Goal: Task Accomplishment & Management: Use online tool/utility

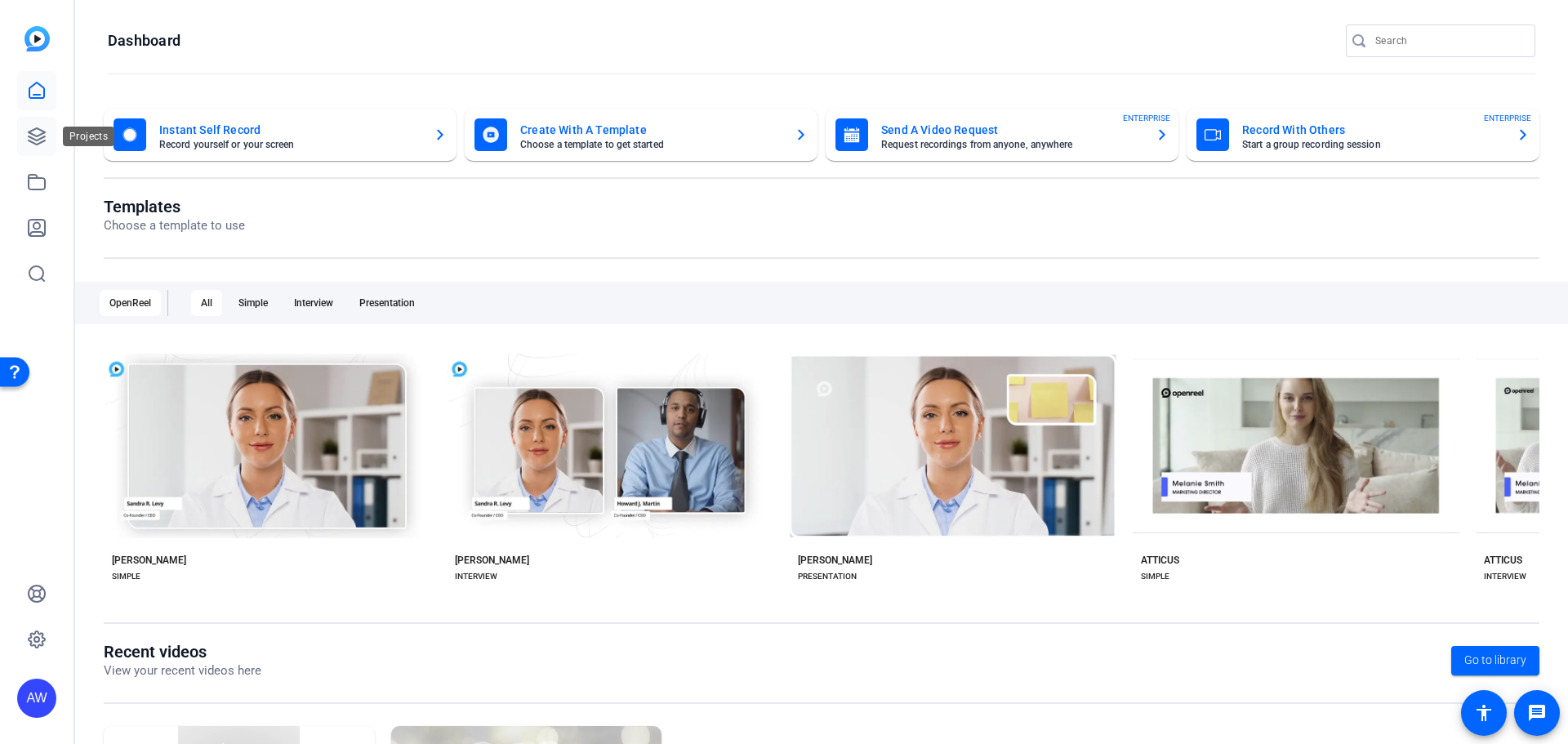
click at [43, 145] on icon at bounding box center [37, 136] width 20 height 20
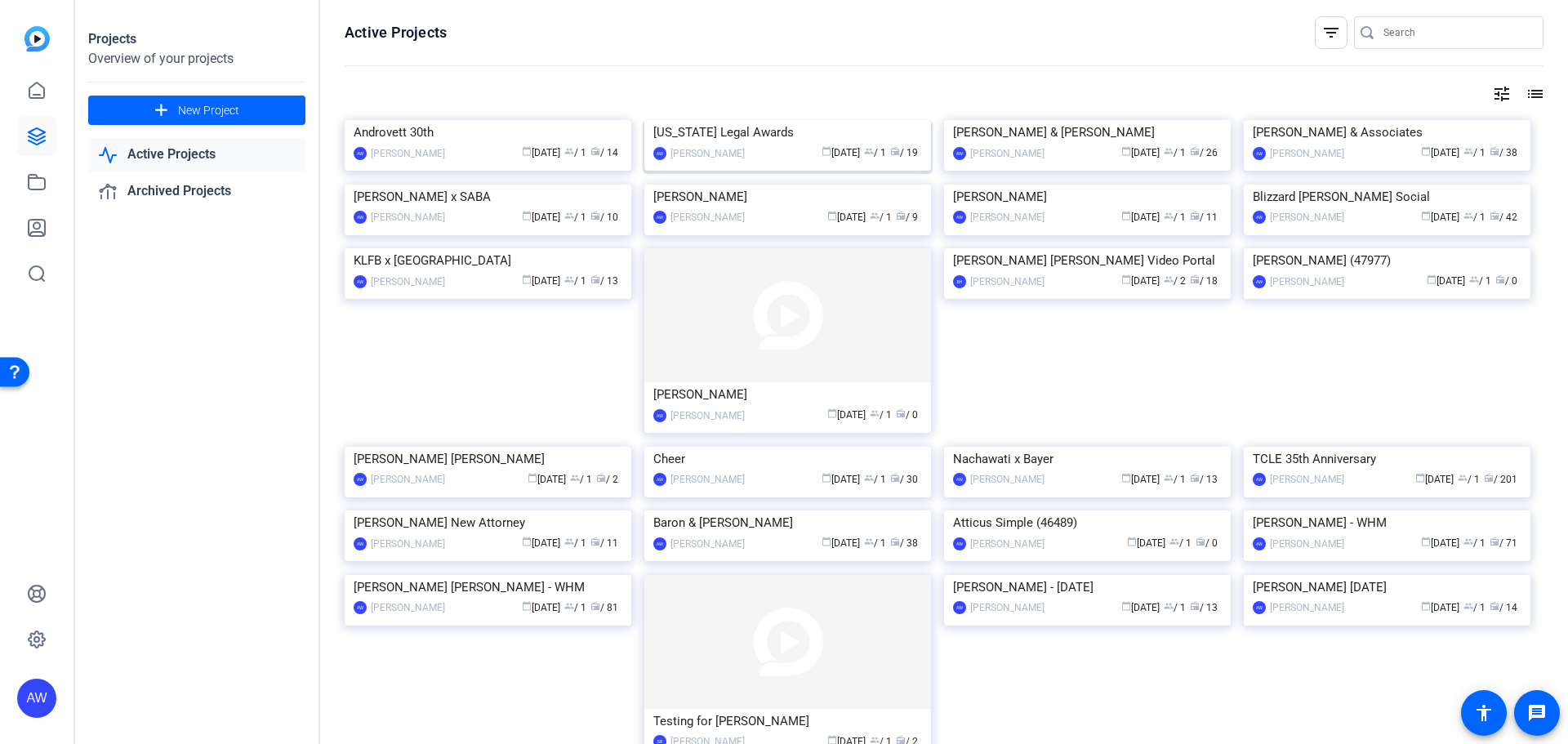
click at [703, 120] on img at bounding box center [787, 120] width 287 height 0
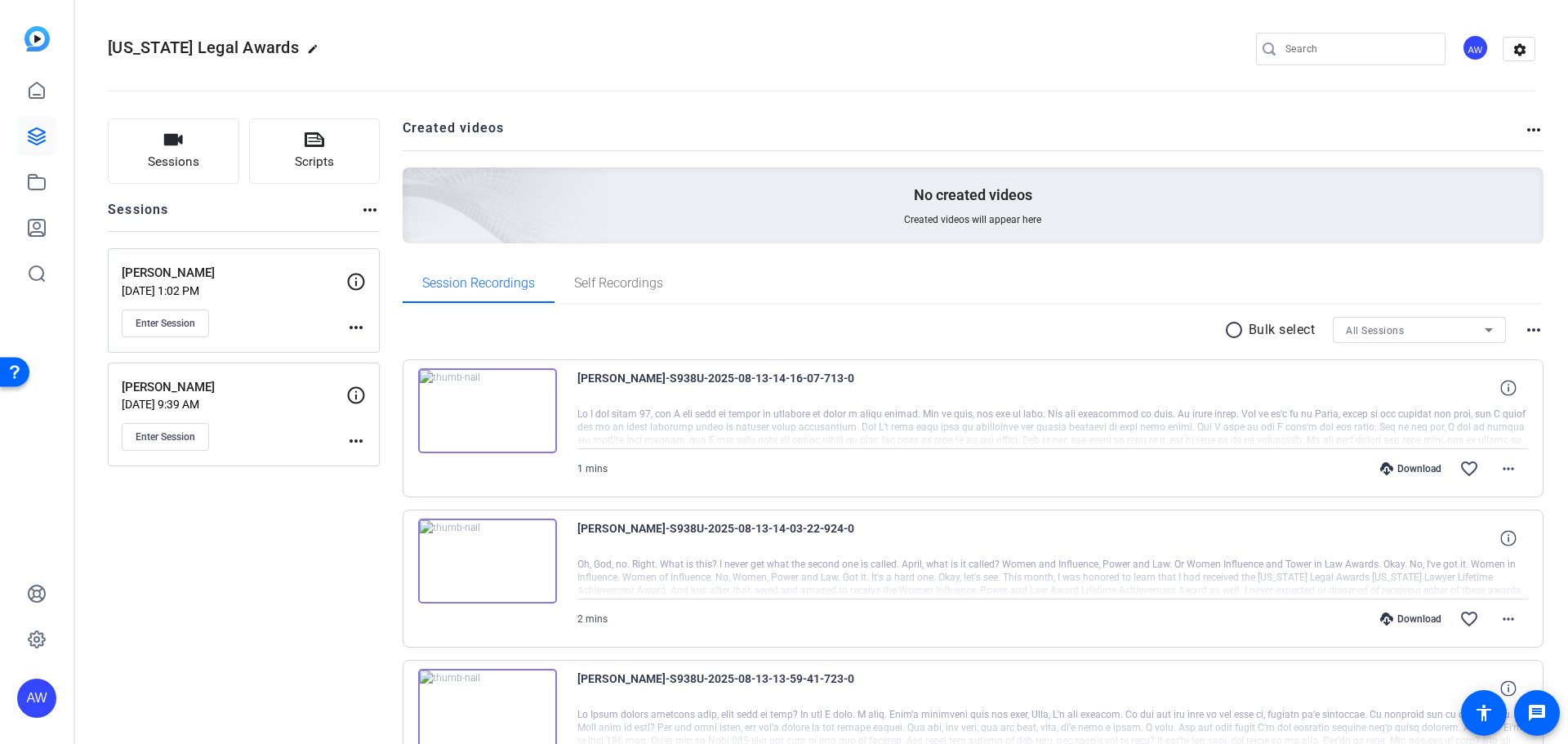
click at [174, 317] on span "Enter Session" at bounding box center [165, 323] width 60 height 13
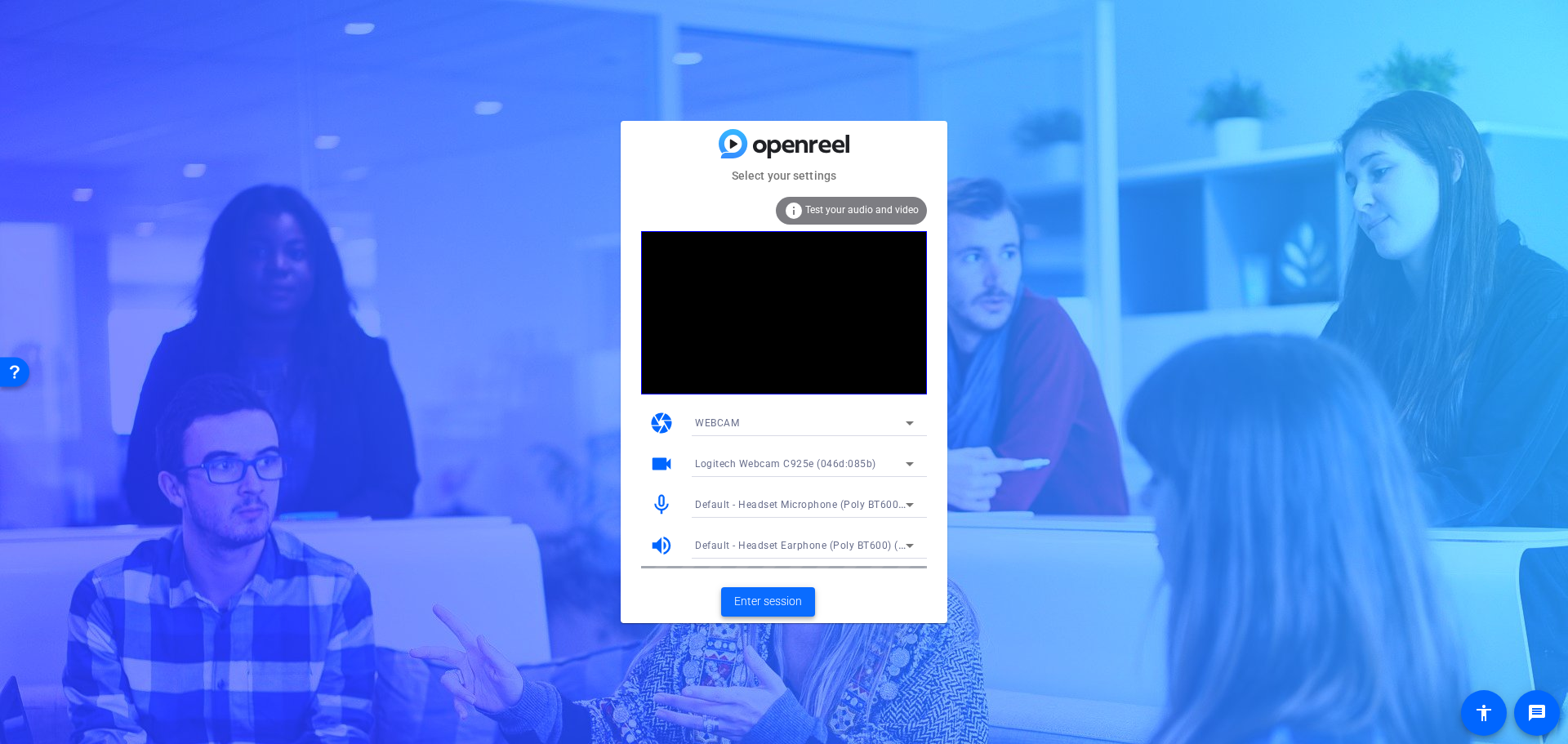
click at [751, 618] on span at bounding box center [767, 602] width 94 height 39
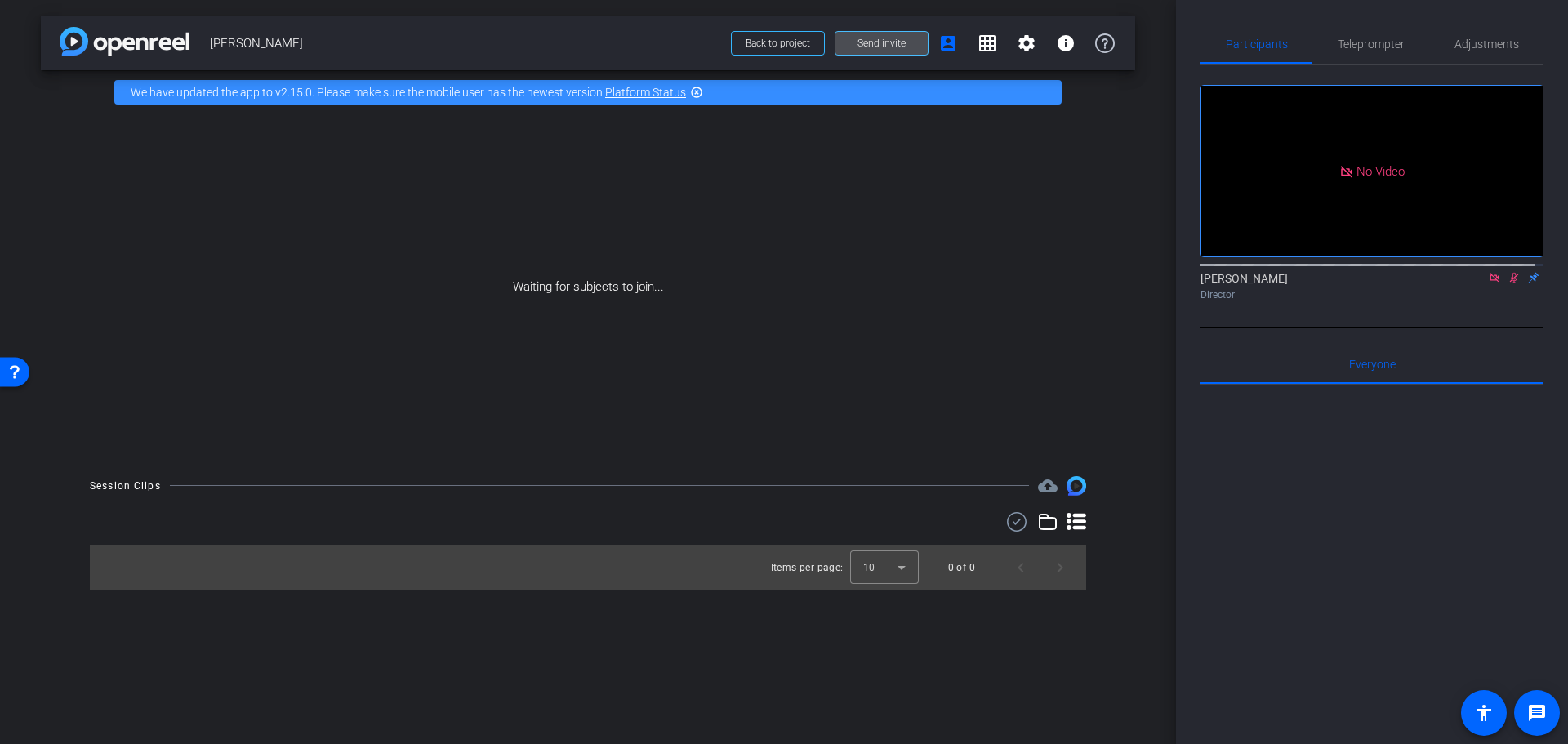
click at [892, 38] on span "Send invite" at bounding box center [881, 43] width 48 height 13
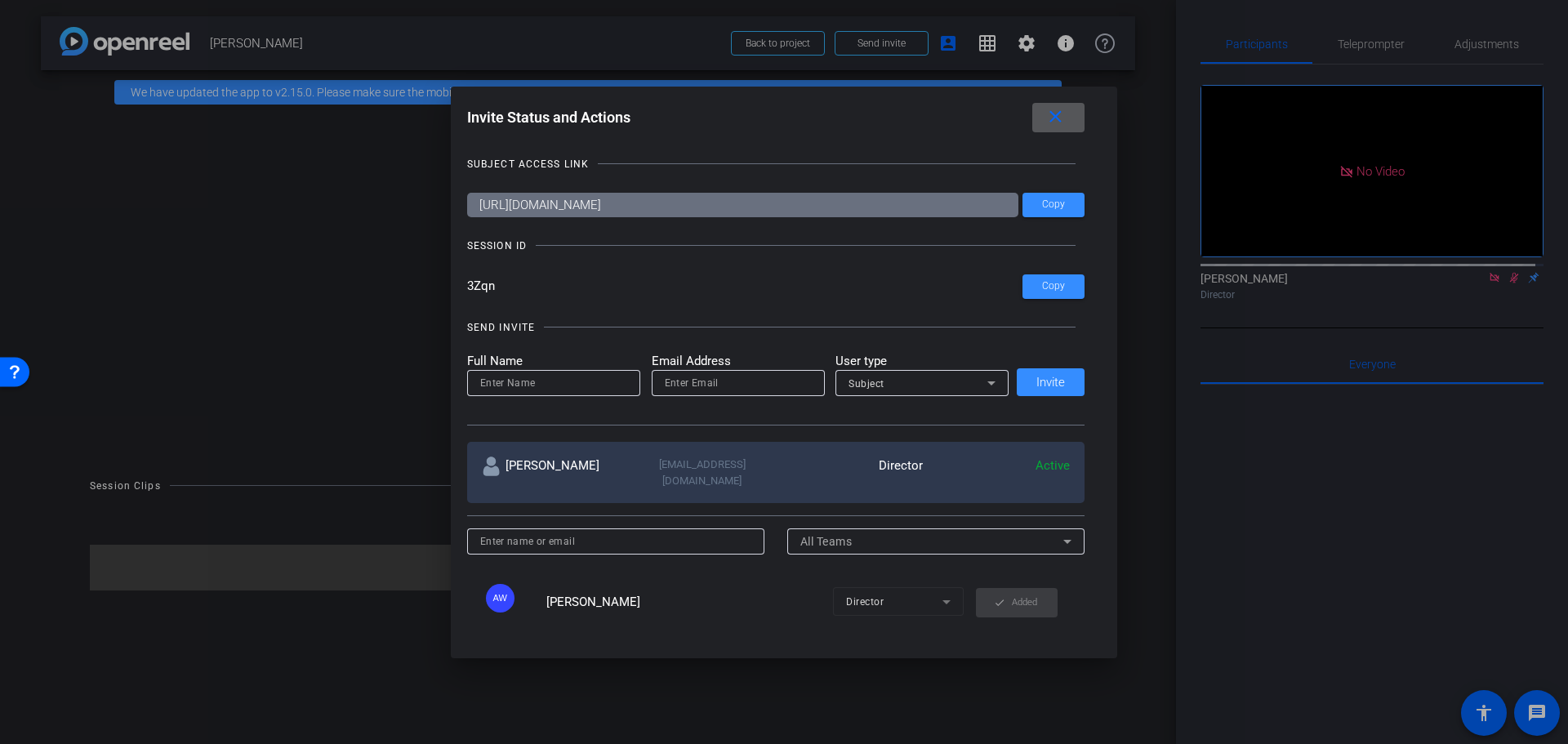
click at [527, 386] on input at bounding box center [553, 383] width 147 height 20
type input "BeLynn Hollers"
type input "belynn@androvett.com"
click at [838, 382] on div "Subject" at bounding box center [921, 383] width 173 height 26
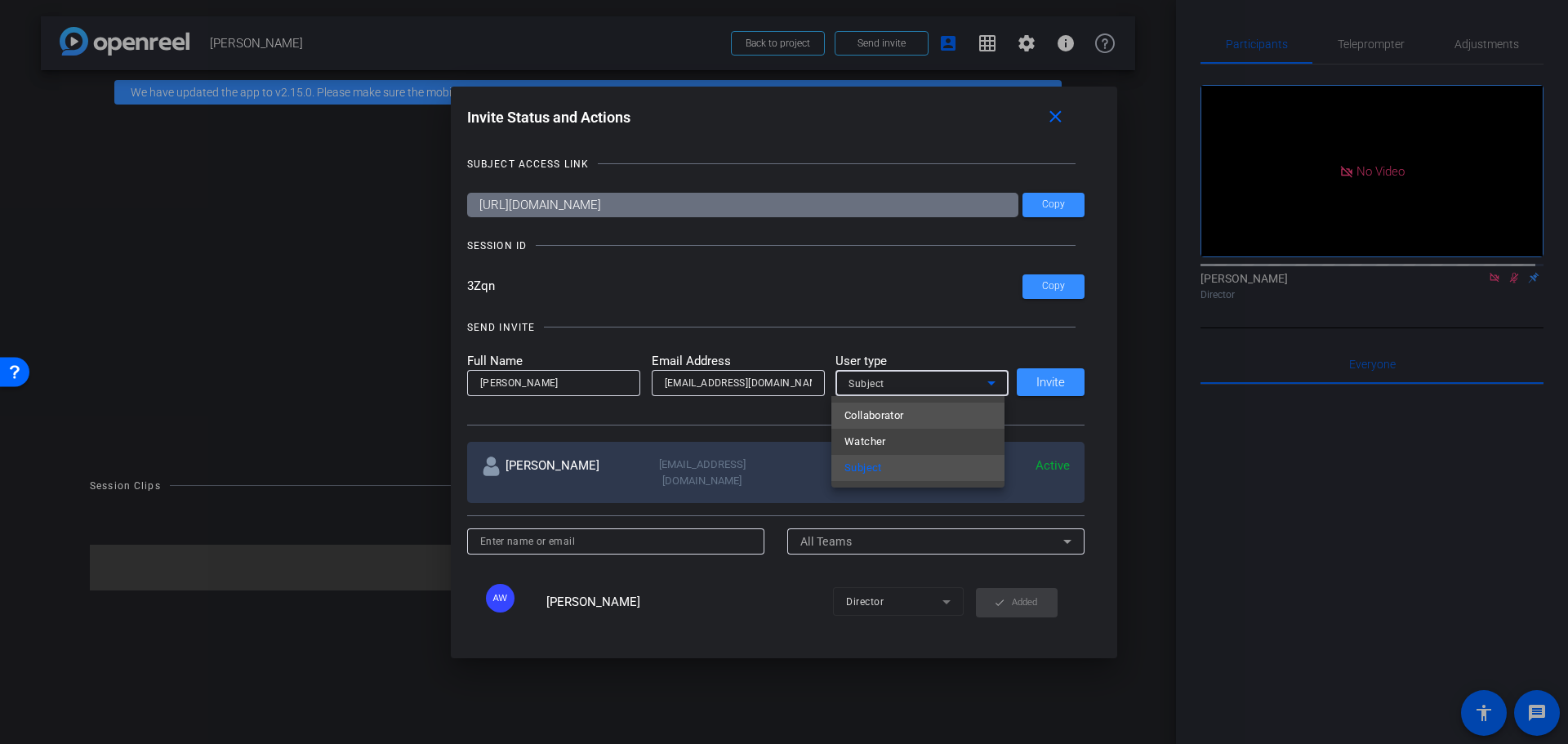
click at [852, 415] on span "Collaborator" at bounding box center [874, 415] width 60 height 20
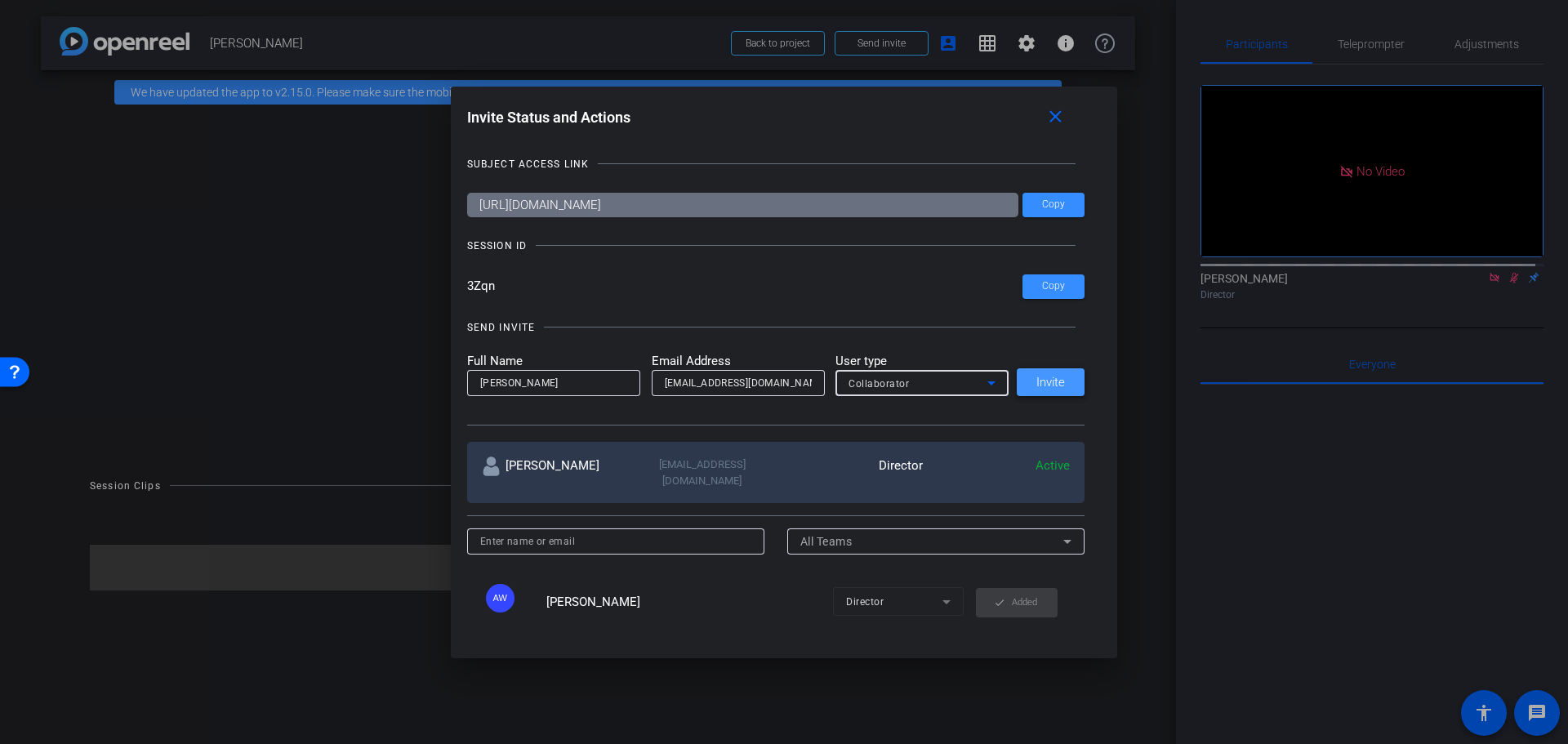
click at [1052, 381] on span "Invite" at bounding box center [1051, 382] width 29 height 12
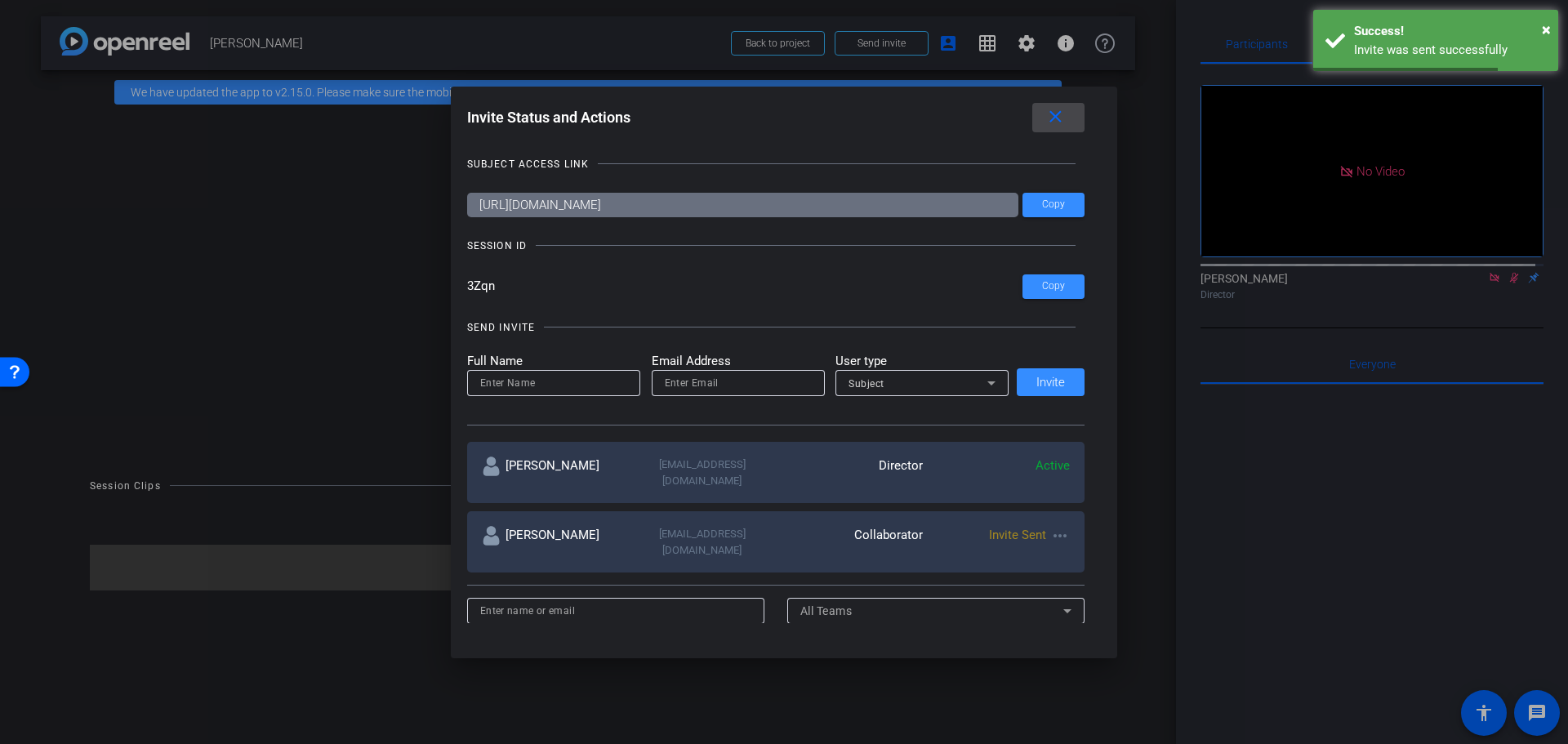
click at [1065, 112] on mat-icon "close" at bounding box center [1055, 117] width 20 height 20
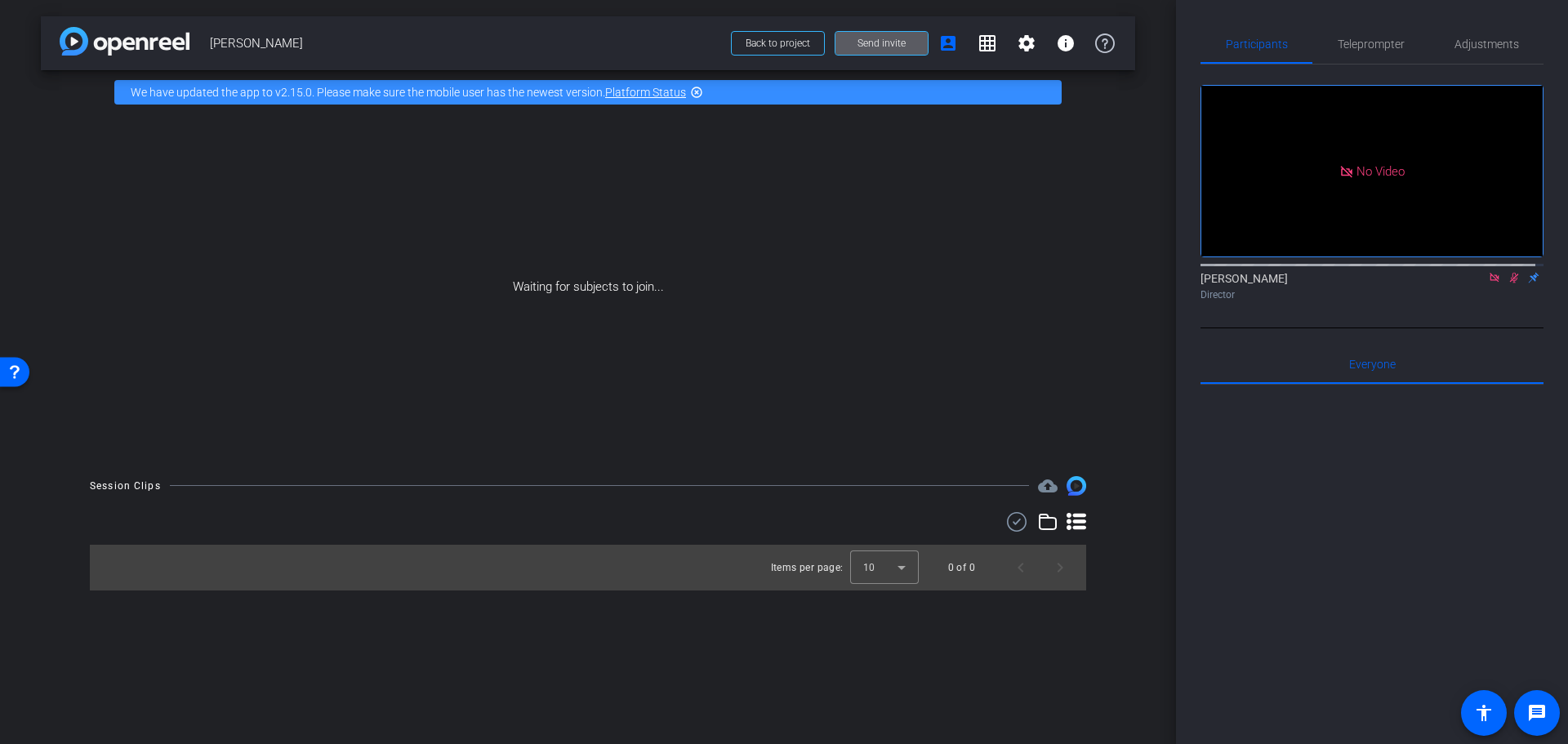
click at [1183, 329] on div "Participants Teleprompter Adjustments No Video Alyssa Woulfe Director Everyone …" at bounding box center [1371, 372] width 392 height 744
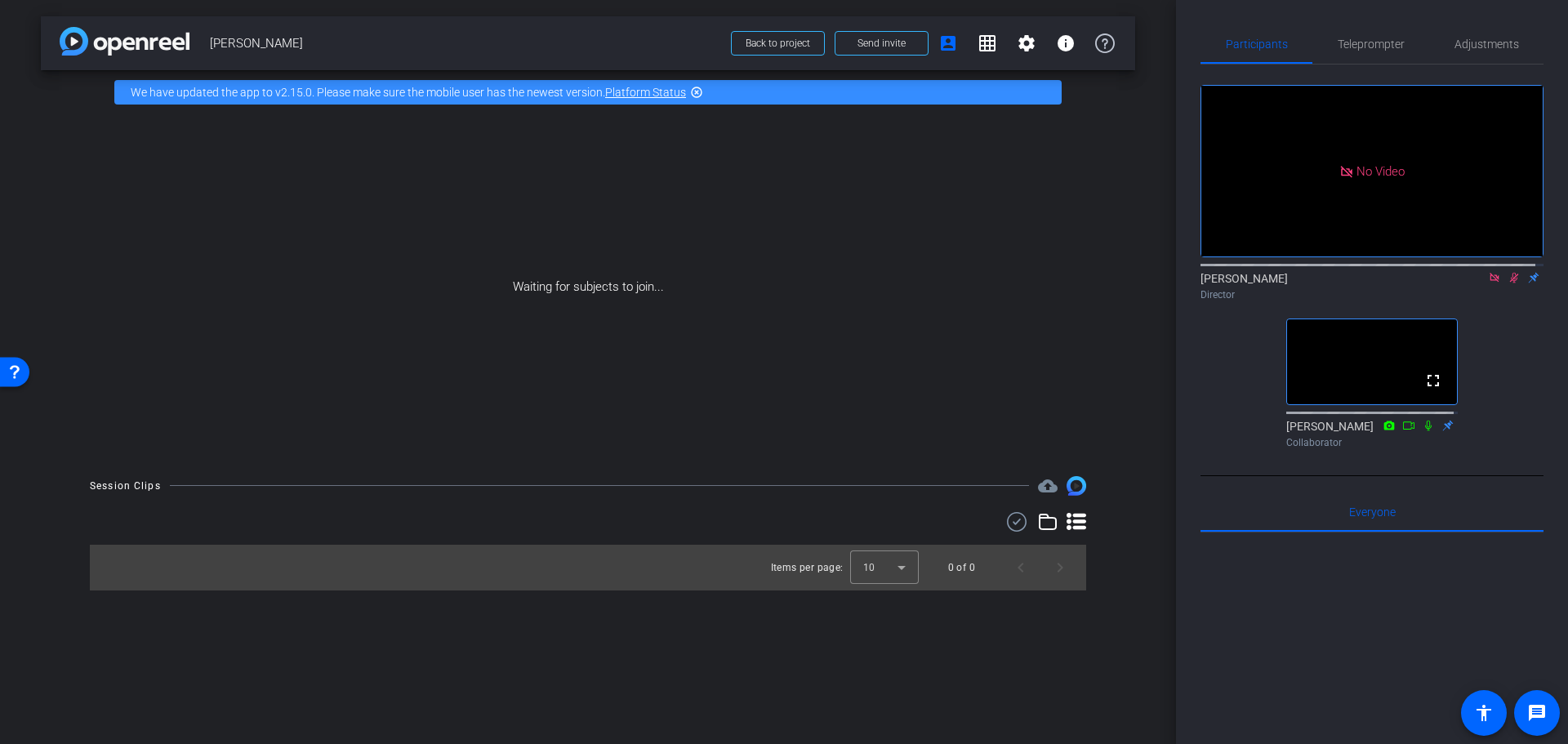
click at [1489, 282] on icon at bounding box center [1493, 278] width 9 height 9
click at [1487, 283] on icon at bounding box center [1493, 278] width 13 height 11
click at [1209, 384] on div "fullscreen settings Alyssa Woulfe flip Director fullscreen BeLynn Hollers Colla…" at bounding box center [1371, 260] width 343 height 391
click at [1201, 429] on div "fullscreen settings Alyssa Woulfe flip Director fullscreen BeLynn Hollers Colla…" at bounding box center [1371, 260] width 343 height 391
click at [1225, 443] on div "fullscreen settings Alyssa Woulfe flip Director fullscreen BeLynn Hollers Colla…" at bounding box center [1371, 260] width 343 height 391
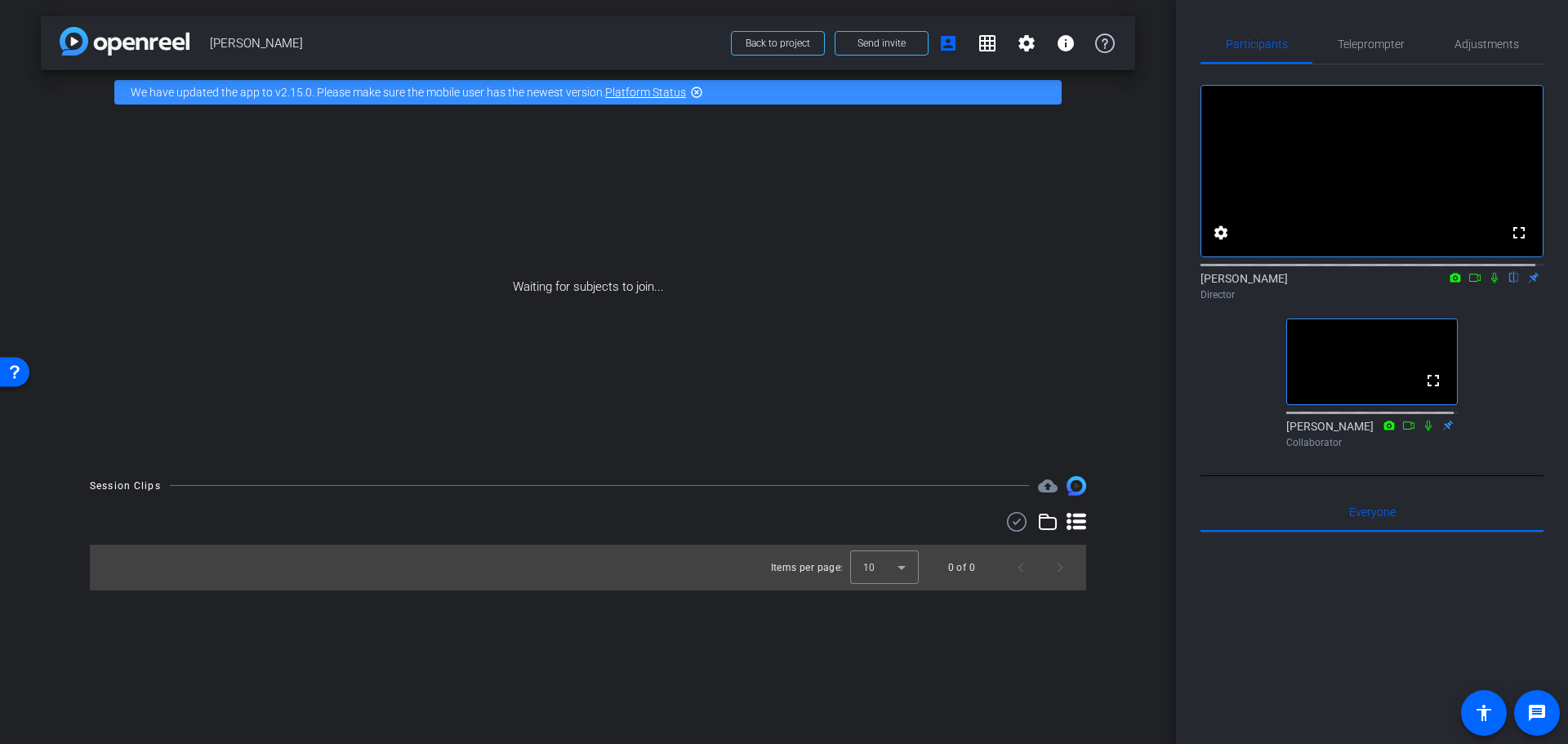
click at [1189, 393] on div "Participants Teleprompter Adjustments fullscreen settings Alyssa Woulfe flip Di…" at bounding box center [1371, 372] width 392 height 744
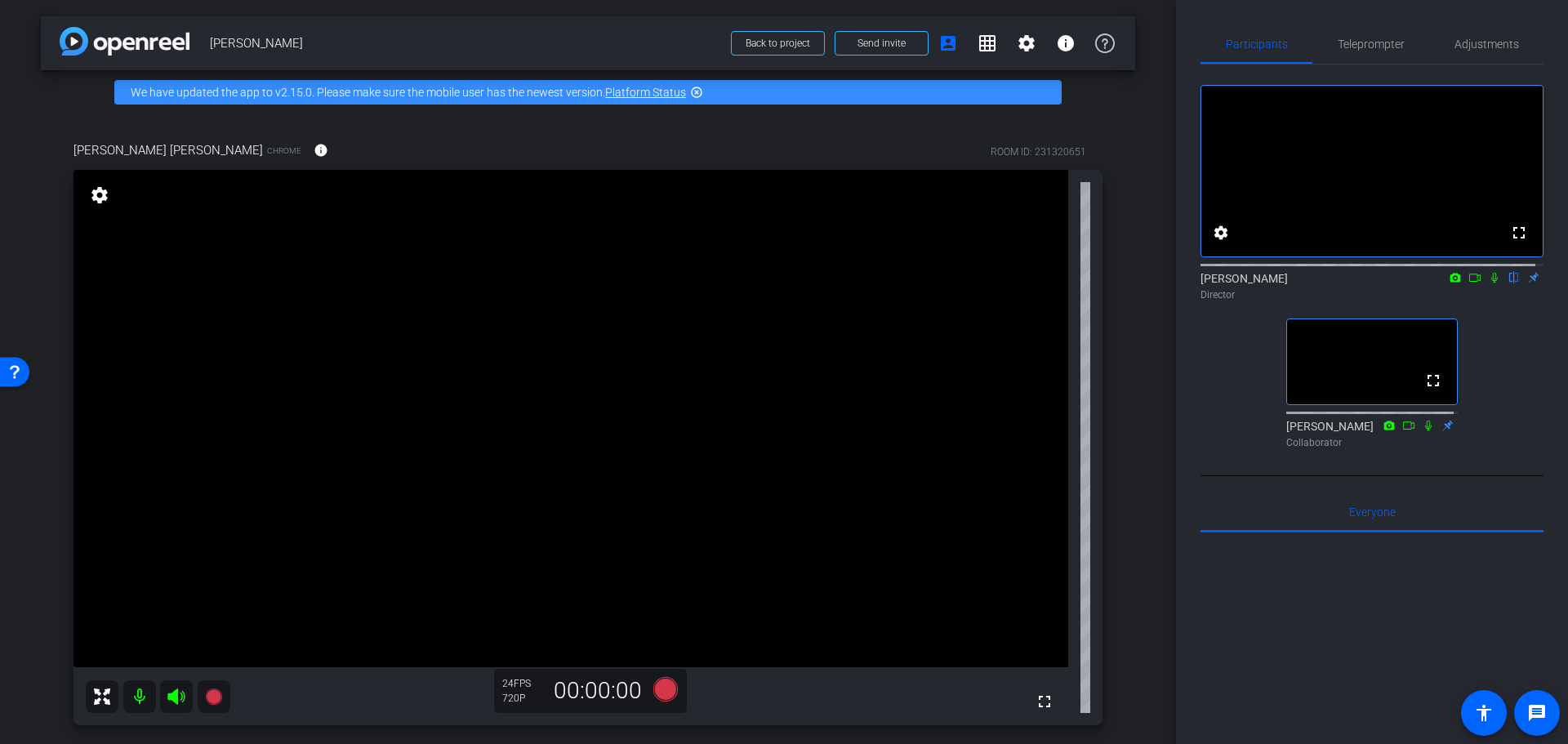
click at [1217, 410] on div "fullscreen settings Alyssa Woulfe flip Director fullscreen BeLynn Hollers Colla…" at bounding box center [1371, 260] width 343 height 391
click at [1467, 43] on span "Adjustments" at bounding box center [1486, 43] width 65 height 11
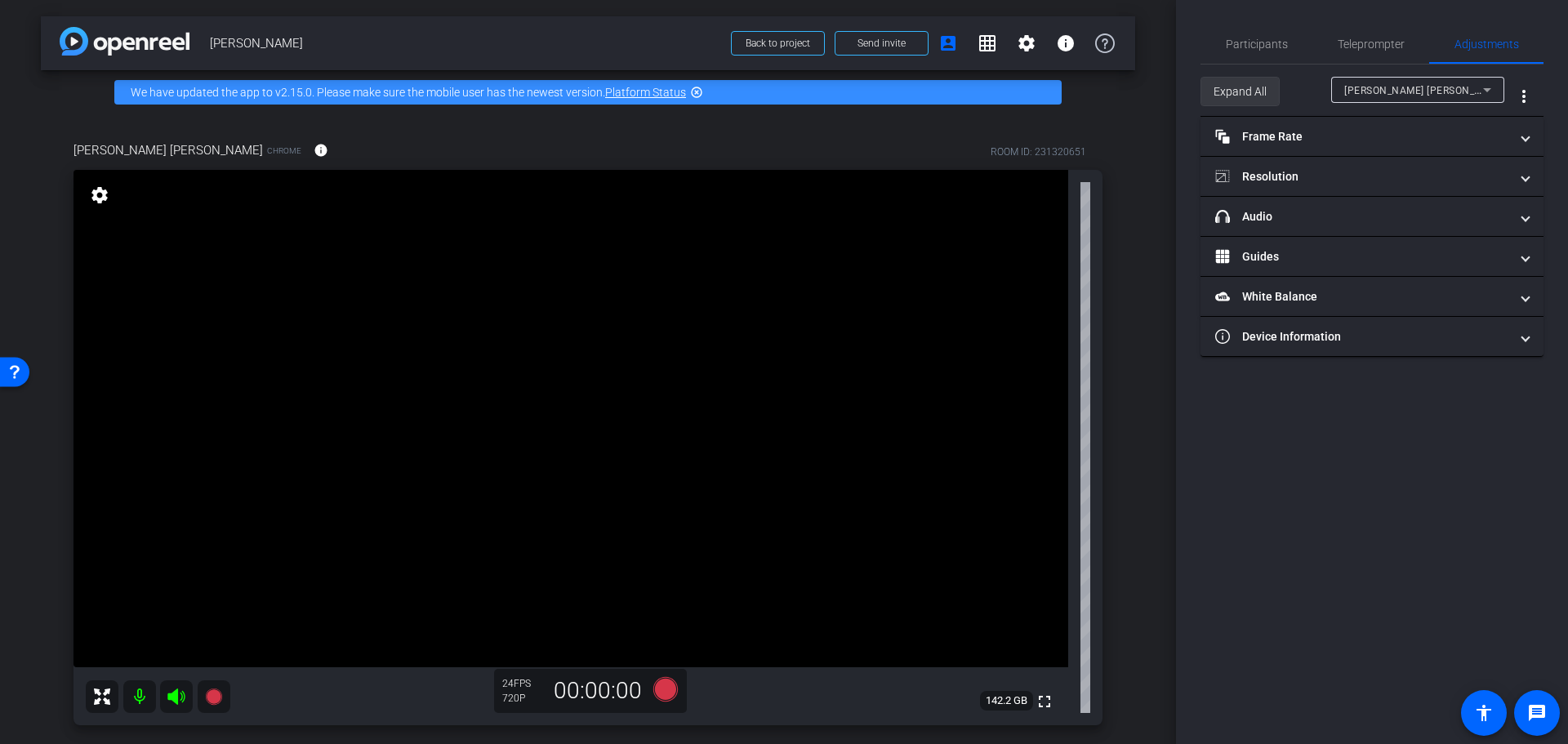
click at [1240, 91] on span "Expand All" at bounding box center [1240, 91] width 53 height 31
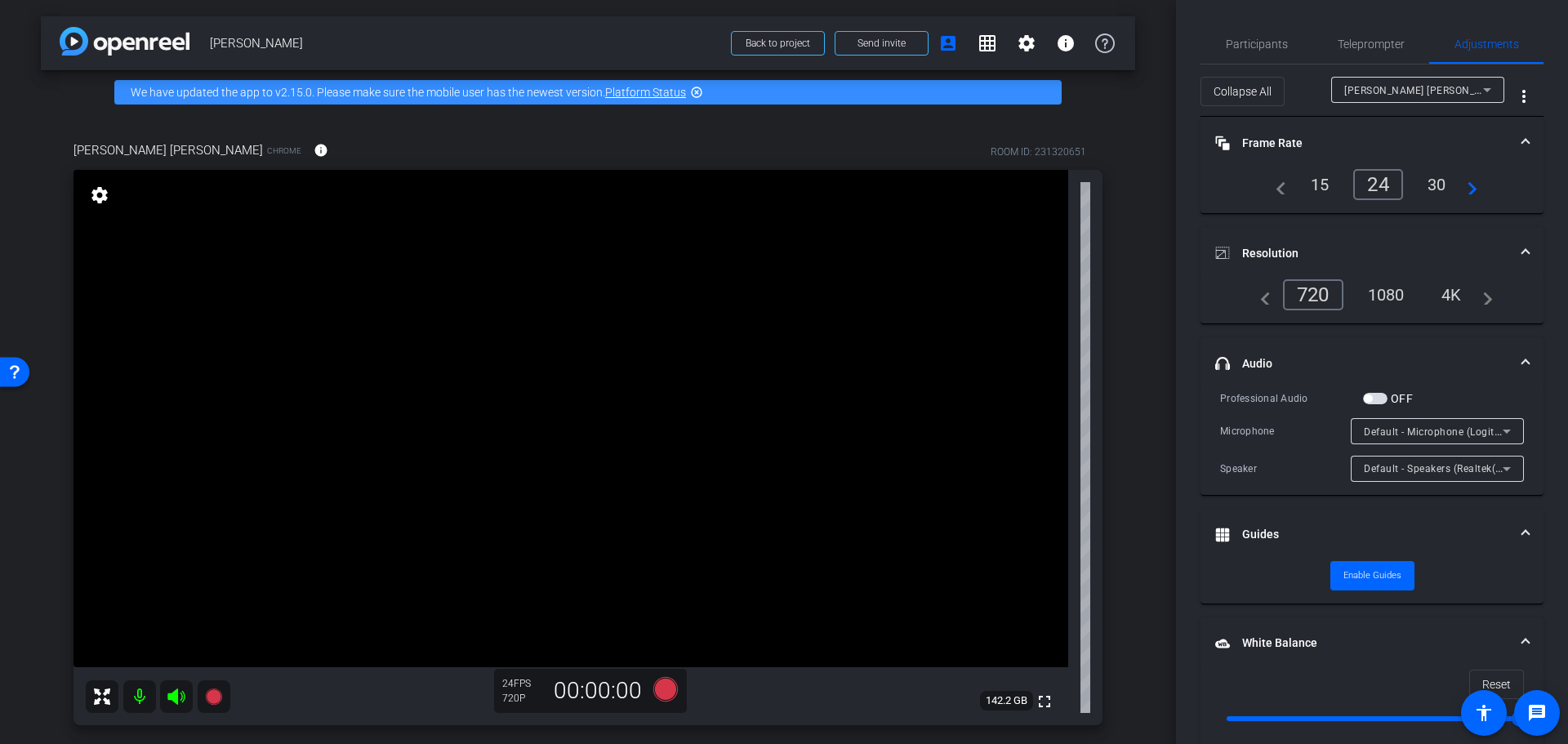
click at [1446, 289] on div "4K" at bounding box center [1451, 295] width 45 height 28
click at [1262, 43] on span "Participants" at bounding box center [1256, 43] width 62 height 11
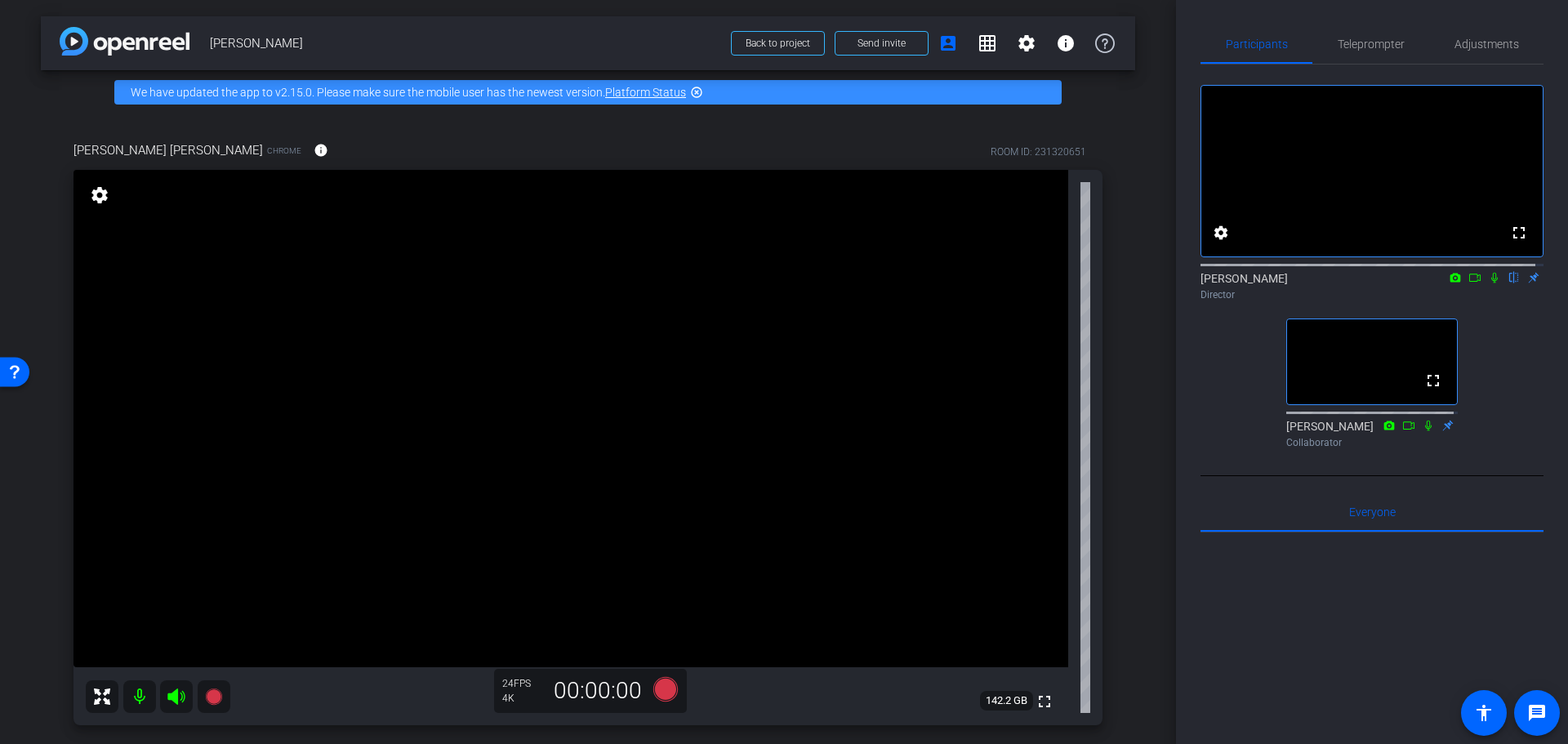
click at [1240, 353] on div "fullscreen settings Alyssa Woulfe flip Director fullscreen BeLynn Hollers Colla…" at bounding box center [1371, 260] width 343 height 391
click at [1123, 444] on div "Coyt Randy Johnston Chrome info ROOM ID: 231320651 fullscreen settings 142.2 GB…" at bounding box center [588, 427] width 1094 height 627
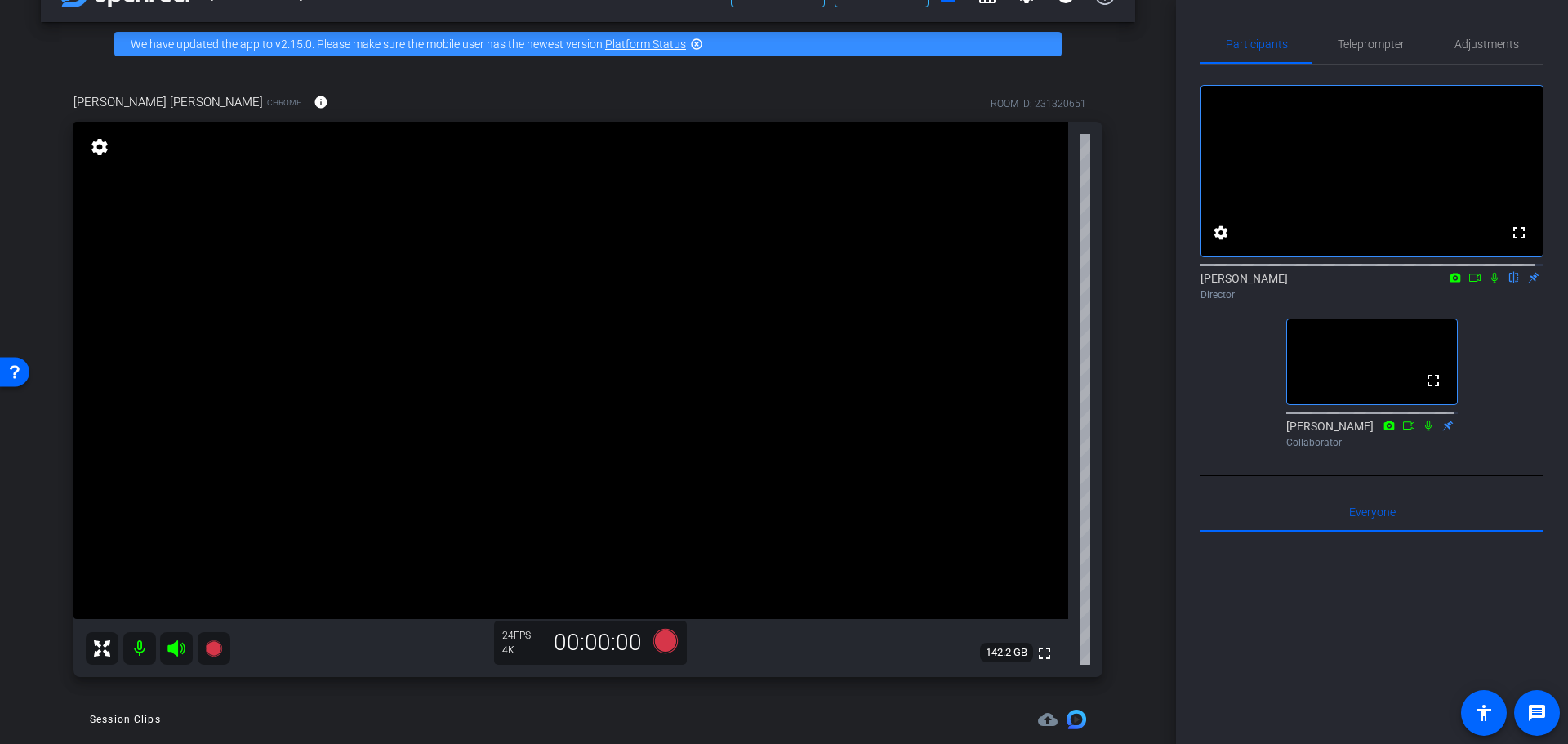
scroll to position [82, 0]
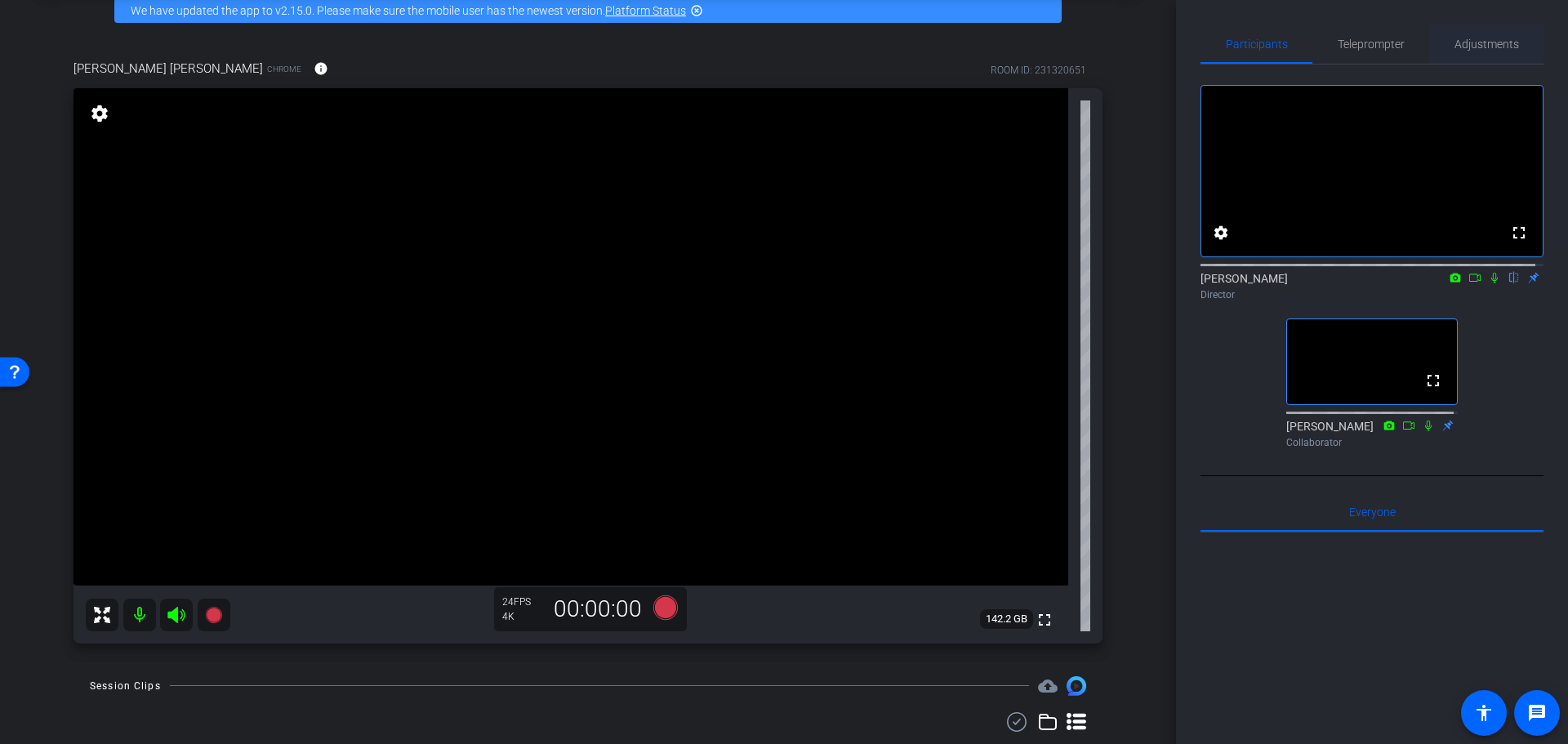
click at [1474, 50] on span "Adjustments" at bounding box center [1486, 43] width 65 height 11
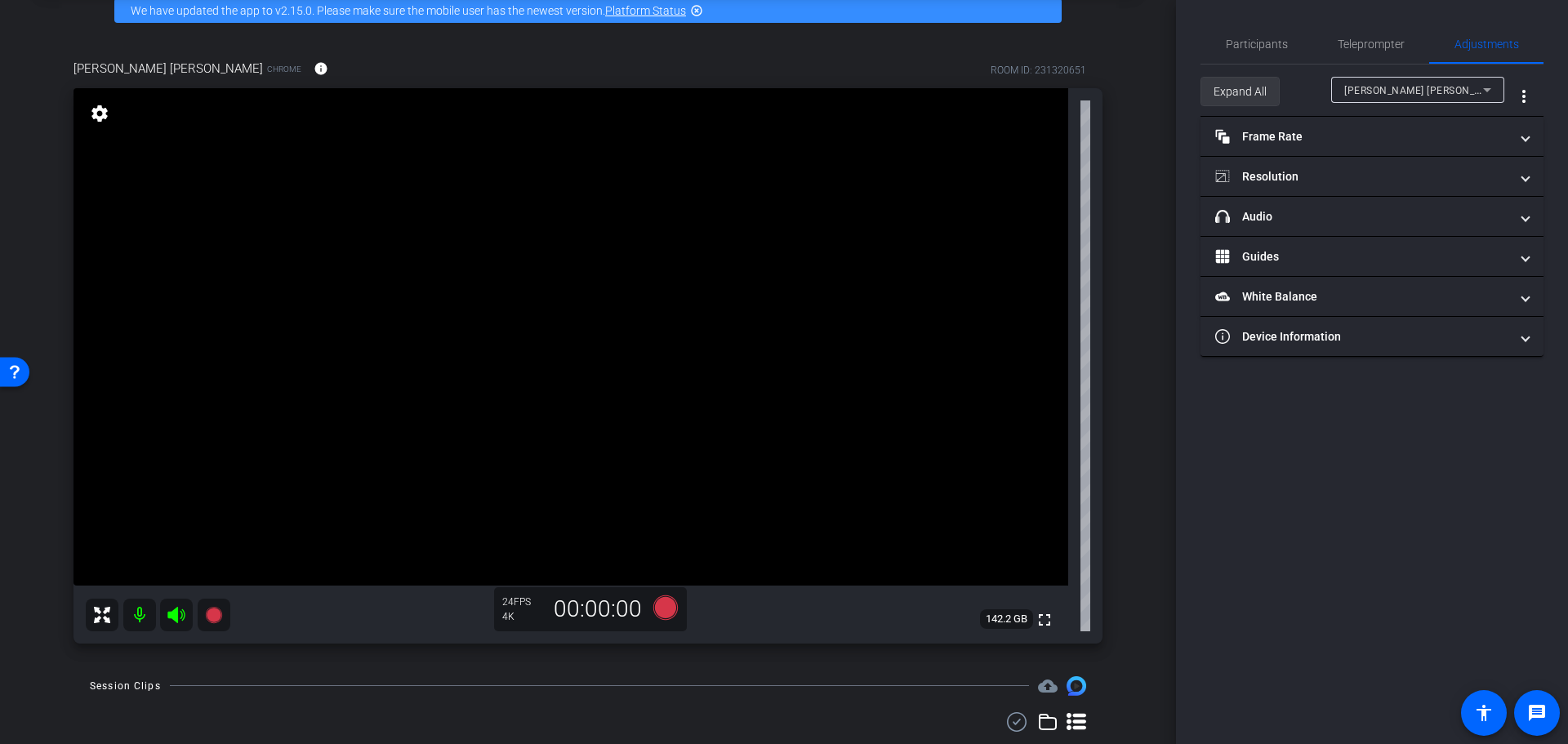
click at [1239, 79] on span "Expand All" at bounding box center [1240, 91] width 53 height 31
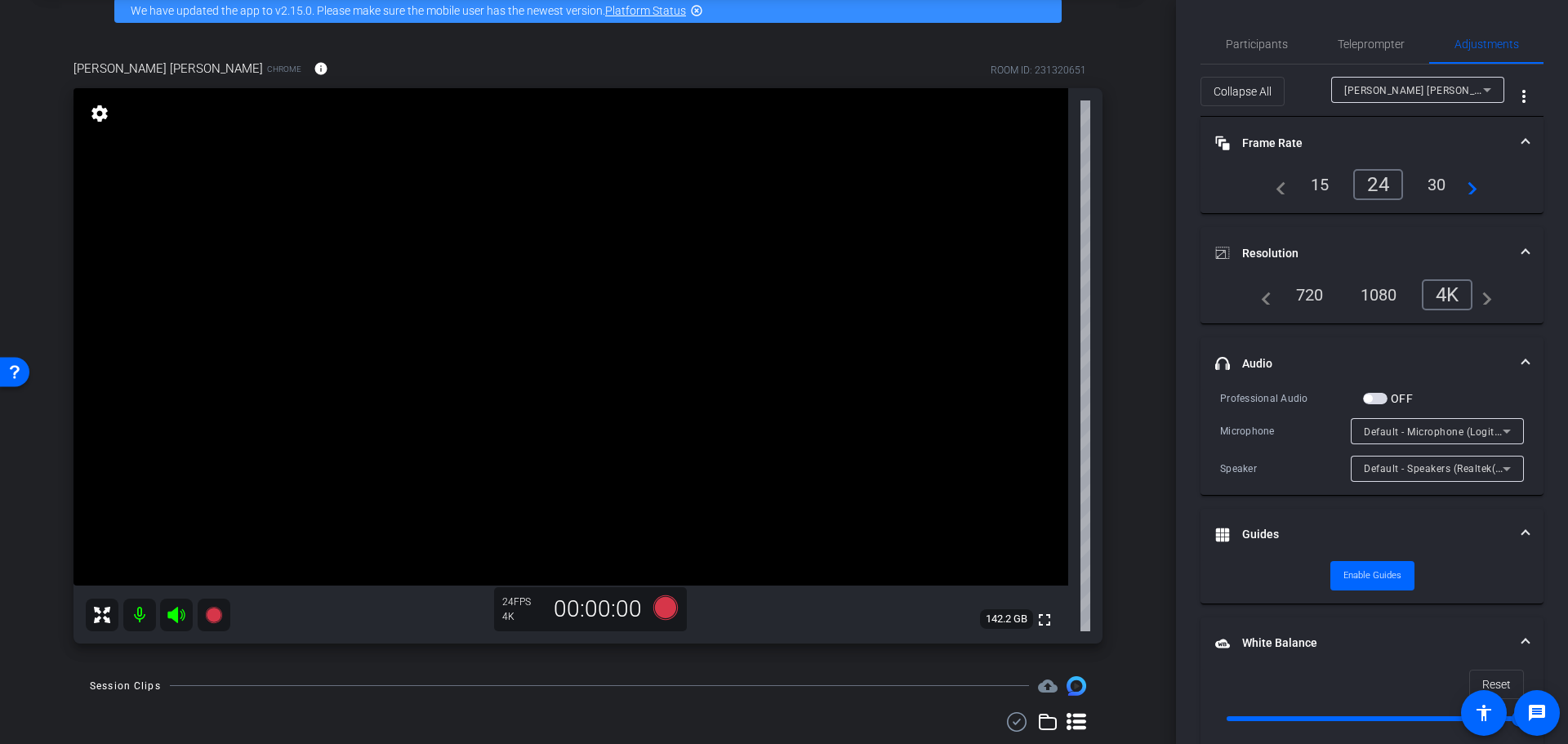
click at [1434, 178] on div "30" at bounding box center [1436, 185] width 43 height 28
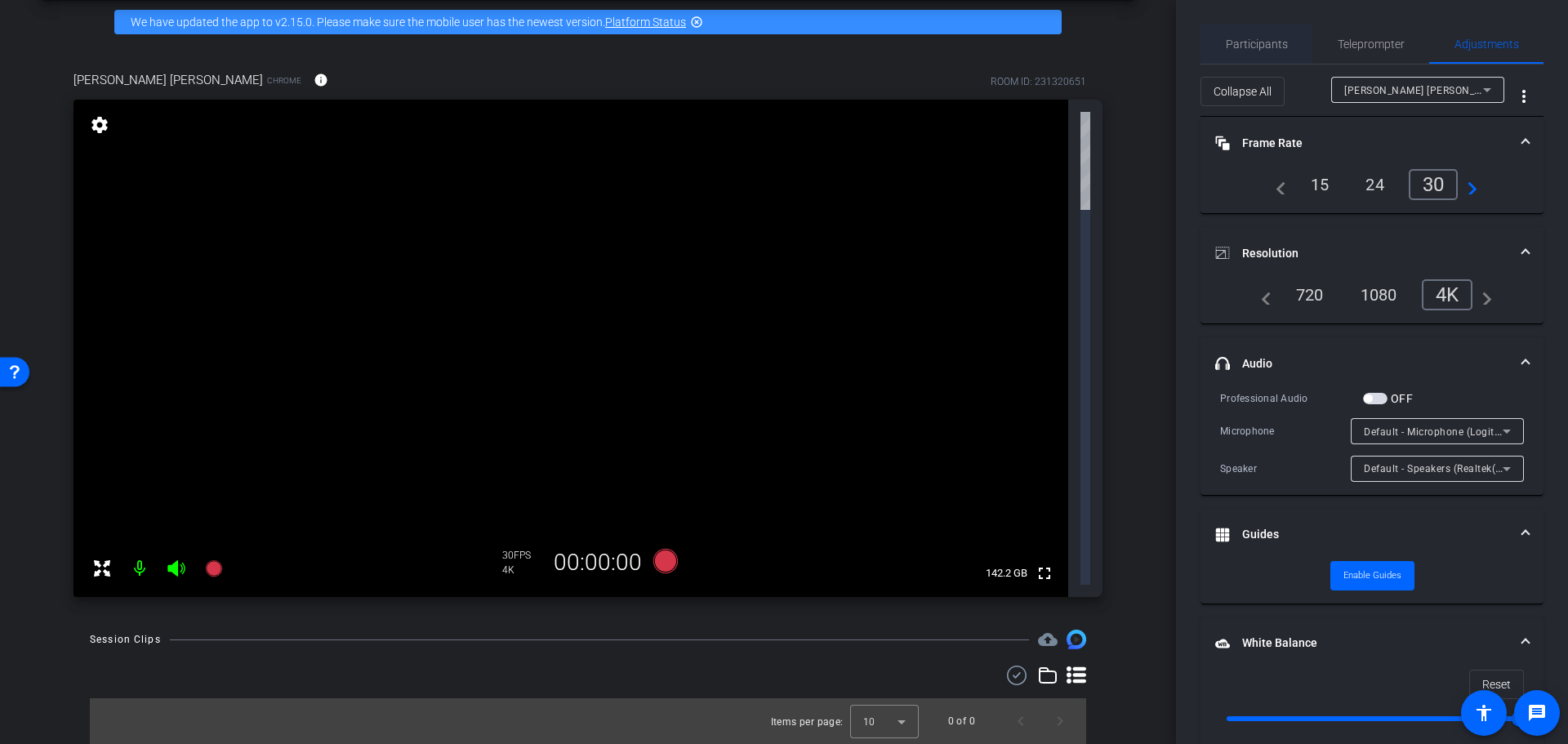
scroll to position [0, 0]
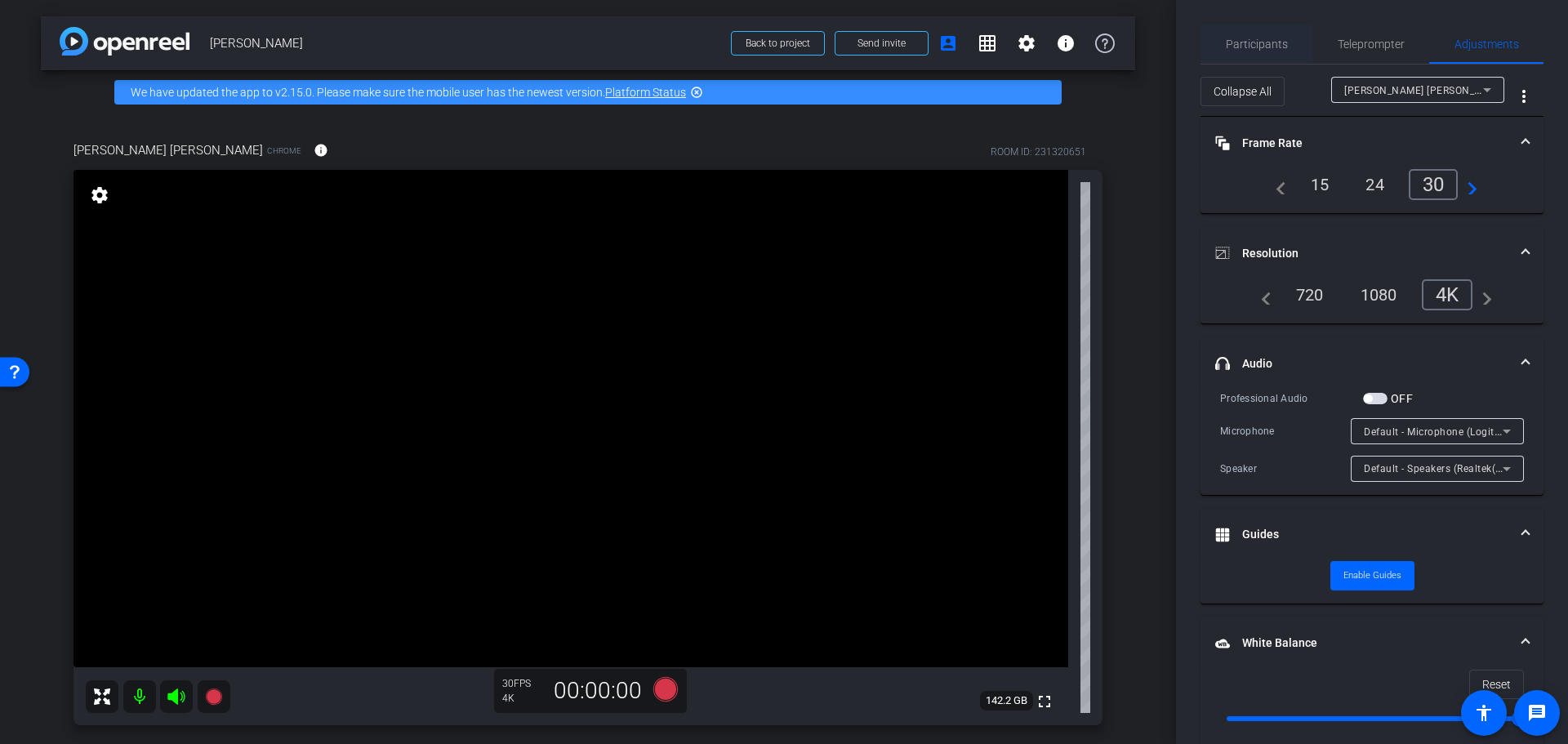
click at [1236, 47] on span "Participants" at bounding box center [1256, 43] width 62 height 11
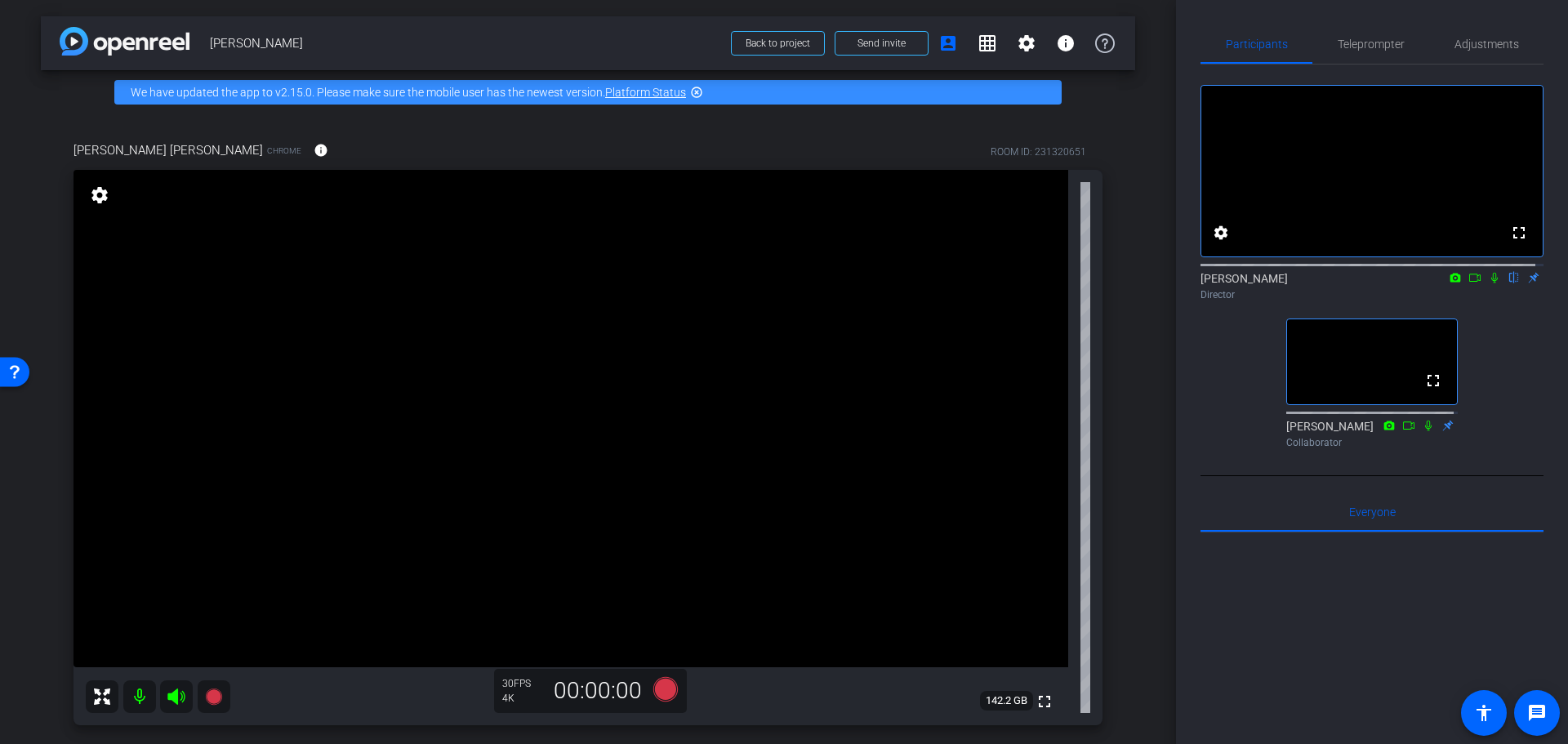
click at [1200, 385] on div "fullscreen settings Alyssa Woulfe flip Director fullscreen BeLynn Hollers Colla…" at bounding box center [1371, 260] width 343 height 391
click at [1220, 369] on div "fullscreen settings Alyssa Woulfe flip Director fullscreen BeLynn Hollers Colla…" at bounding box center [1371, 260] width 343 height 391
click at [1236, 380] on div "fullscreen settings Alyssa Woulfe flip Director fullscreen BeLynn Hollers Colla…" at bounding box center [1371, 260] width 343 height 391
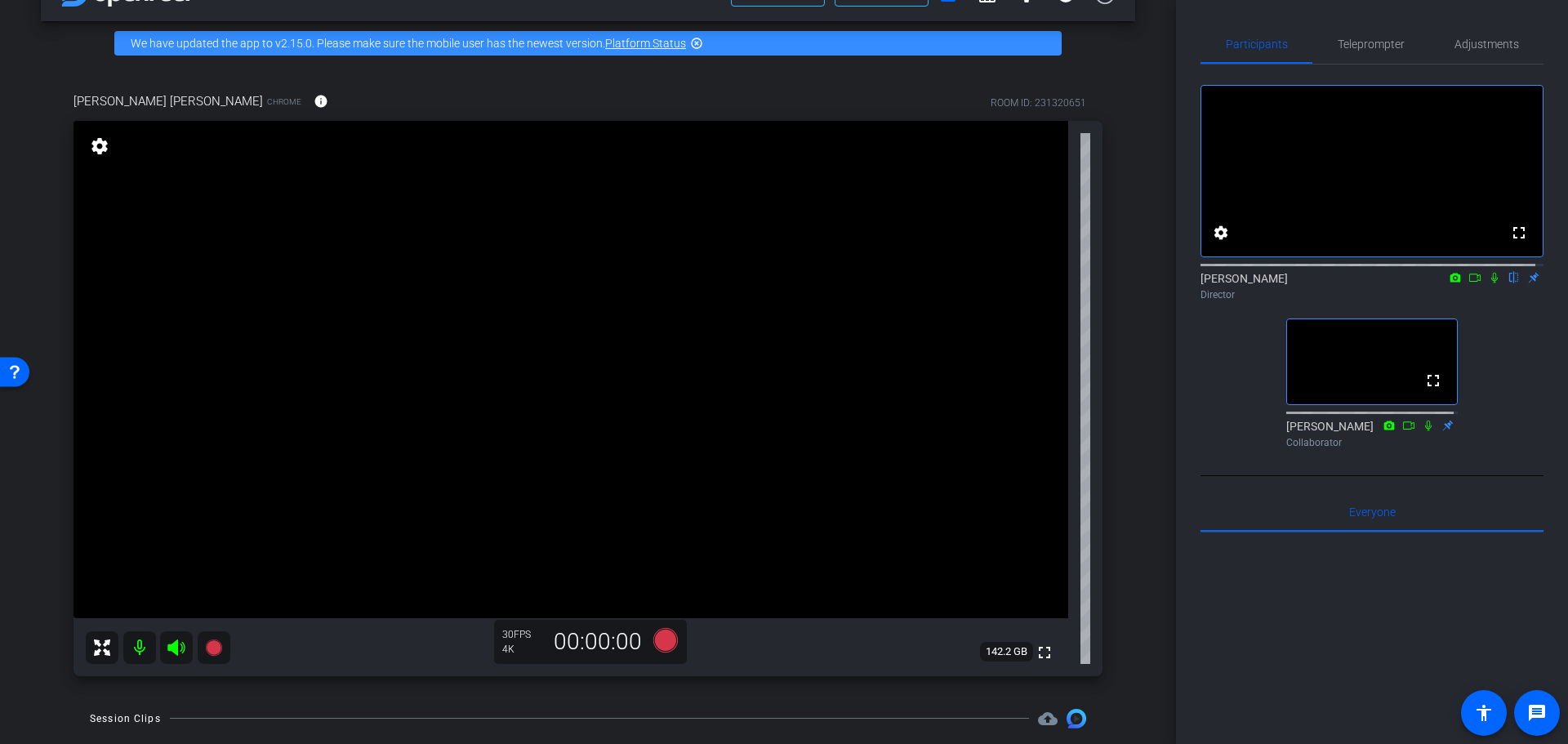
scroll to position [47, 0]
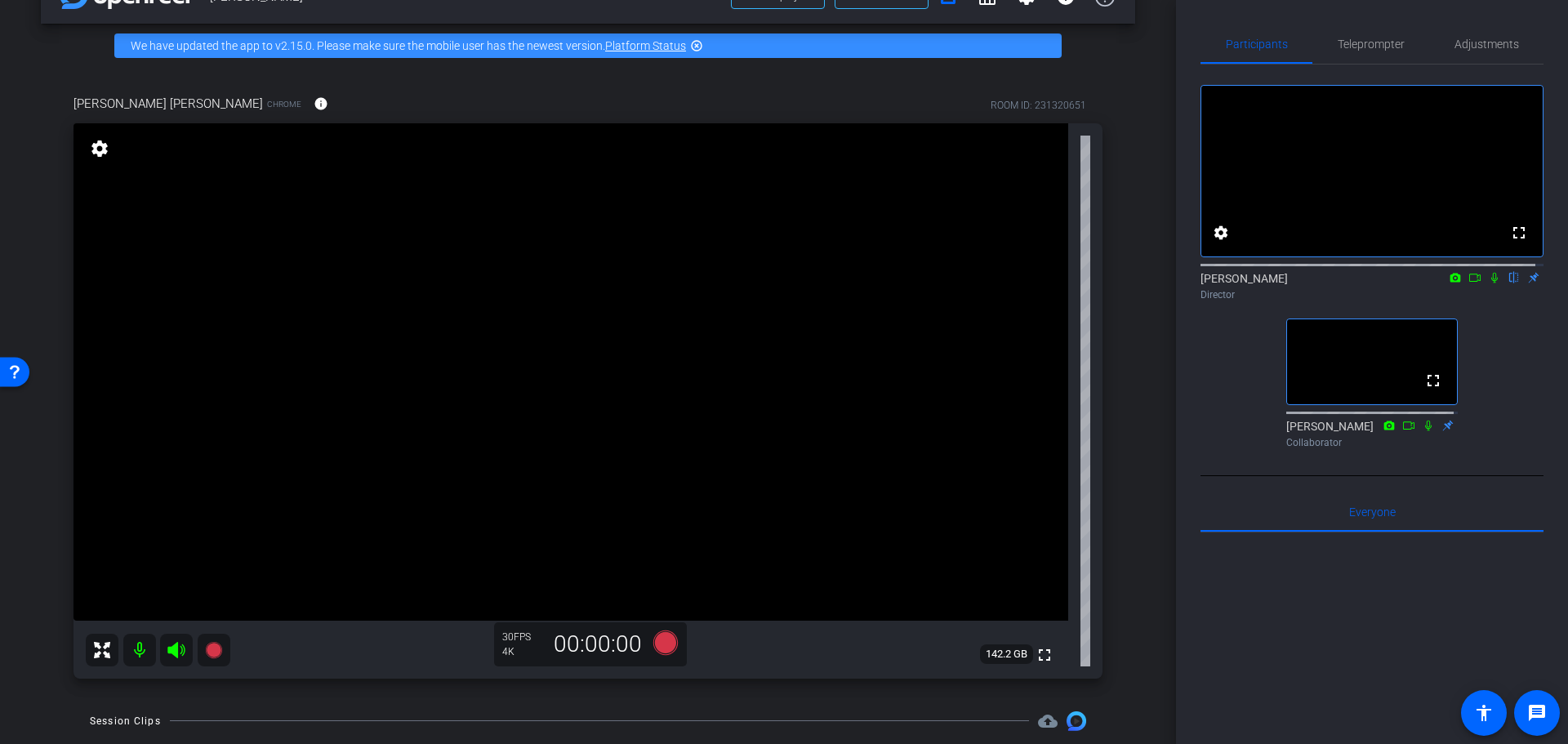
click at [1115, 544] on div "Coyt Randy Johnston Chrome info ROOM ID: 231320651 fullscreen settings 142.2 GB…" at bounding box center [588, 381] width 1094 height 627
click at [1205, 402] on div "fullscreen settings Alyssa Woulfe flip Director fullscreen BeLynn Hollers Colla…" at bounding box center [1371, 260] width 343 height 391
click at [1150, 431] on div "arrow_back Randy Johnston Back to project Send invite account_box grid_on setti…" at bounding box center [588, 325] width 1176 height 744
click at [1136, 455] on div "arrow_back Randy Johnston Back to project Send invite account_box grid_on setti…" at bounding box center [588, 325] width 1176 height 744
click at [660, 644] on icon at bounding box center [665, 642] width 25 height 25
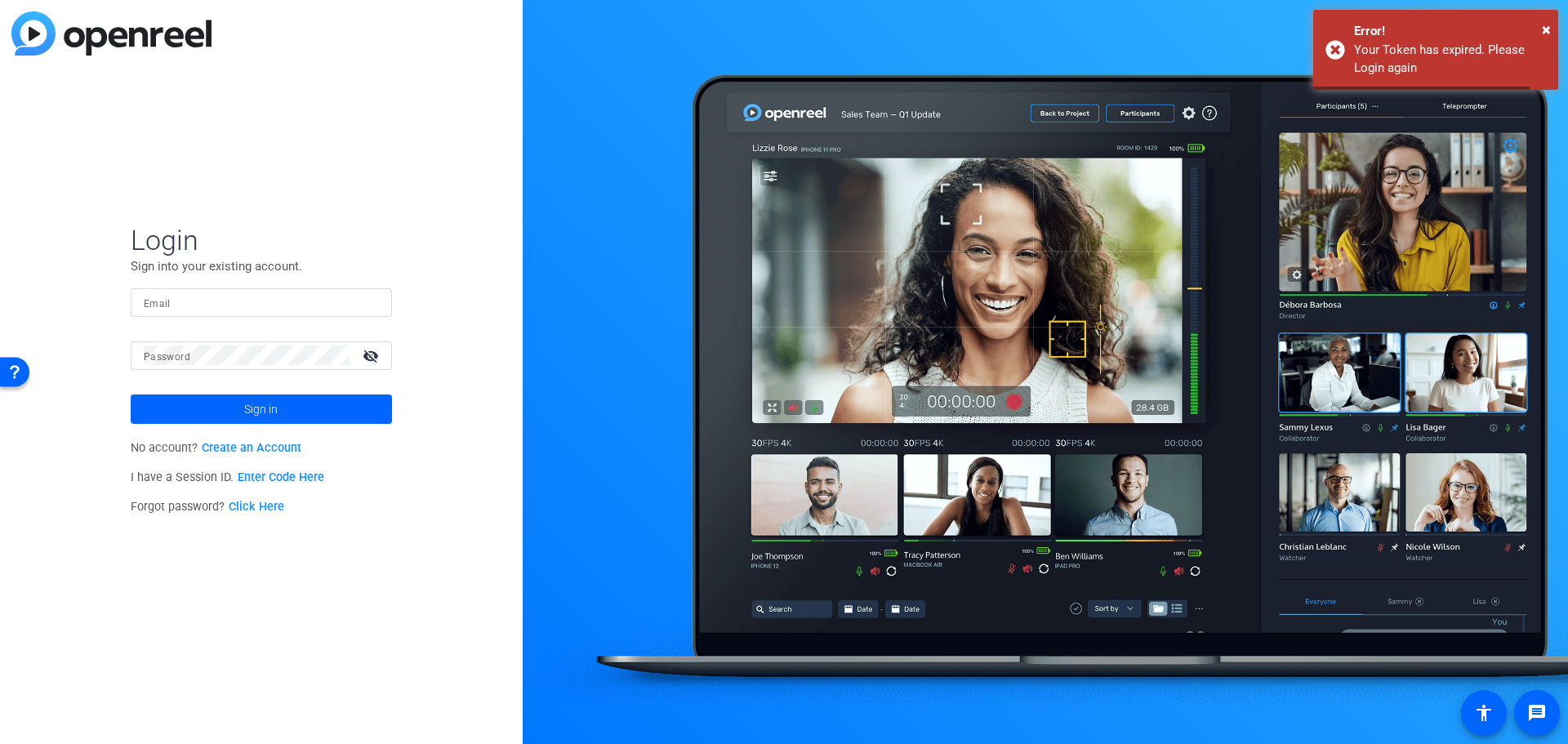
type input "[EMAIL_ADDRESS][DOMAIN_NAME]"
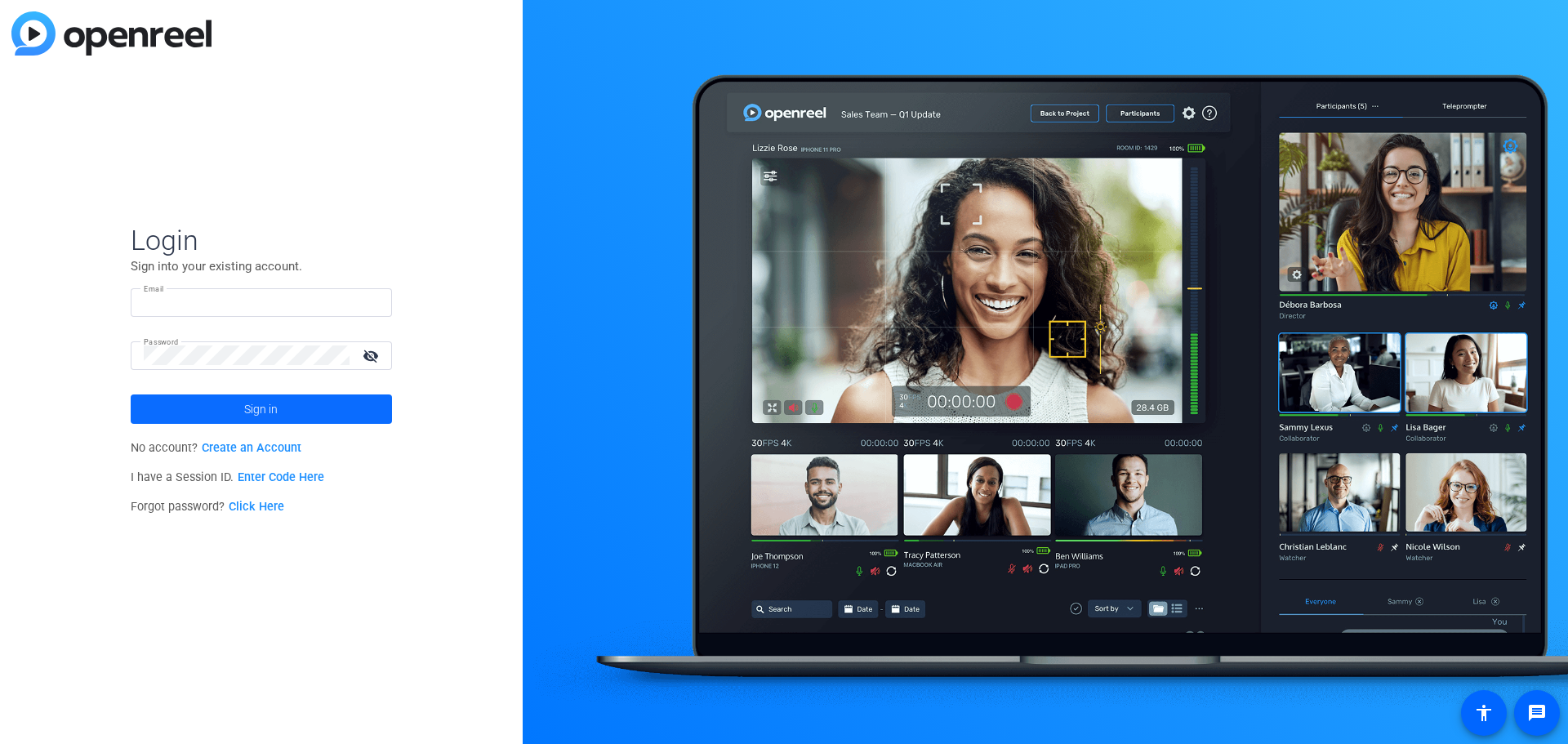
type input "[EMAIL_ADDRESS][DOMAIN_NAME]"
click at [249, 400] on span "Sign in" at bounding box center [260, 409] width 33 height 41
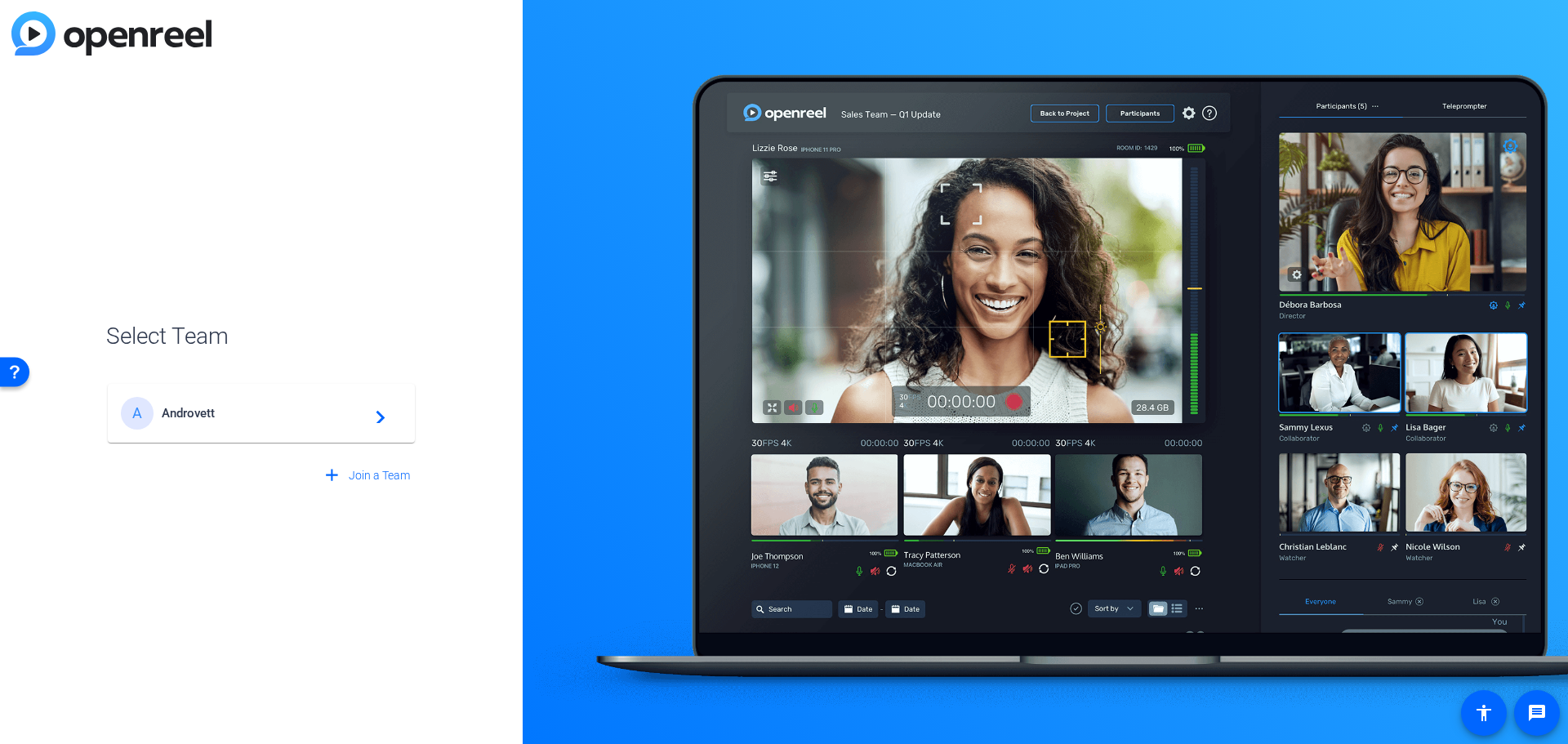
click at [232, 414] on span "Androvett" at bounding box center [264, 413] width 204 height 14
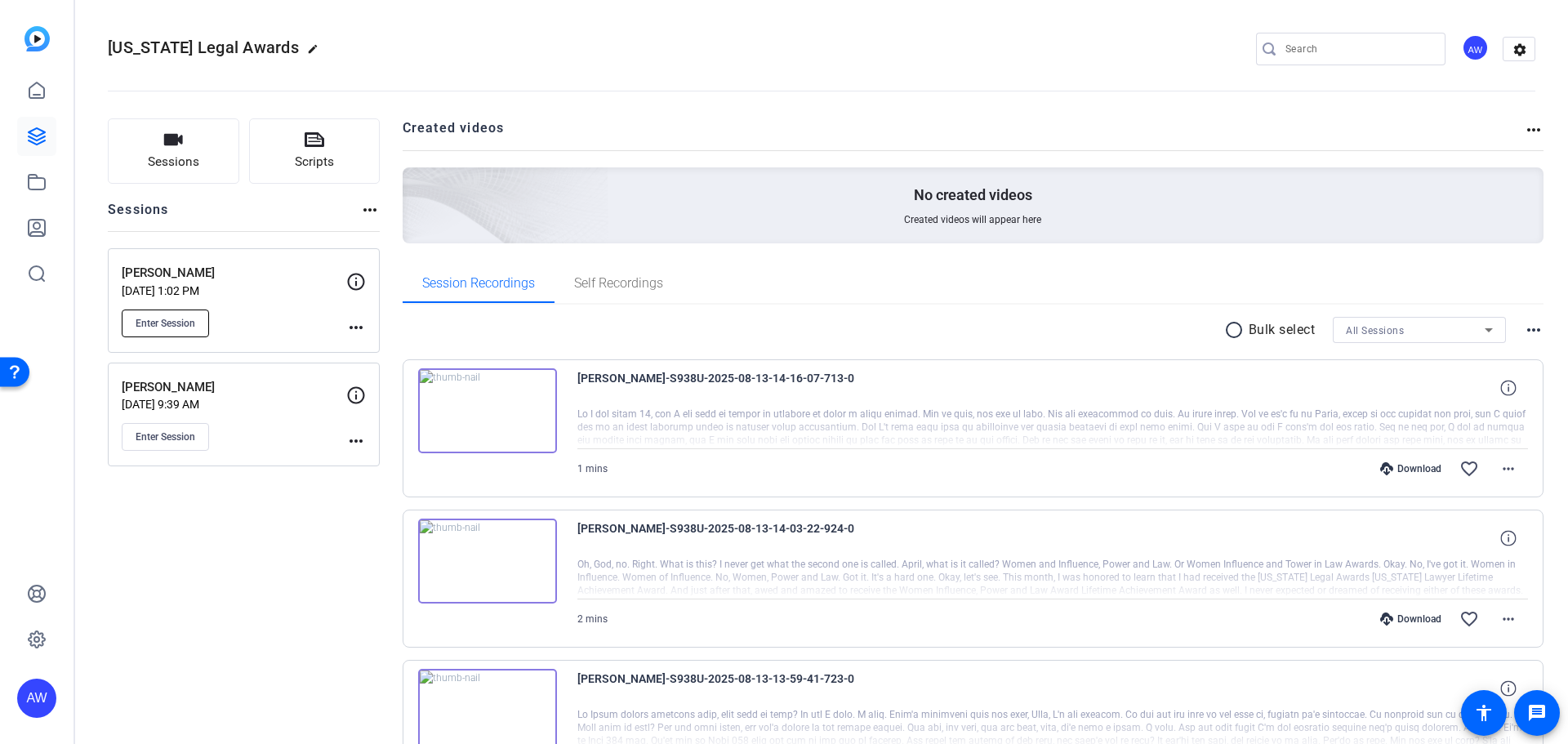
click at [147, 310] on button "Enter Session" at bounding box center [165, 323] width 88 height 28
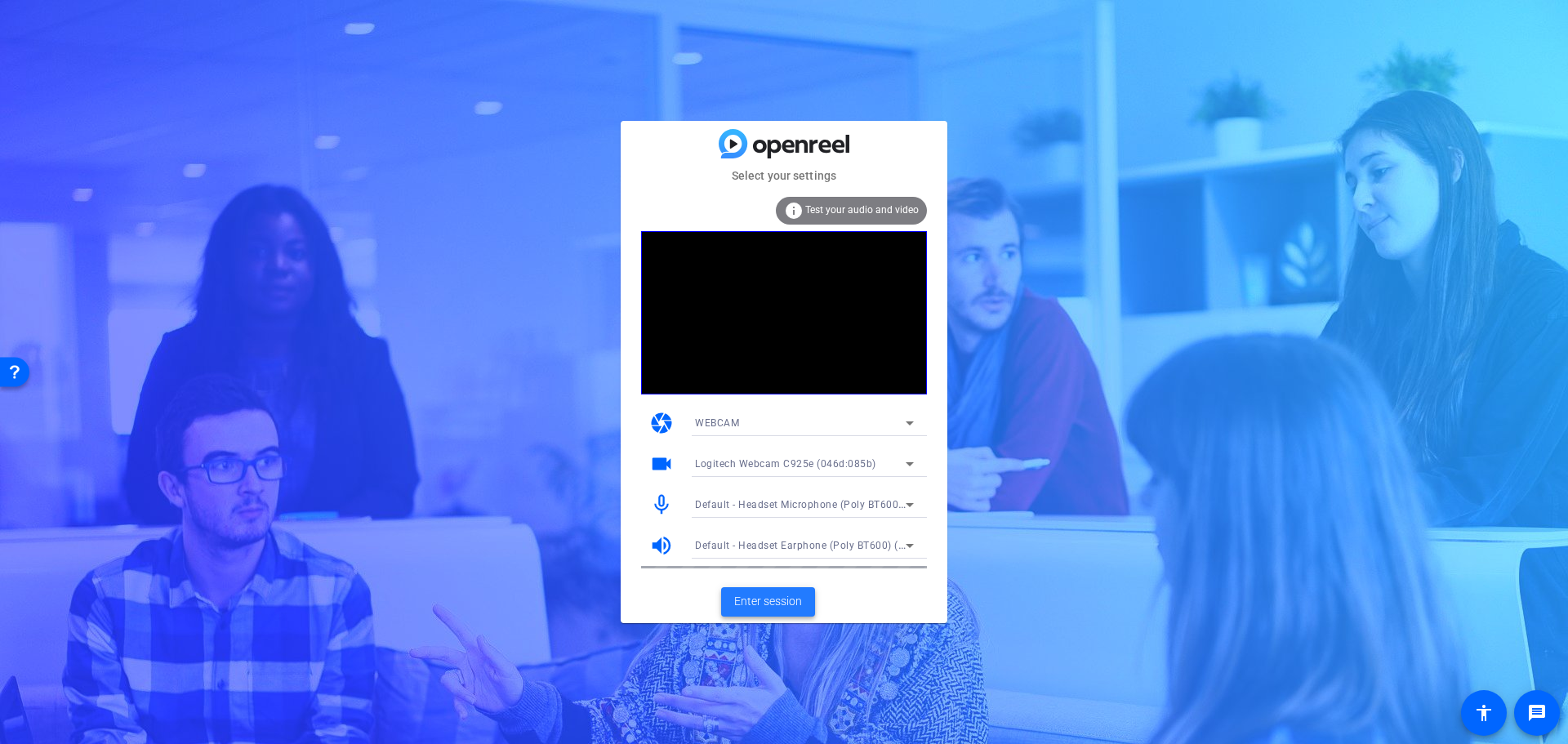
click at [778, 603] on span "Enter session" at bounding box center [768, 602] width 68 height 17
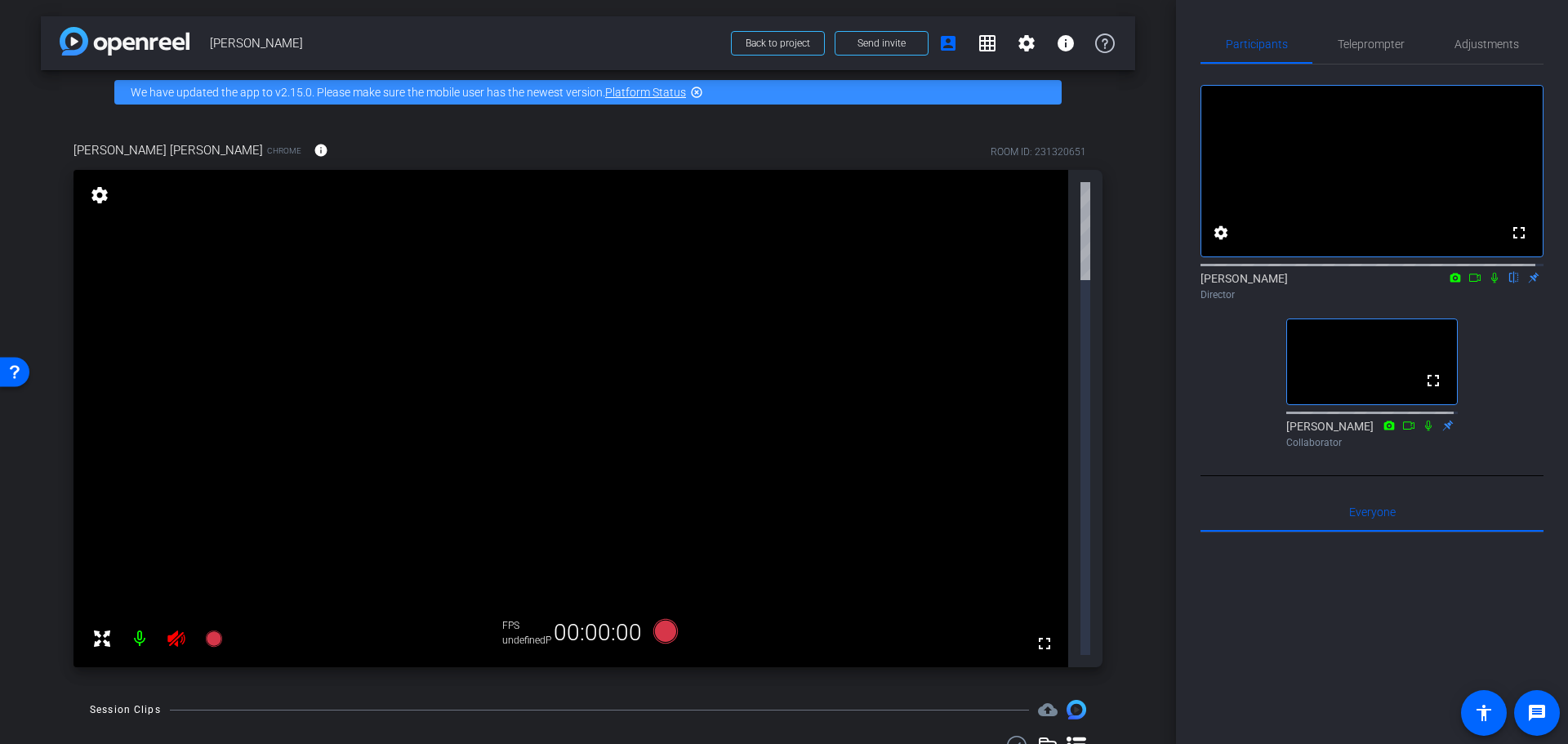
click at [1212, 424] on div "fullscreen settings Alyssa Woulfe flip Director fullscreen BeLynn Hollers Colla…" at bounding box center [1371, 260] width 343 height 391
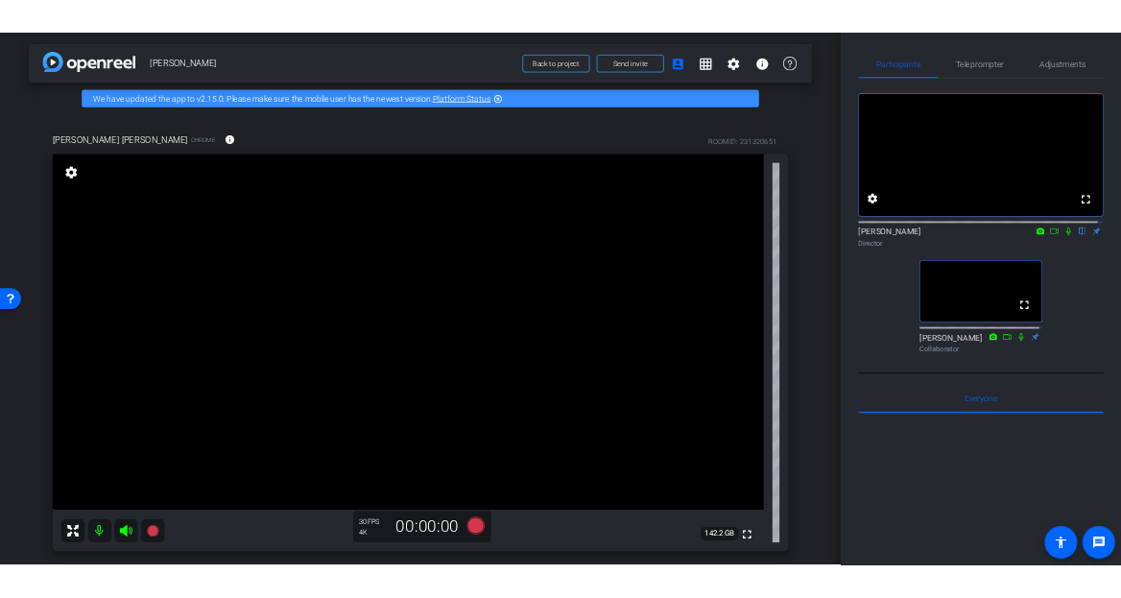
scroll to position [96, 0]
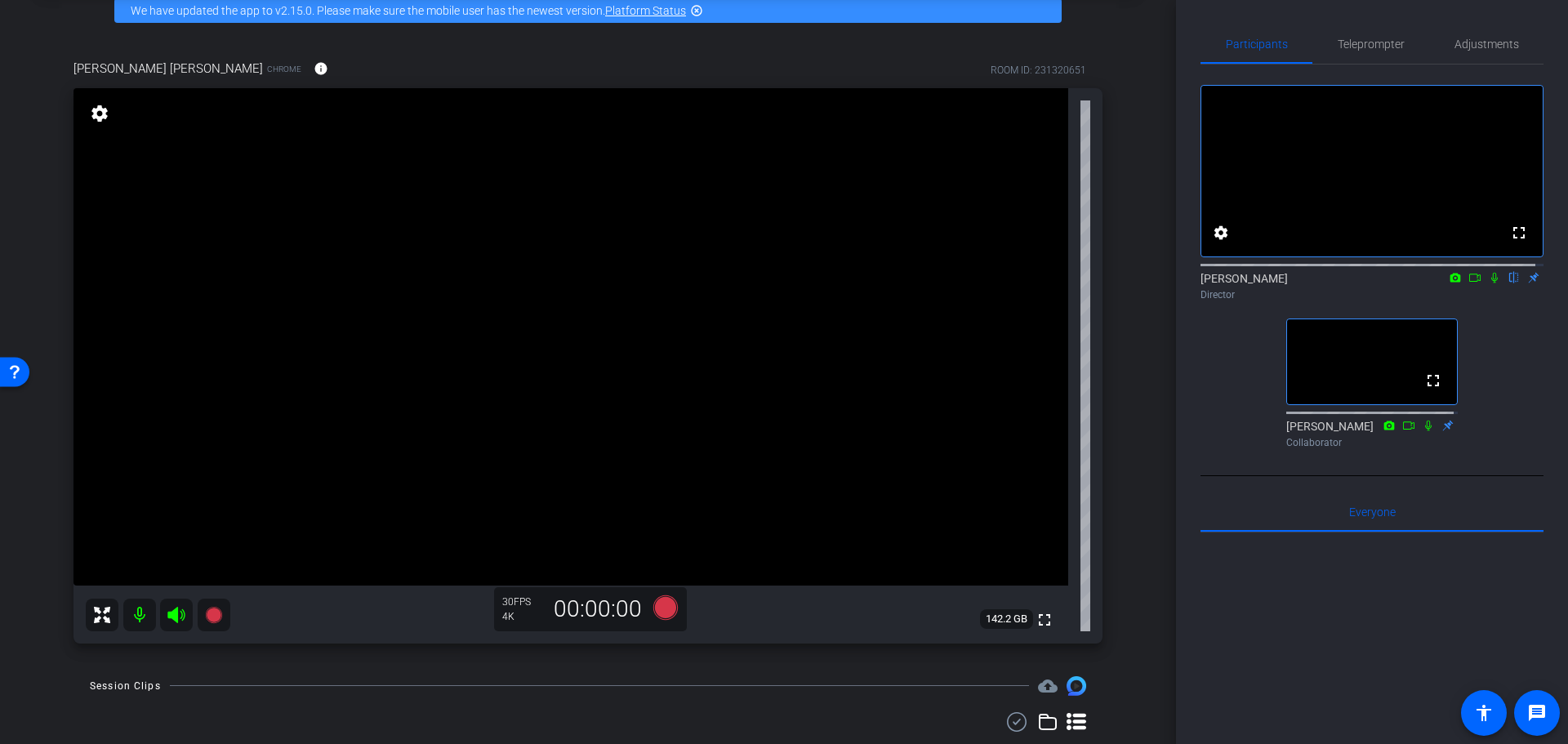
click at [1160, 397] on div "arrow_back Randy Johnston Back to project Send invite account_box grid_on setti…" at bounding box center [588, 290] width 1176 height 744
click at [1189, 396] on div "Participants Teleprompter Adjustments fullscreen settings Alyssa Woulfe flip Di…" at bounding box center [1371, 372] width 392 height 744
click at [1199, 409] on div "Participants Teleprompter Adjustments fullscreen settings Alyssa Woulfe flip Di…" at bounding box center [1371, 372] width 392 height 744
click at [609, 387] on video at bounding box center [570, 337] width 995 height 497
click at [505, 352] on video at bounding box center [570, 337] width 995 height 497
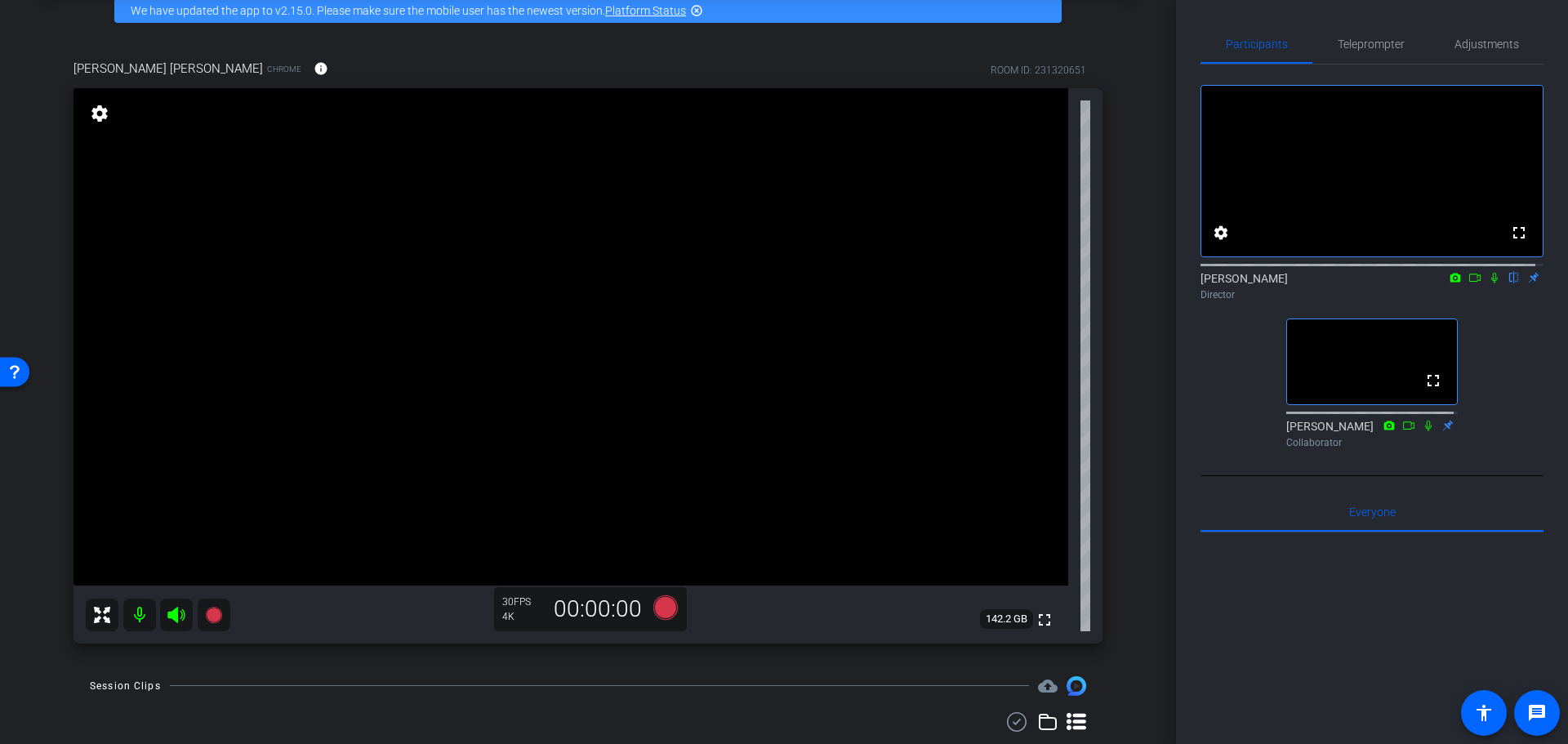
click at [572, 327] on video at bounding box center [570, 337] width 995 height 497
click at [638, 359] on video at bounding box center [570, 337] width 995 height 497
click at [1202, 415] on div "fullscreen settings Alyssa Woulfe flip Director fullscreen BeLynn Hollers Colla…" at bounding box center [1371, 260] width 343 height 391
click at [659, 607] on icon at bounding box center [665, 607] width 25 height 25
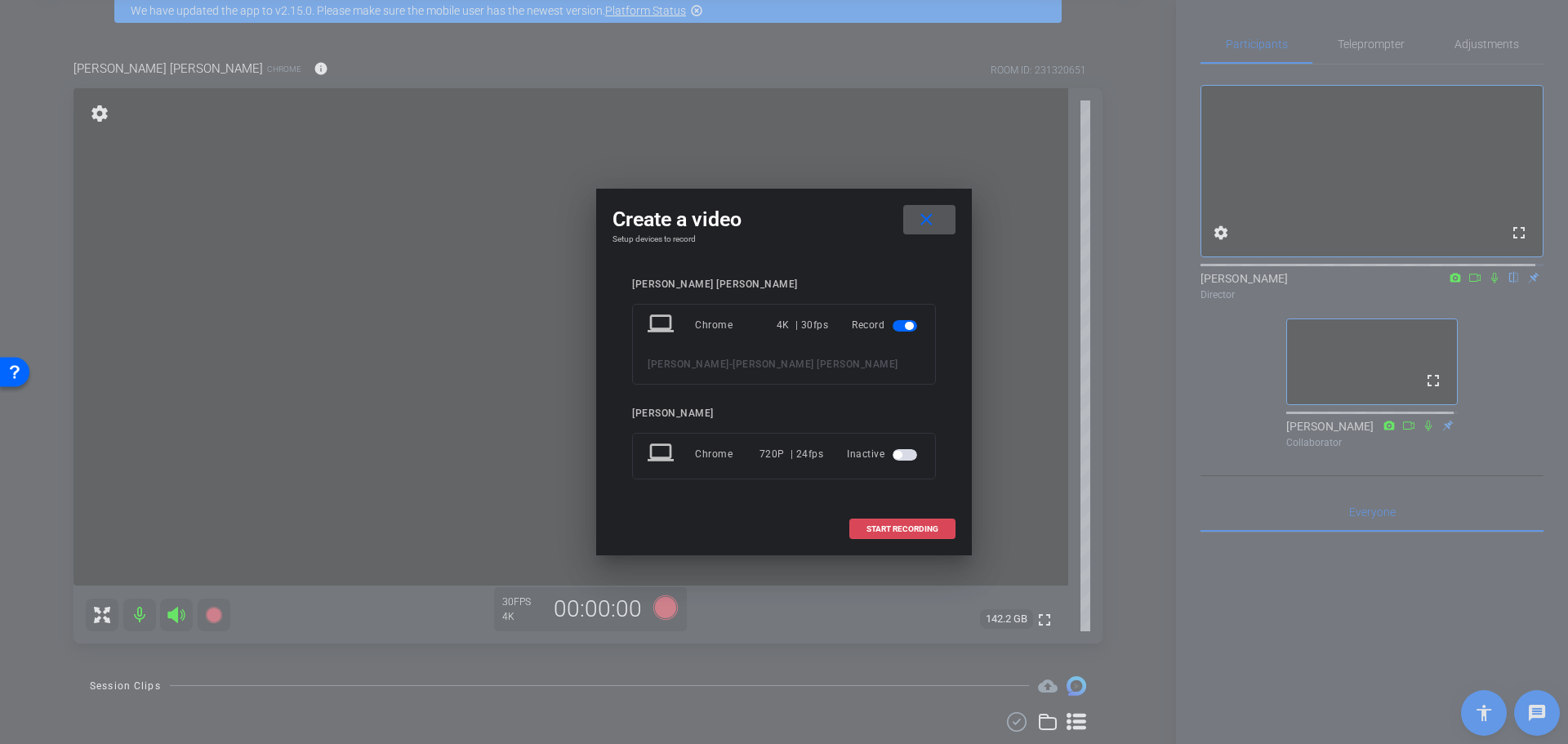
click at [909, 535] on span at bounding box center [902, 529] width 105 height 39
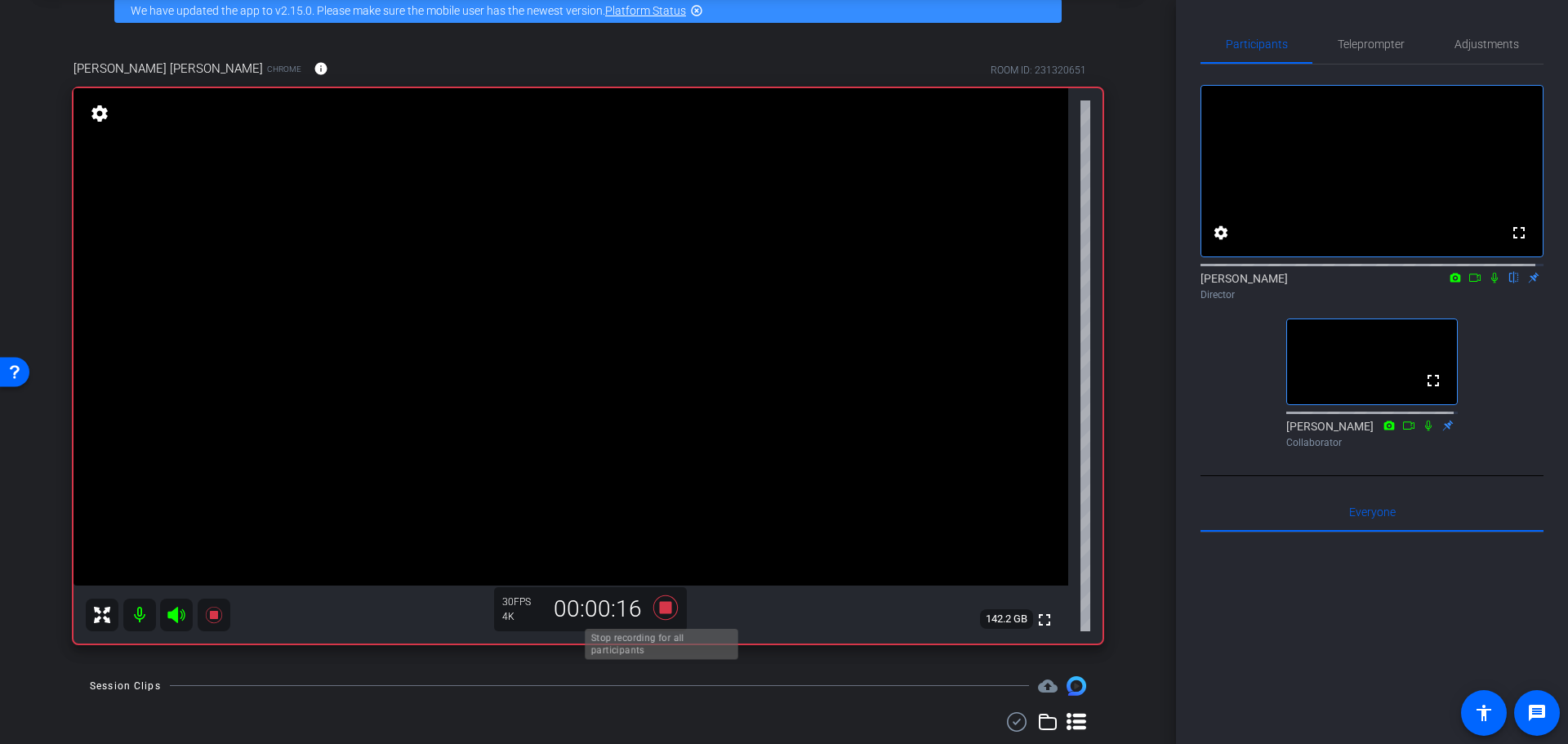
click at [659, 605] on icon at bounding box center [665, 607] width 25 height 25
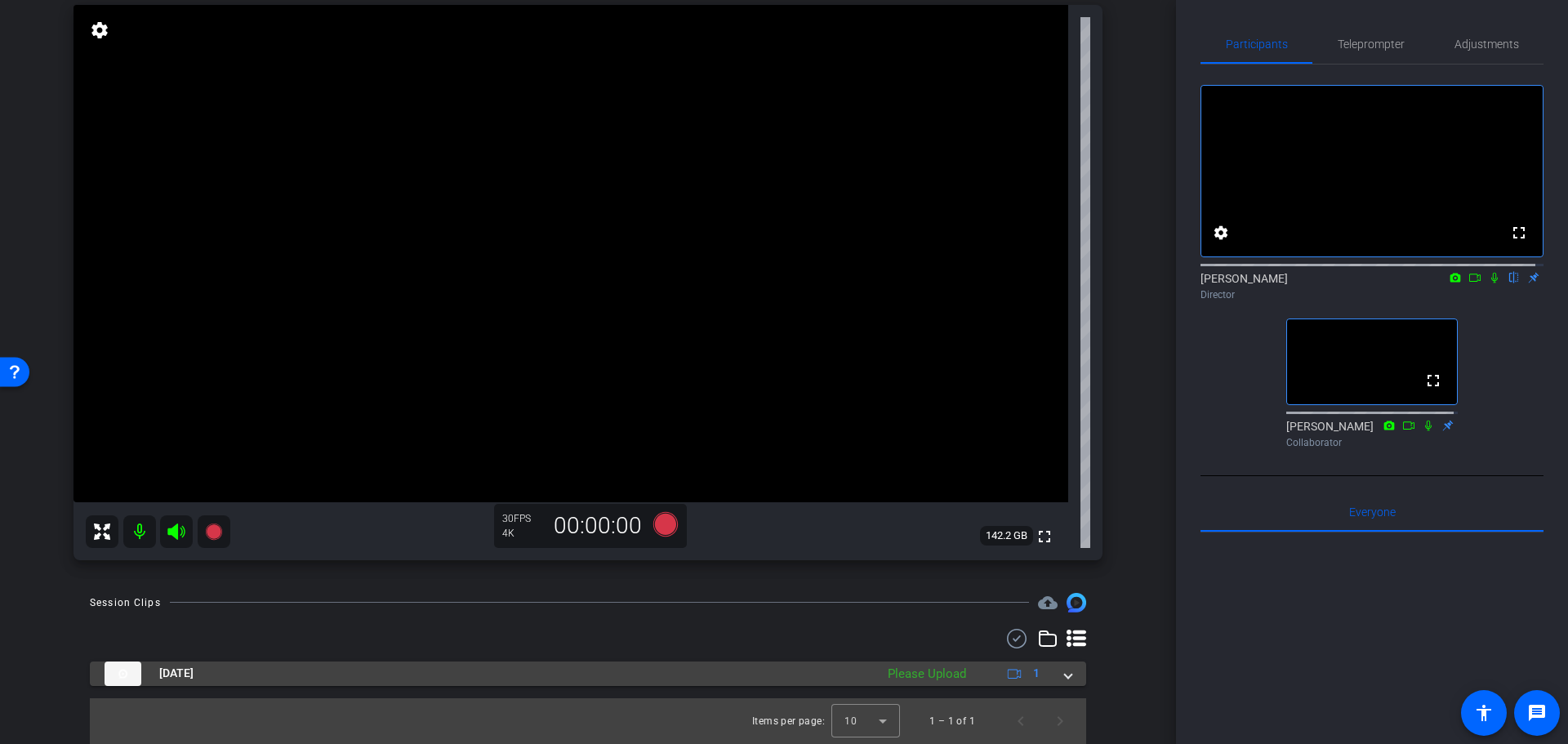
drag, startPoint x: 896, startPoint y: 673, endPoint x: 885, endPoint y: 678, distance: 12.1
click at [895, 673] on div "Please Upload" at bounding box center [927, 674] width 94 height 19
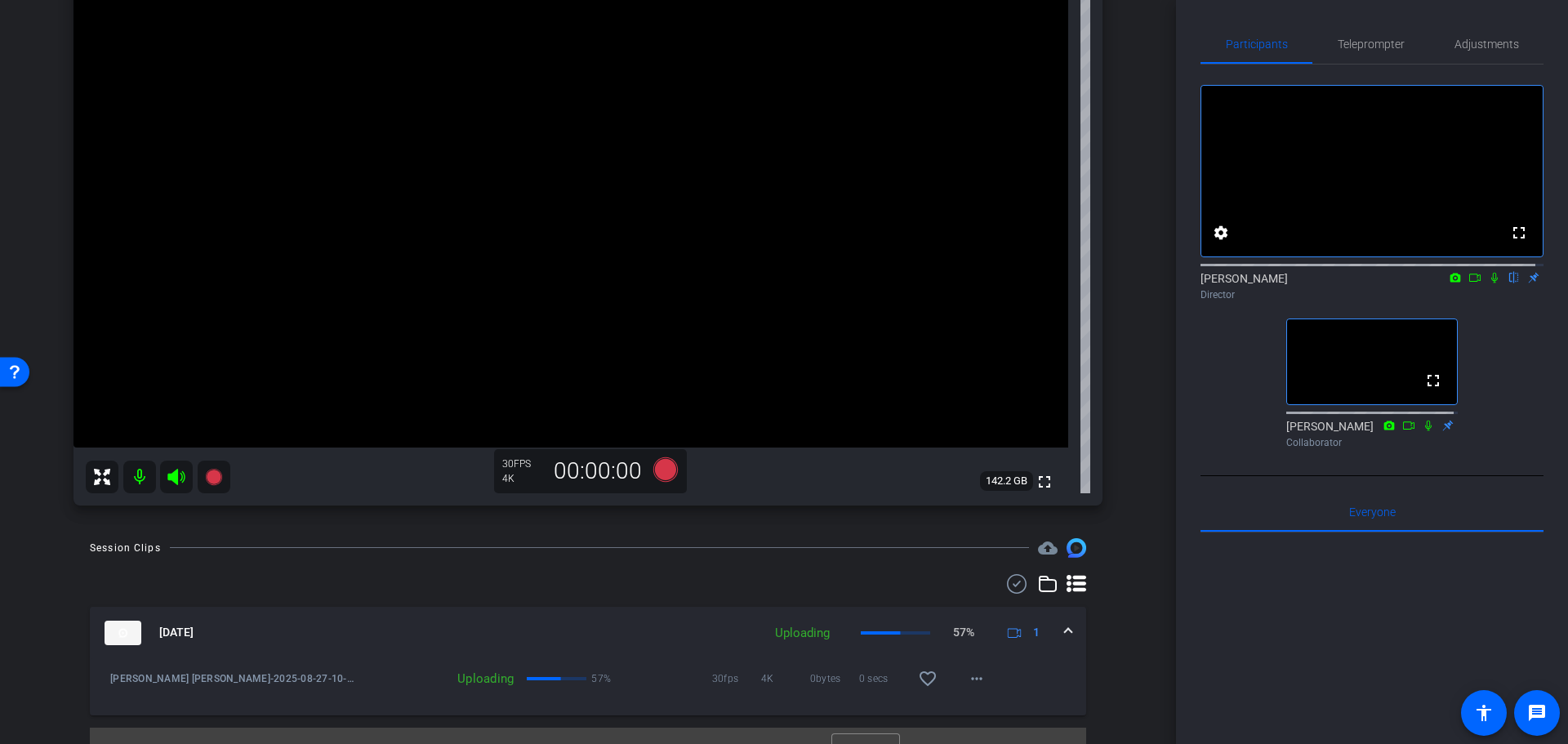
scroll to position [249, 0]
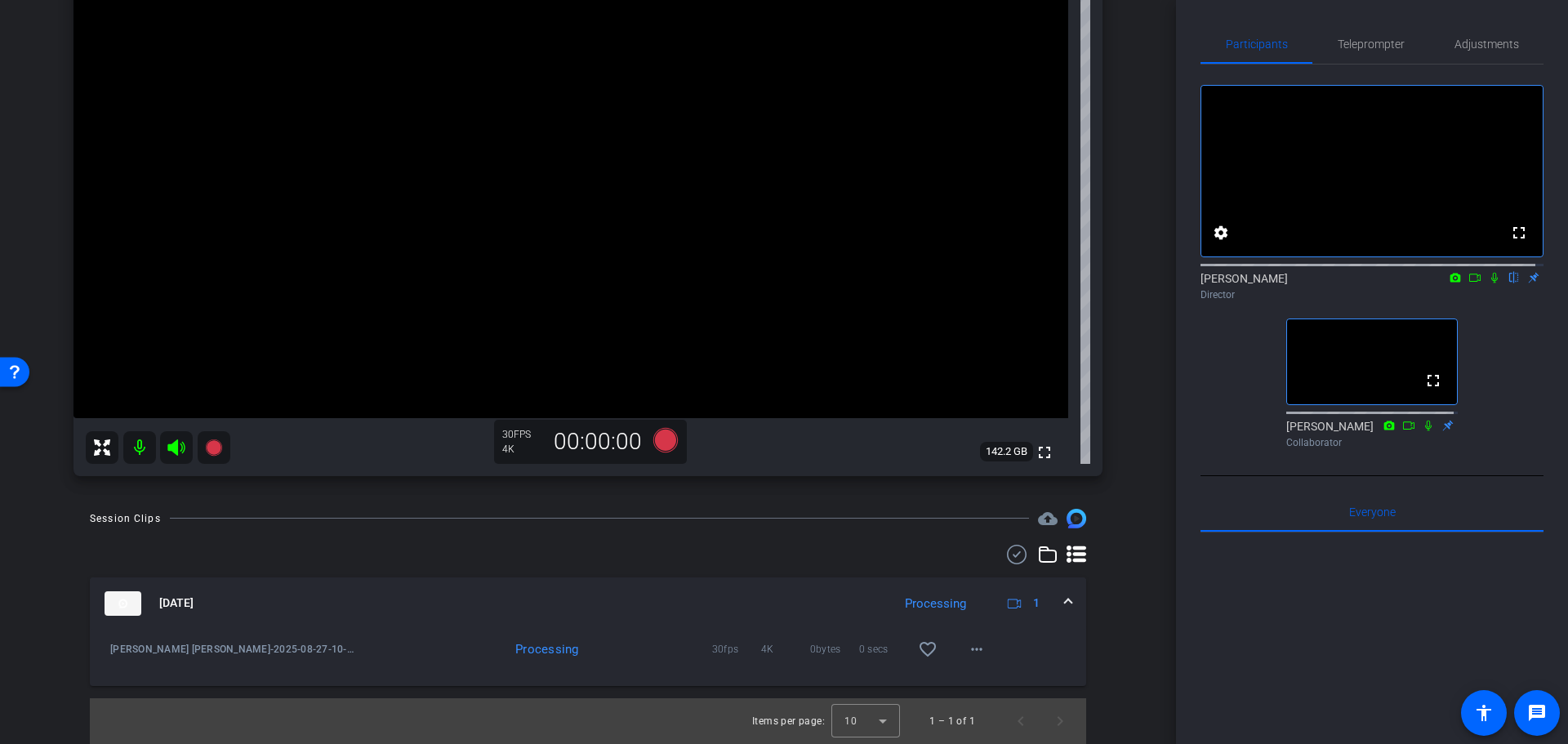
click at [1123, 607] on div "Session Clips cloud_upload Aug 27, 2025 Processing 1 Randy Johnston-Coyt Randy …" at bounding box center [588, 627] width 1094 height 235
click at [269, 650] on span "Randy Johnston-Coyt Randy Johnston-2025-08-27-10-10-05-202-0" at bounding box center [232, 649] width 244 height 16
click at [338, 647] on span "Randy Johnston-Coyt Randy Johnston-2025-08-27-10-10-05-202-0" at bounding box center [232, 649] width 244 height 16
drag, startPoint x: 481, startPoint y: 647, endPoint x: 583, endPoint y: 647, distance: 102.0
click at [583, 647] on div "Processing" at bounding box center [532, 649] width 356 height 16
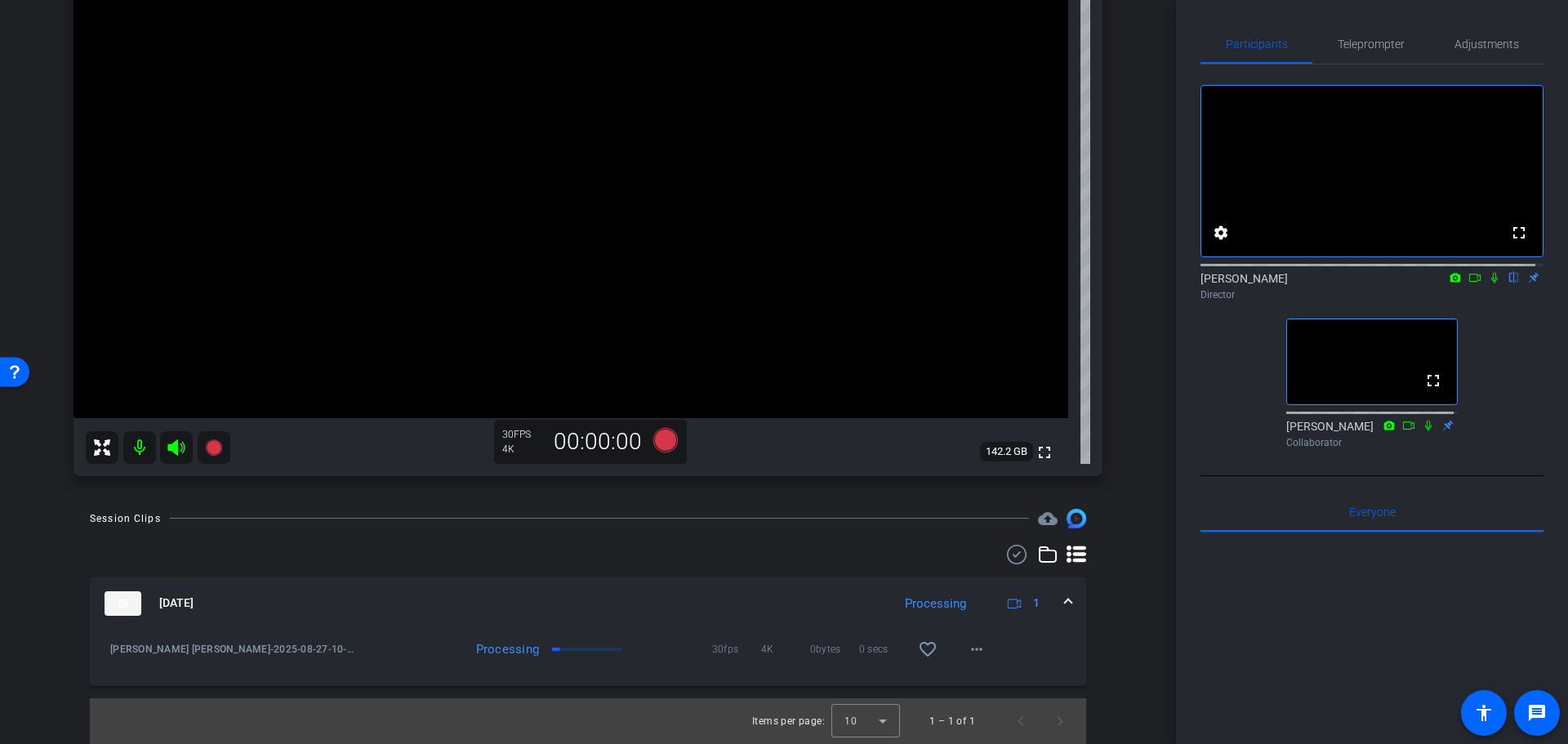
click at [473, 649] on div "Processing" at bounding box center [493, 649] width 107 height 16
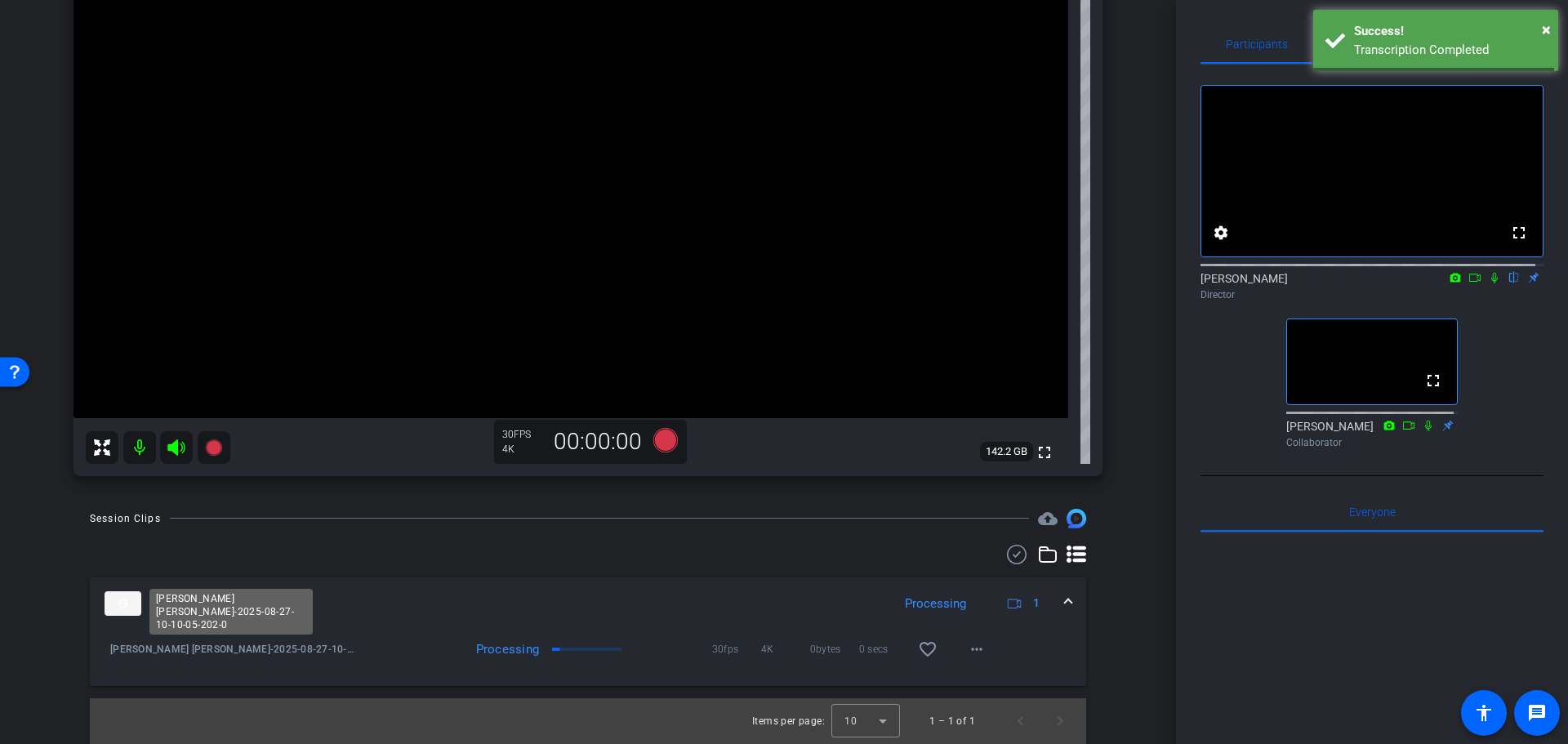
click at [304, 646] on span "Randy Johnston-Coyt Randy Johnston-2025-08-27-10-10-05-202-0" at bounding box center [232, 649] width 244 height 16
click at [1115, 630] on div "Session Clips cloud_upload Aug 27, 2025 Processing 1 Randy Johnston-Coyt Randy …" at bounding box center [588, 627] width 1094 height 235
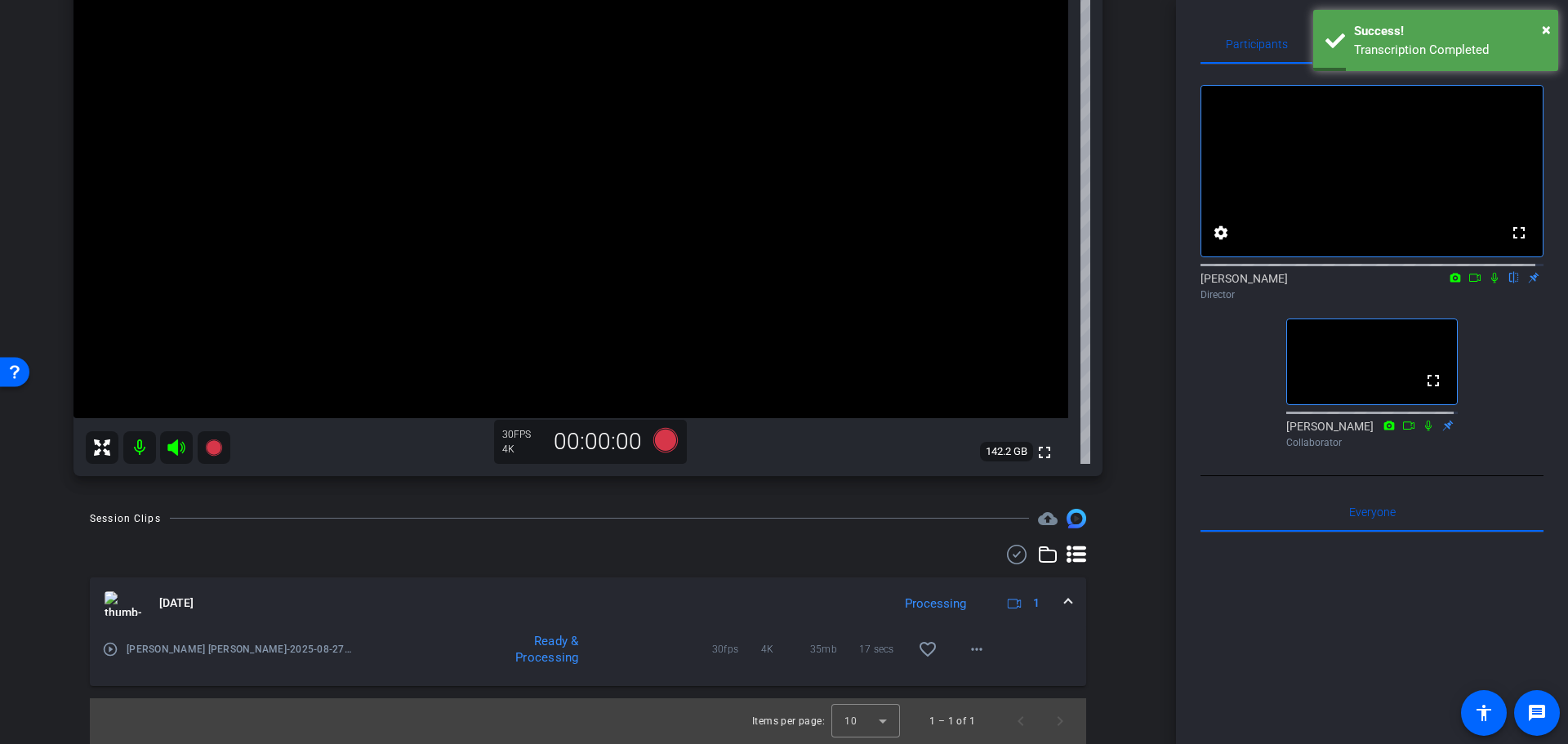
click at [438, 646] on div "Ready & Processing" at bounding box center [532, 650] width 356 height 32
click at [117, 652] on mat-icon "play_circle_outline" at bounding box center [110, 649] width 16 height 16
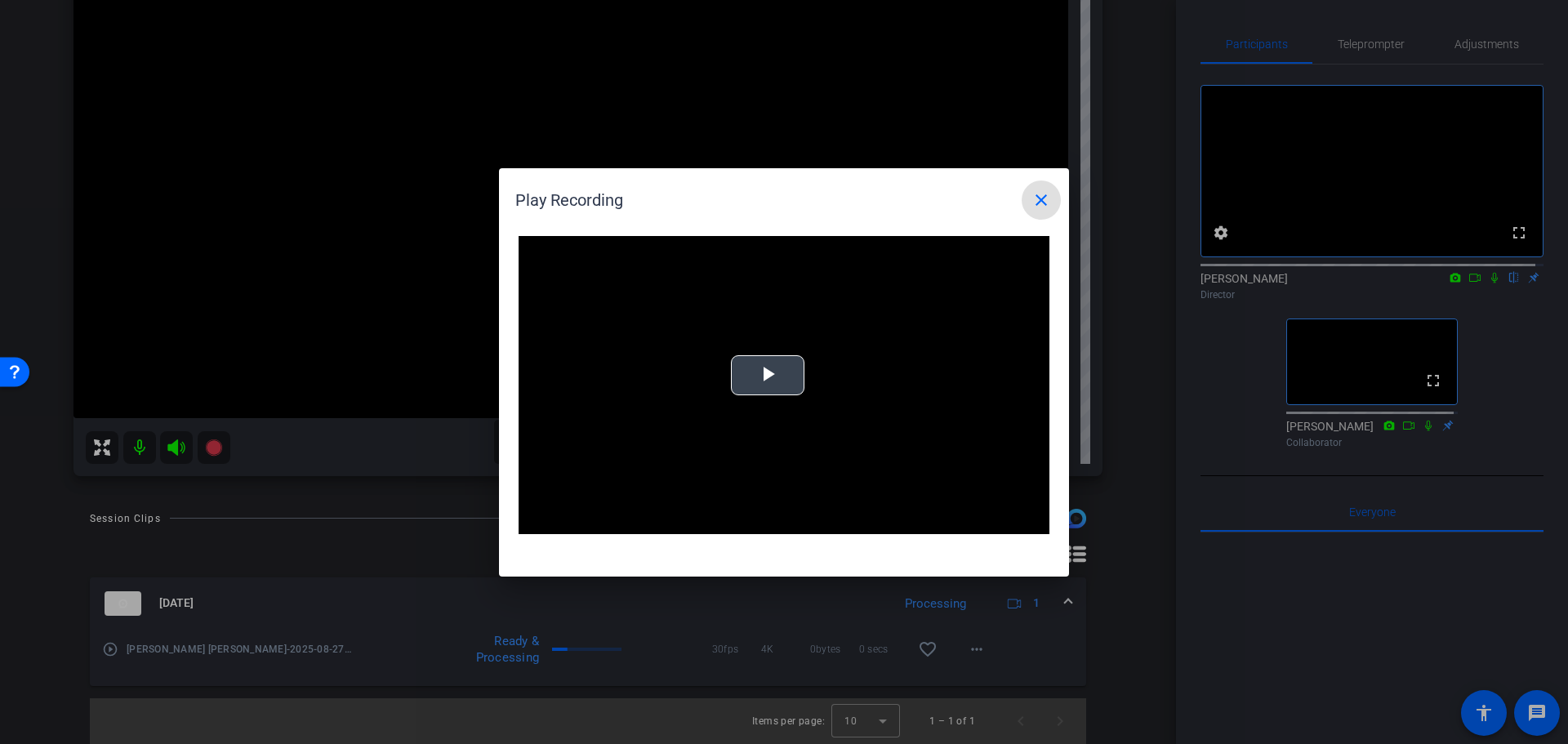
click at [793, 403] on video "Video Player" at bounding box center [784, 385] width 531 height 299
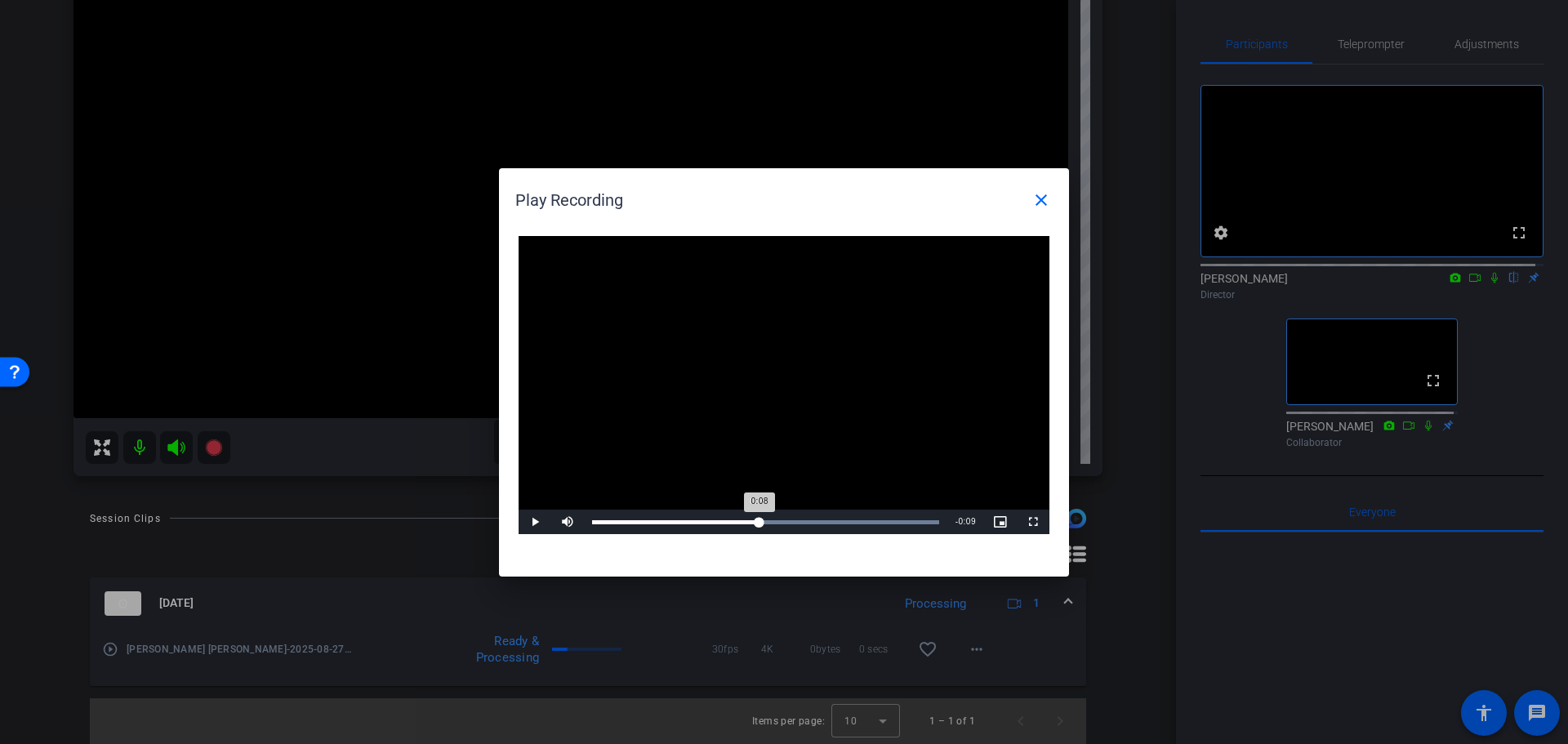
click at [759, 517] on div "Loaded : 100.00% 0:08 0:08" at bounding box center [765, 522] width 363 height 25
click at [854, 514] on div "Loaded : 100.00% 0:11 0:08" at bounding box center [765, 522] width 363 height 25
click at [1058, 194] on span at bounding box center [1041, 200] width 39 height 39
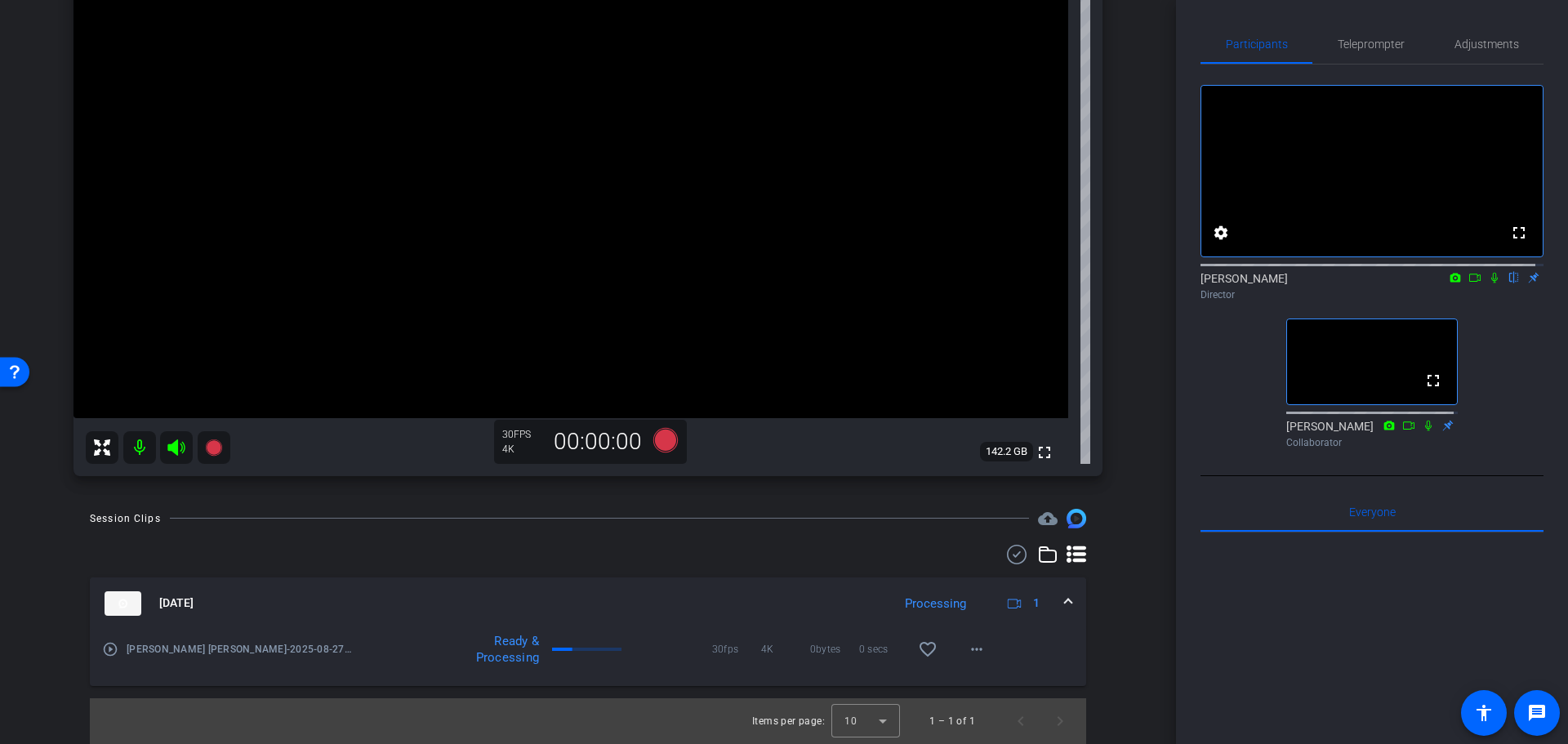
click at [1120, 497] on div "arrow_back Randy Johnston Back to project Send invite account_box grid_on setti…" at bounding box center [588, 372] width 1176 height 744
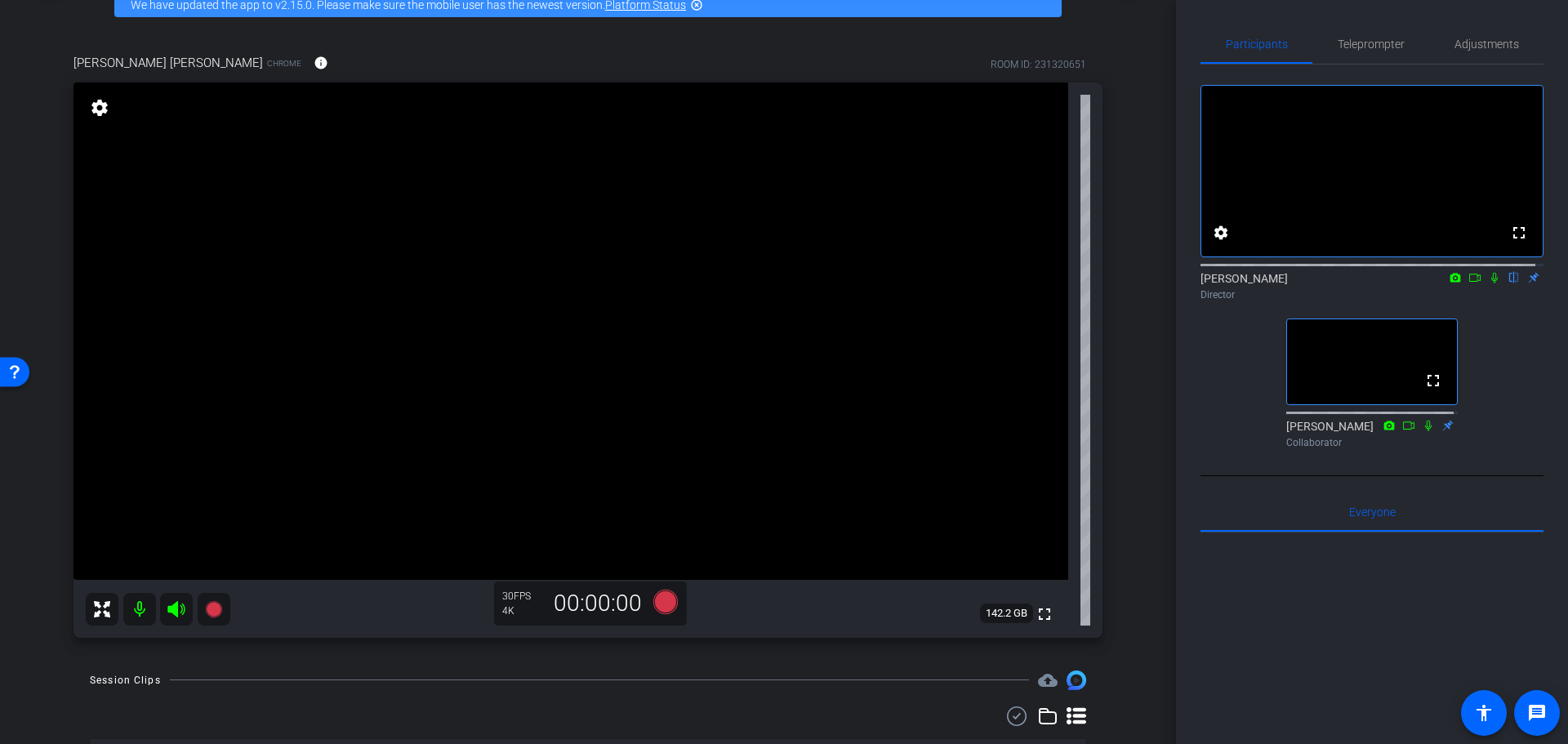
scroll to position [86, 0]
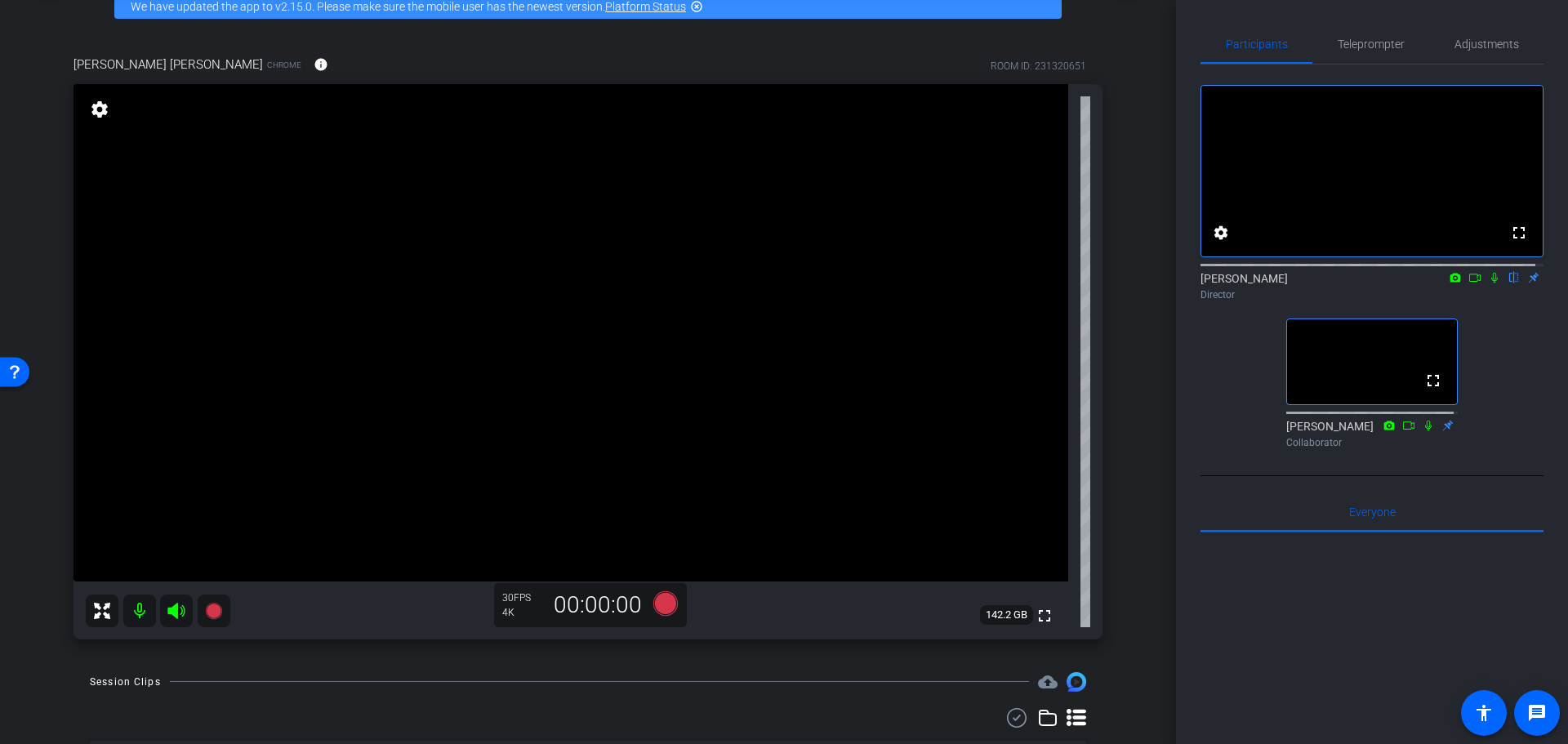
click at [1137, 449] on div "arrow_back Randy Johnston Back to project Send invite account_box grid_on setti…" at bounding box center [588, 286] width 1176 height 744
click at [1126, 466] on div "arrow_back Randy Johnston Back to project Send invite account_box grid_on setti…" at bounding box center [588, 286] width 1176 height 744
click at [1128, 427] on div "arrow_back Randy Johnston Back to project Send invite account_box grid_on setti…" at bounding box center [588, 286] width 1176 height 744
click at [1126, 427] on div "Coyt Randy Johnston Chrome info ROOM ID: 231320651 fullscreen settings 142.2 GB…" at bounding box center [588, 342] width 1094 height 627
click at [656, 603] on icon at bounding box center [665, 603] width 25 height 25
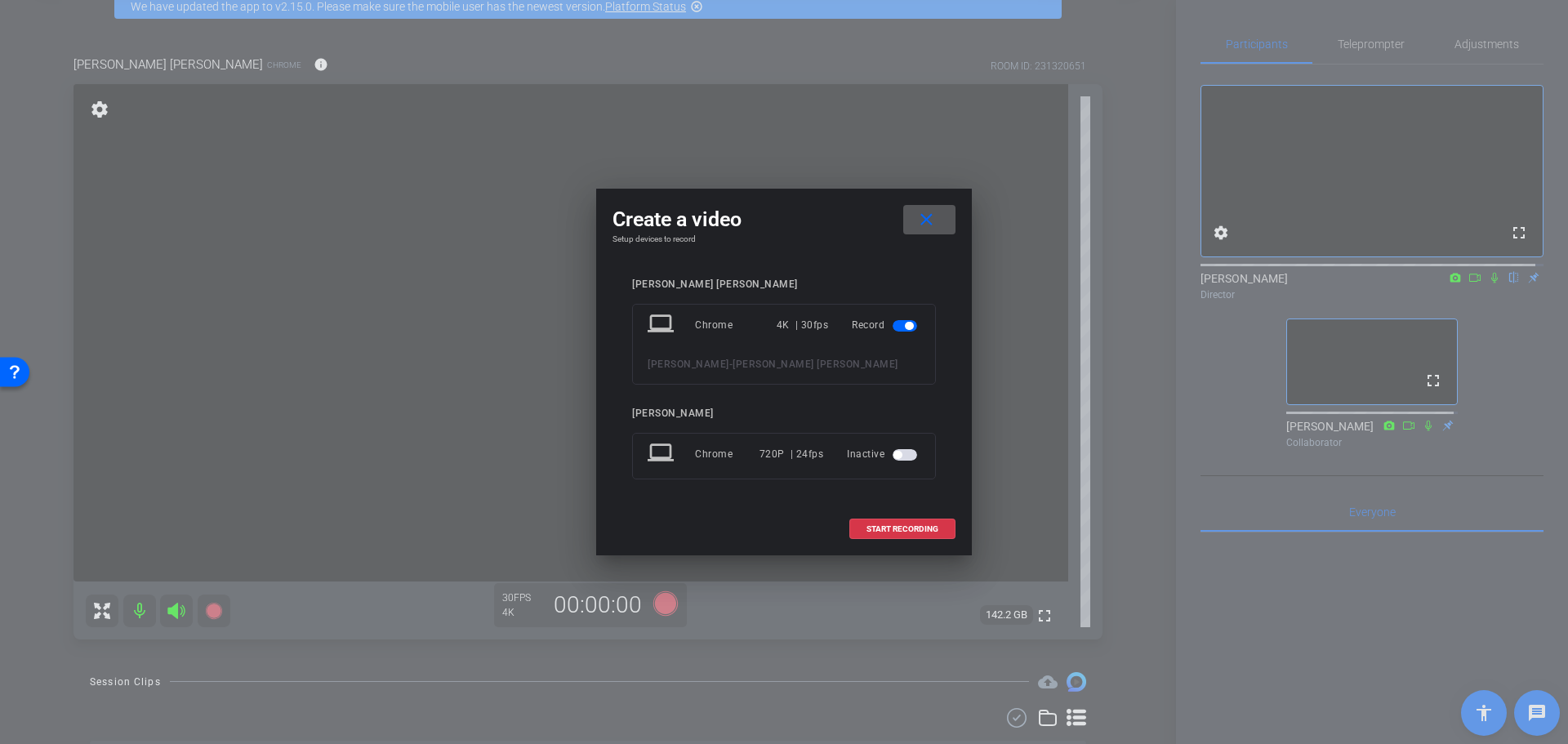
click at [927, 220] on mat-icon "close" at bounding box center [927, 220] width 20 height 20
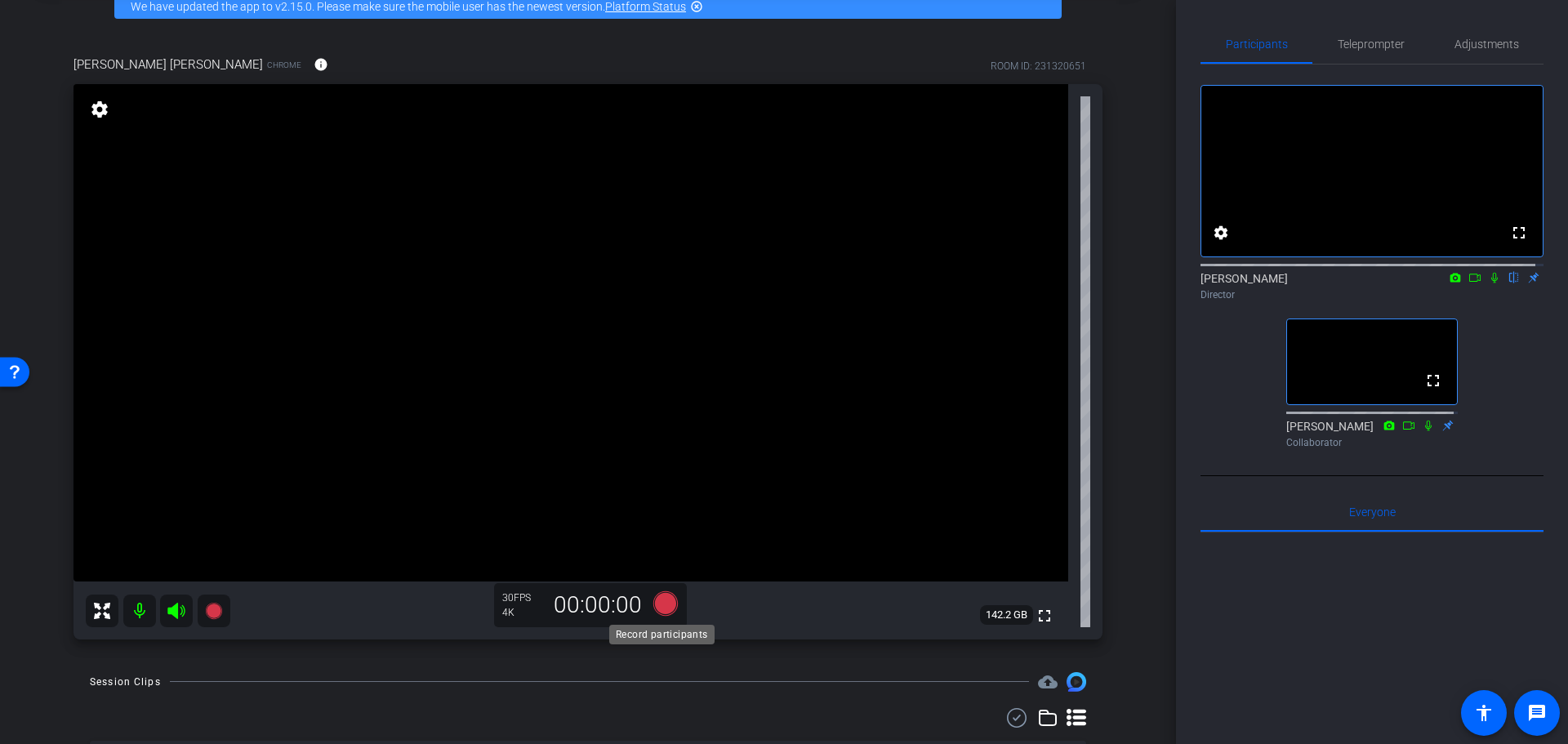
click at [654, 603] on icon at bounding box center [665, 603] width 25 height 25
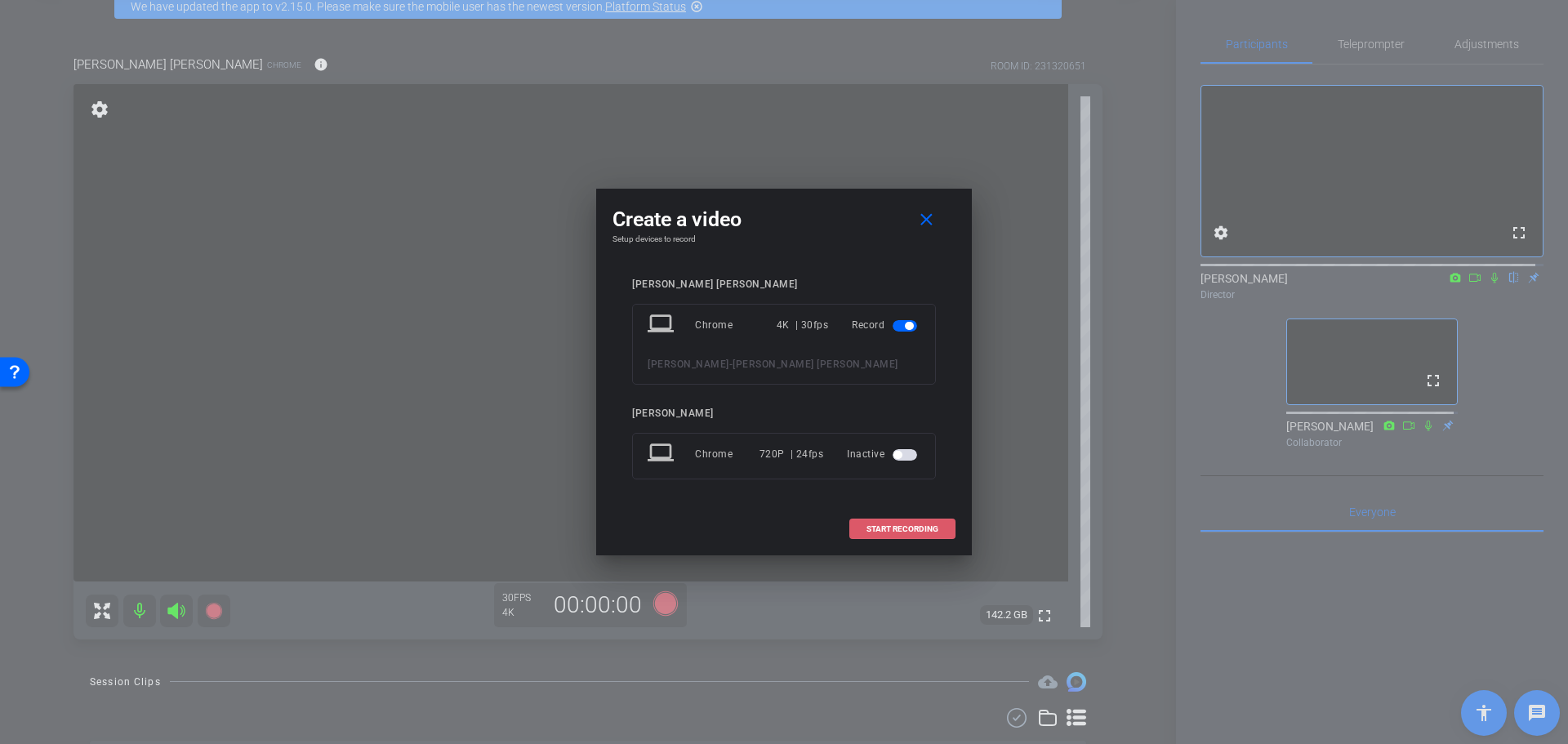
click at [910, 529] on span "START RECORDING" at bounding box center [902, 529] width 71 height 9
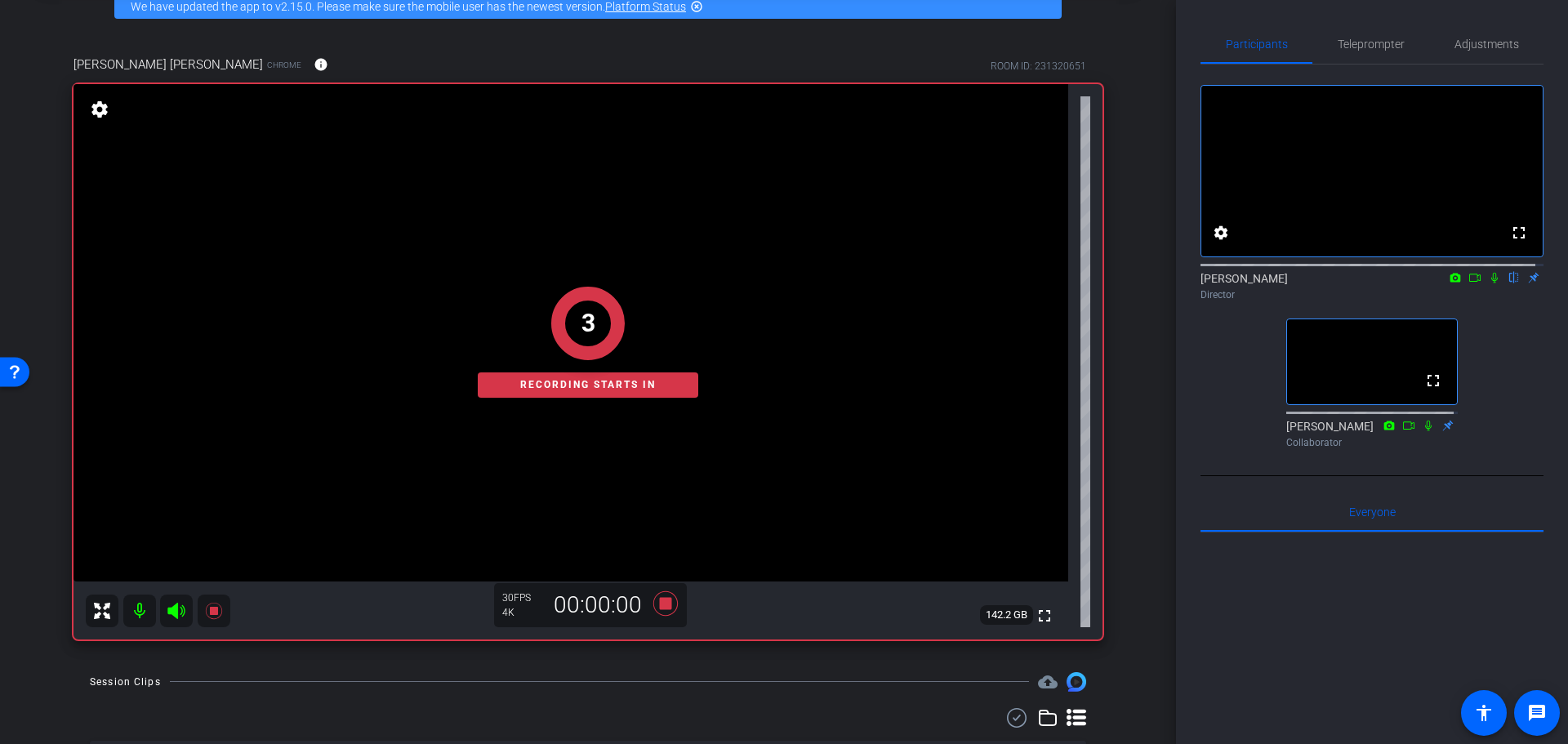
click at [1196, 368] on div "Participants Teleprompter Adjustments fullscreen settings Alyssa Woulfe flip Di…" at bounding box center [1371, 372] width 392 height 744
click at [1487, 283] on icon at bounding box center [1493, 278] width 13 height 11
click at [1223, 411] on div "fullscreen settings Alyssa Woulfe flip Director fullscreen BeLynn Hollers Colla…" at bounding box center [1371, 260] width 343 height 391
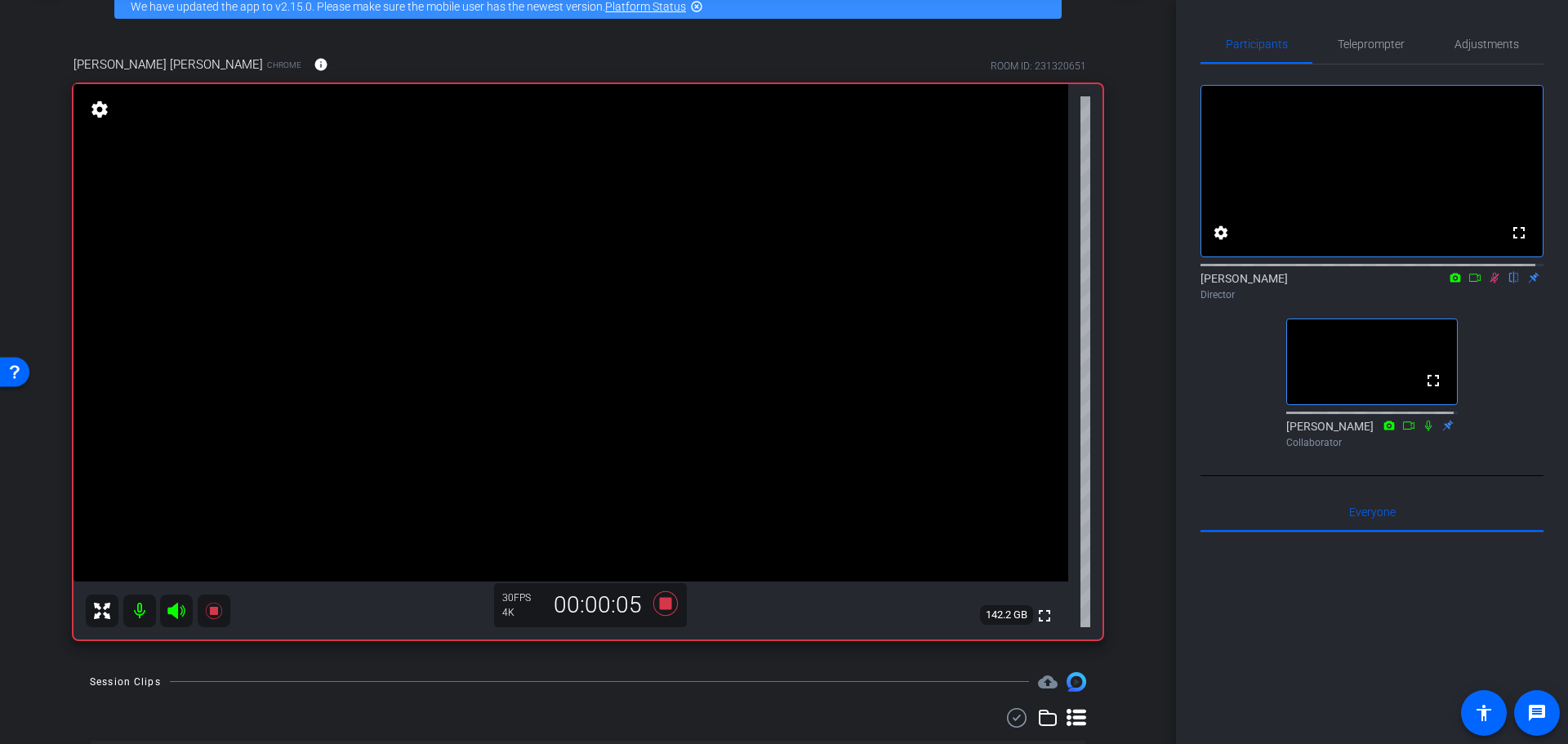
click at [1227, 391] on div "fullscreen settings Alyssa Woulfe flip Director fullscreen BeLynn Hollers Colla…" at bounding box center [1371, 260] width 343 height 391
click at [1133, 423] on div "arrow_back Randy Johnston Back to project Send invite account_box grid_on setti…" at bounding box center [588, 286] width 1176 height 744
click at [569, 330] on video at bounding box center [570, 333] width 995 height 497
click at [572, 293] on video at bounding box center [570, 333] width 995 height 497
click at [1128, 369] on div "arrow_back Randy Johnston Back to project Send invite account_box grid_on setti…" at bounding box center [588, 286] width 1176 height 744
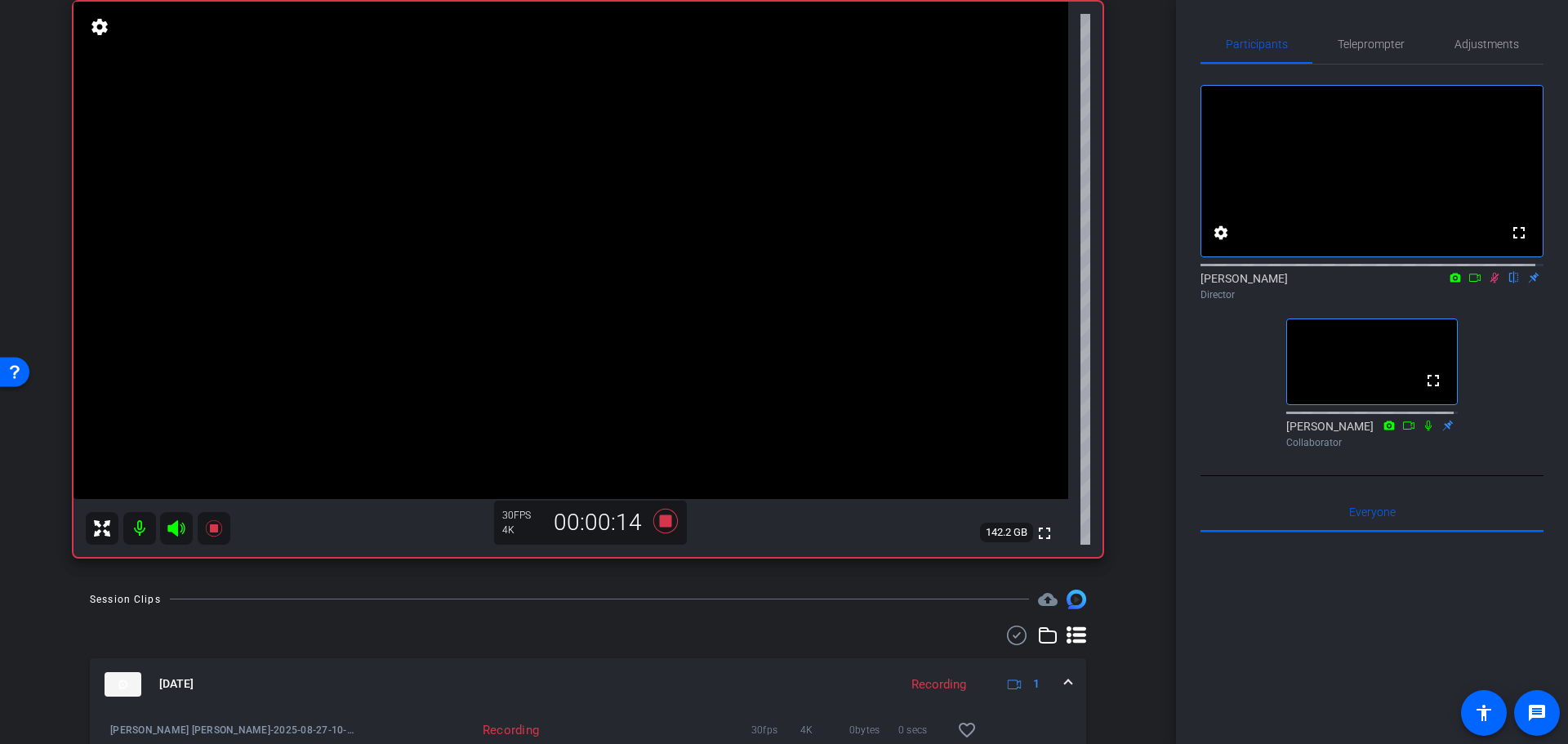
scroll to position [286, 0]
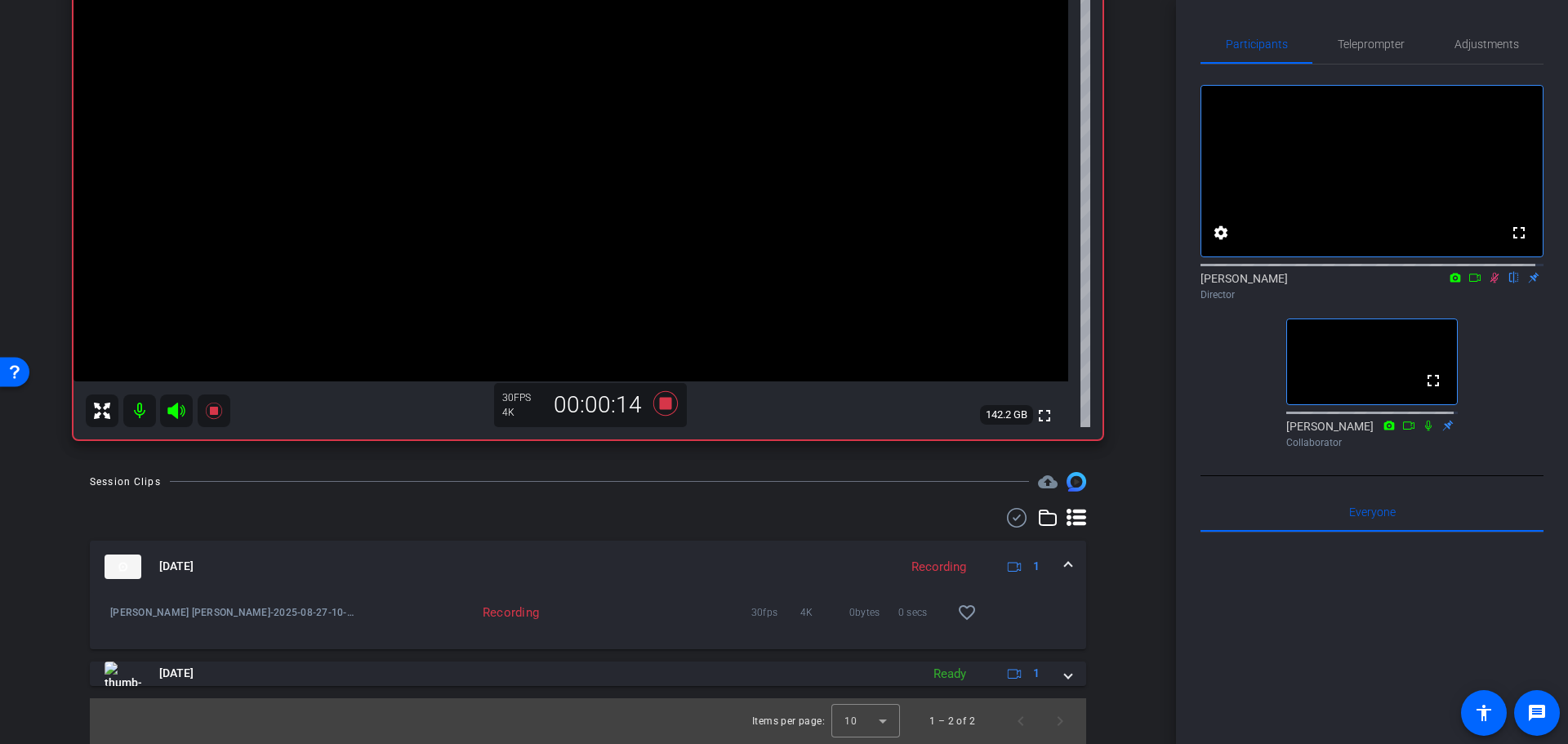
drag, startPoint x: 1127, startPoint y: 352, endPoint x: 1121, endPoint y: 487, distance: 135.1
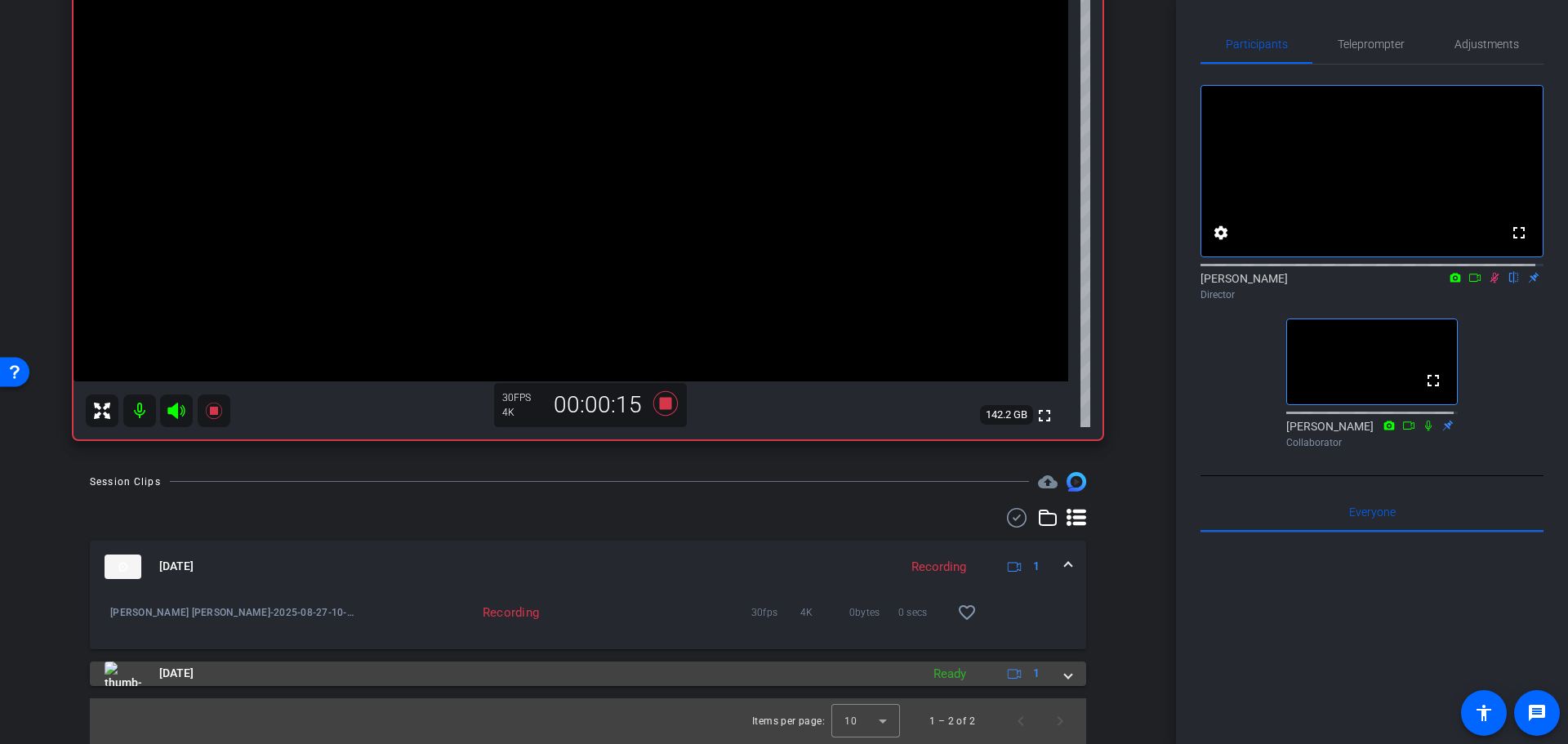
click at [927, 683] on div "Ready" at bounding box center [949, 674] width 49 height 19
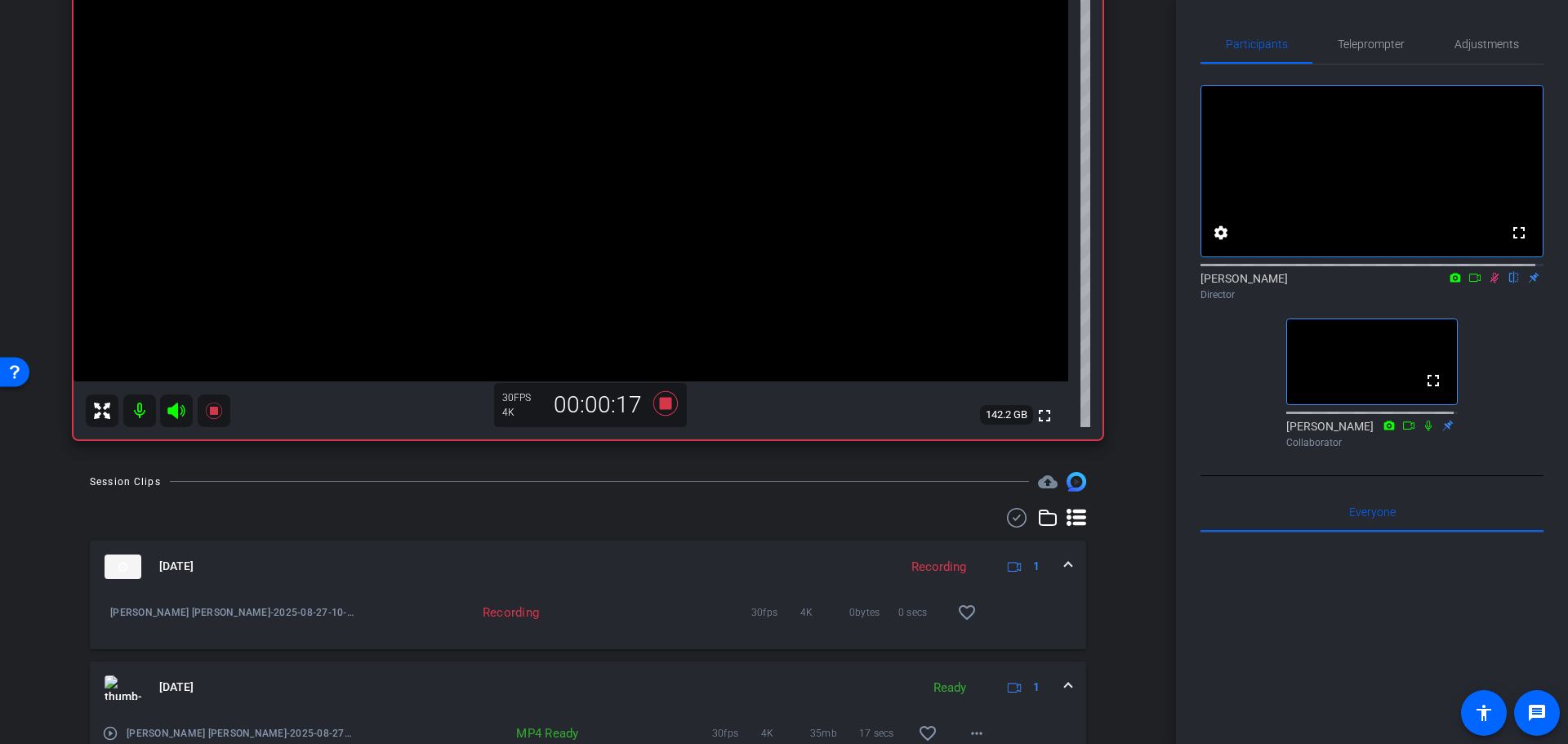
click at [111, 738] on mat-icon "play_circle_outline" at bounding box center [110, 733] width 16 height 16
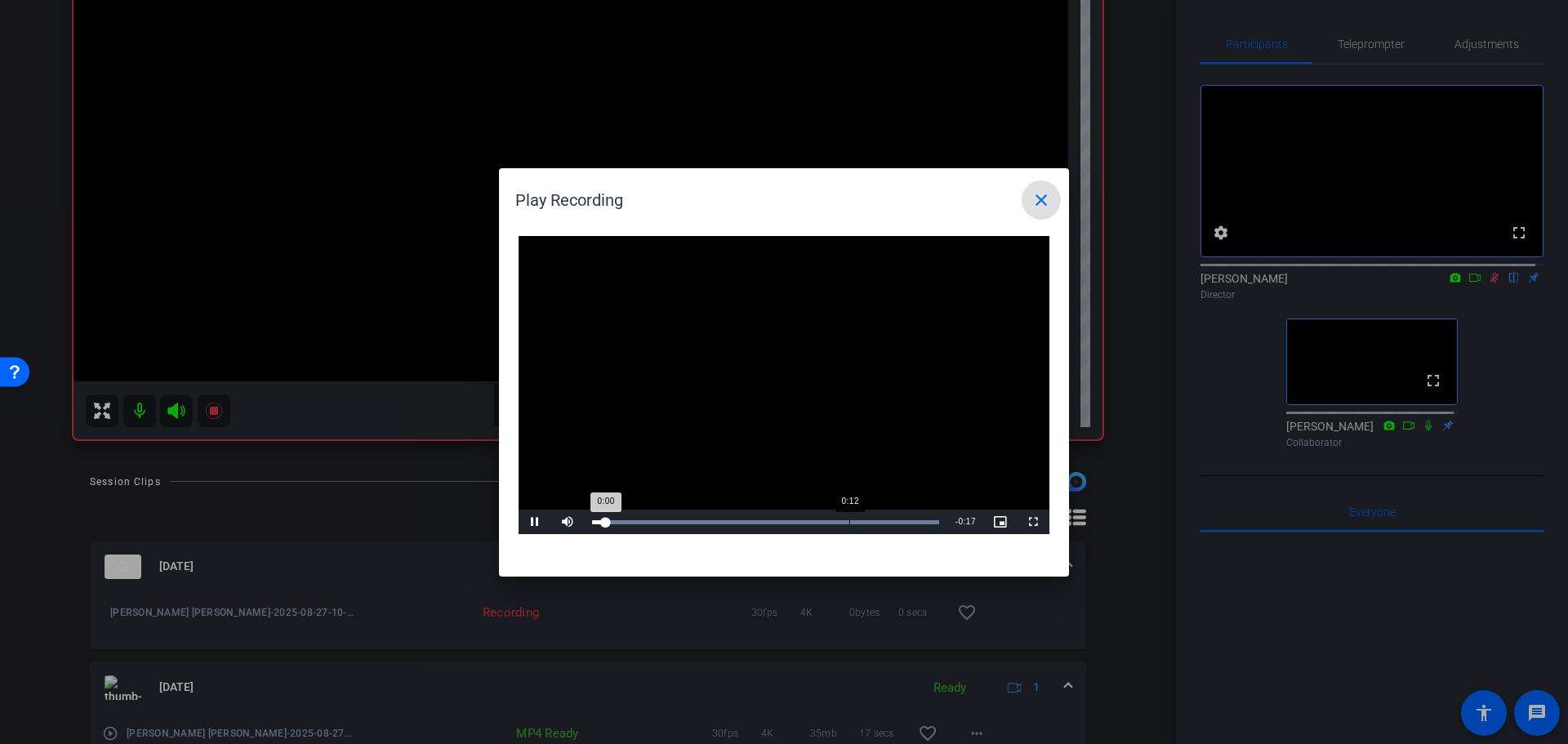
click at [851, 522] on div "Loaded : 100.00% 0:12 0:00" at bounding box center [766, 522] width 347 height 4
click at [1031, 204] on mat-icon "close" at bounding box center [1041, 200] width 20 height 20
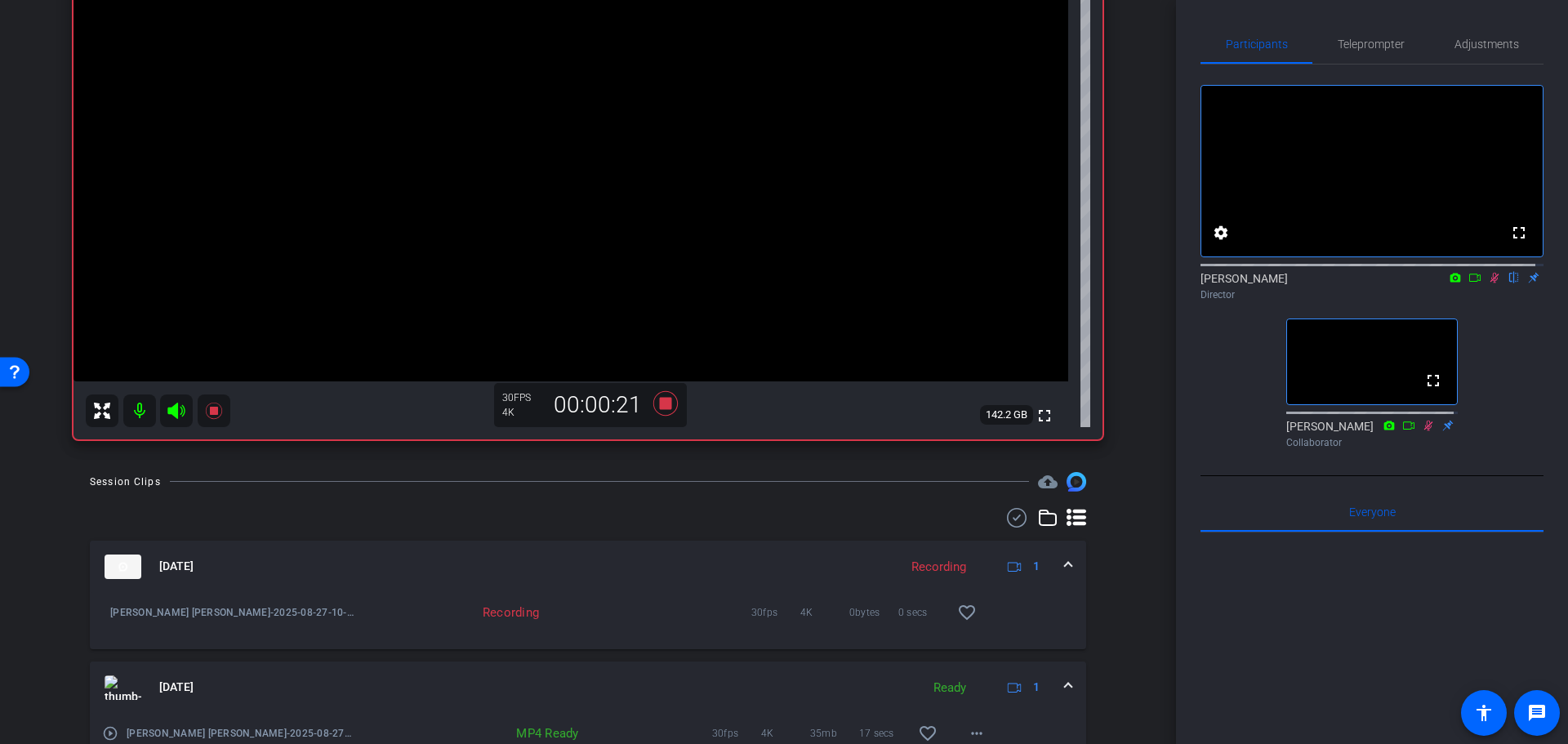
click at [1118, 351] on div "Coyt Randy Johnston Chrome info ROOM ID: 231320651 fullscreen settings 142.2 GB…" at bounding box center [588, 141] width 1094 height 627
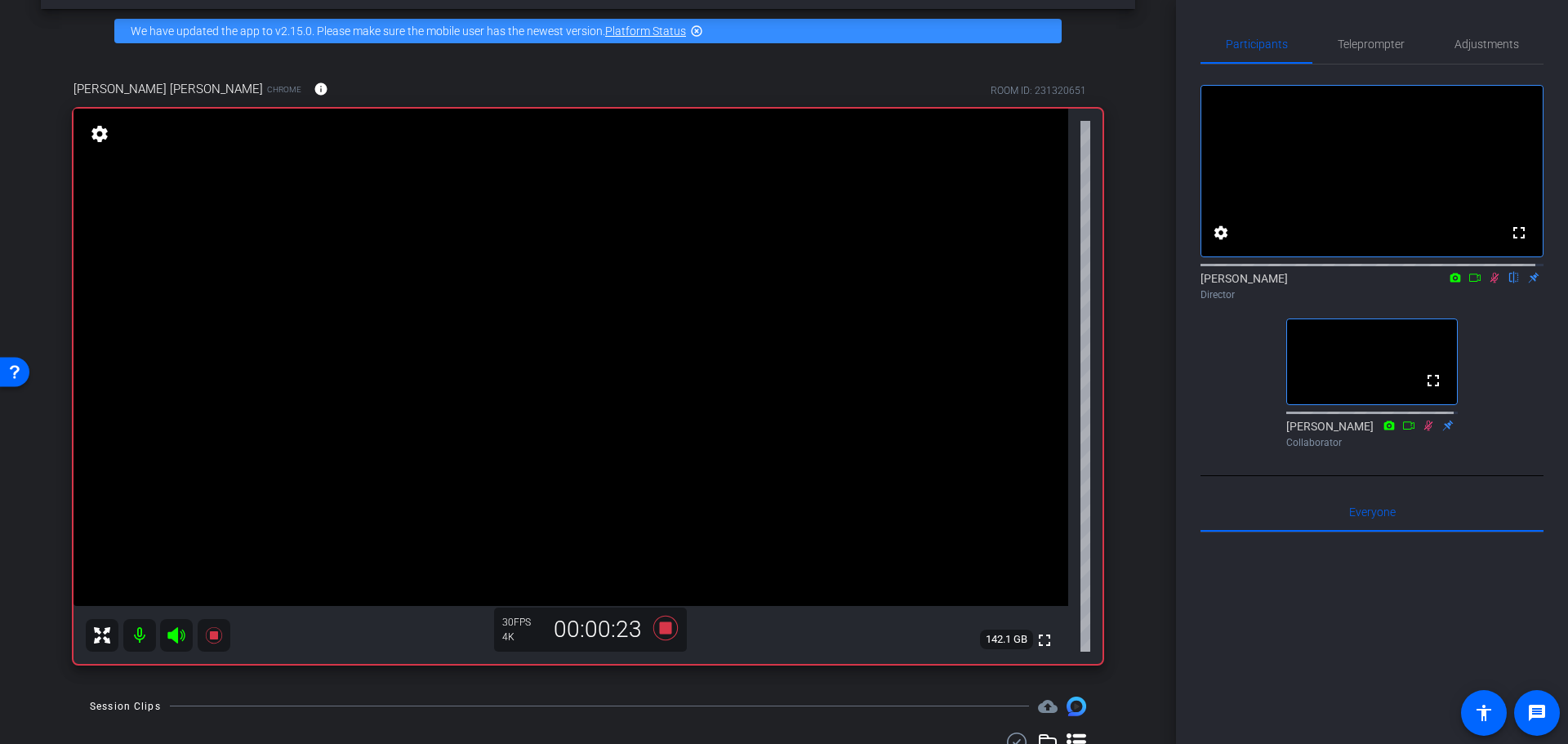
drag, startPoint x: 1116, startPoint y: 493, endPoint x: 1110, endPoint y: 428, distance: 65.3
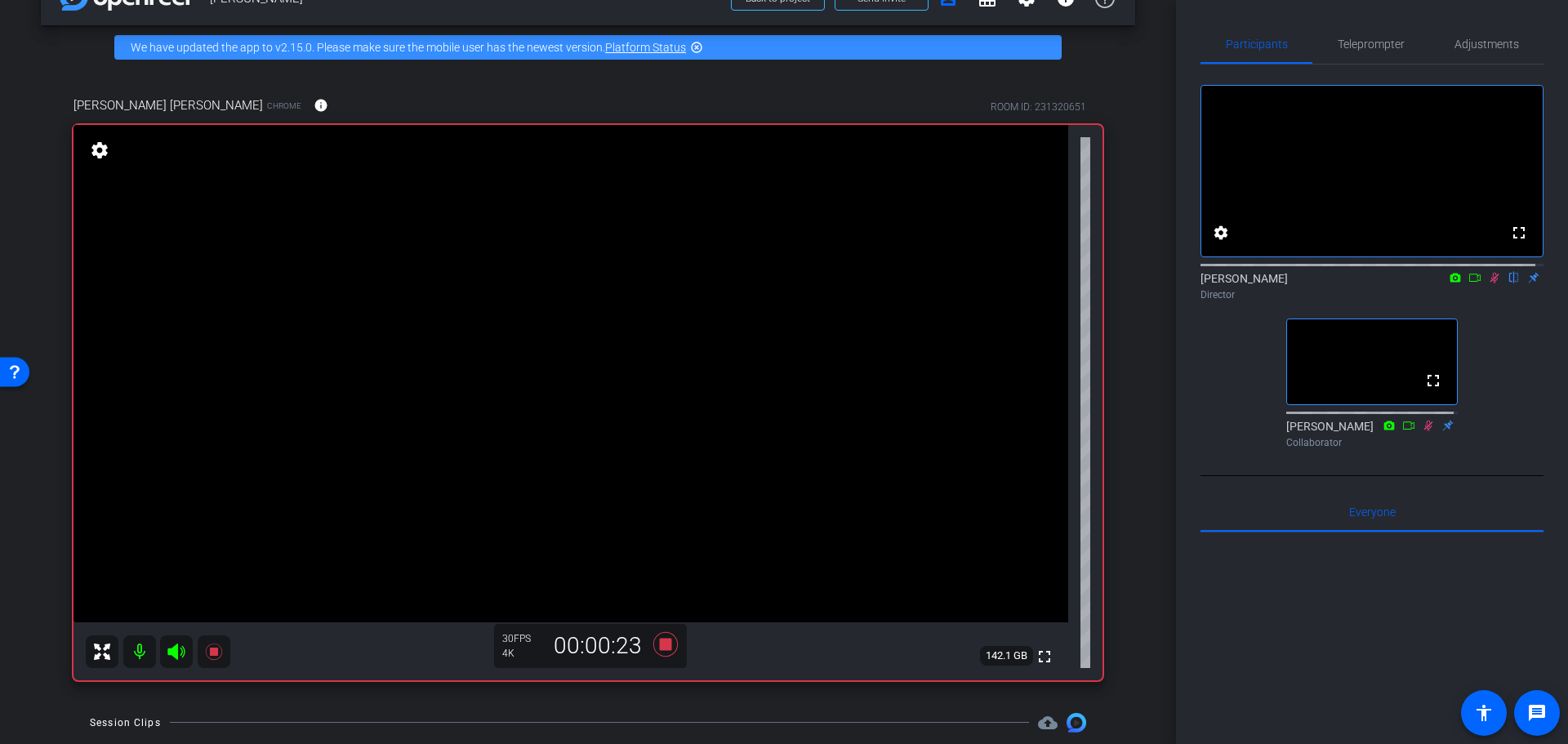
click at [1116, 455] on div "Coyt Randy Johnston Chrome info ROOM ID: 231320651 fullscreen settings 142.1 GB…" at bounding box center [588, 383] width 1094 height 627
click at [1122, 536] on div "Coyt Randy Johnston Chrome info ROOM ID: 231320651 fullscreen settings 142.1 GB…" at bounding box center [588, 383] width 1094 height 627
click at [1126, 527] on div "Coyt Randy Johnston Chrome info ROOM ID: 231320651 fullscreen settings 142.0 GB…" at bounding box center [588, 383] width 1094 height 627
click at [653, 646] on icon at bounding box center [665, 644] width 39 height 30
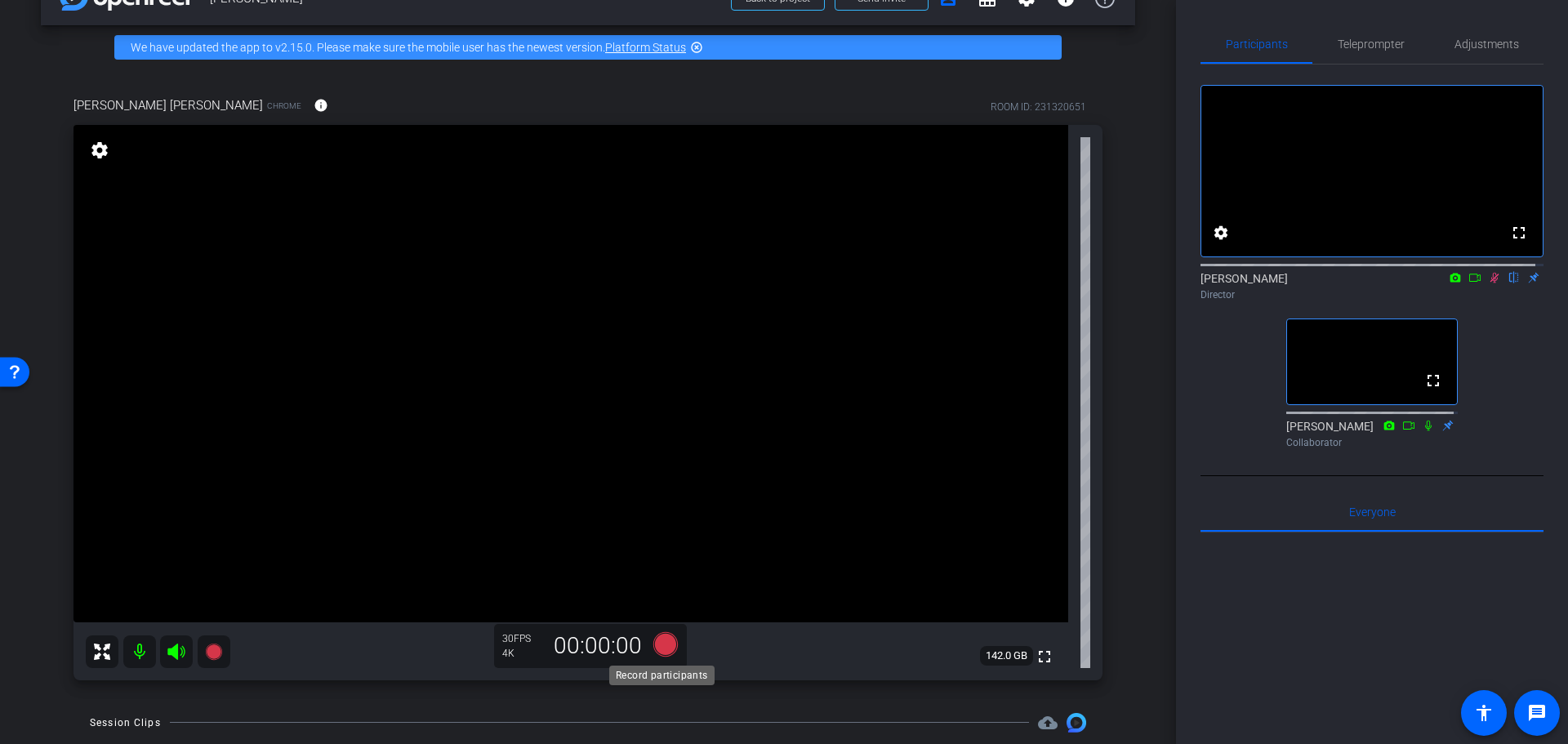
click at [654, 646] on icon at bounding box center [665, 644] width 25 height 25
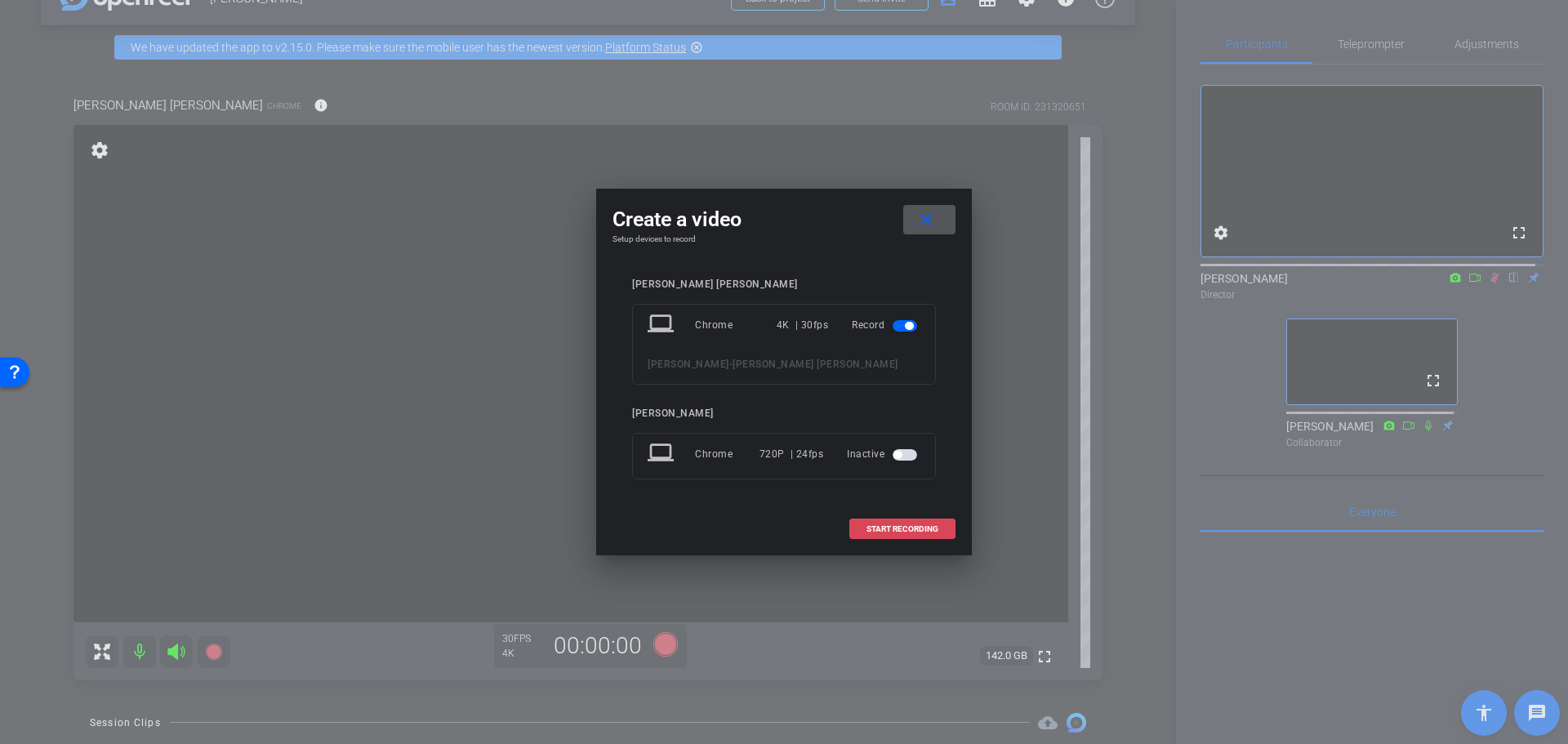
click at [887, 536] on span at bounding box center [902, 529] width 105 height 39
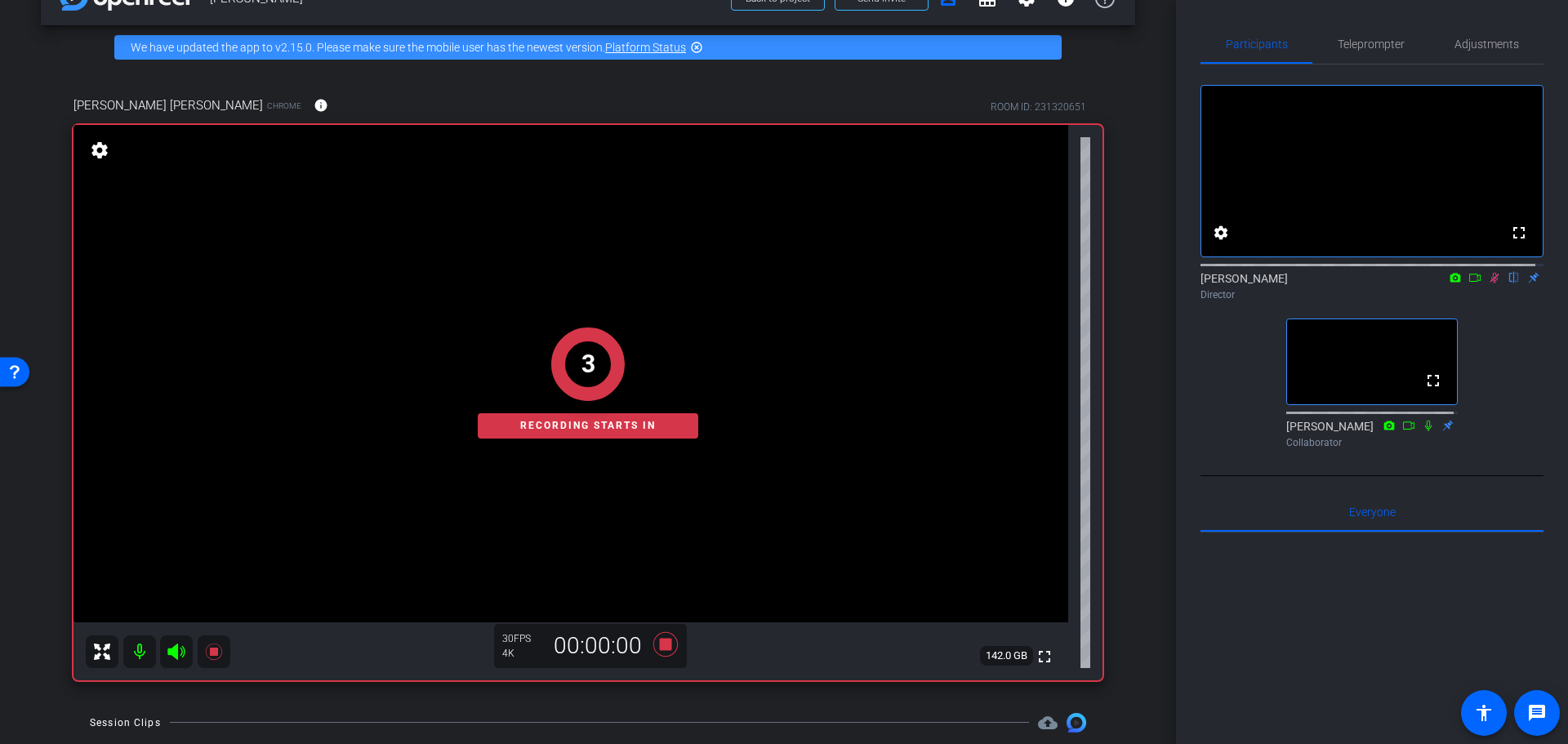
click at [1122, 435] on div "Coyt Randy Johnston Chrome info ROOM ID: 231320651 fullscreen settings 142.0 GB…" at bounding box center [588, 383] width 1094 height 627
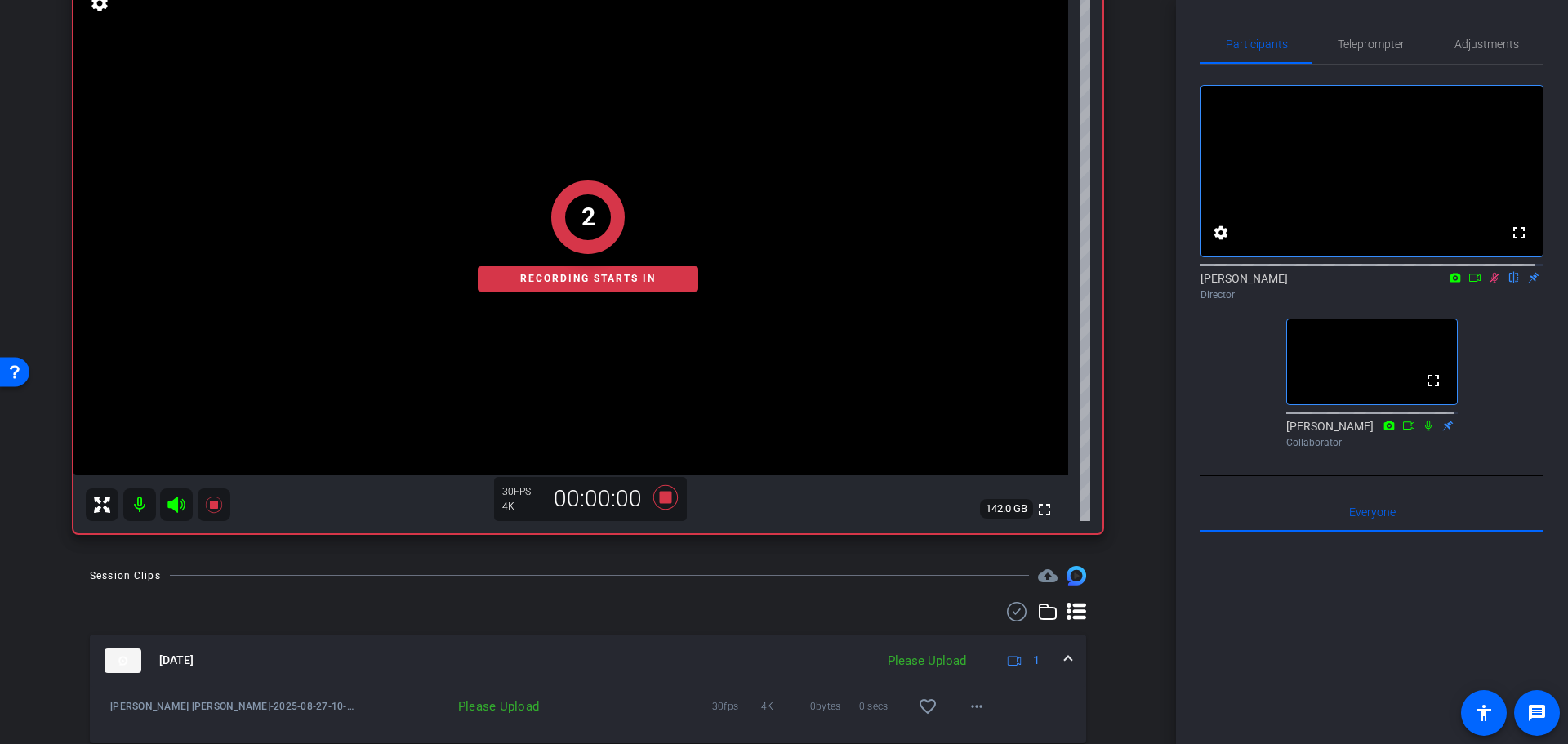
scroll to position [370, 0]
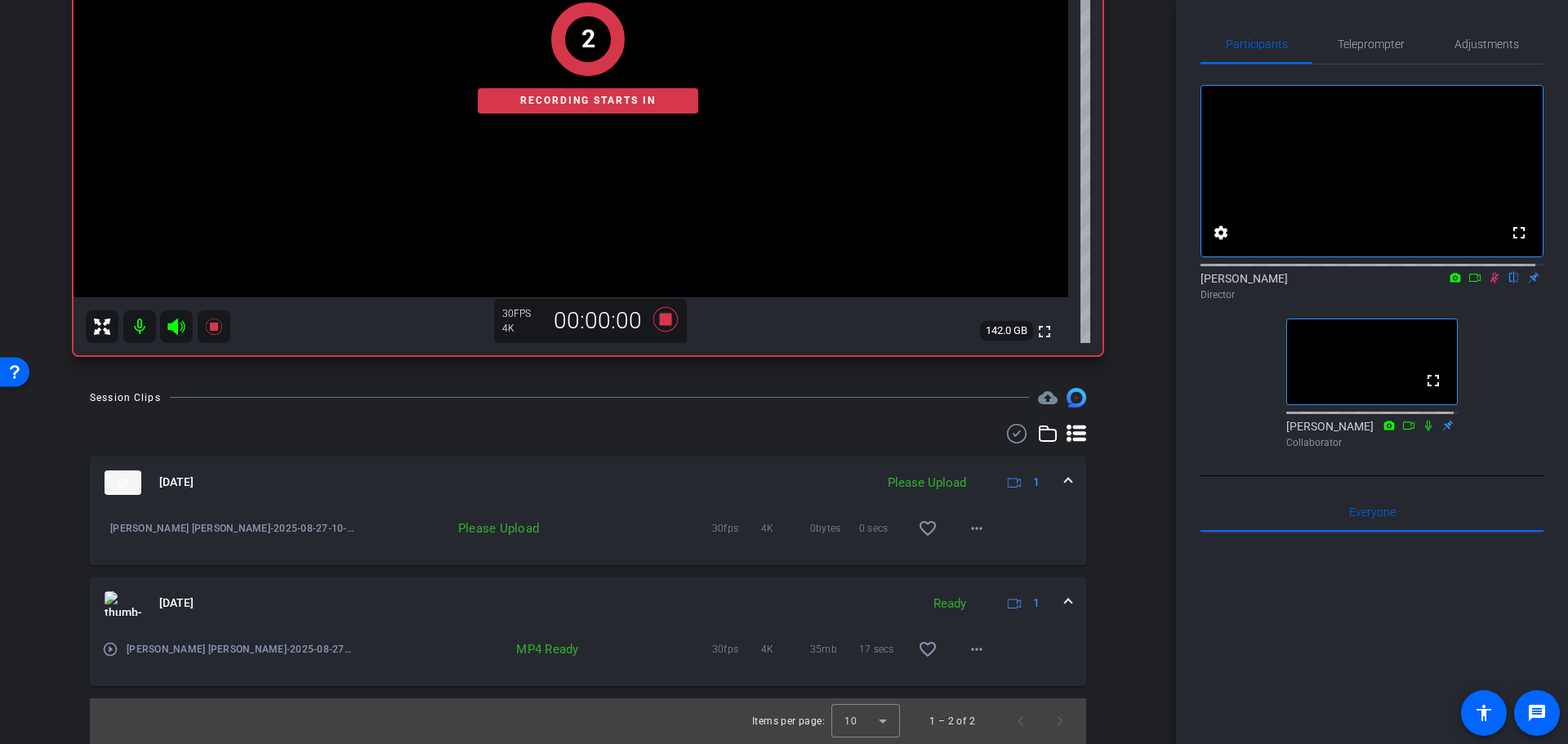
drag, startPoint x: 1123, startPoint y: 431, endPoint x: 1105, endPoint y: 547, distance: 117.4
click at [958, 524] on span at bounding box center [977, 529] width 39 height 39
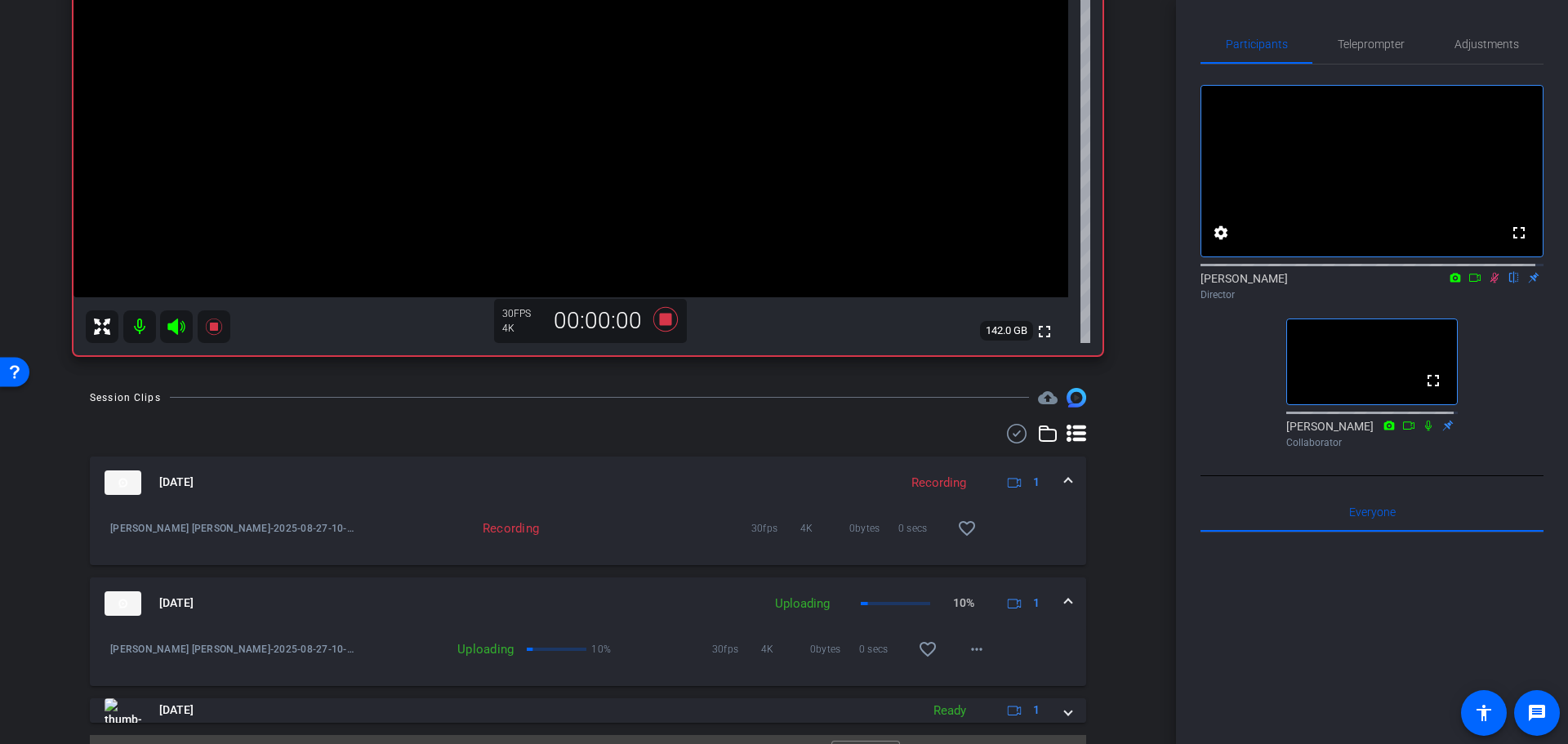
click at [1121, 528] on div "Session Clips cloud_upload Aug 27, 2025 Recording 1 Randy Johnston-Coyt Randy J…" at bounding box center [588, 585] width 1094 height 393
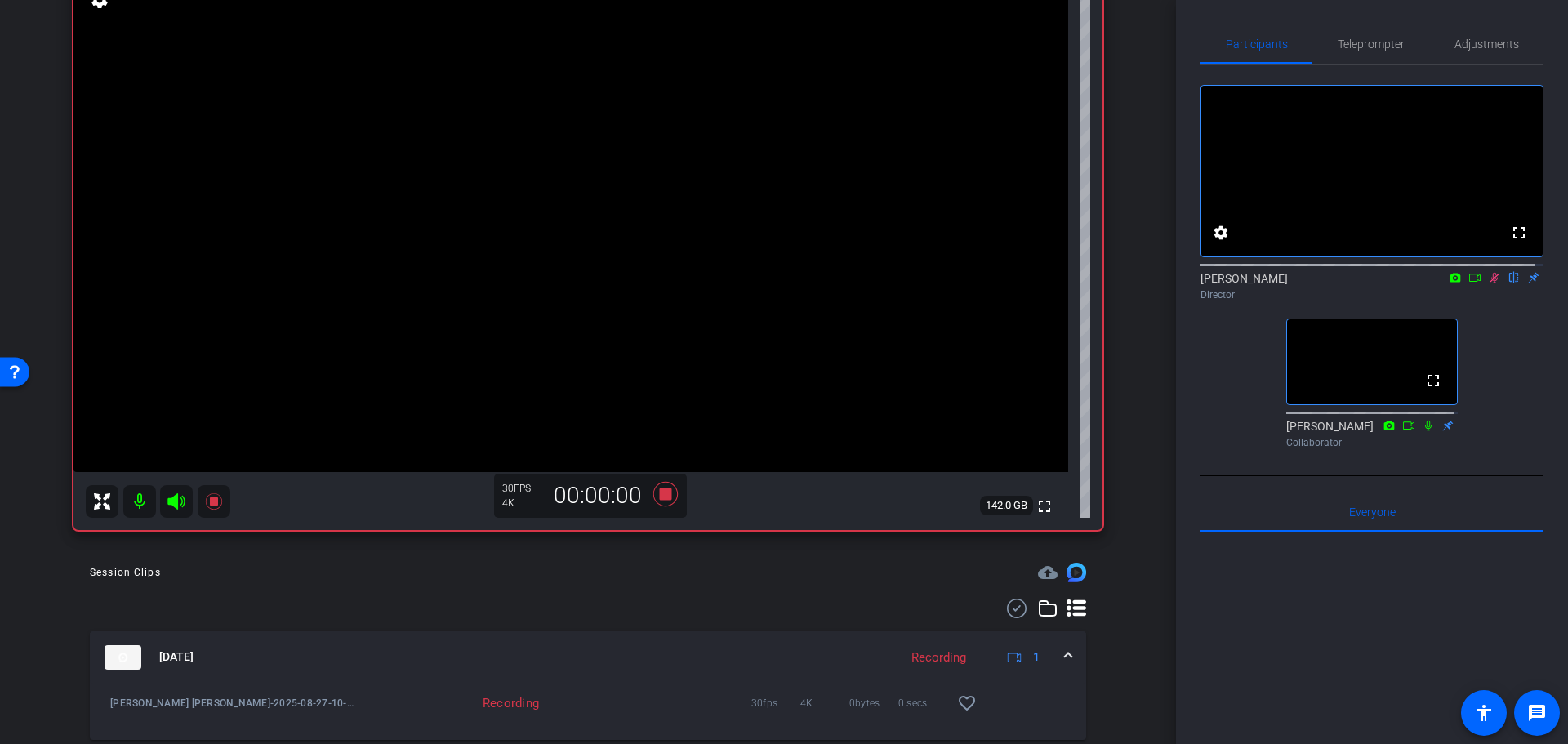
drag, startPoint x: 1126, startPoint y: 597, endPoint x: 1123, endPoint y: 497, distance: 100.0
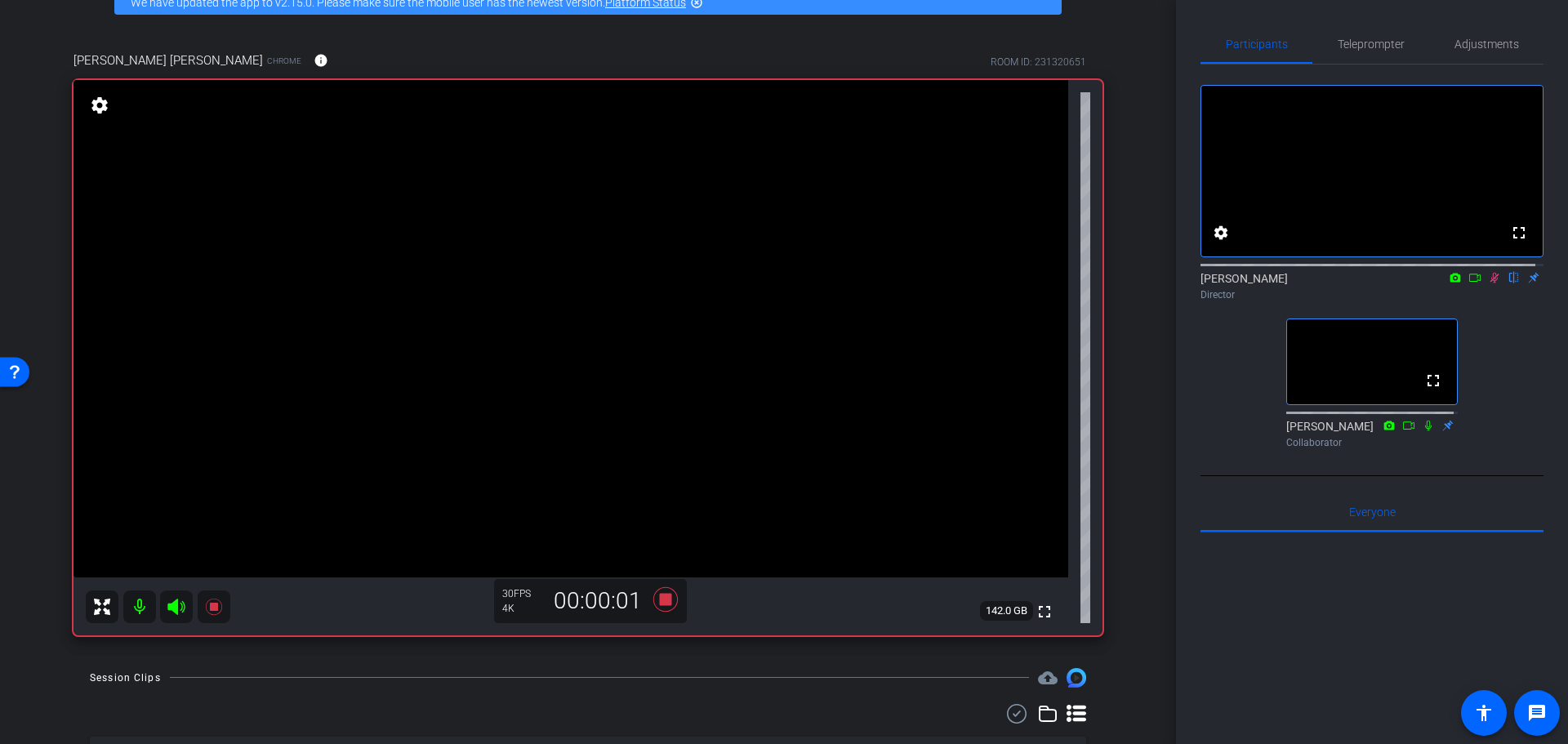
click at [1123, 497] on div "Coyt Randy Johnston Chrome info ROOM ID: 231320651 fullscreen settings 142.0 GB…" at bounding box center [588, 338] width 1094 height 627
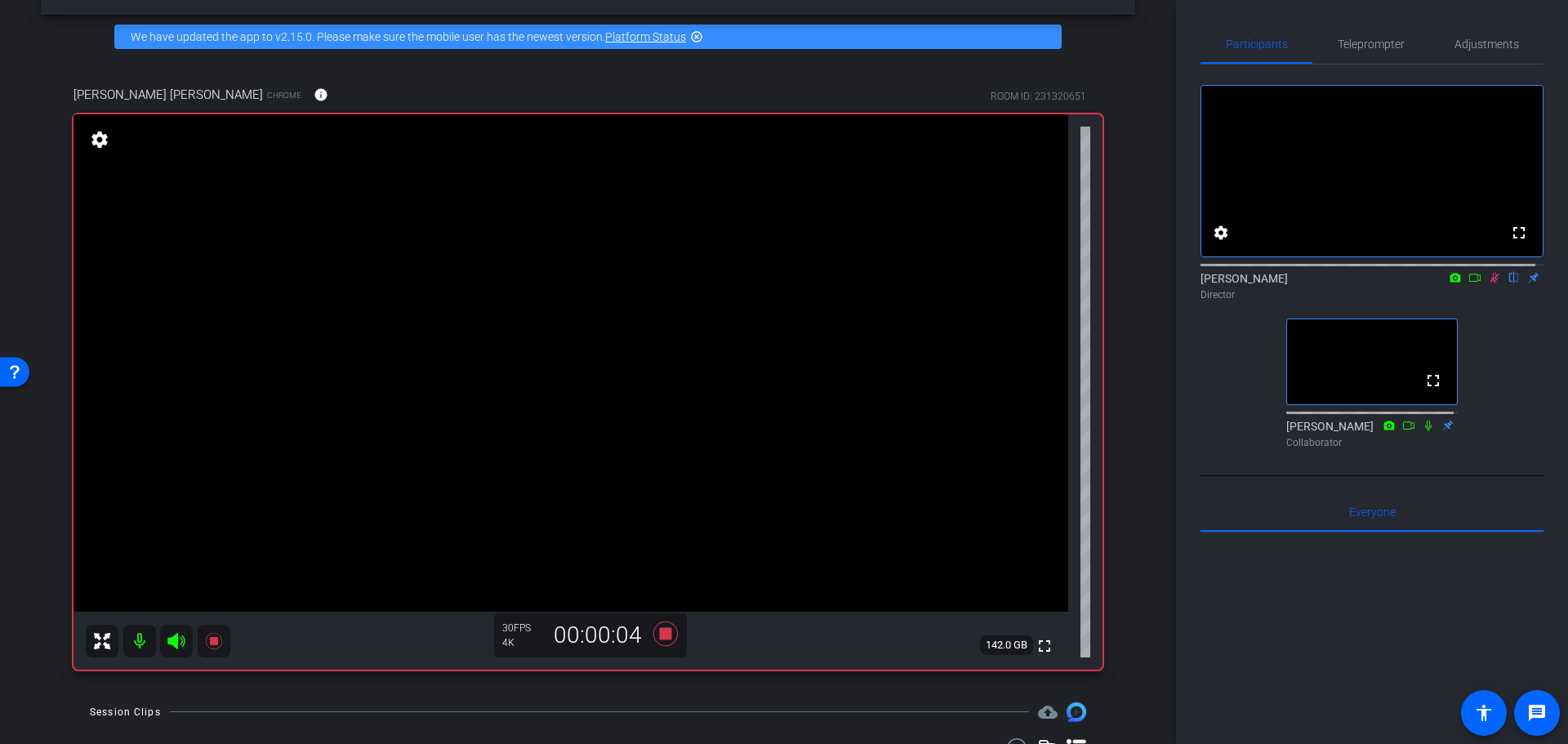
scroll to position [57, 0]
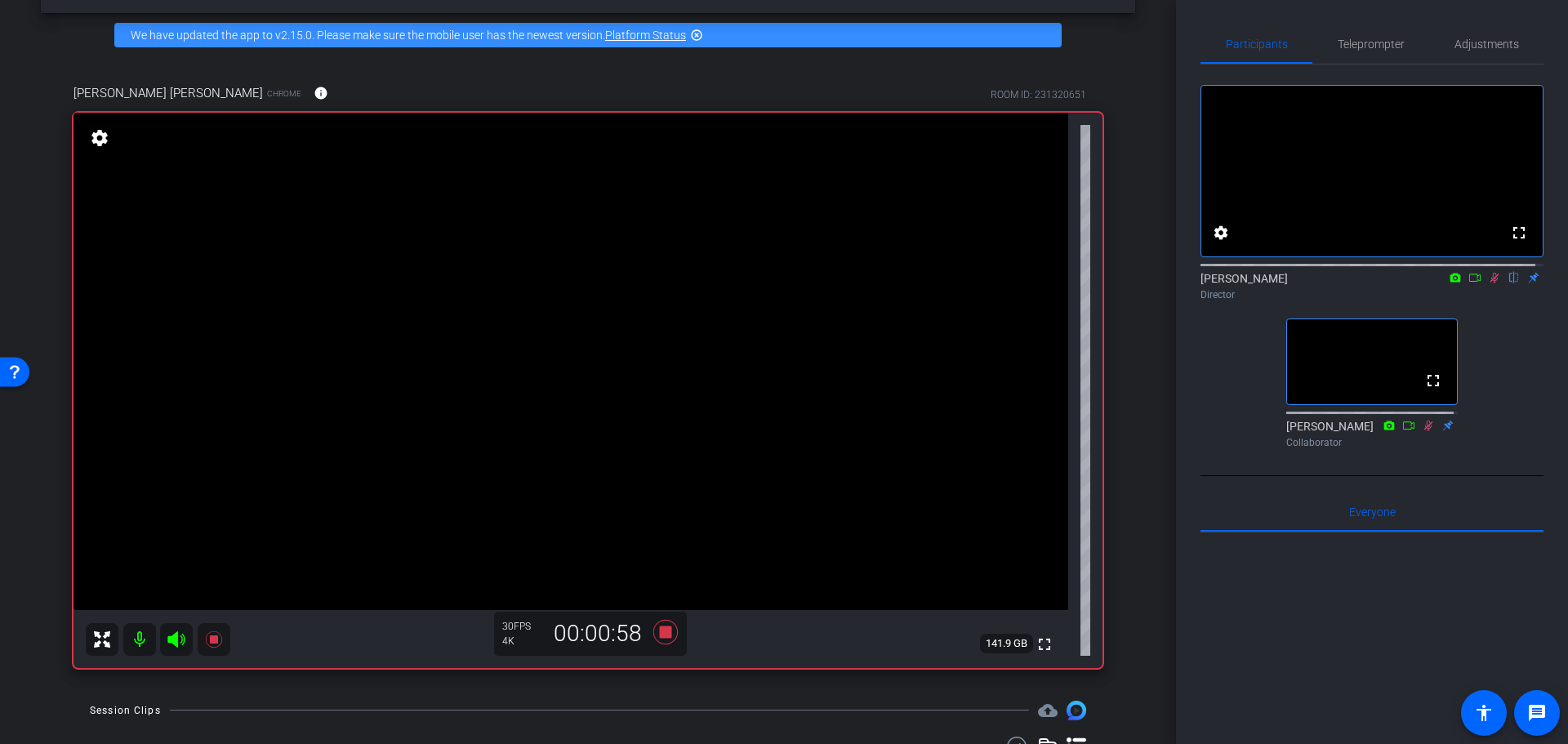
click at [1127, 343] on div "arrow_back Randy Johnston Back to project Send invite account_box grid_on setti…" at bounding box center [588, 315] width 1176 height 744
click at [1147, 415] on div "arrow_back Randy Johnston Back to project Send invite account_box grid_on setti…" at bounding box center [588, 315] width 1176 height 744
drag, startPoint x: 1115, startPoint y: 363, endPoint x: 1130, endPoint y: 329, distance: 37.2
click at [1115, 363] on div "Coyt Randy Johnston Chrome info ROOM ID: 231320651 fullscreen settings 141.8 GB…" at bounding box center [588, 370] width 1094 height 627
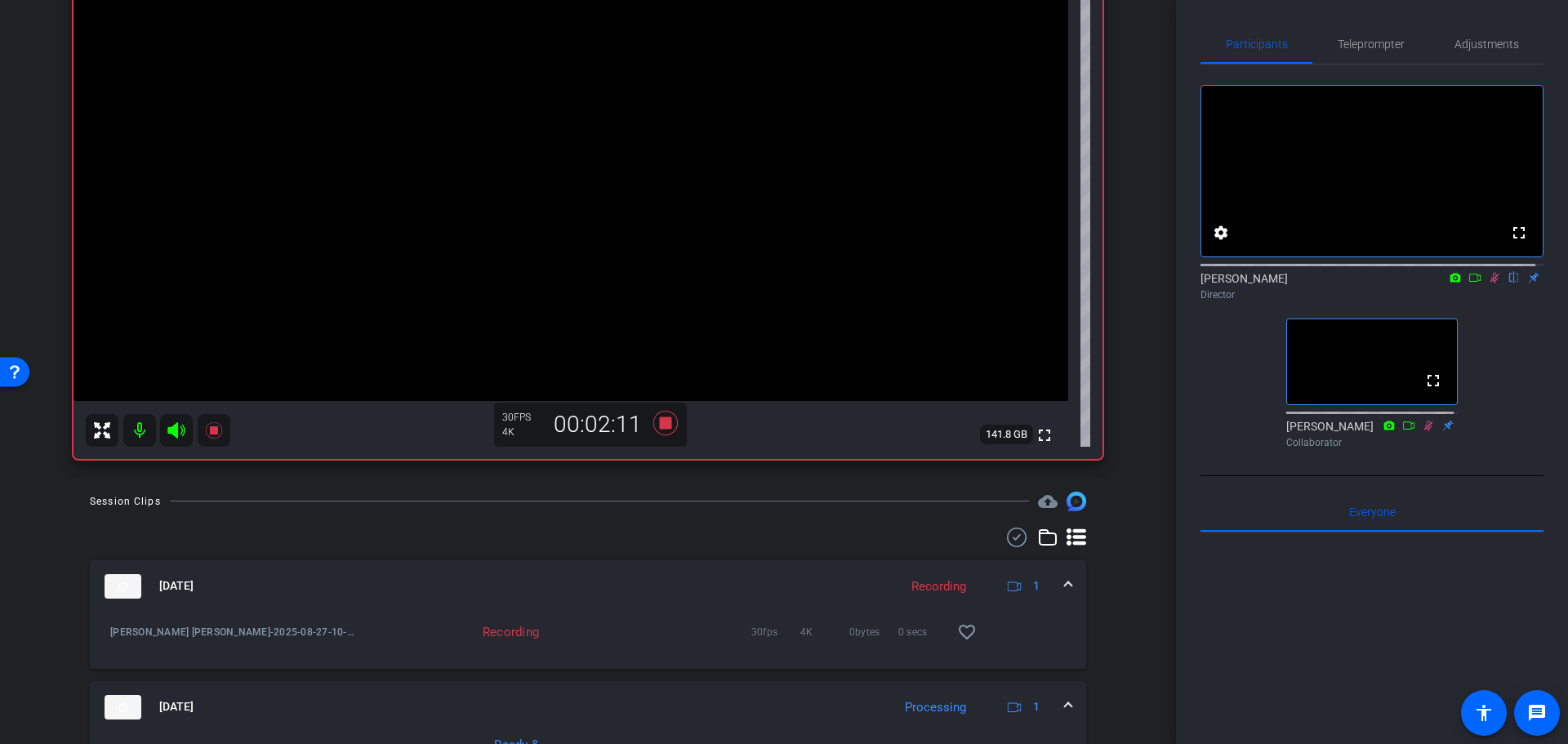
scroll to position [407, 0]
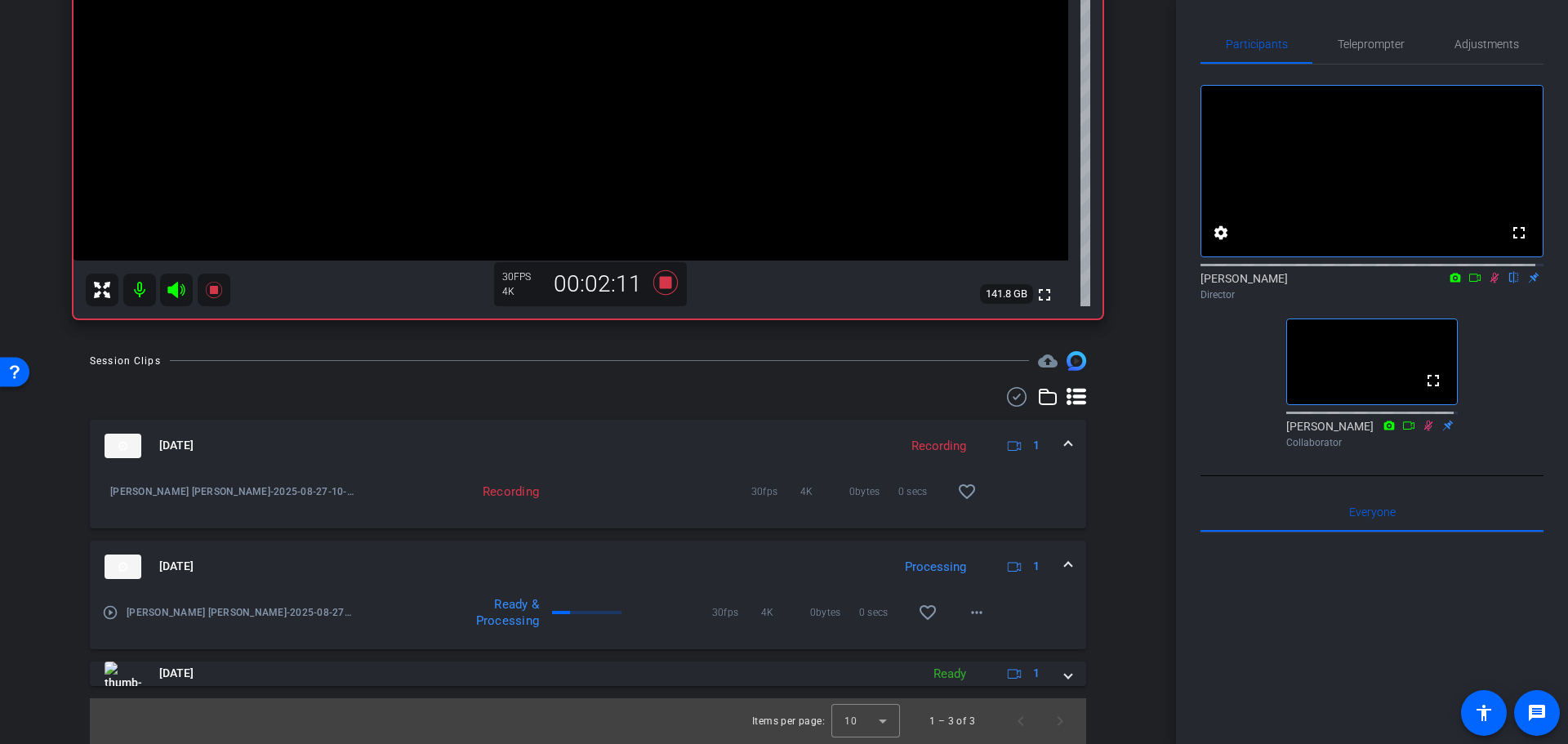
drag, startPoint x: 1134, startPoint y: 291, endPoint x: 1110, endPoint y: 401, distance: 112.6
click at [531, 561] on mat-panel-title "Aug 27, 2025" at bounding box center [493, 567] width 778 height 25
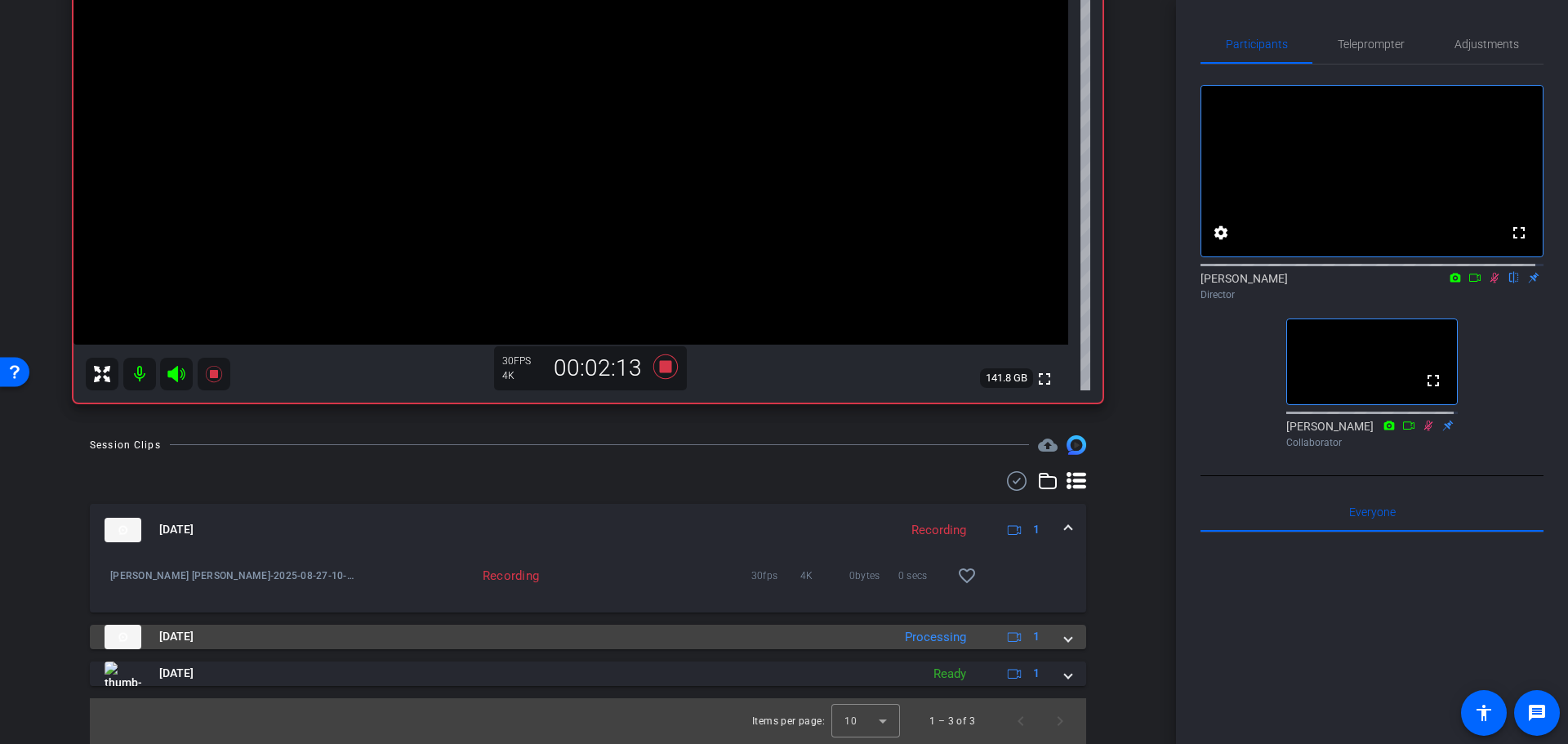
click at [280, 638] on mat-panel-title "Aug 27, 2025" at bounding box center [493, 637] width 778 height 25
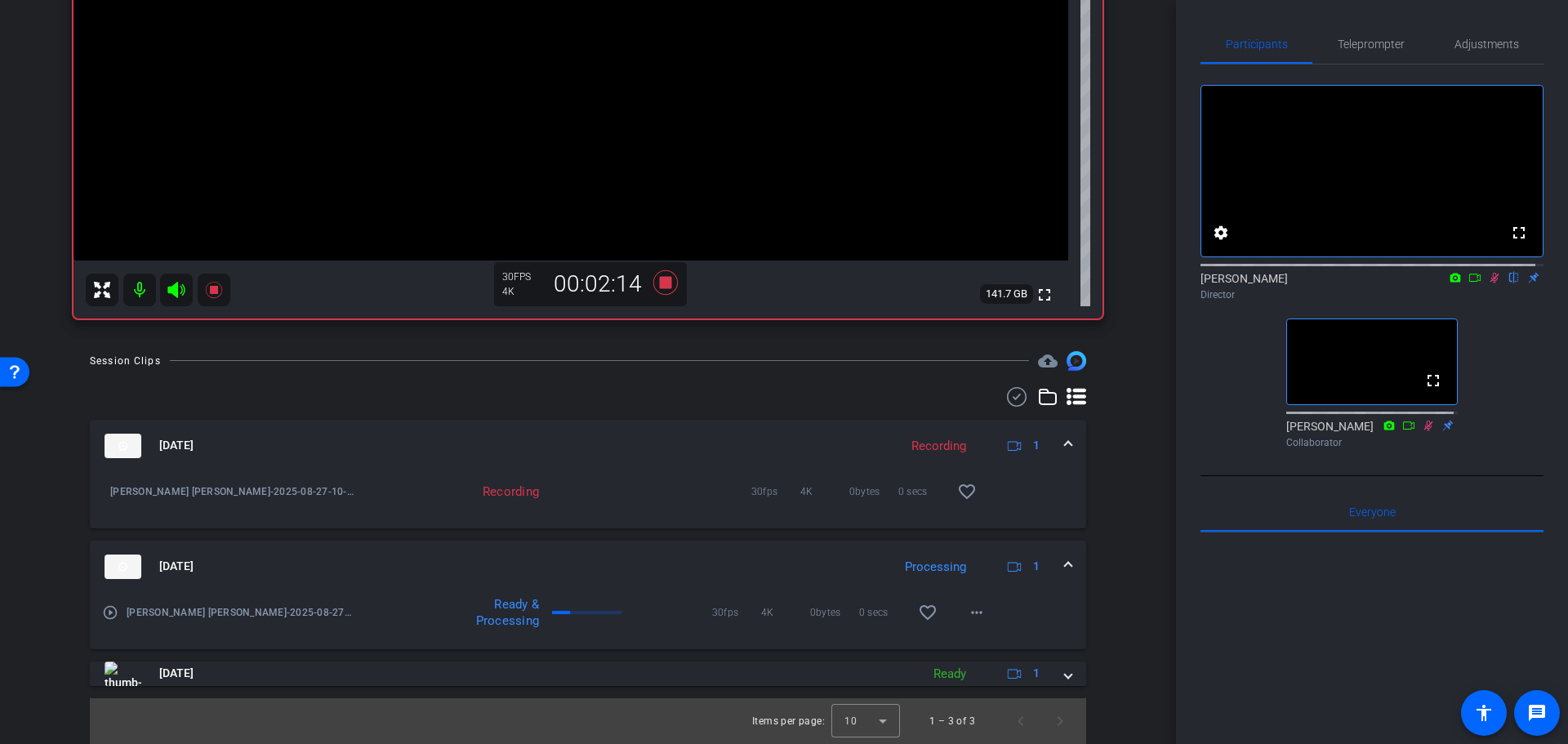
click at [106, 614] on mat-icon "play_circle_outline" at bounding box center [110, 612] width 16 height 16
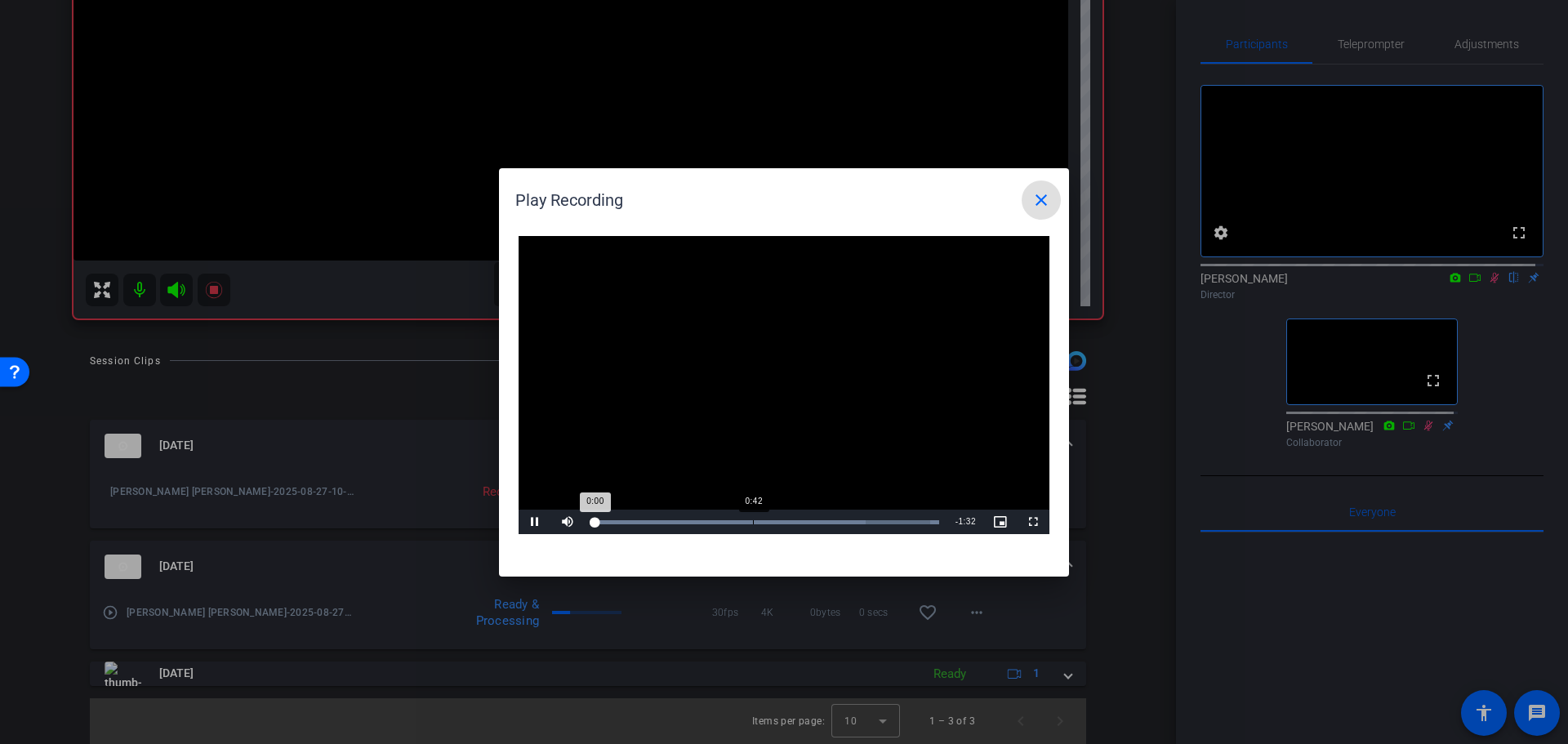
click at [751, 528] on div "Loaded : 100.00% 0:42 0:00" at bounding box center [765, 522] width 363 height 25
click at [1037, 197] on mat-icon "close" at bounding box center [1041, 200] width 20 height 20
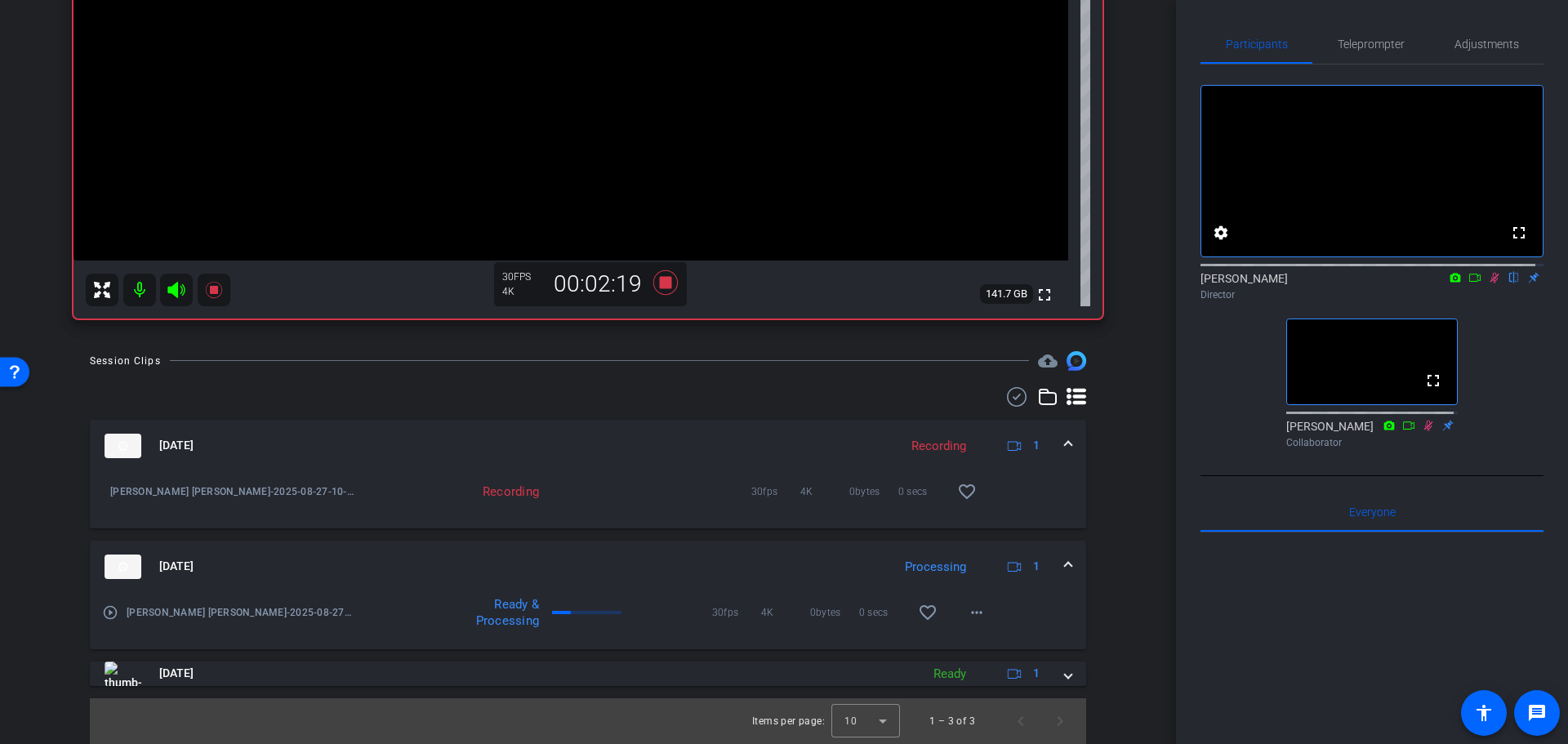
click at [1104, 451] on div "Session Clips cloud_upload Aug 27, 2025 Recording 1 Randy Johnston-Coyt Randy J…" at bounding box center [588, 548] width 1094 height 393
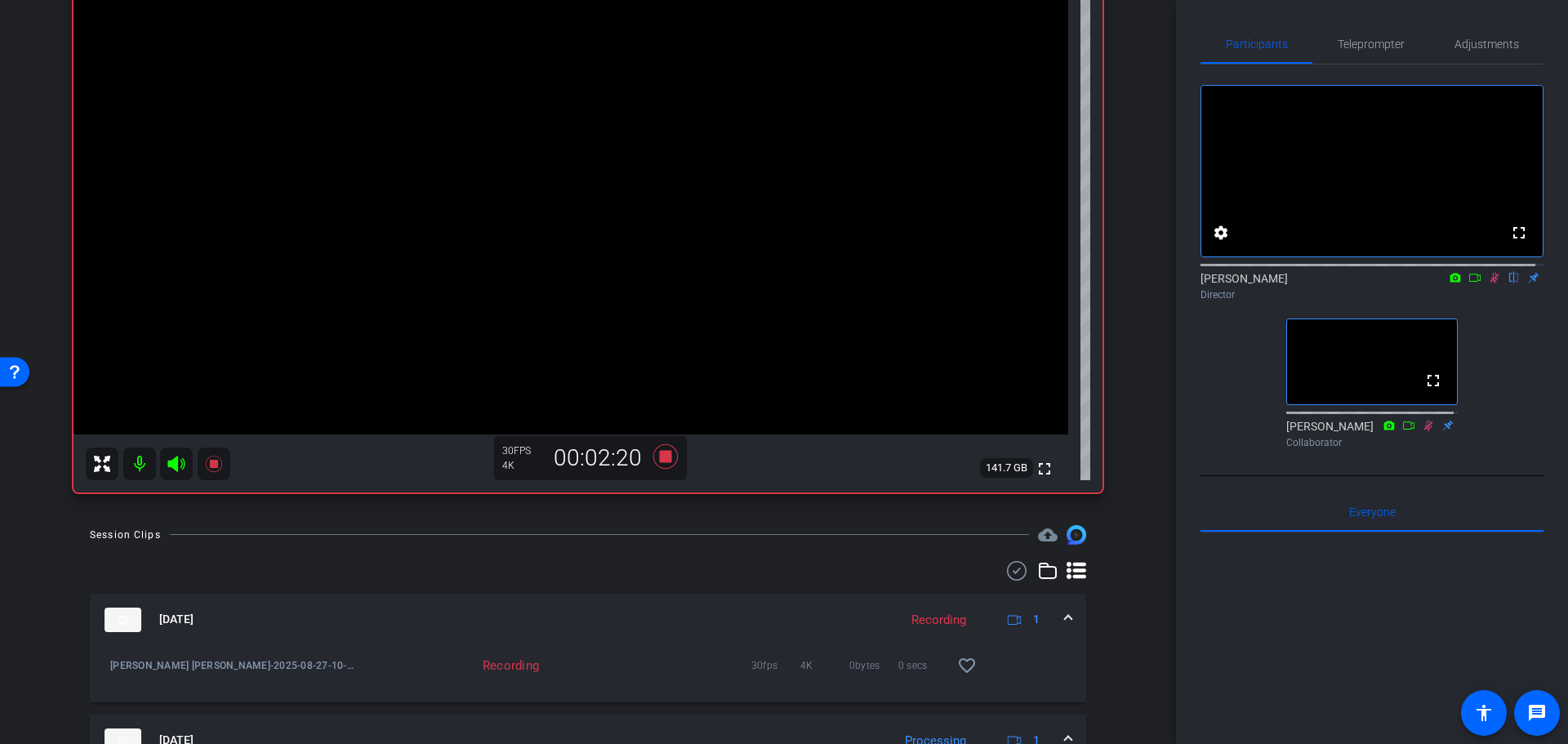
drag, startPoint x: 1112, startPoint y: 580, endPoint x: 1126, endPoint y: 491, distance: 90.1
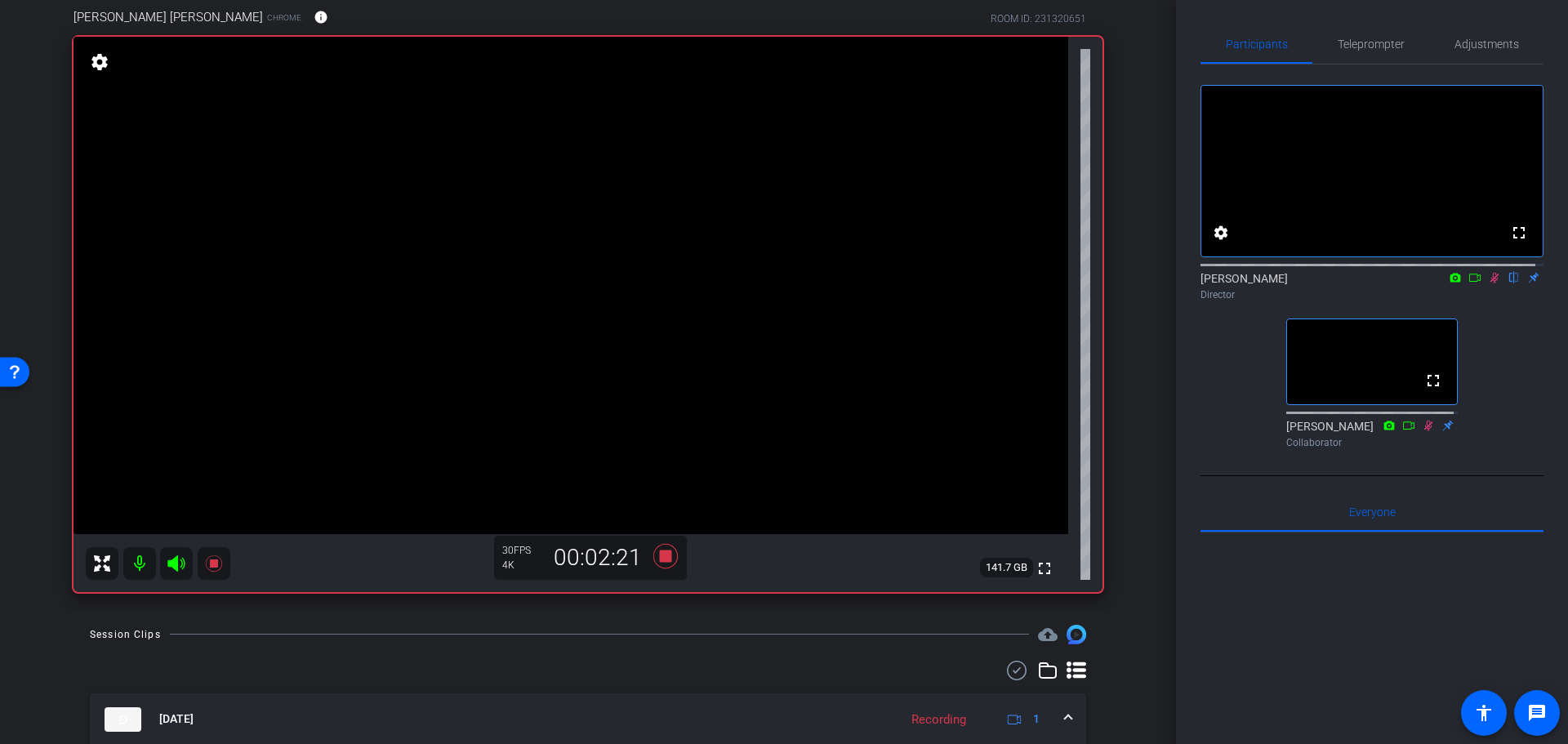
click at [1138, 445] on div "arrow_back Randy Johnston Back to project Send invite account_box grid_on setti…" at bounding box center [588, 239] width 1176 height 744
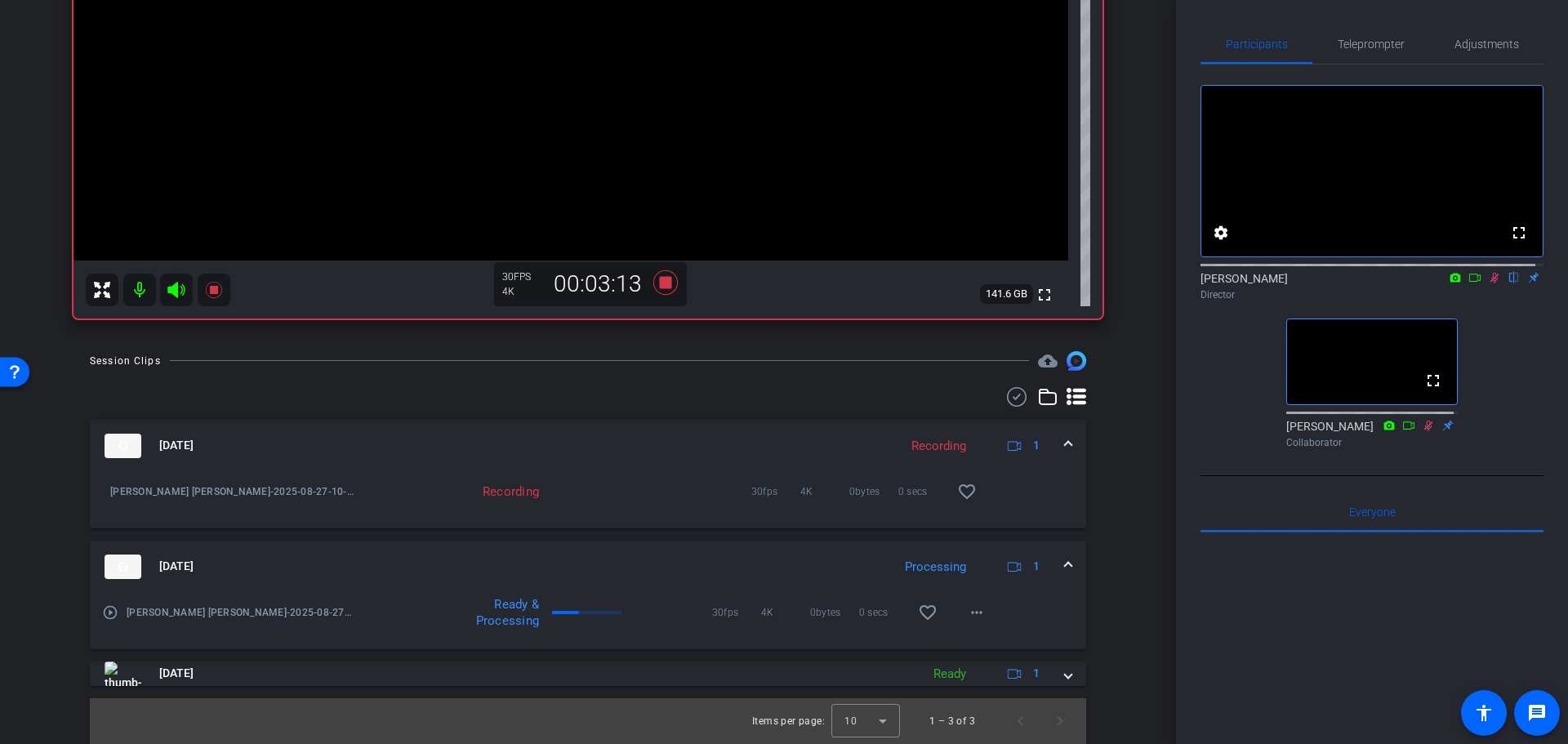
click at [656, 570] on mat-panel-title "Aug 27, 2025" at bounding box center [493, 567] width 778 height 25
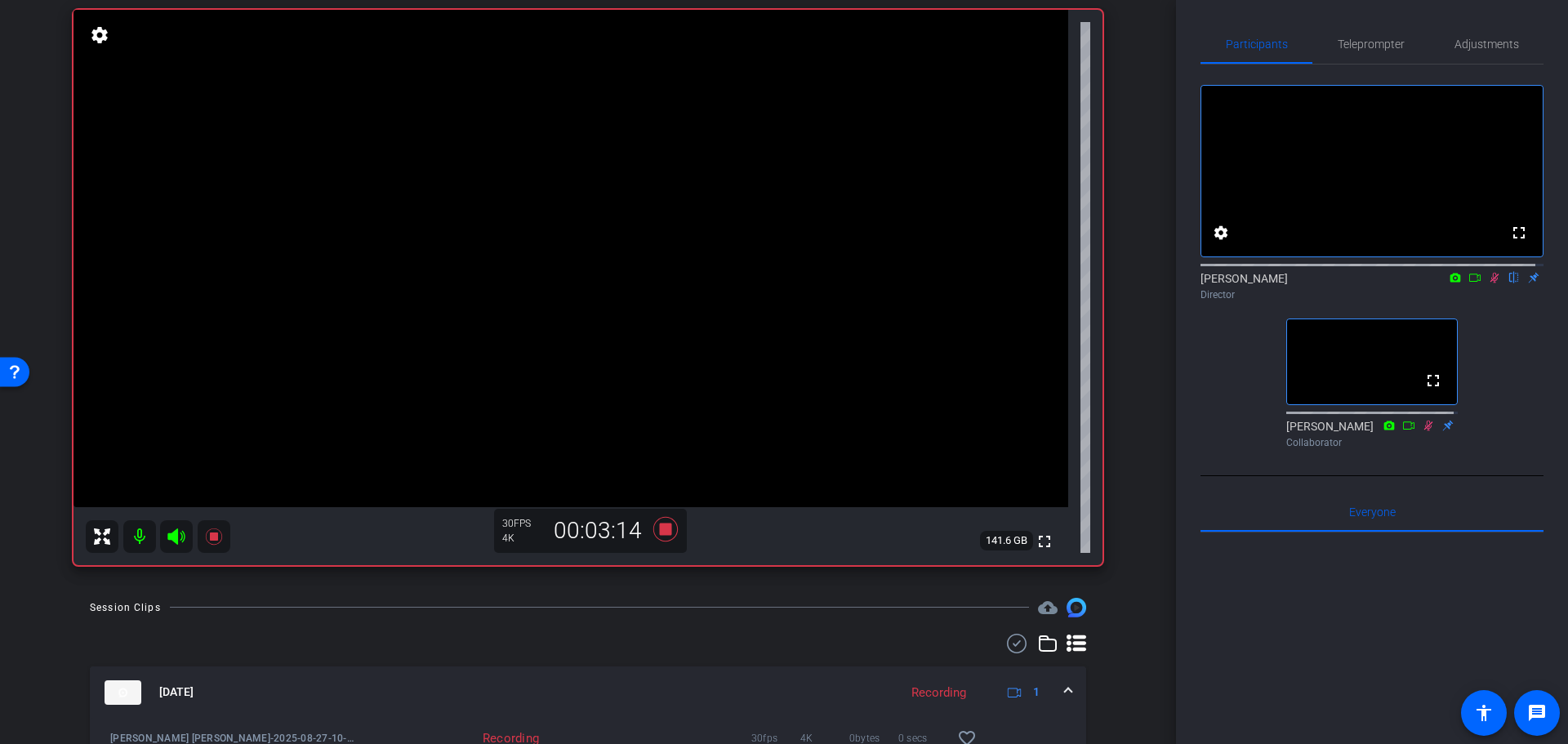
scroll to position [30, 0]
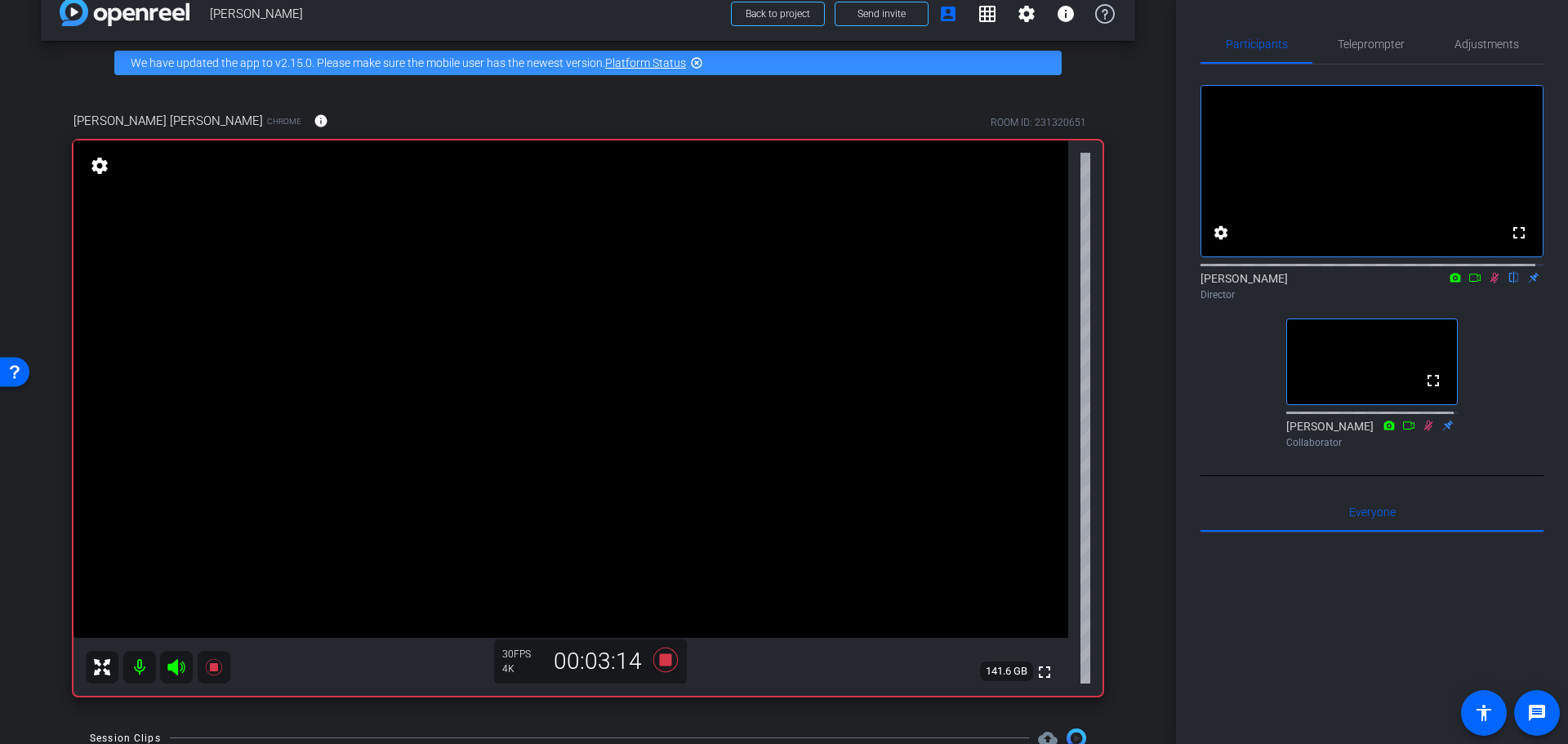
drag, startPoint x: 1134, startPoint y: 603, endPoint x: 1144, endPoint y: 530, distance: 73.7
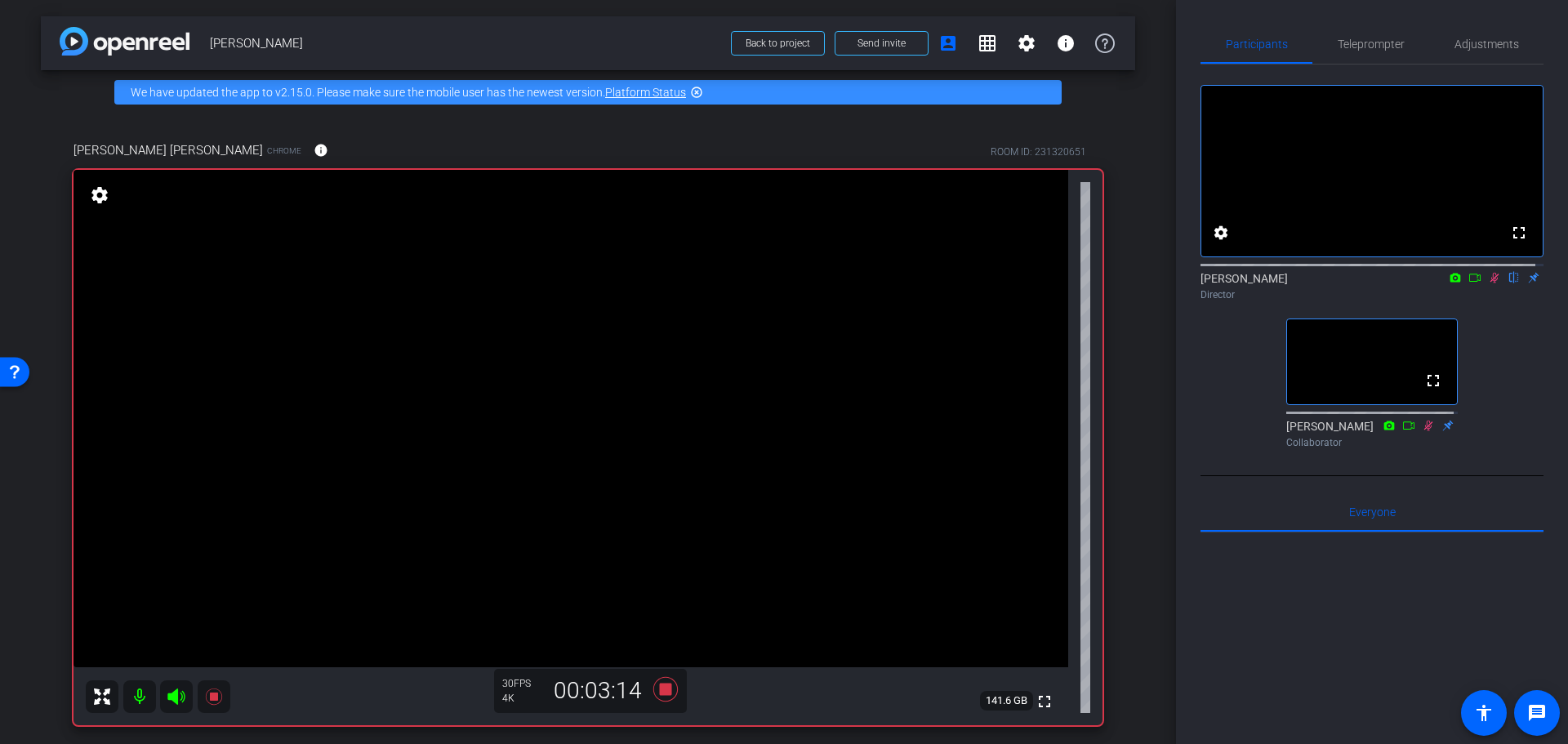
click at [1141, 525] on div "arrow_back Randy Johnston Back to project Send invite account_box grid_on setti…" at bounding box center [588, 372] width 1176 height 744
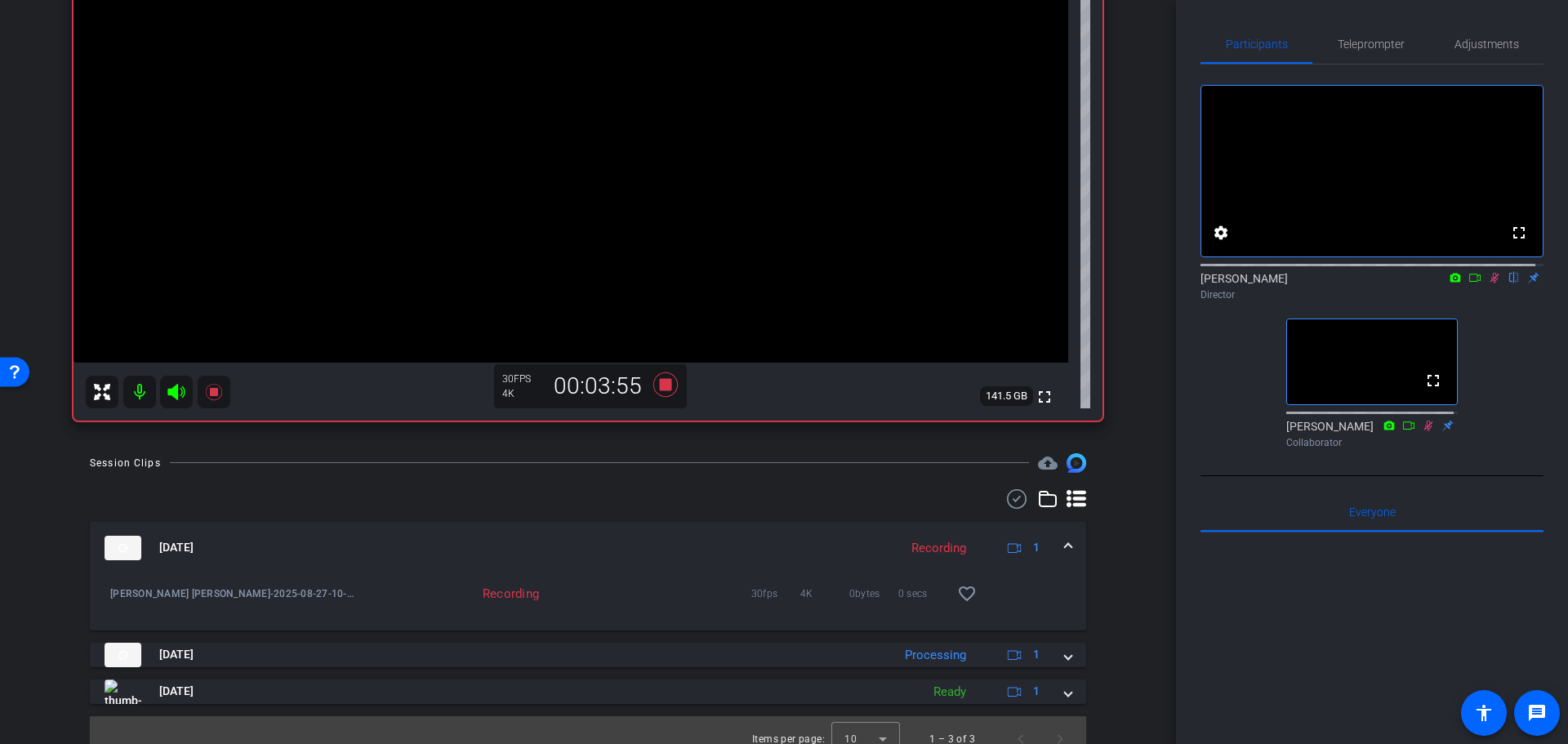
scroll to position [323, 0]
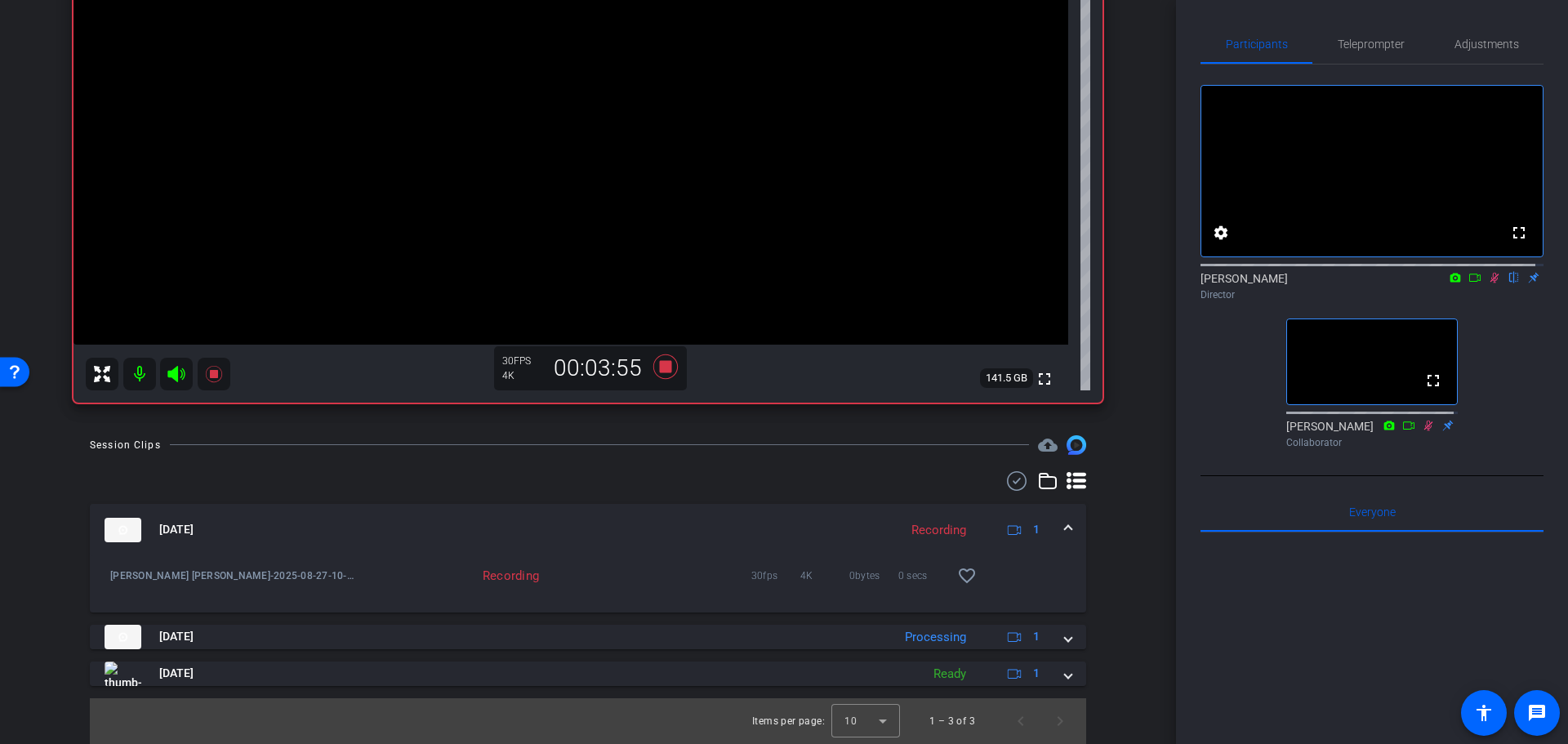
drag, startPoint x: 1133, startPoint y: 251, endPoint x: 1133, endPoint y: 333, distance: 82.0
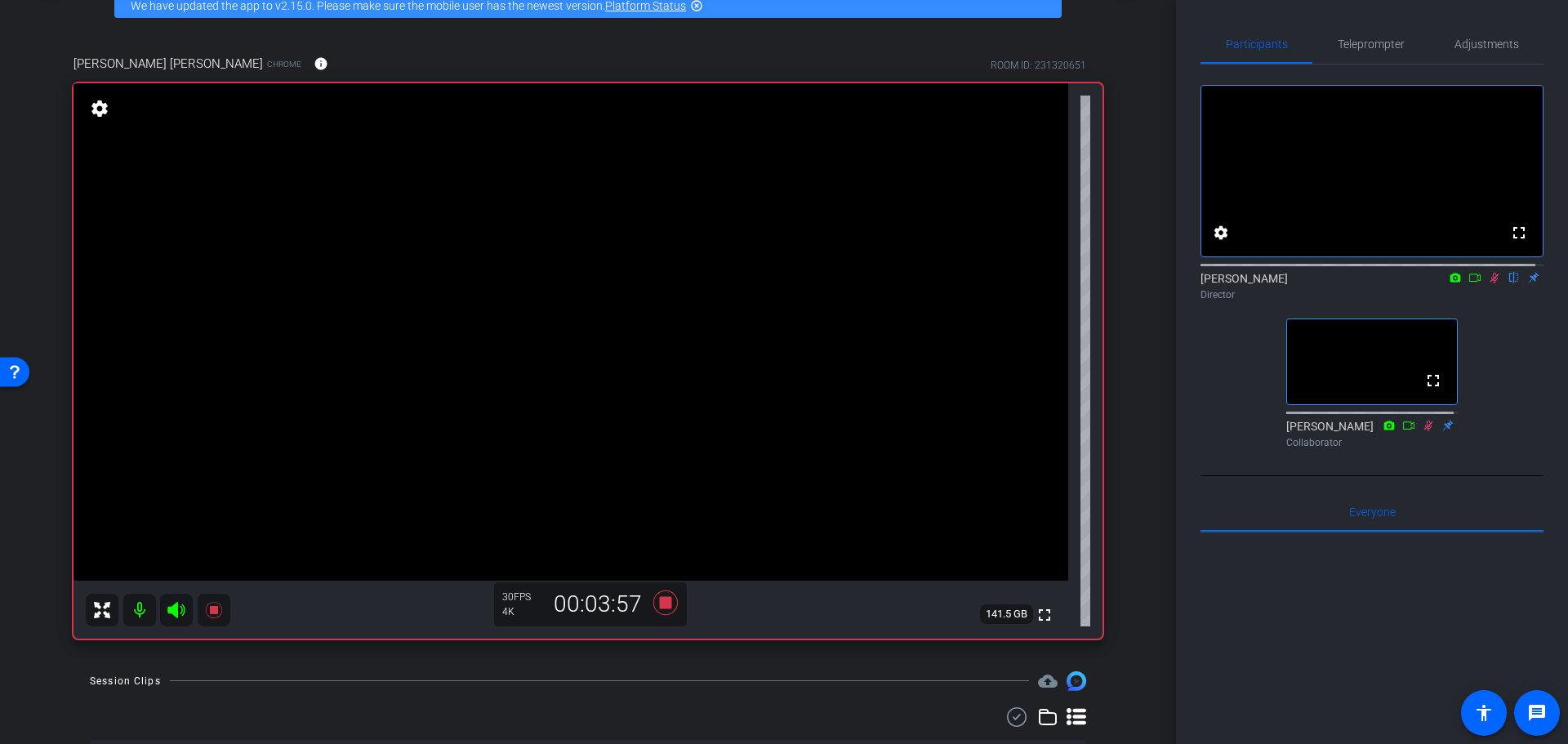
drag, startPoint x: 1115, startPoint y: 589, endPoint x: 1119, endPoint y: 506, distance: 83.1
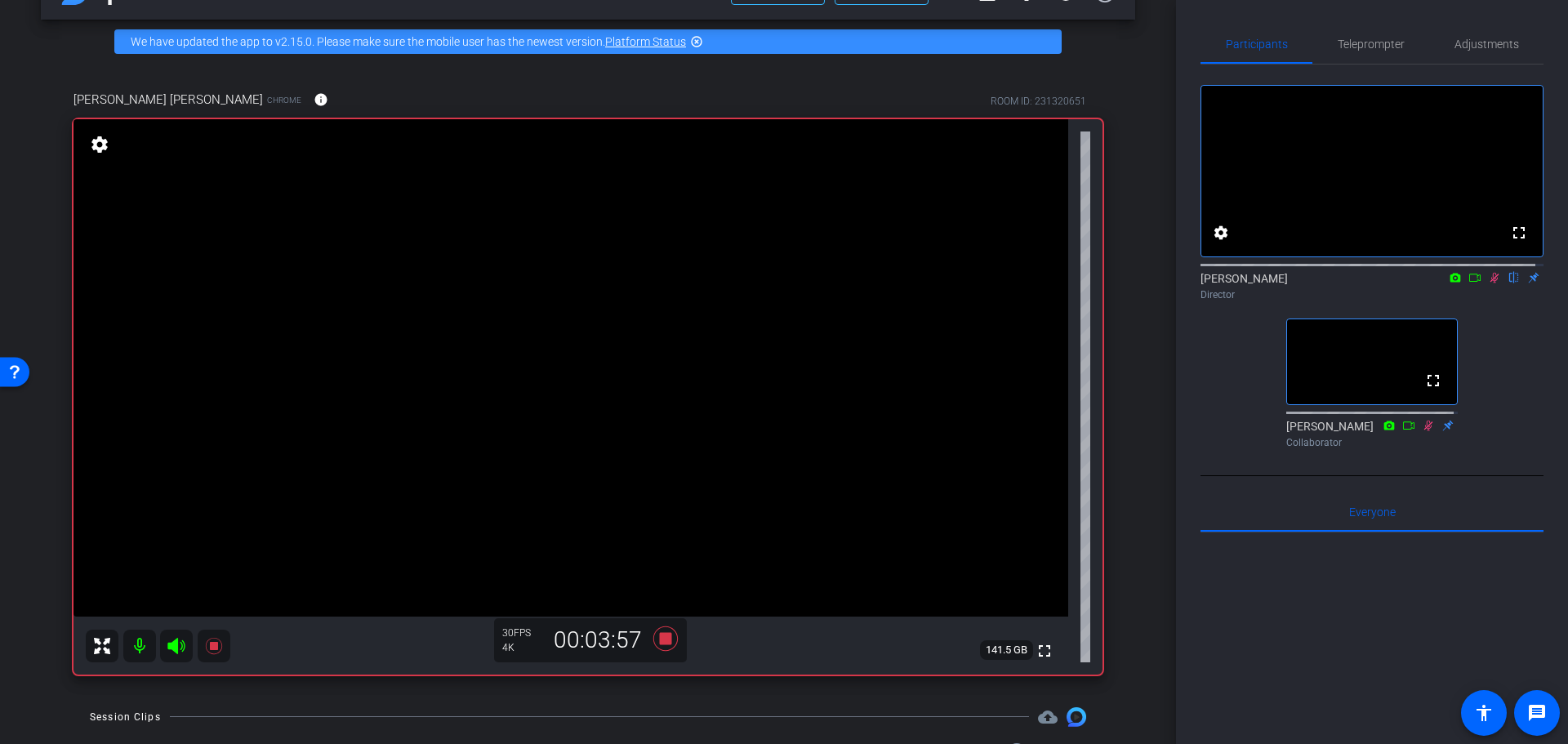
click at [1119, 506] on div "Coyt Randy Johnston Chrome info ROOM ID: 231320651 fullscreen settings 141.5 GB…" at bounding box center [588, 377] width 1094 height 627
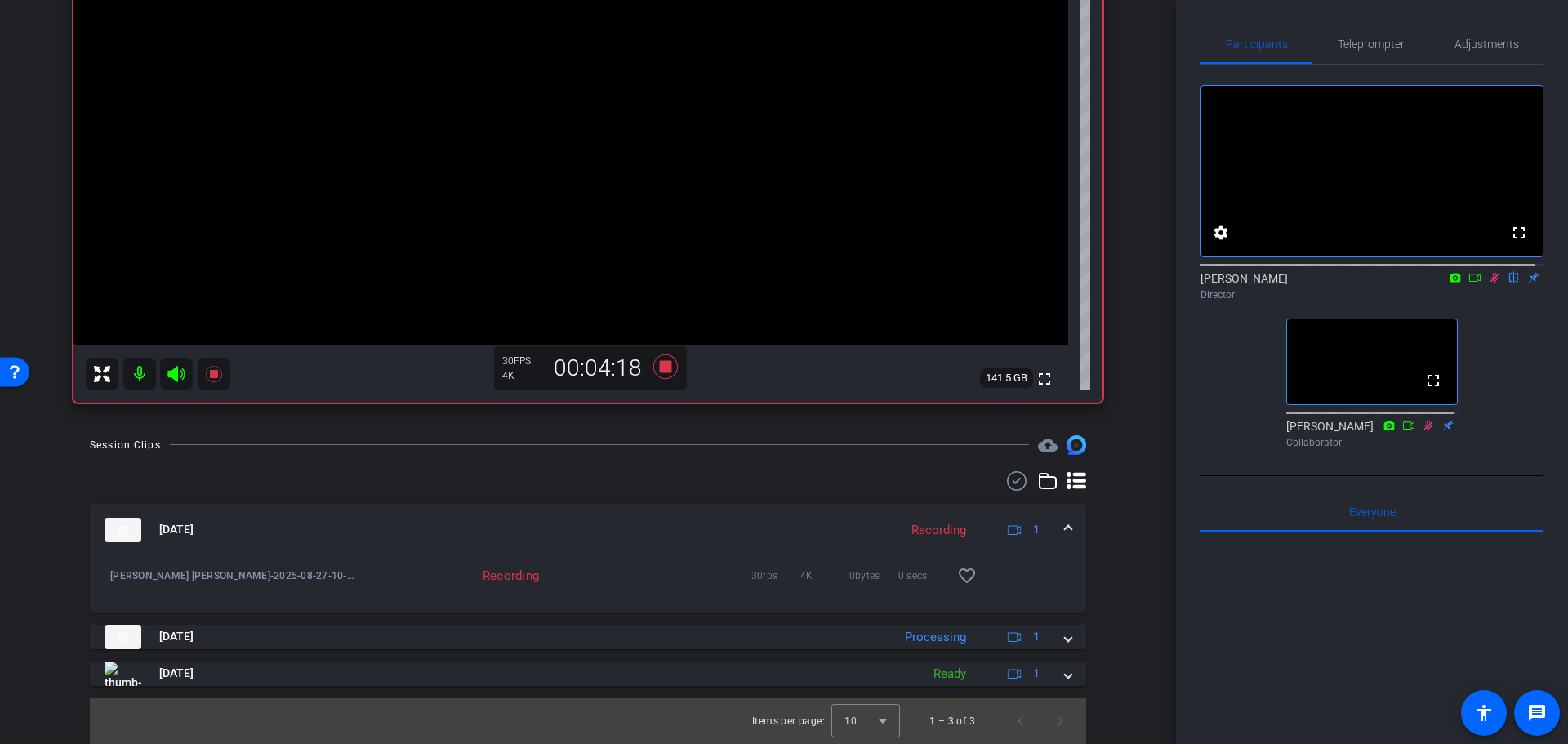
drag, startPoint x: 1125, startPoint y: 257, endPoint x: 1121, endPoint y: 334, distance: 77.1
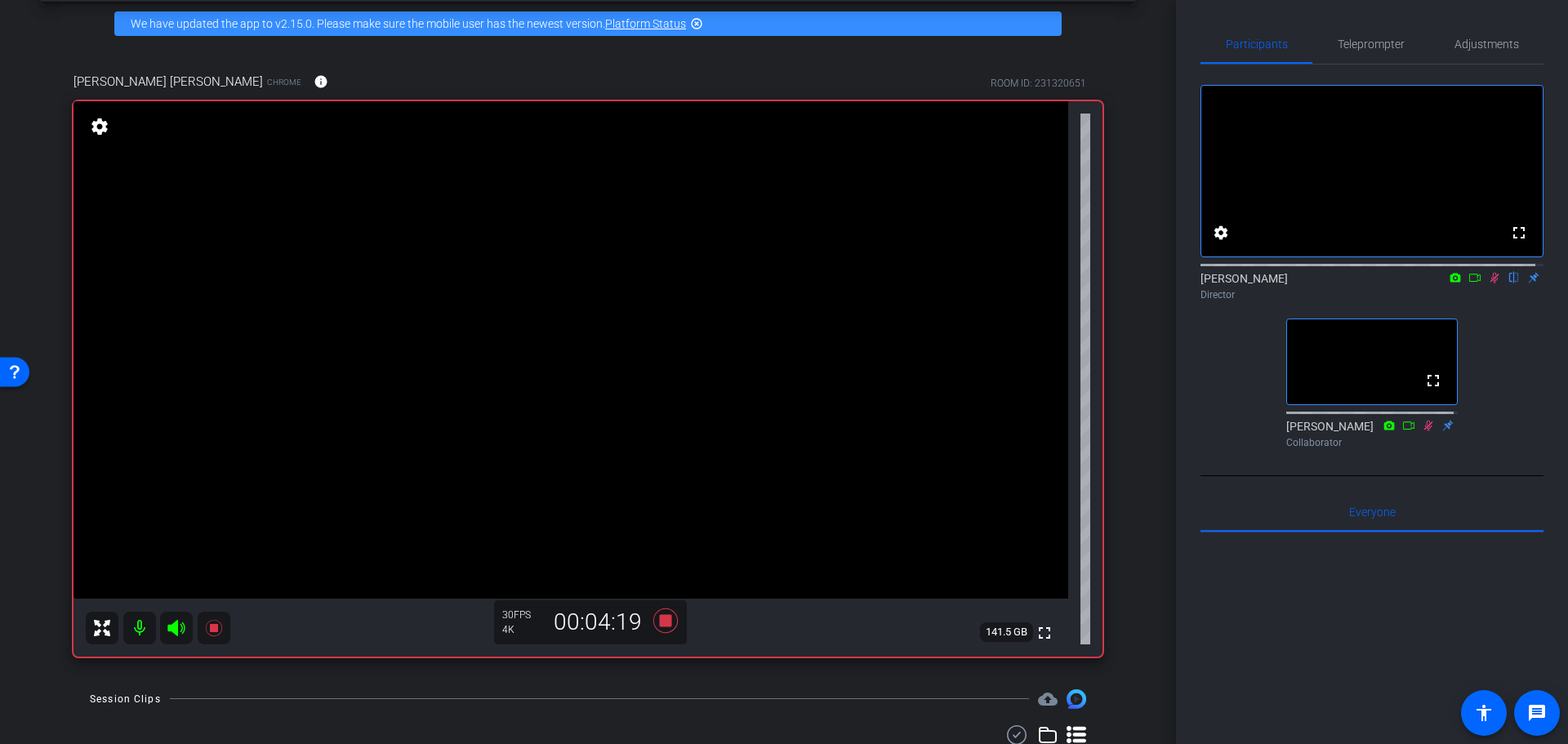
scroll to position [0, 0]
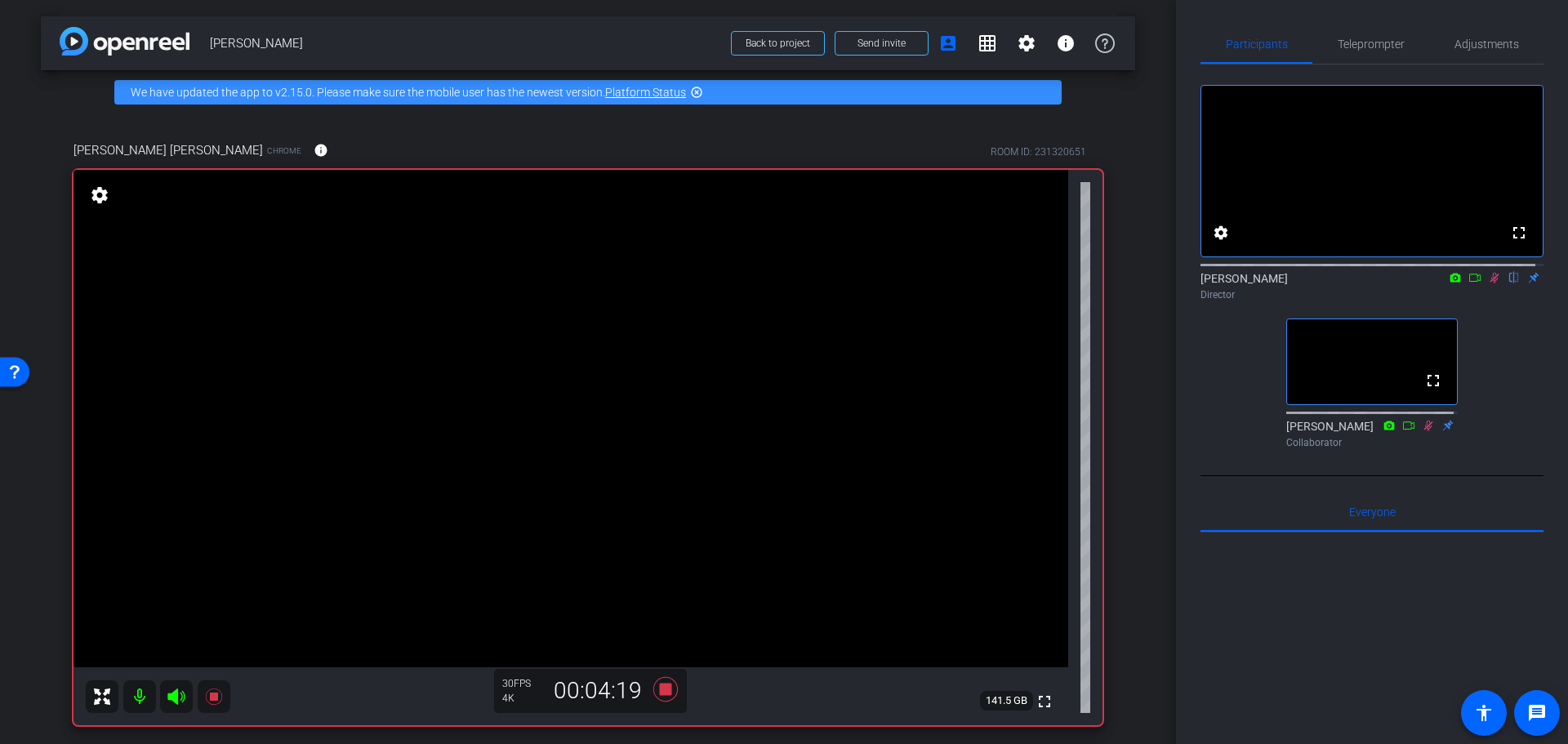
drag, startPoint x: 1119, startPoint y: 466, endPoint x: 1126, endPoint y: 387, distance: 79.3
click at [1126, 387] on div "Coyt Randy Johnston Chrome info ROOM ID: 231320651 fullscreen settings 141.5 GB…" at bounding box center [588, 427] width 1094 height 627
click at [1123, 381] on div "Coyt Randy Johnston Chrome info ROOM ID: 231320651 fullscreen settings 141.4 GB…" at bounding box center [588, 427] width 1094 height 627
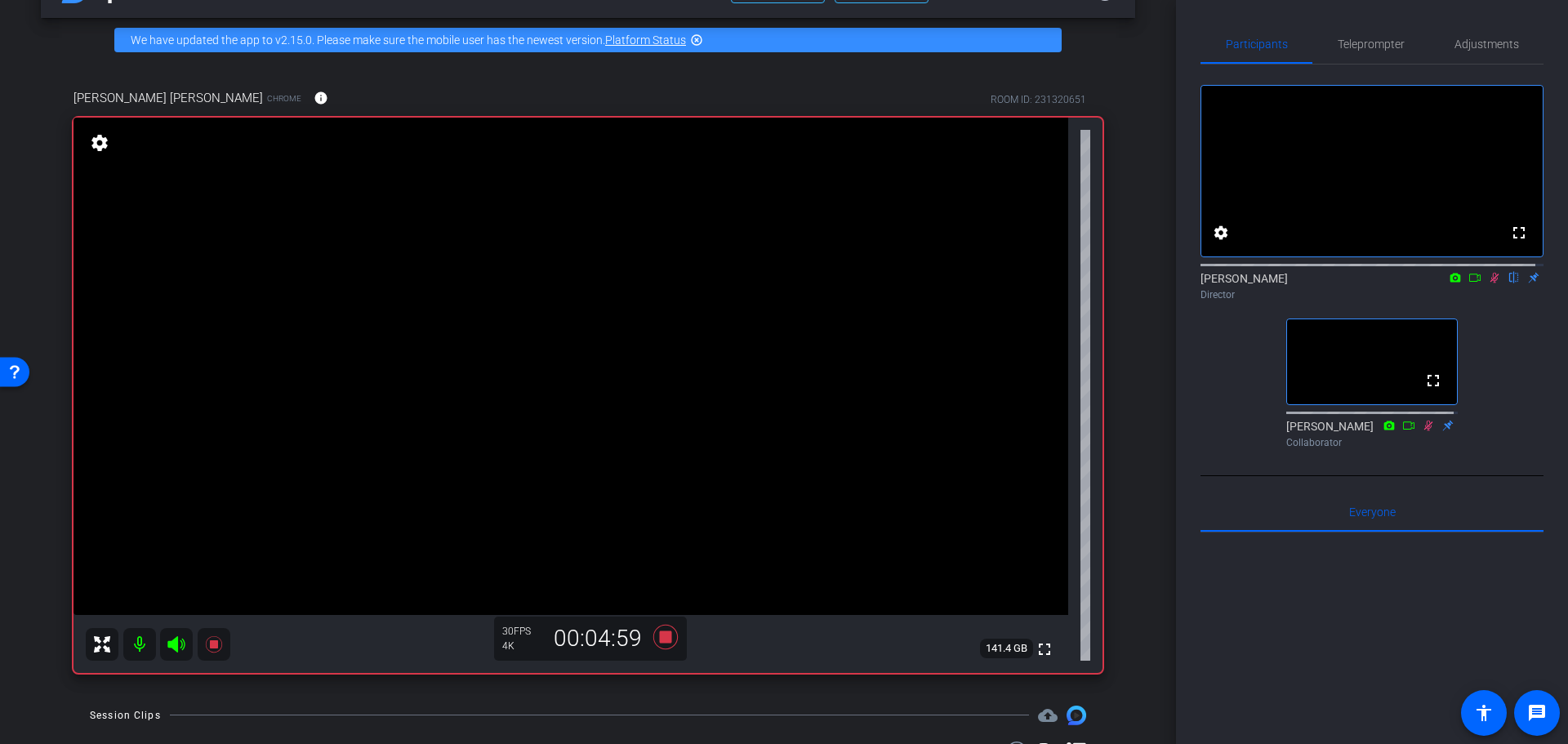
scroll to position [82, 0]
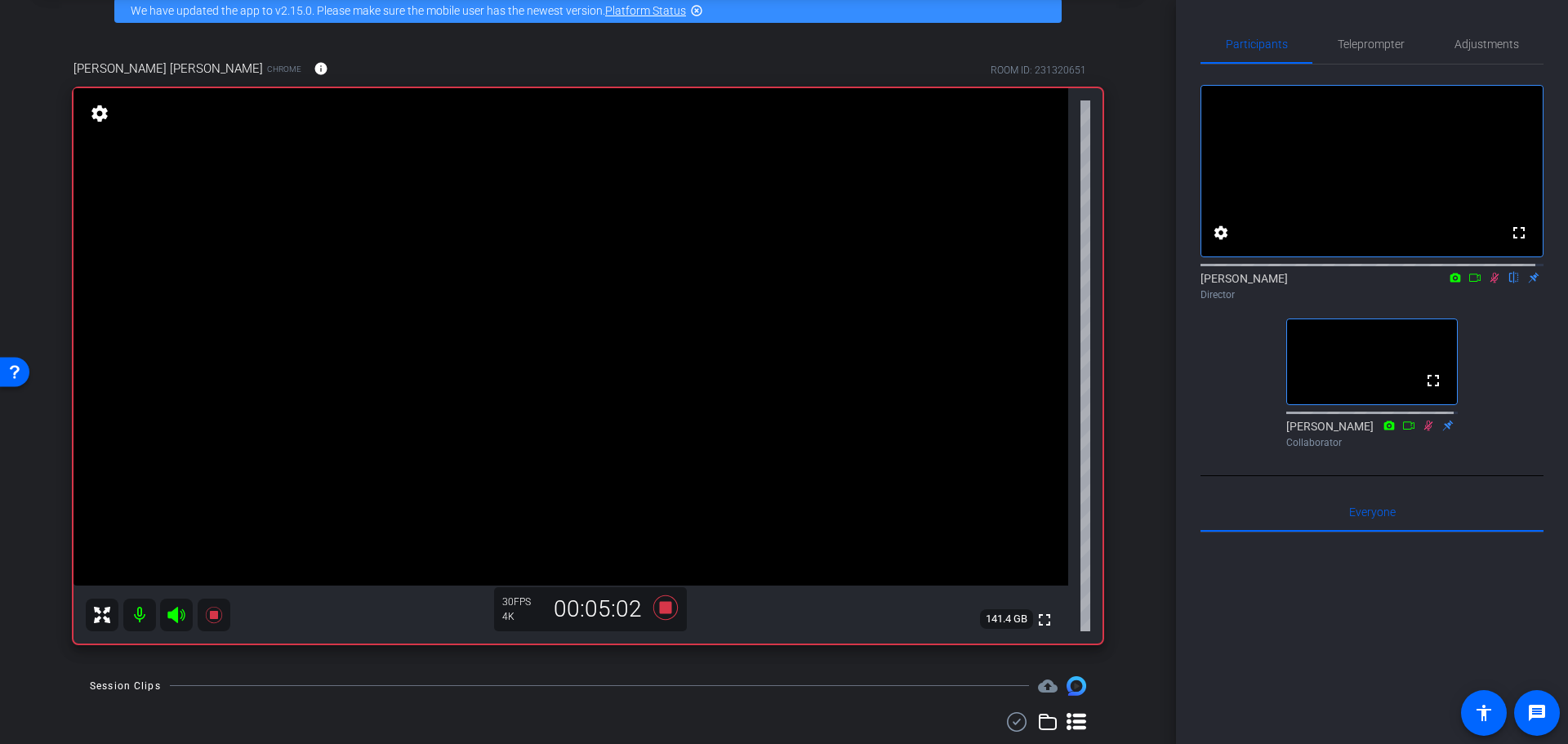
click at [635, 661] on div "arrow_back Randy Johnston Back to project Send invite account_box grid_on setti…" at bounding box center [588, 290] width 1176 height 744
click at [664, 602] on icon at bounding box center [665, 607] width 25 height 25
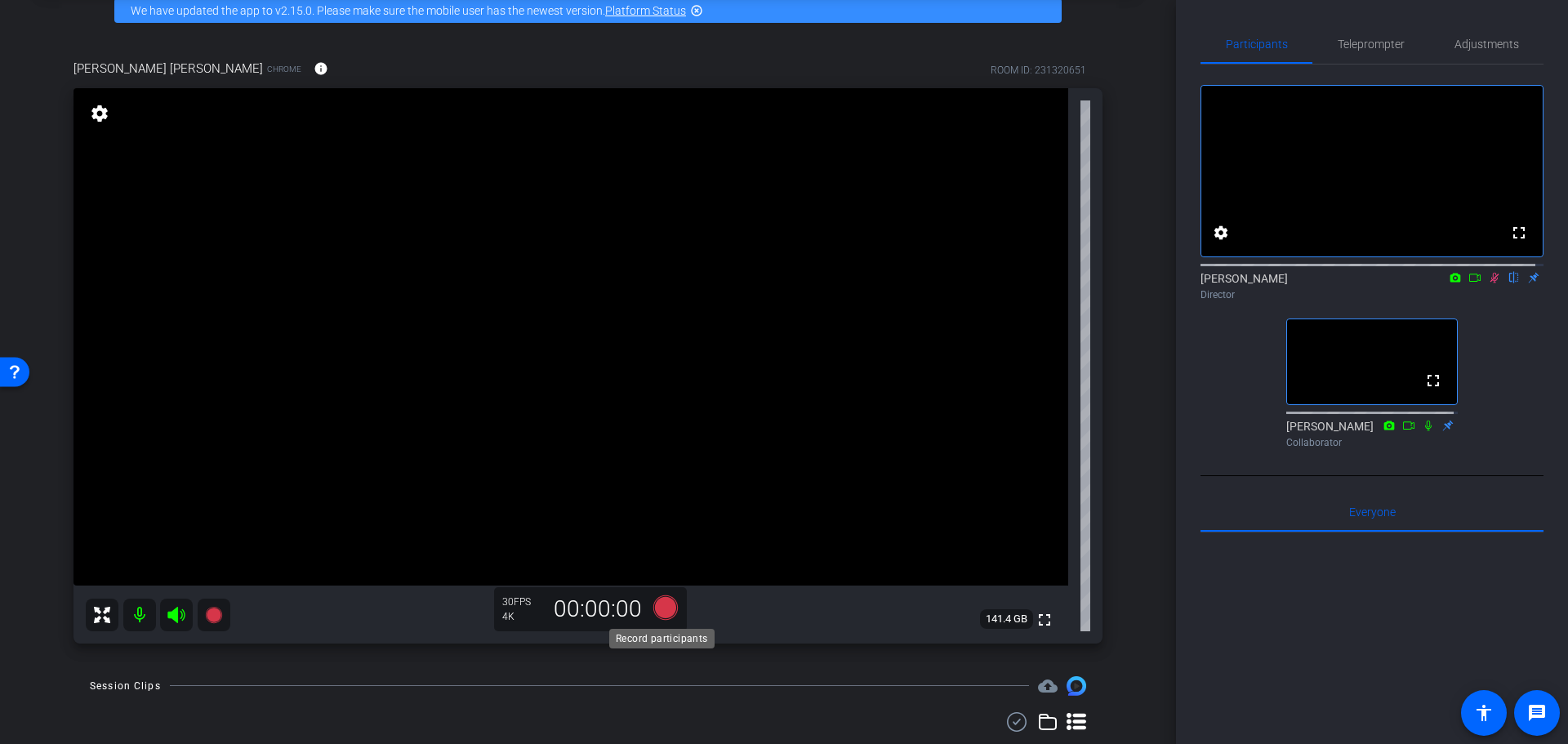
click at [657, 606] on icon at bounding box center [665, 607] width 25 height 25
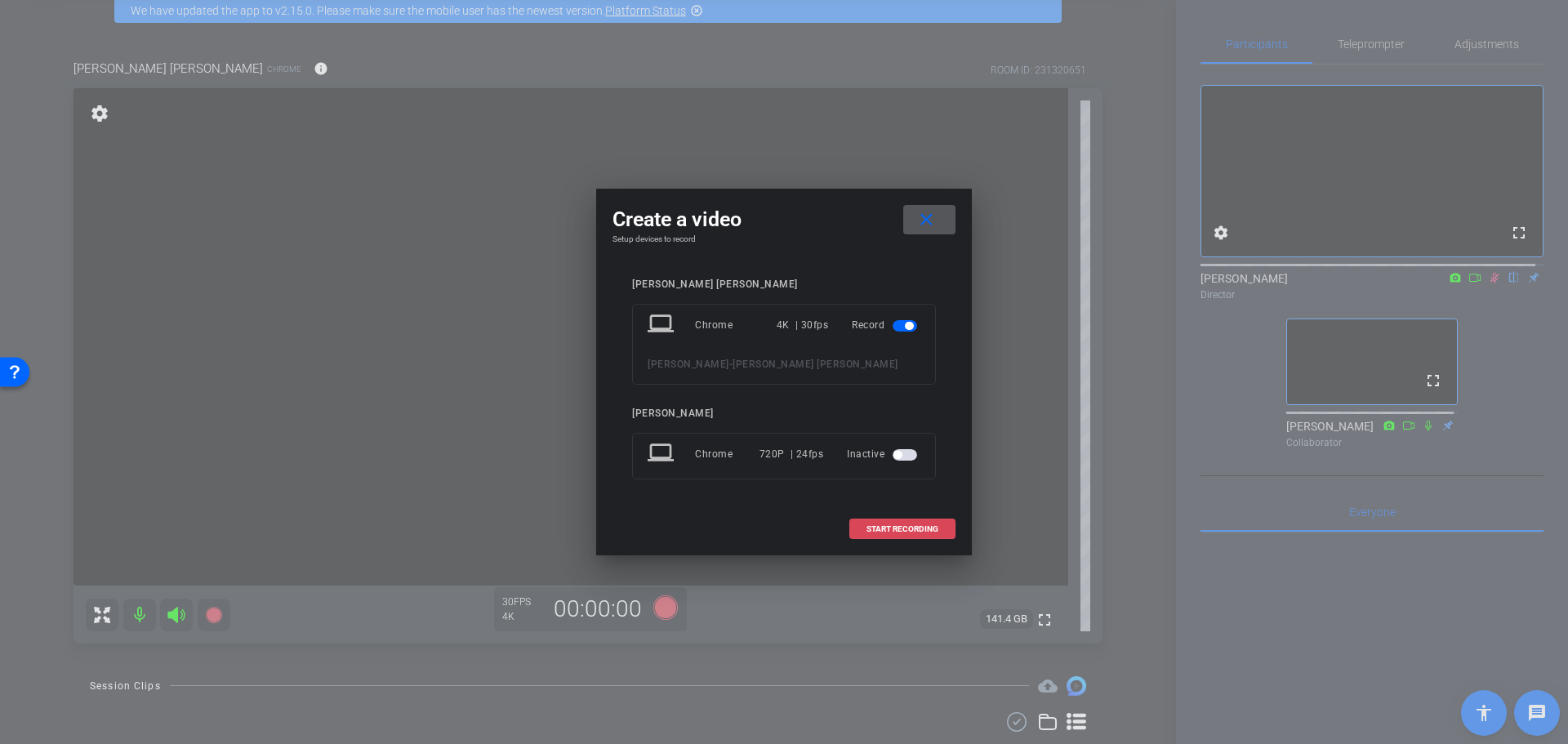
click at [907, 526] on span "START RECORDING" at bounding box center [902, 529] width 71 height 9
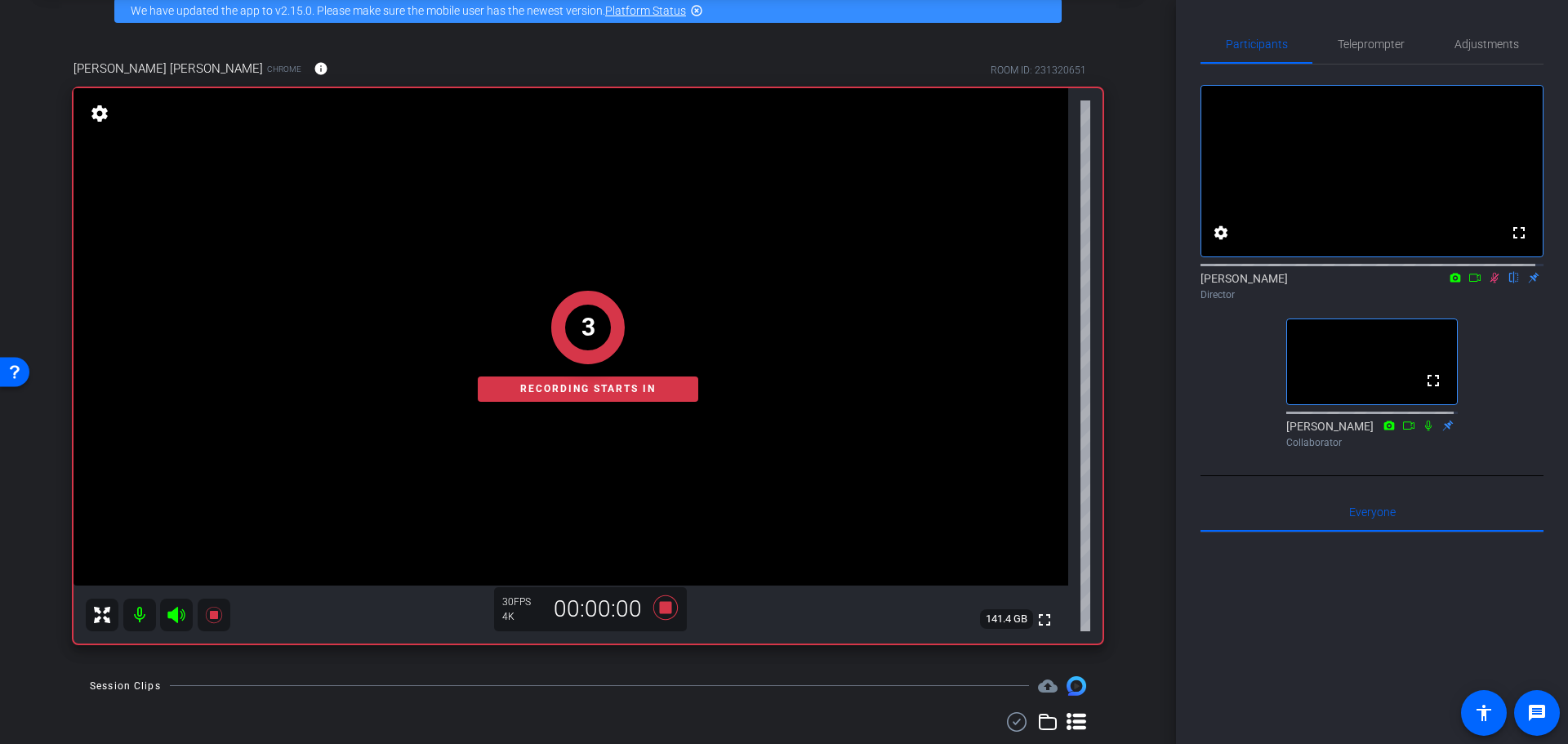
click at [1122, 422] on div "Coyt Randy Johnston Chrome info ROOM ID: 231320651 fullscreen settings 141.4 GB…" at bounding box center [588, 346] width 1094 height 627
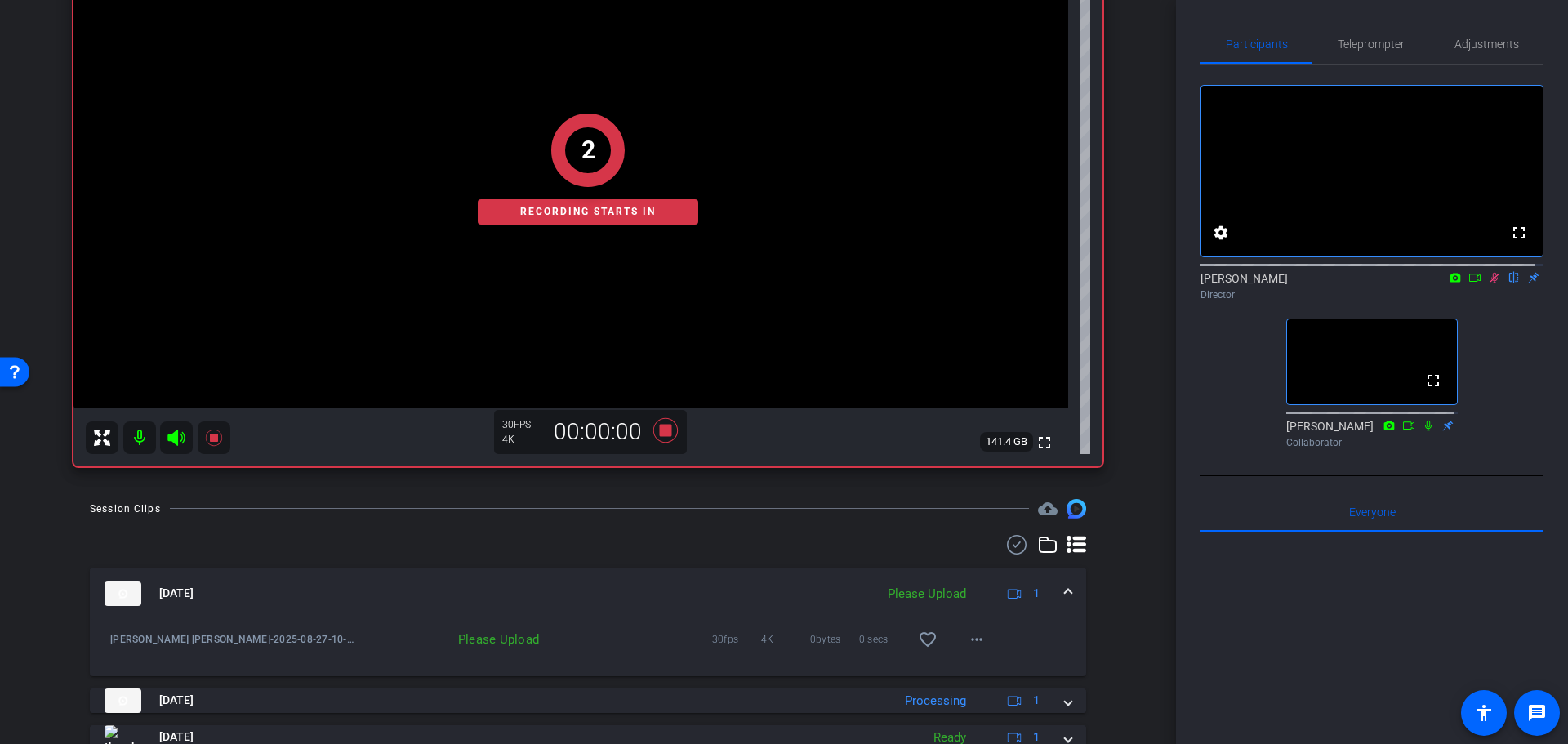
scroll to position [323, 0]
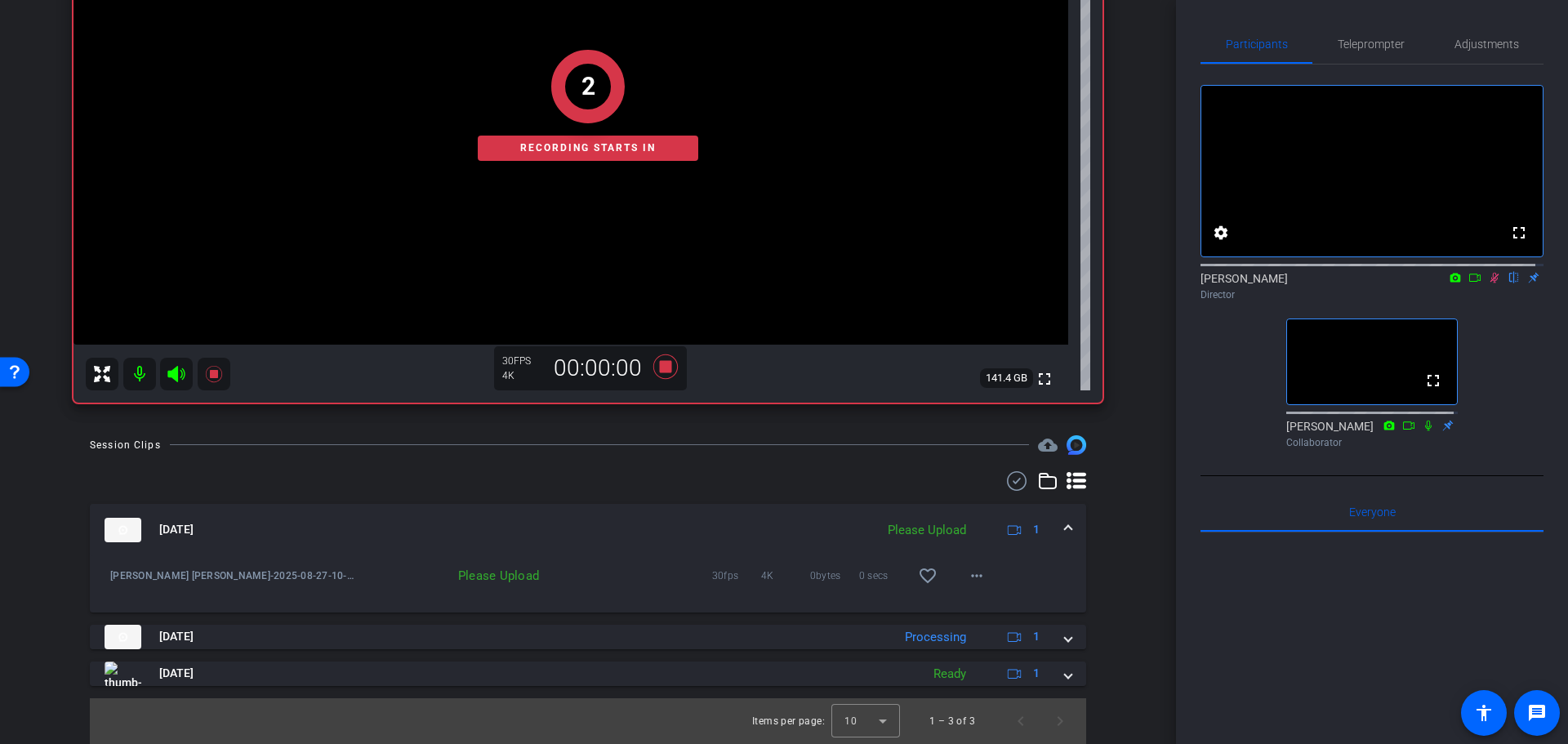
drag, startPoint x: 1125, startPoint y: 367, endPoint x: 1126, endPoint y: 476, distance: 109.0
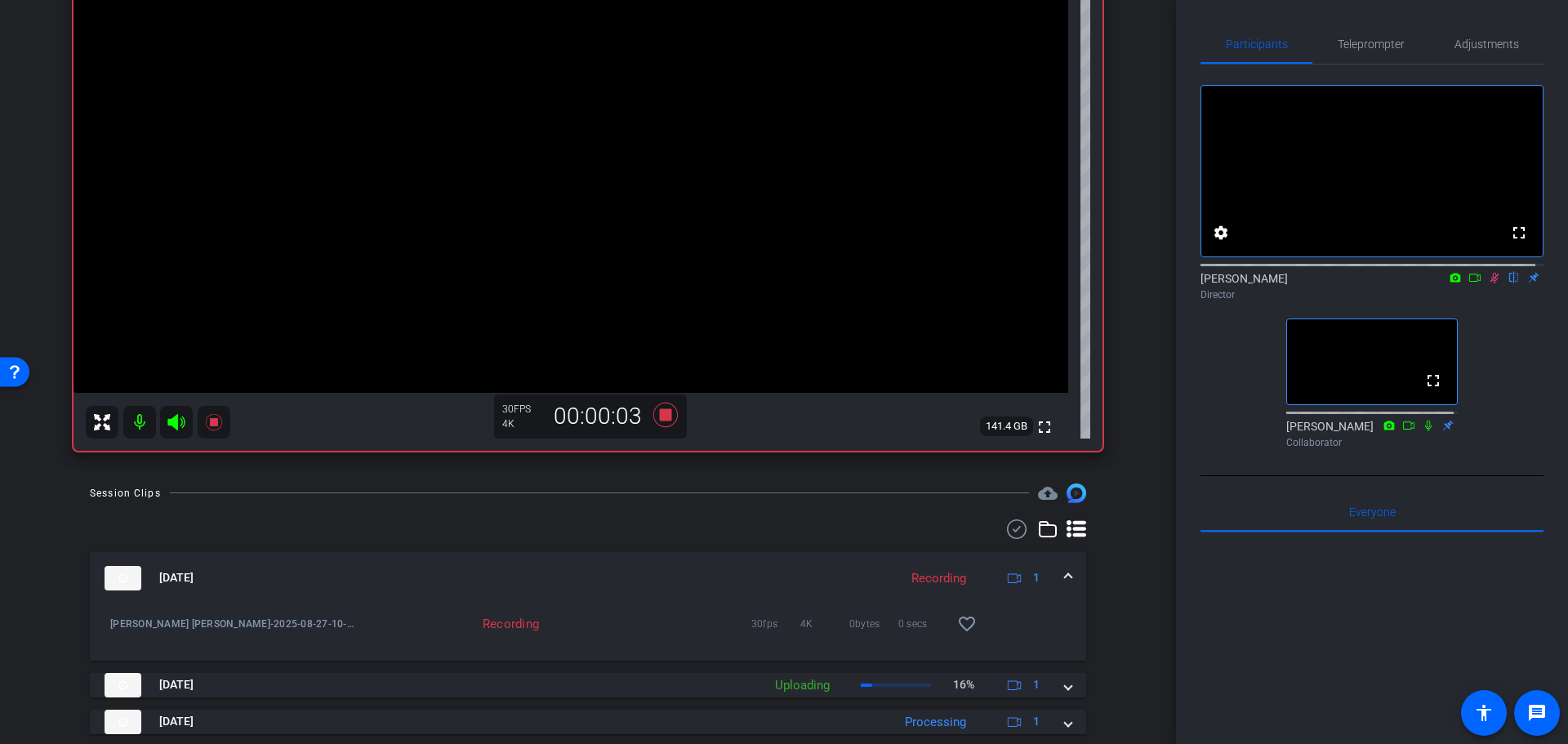
drag, startPoint x: 1123, startPoint y: 607, endPoint x: 1128, endPoint y: 582, distance: 25.5
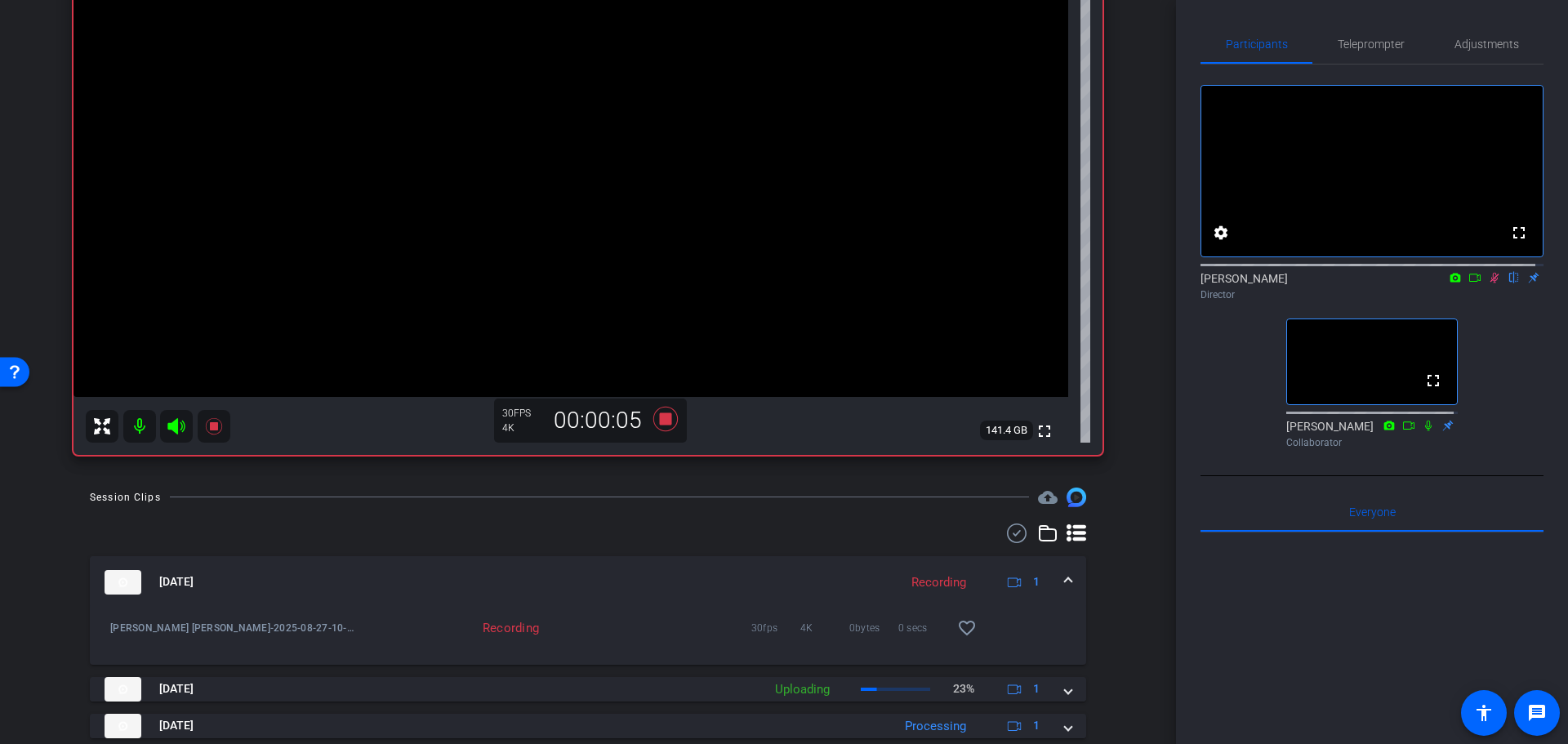
click at [1490, 283] on icon at bounding box center [1494, 278] width 9 height 10
click at [1487, 283] on icon at bounding box center [1493, 278] width 13 height 11
click at [1149, 397] on div "arrow_back Randy Johnston Back to project Send invite account_box grid_on setti…" at bounding box center [588, 101] width 1176 height 744
click at [1126, 553] on div "arrow_back Randy Johnston Back to project Send invite account_box grid_on setti…" at bounding box center [588, 372] width 1176 height 744
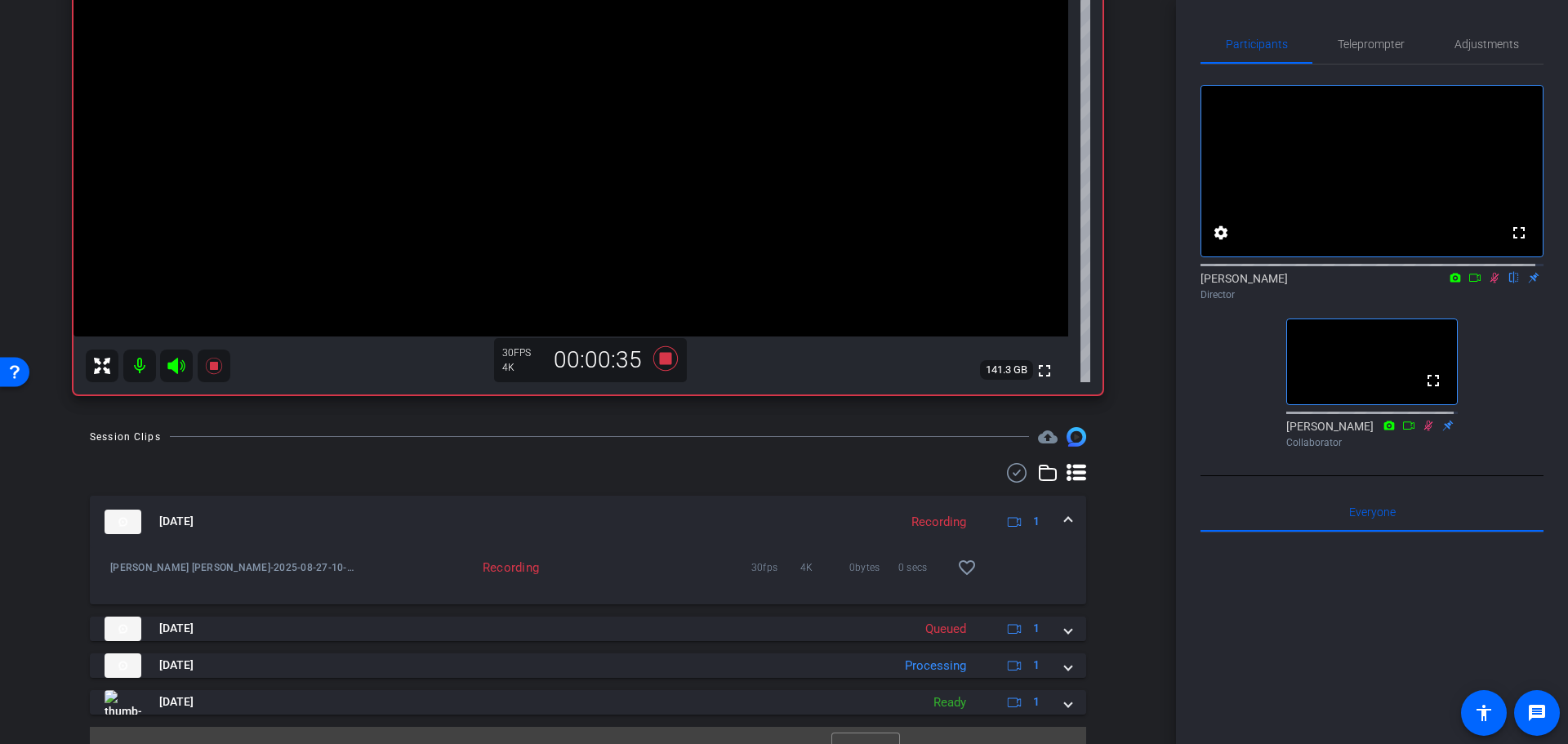
scroll to position [359, 0]
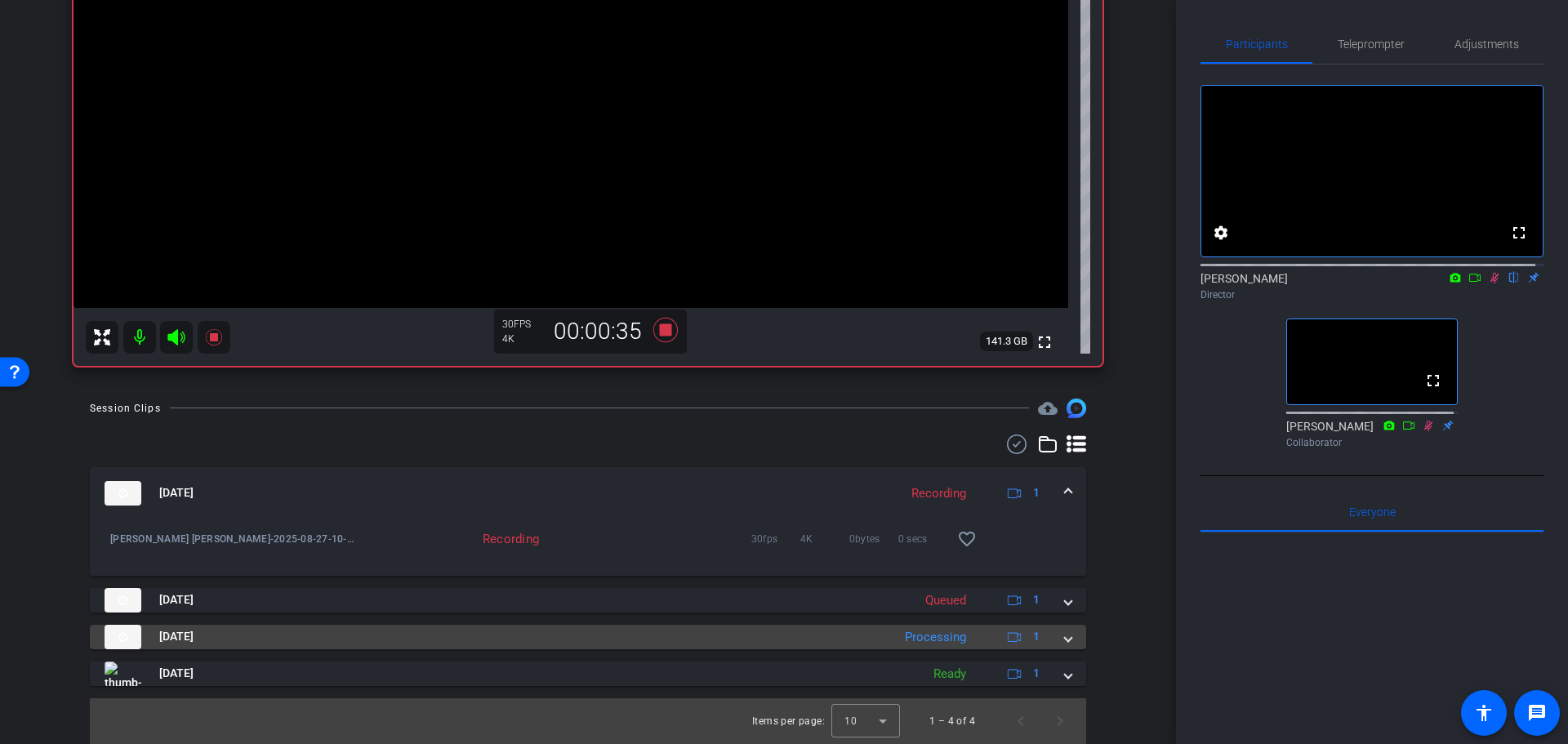
click at [937, 643] on div "Processing" at bounding box center [935, 638] width 77 height 19
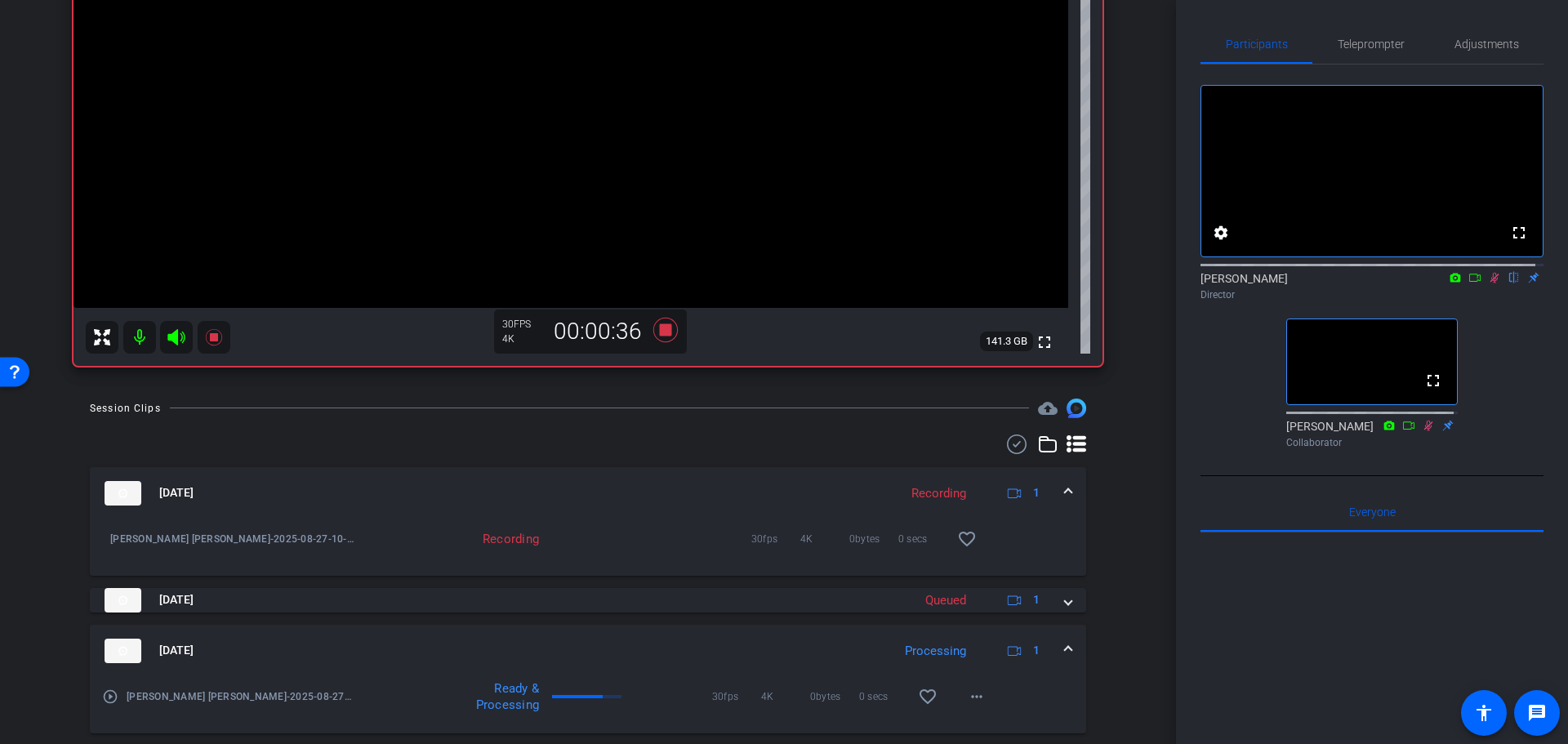
click at [819, 639] on mat-panel-title "Aug 27, 2025" at bounding box center [493, 650] width 778 height 25
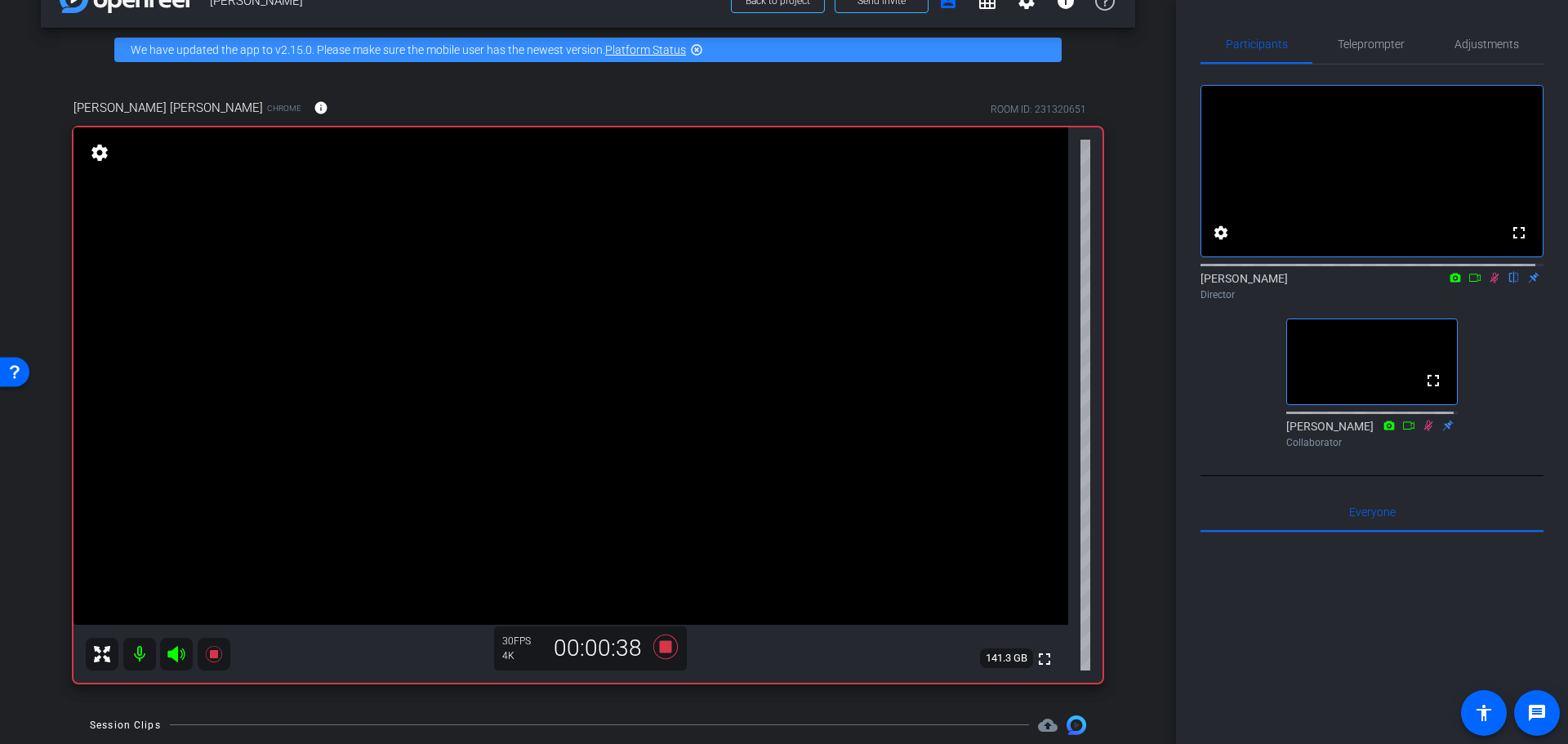
drag, startPoint x: 1144, startPoint y: 661, endPoint x: 1144, endPoint y: 598, distance: 63.0
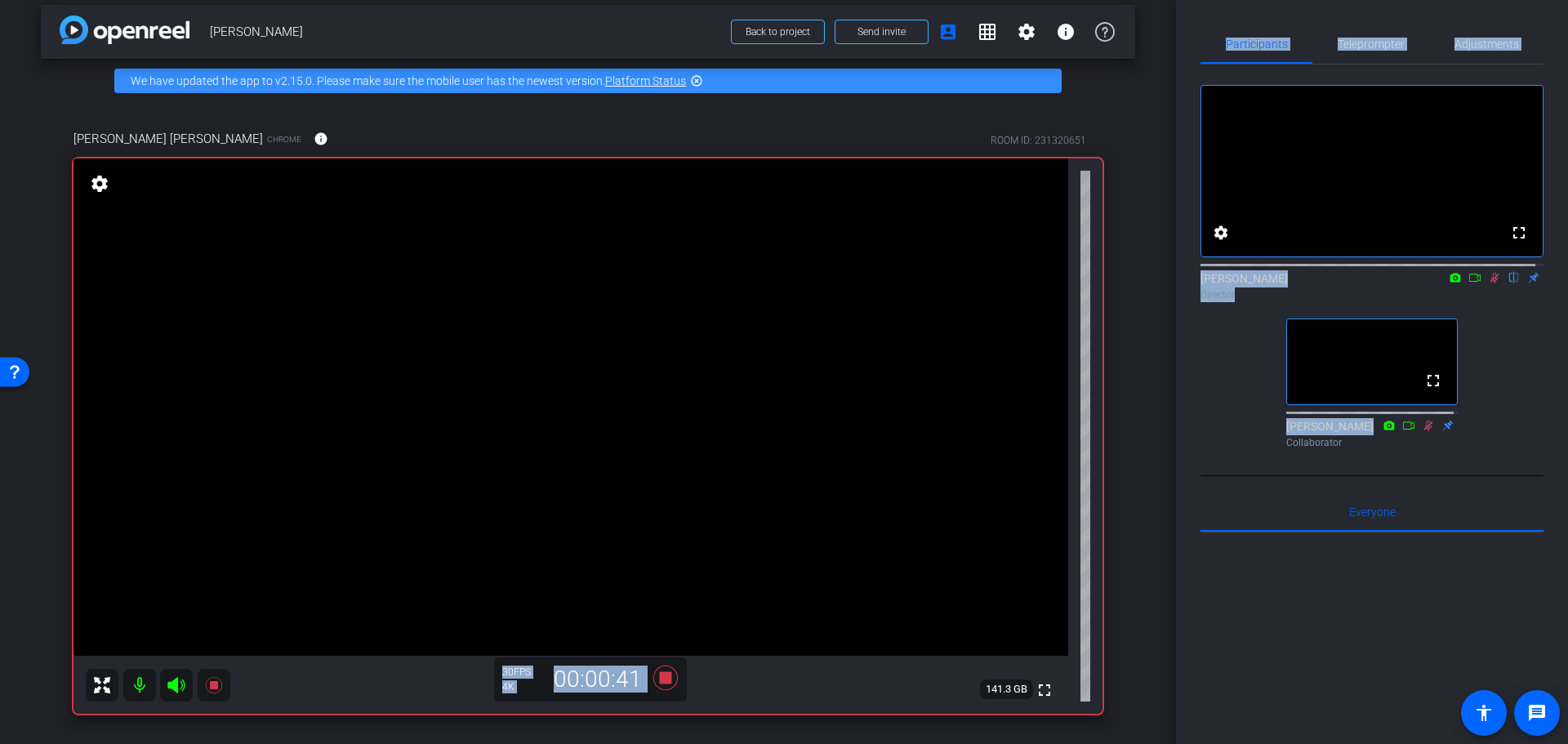
drag, startPoint x: 1176, startPoint y: 484, endPoint x: 1167, endPoint y: 455, distance: 30.4
click at [1167, 455] on div "arrow_back Randy Johnston Back to project Send invite account_box grid_on setti…" at bounding box center [784, 372] width 1568 height 744
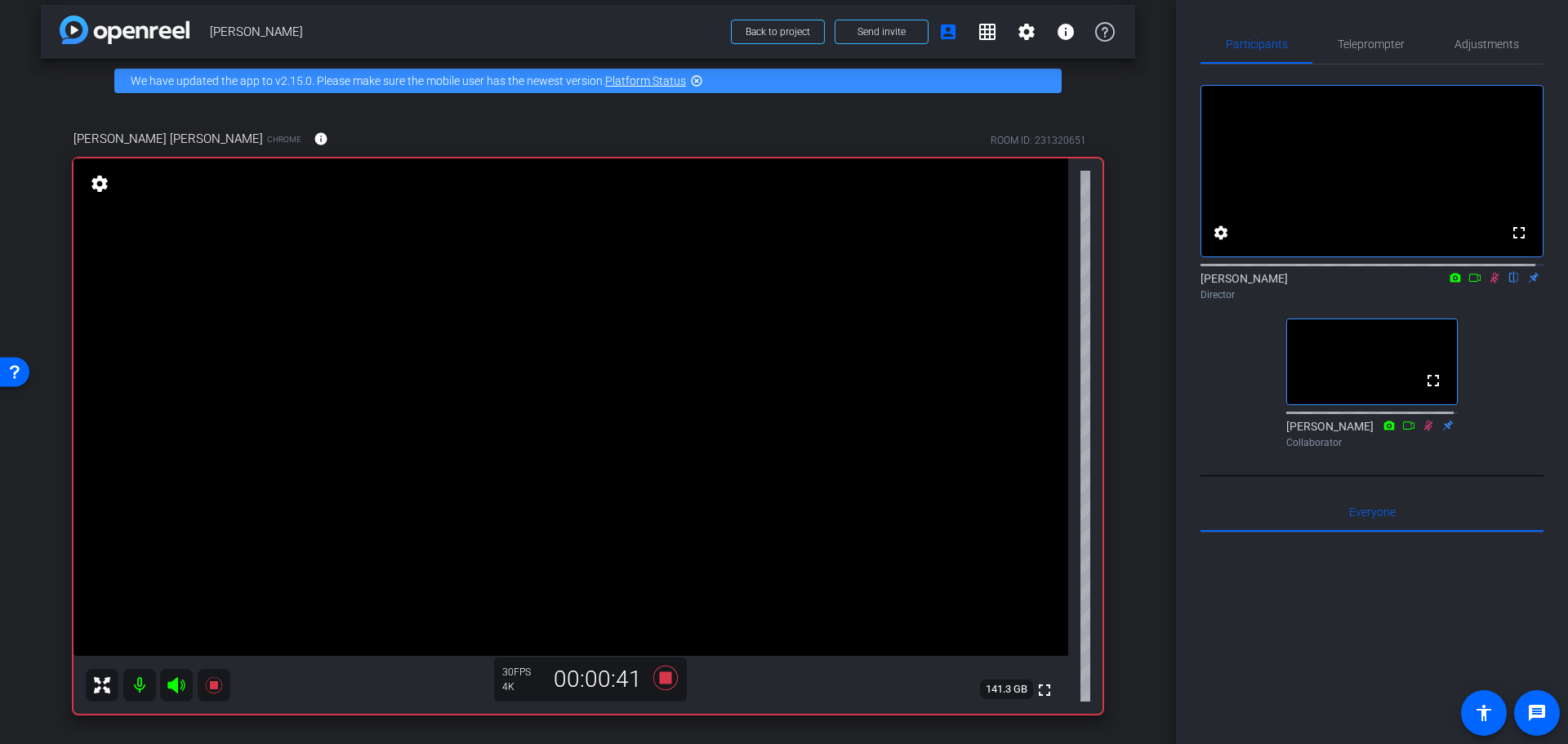
click at [1129, 451] on div "arrow_back Randy Johnston Back to project Send invite account_box grid_on setti…" at bounding box center [588, 361] width 1176 height 744
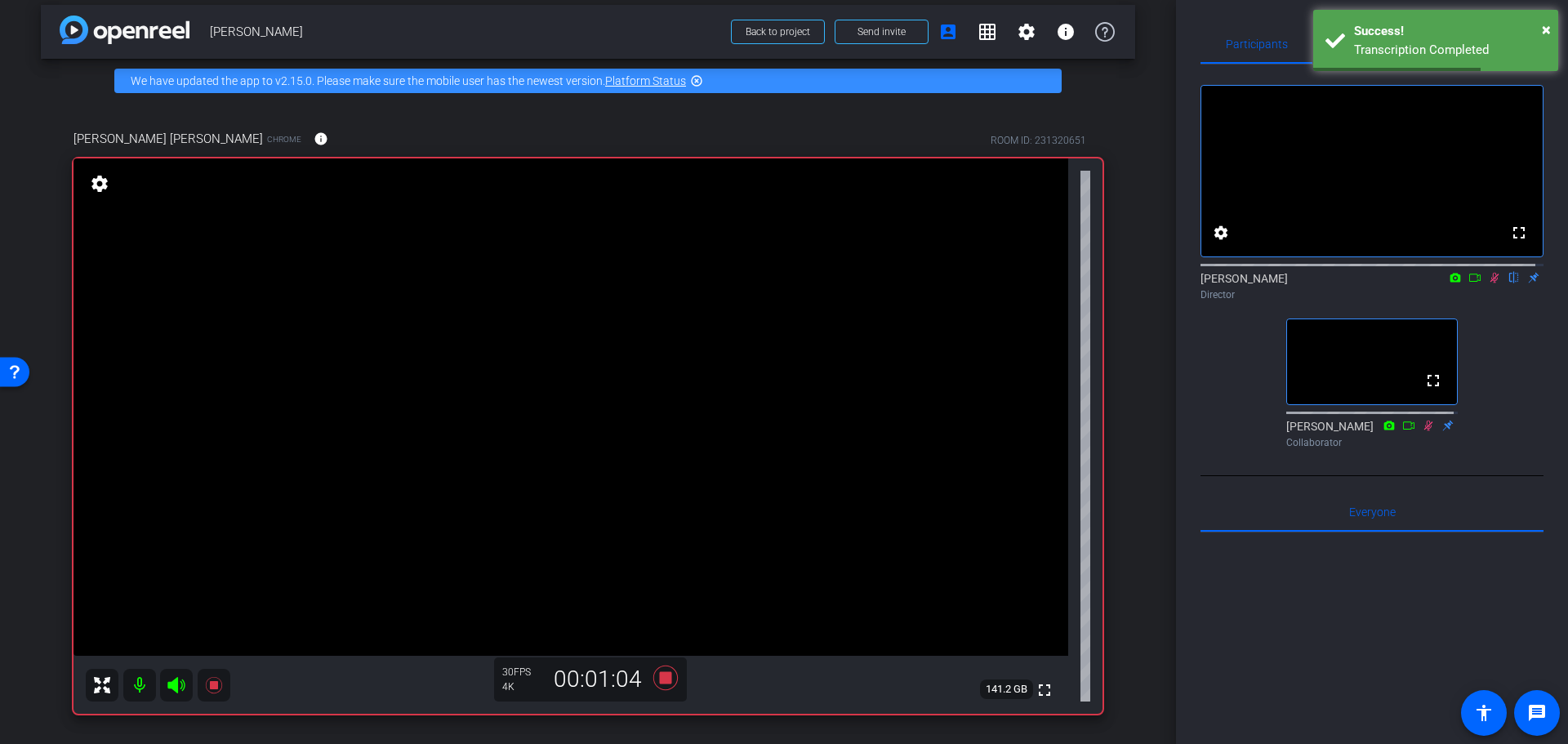
click at [1126, 395] on div "arrow_back Randy Johnston Back to project Send invite account_box grid_on setti…" at bounding box center [588, 361] width 1176 height 744
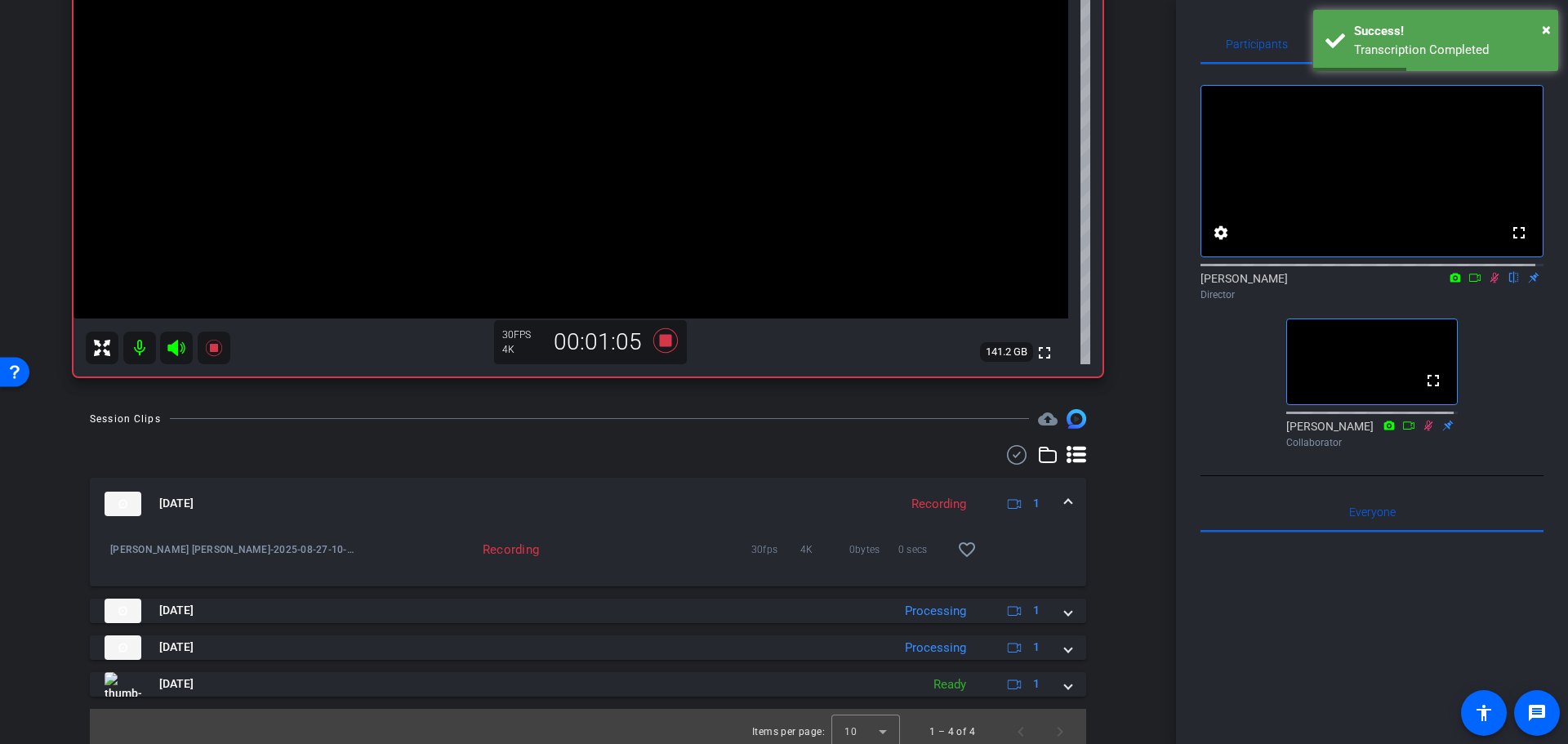
drag, startPoint x: 1126, startPoint y: 395, endPoint x: 1126, endPoint y: 473, distance: 78.0
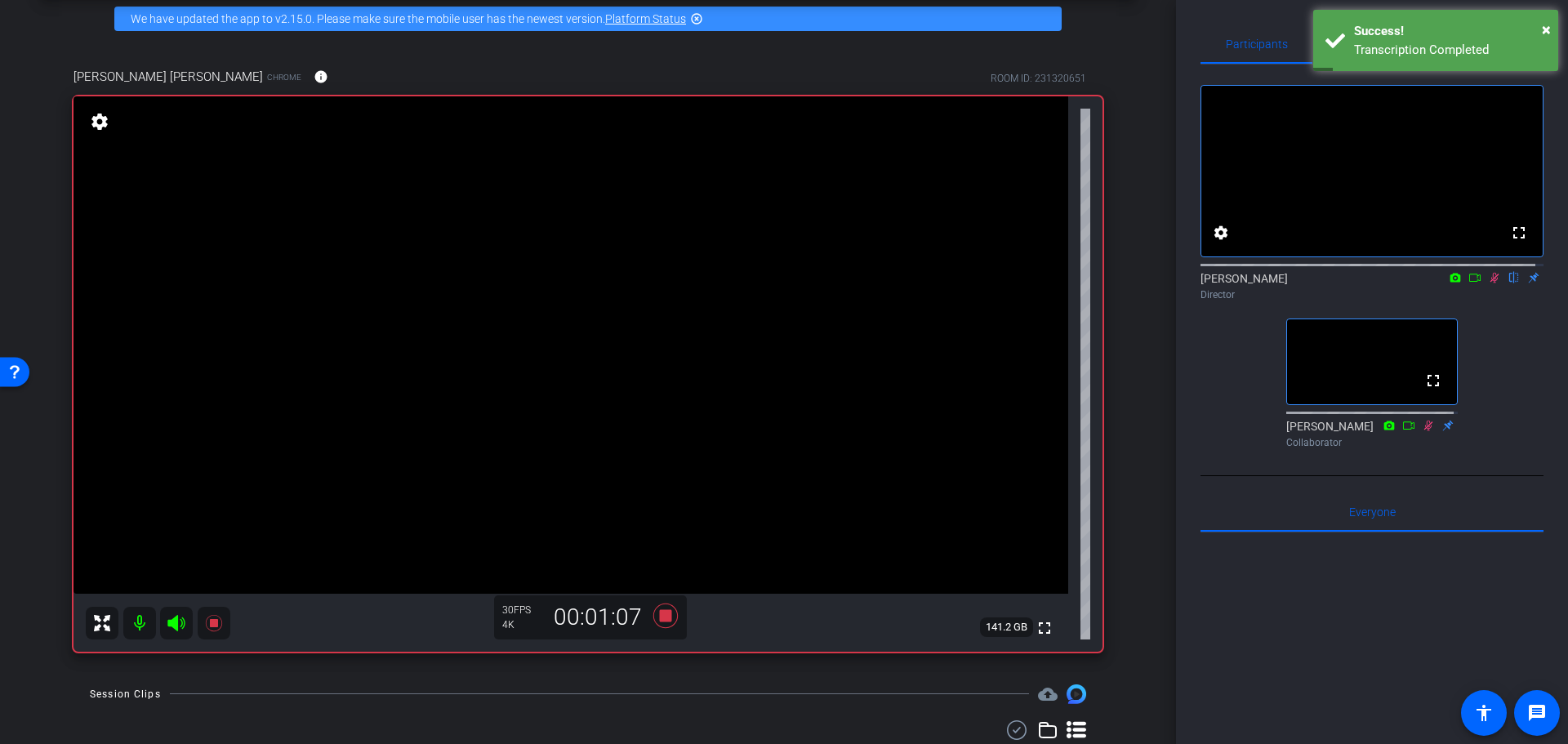
drag, startPoint x: 1115, startPoint y: 509, endPoint x: 1118, endPoint y: 446, distance: 63.1
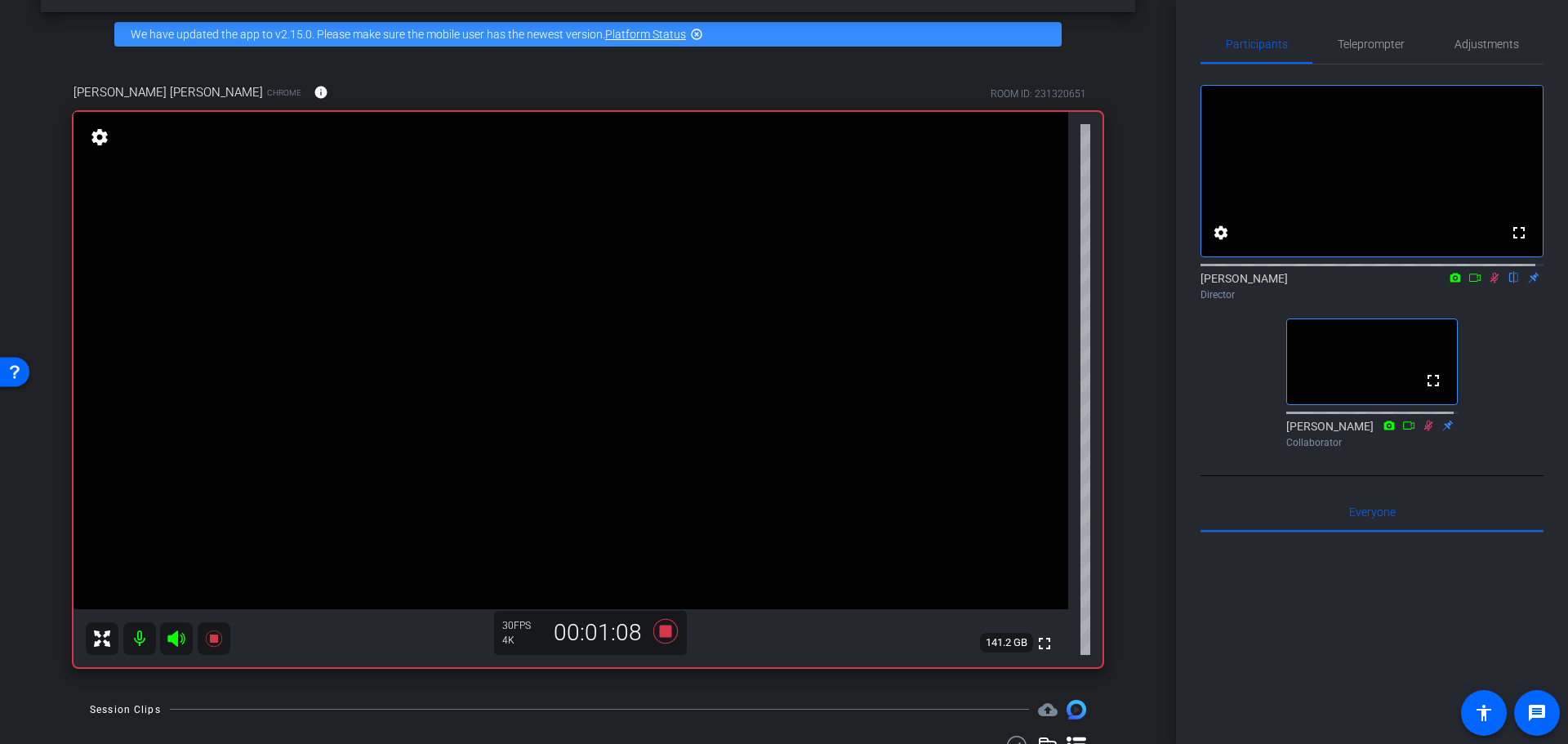
scroll to position [0, 0]
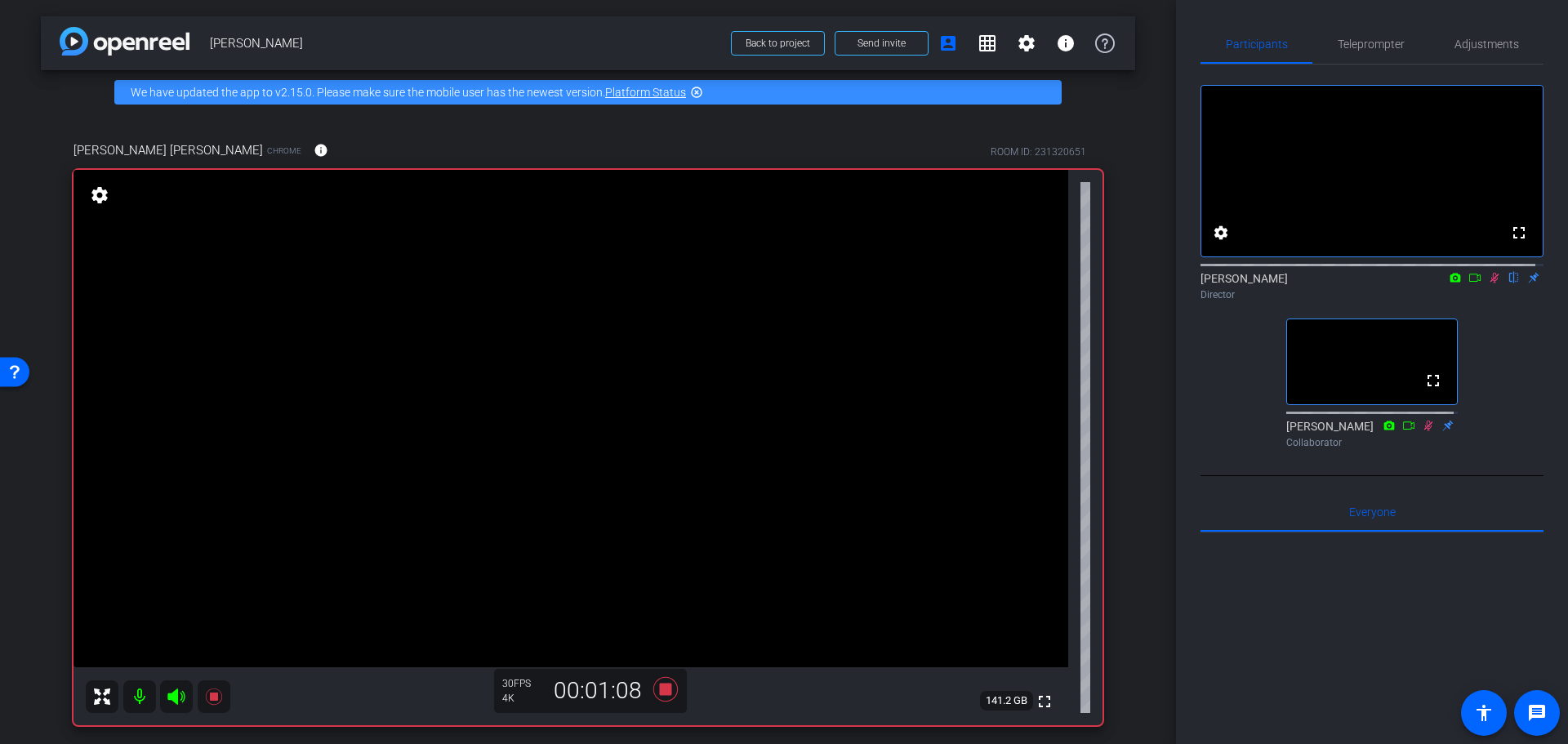
drag, startPoint x: 1119, startPoint y: 445, endPoint x: 1120, endPoint y: 393, distance: 52.0
click at [1123, 392] on div "Coyt Randy Johnston Chrome info ROOM ID: 231320651 fullscreen settings 141.2 GB…" at bounding box center [588, 427] width 1094 height 627
click at [1126, 392] on div "arrow_back Randy Johnston Back to project Send invite account_box grid_on setti…" at bounding box center [588, 372] width 1176 height 744
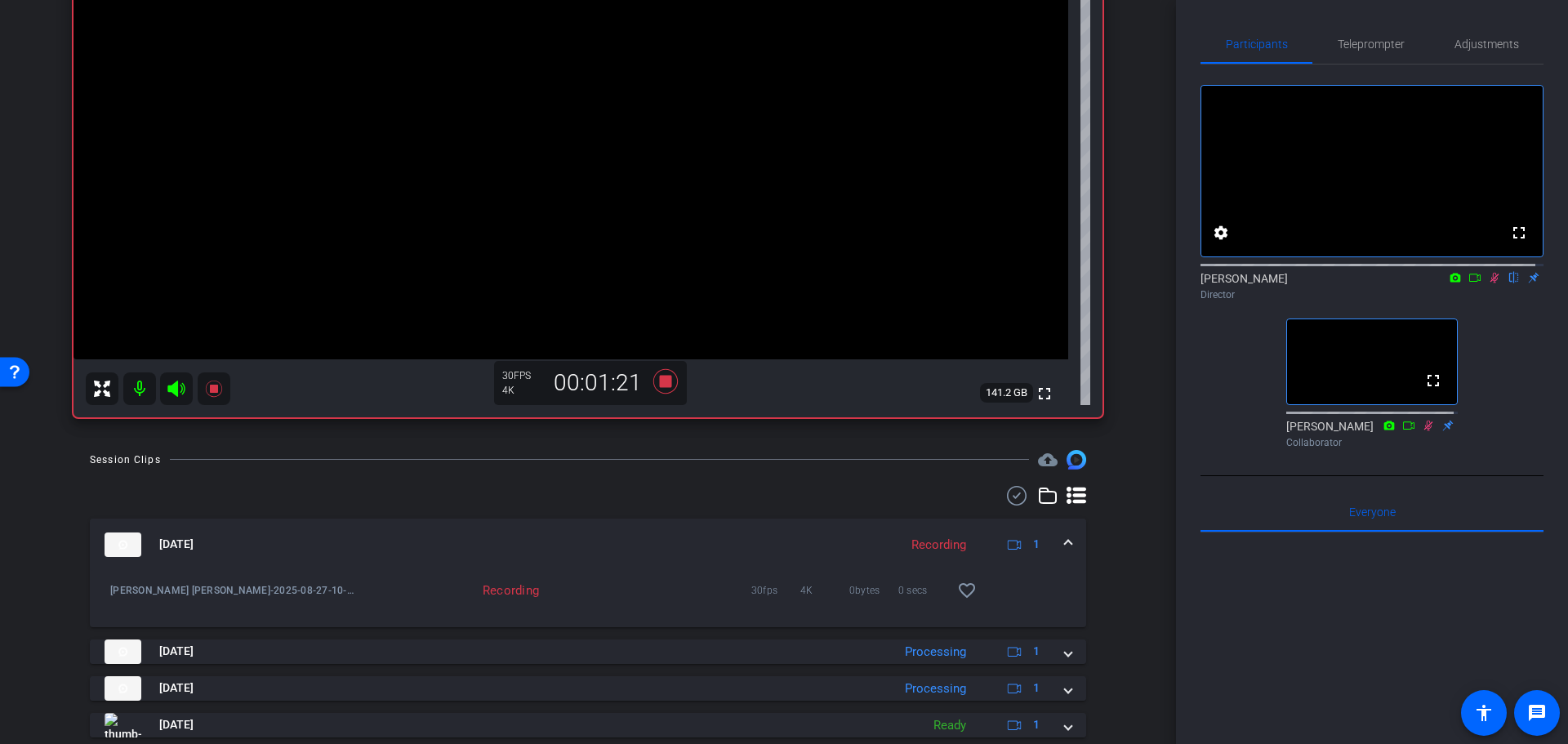
scroll to position [359, 0]
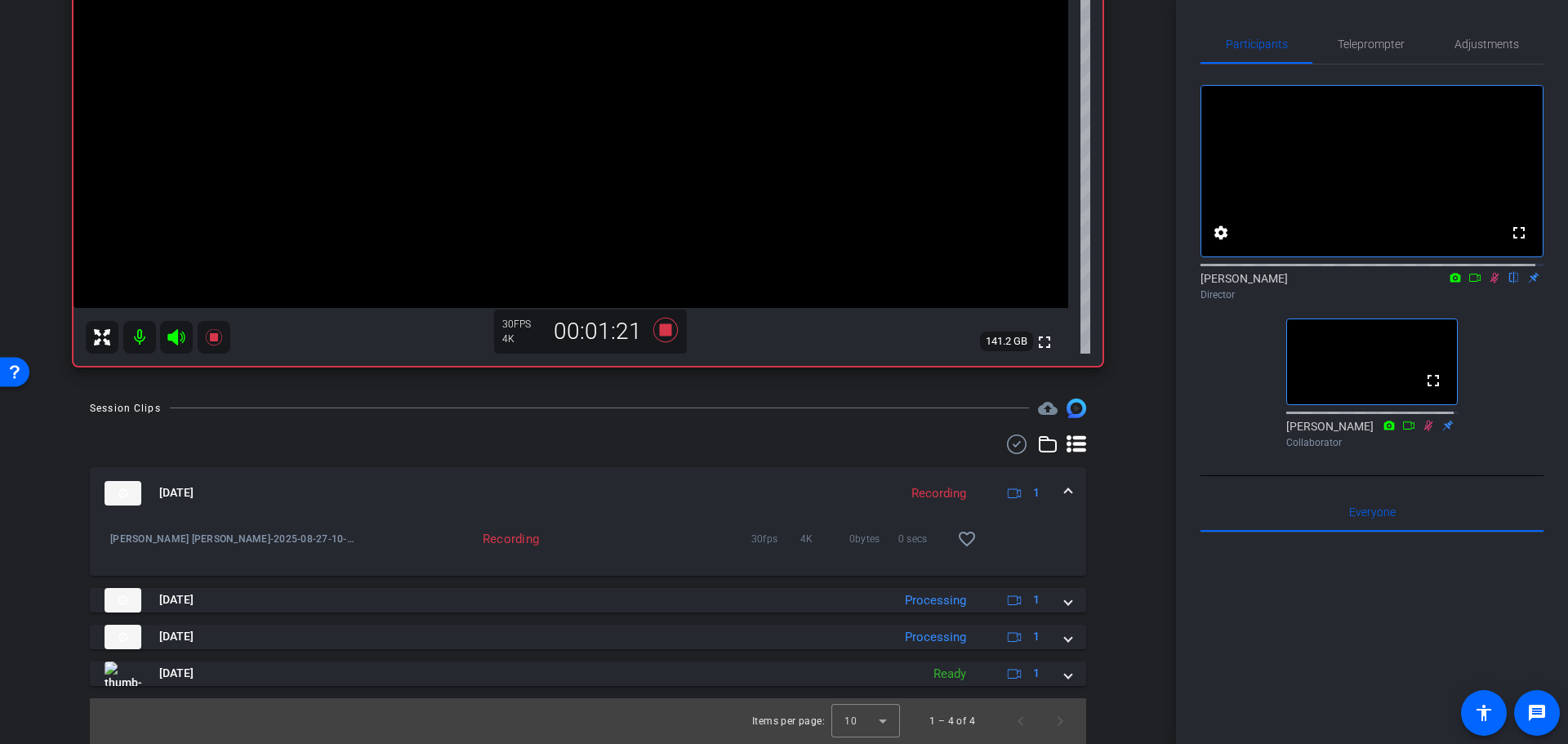
drag, startPoint x: 1115, startPoint y: 341, endPoint x: 1121, endPoint y: 435, distance: 94.2
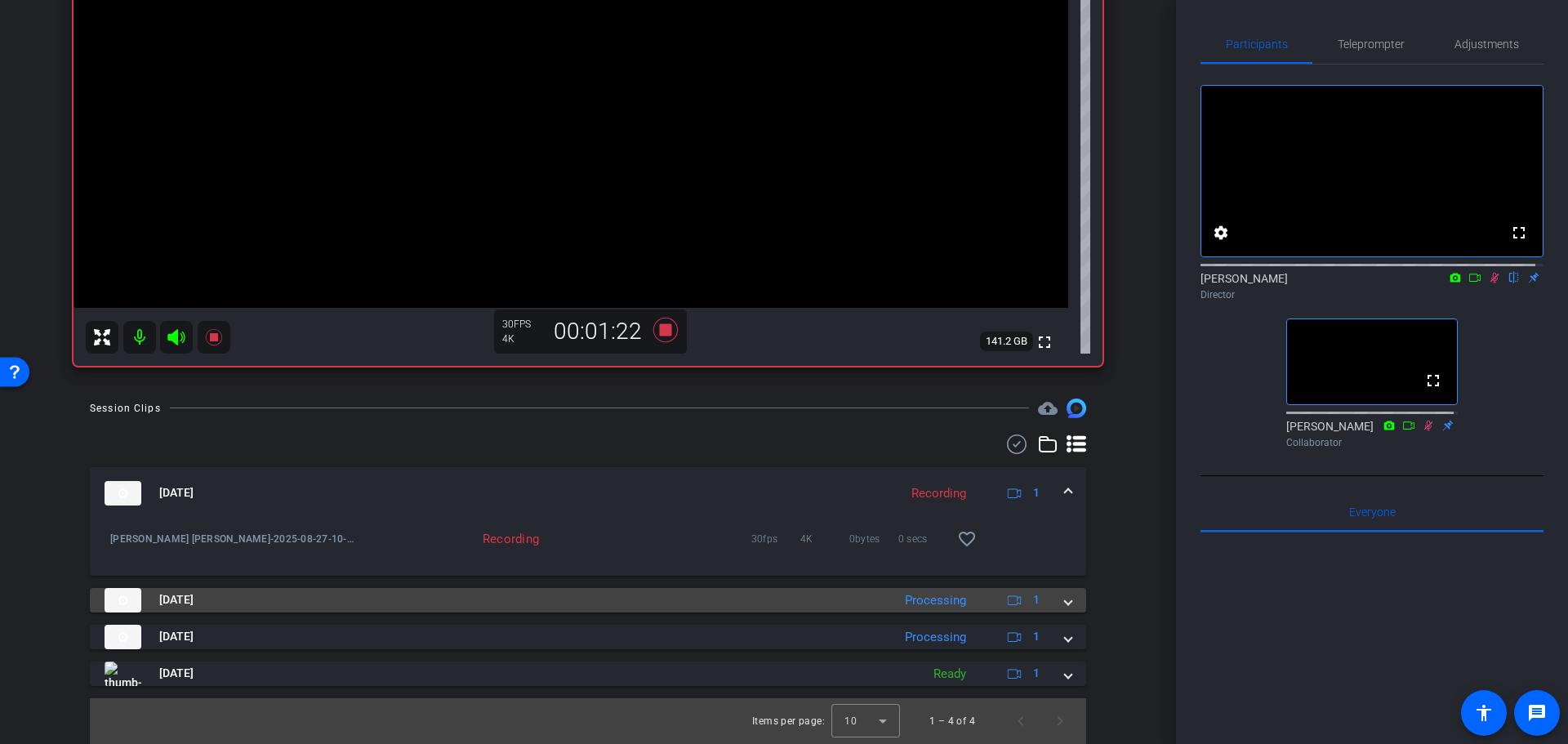
click at [958, 598] on div "Processing" at bounding box center [935, 601] width 77 height 19
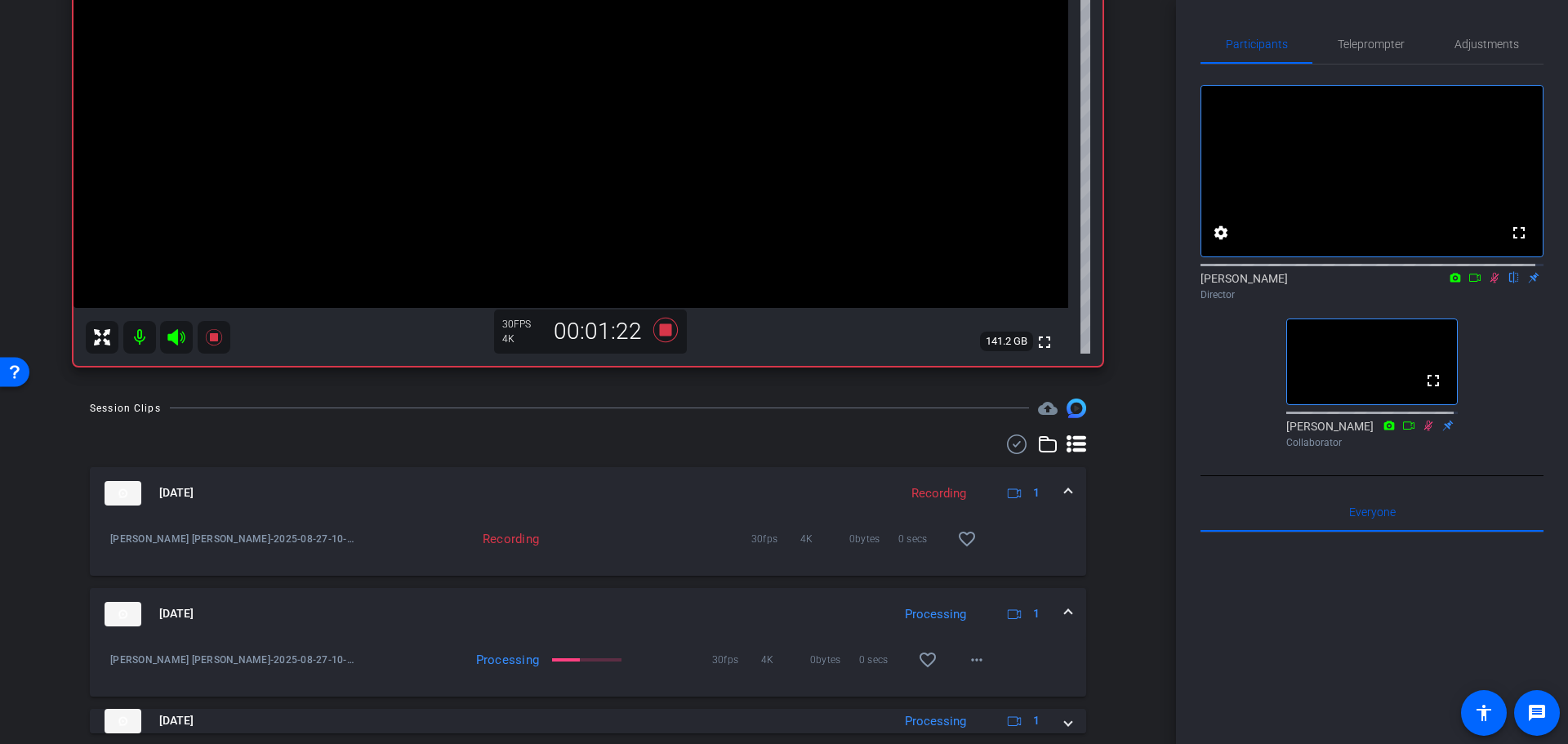
click at [919, 598] on mat-expansion-panel-header "Aug 27, 2025 Processing 1" at bounding box center [588, 614] width 996 height 52
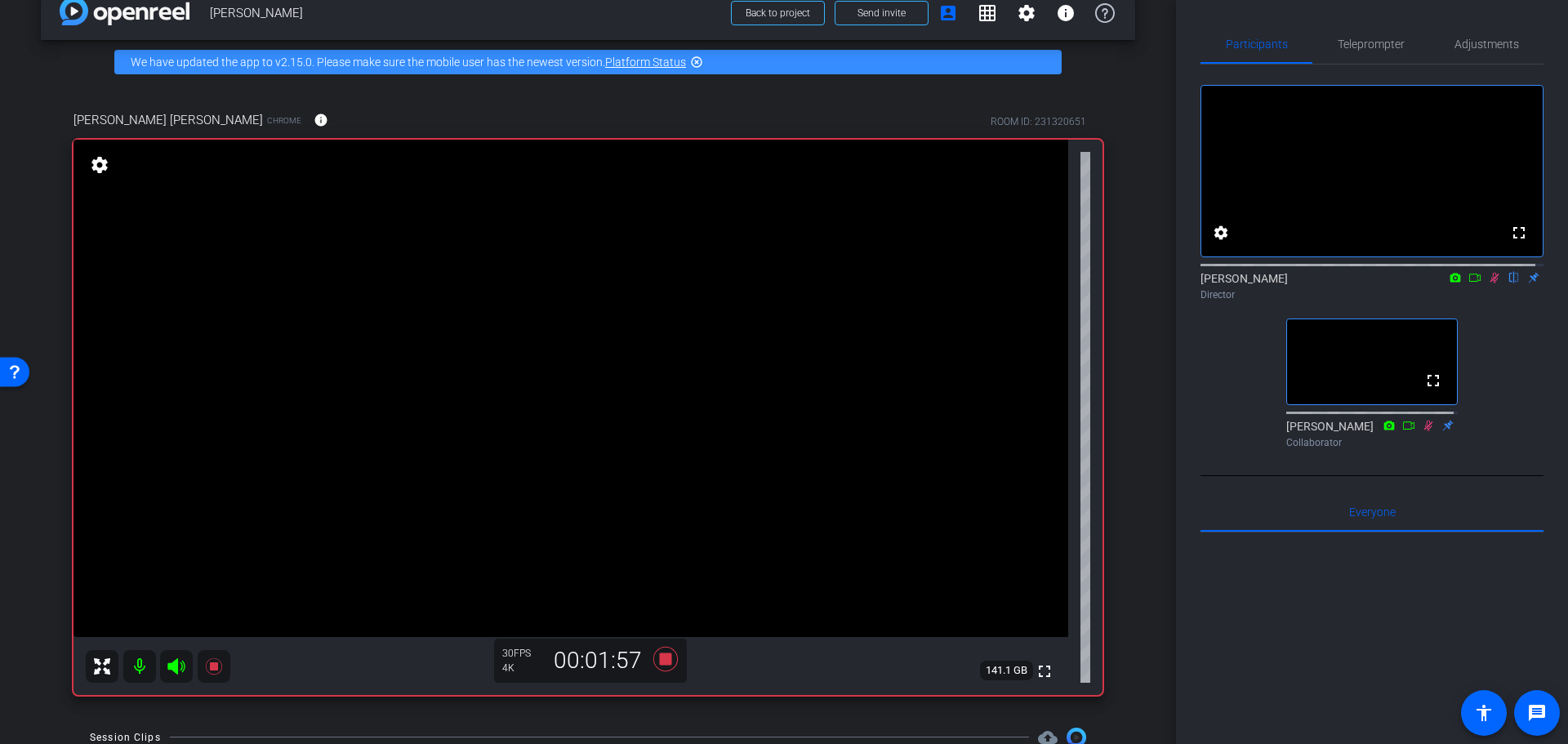
drag, startPoint x: 1106, startPoint y: 639, endPoint x: 1127, endPoint y: 557, distance: 84.6
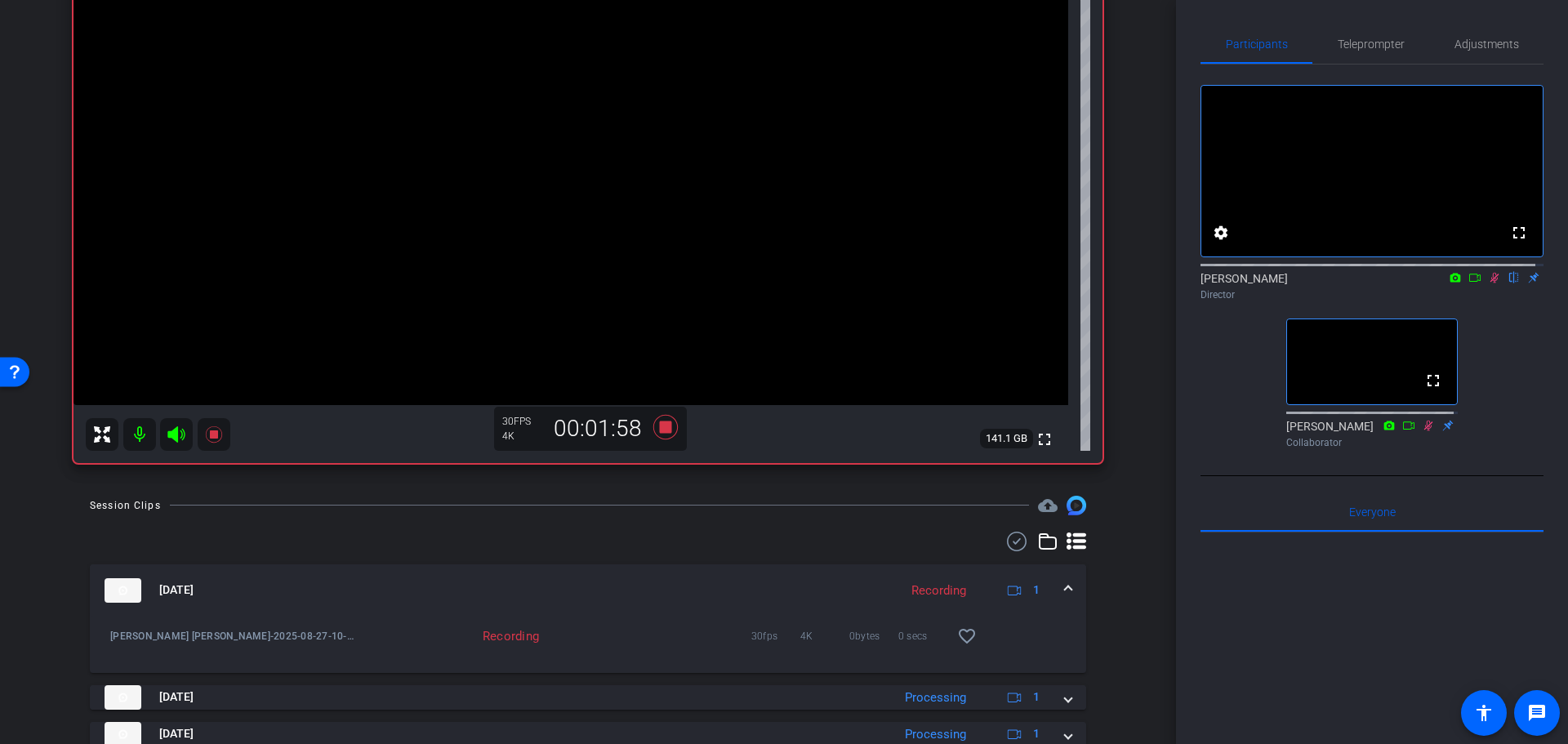
scroll to position [265, 0]
click at [659, 432] on icon at bounding box center [665, 425] width 39 height 30
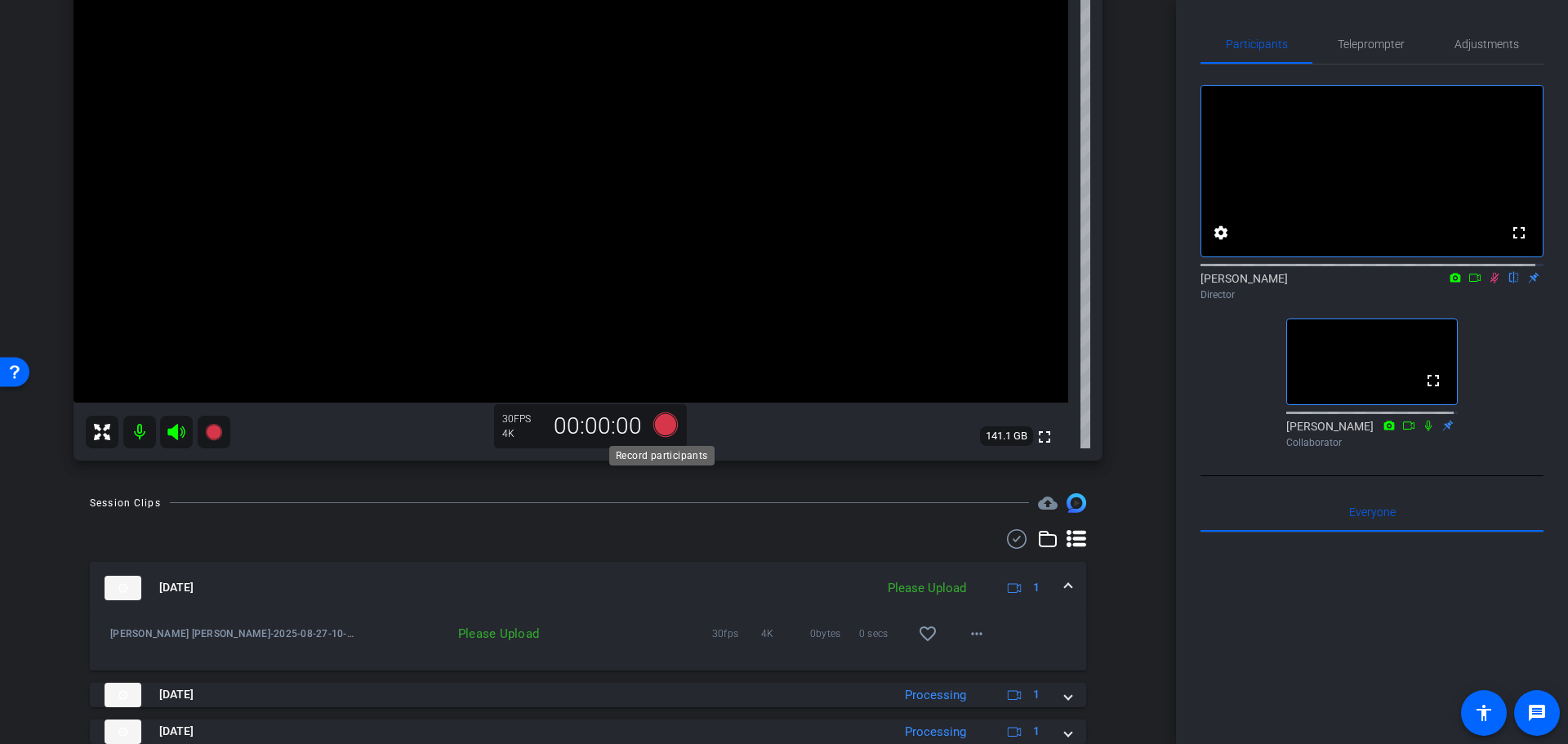
click at [658, 426] on icon at bounding box center [665, 424] width 25 height 25
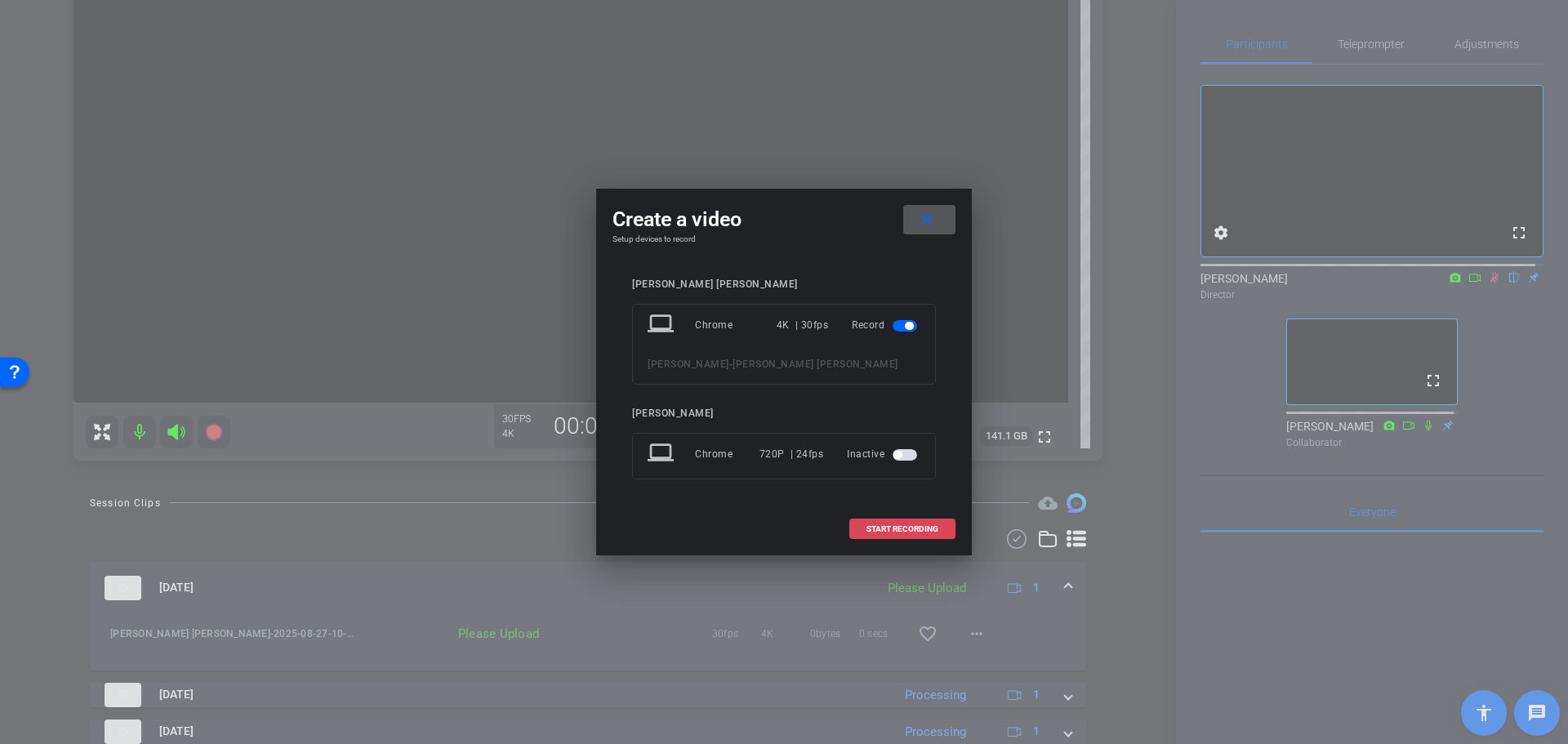
click at [881, 525] on span "START RECORDING" at bounding box center [902, 529] width 71 height 9
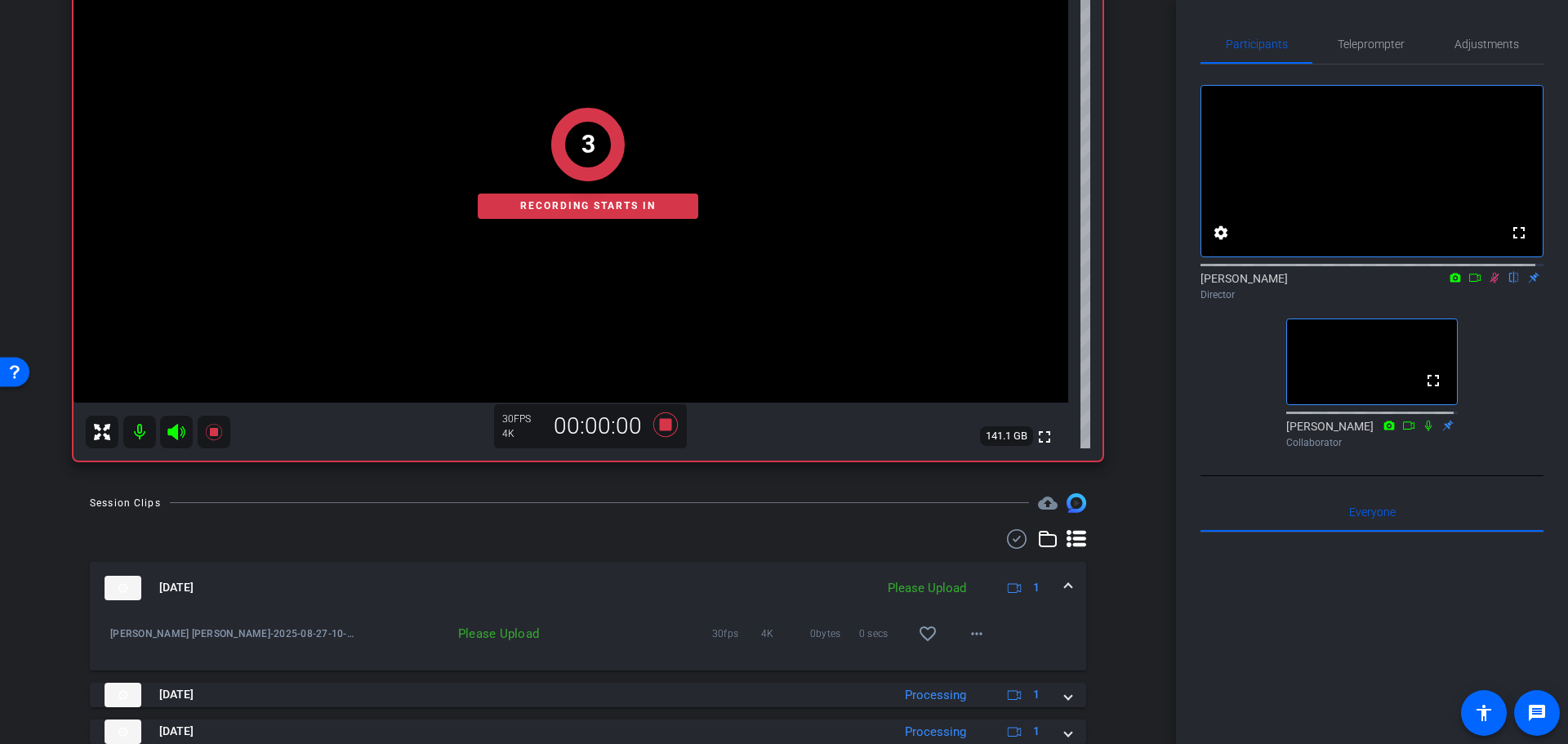
click at [1128, 500] on div "arrow_back Randy Johnston Back to project Send invite account_box grid_on setti…" at bounding box center [588, 372] width 1176 height 744
click at [1109, 343] on div "Coyt Randy Johnston Chrome info ROOM ID: 231320651 fullscreen settings 141.1 GB…" at bounding box center [588, 163] width 1094 height 627
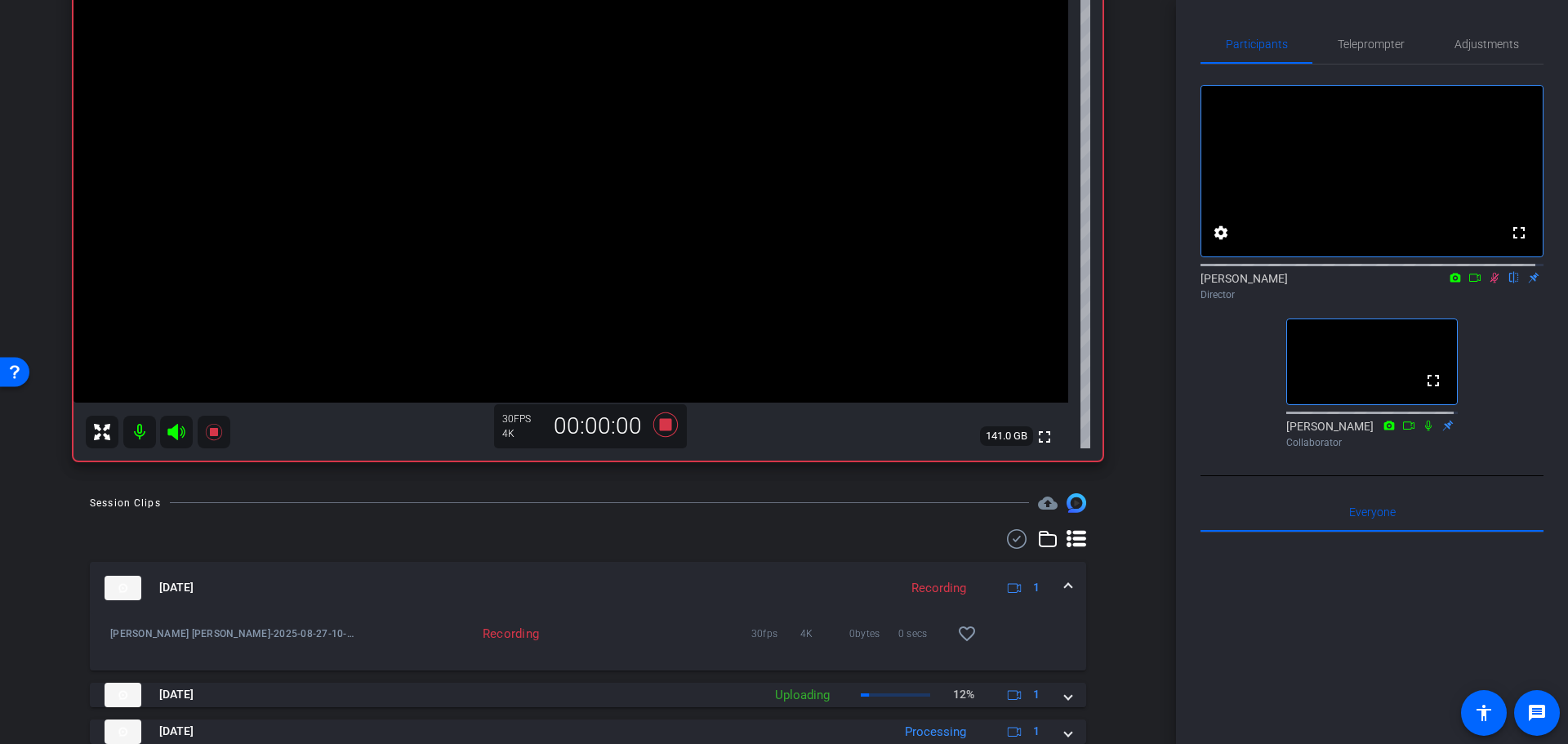
scroll to position [396, 0]
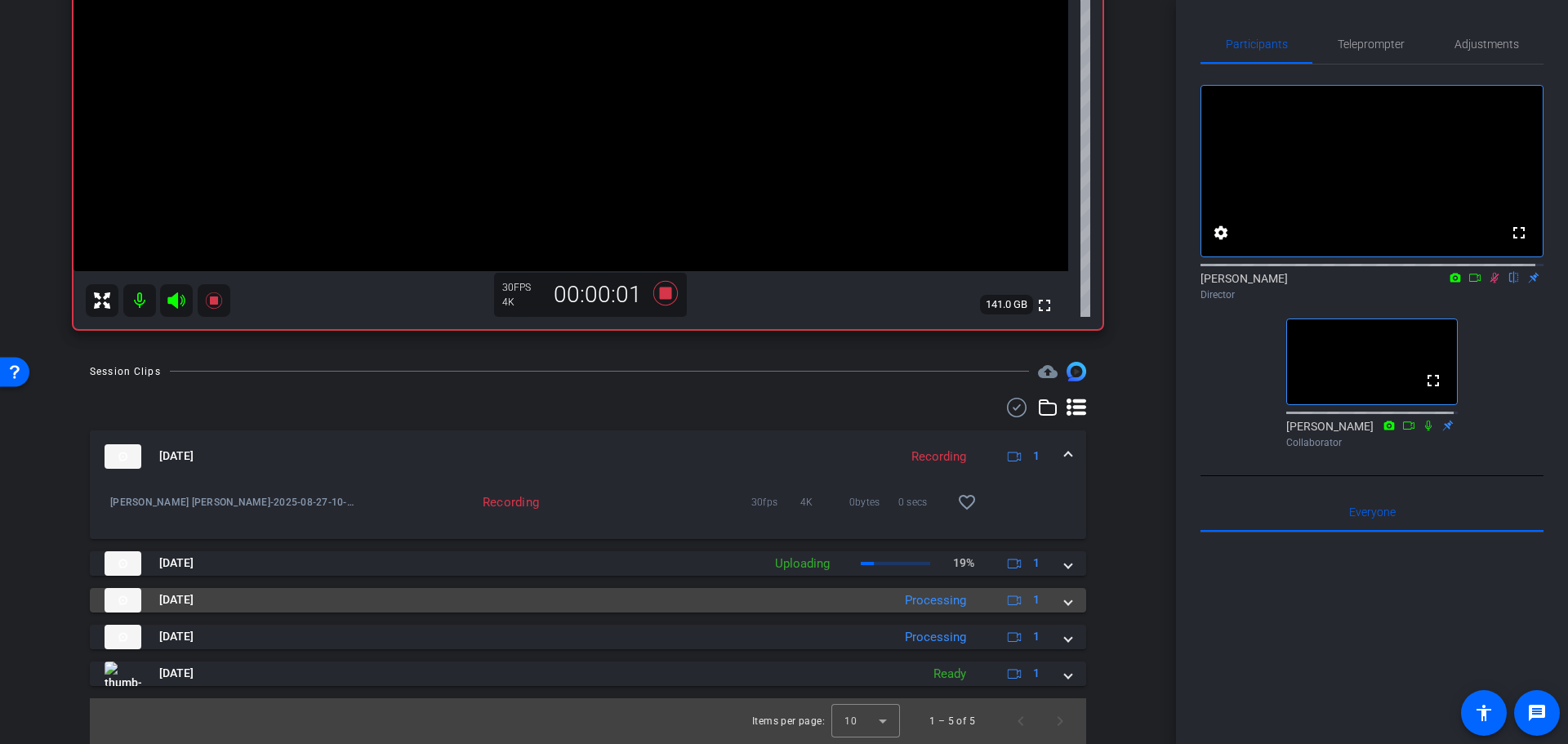
click at [957, 607] on div "Processing" at bounding box center [935, 601] width 77 height 19
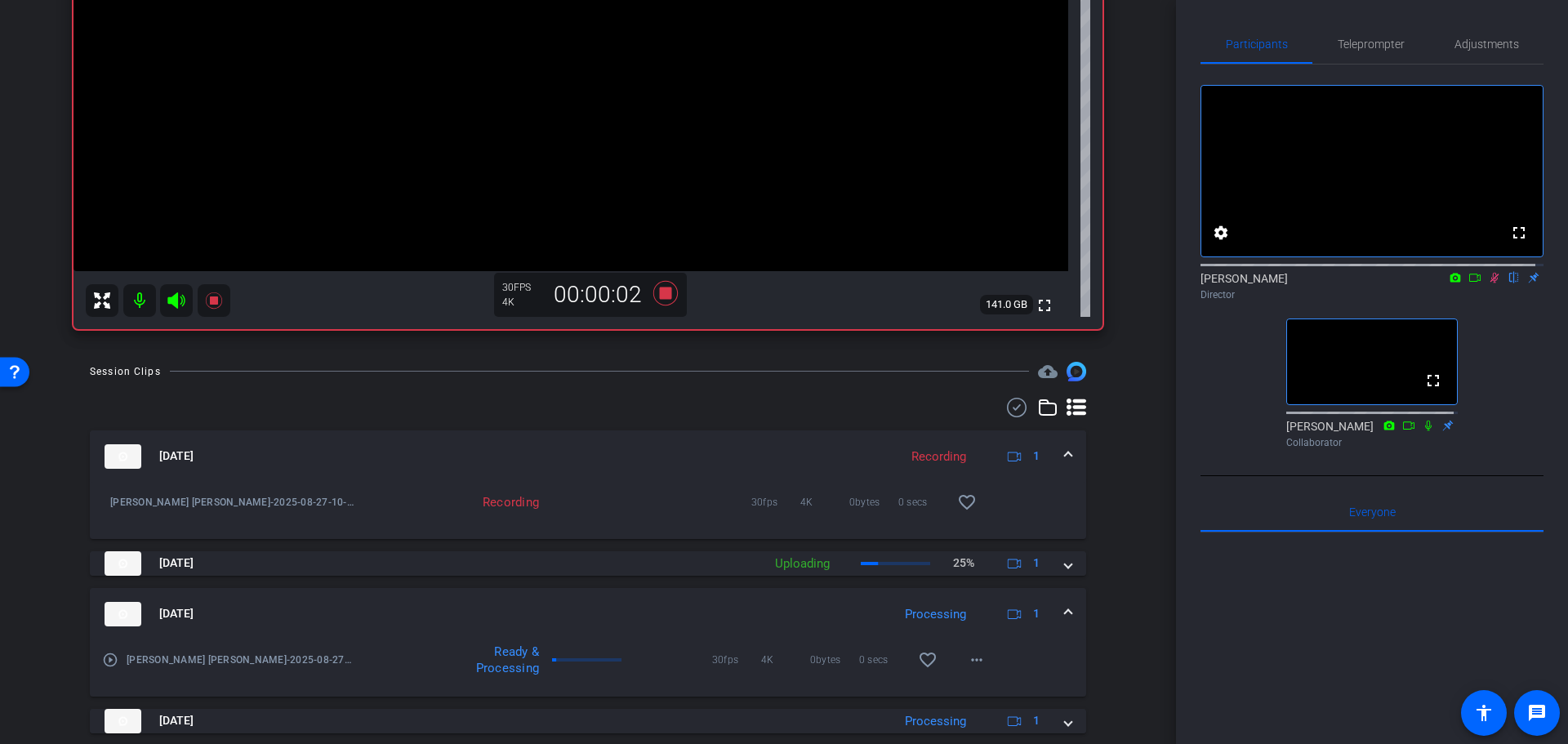
click at [900, 597] on mat-expansion-panel-header "Aug 27, 2025 Processing 1" at bounding box center [588, 614] width 996 height 52
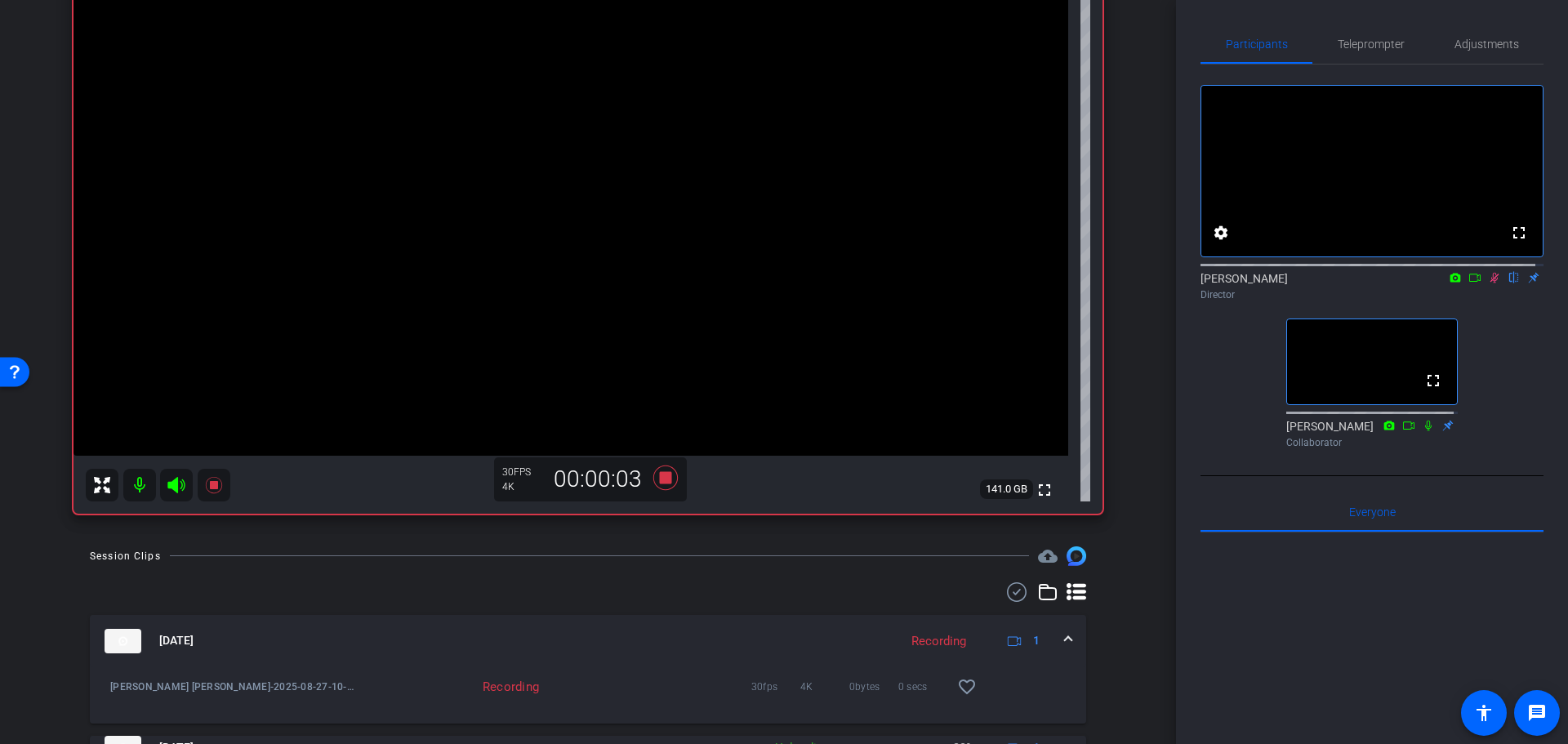
scroll to position [0, 0]
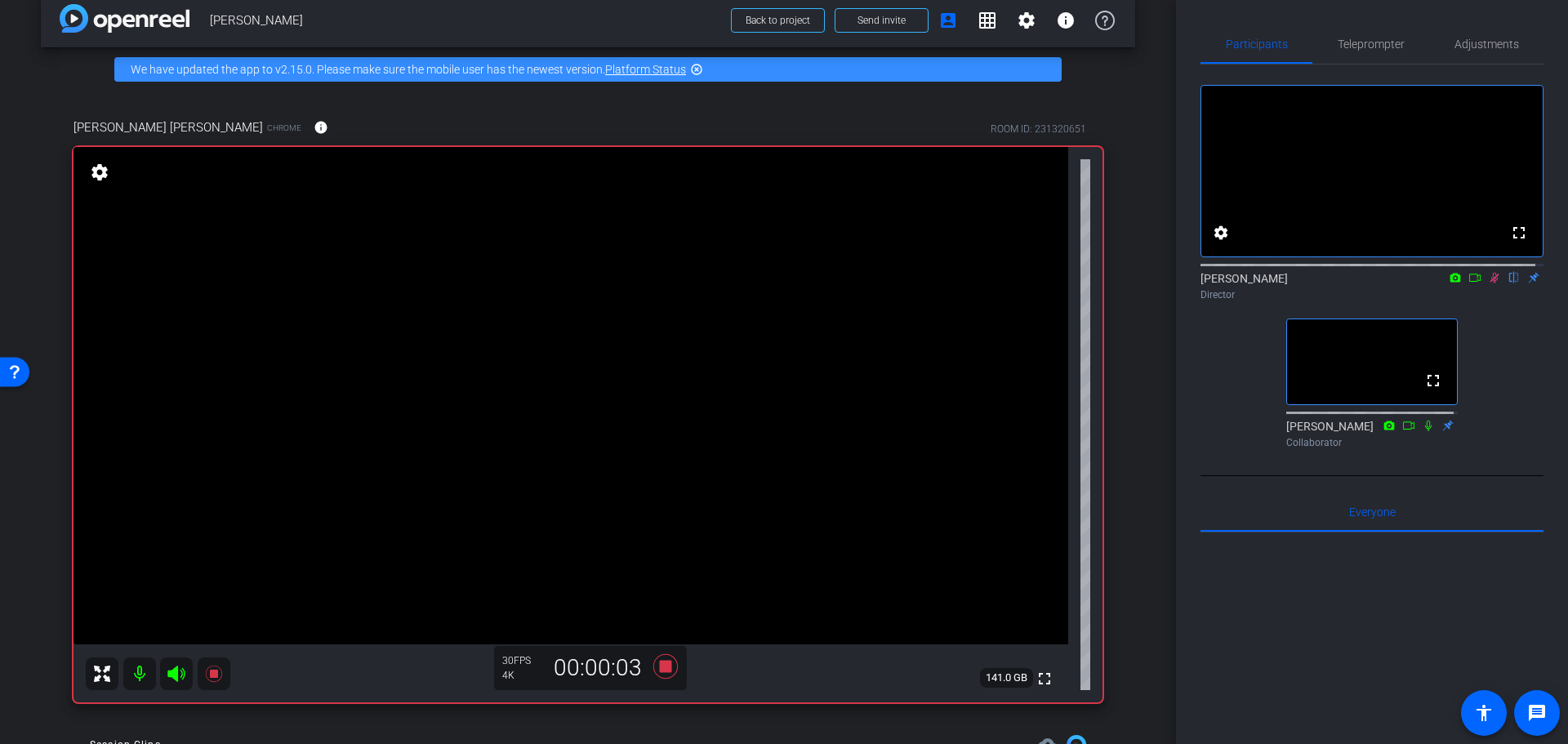
drag, startPoint x: 1115, startPoint y: 607, endPoint x: 1117, endPoint y: 501, distance: 106.0
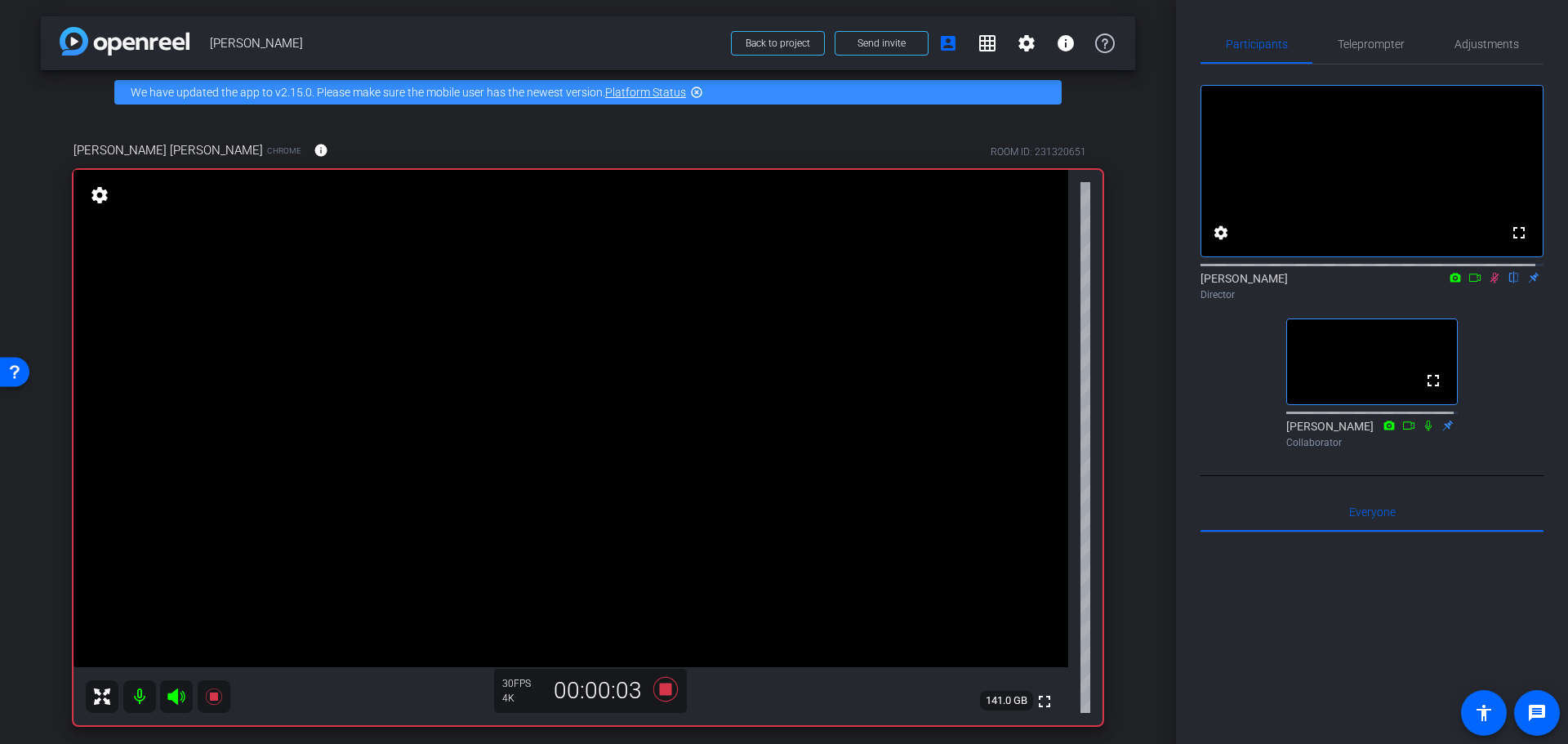
click at [1121, 503] on div "Coyt Randy Johnston Chrome info ROOM ID: 231320651 fullscreen settings 141.0 GB…" at bounding box center [588, 427] width 1094 height 627
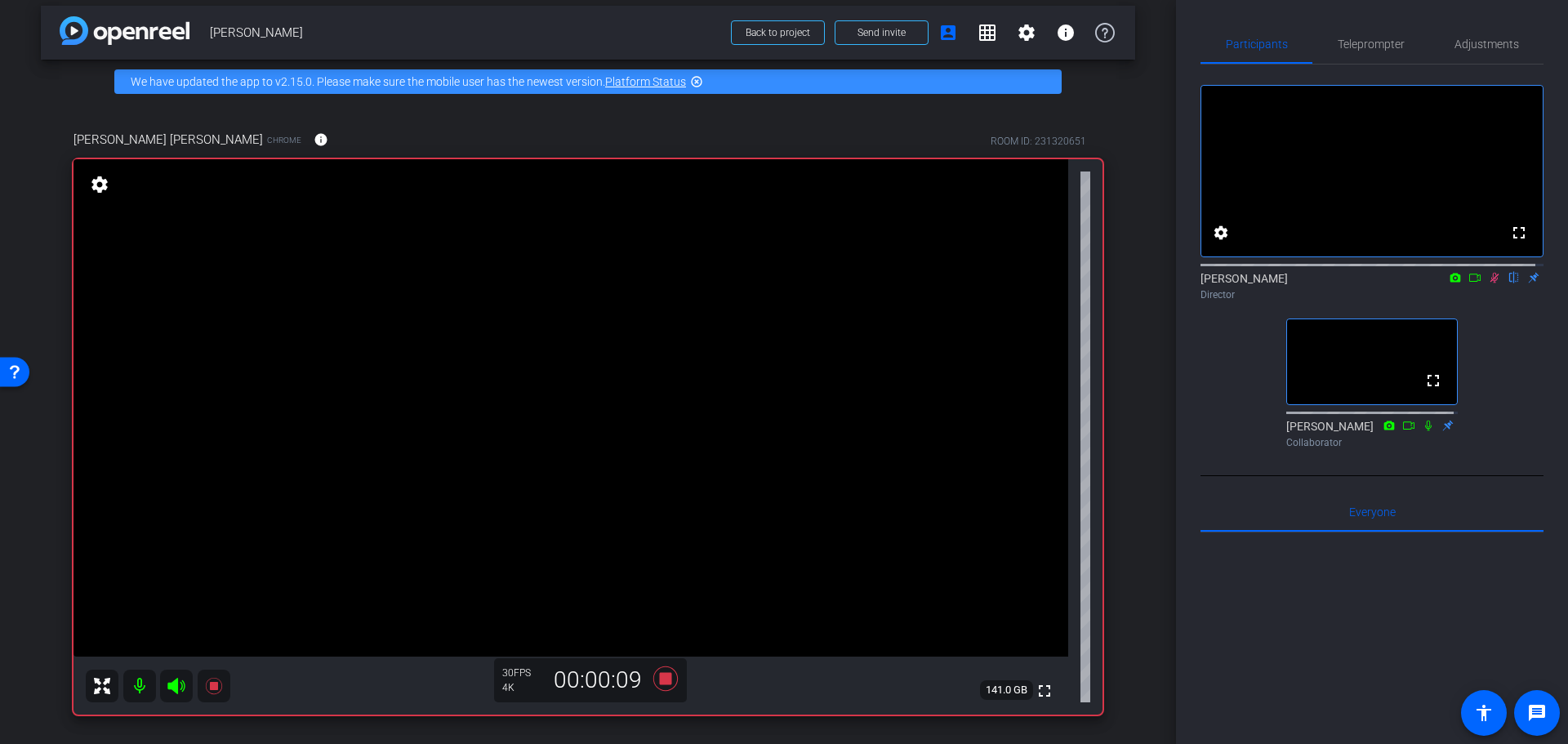
scroll to position [3, 0]
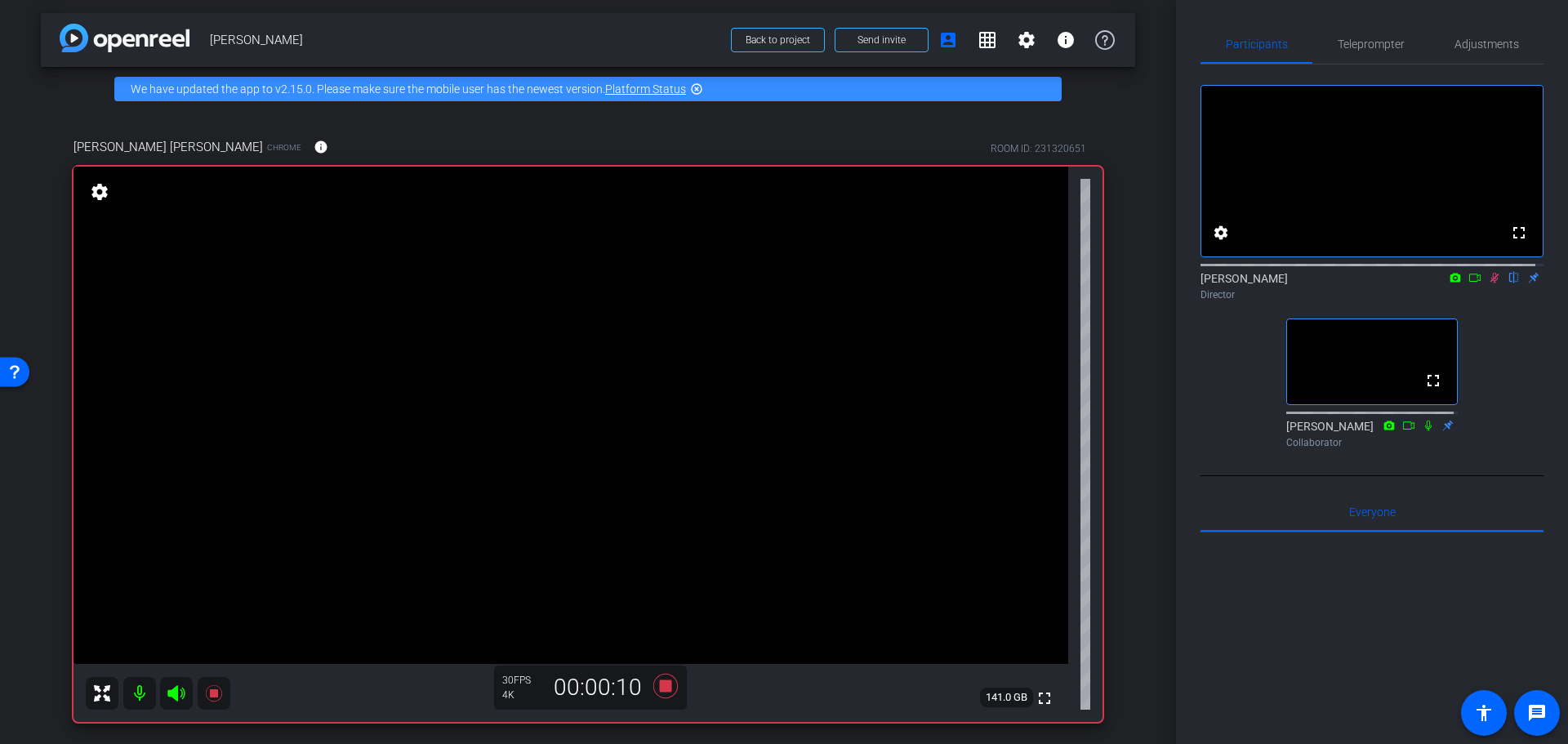
click at [1128, 334] on div "arrow_back Randy Johnston Back to project Send invite account_box grid_on setti…" at bounding box center [588, 369] width 1176 height 744
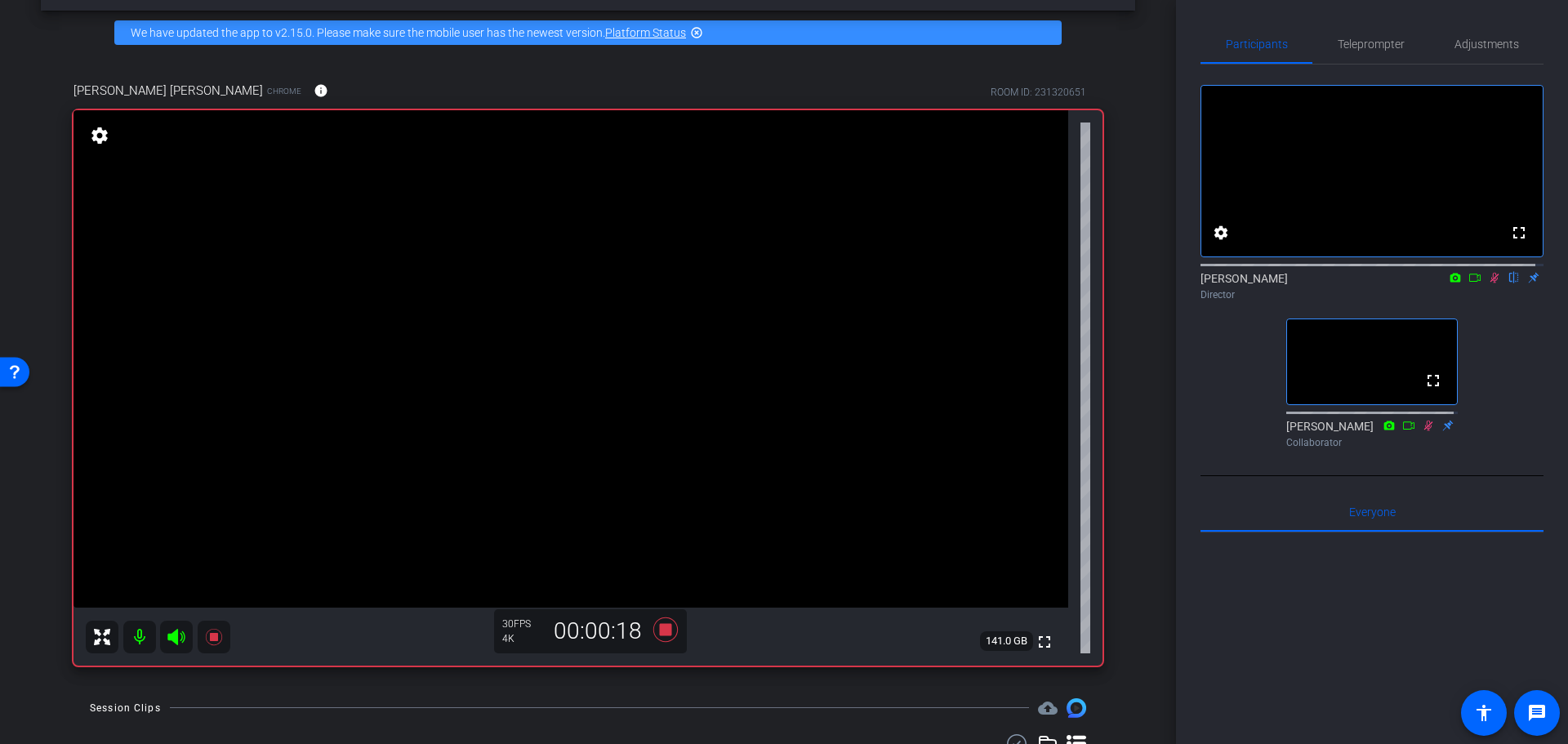
scroll to position [85, 0]
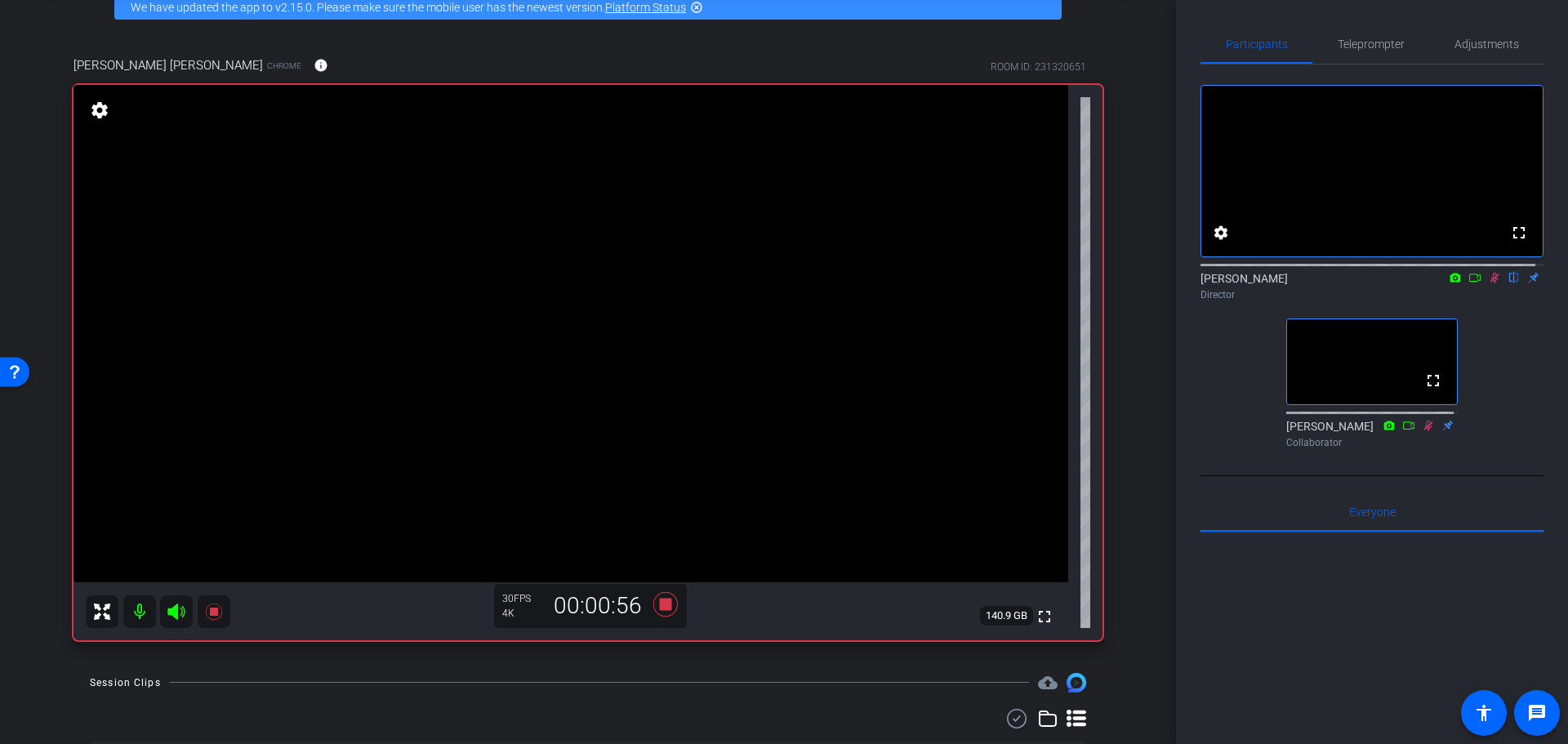
click at [1221, 394] on div "fullscreen settings Alyssa Woulfe flip Director fullscreen BeLynn Hollers Colla…" at bounding box center [1371, 260] width 343 height 391
click at [1123, 260] on div "Coyt Randy Johnston Chrome info ROOM ID: 231320651 fullscreen settings 140.9 GB…" at bounding box center [588, 343] width 1094 height 627
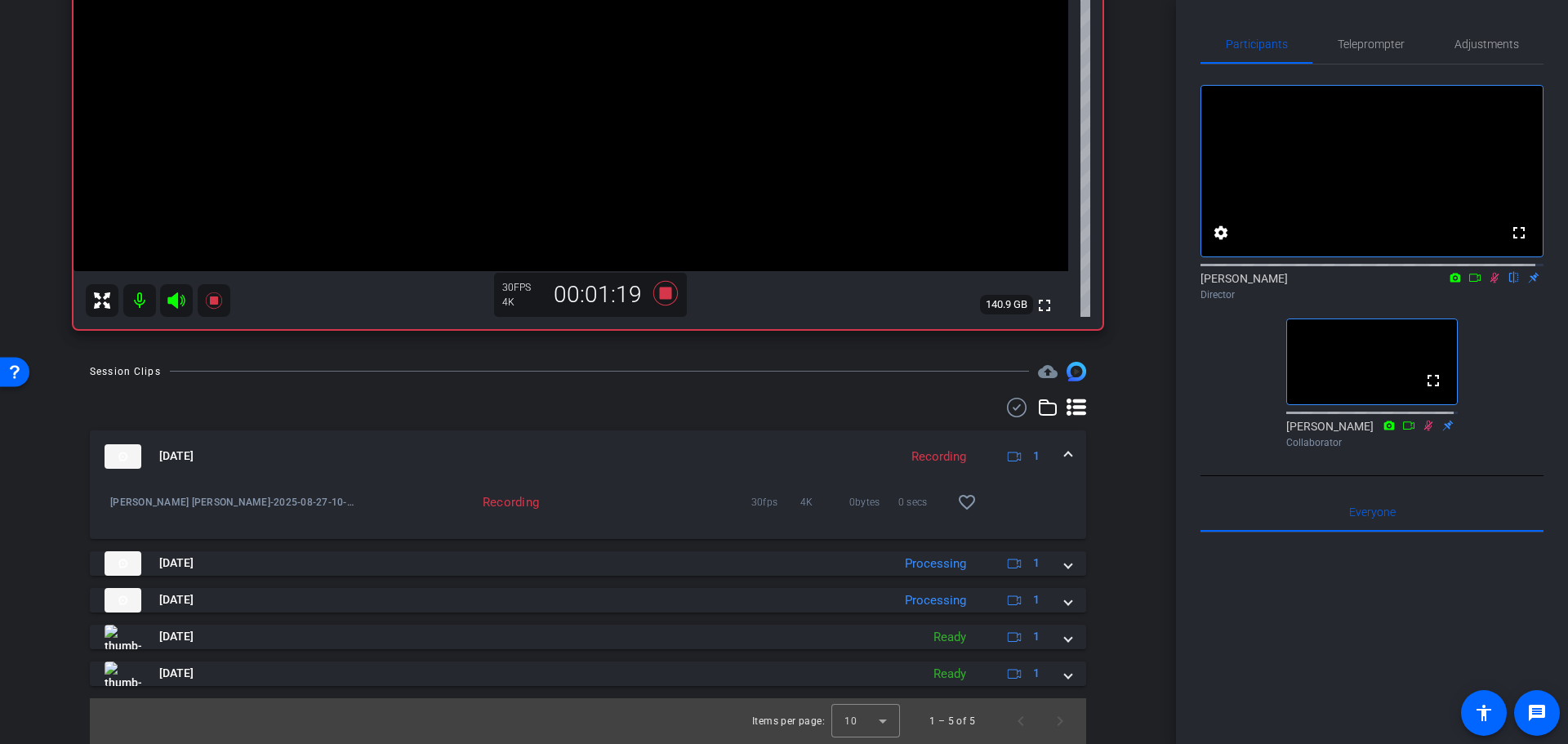
scroll to position [314, 0]
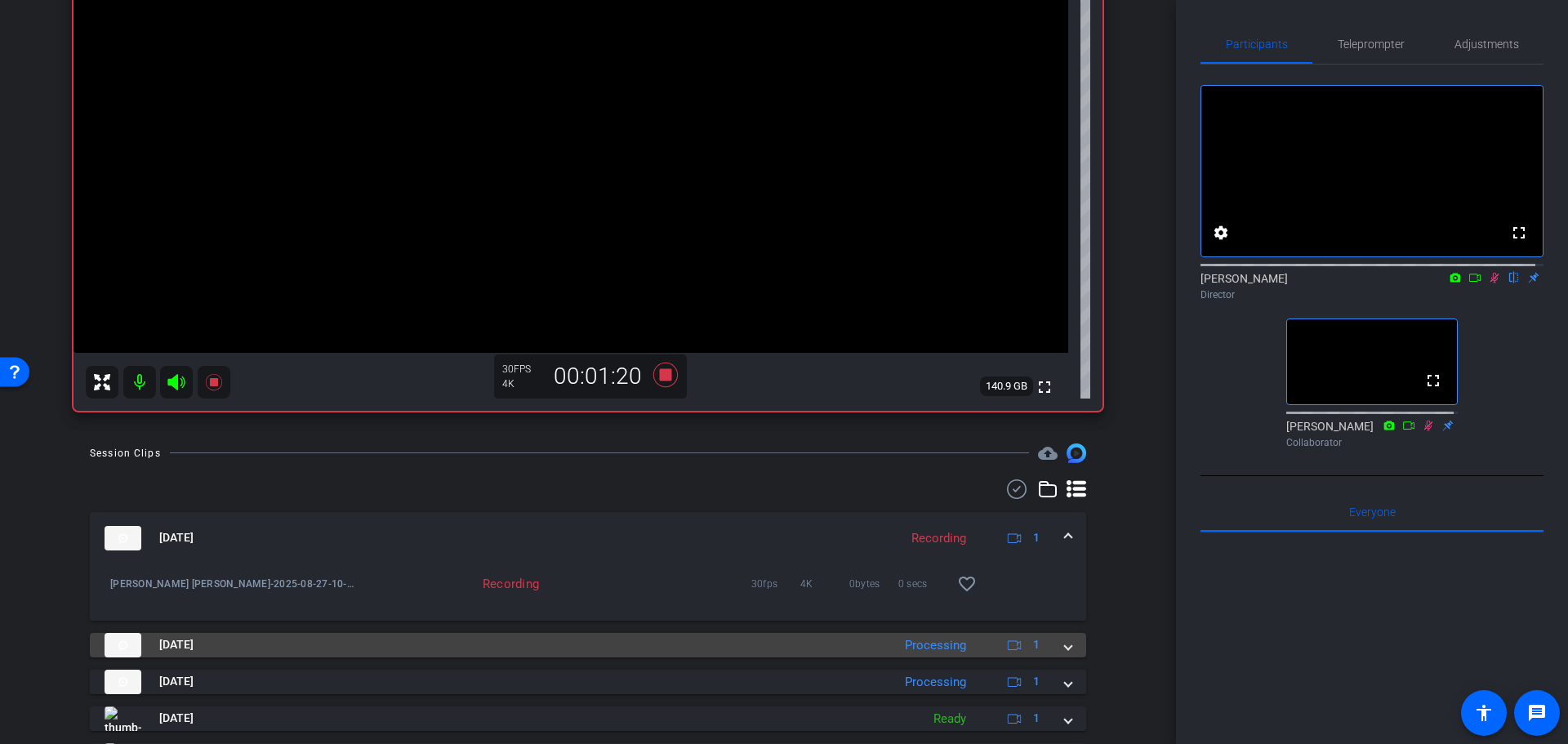
click at [938, 648] on div "Processing" at bounding box center [935, 646] width 77 height 19
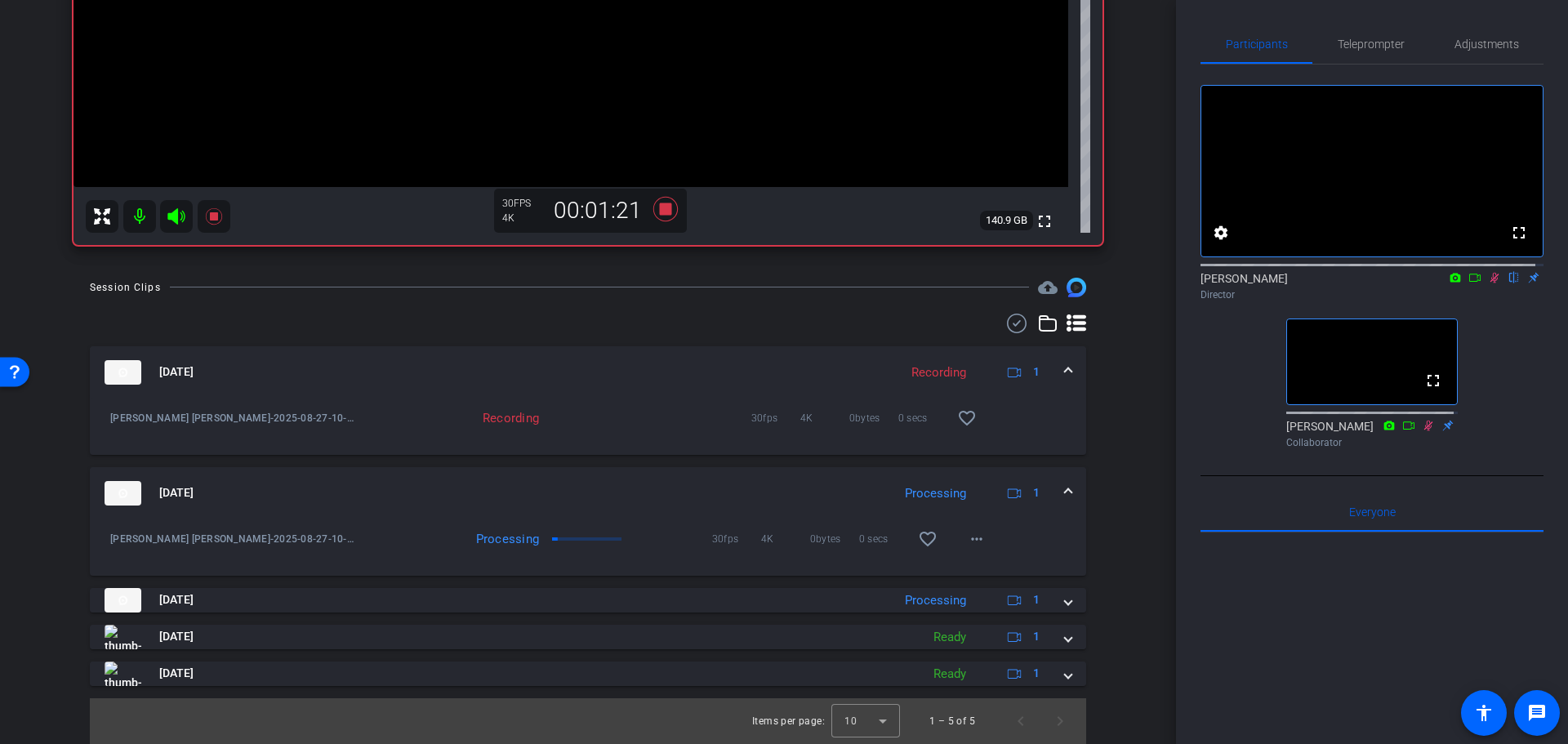
click at [878, 497] on div "Aug 27, 2025 Processing 1" at bounding box center [584, 493] width 961 height 25
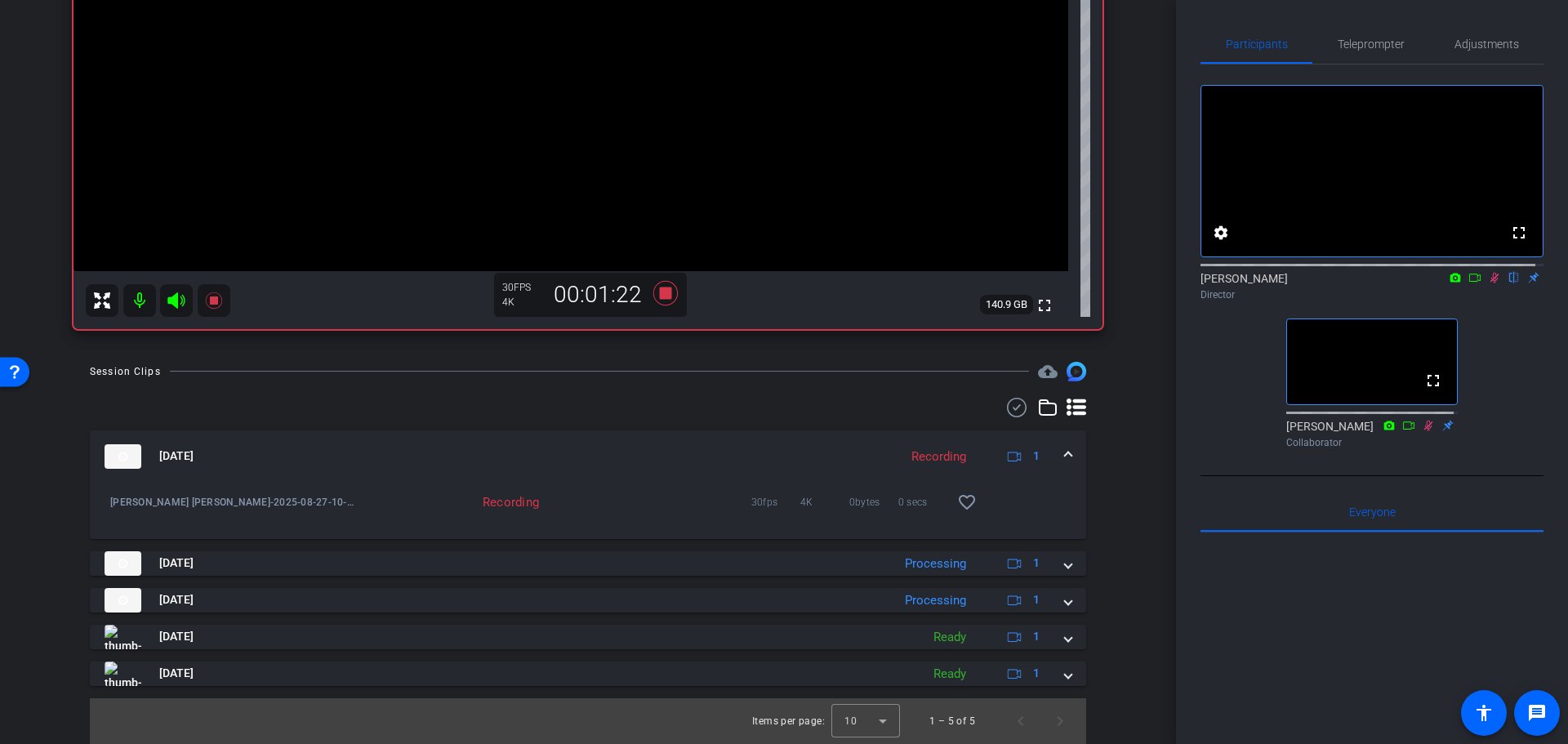
scroll to position [396, 0]
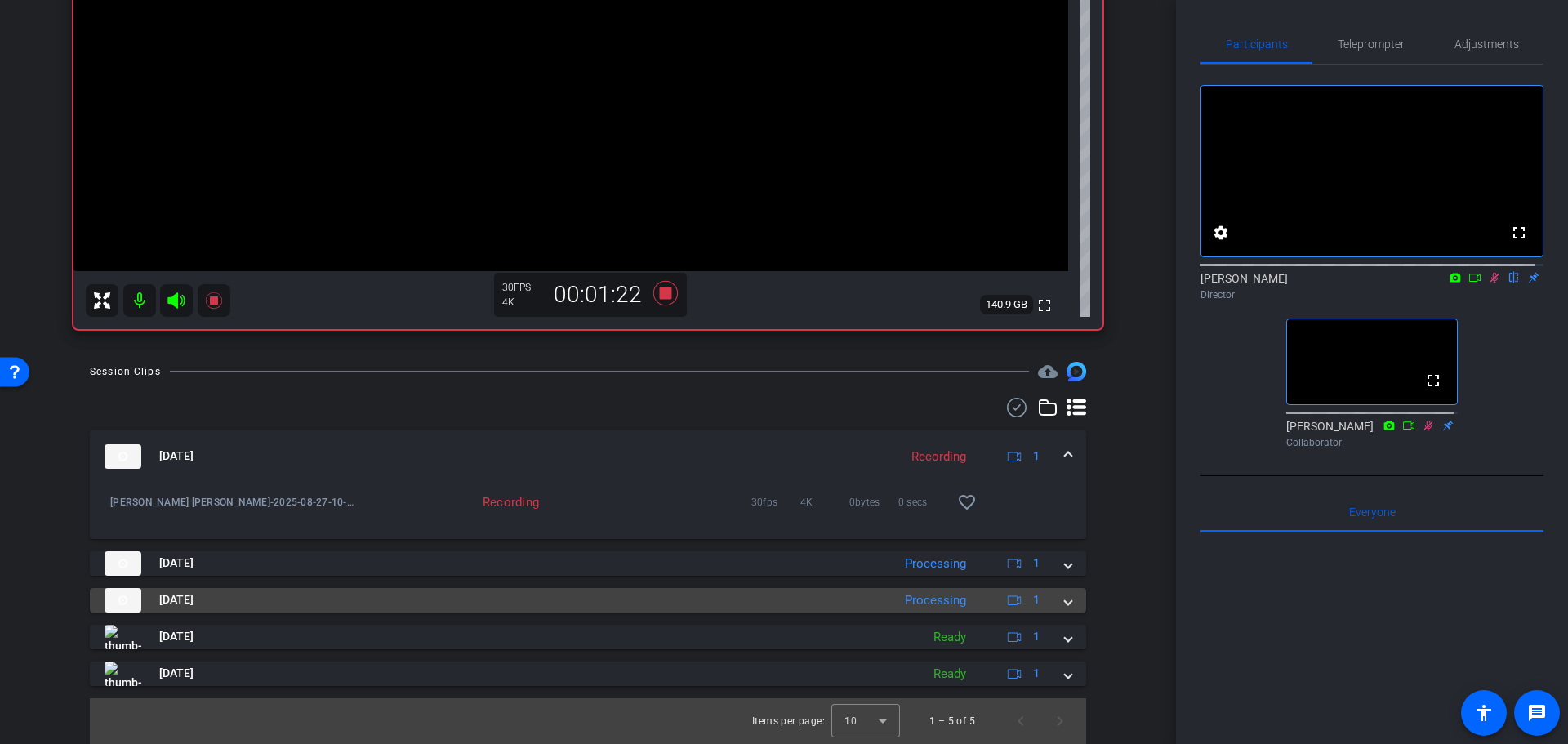
click at [882, 600] on div "Aug 27, 2025 Processing 1" at bounding box center [584, 600] width 961 height 25
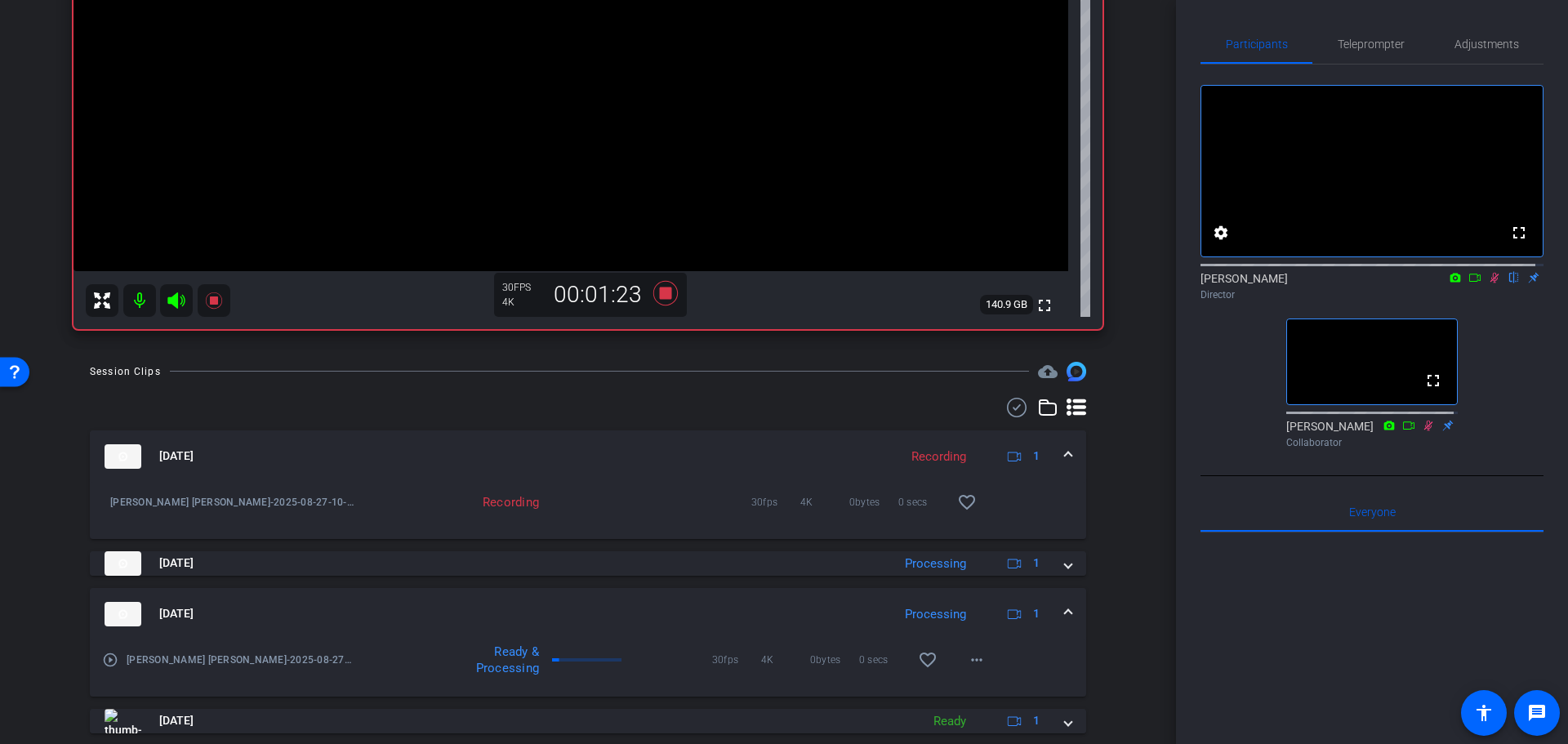
click at [878, 599] on mat-expansion-panel-header "Aug 27, 2025 Processing 1" at bounding box center [588, 614] width 996 height 52
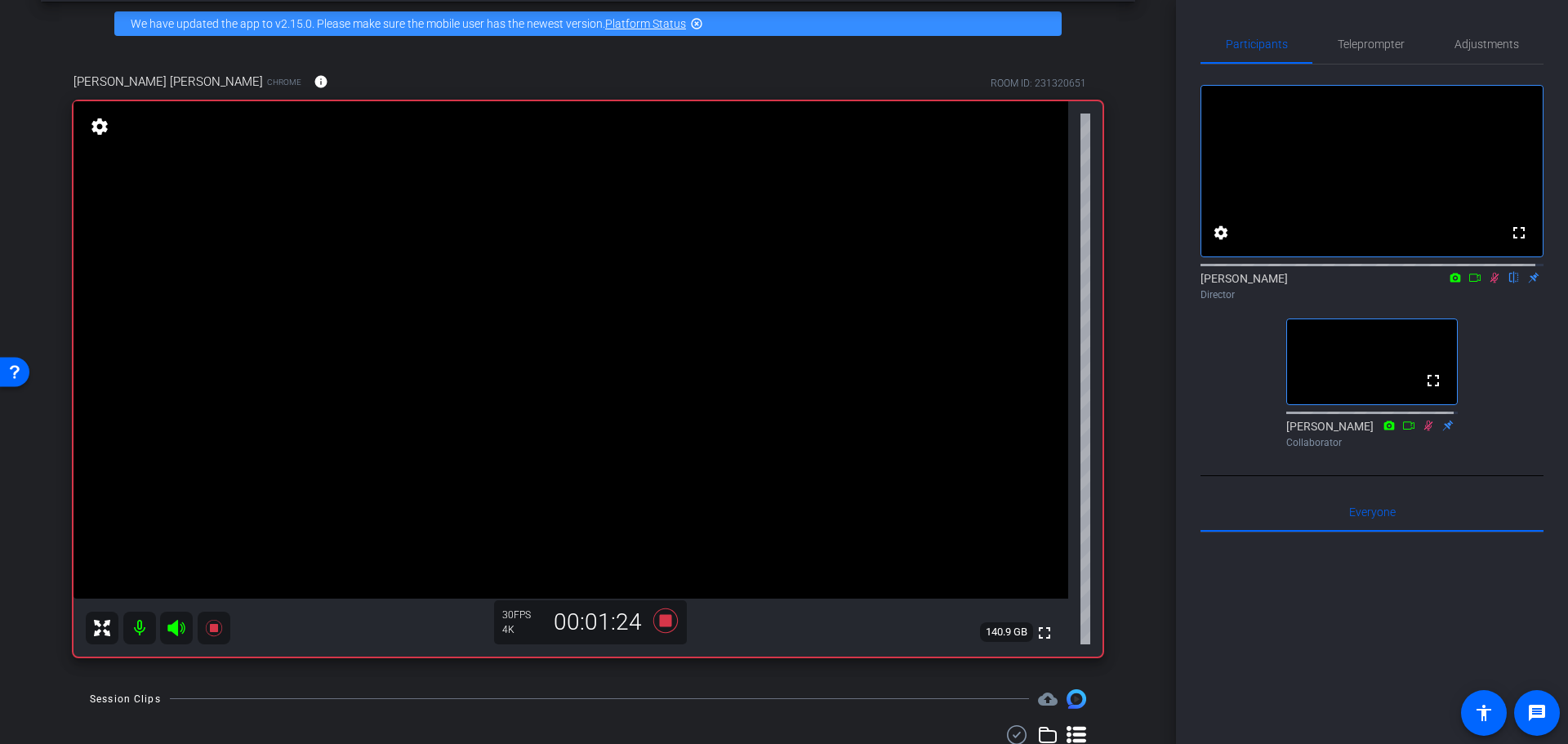
drag, startPoint x: 1120, startPoint y: 637, endPoint x: 1124, endPoint y: 564, distance: 73.1
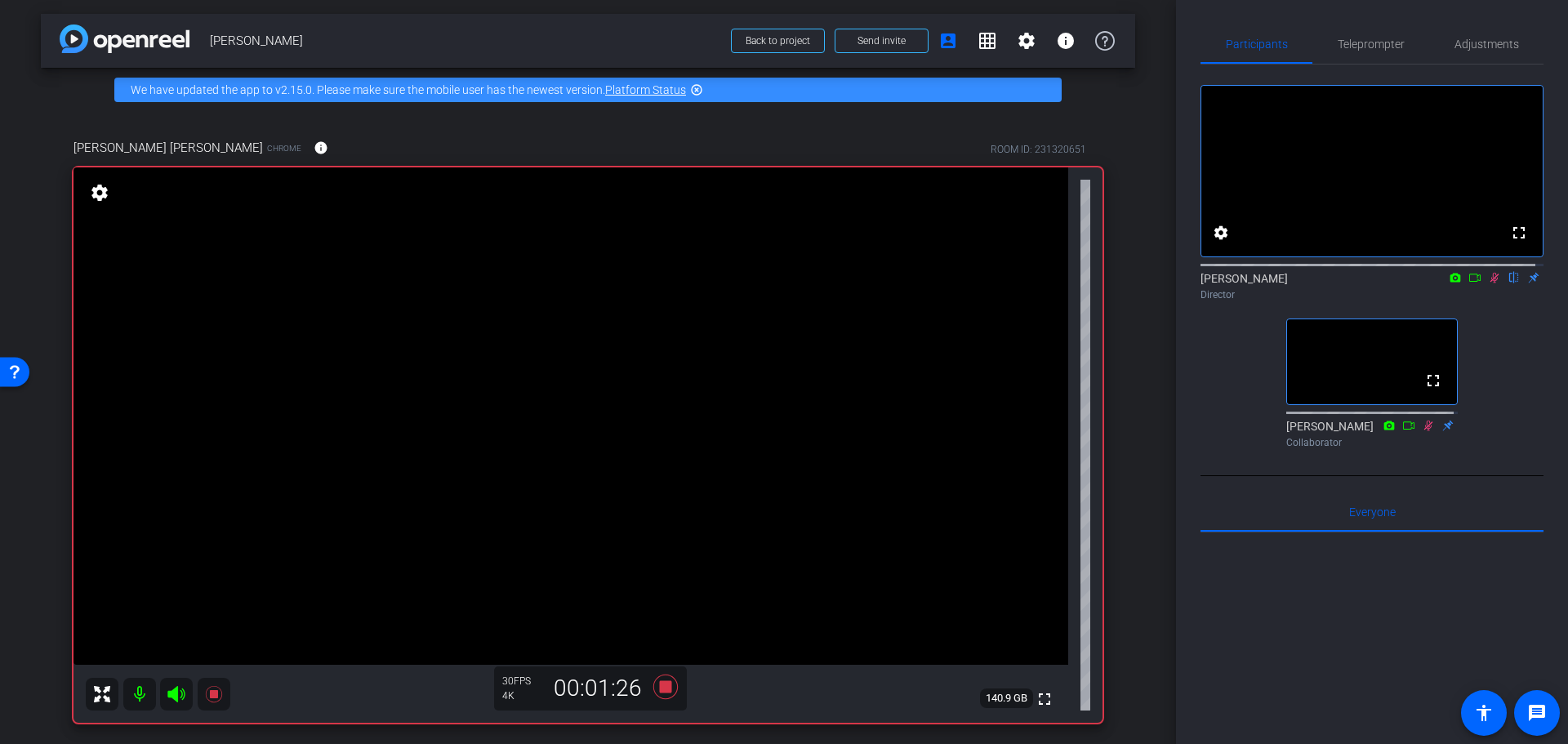
scroll to position [0, 0]
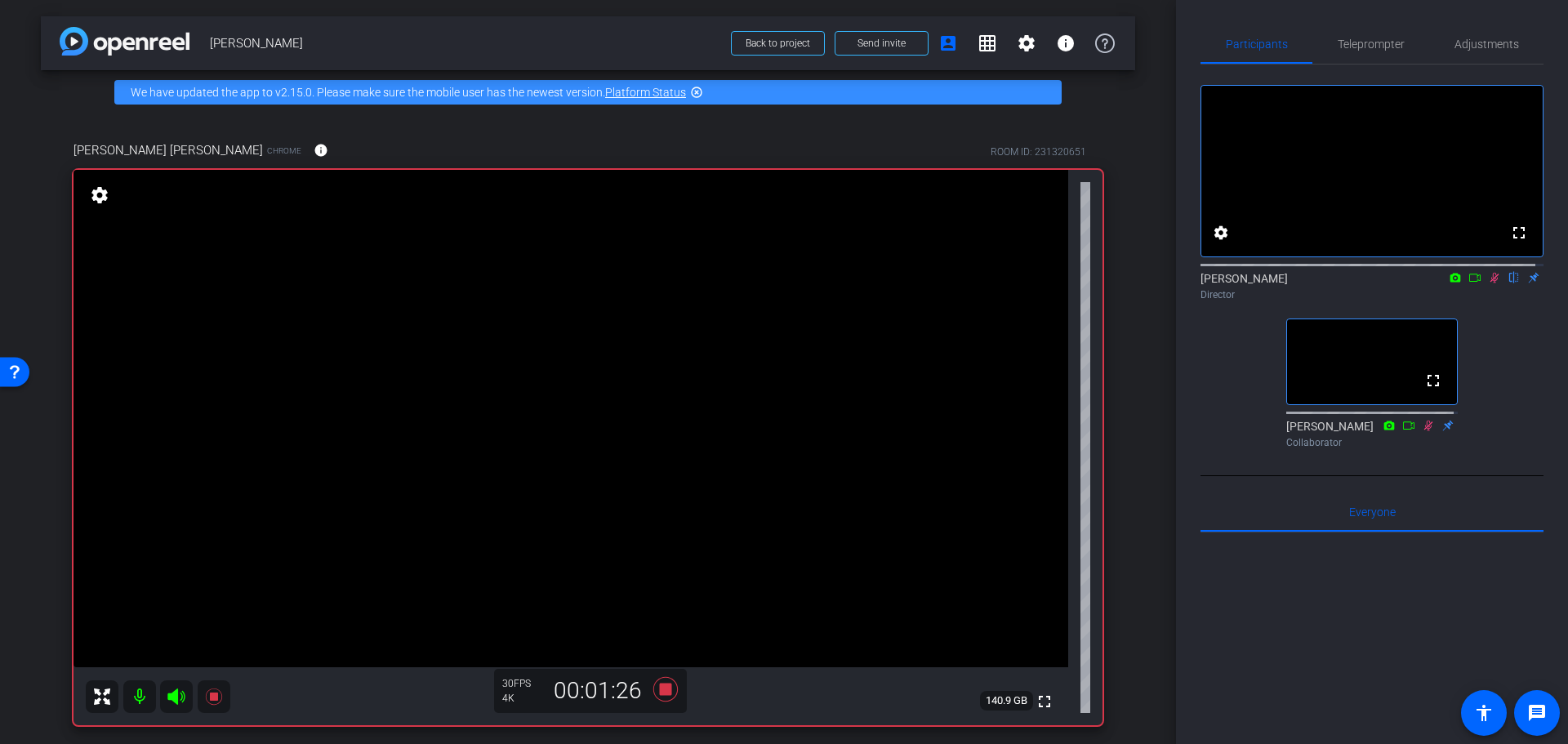
drag, startPoint x: 1124, startPoint y: 563, endPoint x: 1138, endPoint y: 484, distance: 80.2
click at [1138, 484] on div "arrow_back Randy Johnston Back to project Send invite account_box grid_on setti…" at bounding box center [588, 372] width 1176 height 744
click at [1130, 262] on div "arrow_back Randy Johnston Back to project Send invite account_box grid_on setti…" at bounding box center [588, 372] width 1176 height 744
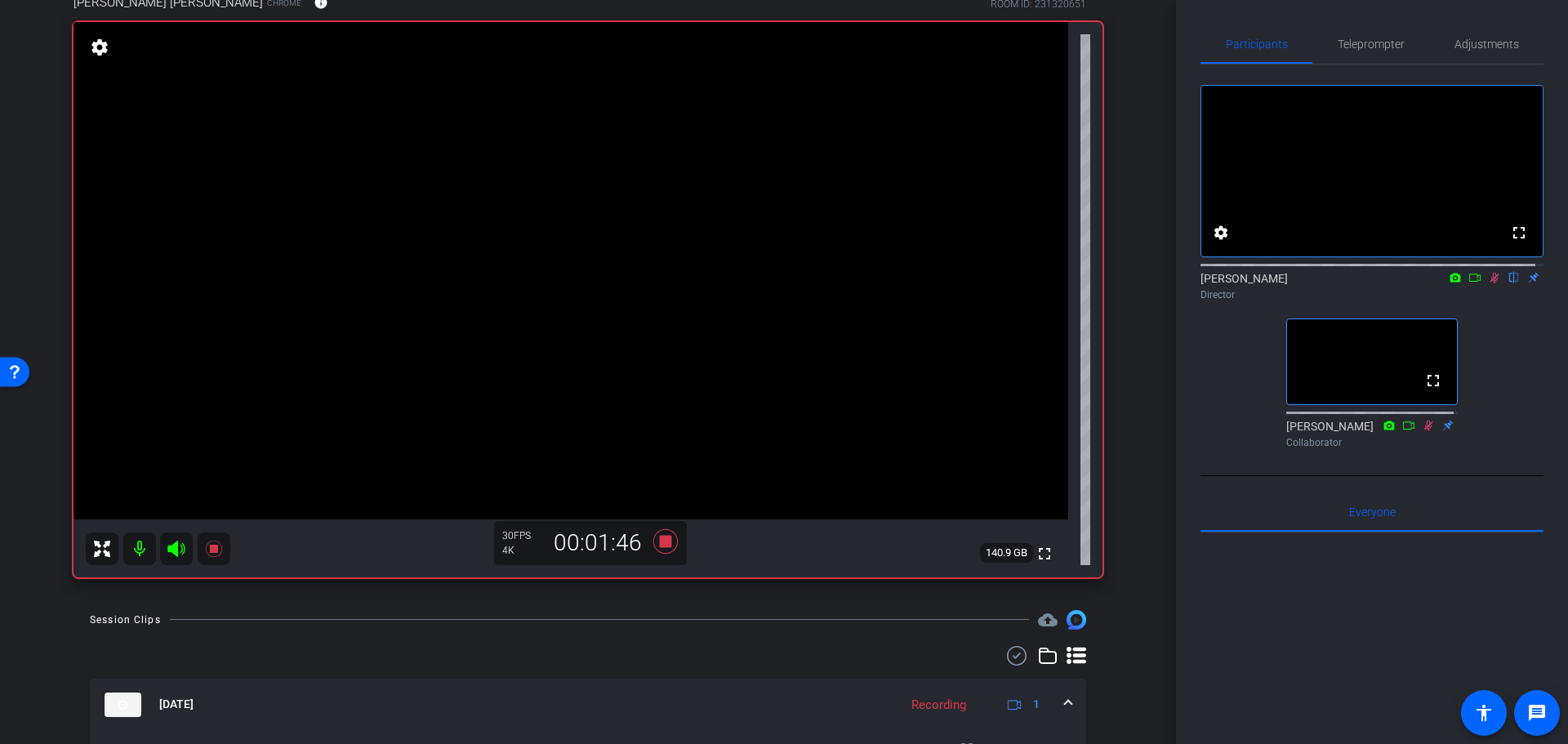
drag, startPoint x: 1125, startPoint y: 244, endPoint x: 1123, endPoint y: 288, distance: 44.0
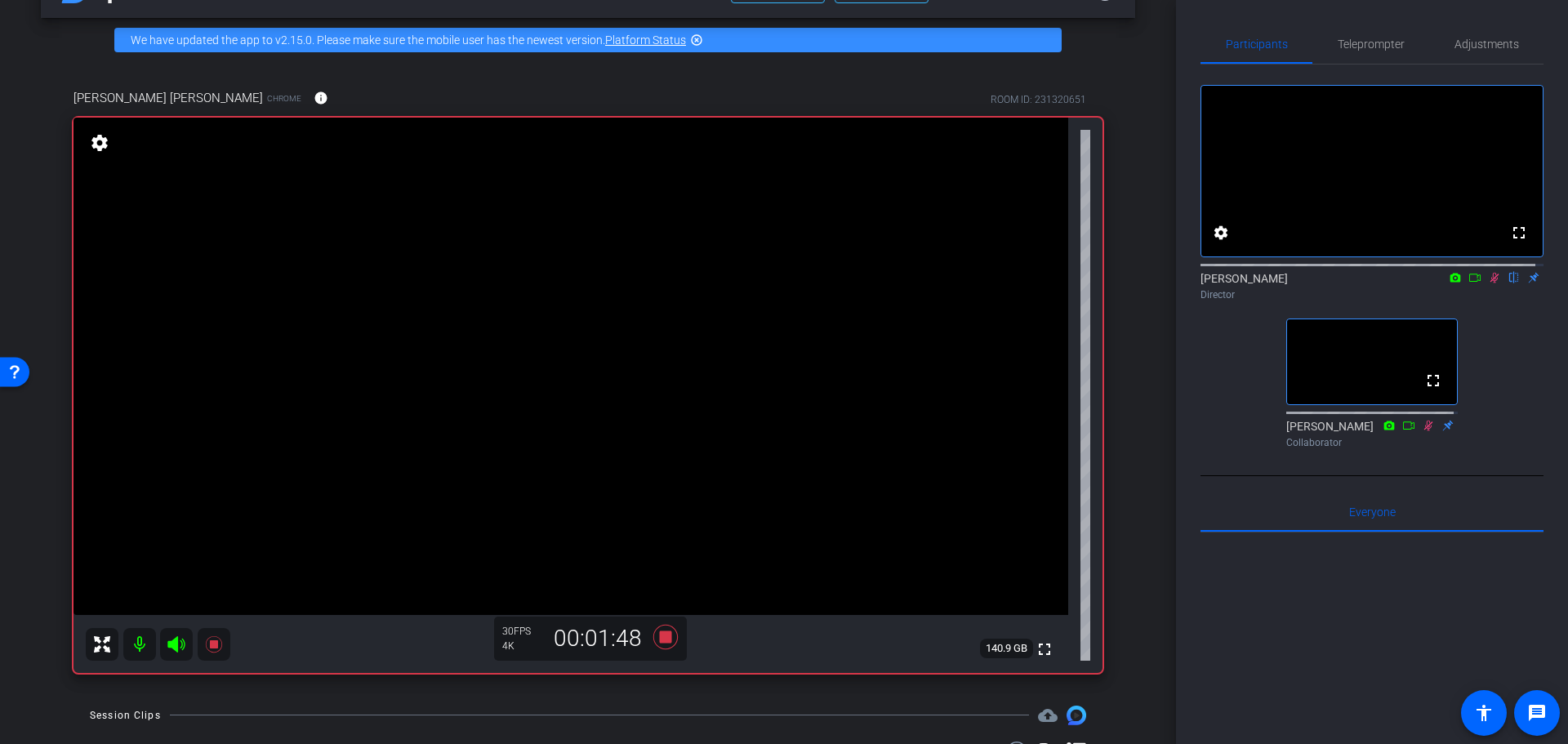
scroll to position [82, 0]
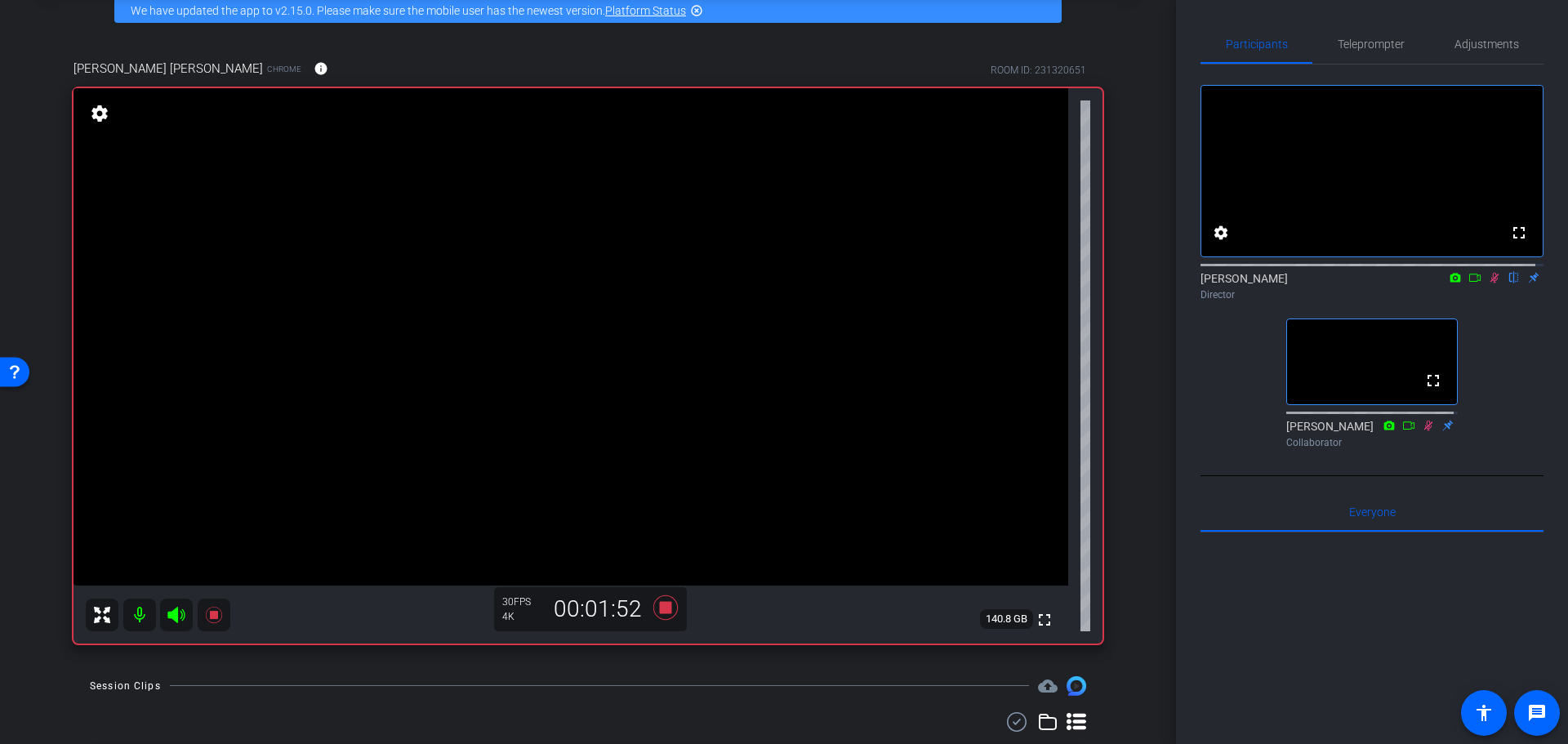
drag, startPoint x: 1166, startPoint y: 335, endPoint x: 1168, endPoint y: 298, distance: 37.1
click at [1168, 298] on div "arrow_back Randy Johnston Back to project Send invite account_box grid_on setti…" at bounding box center [588, 372] width 1176 height 744
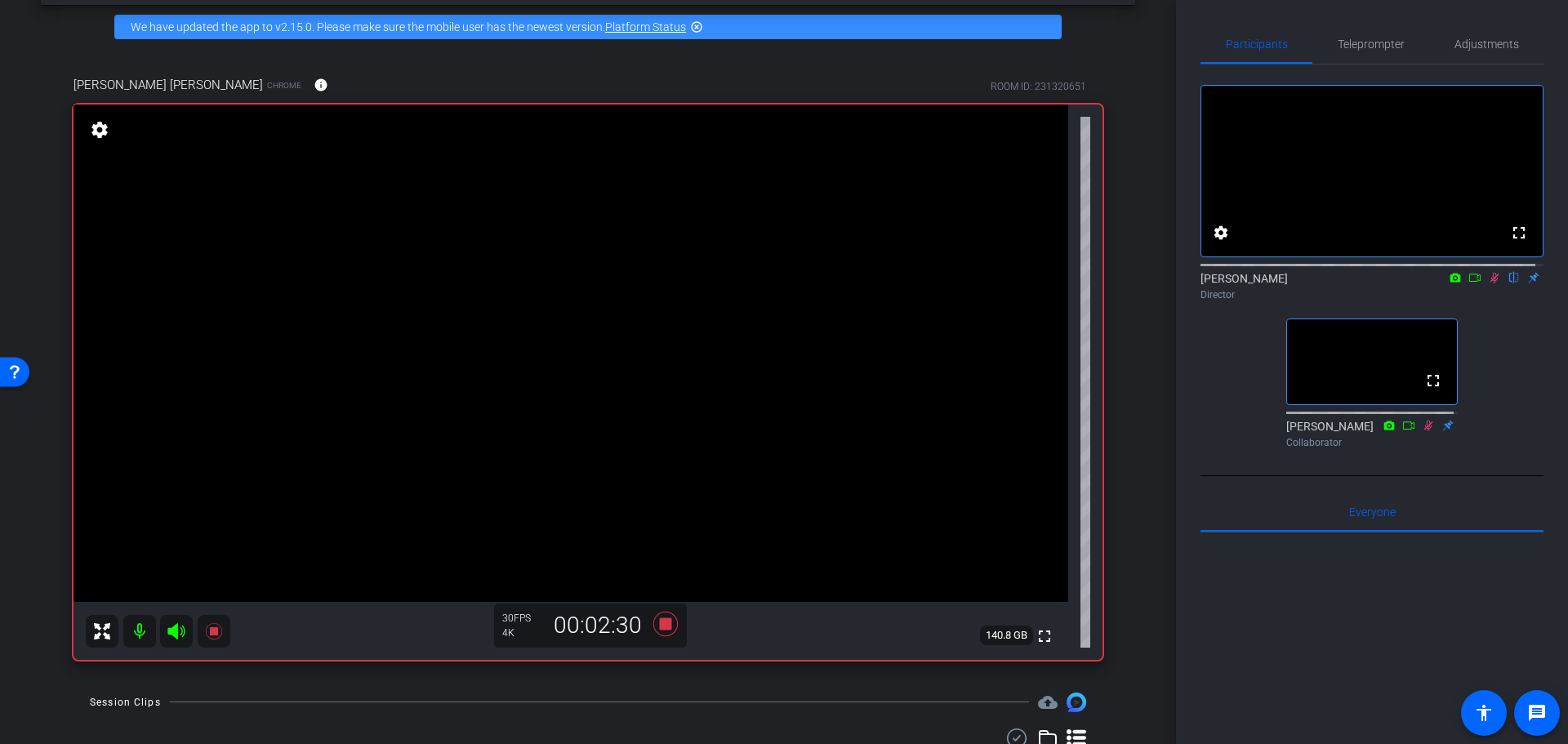
click at [1124, 292] on div "Coyt Randy Johnston Chrome info ROOM ID: 231320651 fullscreen settings 140.8 GB…" at bounding box center [588, 363] width 1094 height 627
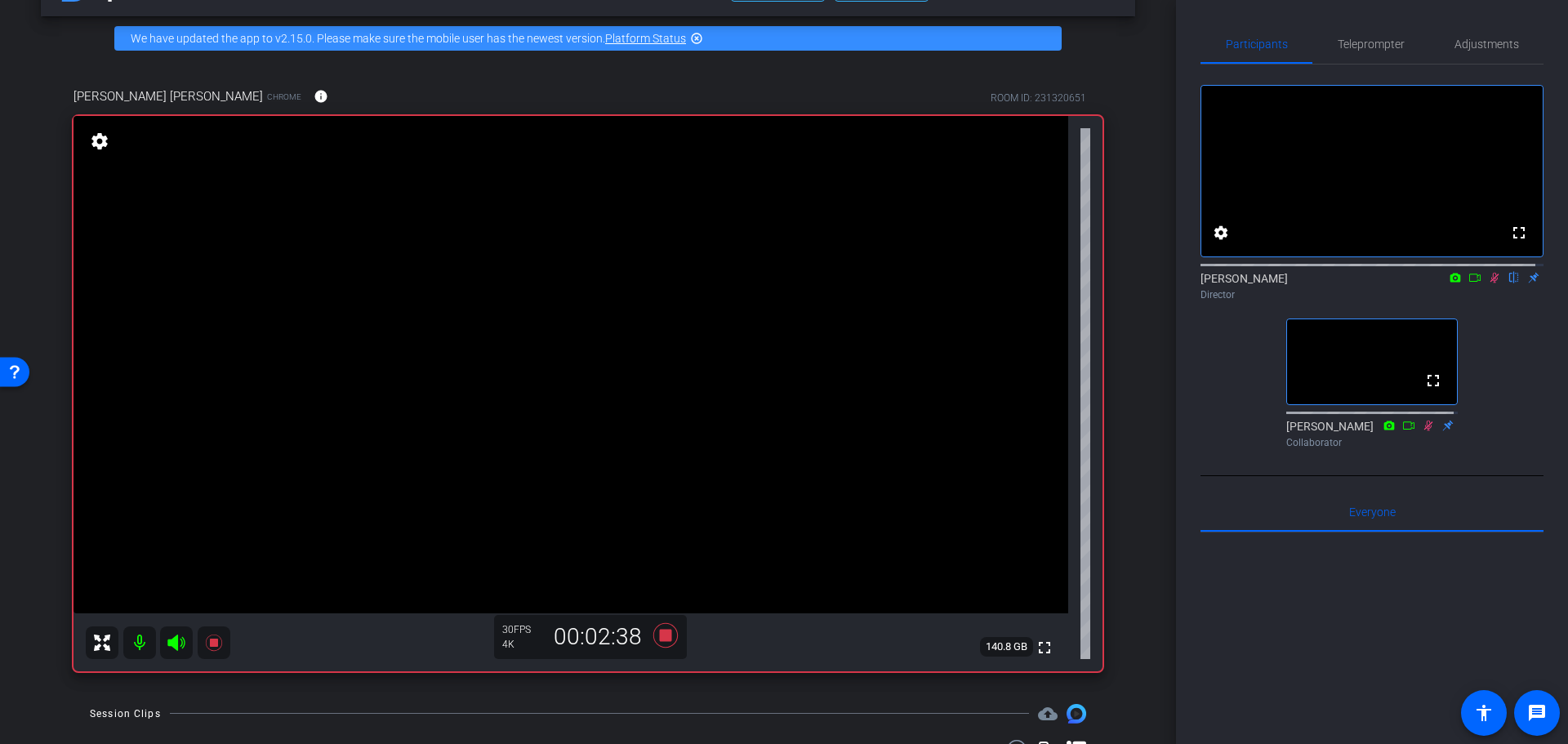
scroll to position [55, 0]
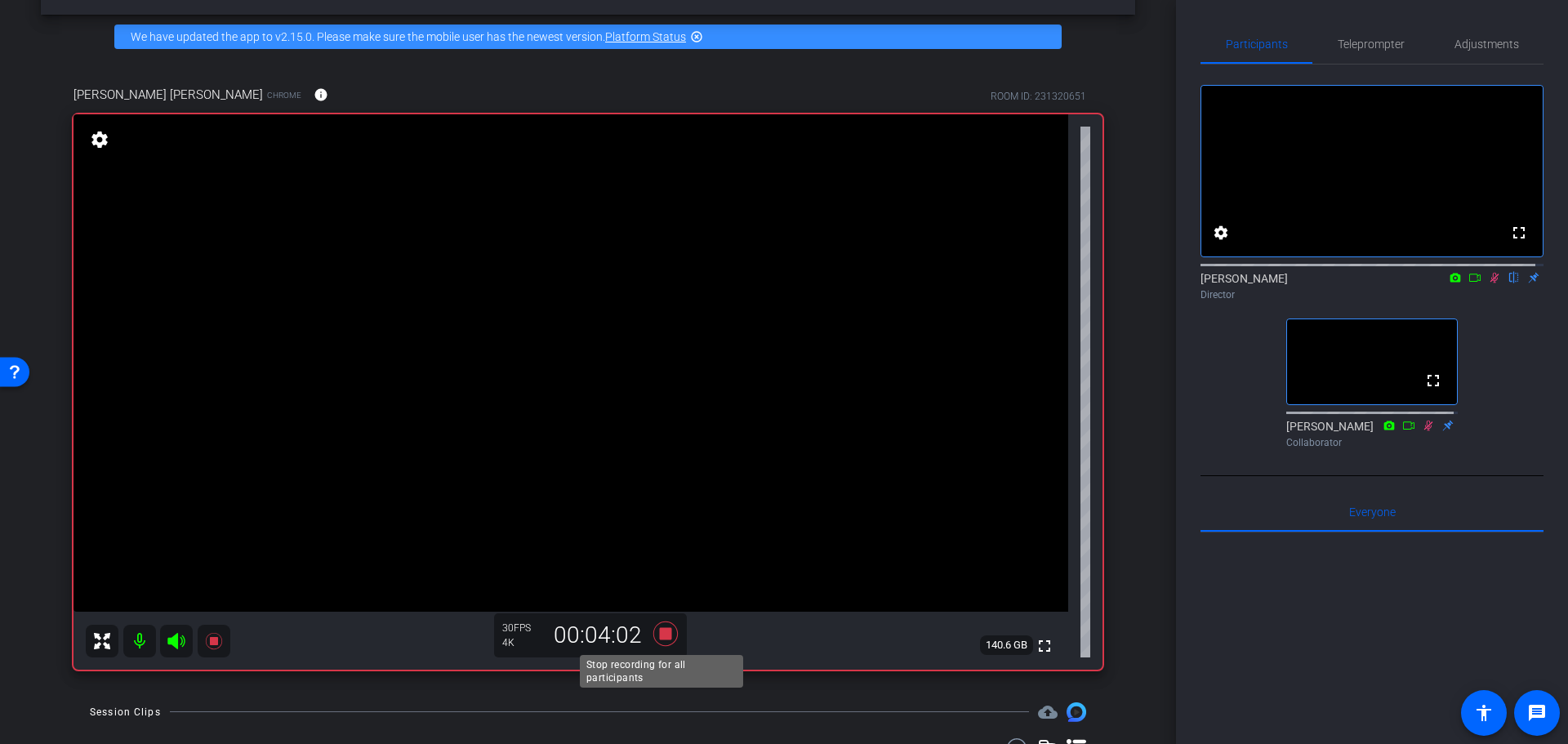
click at [654, 630] on icon at bounding box center [665, 633] width 39 height 30
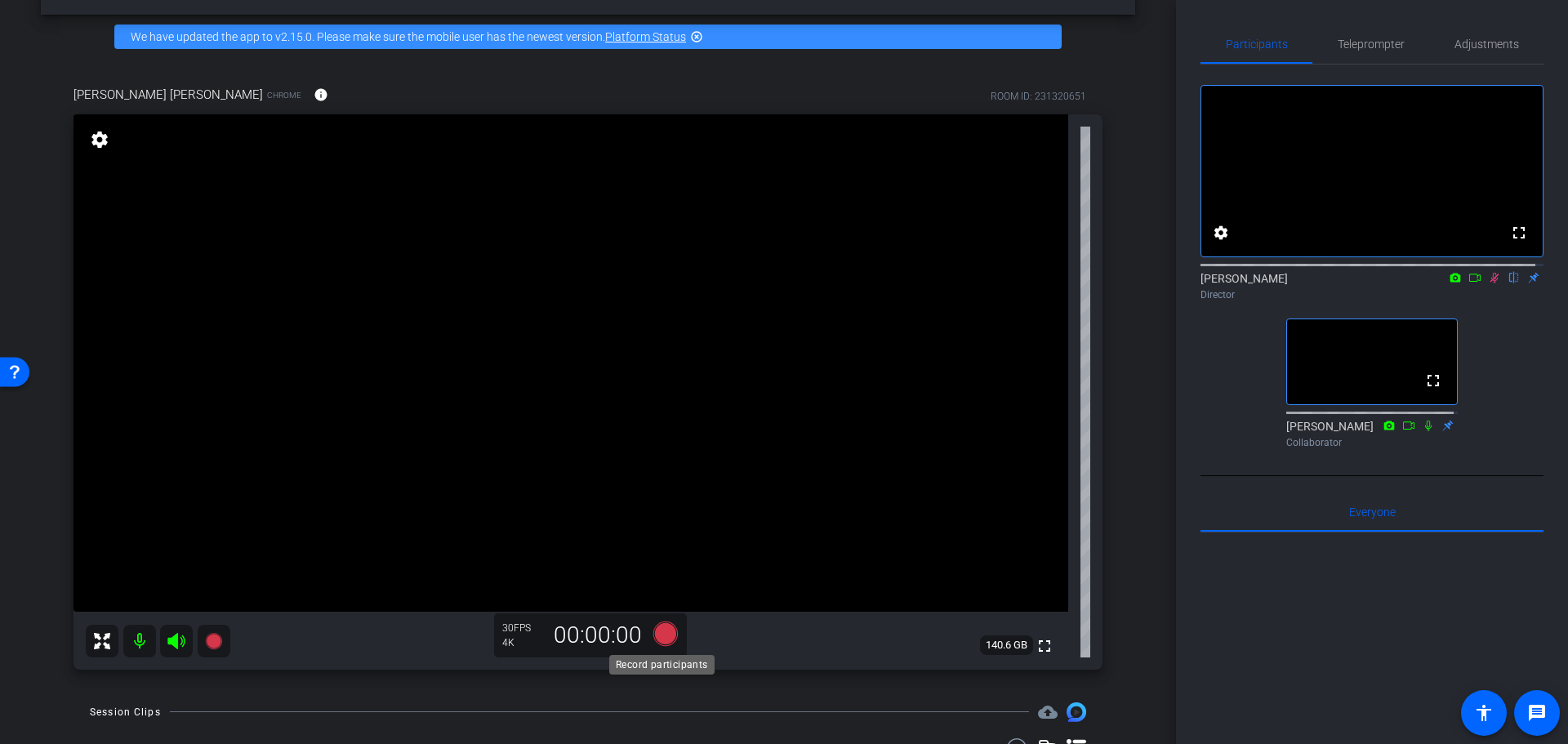
click at [664, 629] on icon at bounding box center [665, 632] width 25 height 25
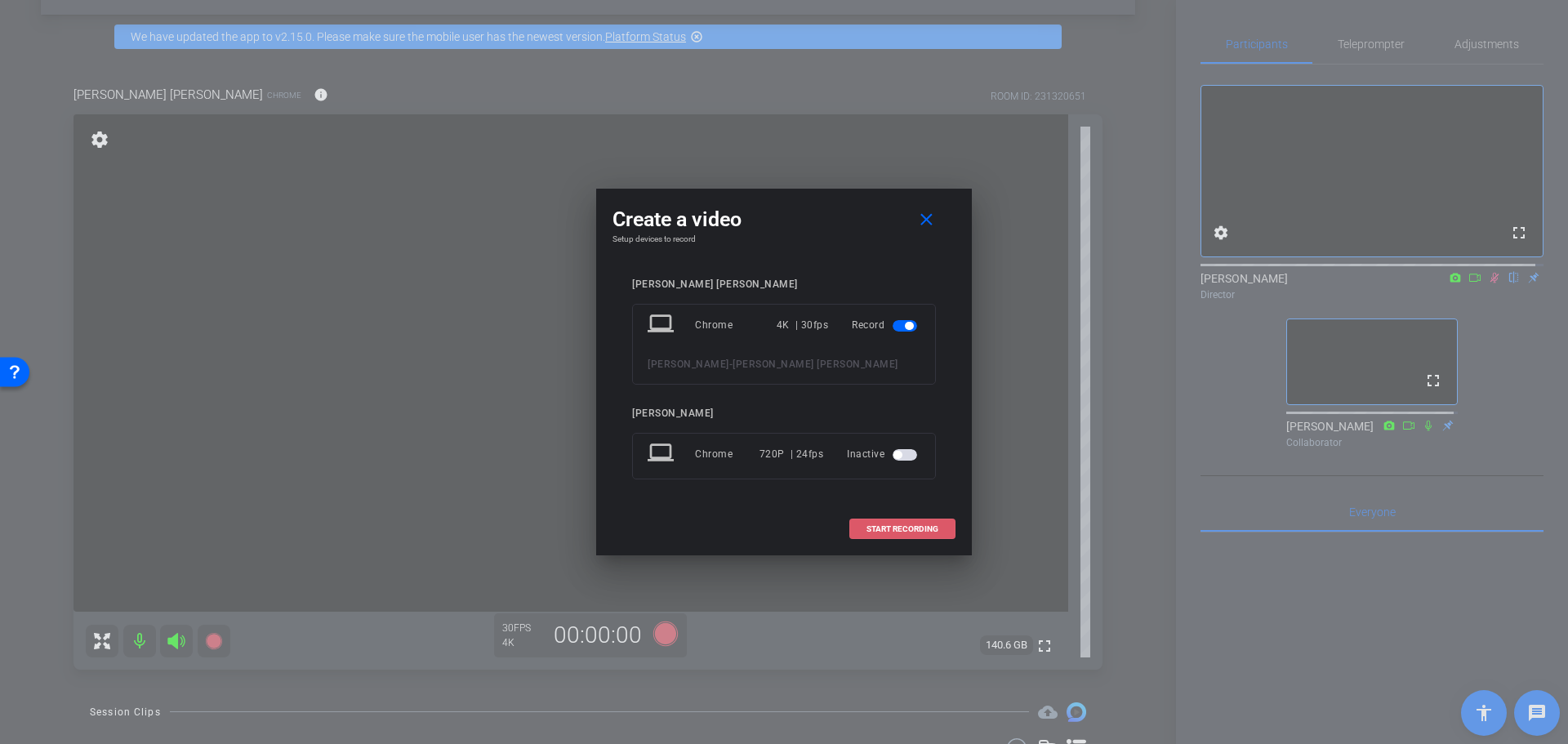
click at [932, 533] on span "START RECORDING" at bounding box center [902, 529] width 71 height 9
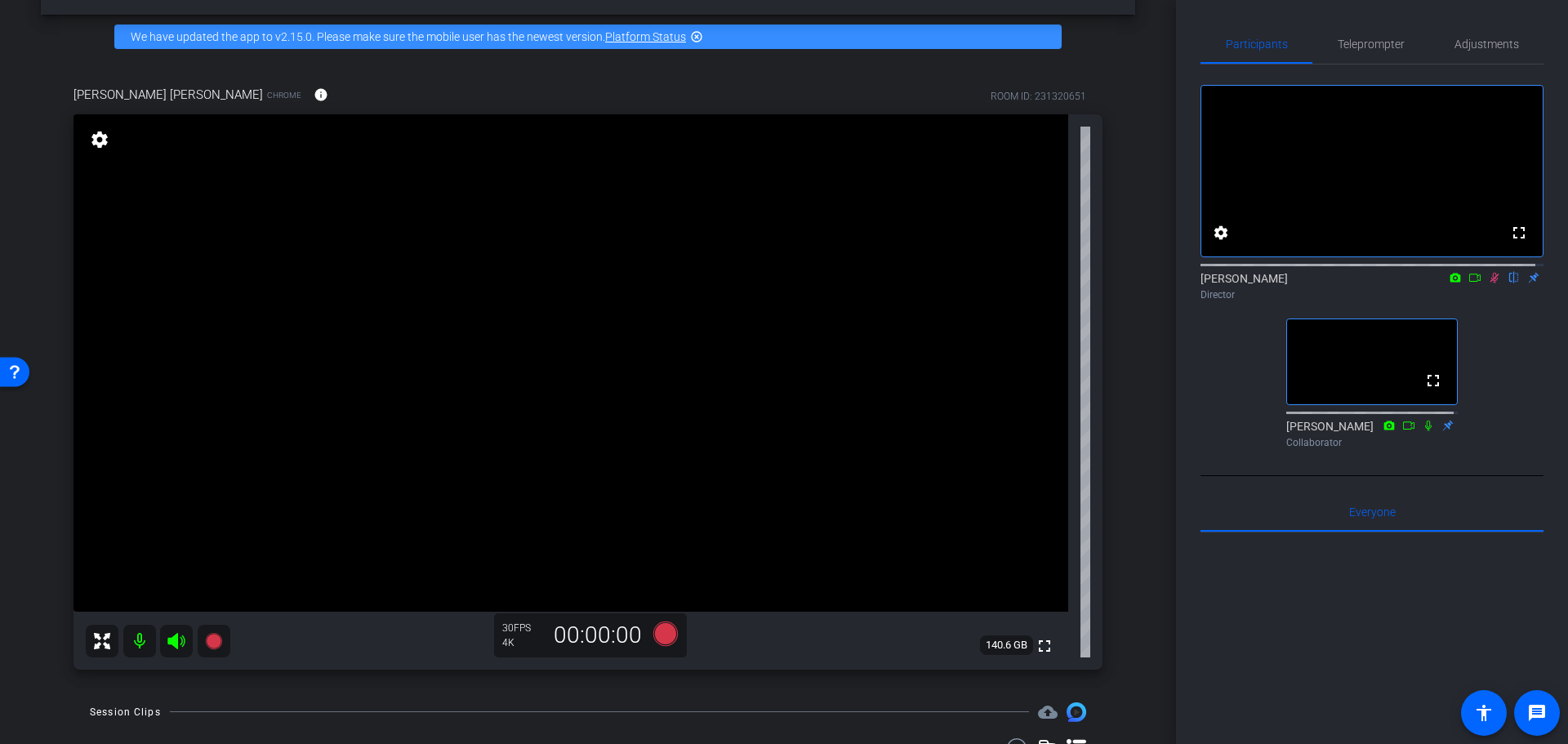
click at [1121, 443] on div "Coyt Randy Johnston Chrome info ROOM ID: 231320651 fullscreen settings 140.6 GB…" at bounding box center [588, 372] width 1094 height 627
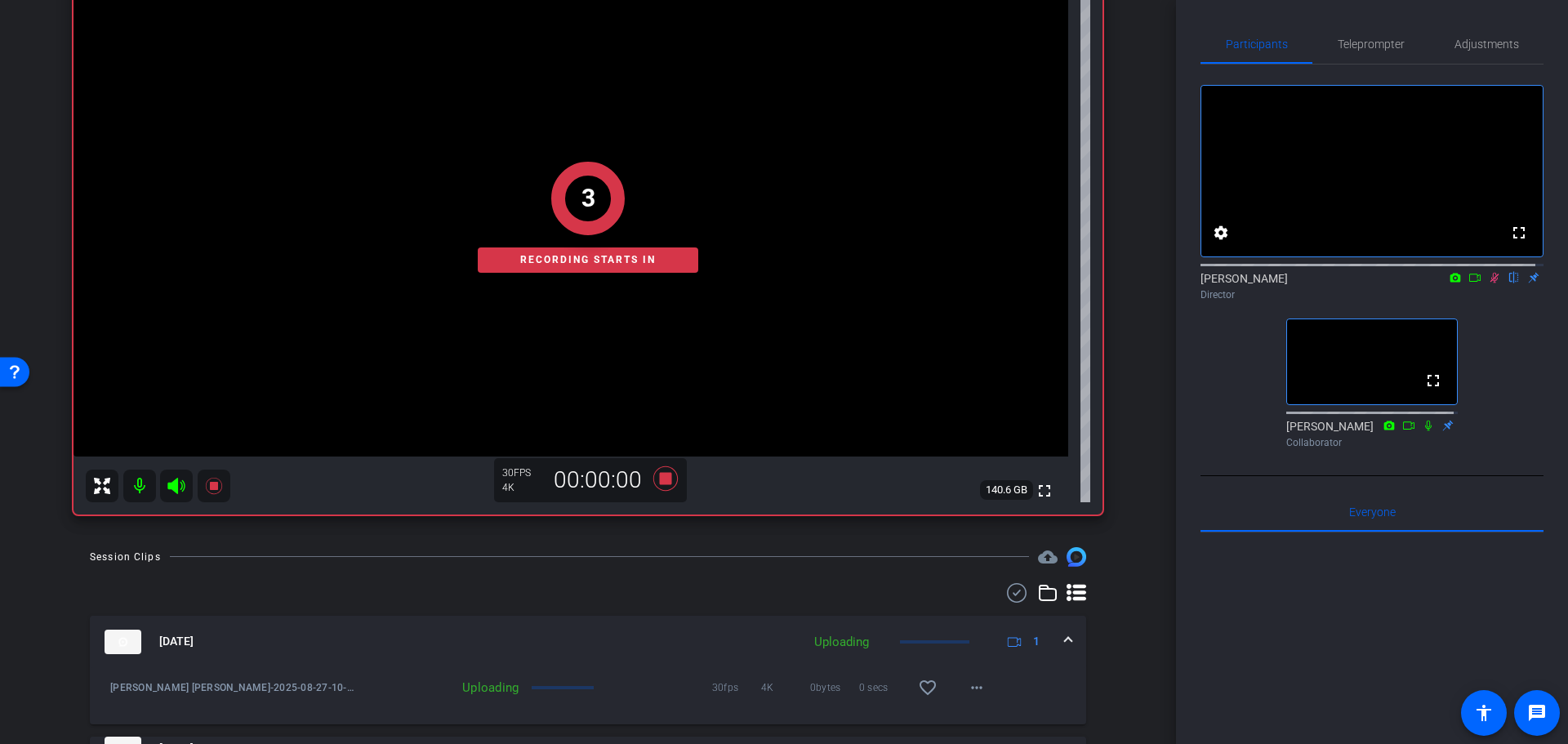
drag, startPoint x: 1120, startPoint y: 432, endPoint x: 1118, endPoint y: 531, distance: 99.0
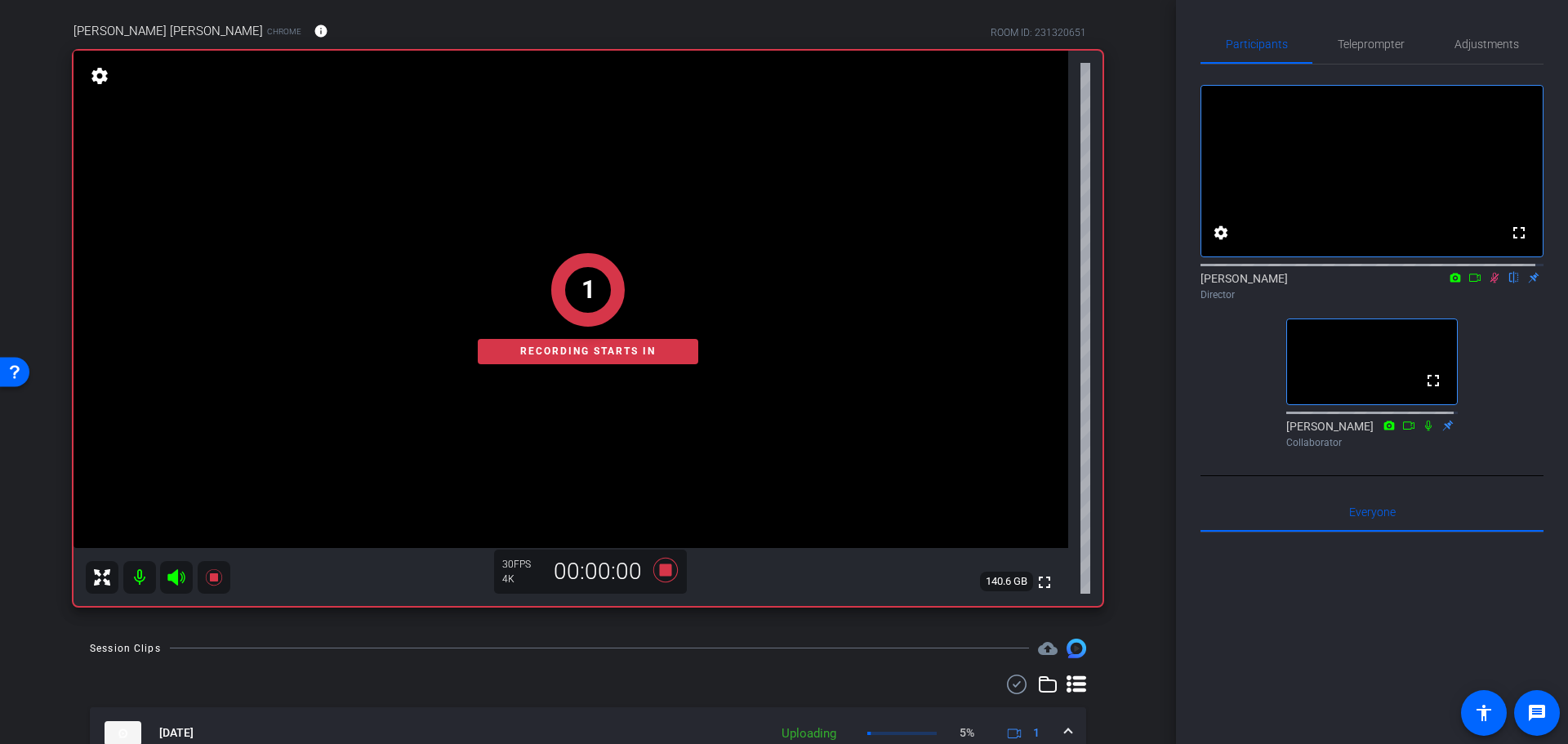
scroll to position [48, 0]
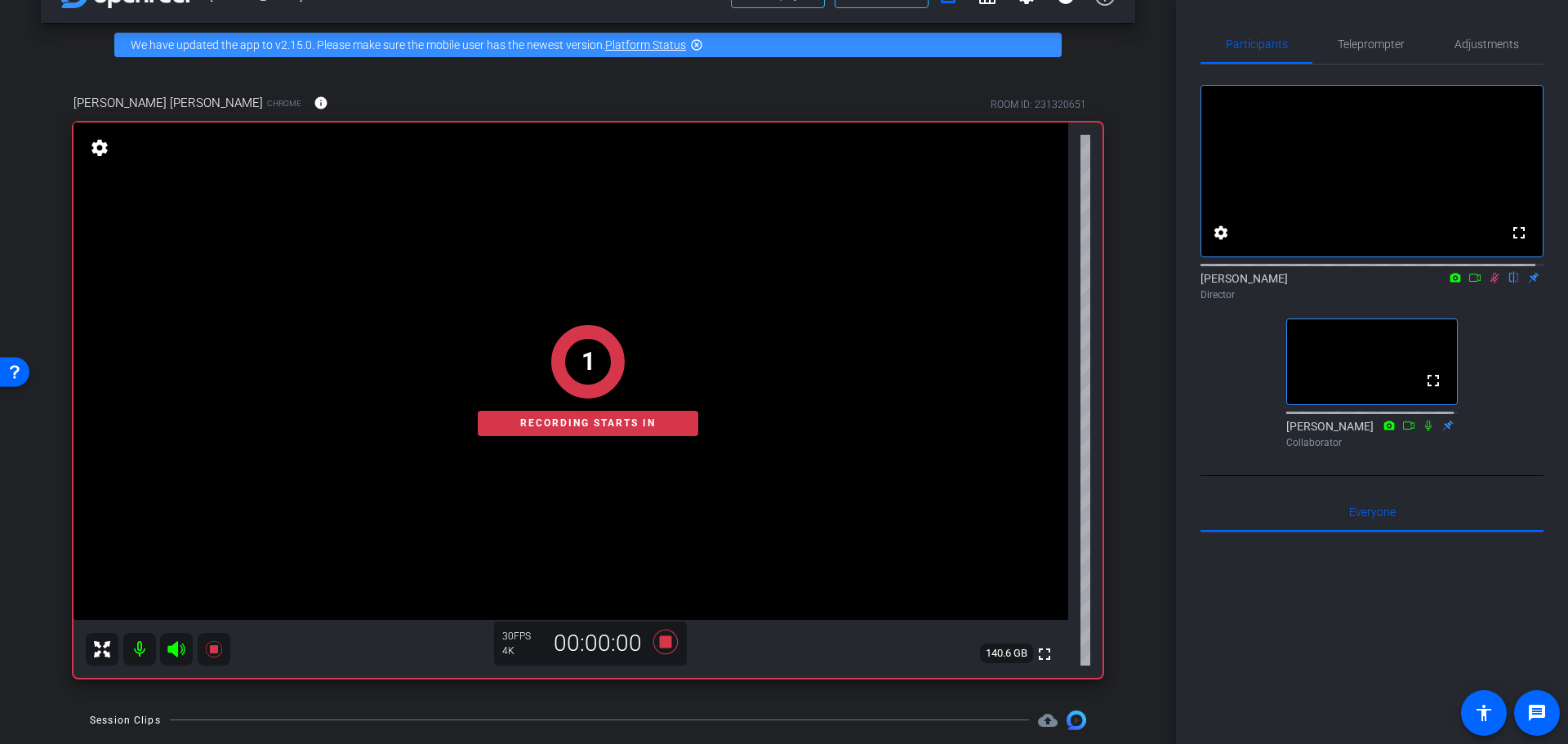
drag, startPoint x: 1138, startPoint y: 553, endPoint x: 1142, endPoint y: 481, distance: 72.1
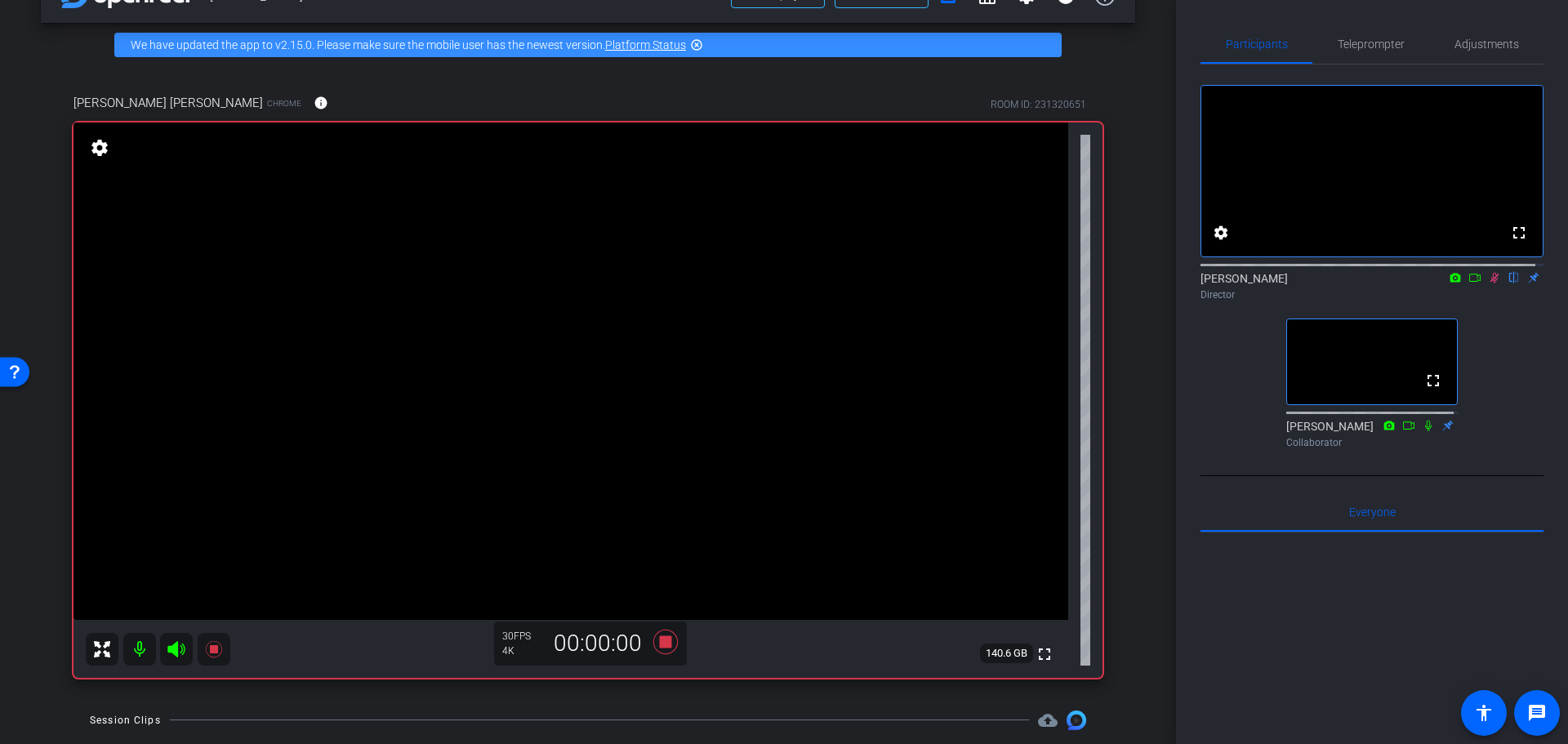
click at [1142, 481] on div "arrow_back Randy Johnston Back to project Send invite account_box grid_on setti…" at bounding box center [588, 324] width 1176 height 744
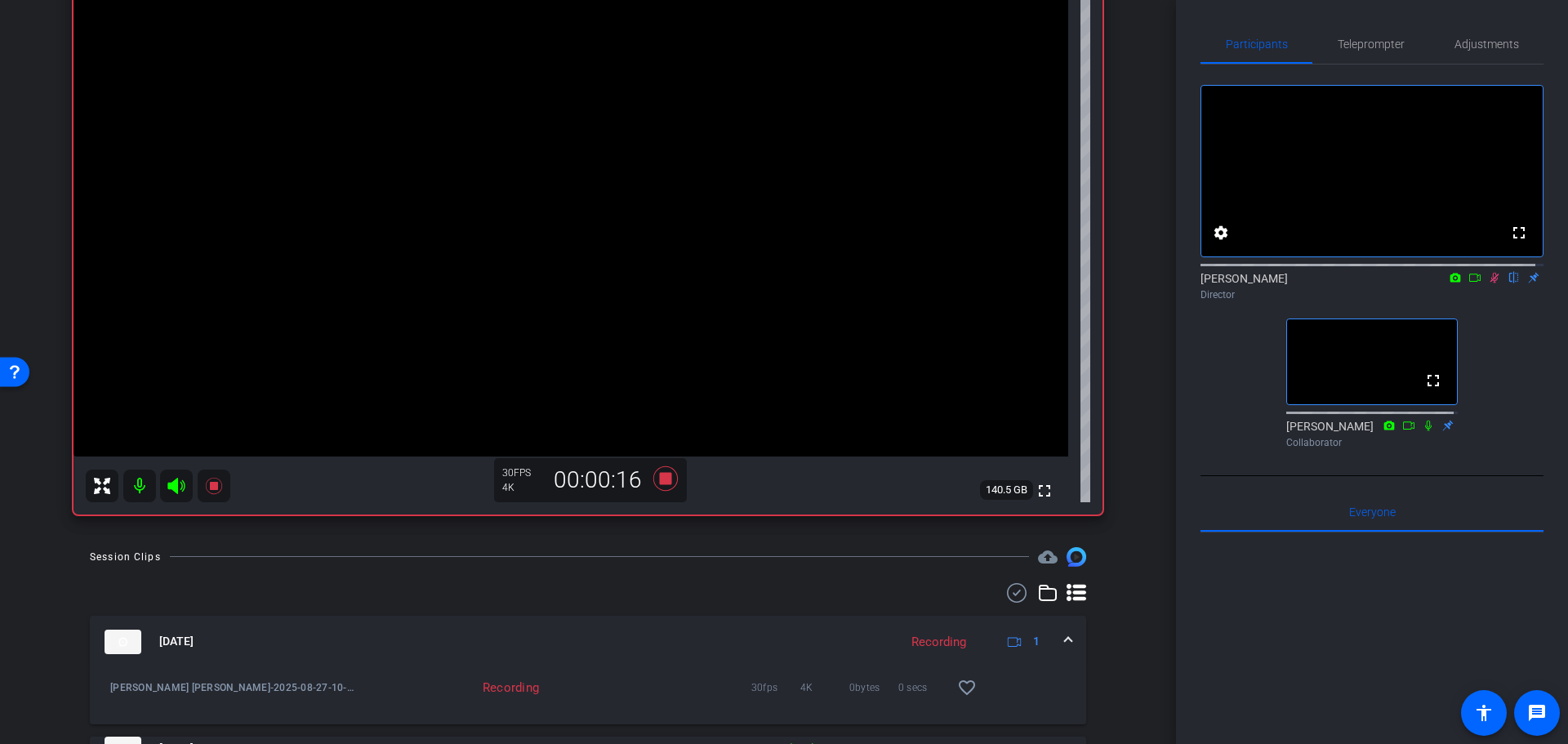
scroll to position [22, 0]
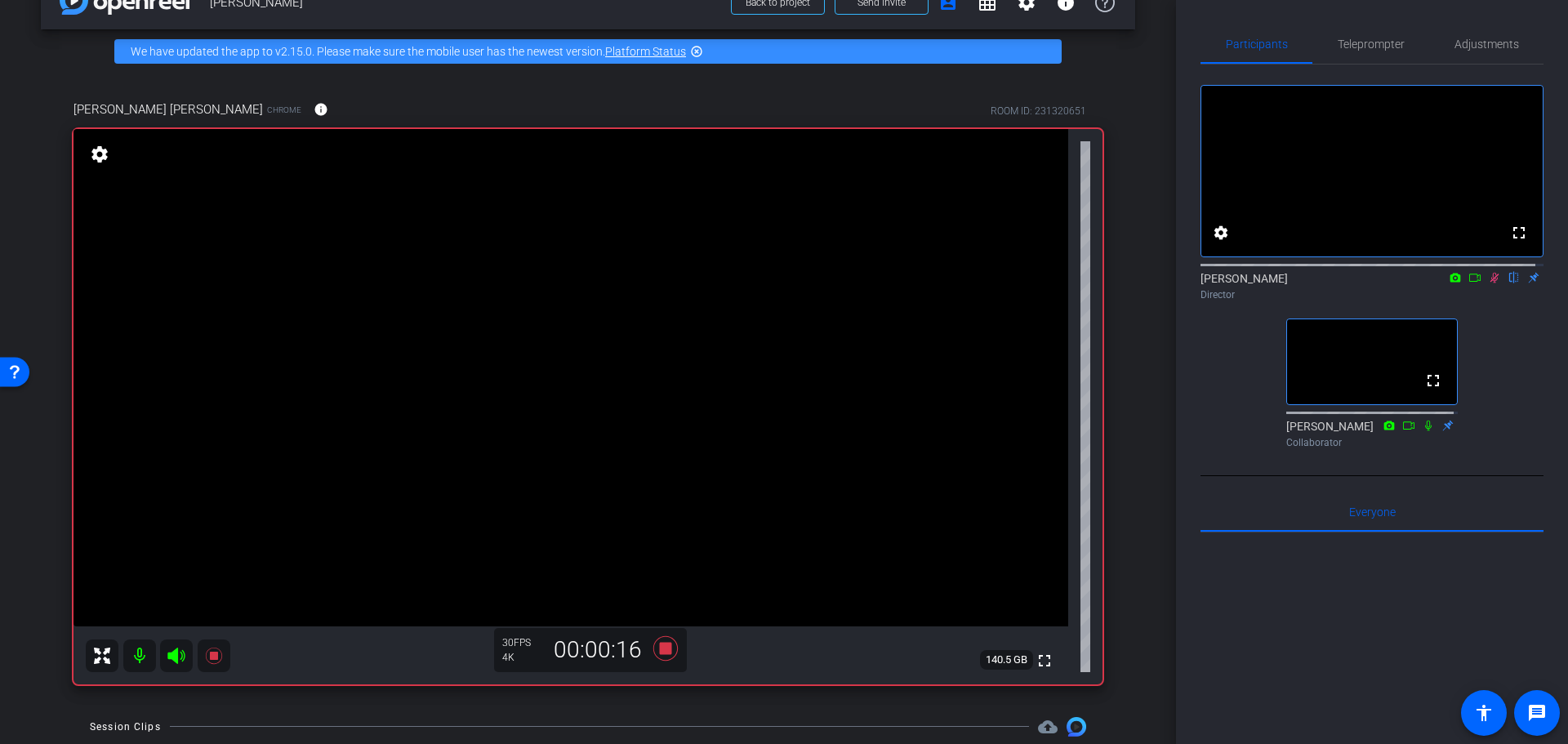
drag, startPoint x: 1136, startPoint y: 516, endPoint x: 1136, endPoint y: 411, distance: 105.0
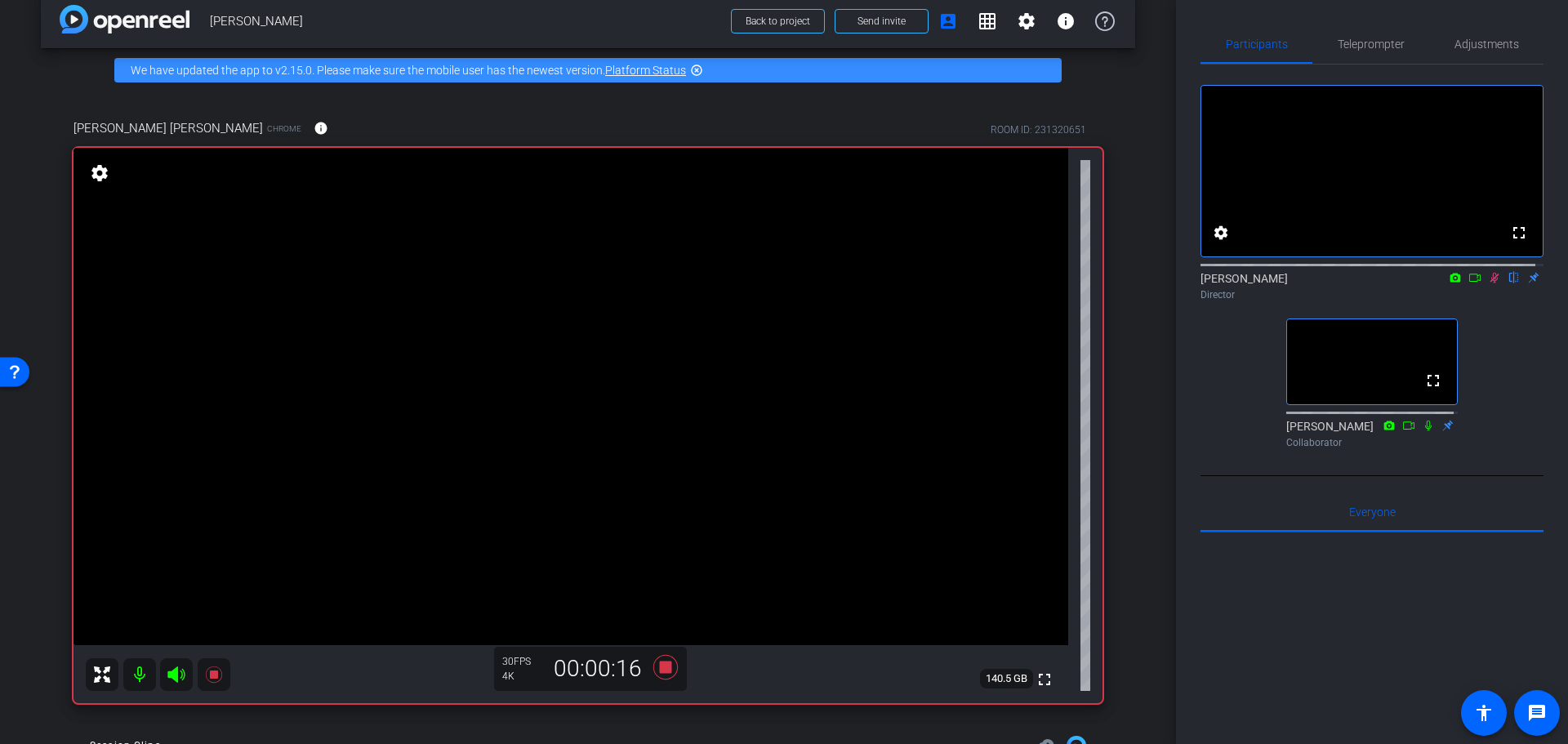
click at [1136, 430] on div "arrow_back Randy Johnston Back to project Send invite account_box grid_on setti…" at bounding box center [588, 350] width 1176 height 744
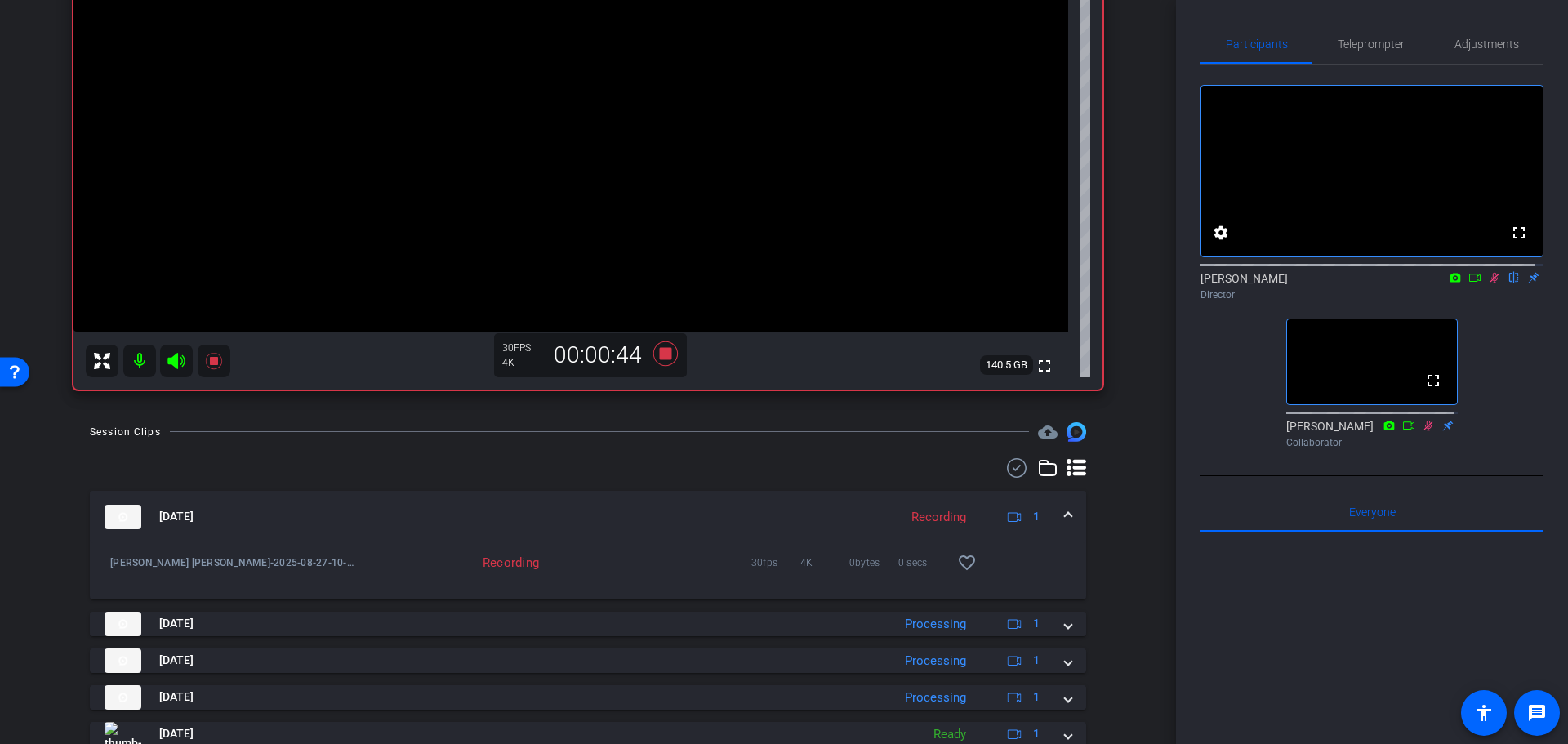
scroll to position [352, 0]
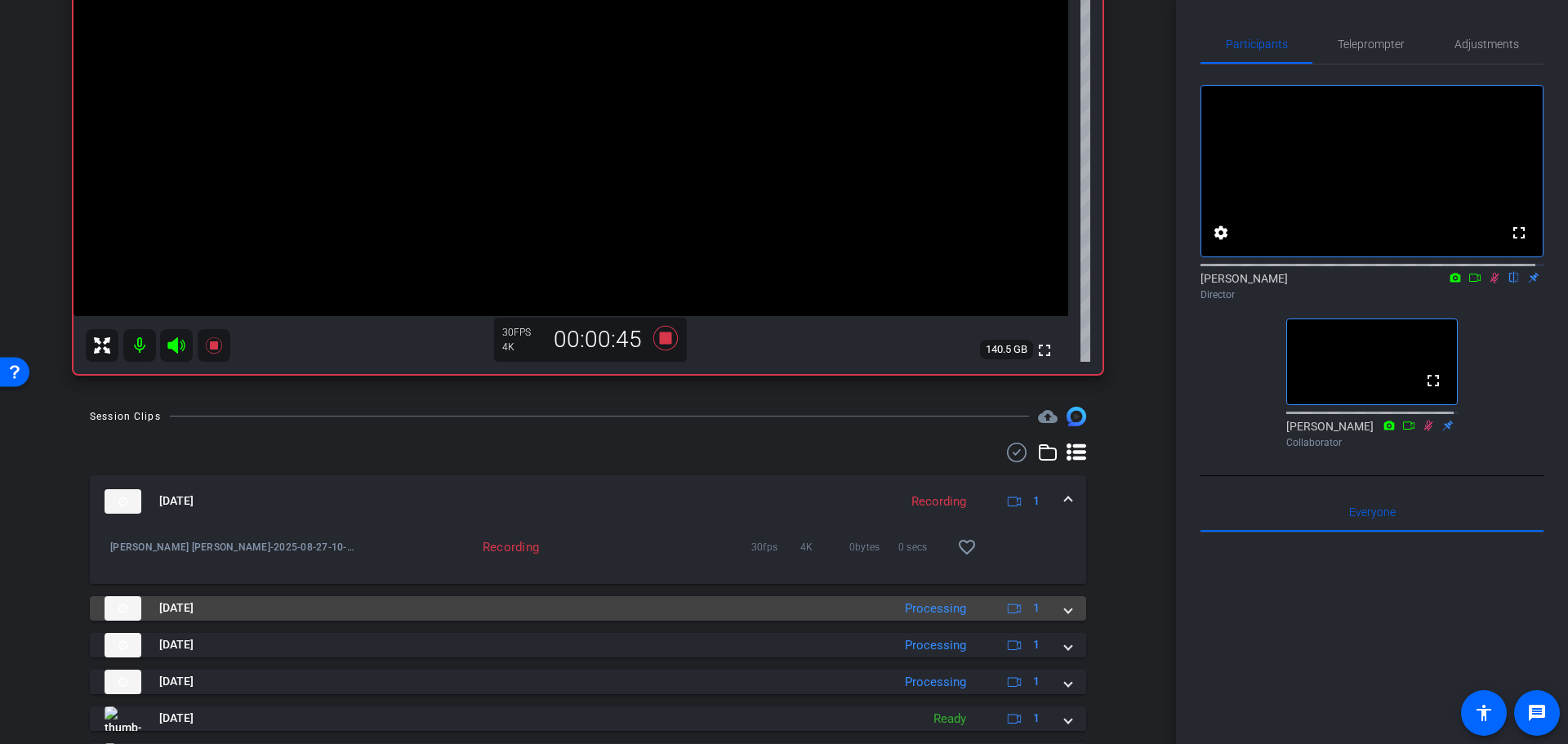
click at [959, 612] on div "Processing" at bounding box center [935, 609] width 77 height 19
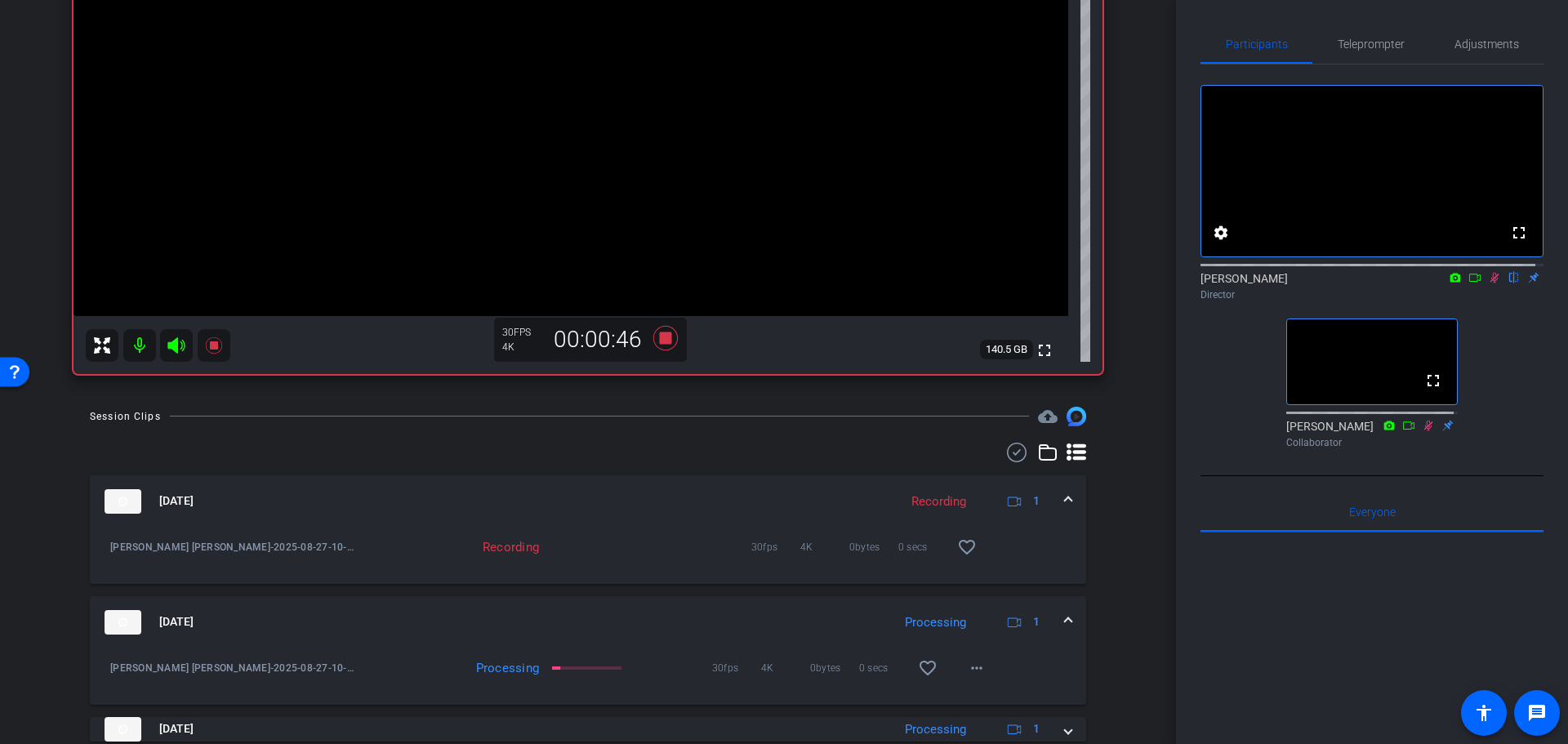
click at [879, 608] on mat-expansion-panel-header "Aug 27, 2025 Processing 1" at bounding box center [588, 622] width 996 height 52
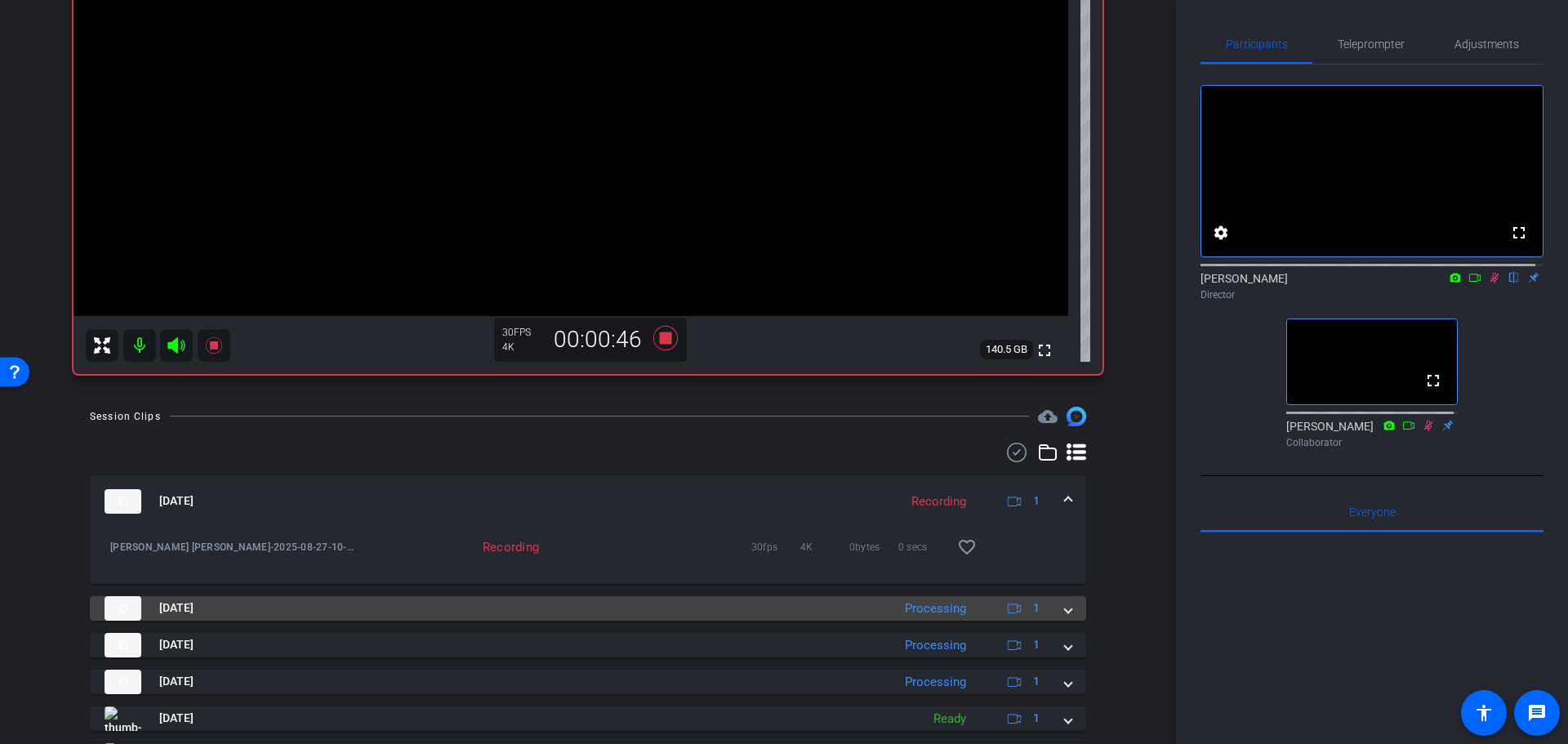
scroll to position [433, 0]
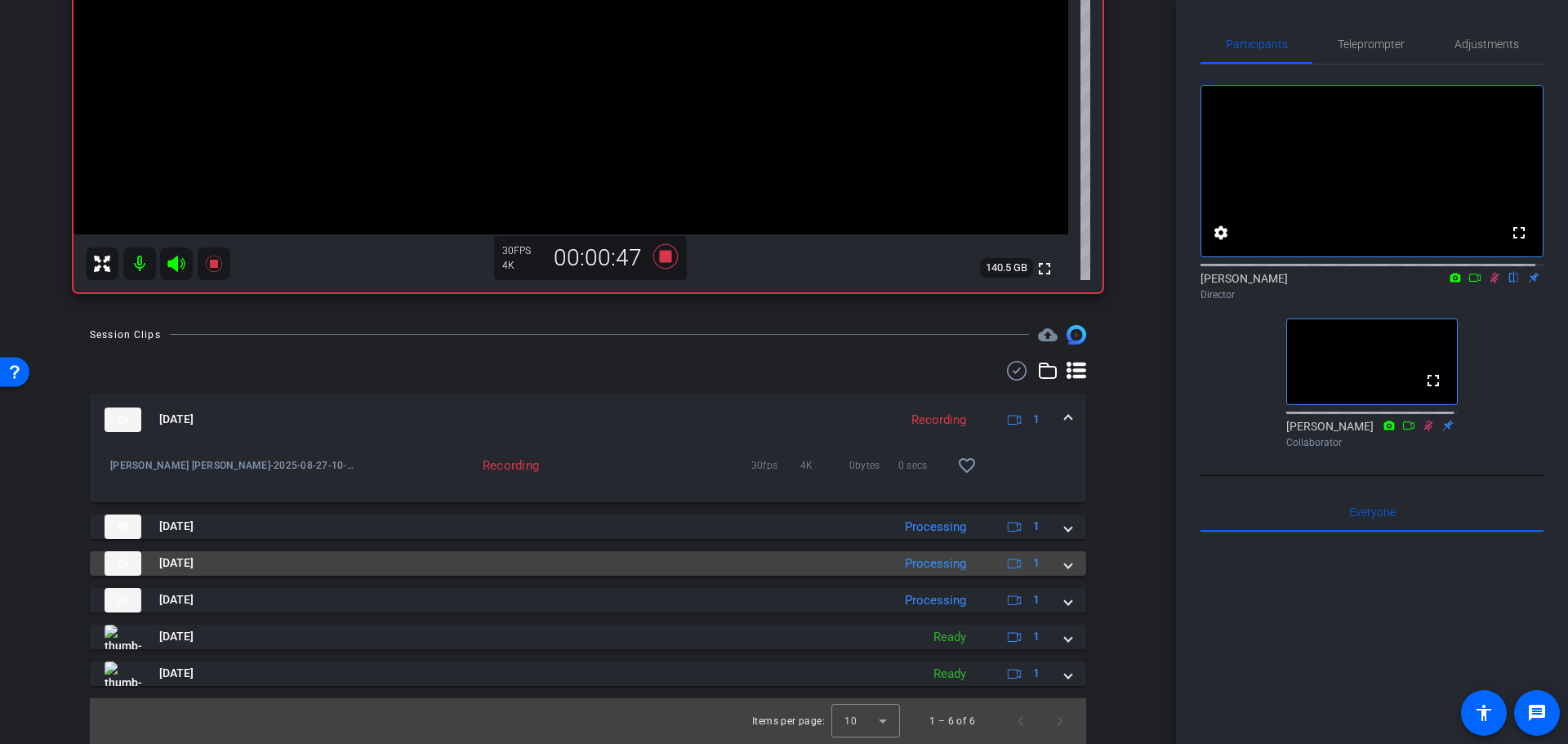
click at [867, 564] on mat-panel-title "Aug 27, 2025" at bounding box center [493, 564] width 778 height 25
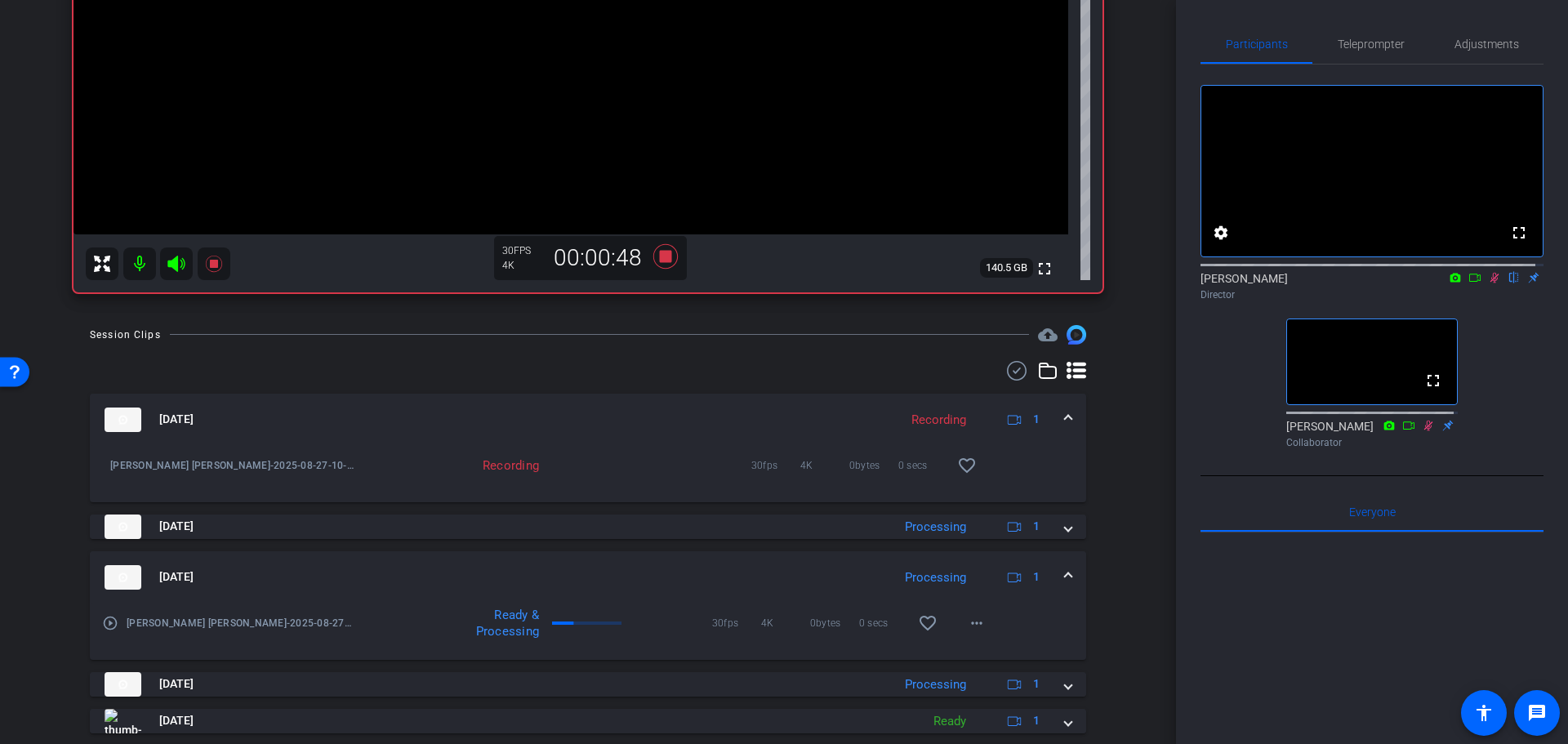
click at [867, 564] on mat-expansion-panel-header "Aug 27, 2025 Processing 1" at bounding box center [588, 577] width 996 height 52
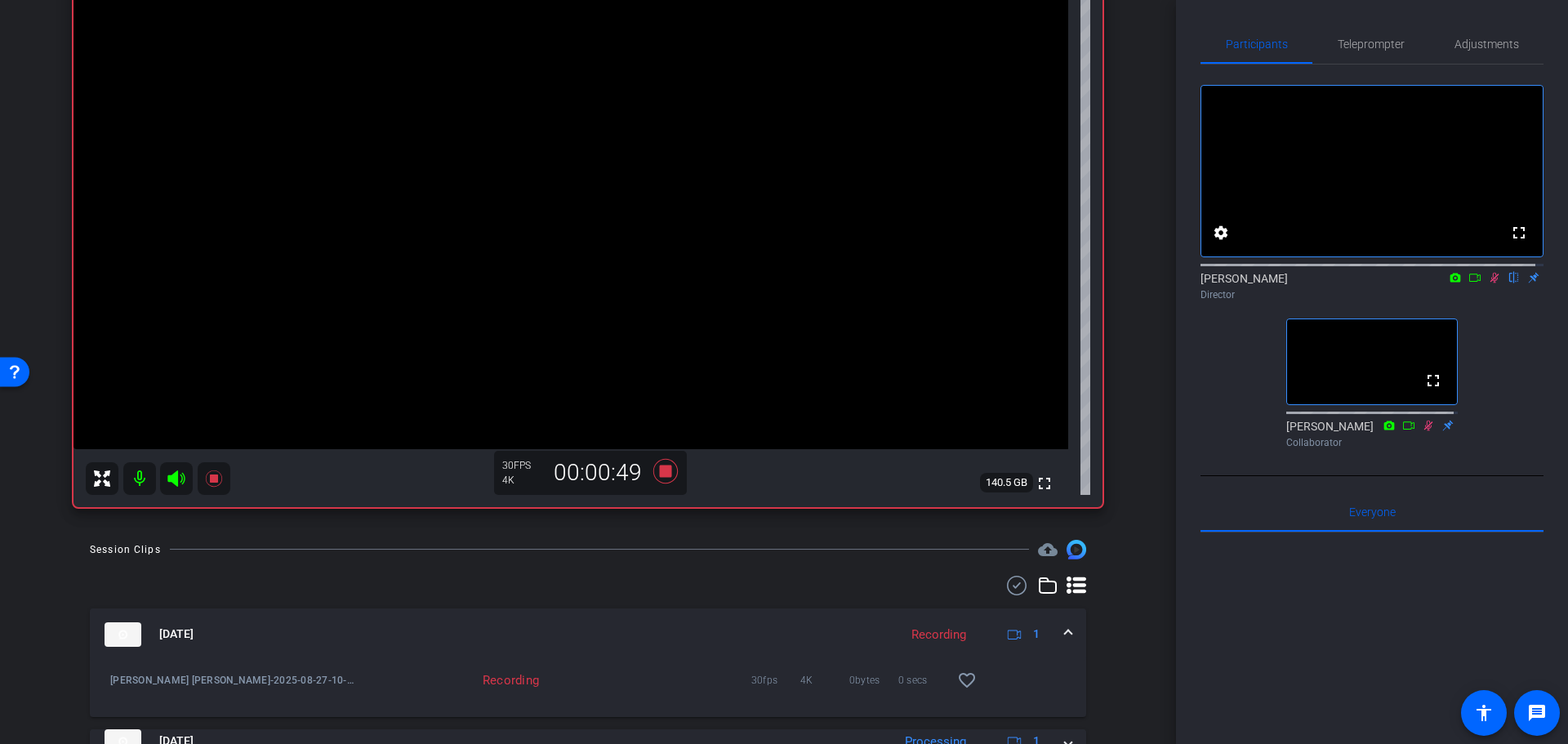
scroll to position [66, 0]
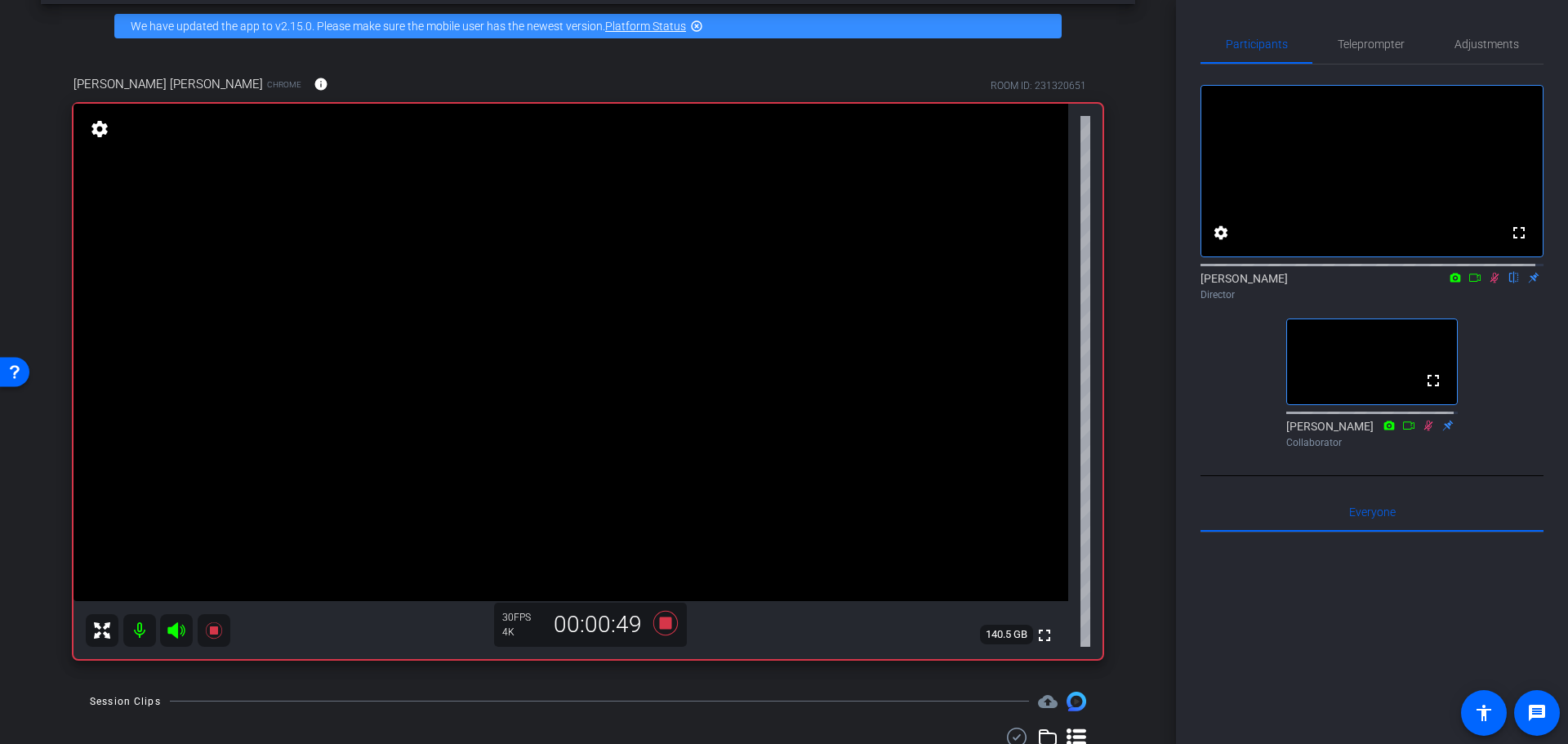
drag, startPoint x: 1110, startPoint y: 679, endPoint x: 1119, endPoint y: 578, distance: 101.4
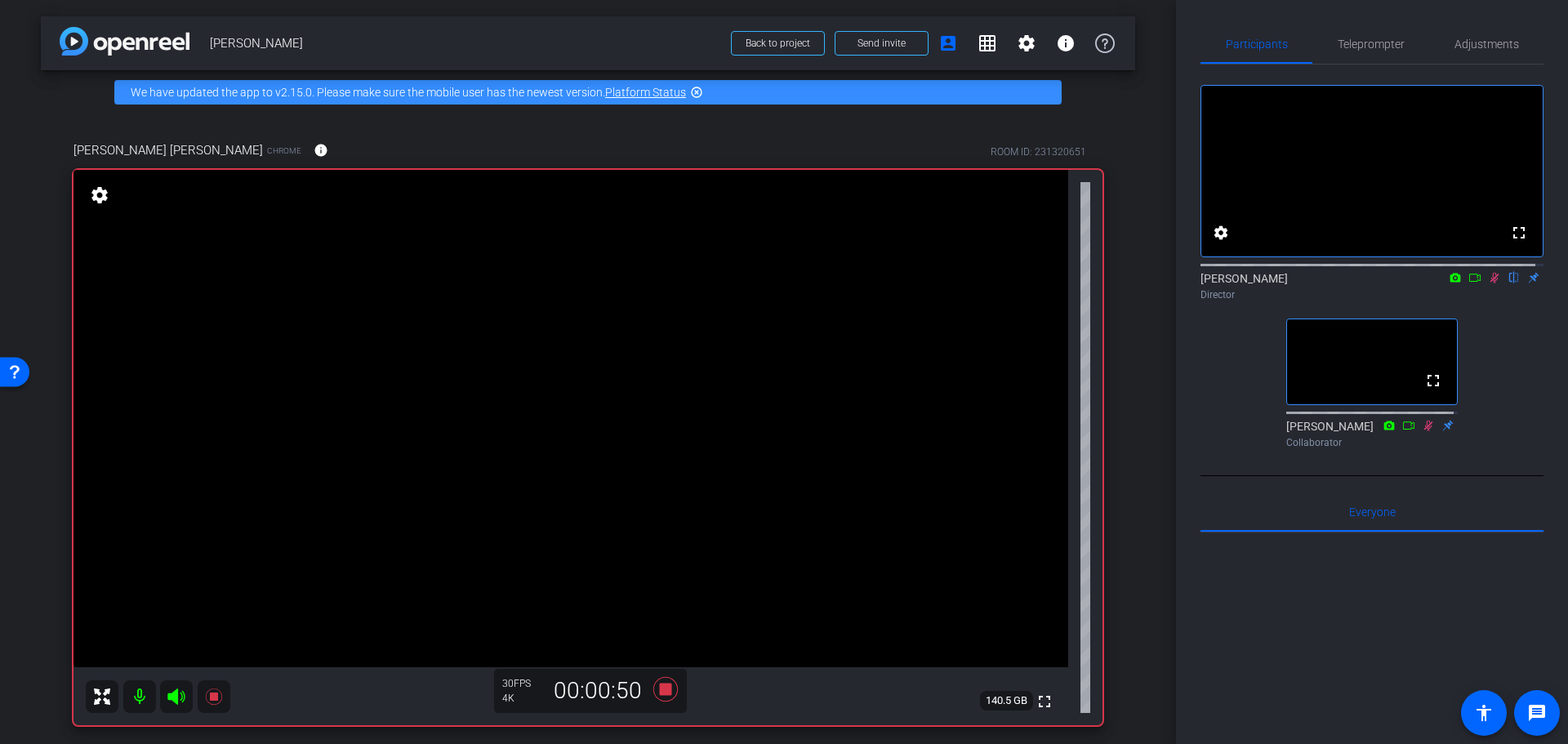
click at [1137, 539] on div "arrow_back Randy Johnston Back to project Send invite account_box grid_on setti…" at bounding box center [588, 372] width 1176 height 744
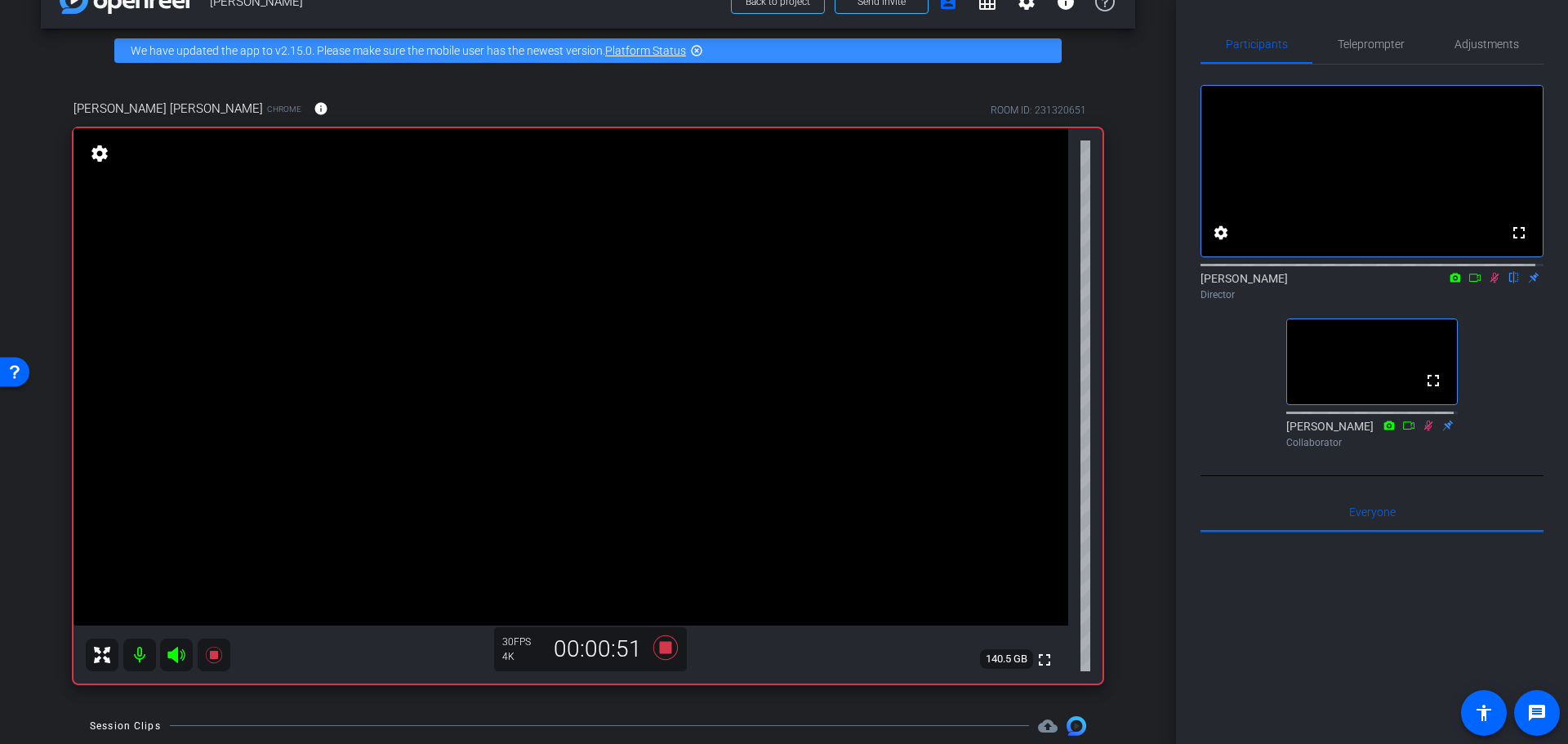
scroll to position [82, 0]
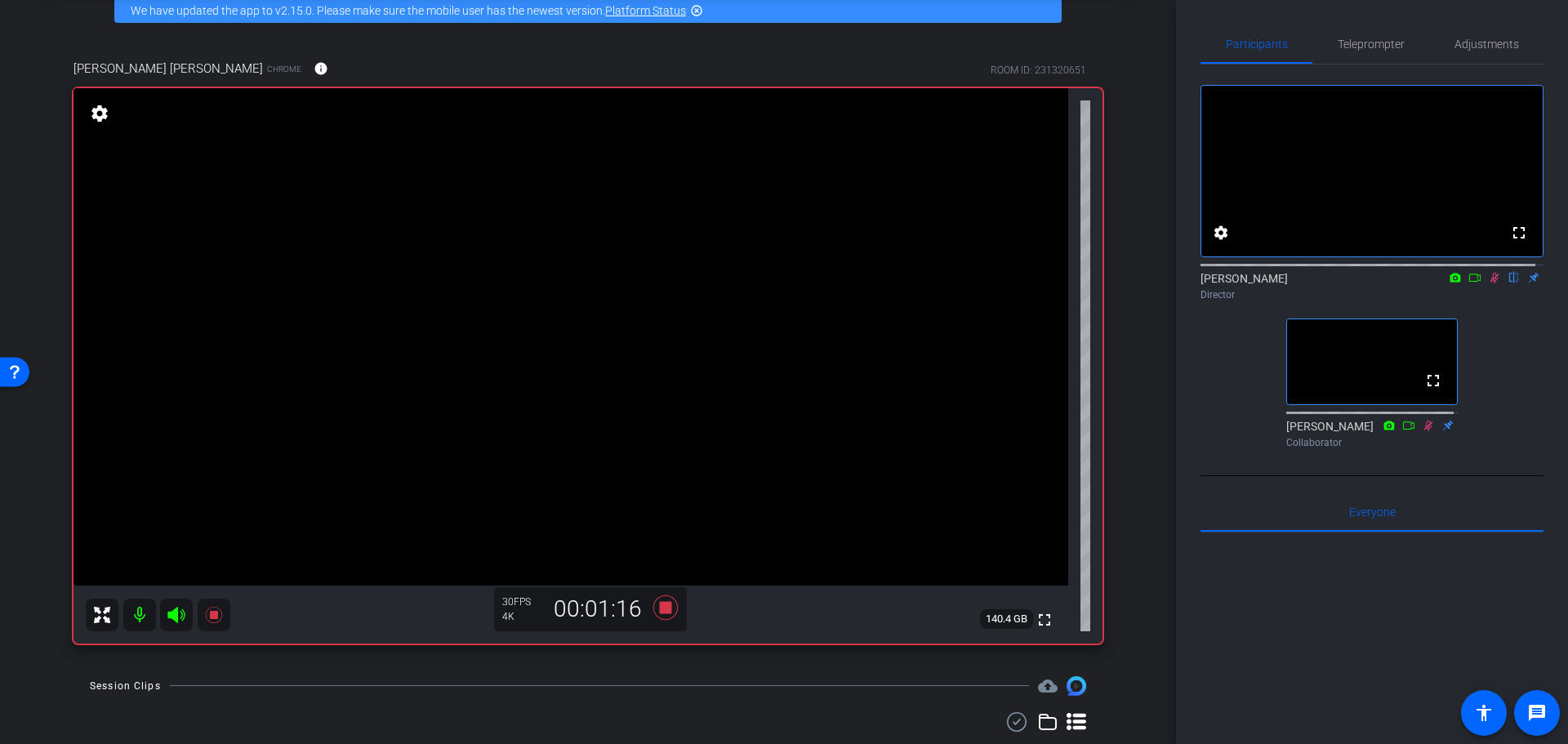
click at [1126, 439] on div "Coyt Randy Johnston Chrome info ROOM ID: 231320651 fullscreen settings 140.4 GB…" at bounding box center [588, 346] width 1094 height 627
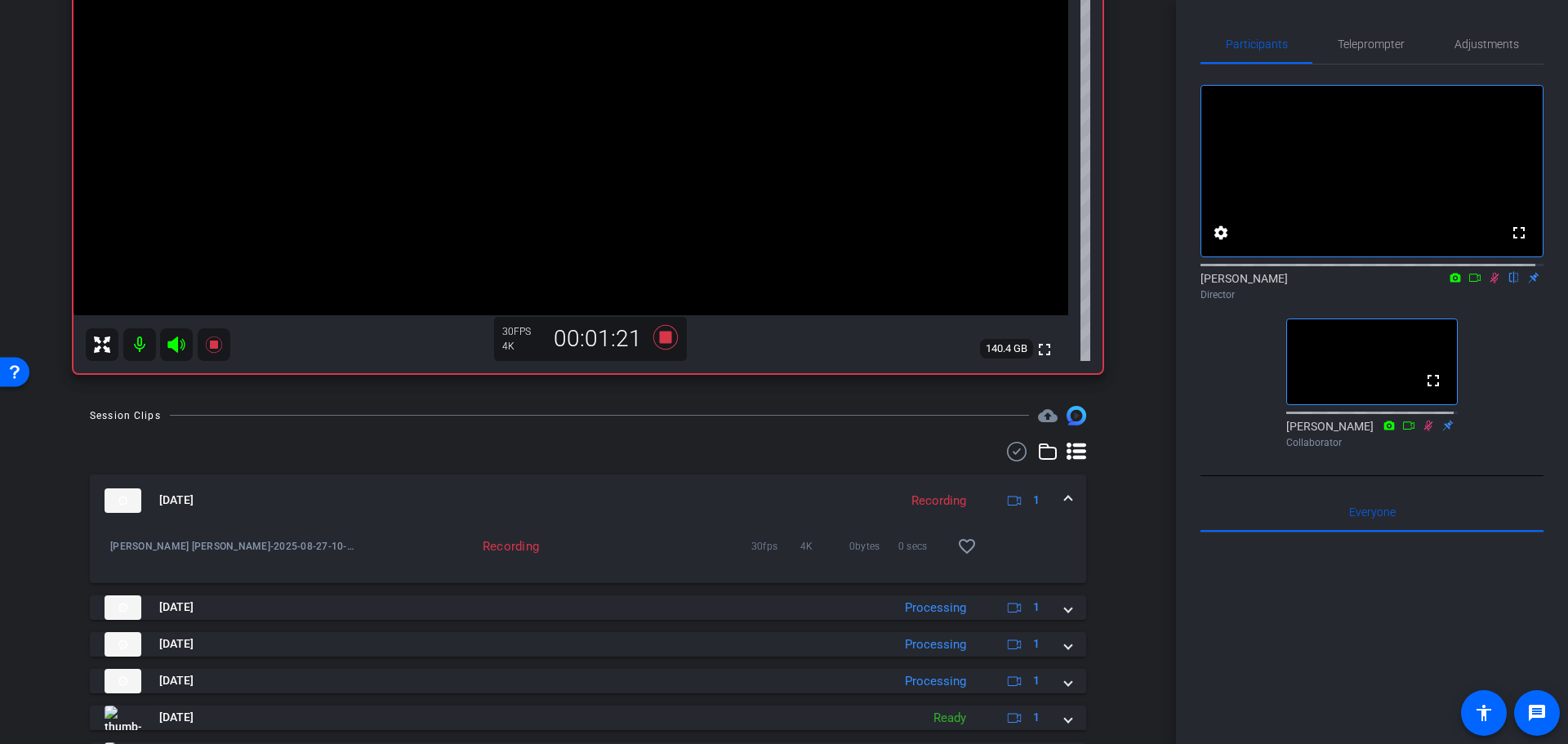
scroll to position [352, 0]
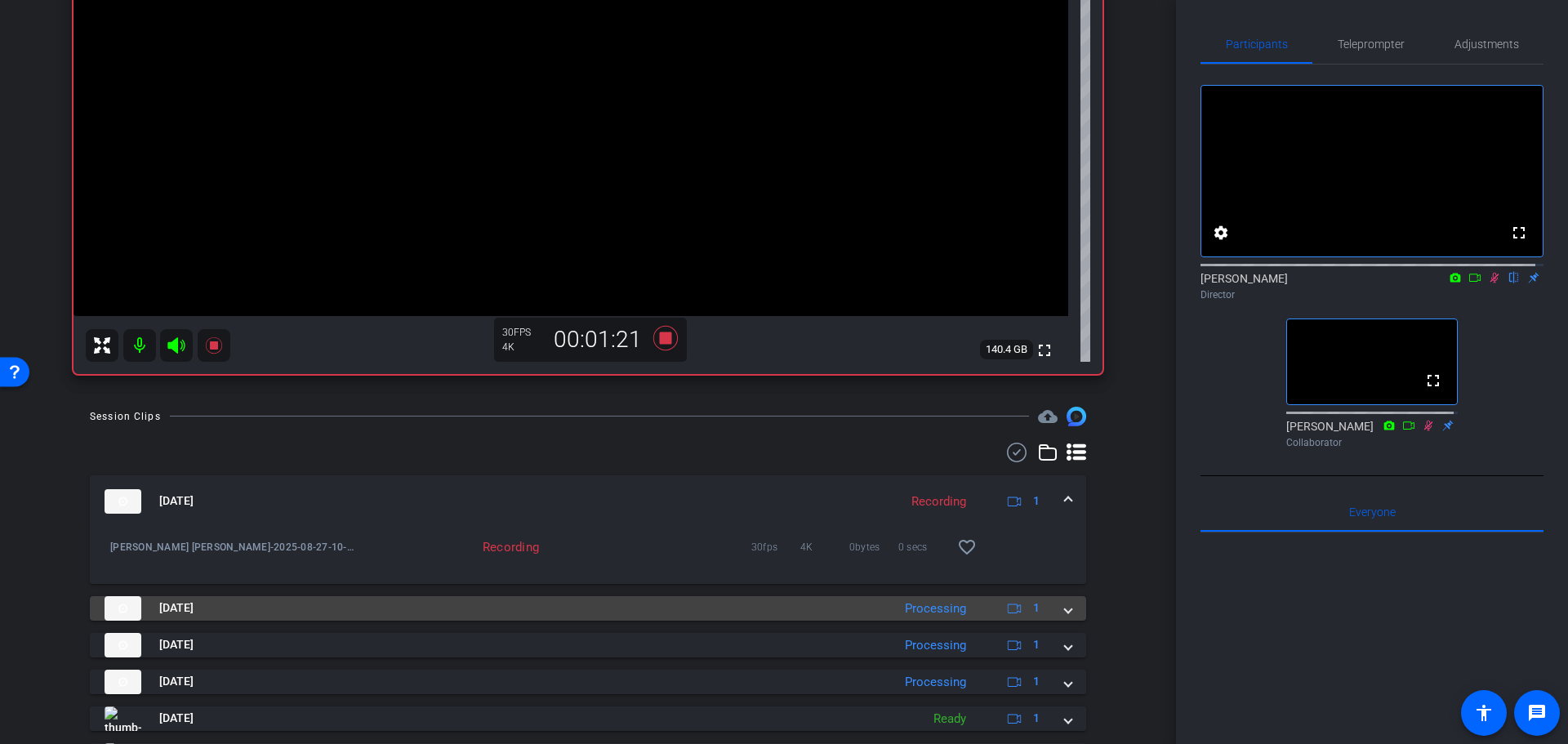
click at [882, 610] on div "Aug 27, 2025 Processing 1" at bounding box center [584, 609] width 961 height 25
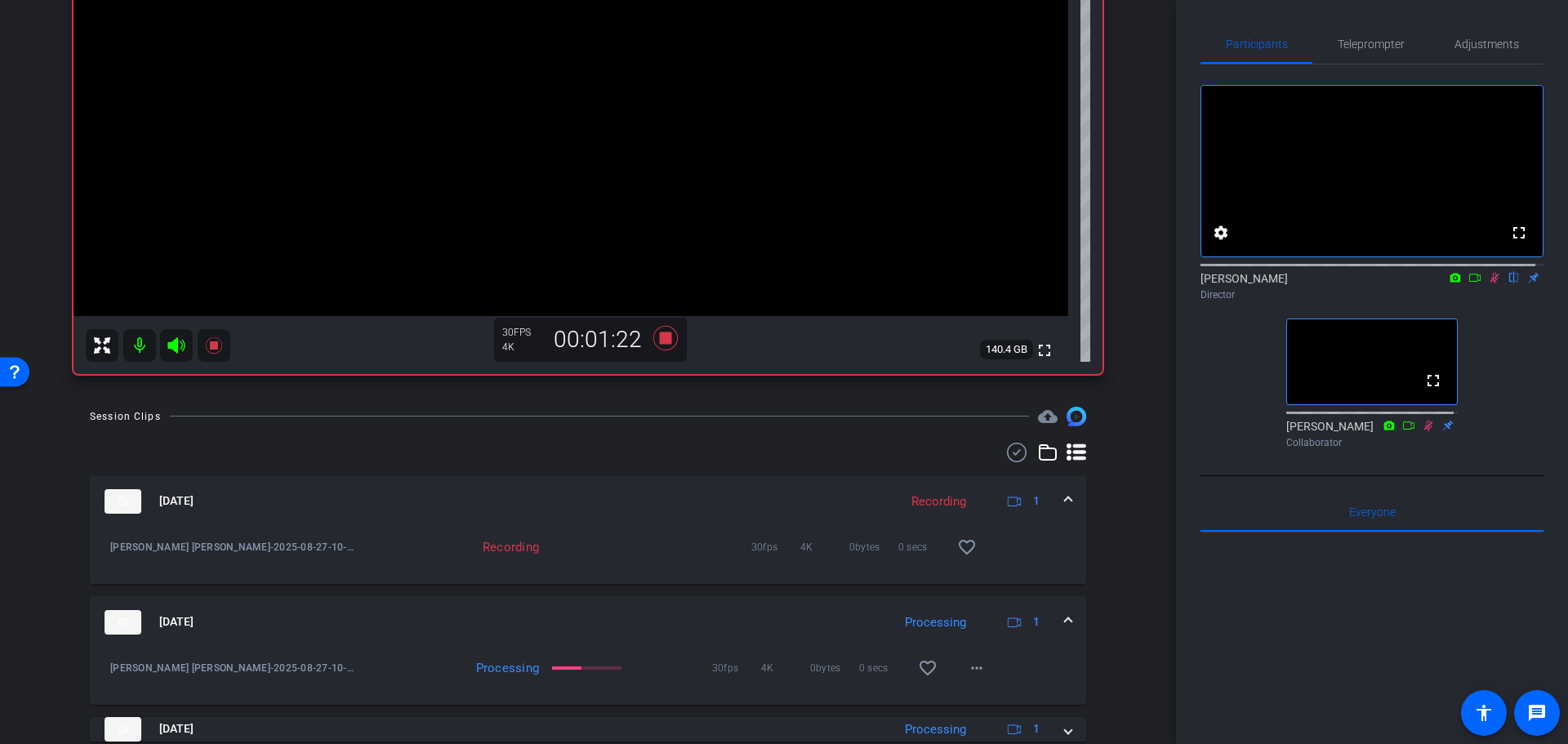
click at [847, 609] on mat-expansion-panel-header "Aug 27, 2025 Processing 1" at bounding box center [588, 622] width 996 height 52
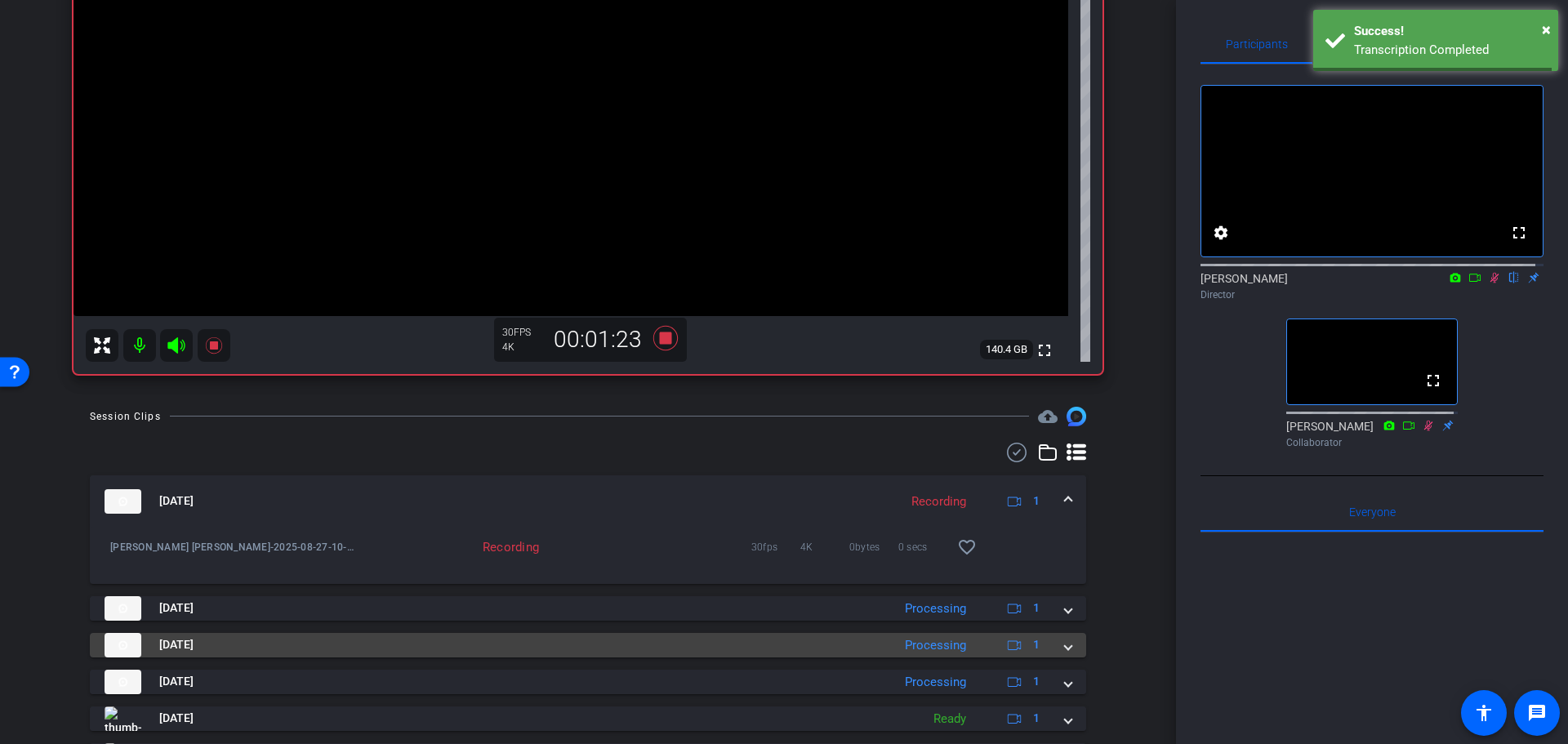
click at [836, 635] on mat-panel-title "Aug 27, 2025" at bounding box center [493, 645] width 778 height 25
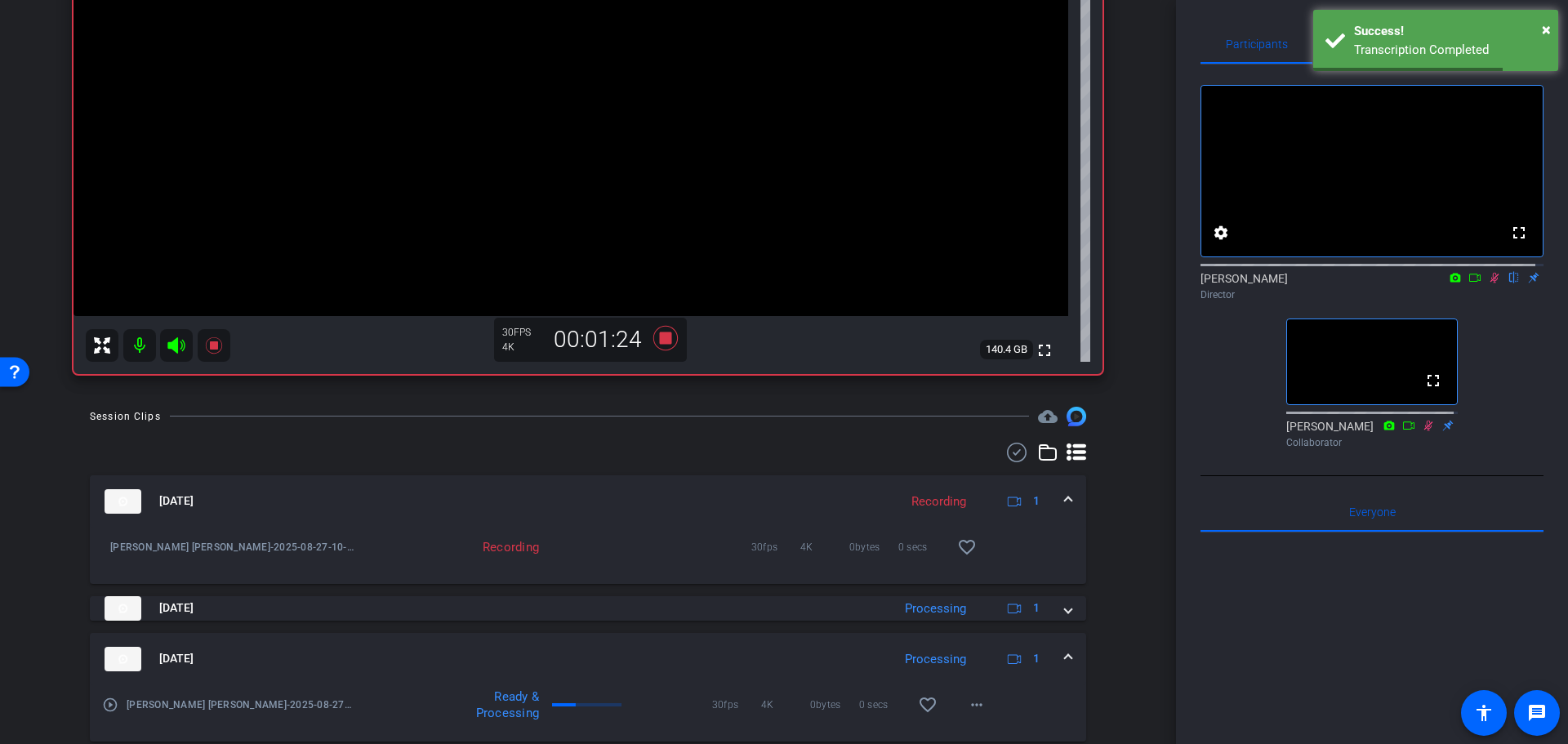
click at [828, 640] on mat-expansion-panel-header "Aug 27, 2025 Processing 1" at bounding box center [588, 659] width 996 height 52
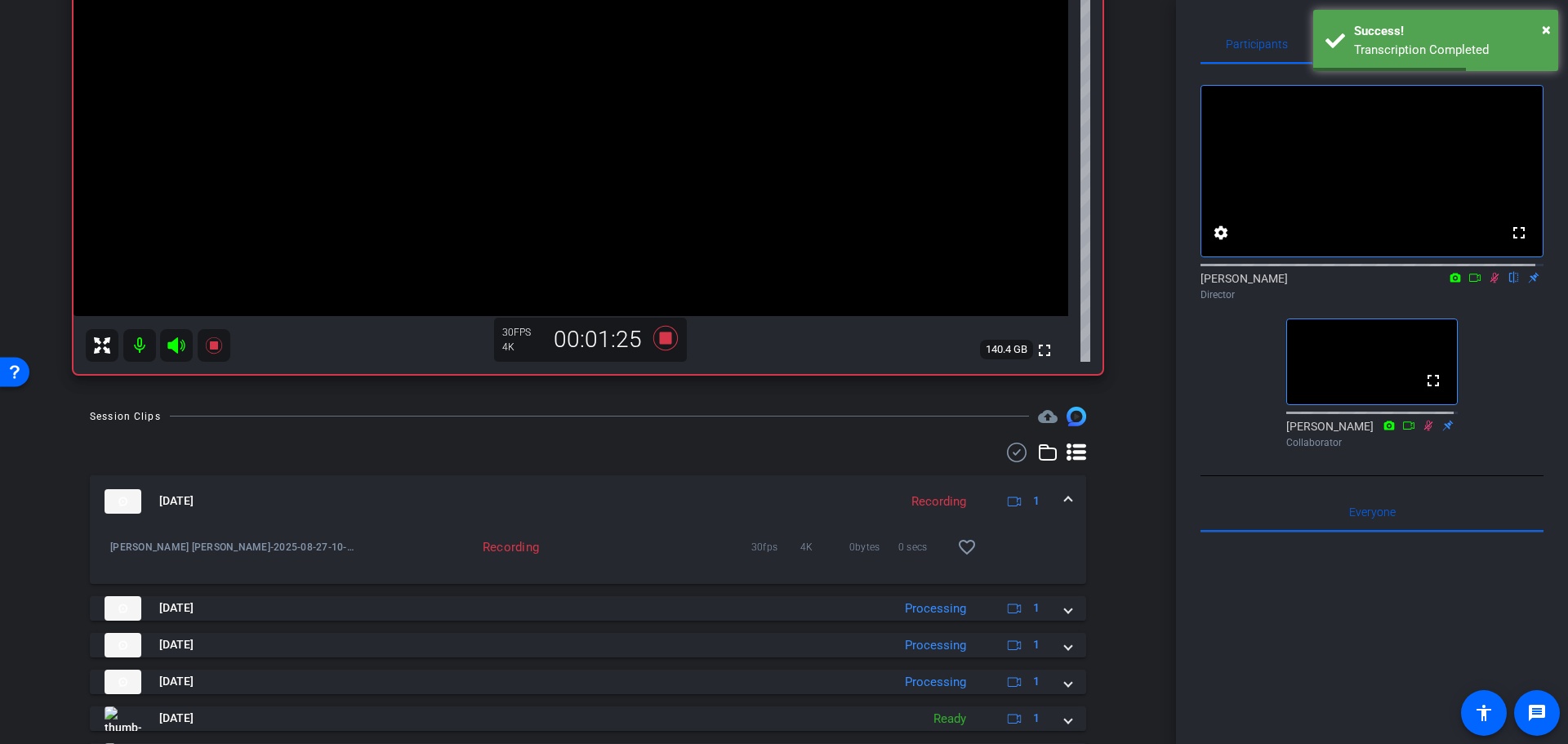
click at [1103, 547] on div "Session Clips cloud_upload Aug 27, 2025 Recording 1 Randy Johnston-Coyt Randy J…" at bounding box center [588, 616] width 1094 height 419
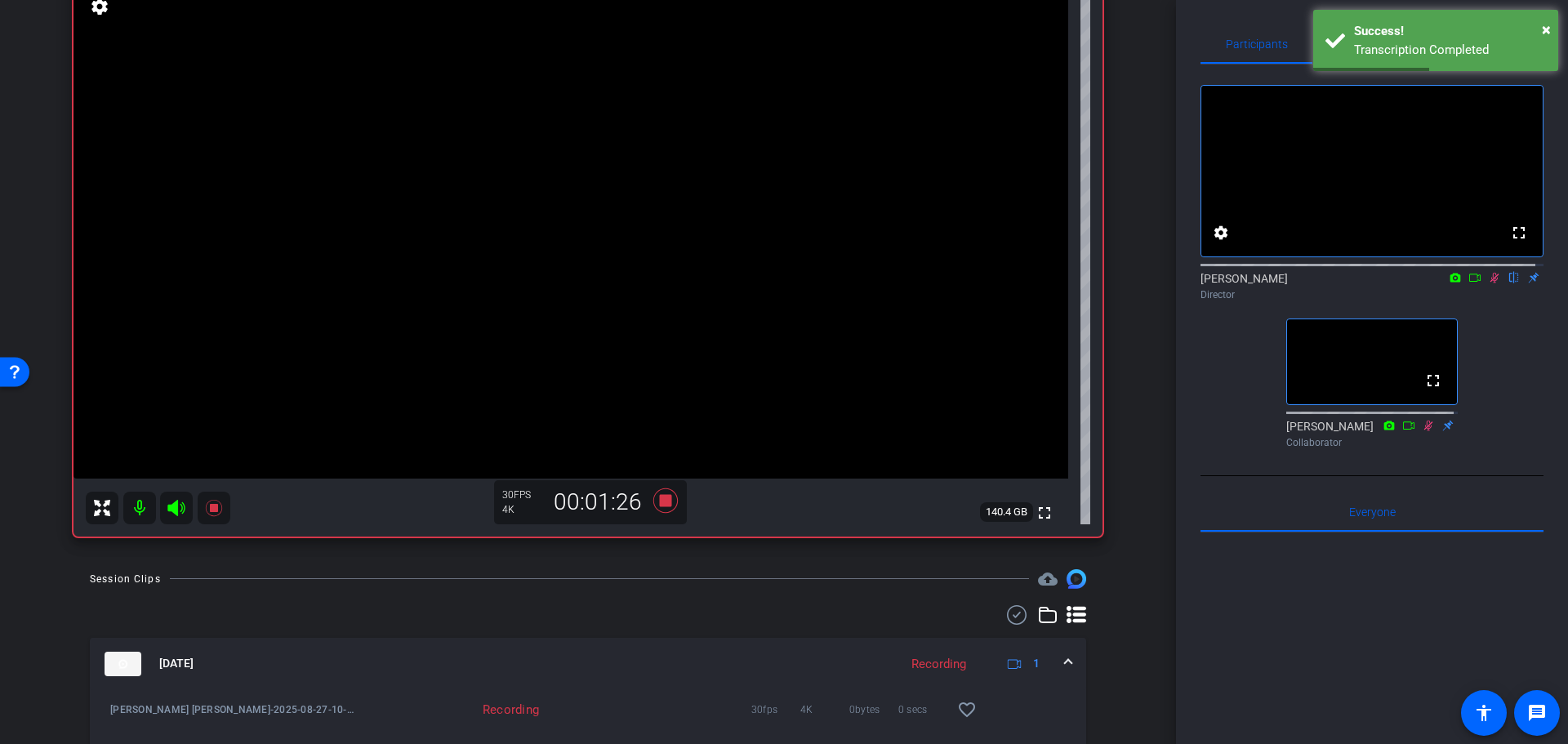
drag, startPoint x: 1113, startPoint y: 505, endPoint x: 1122, endPoint y: 419, distance: 86.5
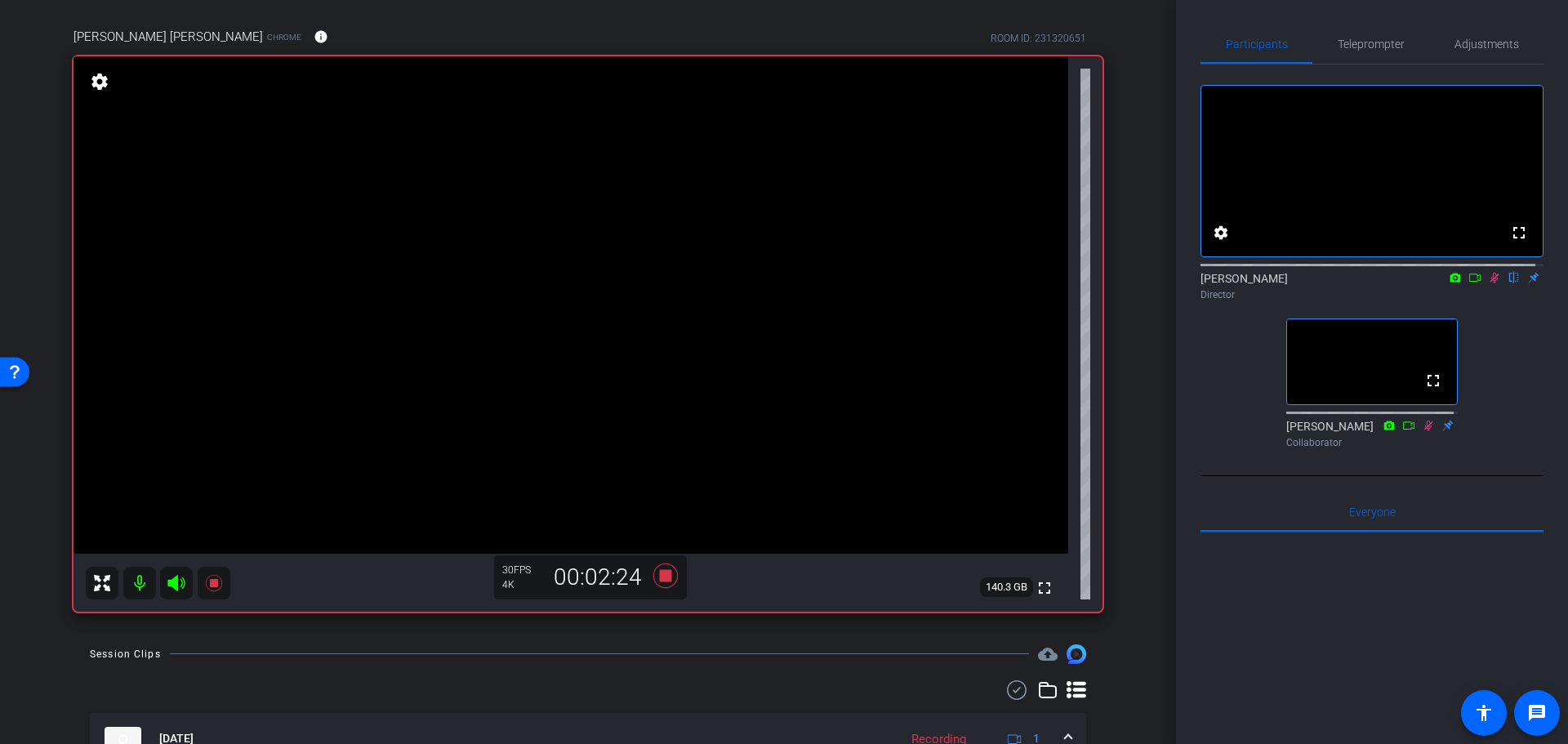
click at [556, 317] on video at bounding box center [570, 305] width 995 height 497
click at [1146, 355] on div "arrow_back Randy Johnston Back to project Send invite account_box grid_on setti…" at bounding box center [588, 259] width 1176 height 744
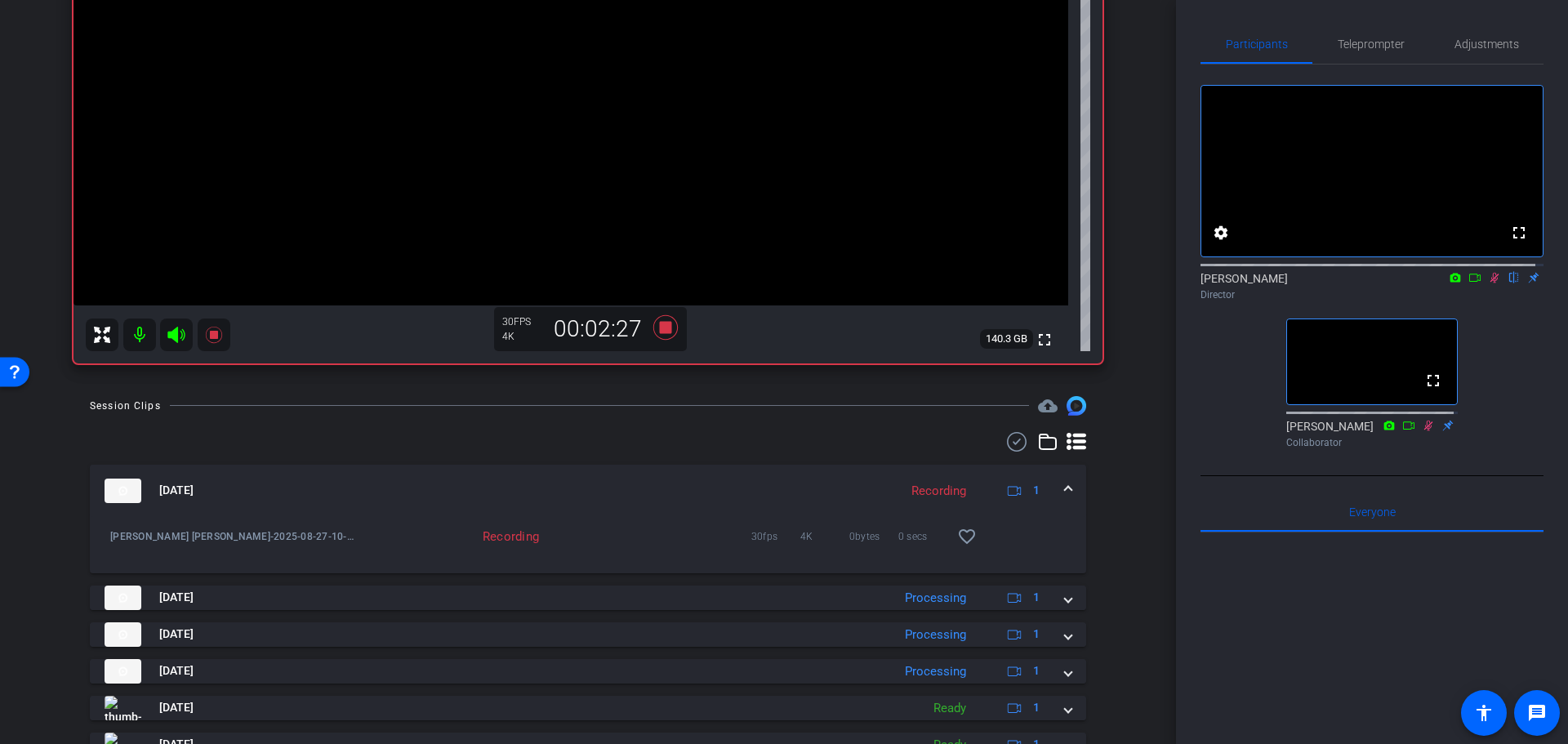
scroll to position [352, 0]
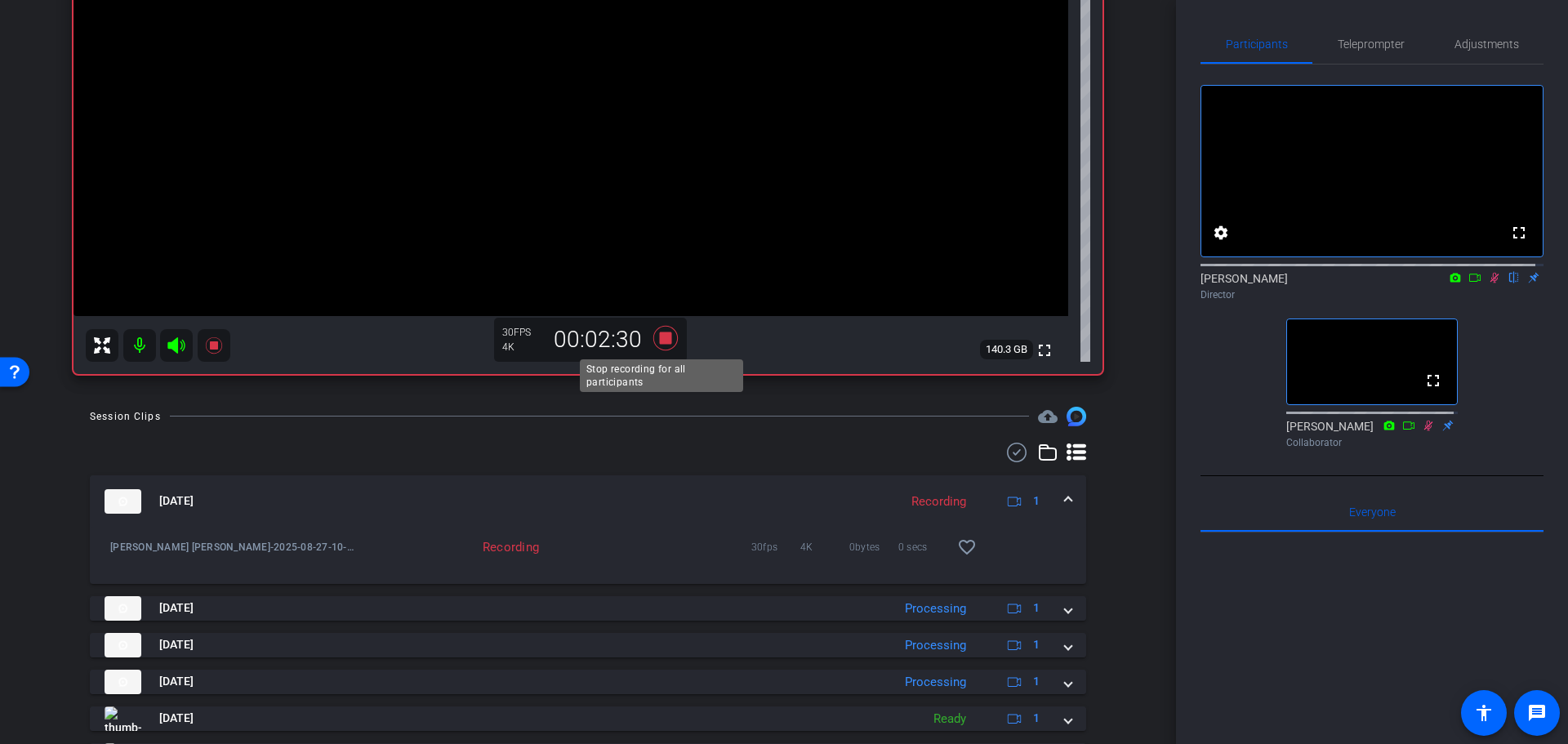
click at [665, 336] on icon at bounding box center [665, 337] width 25 height 25
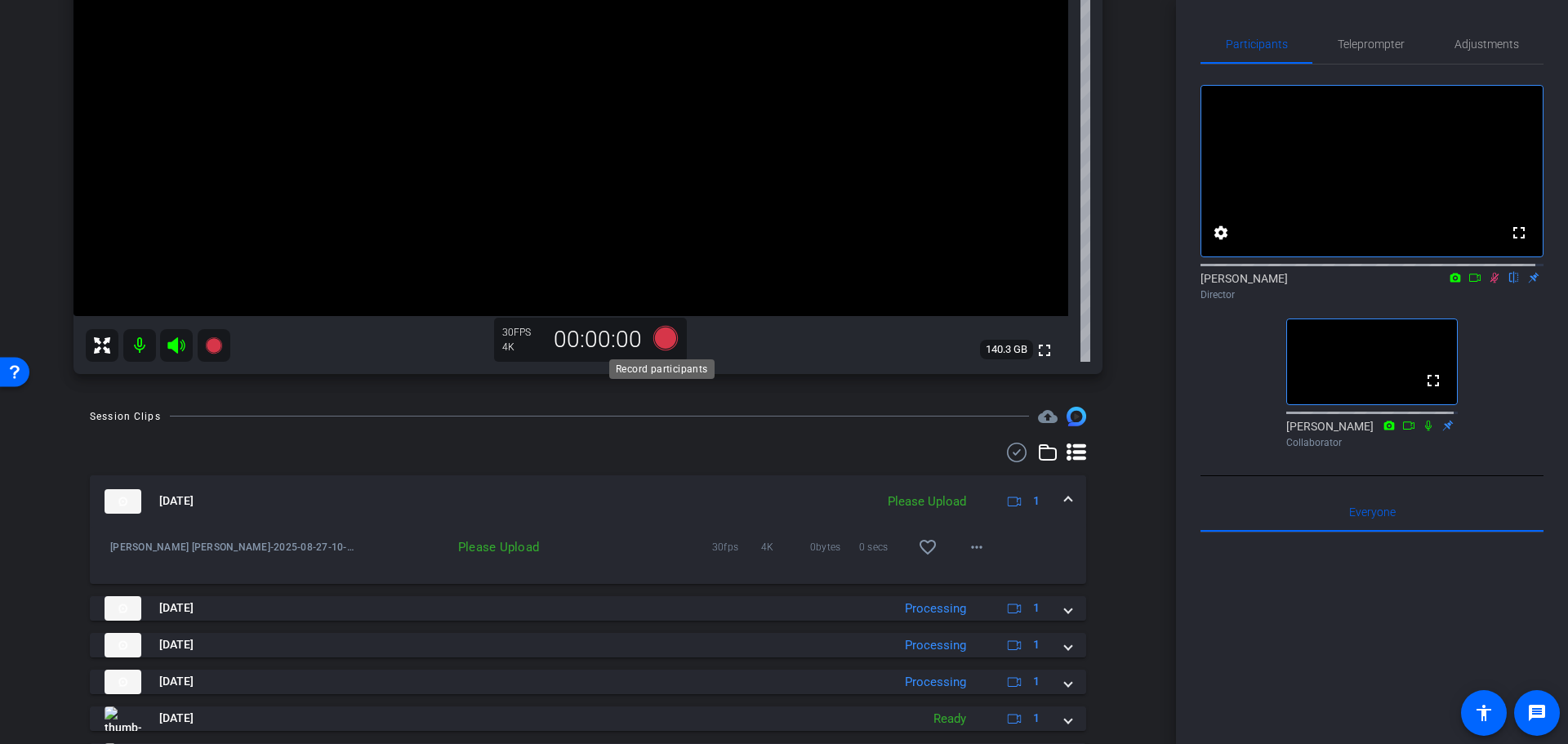
click at [658, 339] on icon at bounding box center [665, 337] width 25 height 25
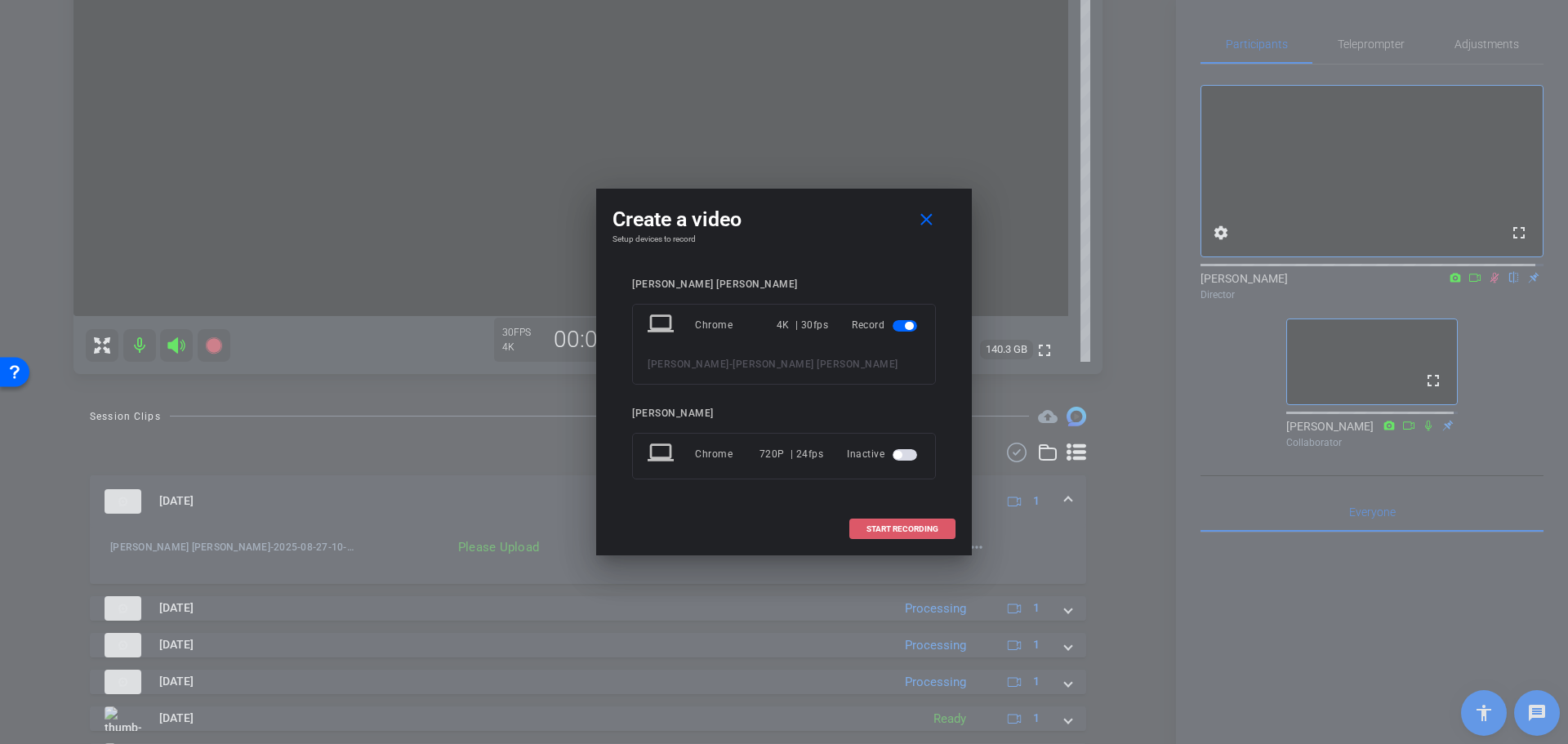
click at [880, 518] on span at bounding box center [902, 529] width 105 height 39
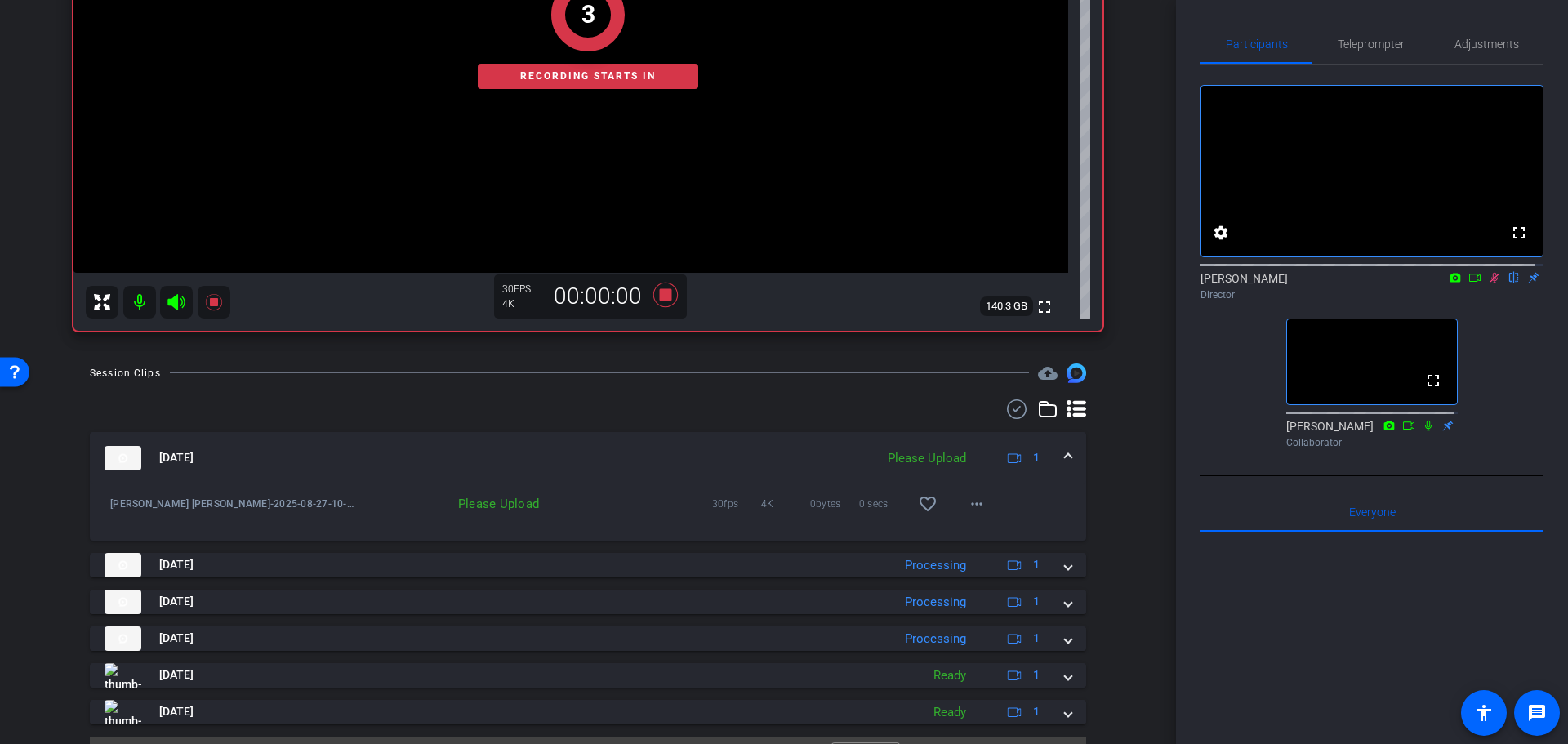
scroll to position [433, 0]
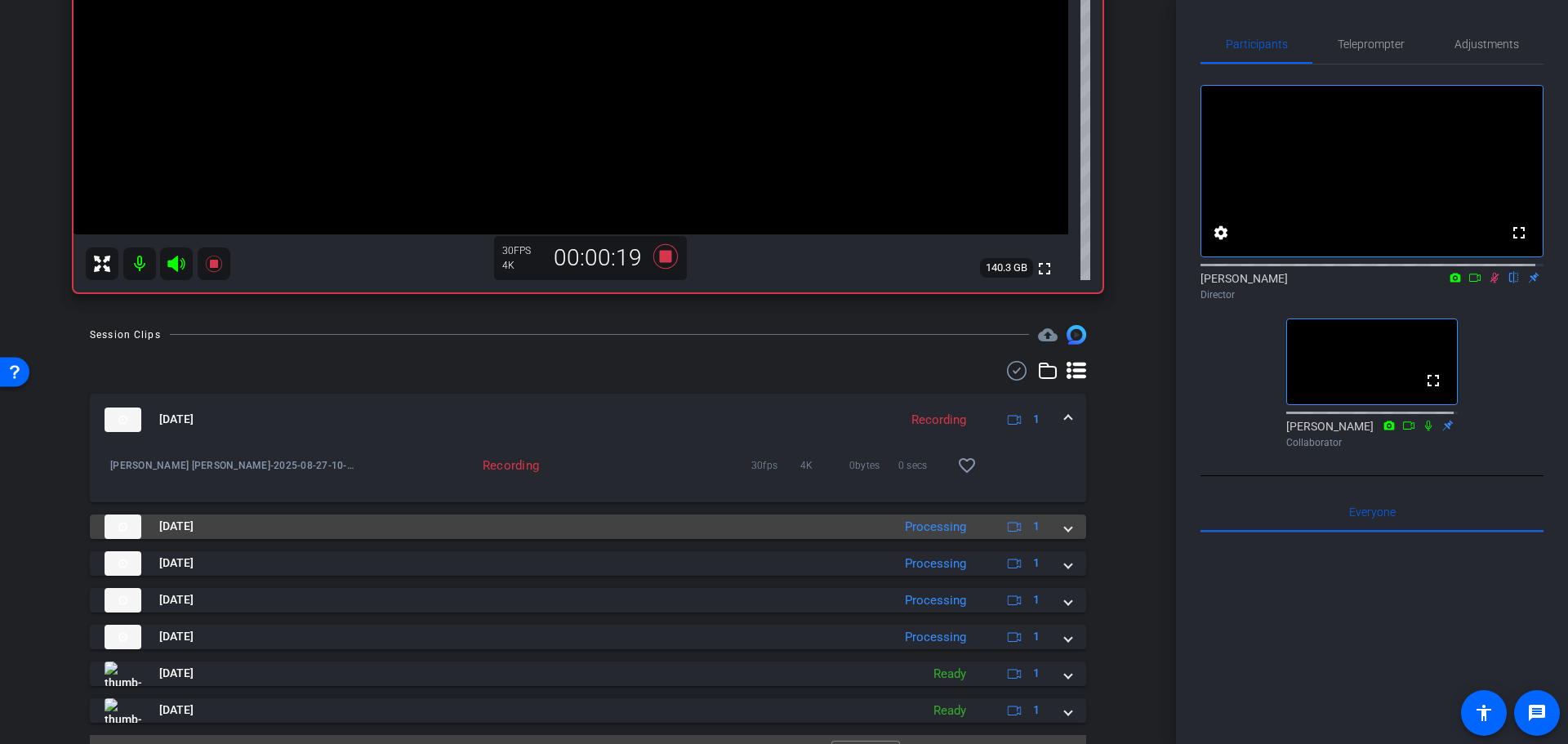
click at [859, 519] on mat-panel-title "Aug 27, 2025" at bounding box center [493, 527] width 778 height 25
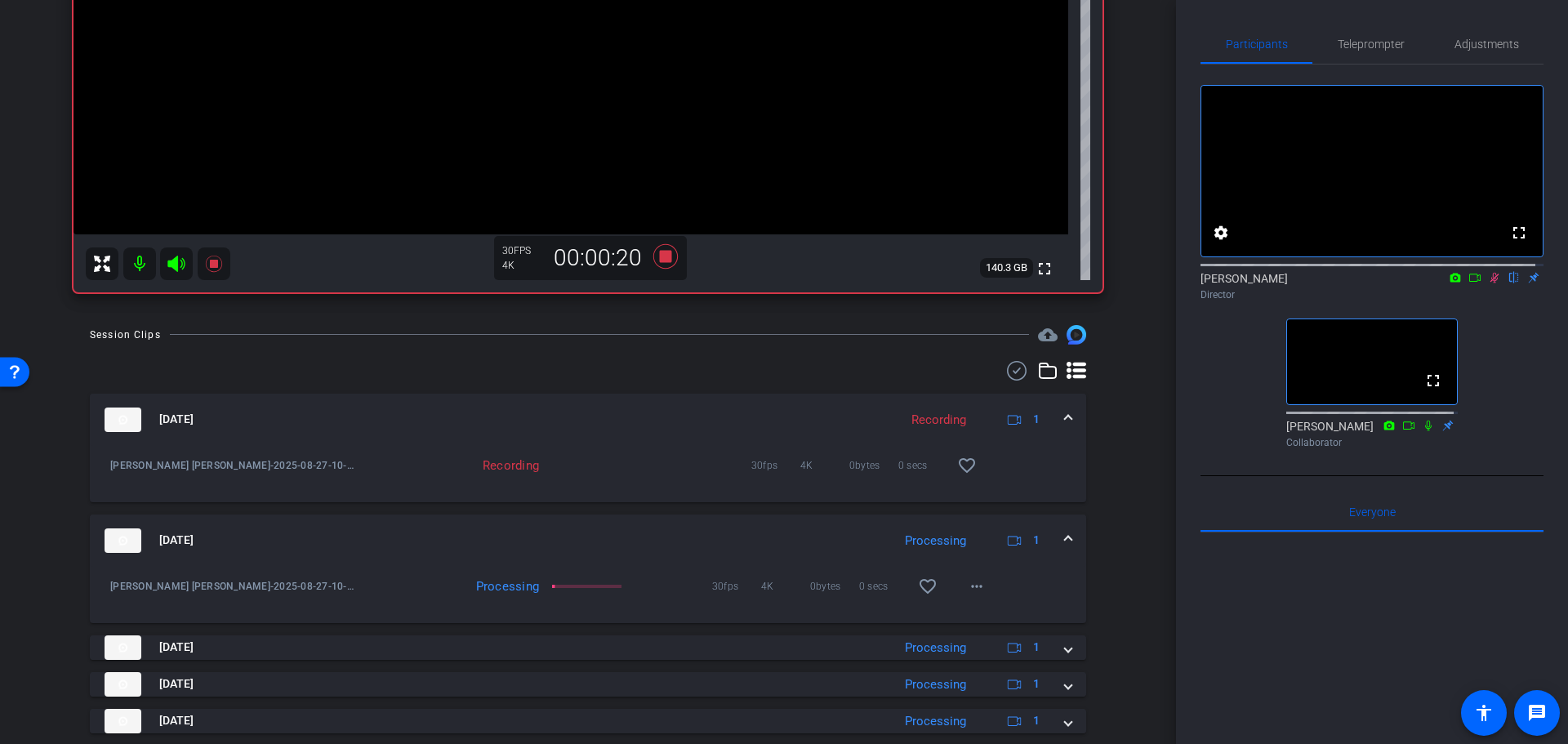
click at [845, 519] on mat-expansion-panel-header "Aug 27, 2025 Processing 1" at bounding box center [588, 541] width 996 height 52
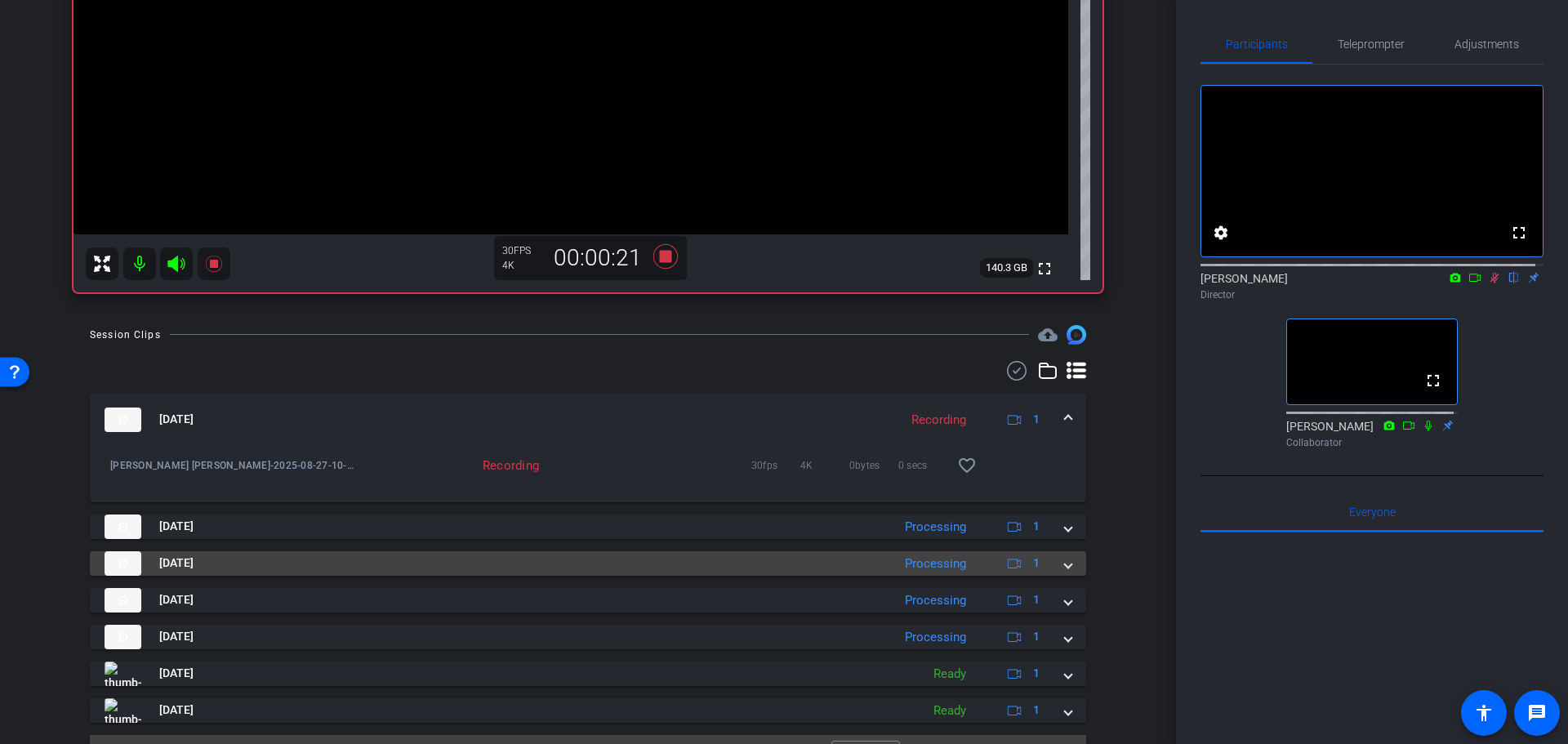
click at [831, 567] on mat-panel-title "Aug 27, 2025" at bounding box center [493, 564] width 778 height 25
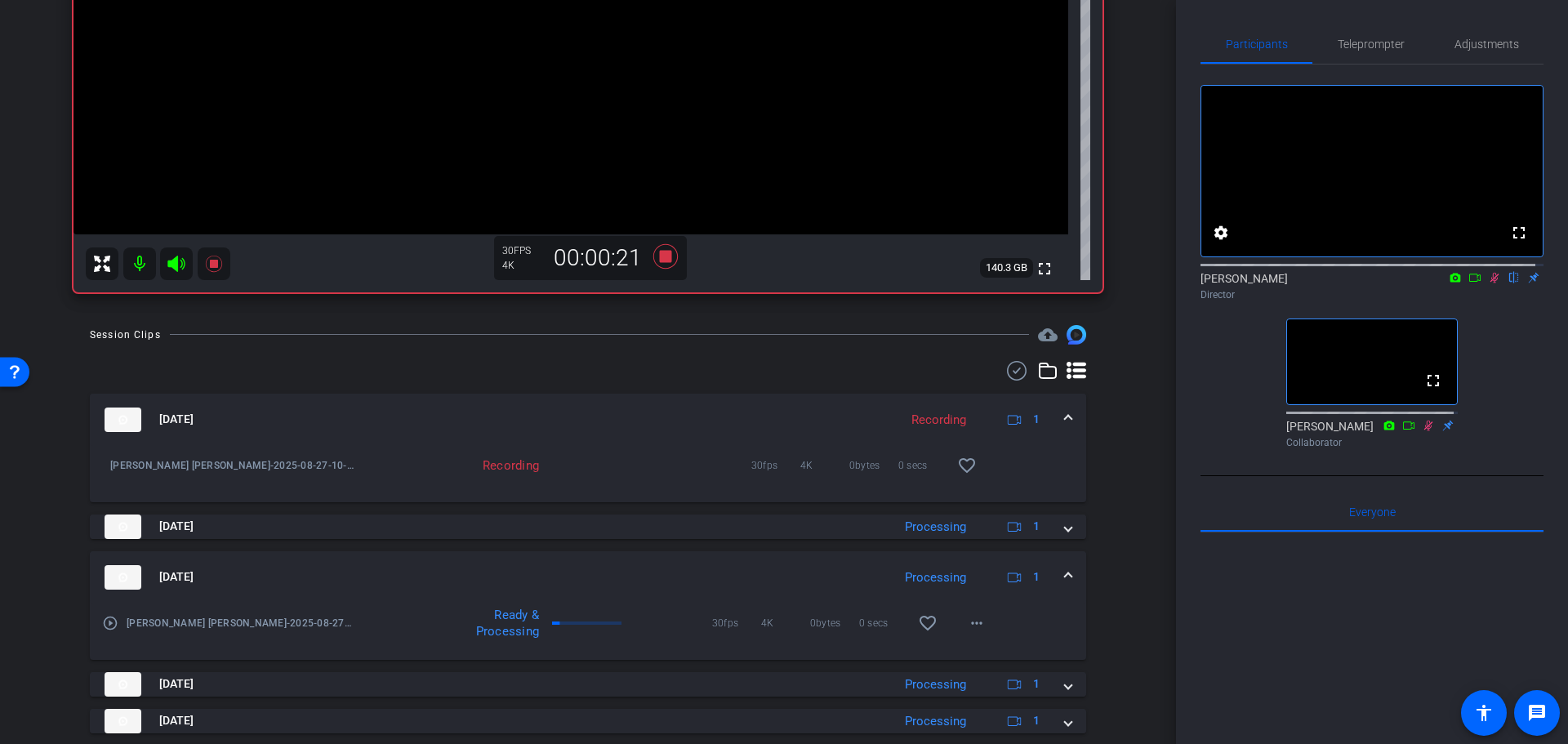
click at [831, 567] on mat-panel-title "Aug 27, 2025" at bounding box center [493, 577] width 778 height 25
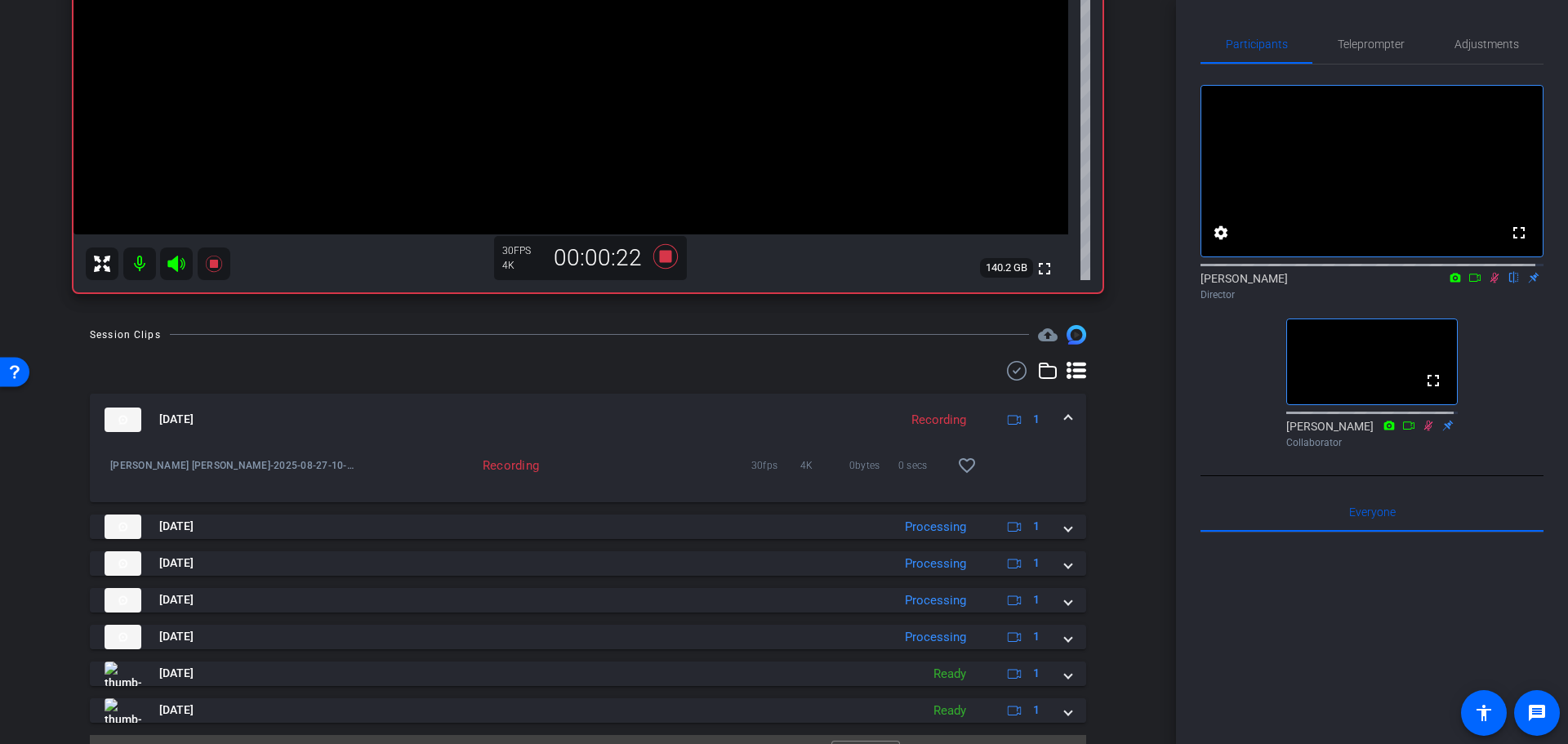
click at [1113, 592] on div "Session Clips cloud_upload Aug 27, 2025 Recording 1 Randy Johnston-Coyt Randy J…" at bounding box center [588, 552] width 1094 height 455
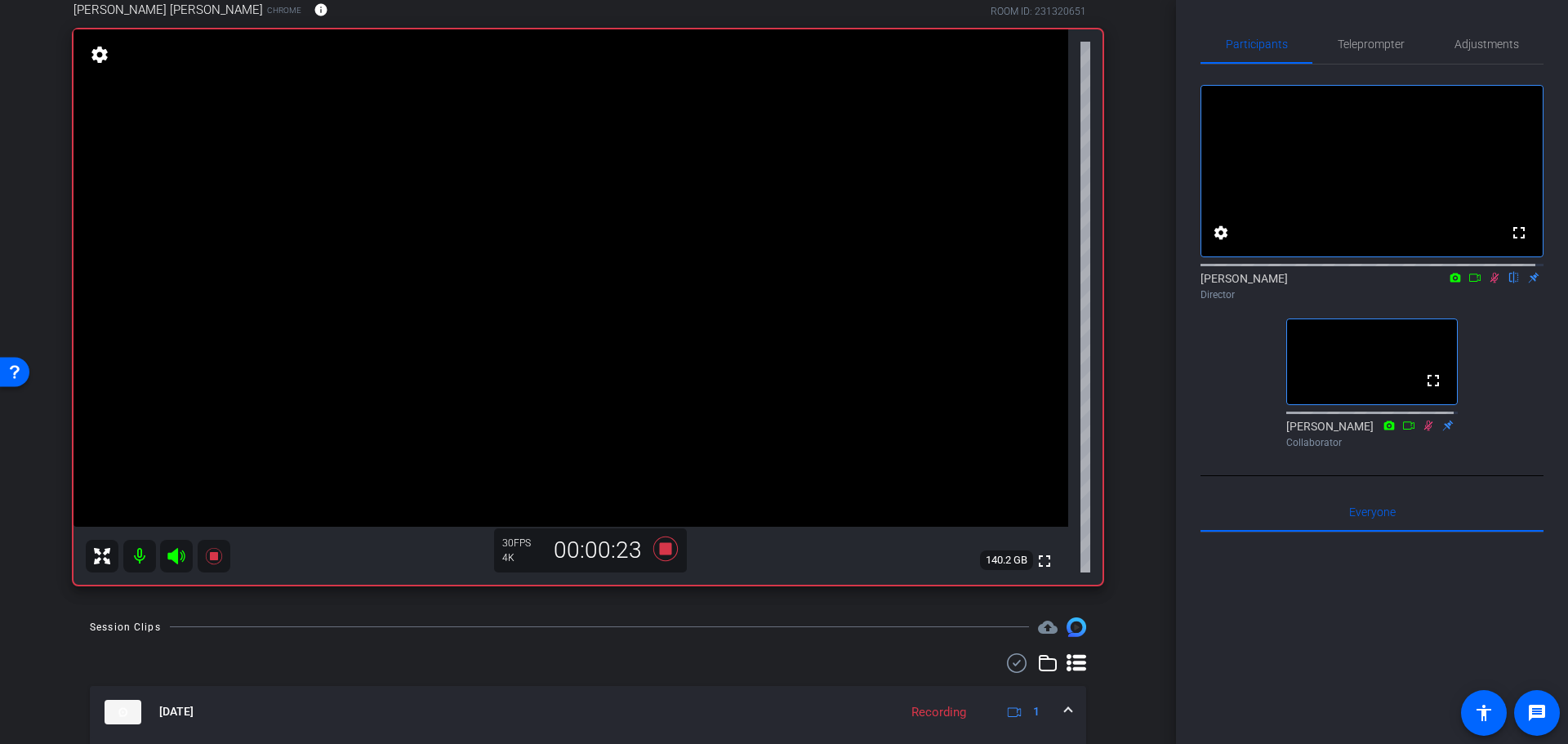
drag, startPoint x: 1118, startPoint y: 666, endPoint x: 1135, endPoint y: 583, distance: 84.7
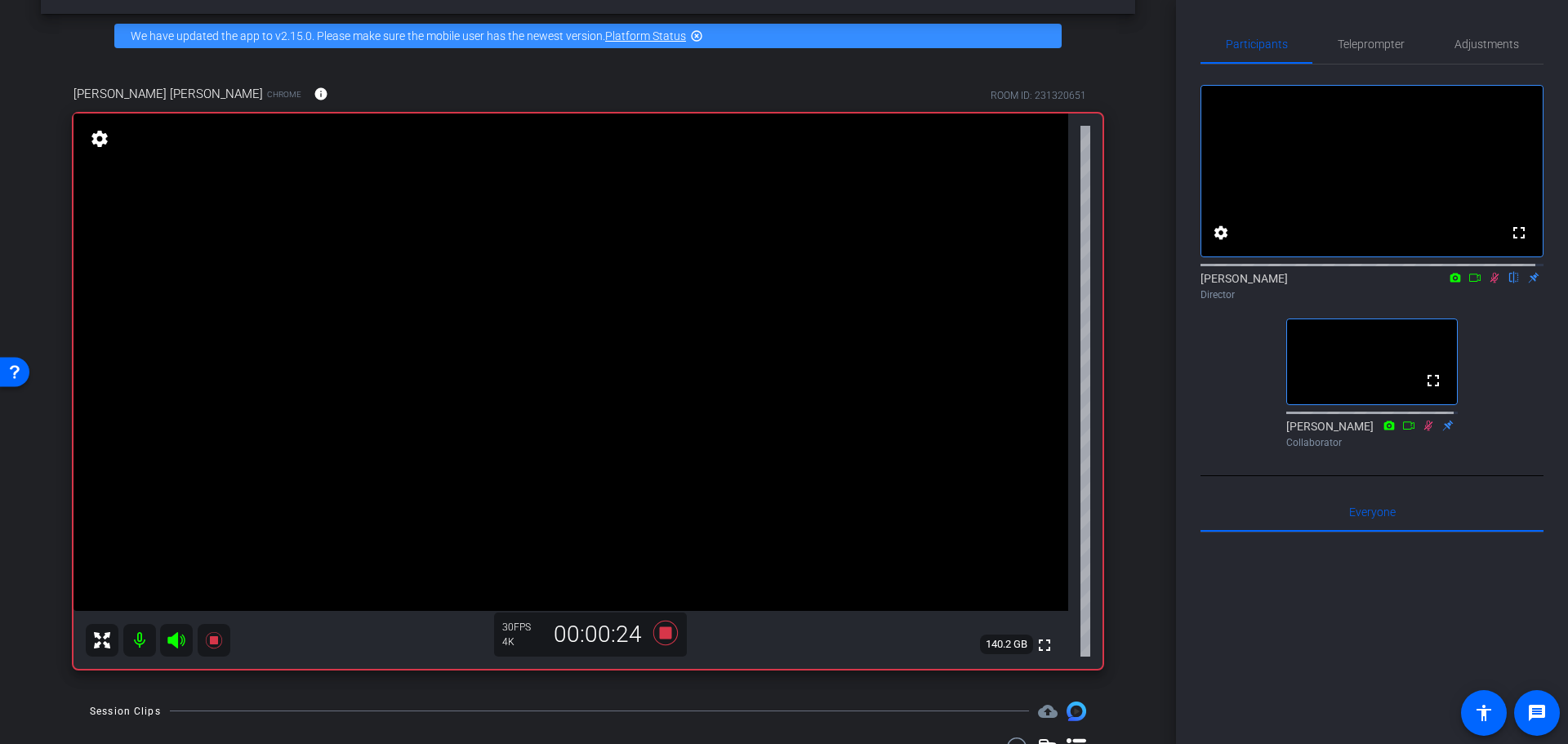
click at [1134, 577] on div "arrow_back Randy Johnston Back to project Send invite account_box grid_on setti…" at bounding box center [588, 316] width 1176 height 744
click at [1120, 442] on div "Coyt Randy Johnston Chrome info ROOM ID: 231320651 fullscreen settings 140.2 GB…" at bounding box center [588, 371] width 1094 height 627
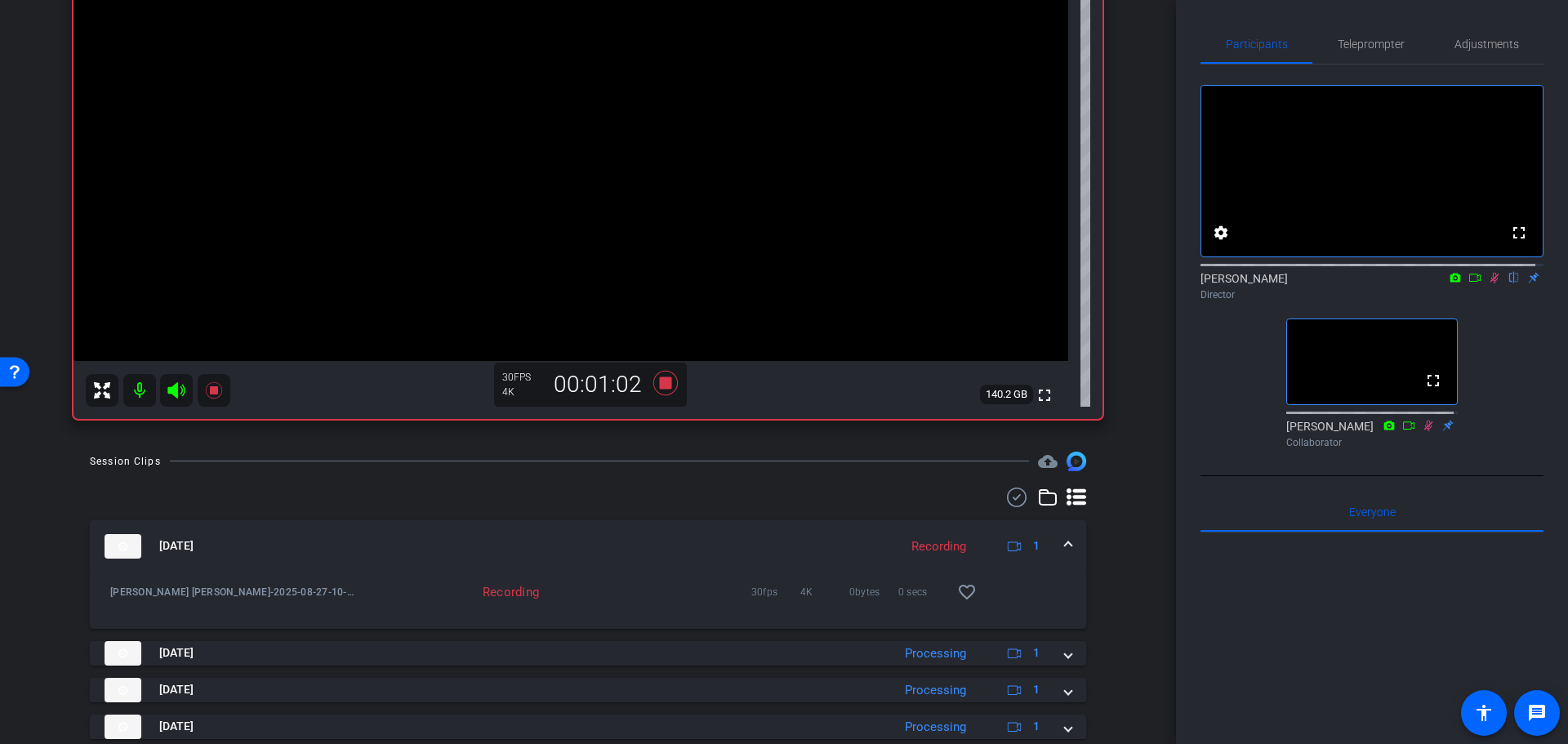
scroll to position [388, 0]
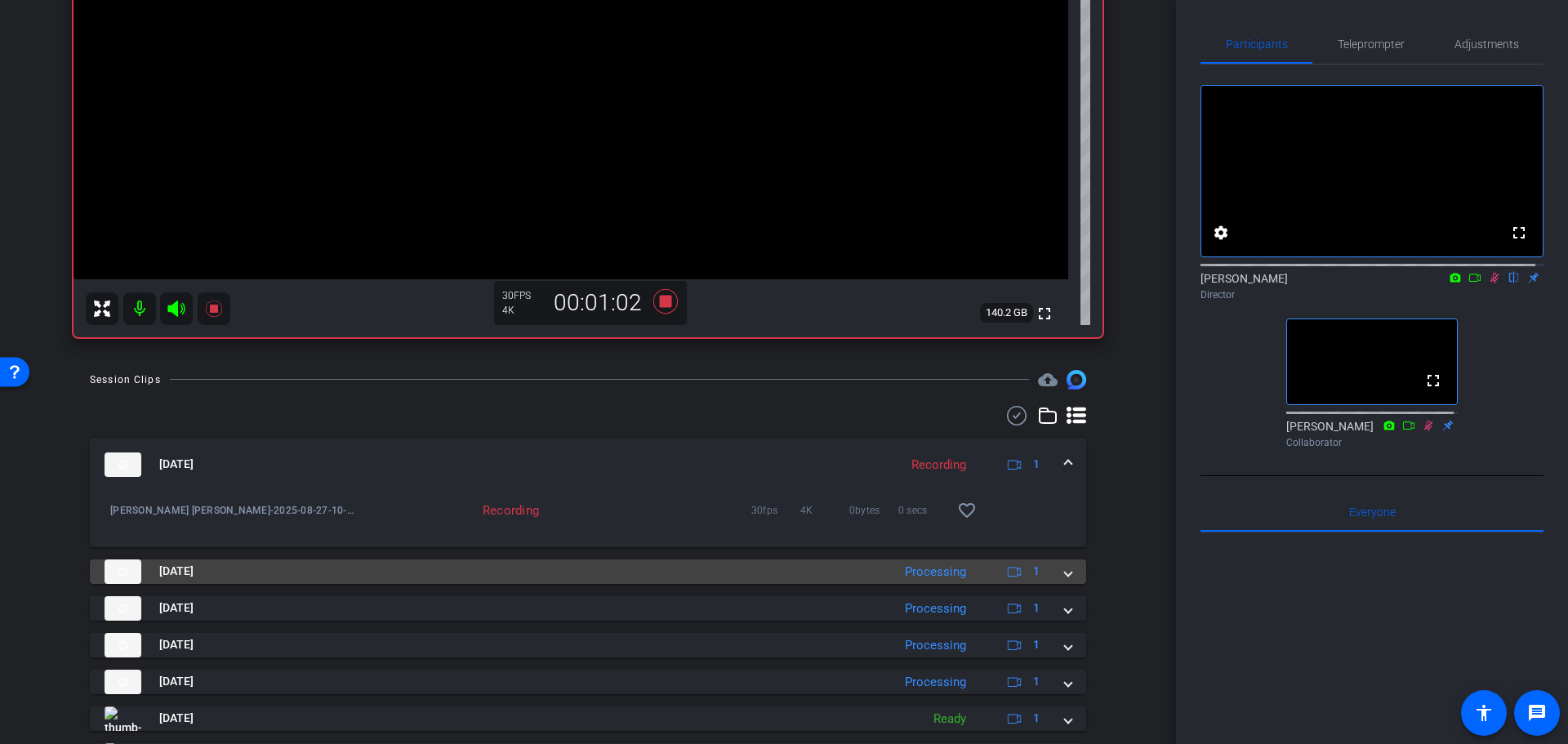
click at [903, 564] on div "Processing" at bounding box center [935, 572] width 77 height 19
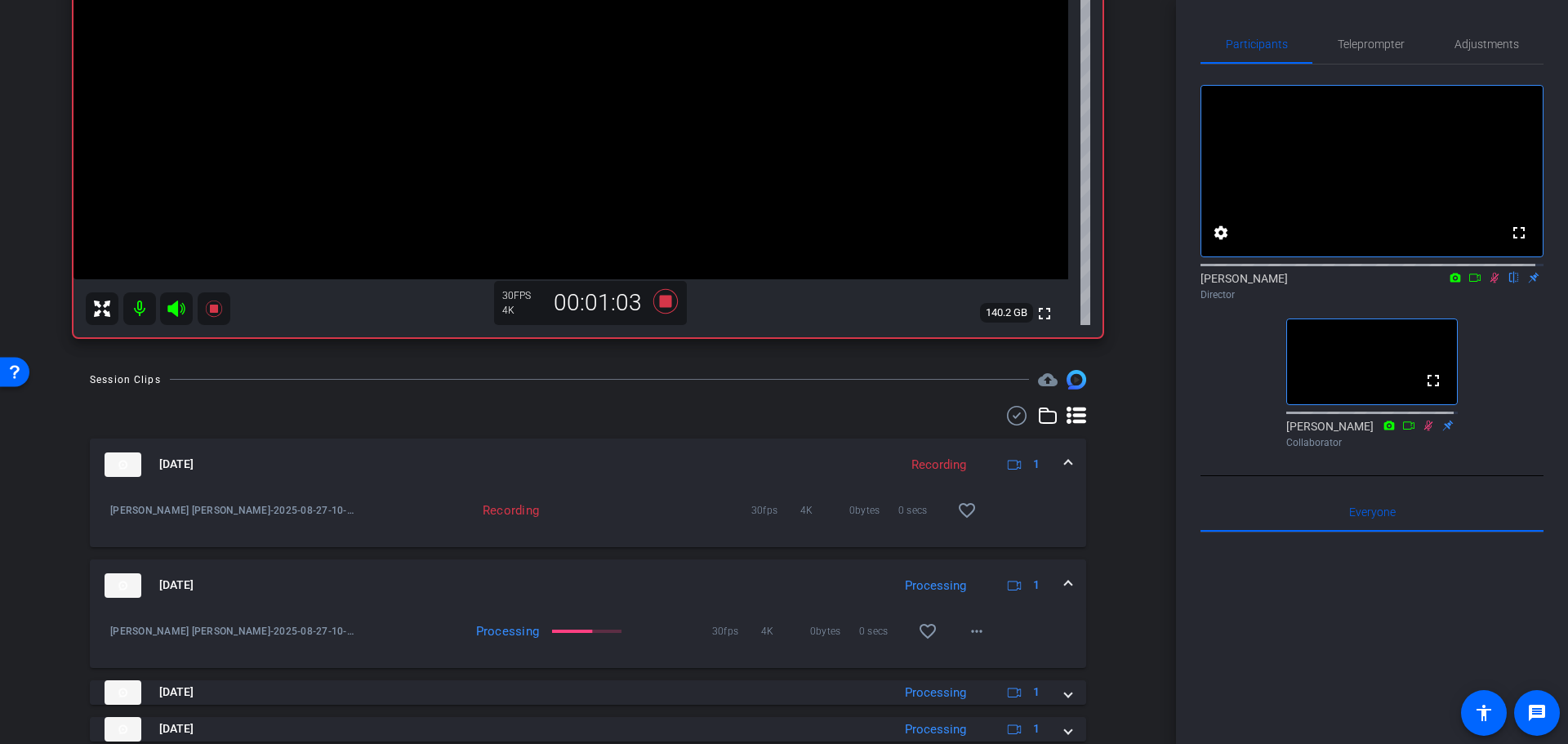
click at [878, 567] on mat-expansion-panel-header "Aug 27, 2025 Processing 1" at bounding box center [588, 585] width 996 height 52
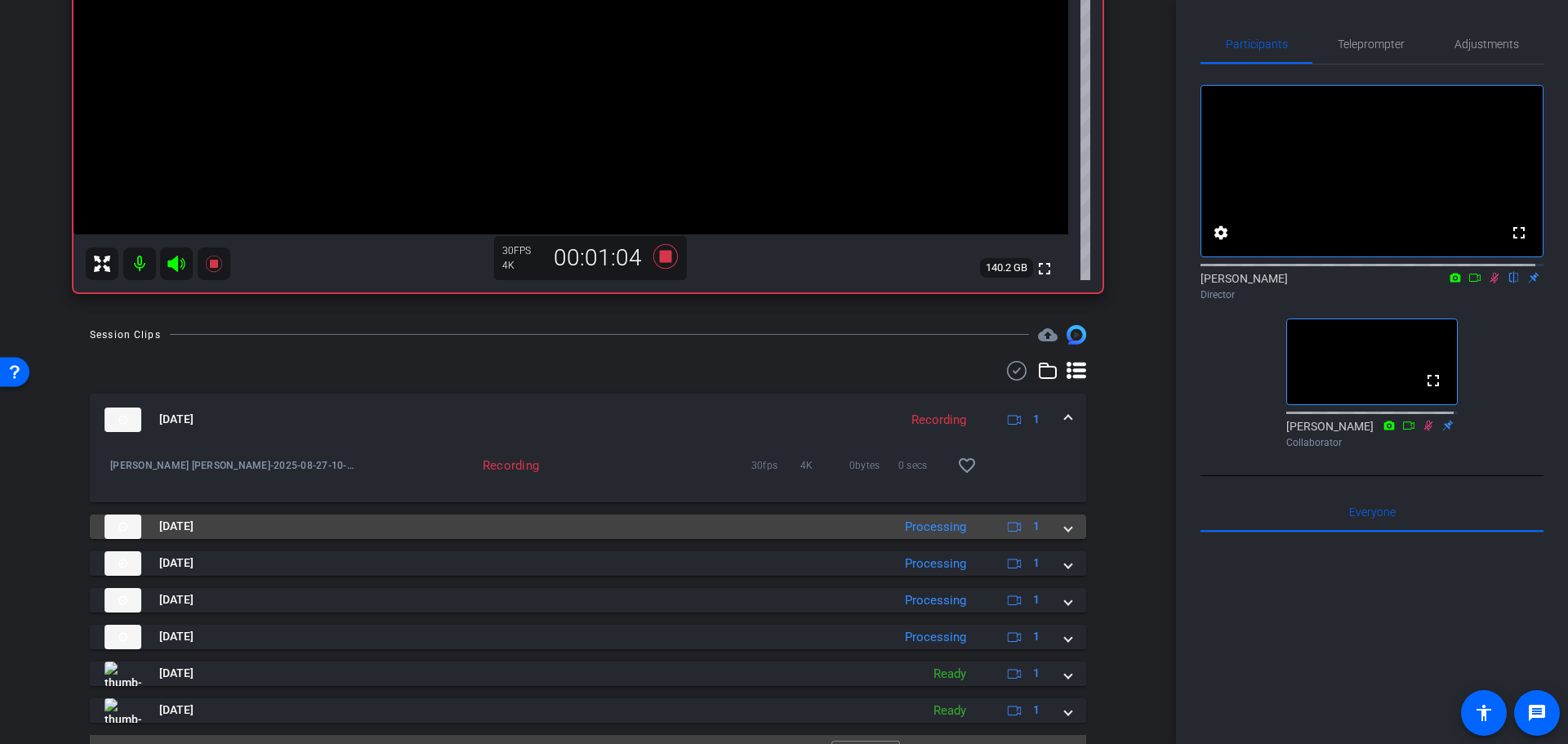
scroll to position [470, 0]
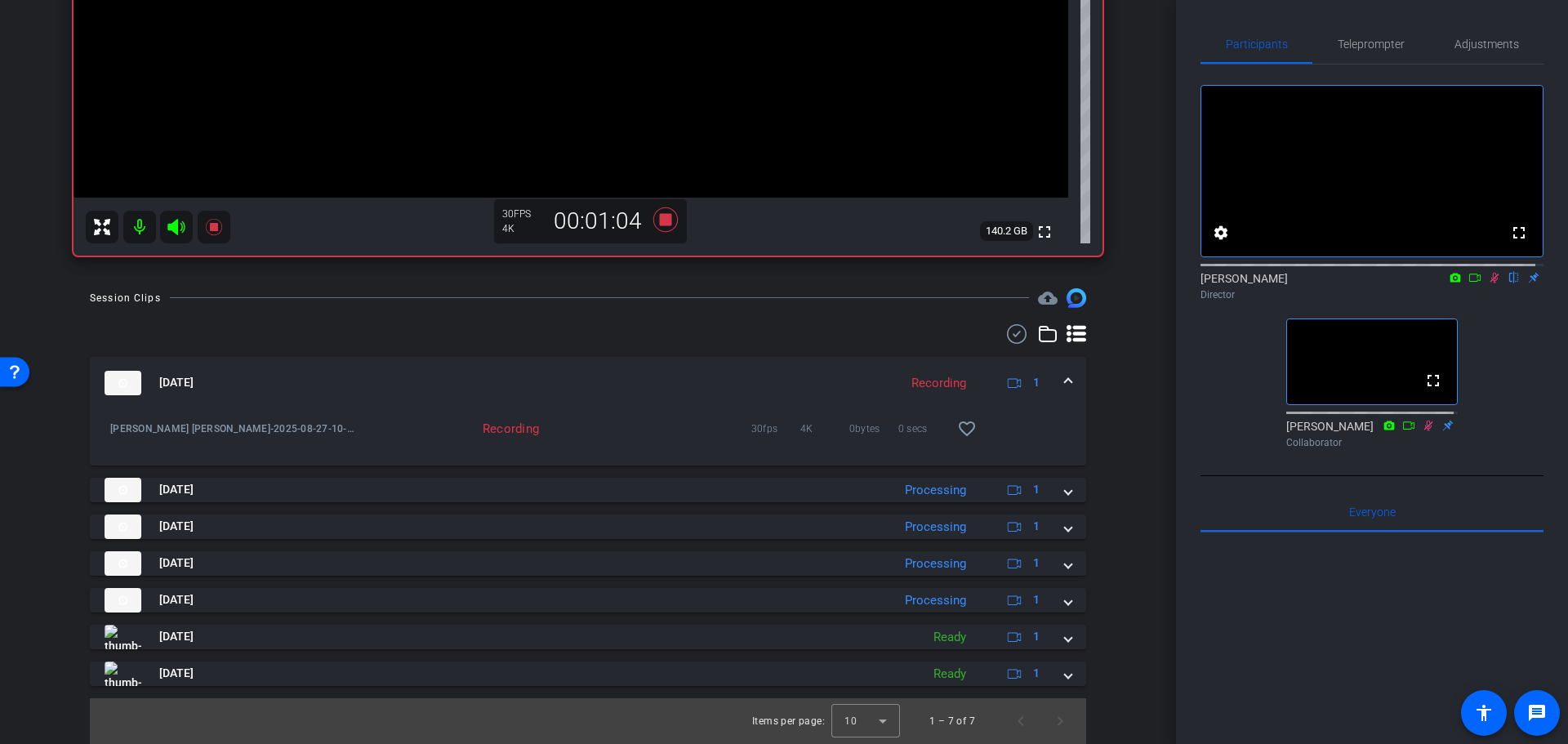
click at [870, 541] on div "Aug 27, 2025 Recording 1 Randy Johnston-Coyt Randy Johnston-2025-08-27-10-34-27…" at bounding box center [588, 521] width 996 height 329
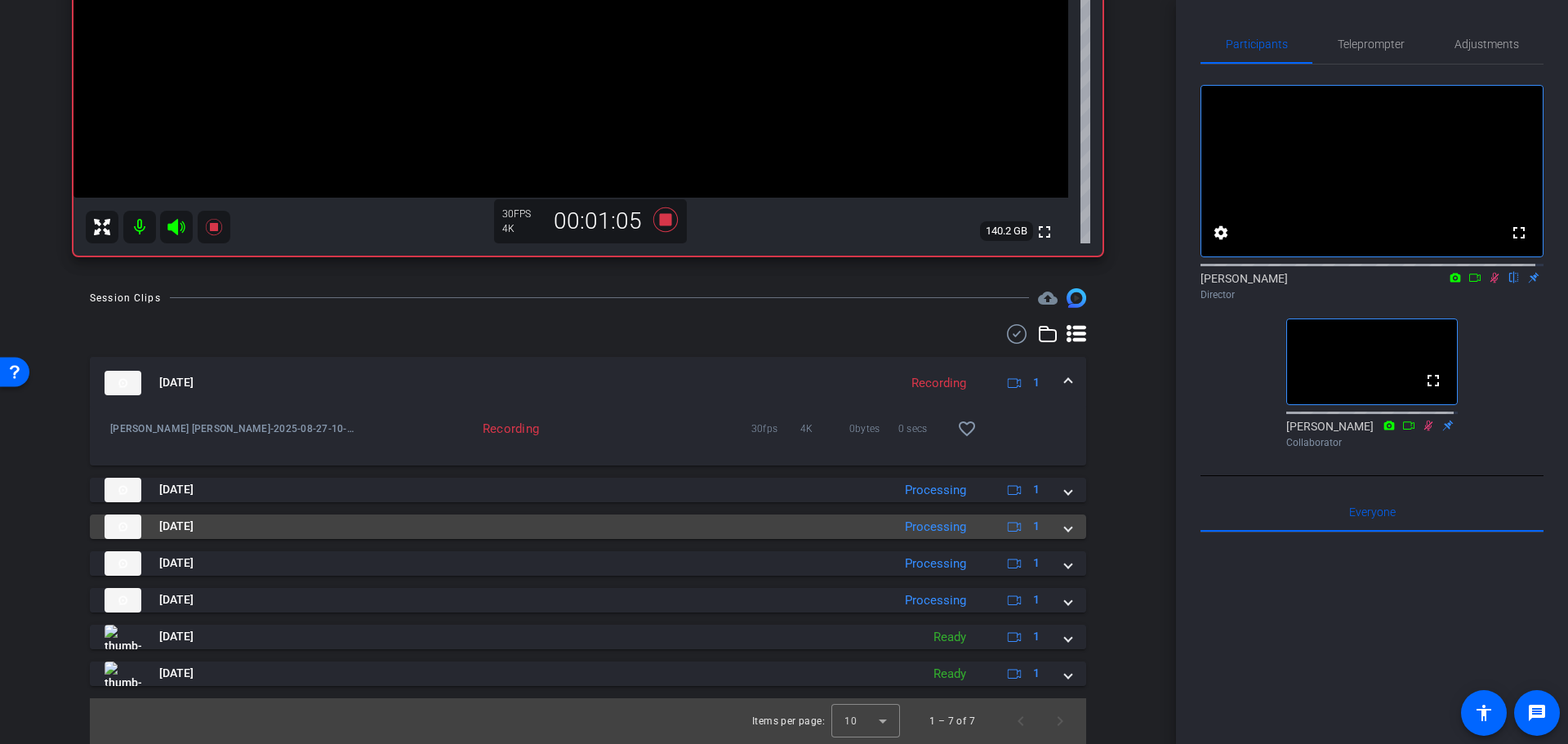
click at [865, 536] on mat-panel-title "Aug 27, 2025" at bounding box center [493, 527] width 778 height 25
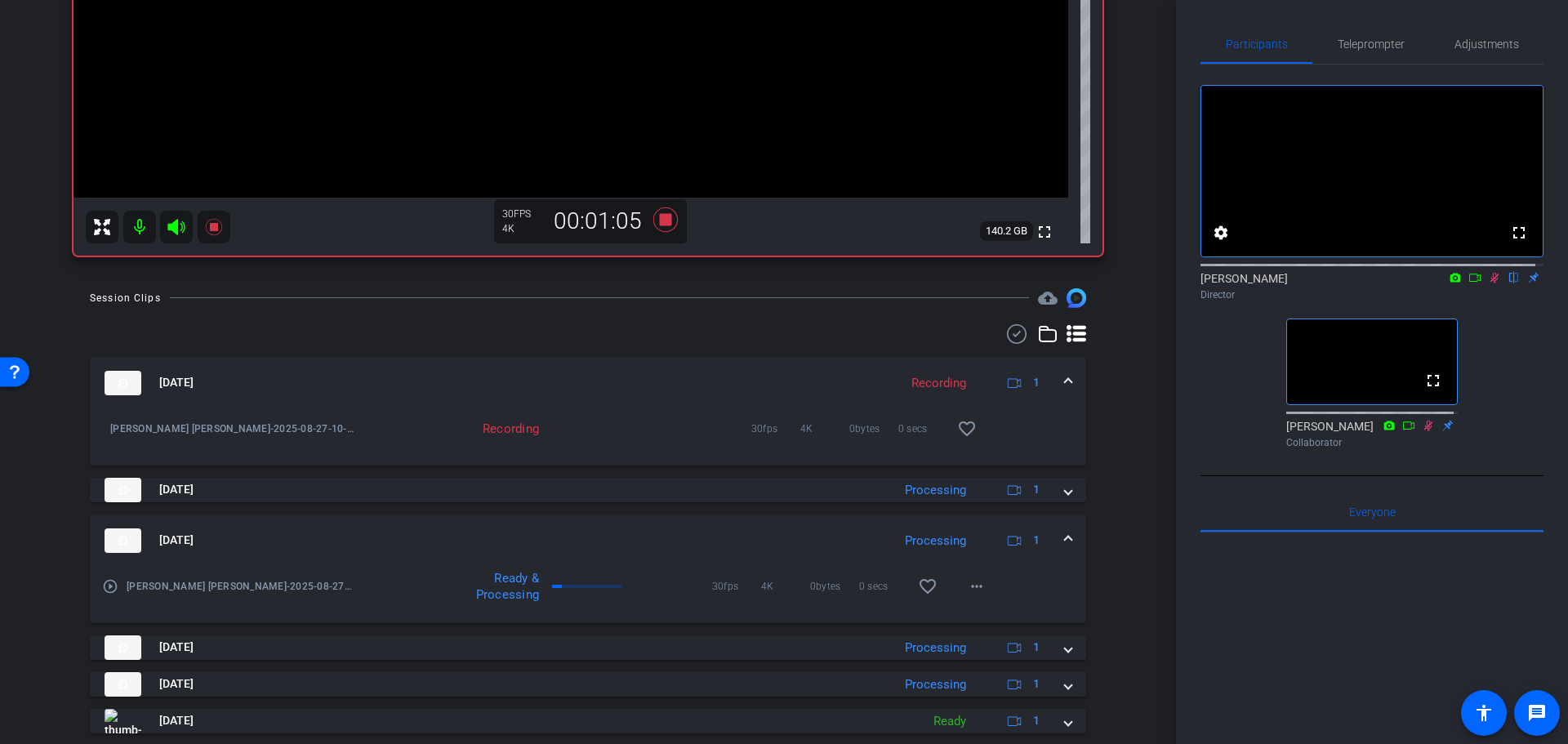
click at [865, 536] on mat-panel-title "Aug 27, 2025" at bounding box center [493, 541] width 778 height 25
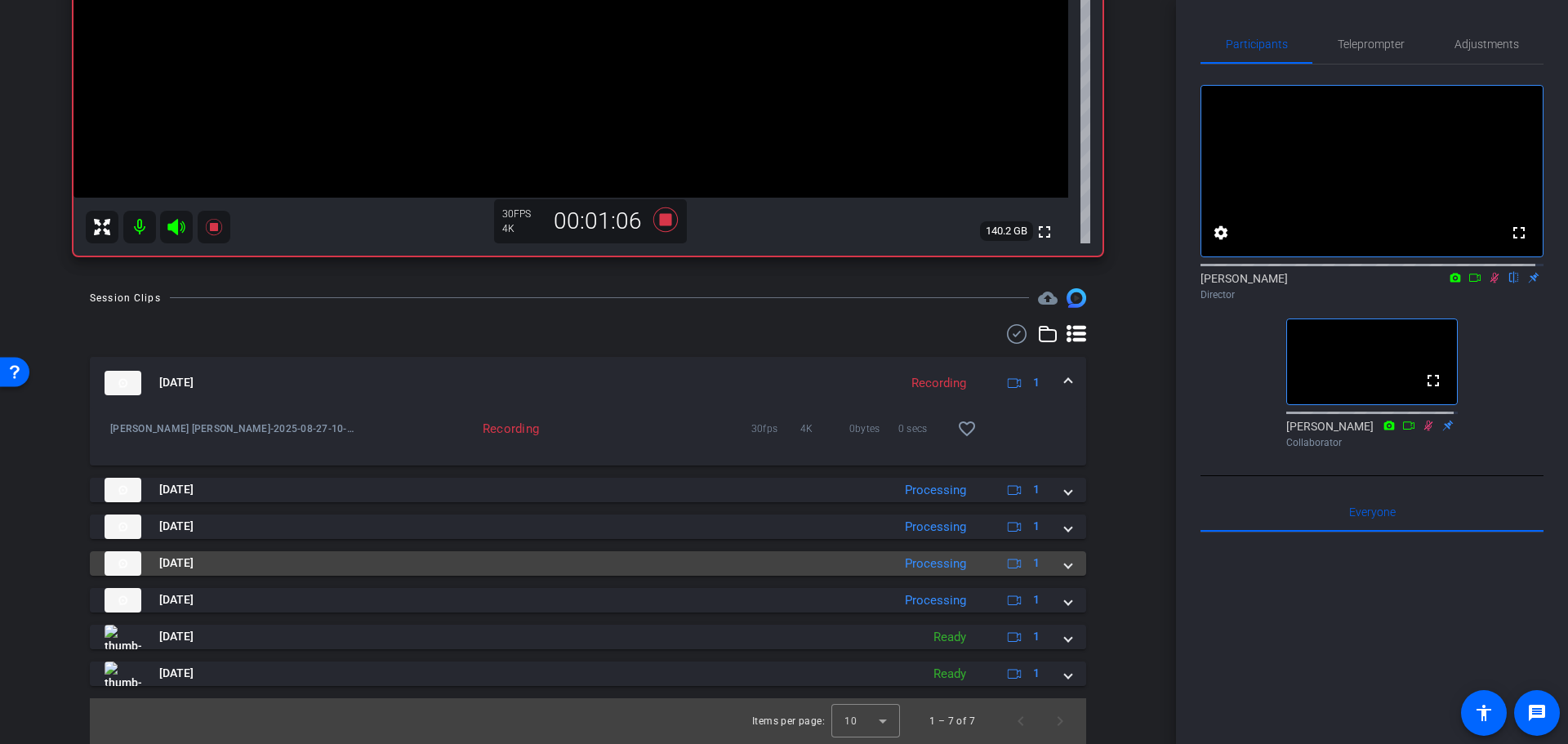
click at [868, 563] on mat-panel-title "Aug 27, 2025" at bounding box center [493, 564] width 778 height 25
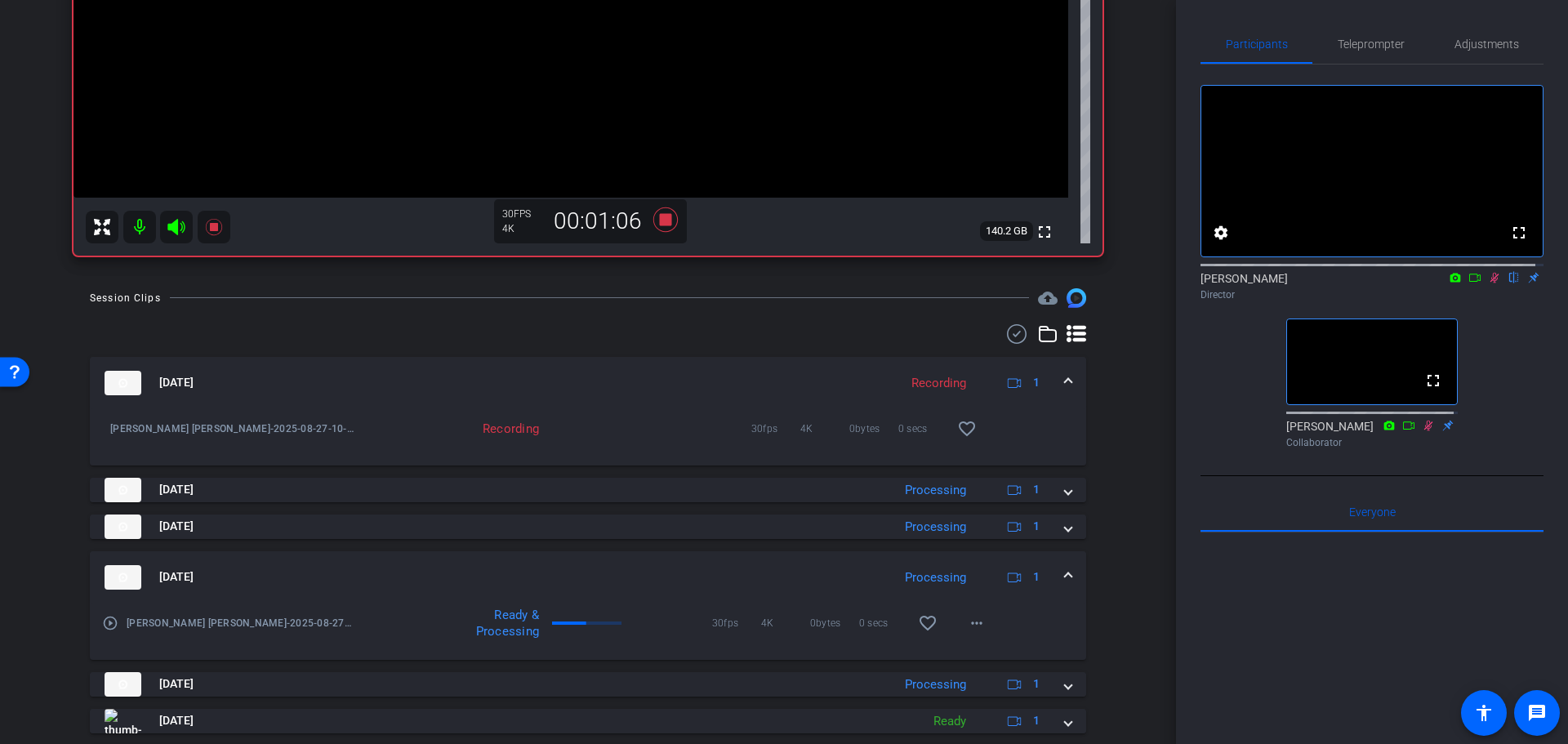
click at [868, 563] on mat-expansion-panel-header "Aug 27, 2025 Processing 1" at bounding box center [588, 577] width 996 height 52
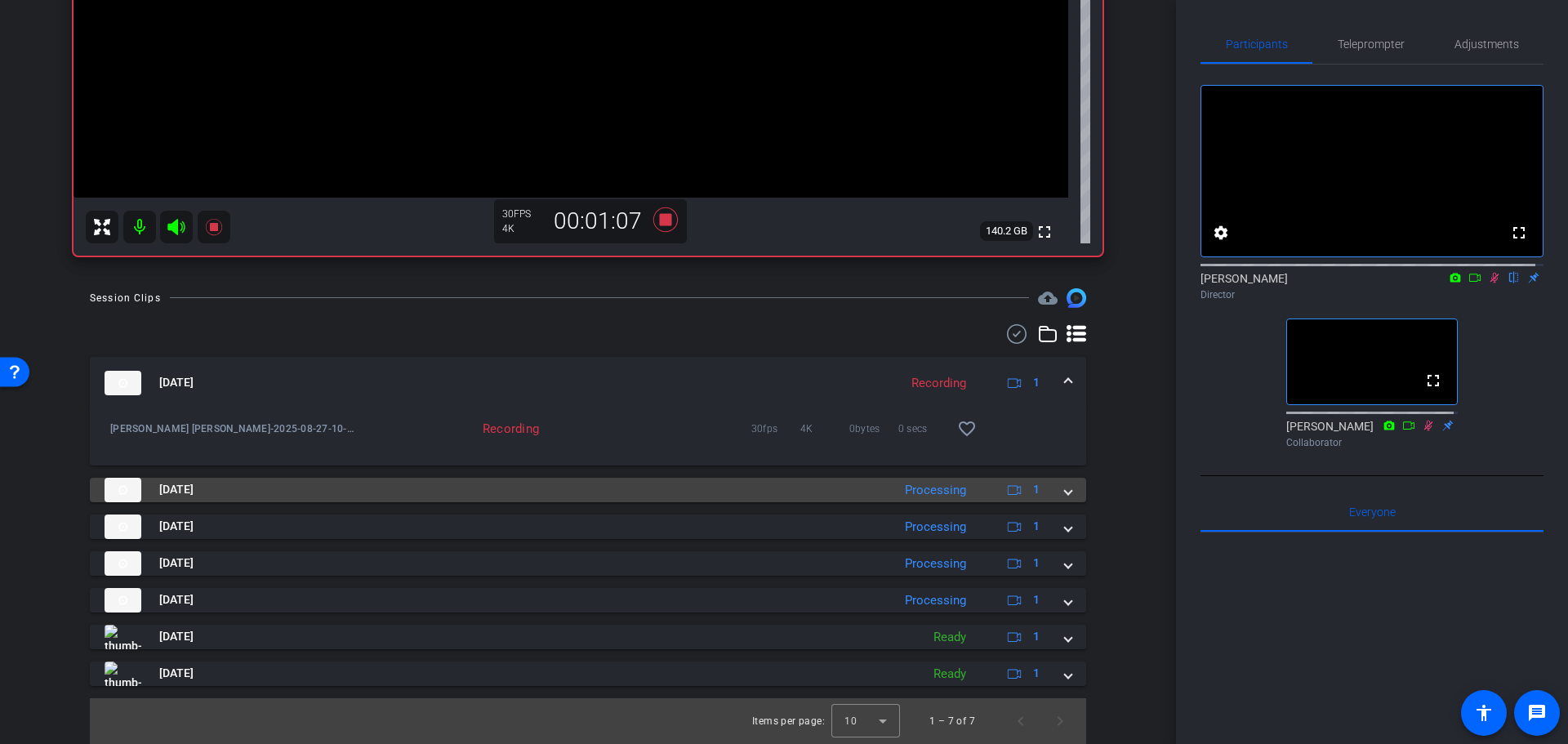
click at [869, 494] on mat-panel-title "Aug 27, 2025" at bounding box center [493, 489] width 778 height 25
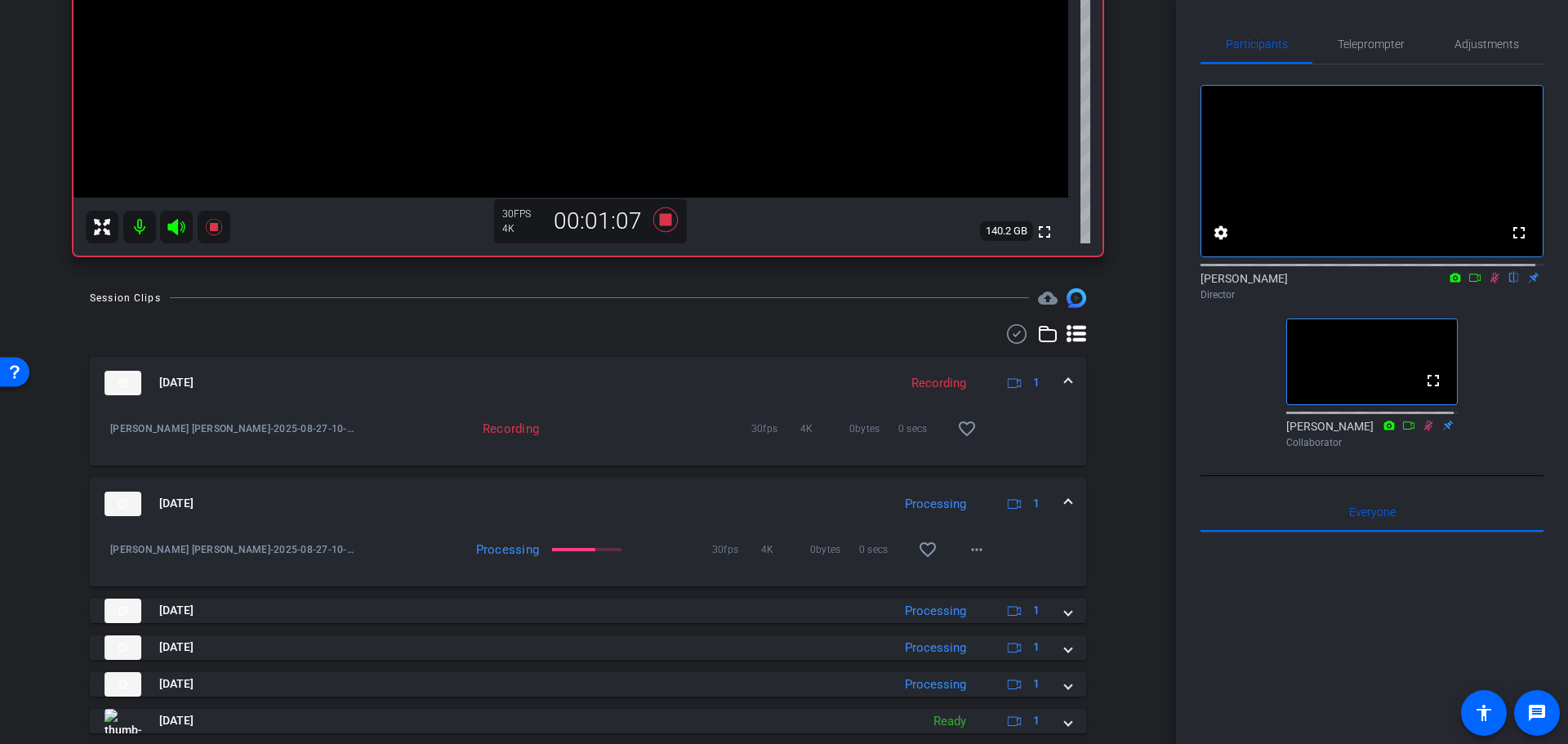
click at [869, 494] on mat-panel-title "Aug 27, 2025" at bounding box center [493, 504] width 778 height 25
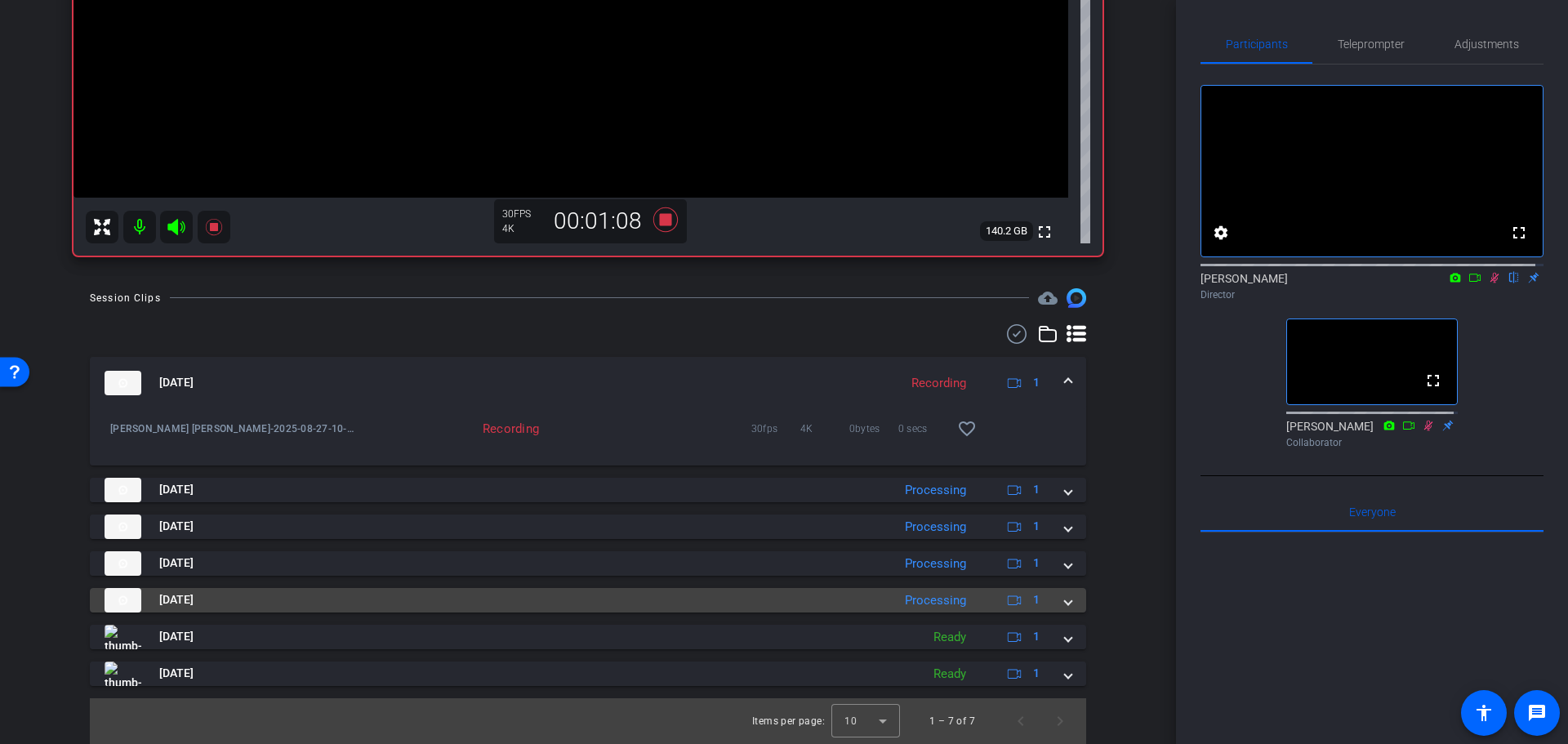
click at [871, 597] on mat-panel-title "Aug 27, 2025" at bounding box center [493, 600] width 778 height 25
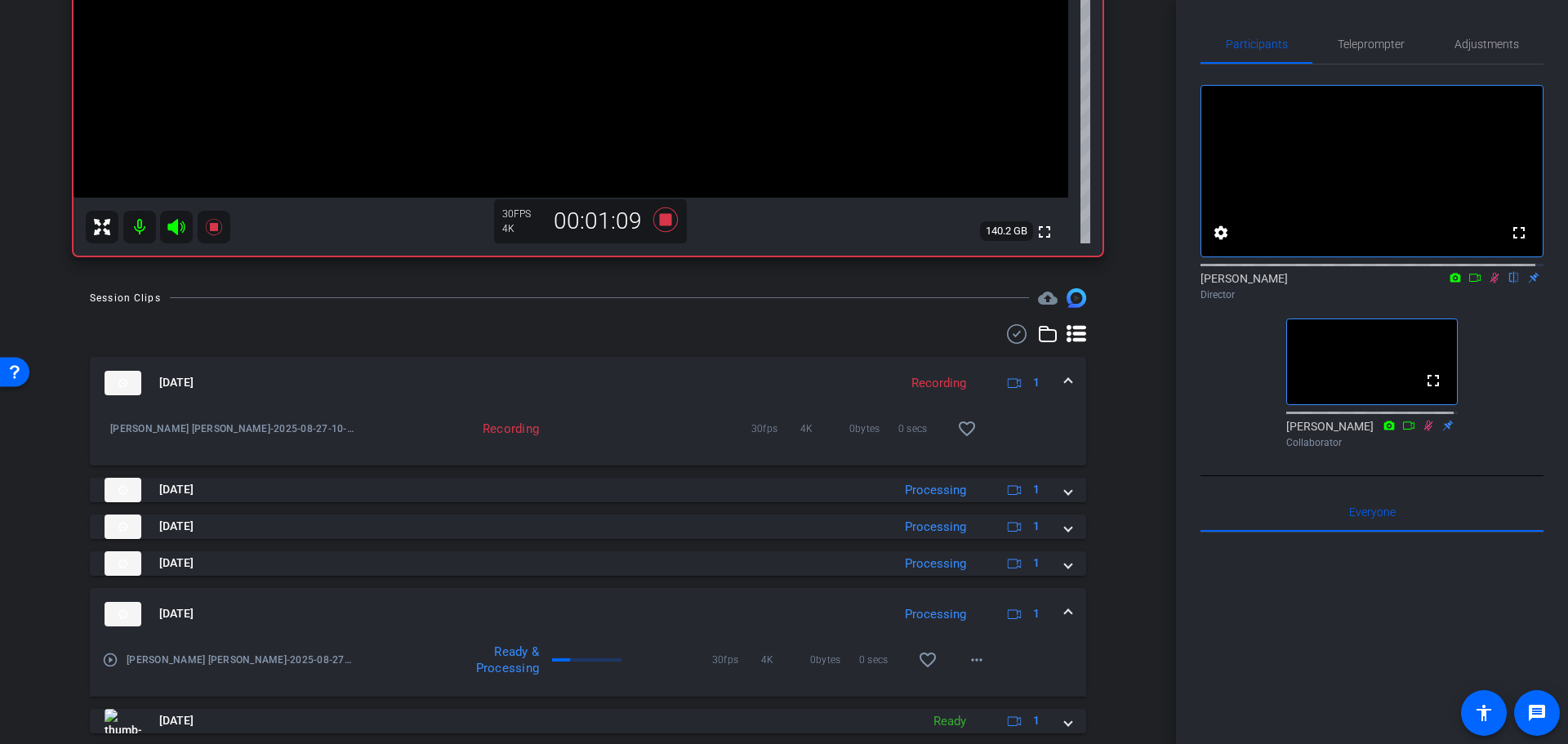
click at [863, 599] on mat-expansion-panel-header "Aug 27, 2025 Processing 1" at bounding box center [588, 614] width 996 height 52
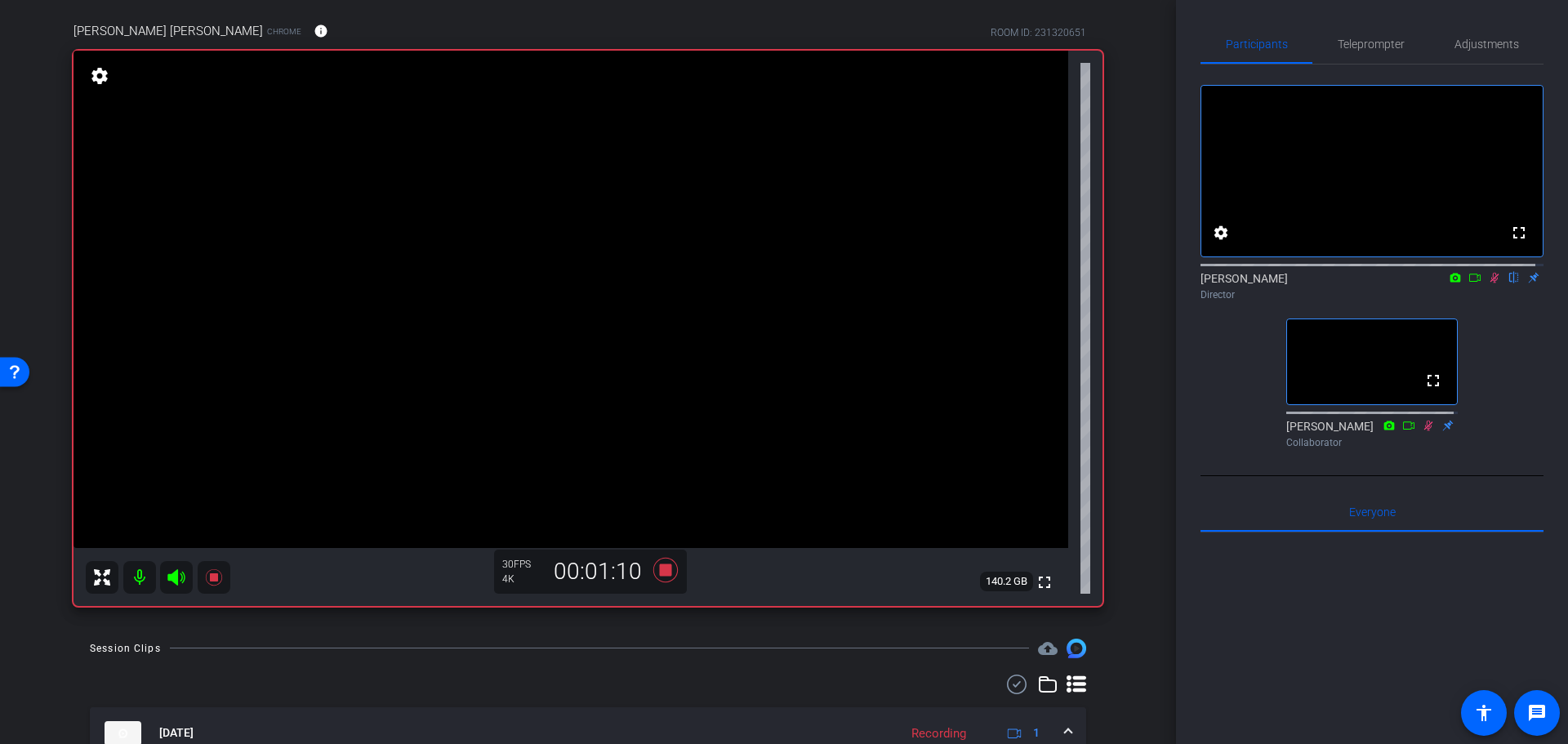
drag, startPoint x: 1131, startPoint y: 646, endPoint x: 1131, endPoint y: 558, distance: 88.0
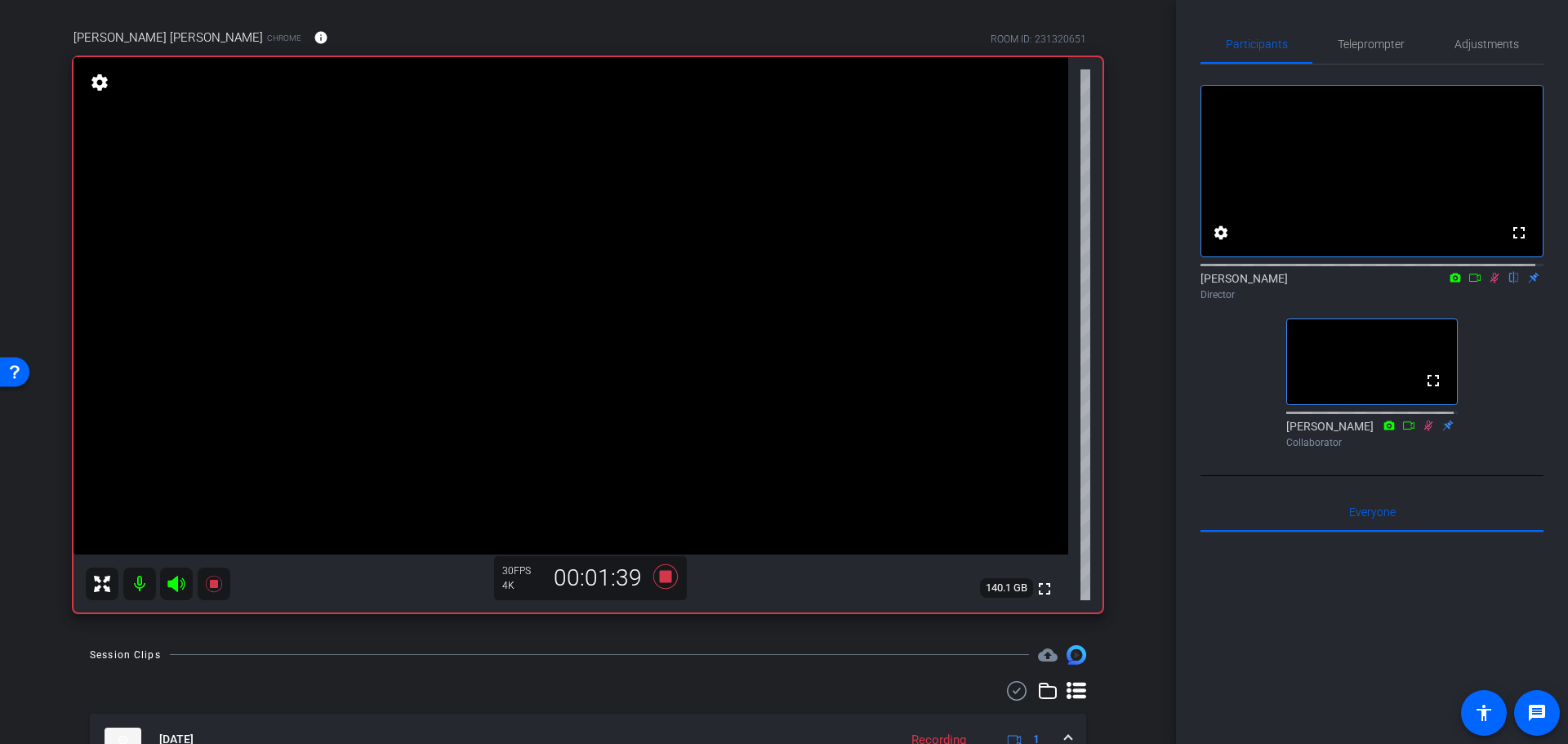
scroll to position [69, 0]
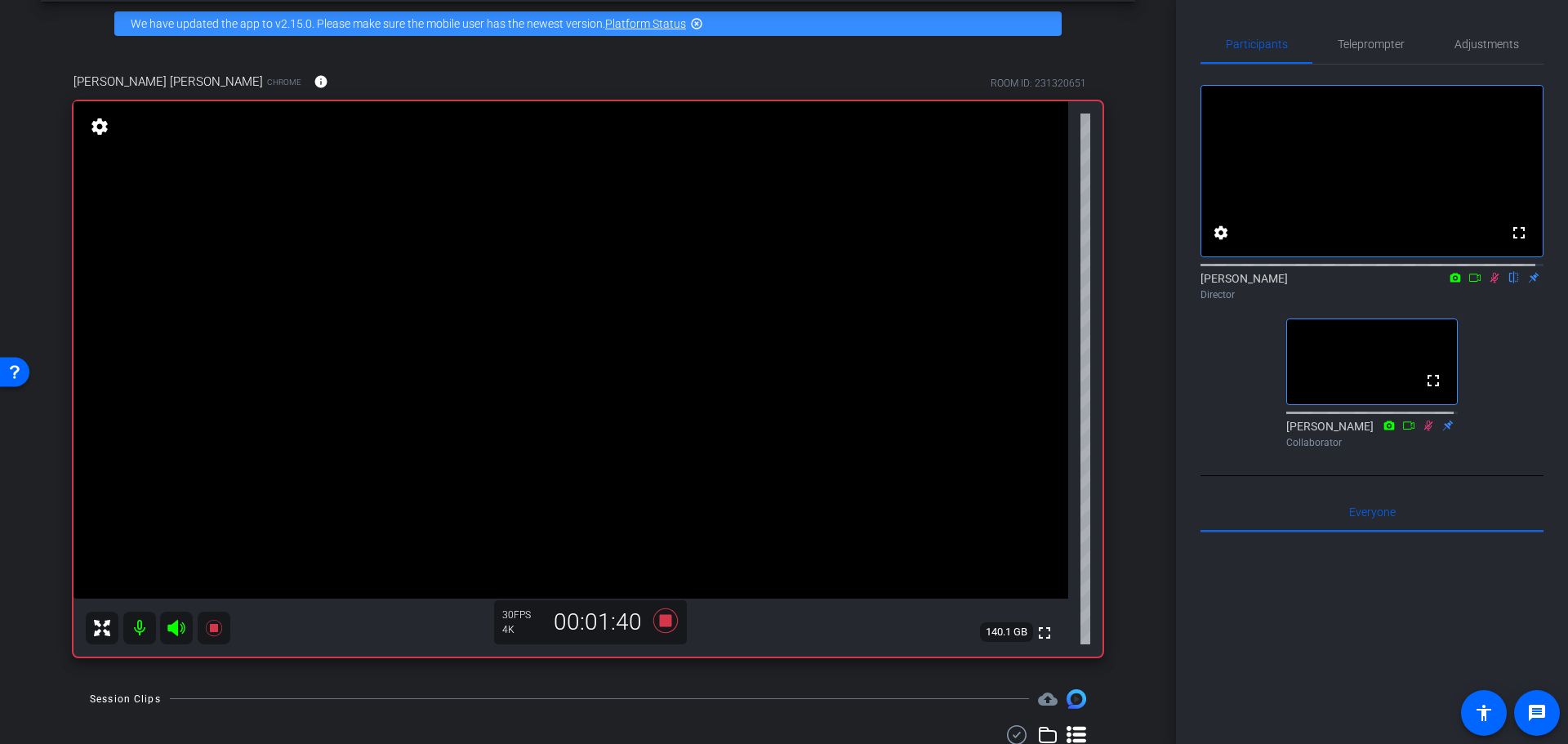
click at [1132, 272] on div "arrow_back Randy Johnston Back to project Send invite account_box grid_on setti…" at bounding box center [588, 303] width 1176 height 744
click at [1122, 249] on div "Coyt Randy Johnston Chrome info ROOM ID: 231320651 fullscreen settings 140.0 GB…" at bounding box center [588, 359] width 1094 height 627
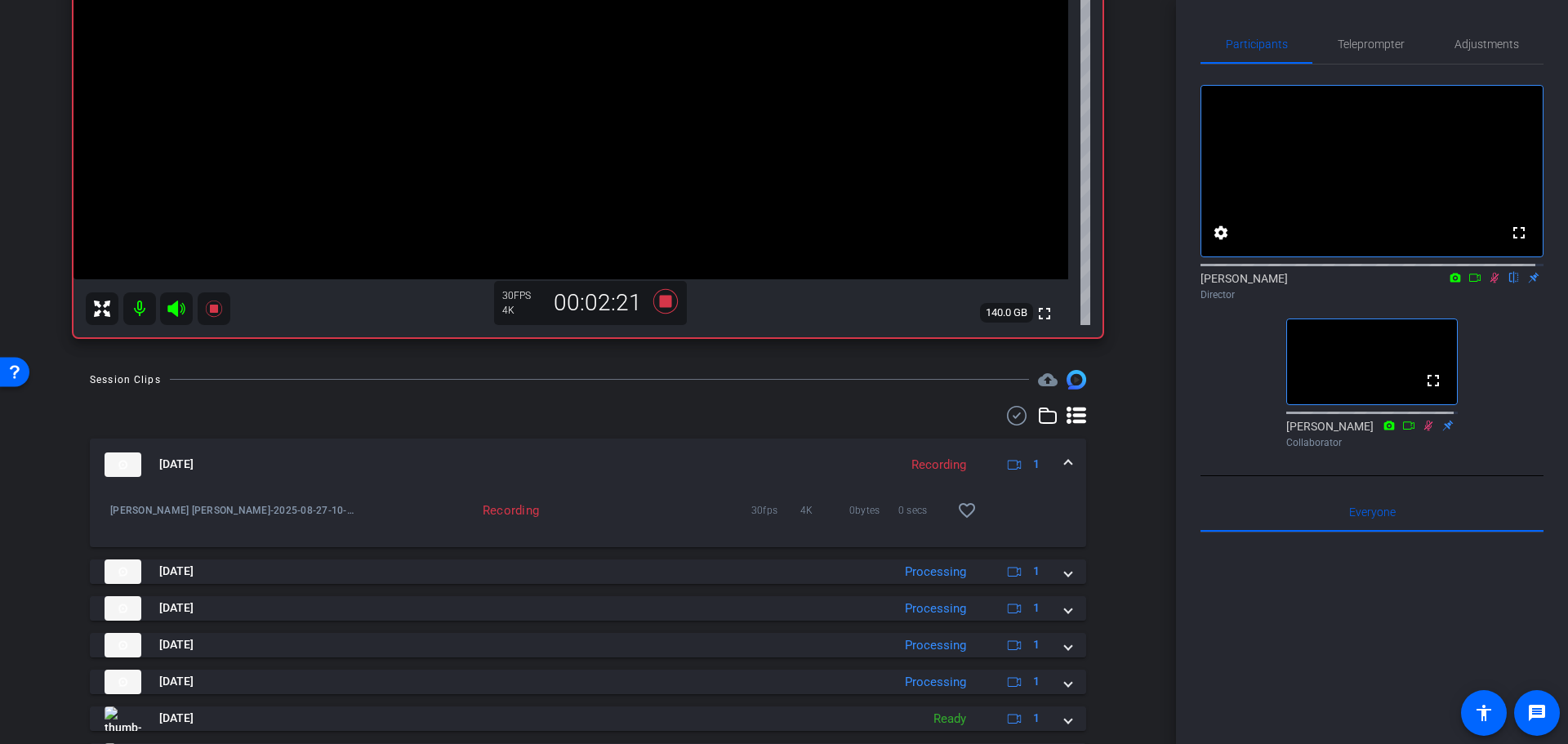
scroll to position [470, 0]
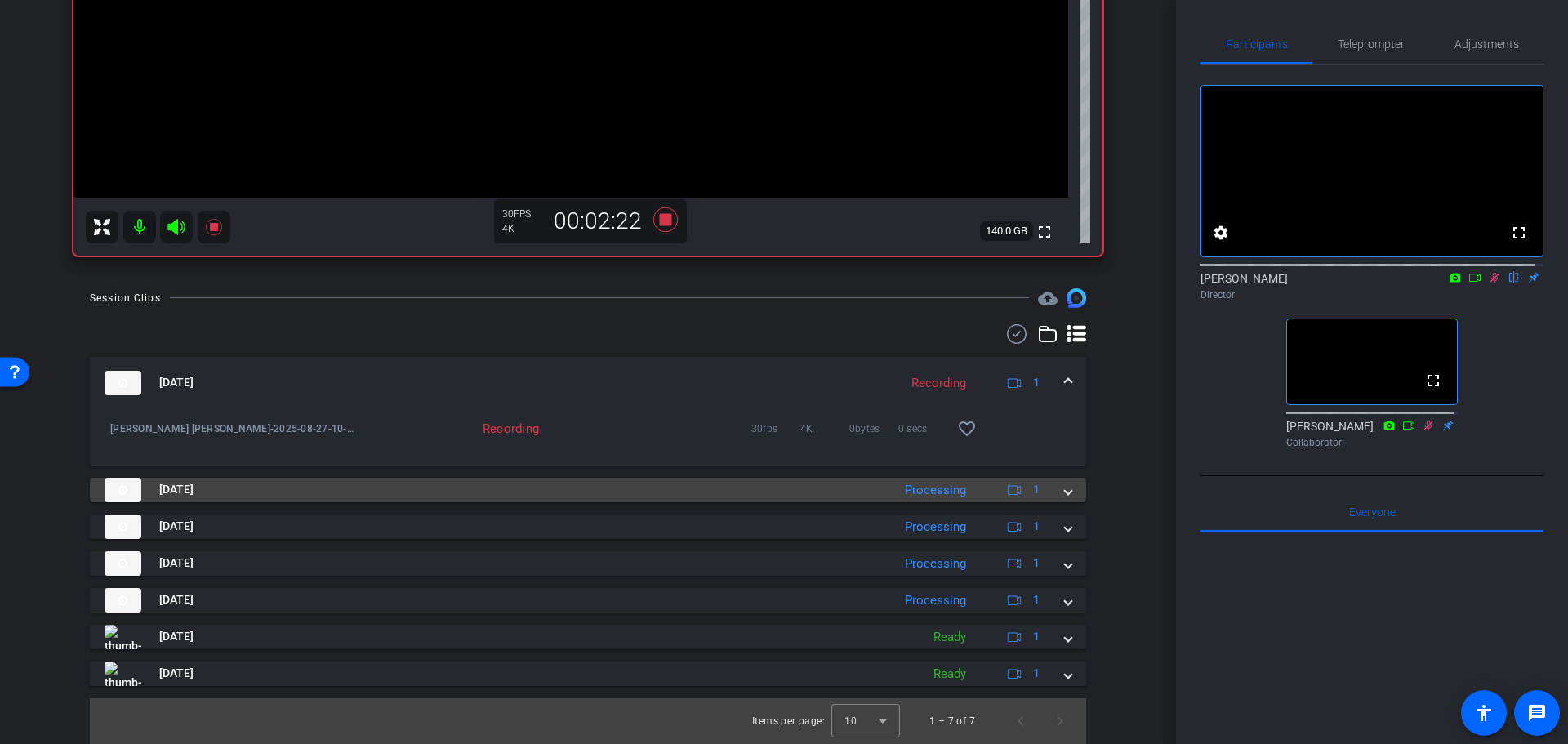
click at [926, 490] on div "Processing" at bounding box center [935, 490] width 77 height 19
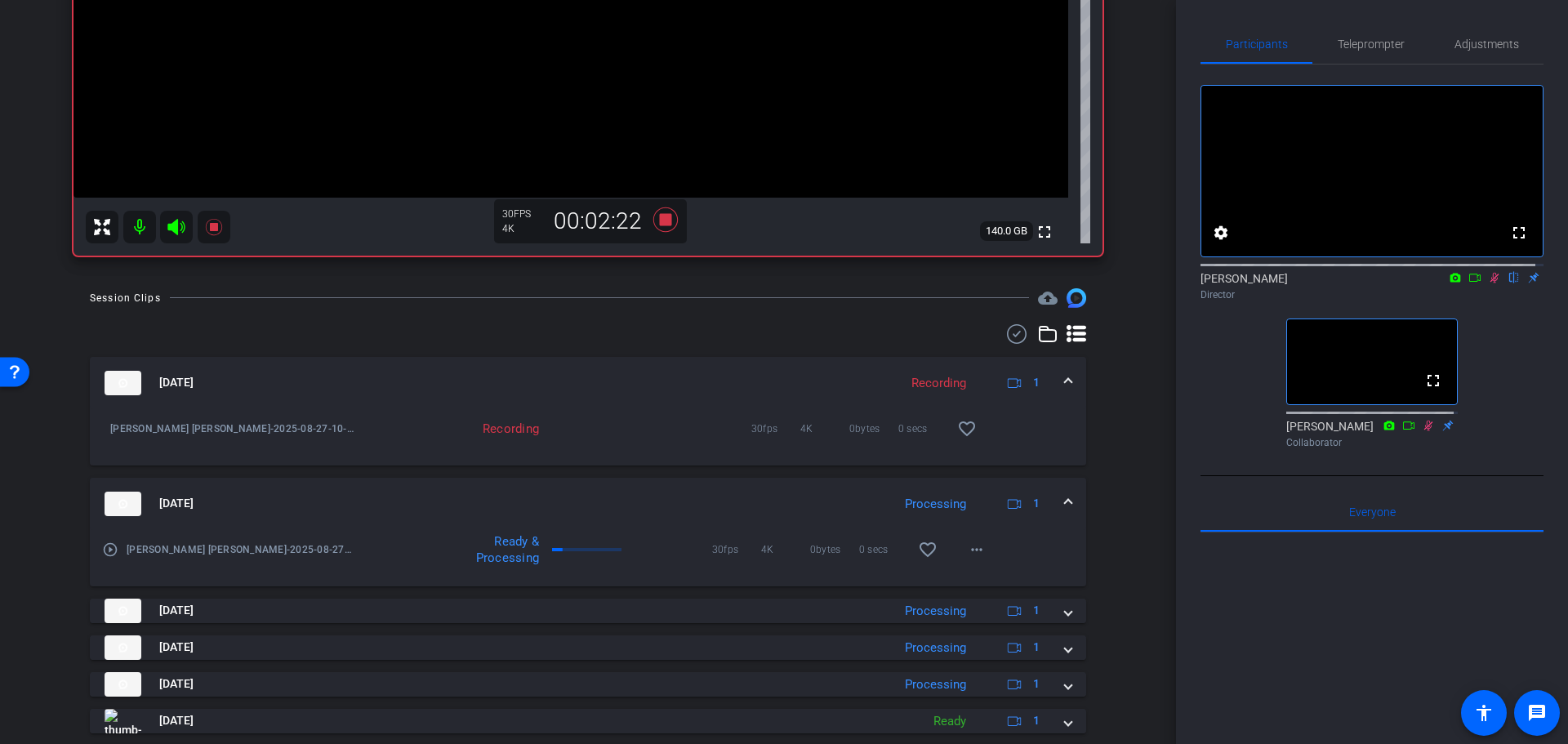
click at [914, 490] on mat-expansion-panel-header "Aug 27, 2025 Processing 1" at bounding box center [588, 503] width 996 height 52
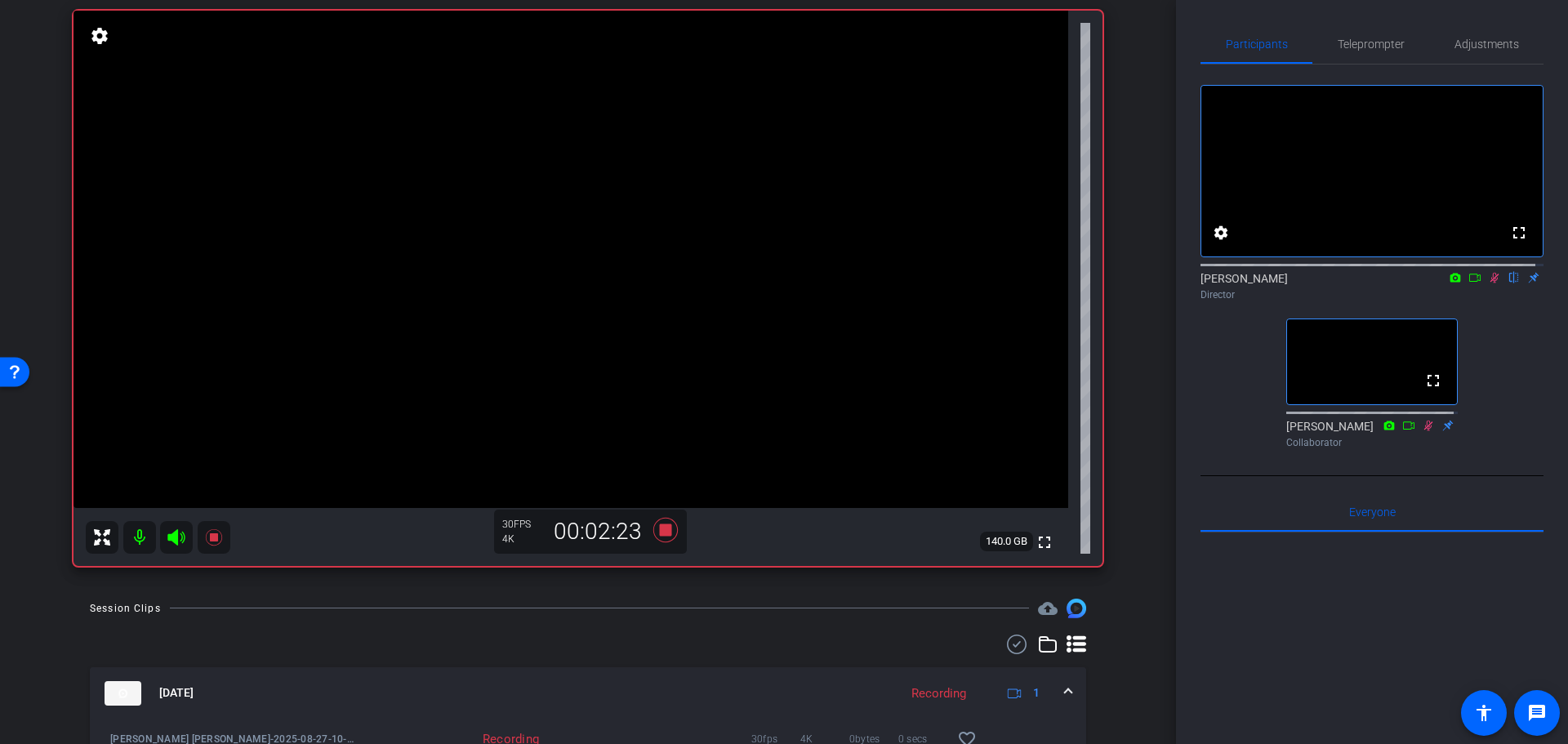
scroll to position [16, 0]
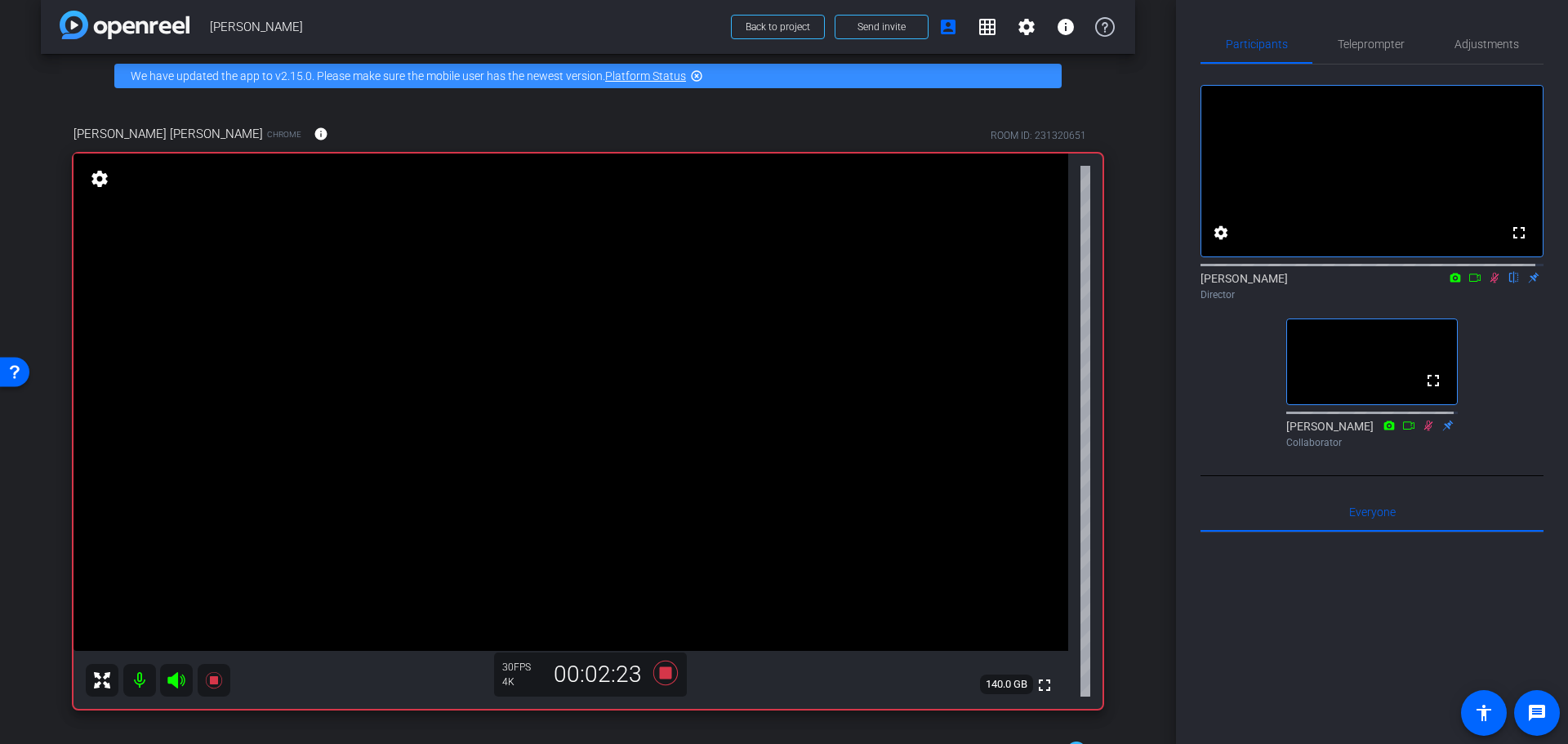
drag, startPoint x: 1124, startPoint y: 636, endPoint x: 1125, endPoint y: 537, distance: 99.0
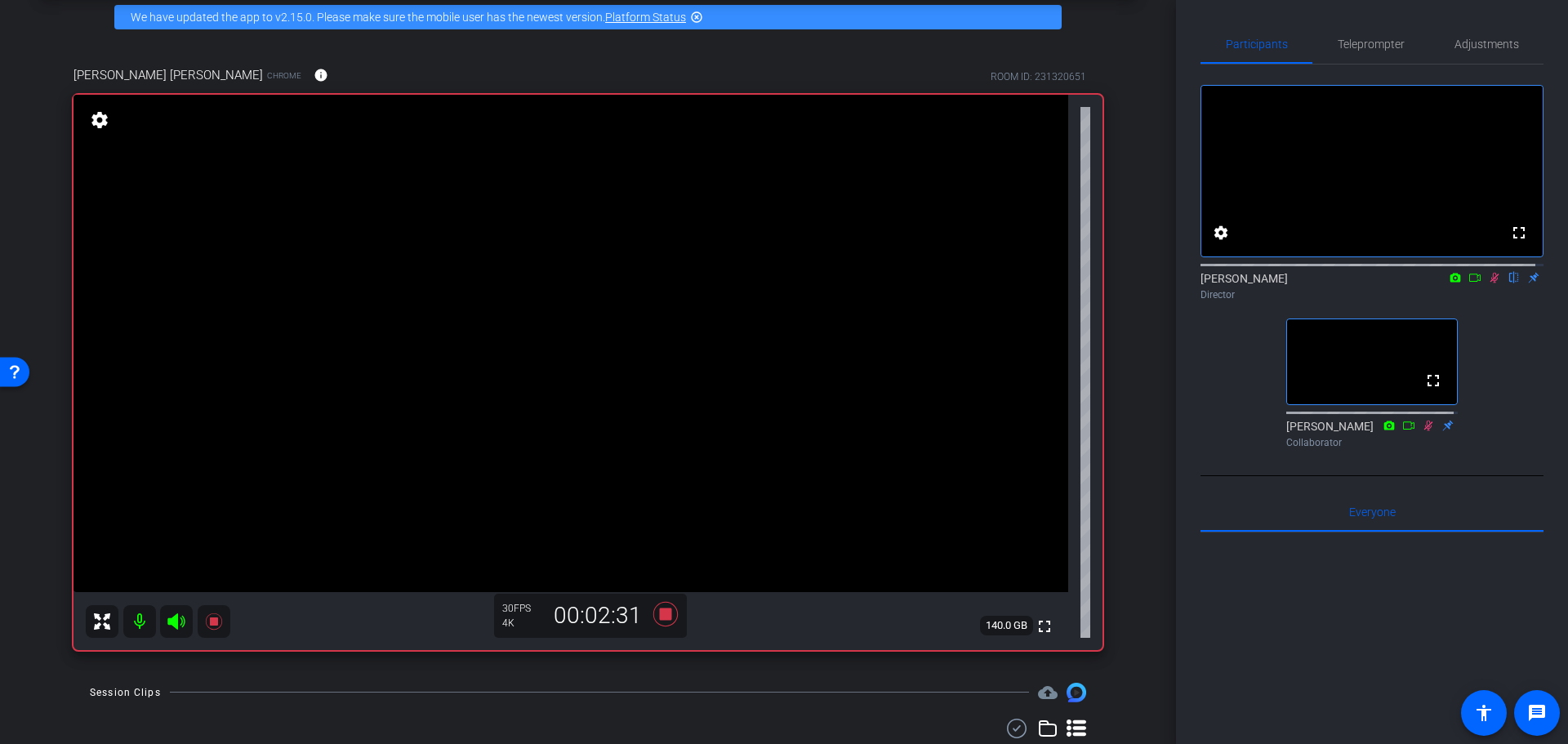
scroll to position [76, 0]
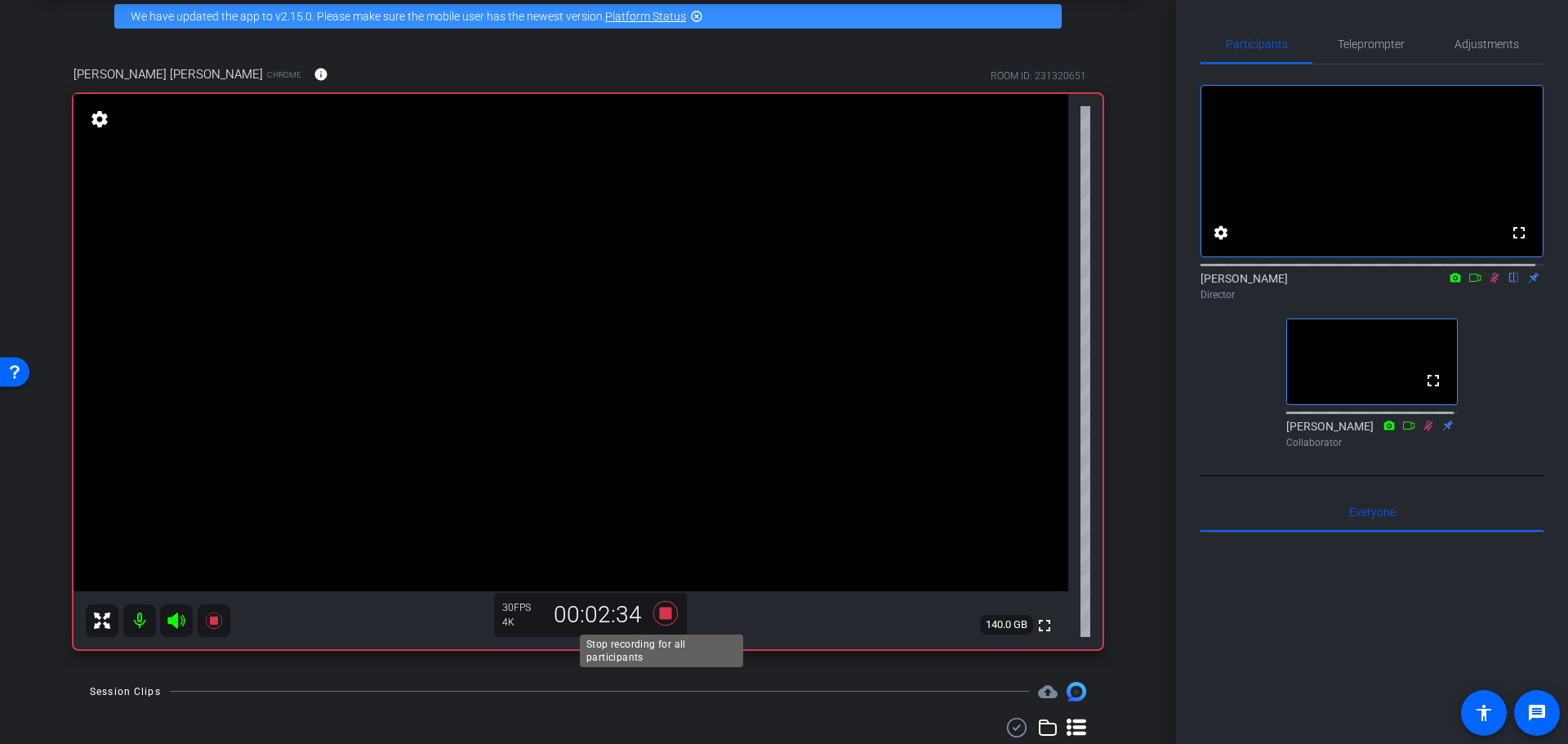
click at [659, 610] on icon at bounding box center [665, 612] width 25 height 25
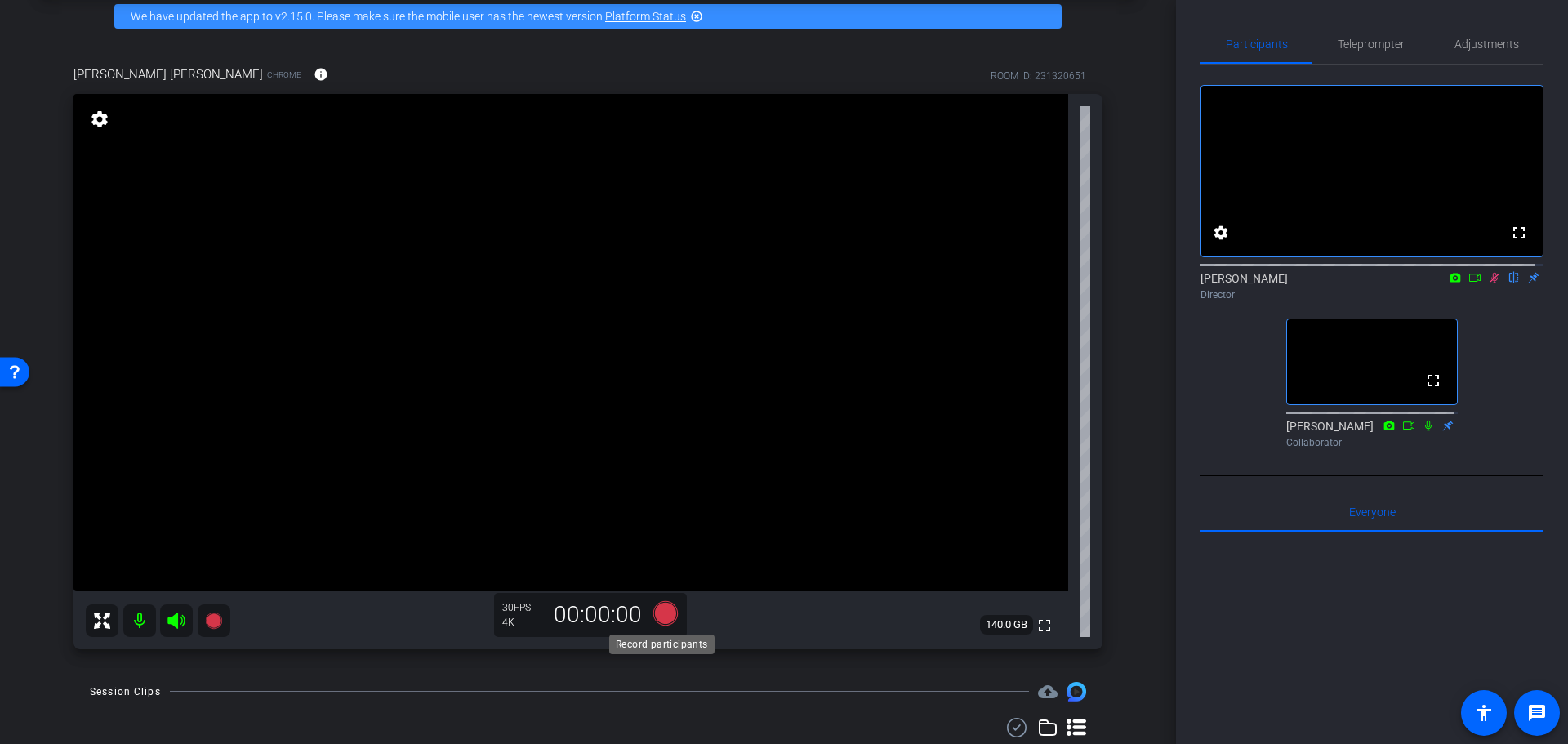
click at [659, 612] on icon at bounding box center [665, 612] width 25 height 25
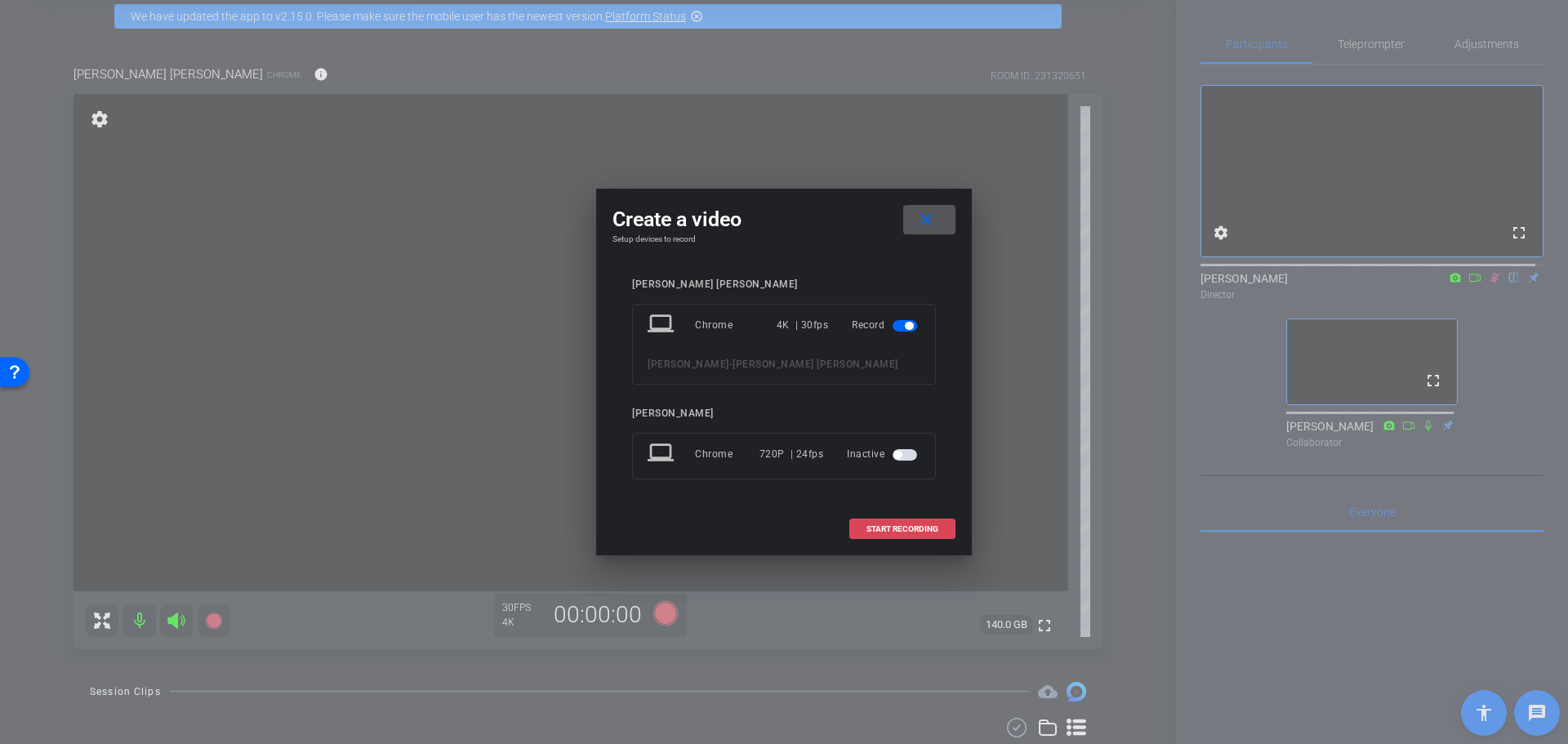
click at [888, 534] on span "START RECORDING" at bounding box center [902, 529] width 71 height 9
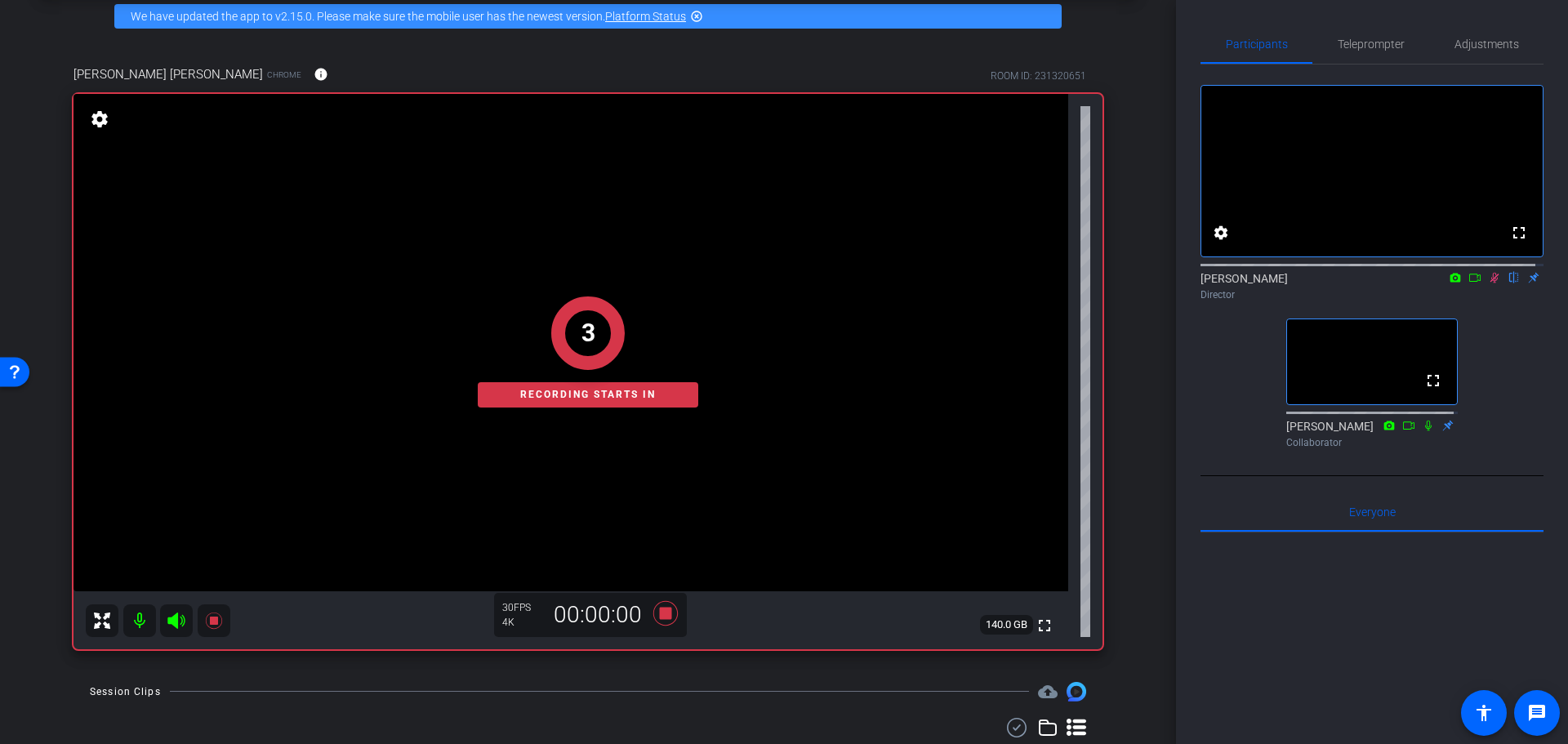
click at [1139, 434] on div "arrow_back Randy Johnston Back to project Send invite account_box grid_on setti…" at bounding box center [588, 296] width 1176 height 744
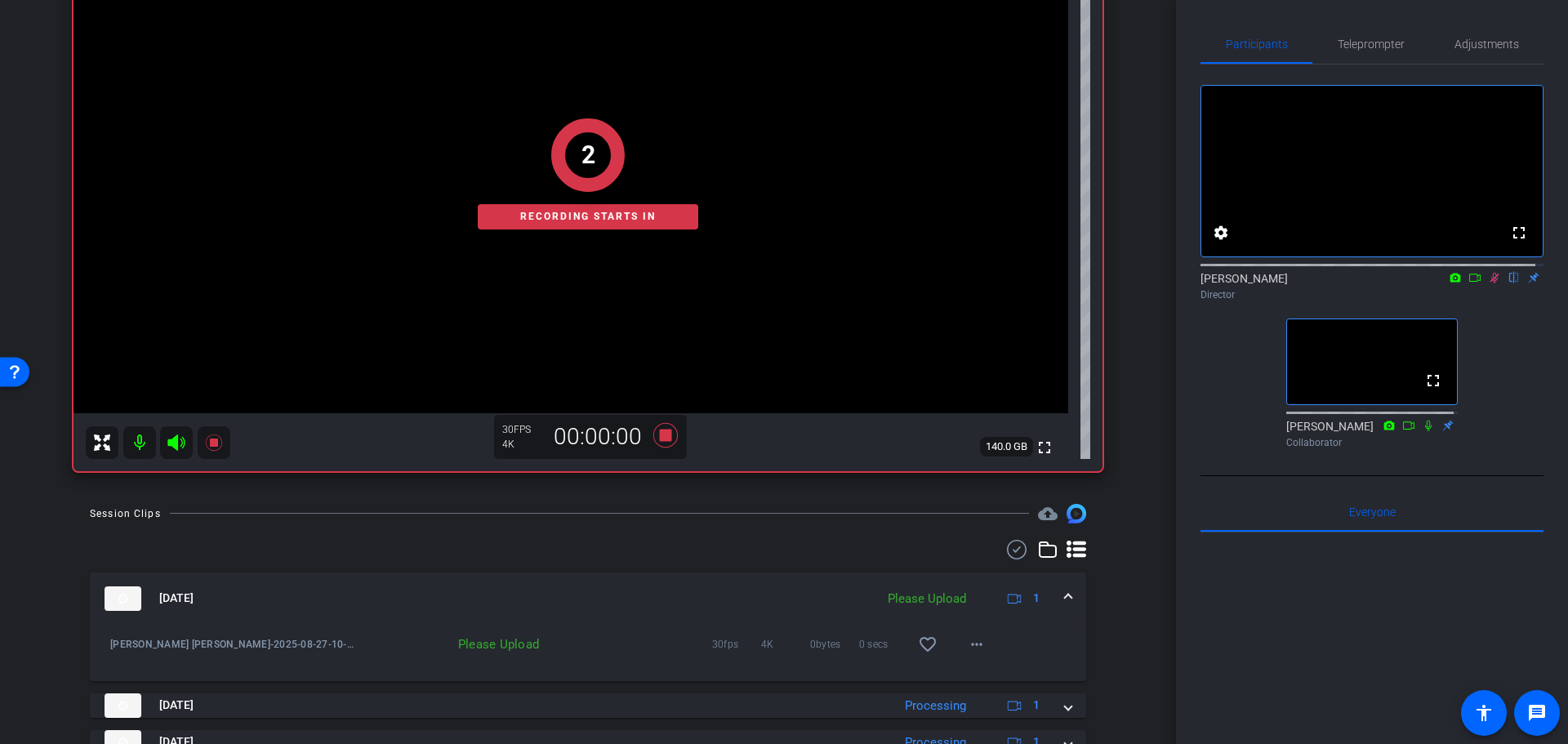
scroll to position [470, 0]
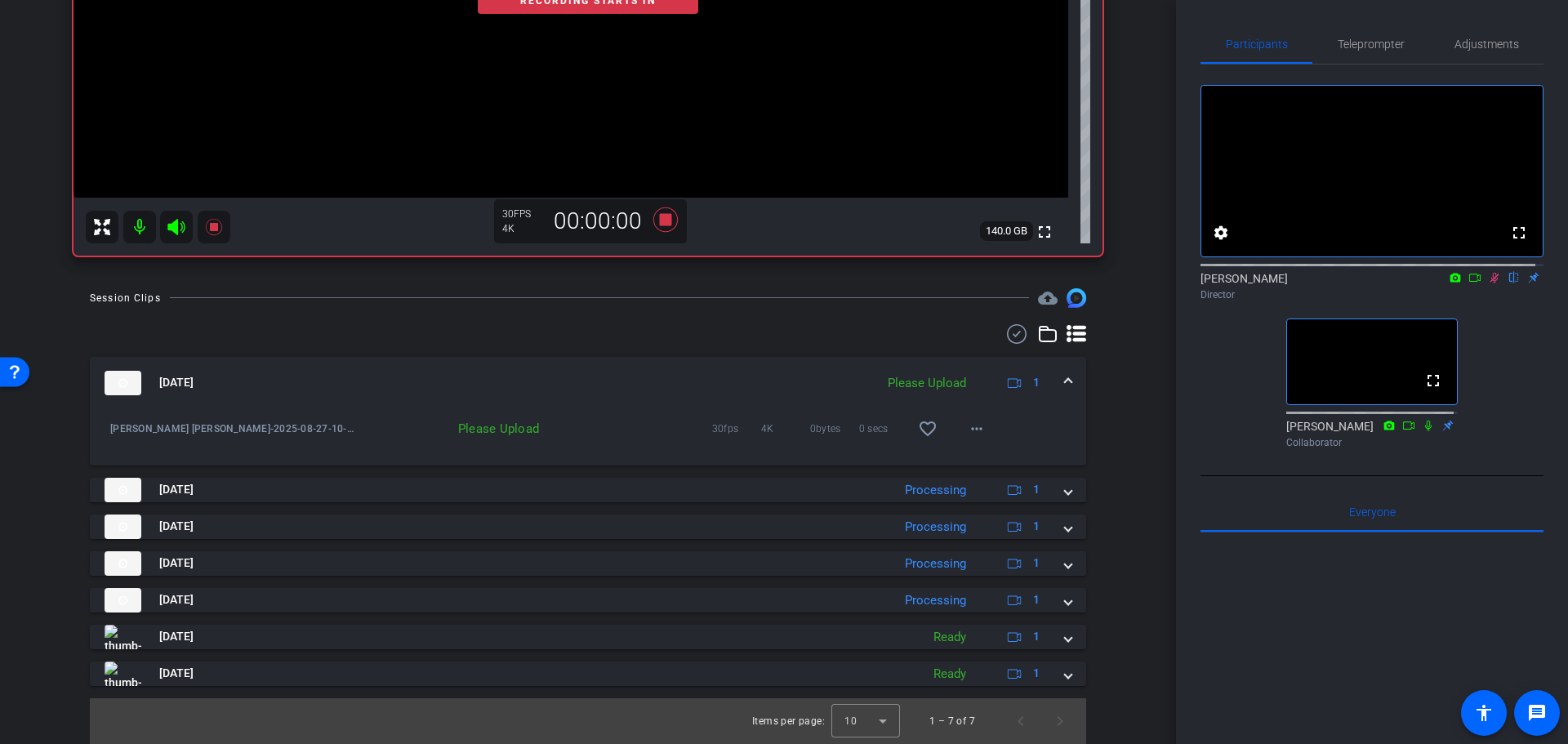
drag, startPoint x: 1135, startPoint y: 376, endPoint x: 1135, endPoint y: 494, distance: 118.0
click at [1131, 432] on div "arrow_back Randy Johnston Back to project Send invite account_box grid_on setti…" at bounding box center [588, 372] width 1176 height 744
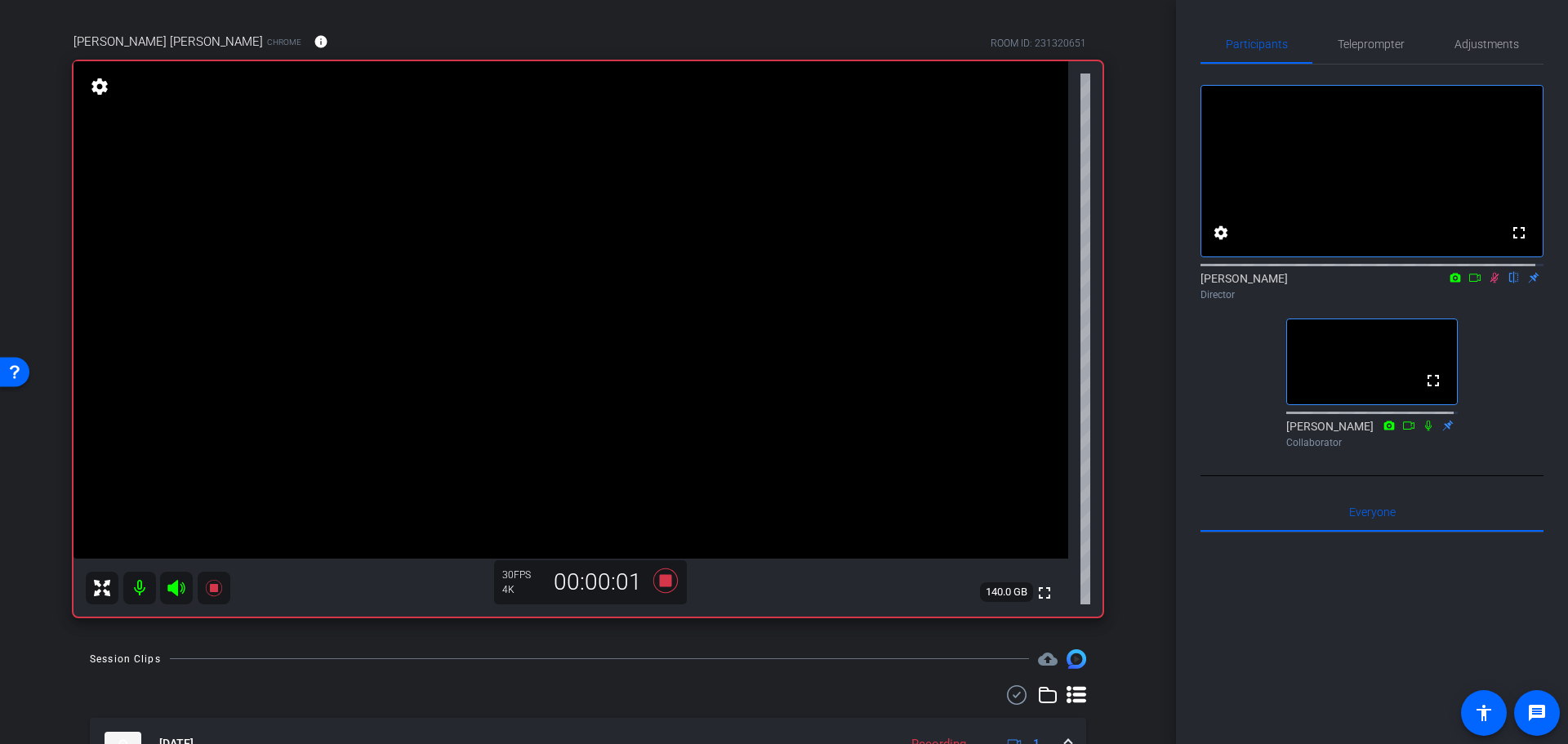
scroll to position [9, 0]
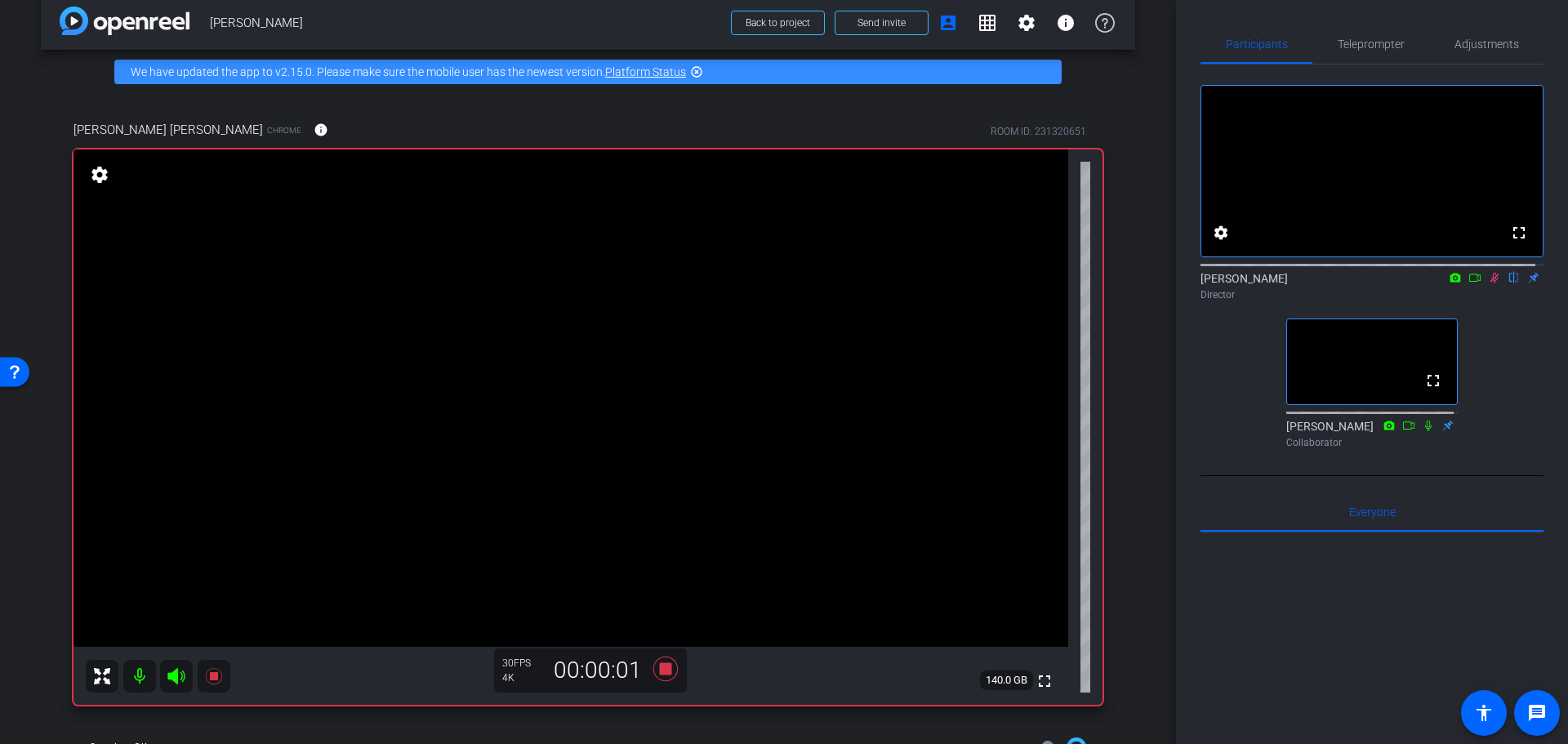
drag, startPoint x: 1129, startPoint y: 478, endPoint x: 1132, endPoint y: 448, distance: 30.1
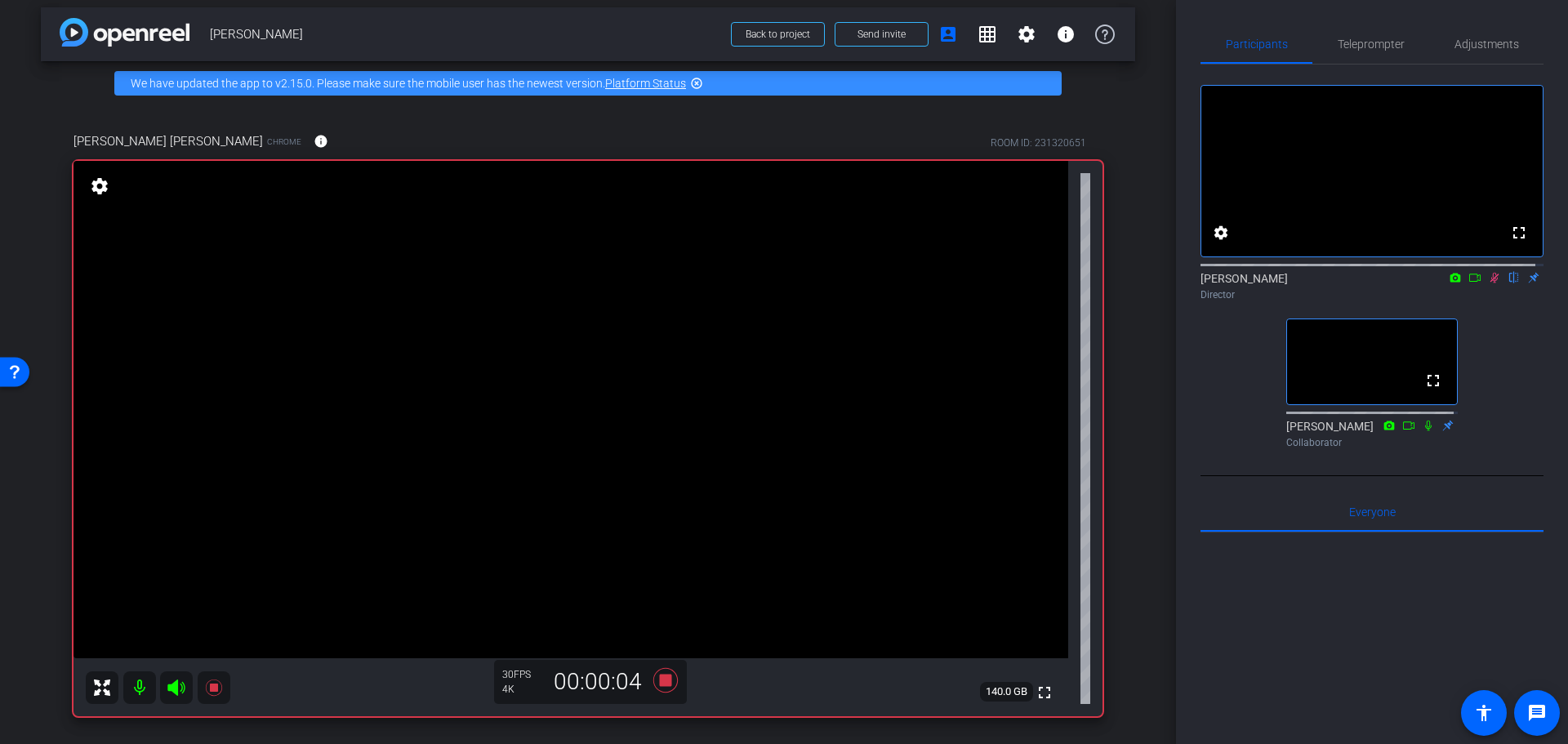
click at [1130, 447] on div "arrow_back Randy Johnston Back to project Send invite account_box grid_on setti…" at bounding box center [588, 363] width 1176 height 744
click at [567, 466] on video at bounding box center [570, 409] width 995 height 497
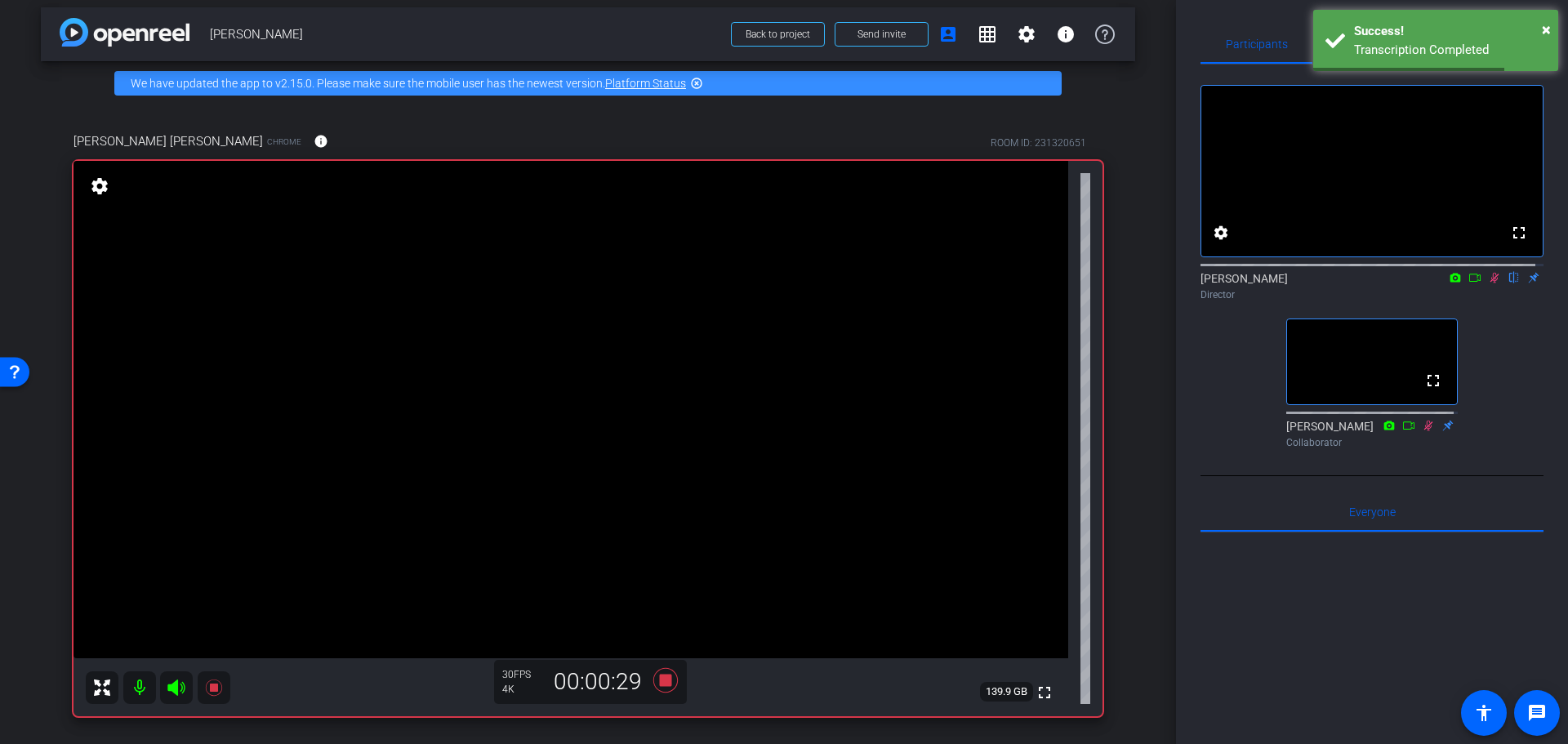
click at [1132, 456] on div "arrow_back Randy Johnston Back to project Send invite account_box grid_on setti…" at bounding box center [588, 363] width 1176 height 744
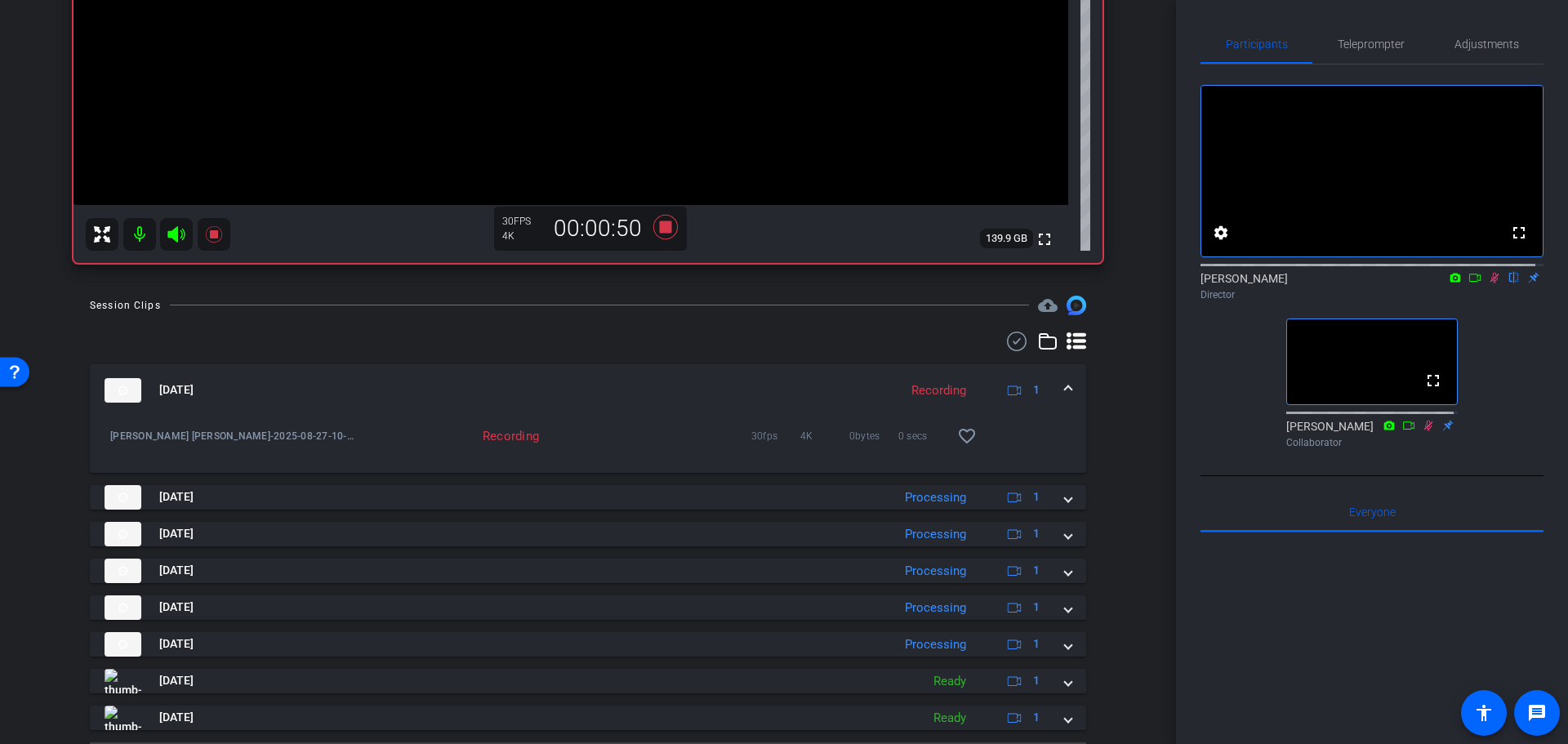
scroll to position [506, 0]
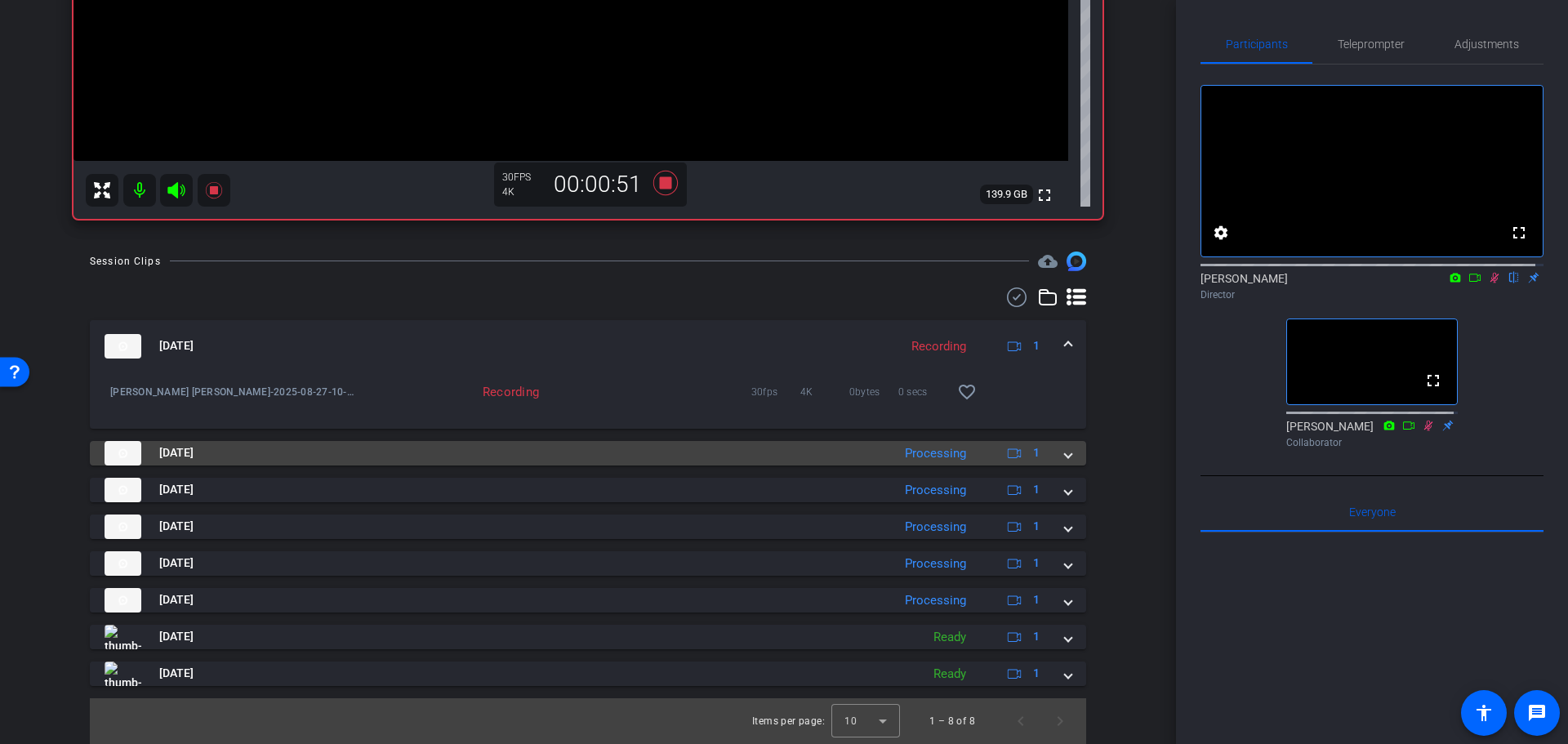
click at [907, 465] on mat-panel-description "Processing 1" at bounding box center [974, 453] width 155 height 25
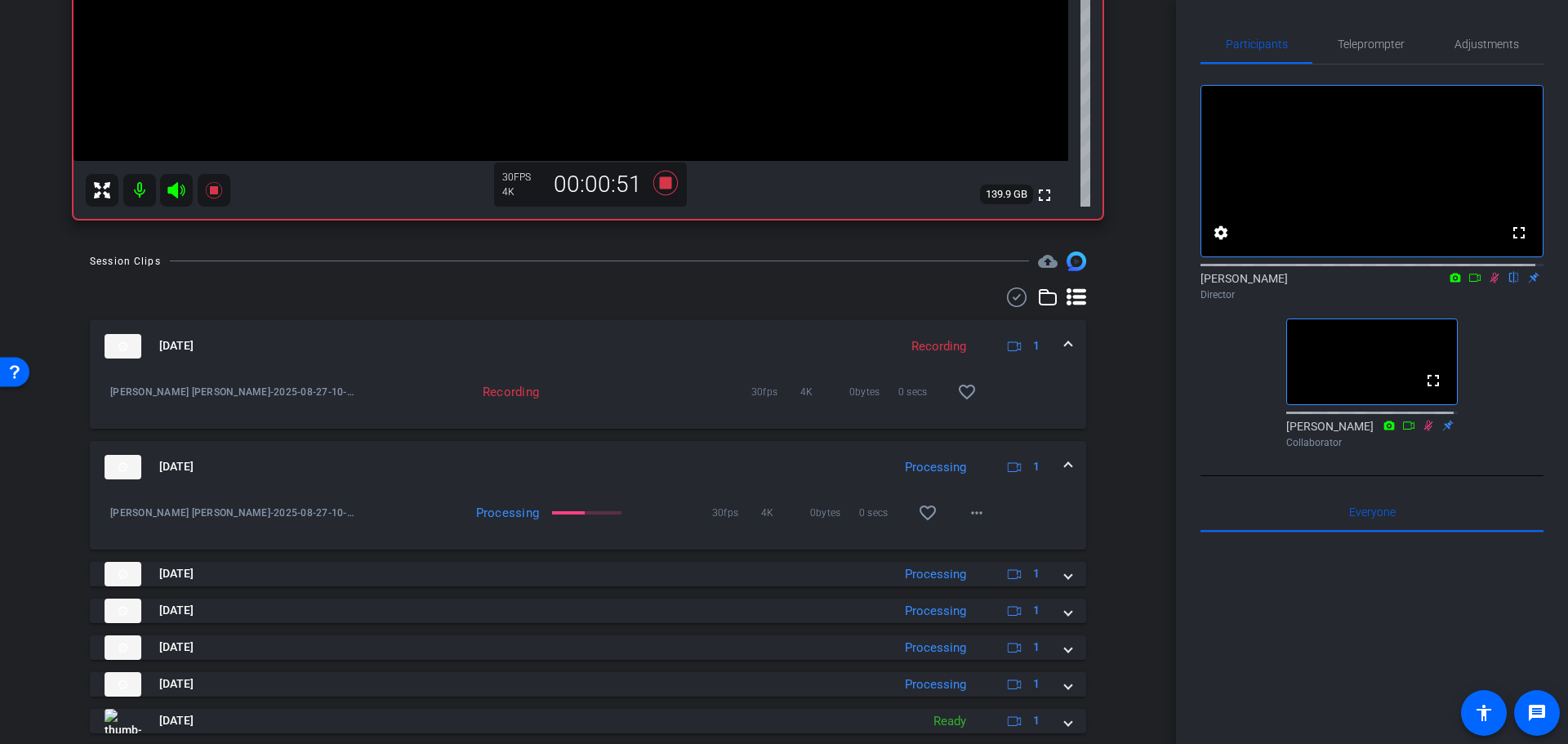
click at [897, 456] on mat-panel-description "Processing 1" at bounding box center [974, 467] width 155 height 25
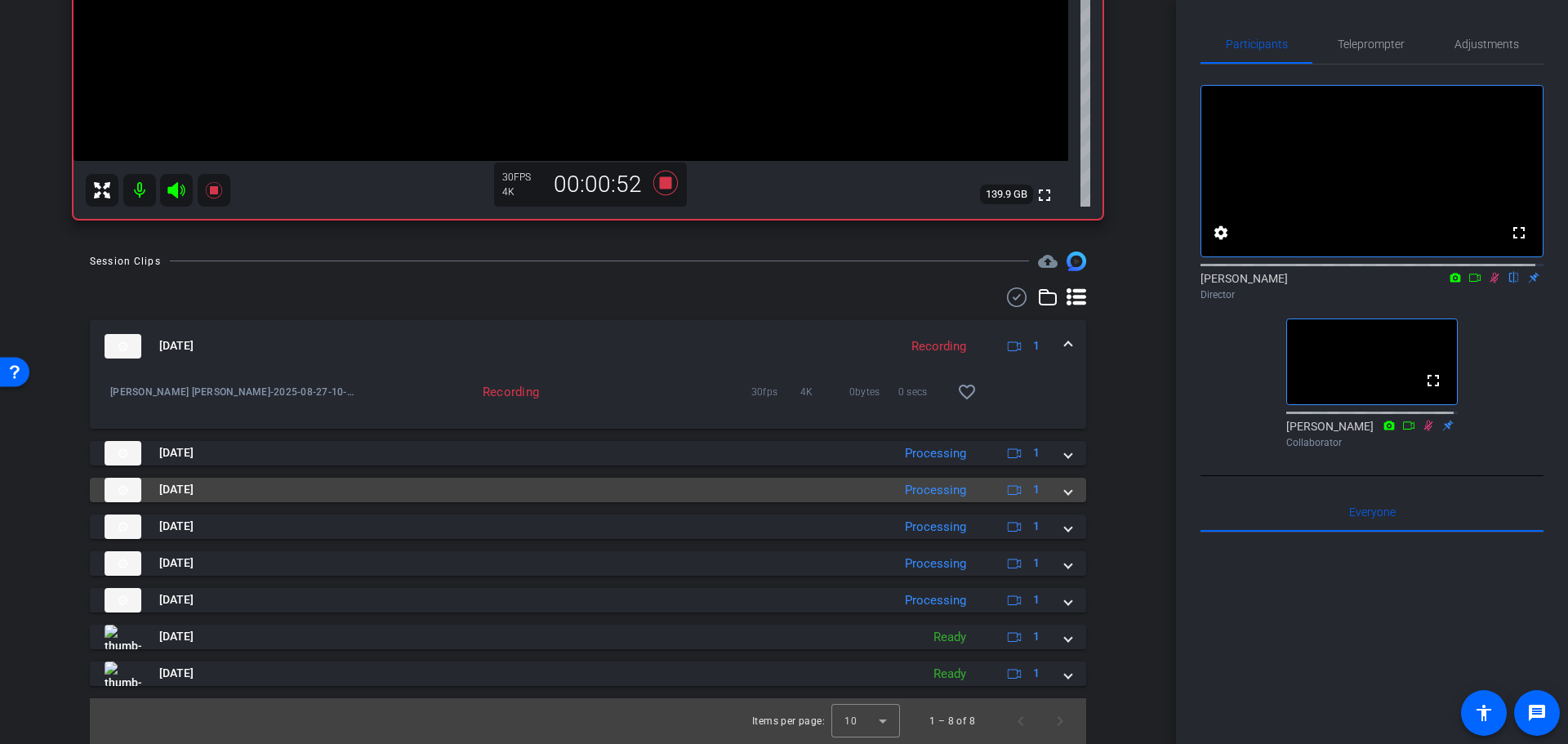
click at [884, 493] on div "Aug 27, 2025 Processing 1" at bounding box center [584, 489] width 961 height 25
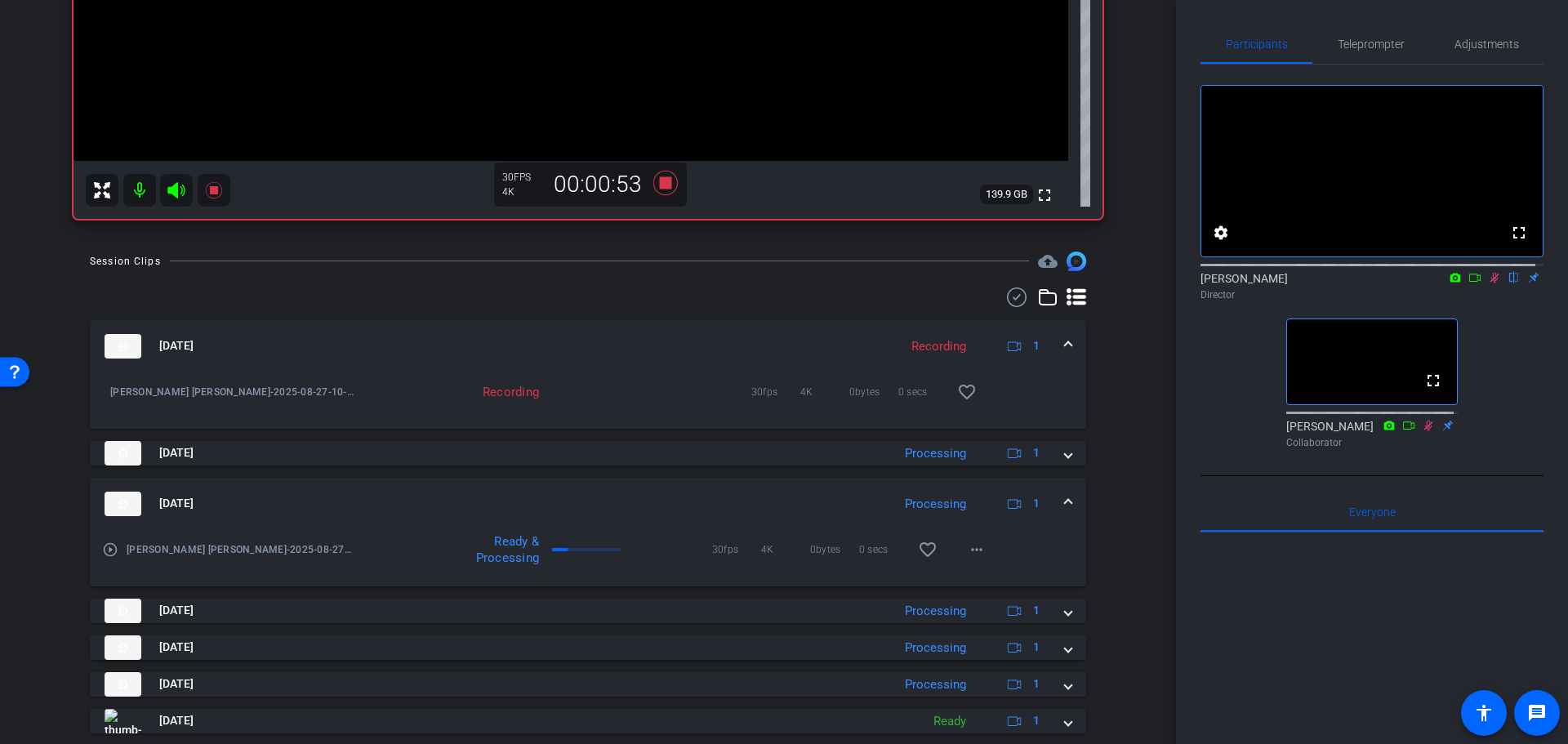
click at [875, 493] on mat-panel-title "Aug 27, 2025" at bounding box center [493, 504] width 778 height 25
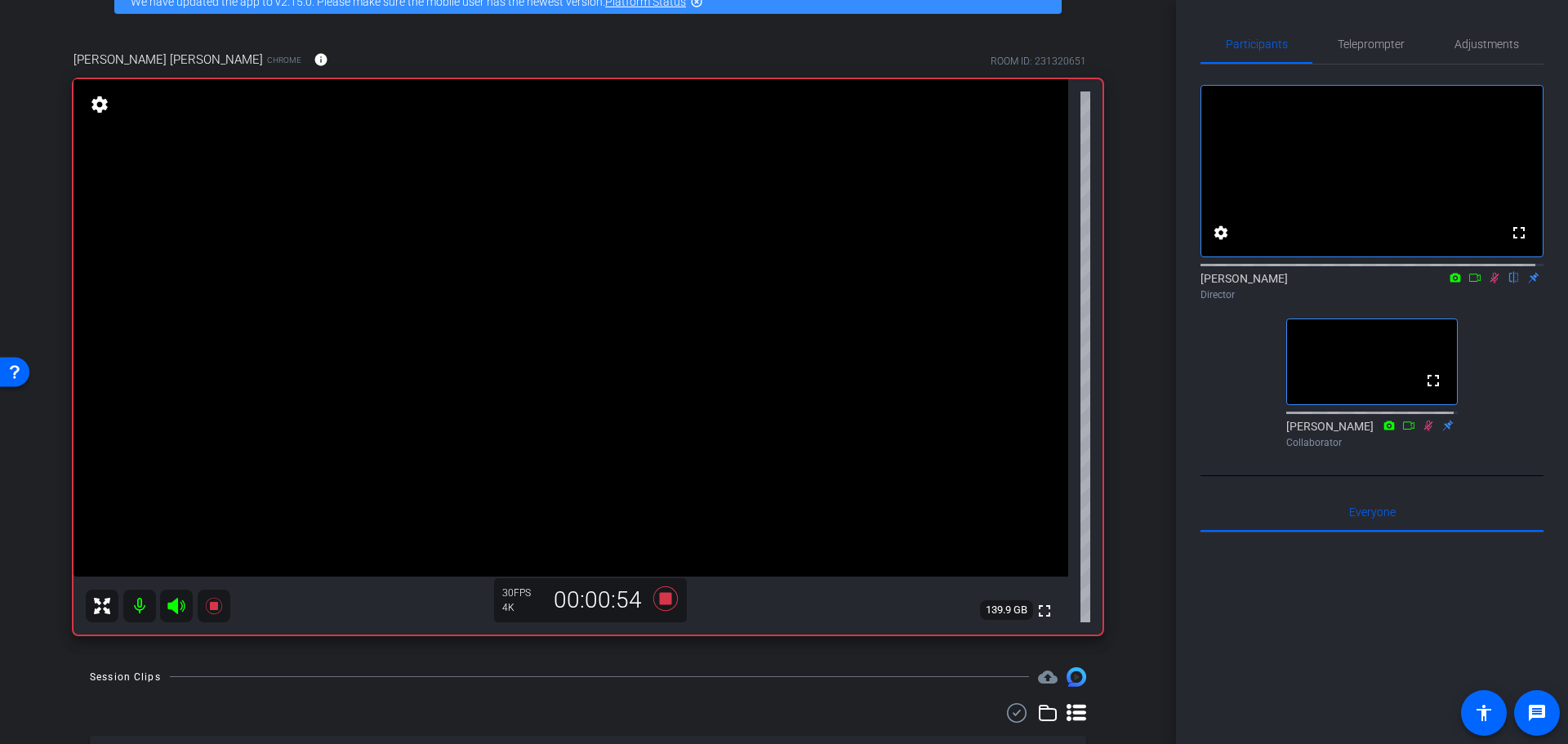
drag, startPoint x: 1131, startPoint y: 684, endPoint x: 1118, endPoint y: 592, distance: 92.9
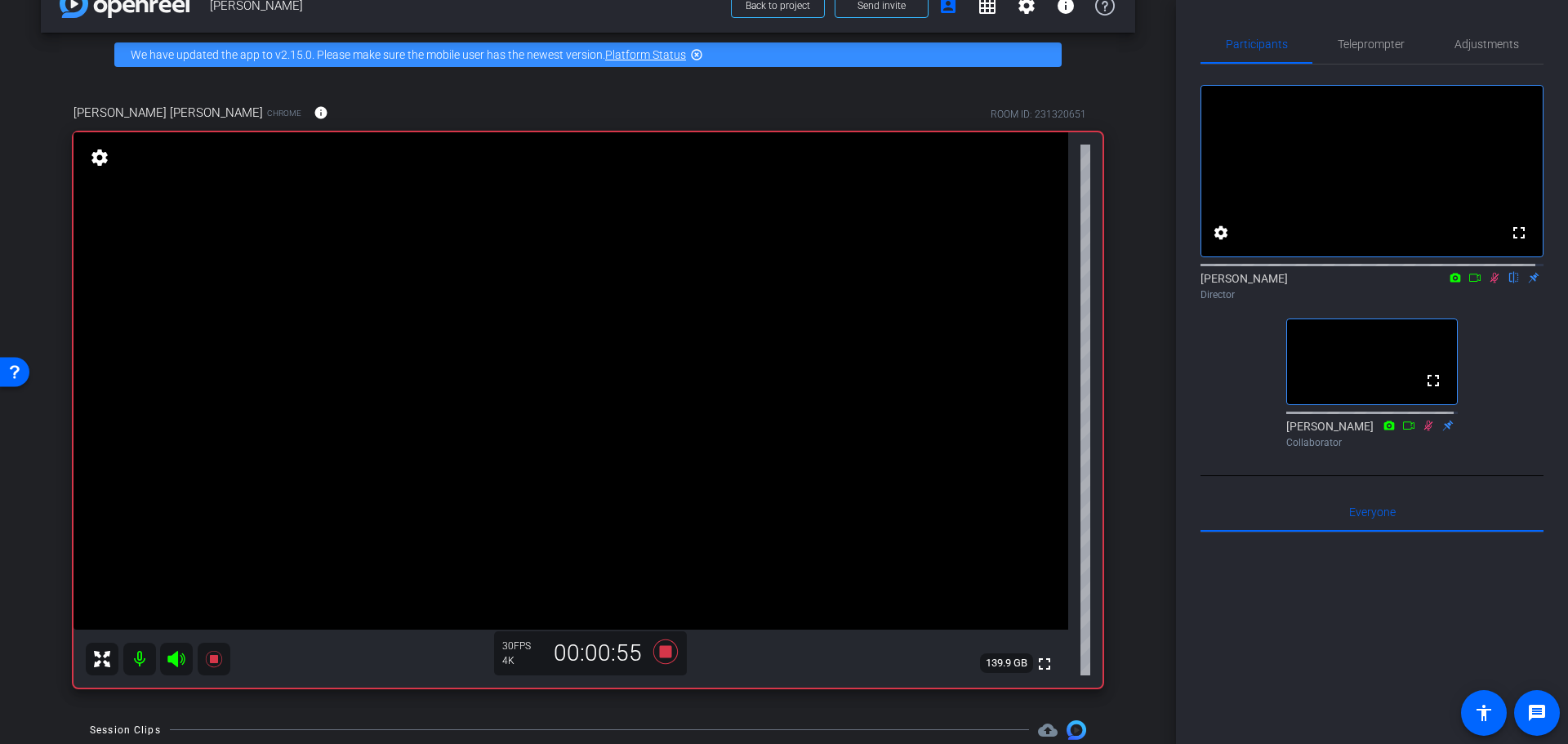
click at [1123, 557] on div "Coyt Randy Johnston Chrome info ROOM ID: 231320651 fullscreen settings 139.9 GB…" at bounding box center [588, 390] width 1094 height 627
click at [1123, 415] on div "Coyt Randy Johnston Chrome info ROOM ID: 231320651 fullscreen settings 139.9 GB…" at bounding box center [588, 390] width 1094 height 627
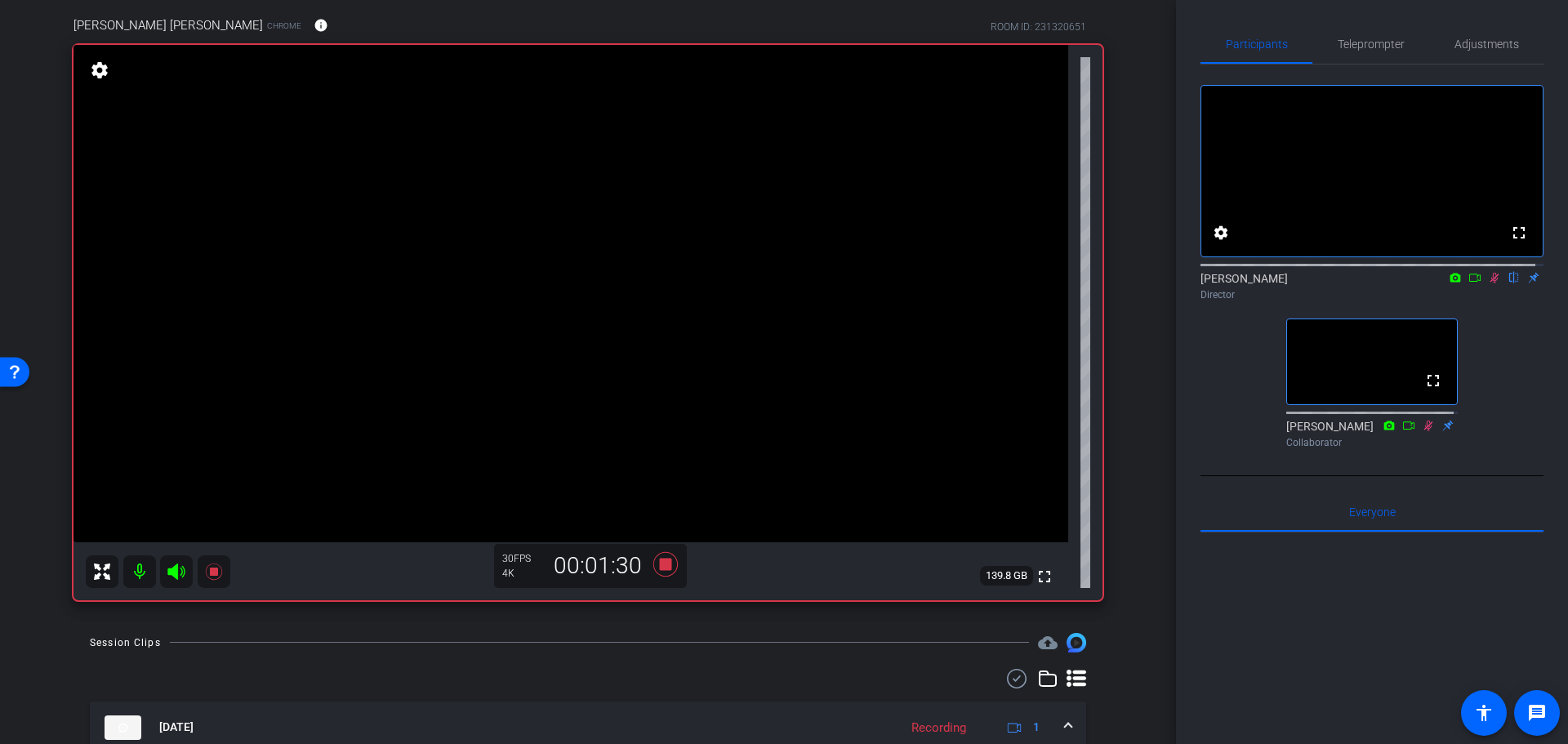
scroll to position [283, 0]
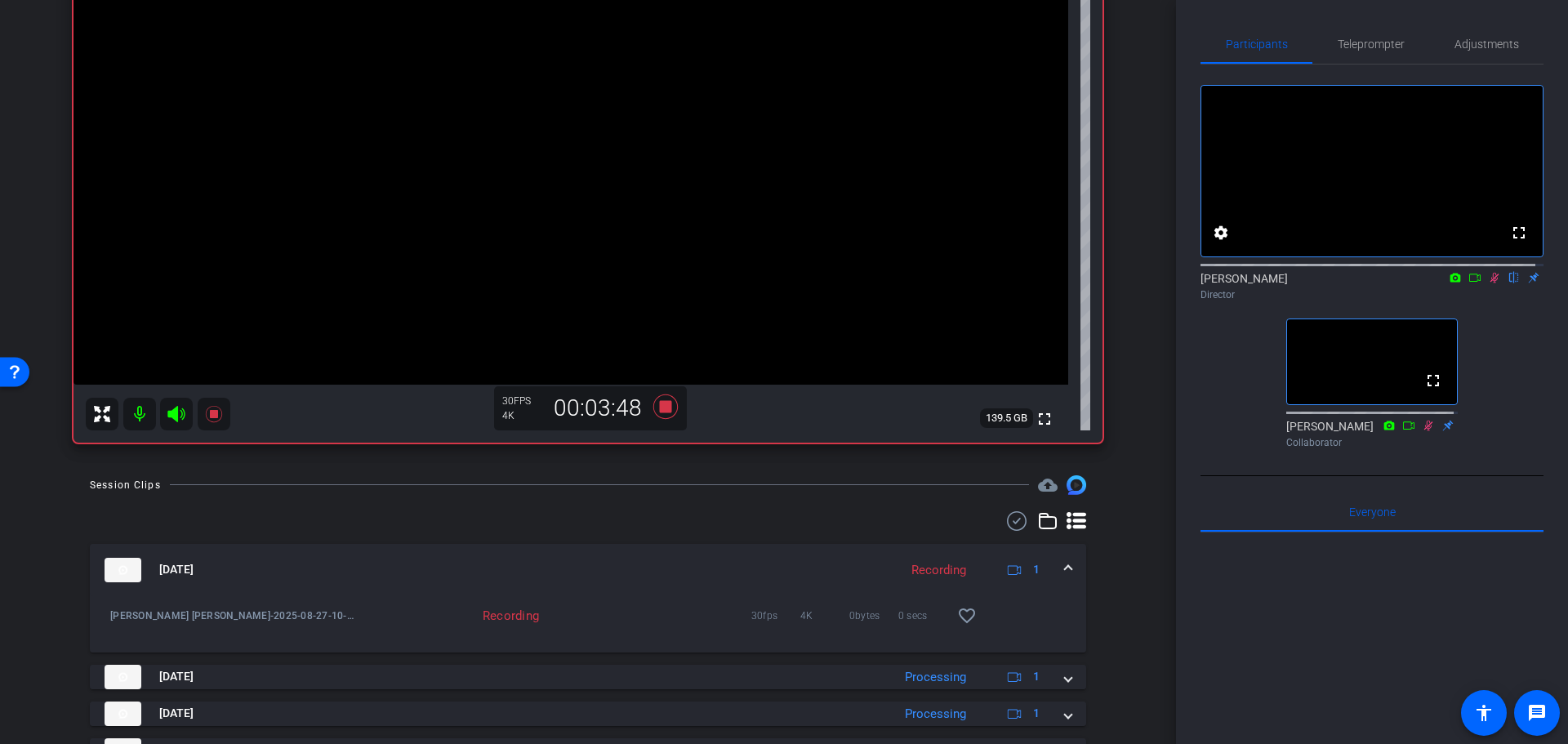
click at [1152, 414] on div "arrow_back Randy Johnston Back to project Send invite account_box grid_on setti…" at bounding box center [588, 89] width 1176 height 744
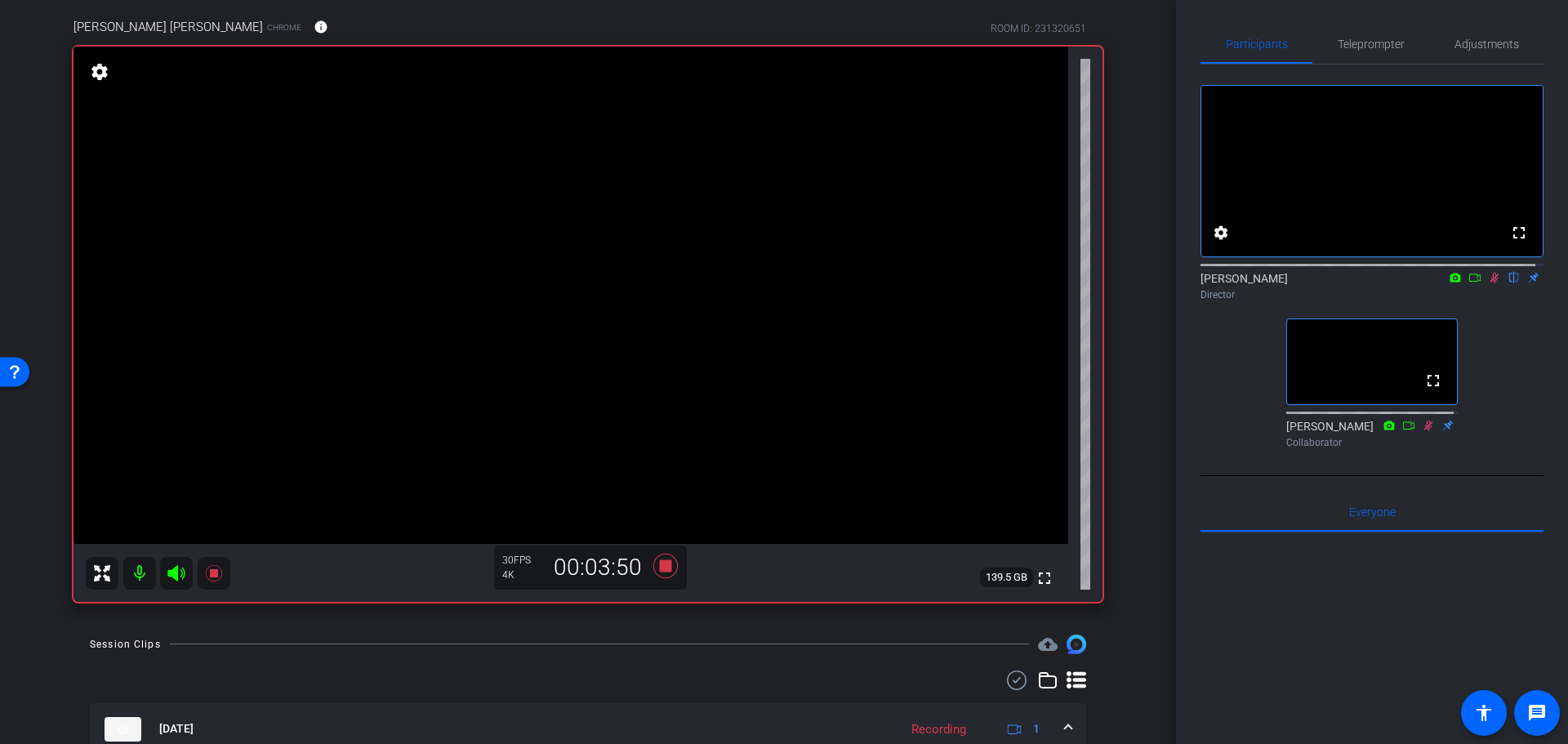
scroll to position [119, 0]
click at [1123, 504] on div "Coyt Randy Johnston Chrome info ROOM ID: 231320651 fullscreen settings 139.5 GB…" at bounding box center [588, 308] width 1094 height 627
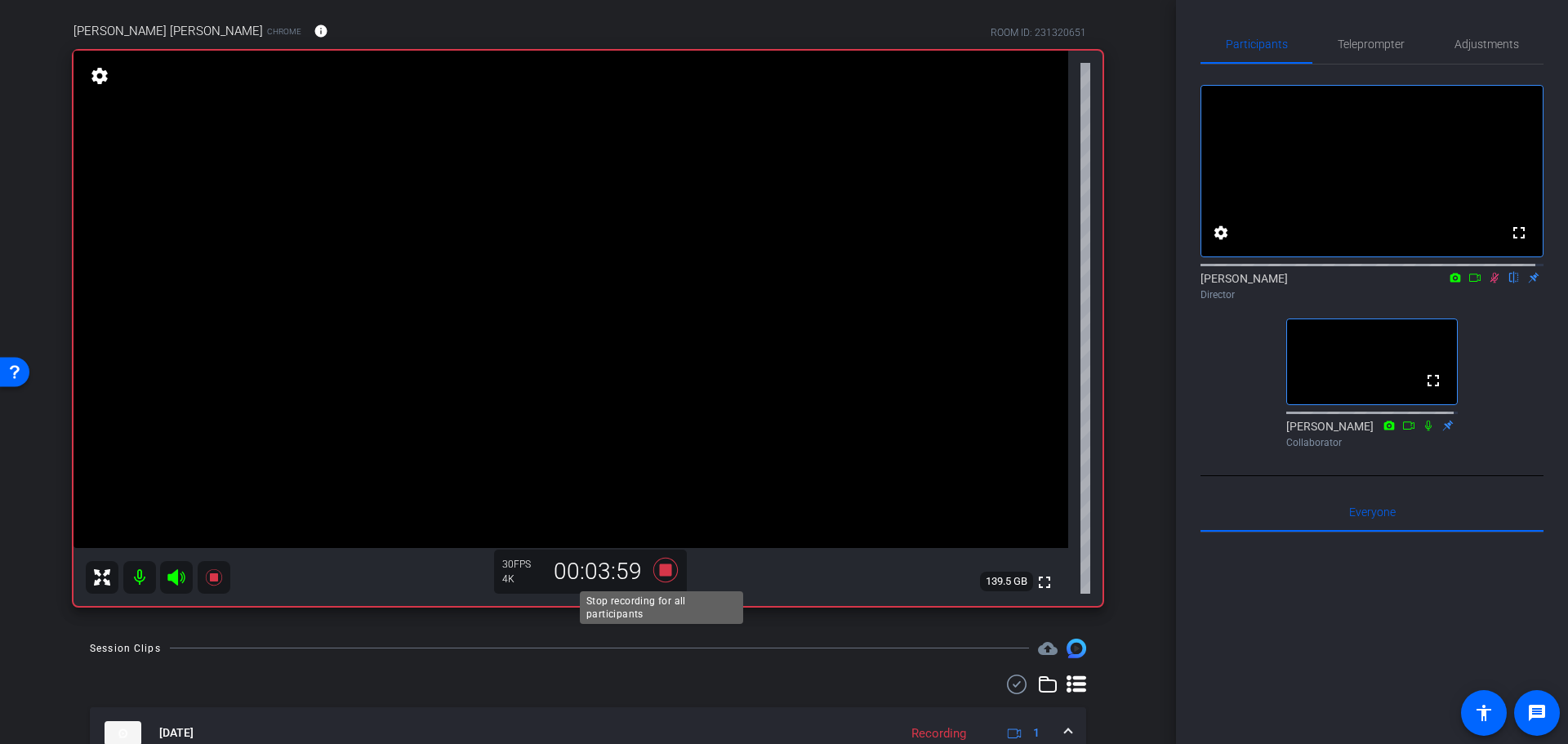
click at [678, 565] on icon at bounding box center [665, 570] width 39 height 30
click at [658, 568] on icon at bounding box center [665, 569] width 25 height 25
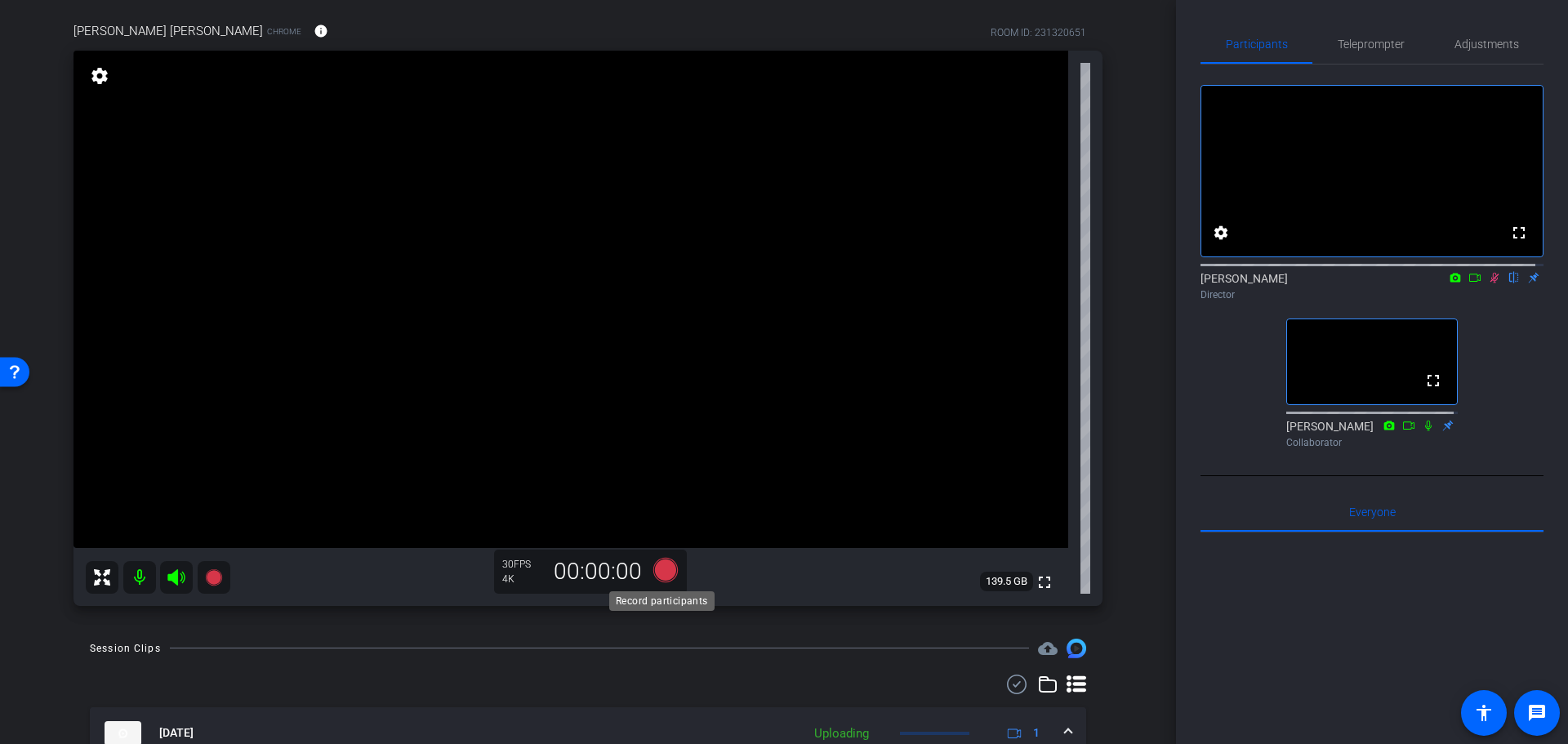
click at [658, 568] on icon at bounding box center [665, 569] width 25 height 25
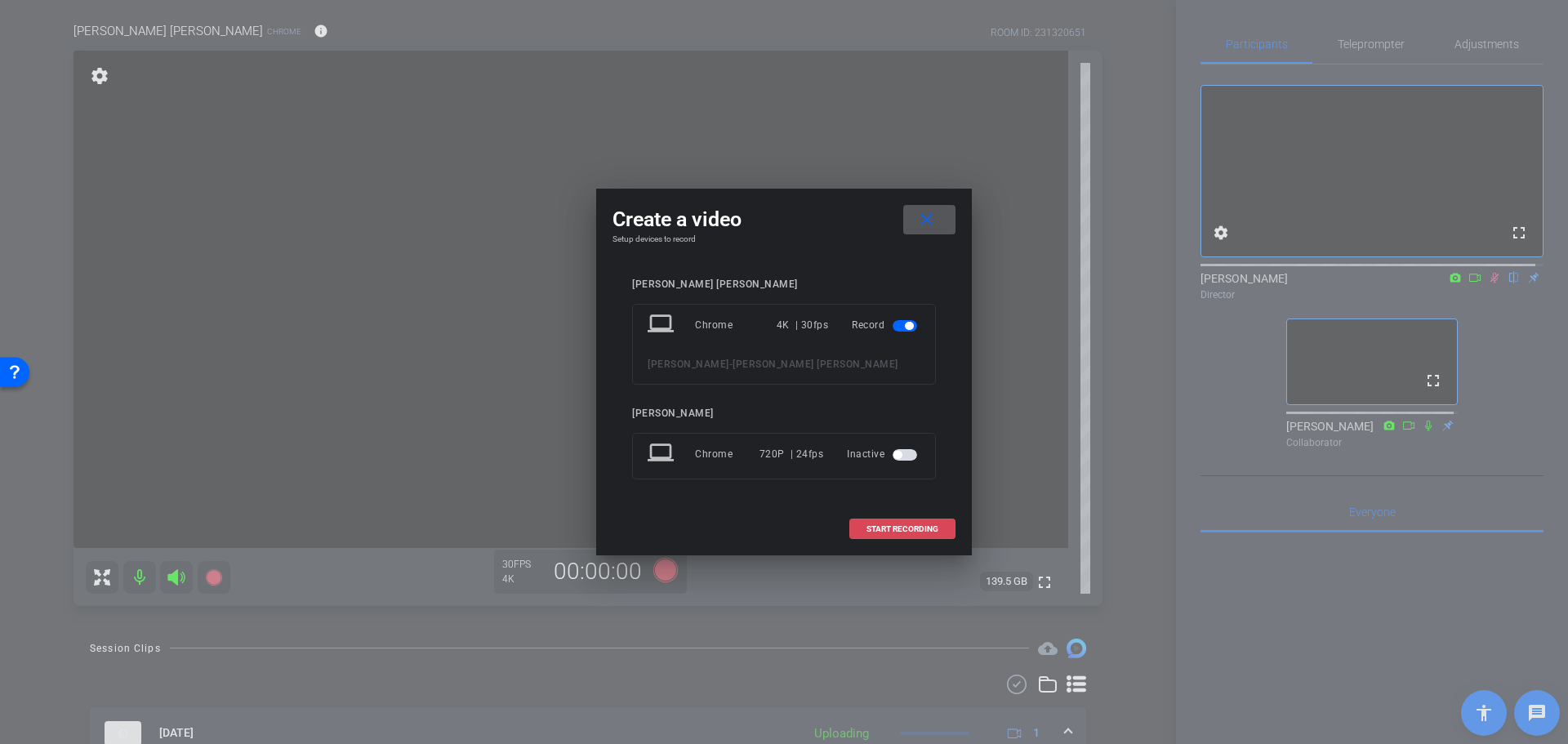
click at [954, 524] on div "Create a video close Setup devices to record Coyt Randy Johnston laptop Chrome …" at bounding box center [784, 372] width 375 height 367
click at [947, 525] on span at bounding box center [902, 529] width 105 height 39
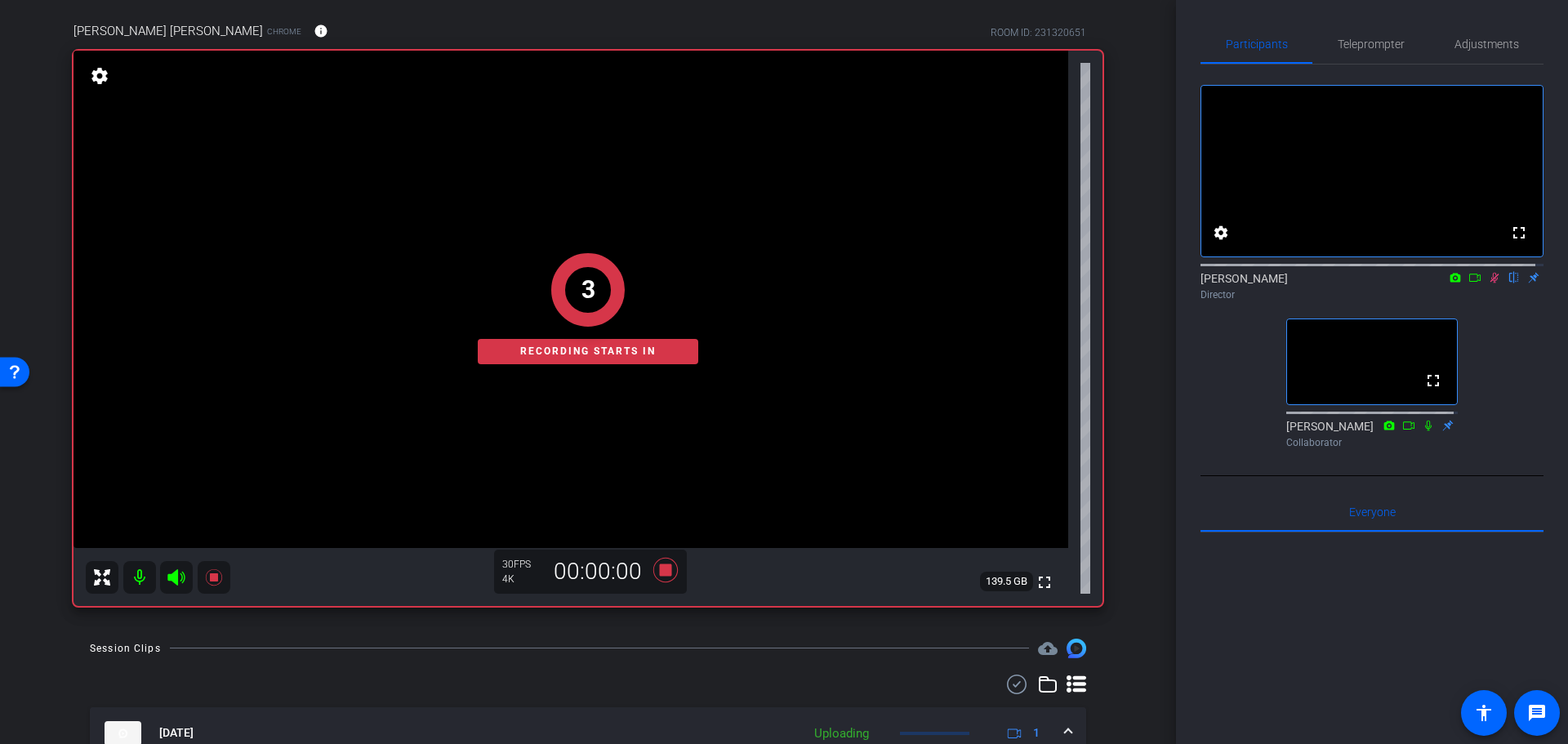
click at [1141, 478] on div "arrow_back Randy Johnston Back to project Send invite account_box grid_on setti…" at bounding box center [588, 253] width 1176 height 744
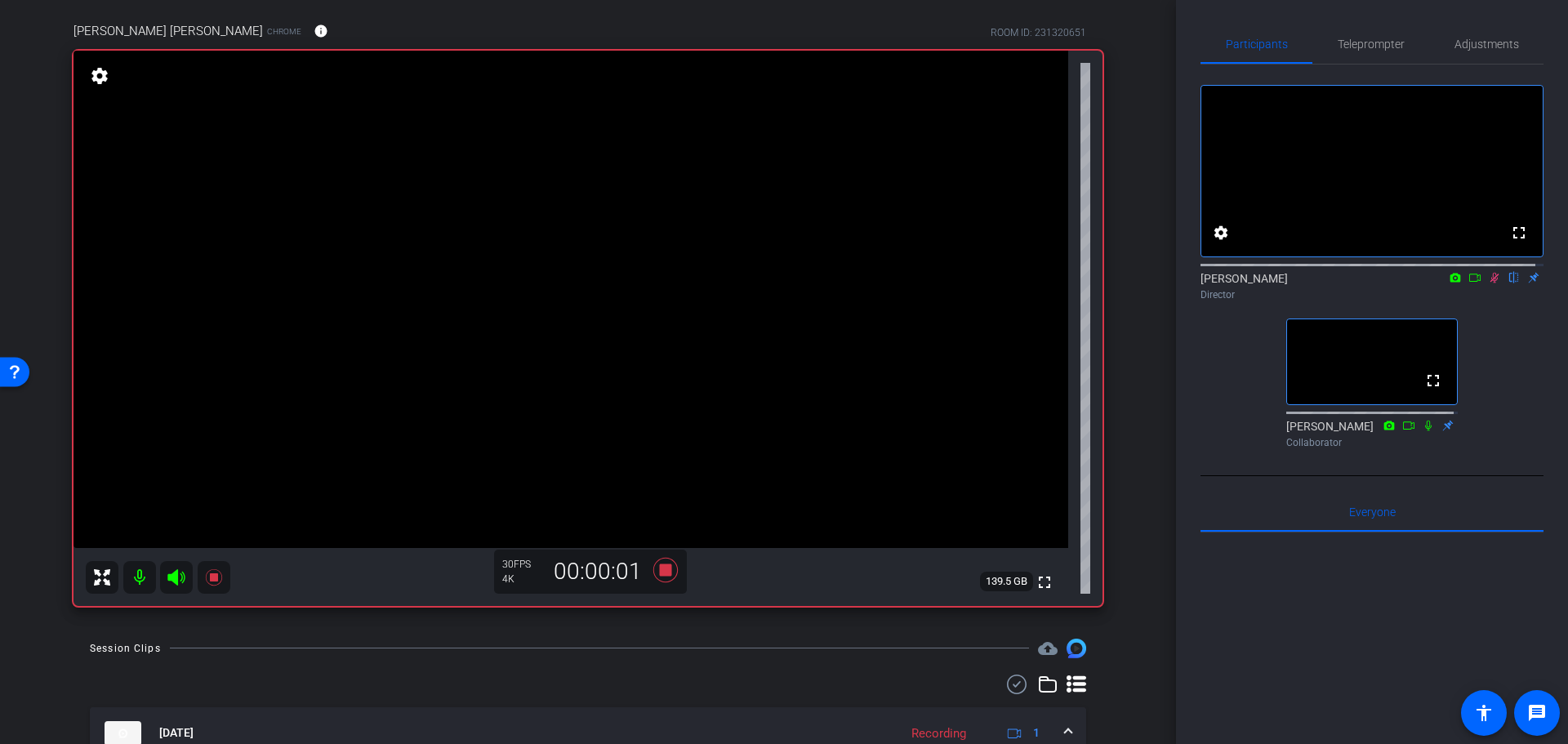
scroll to position [528, 0]
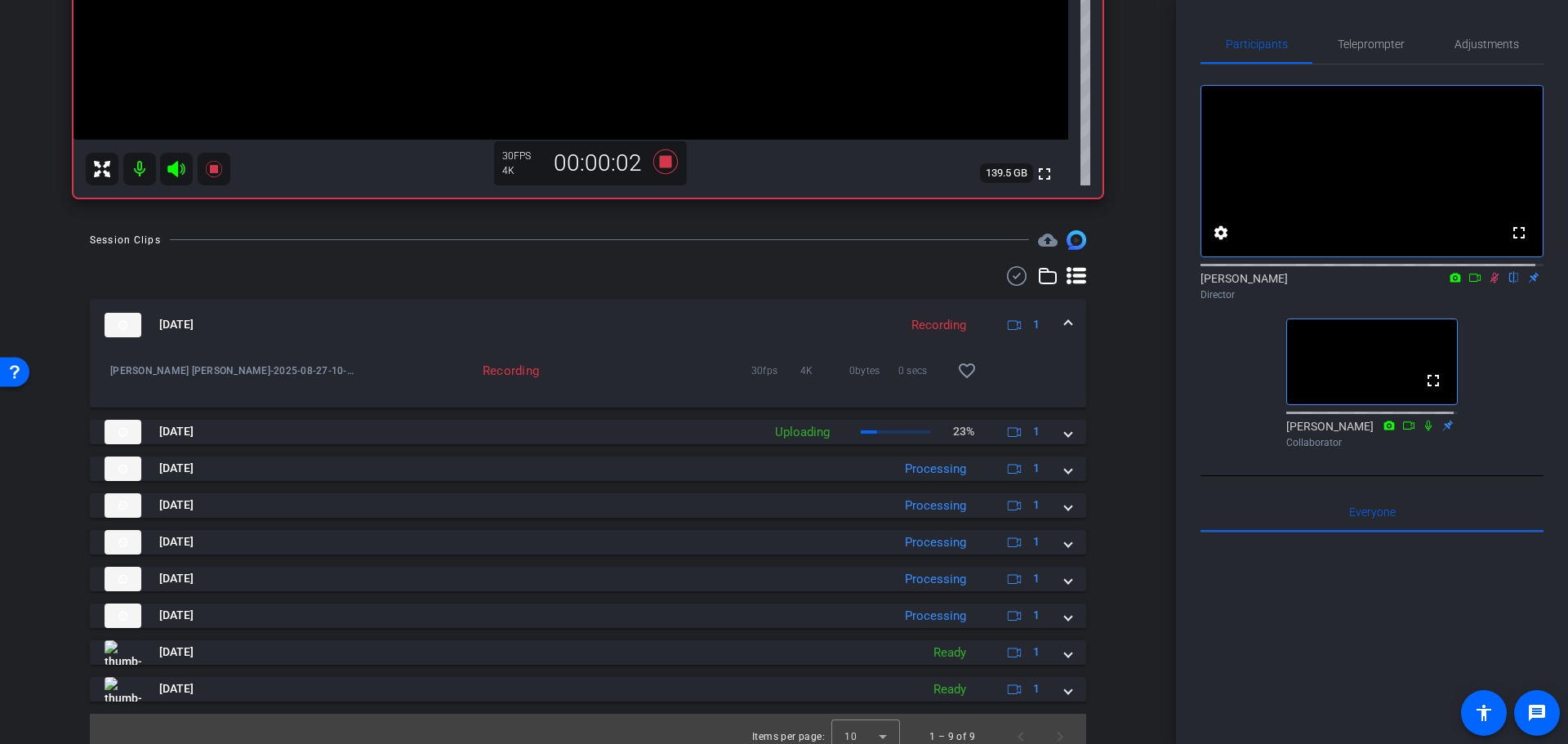
click at [1128, 496] on div "arrow_back Randy Johnston Back to project Send invite account_box grid_on setti…" at bounding box center [588, 372] width 1176 height 744
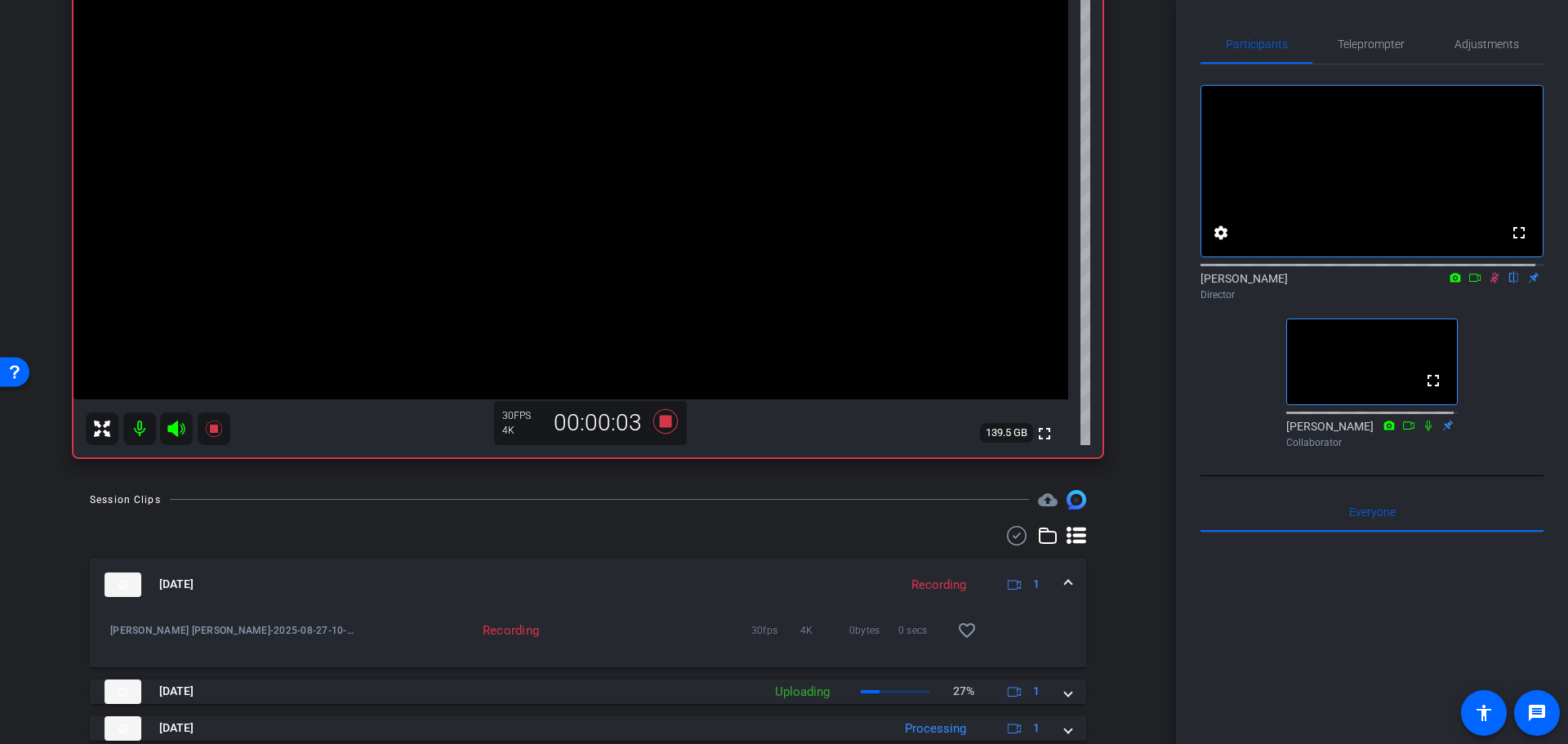
drag, startPoint x: 1124, startPoint y: 541, endPoint x: 1130, endPoint y: 449, distance: 92.2
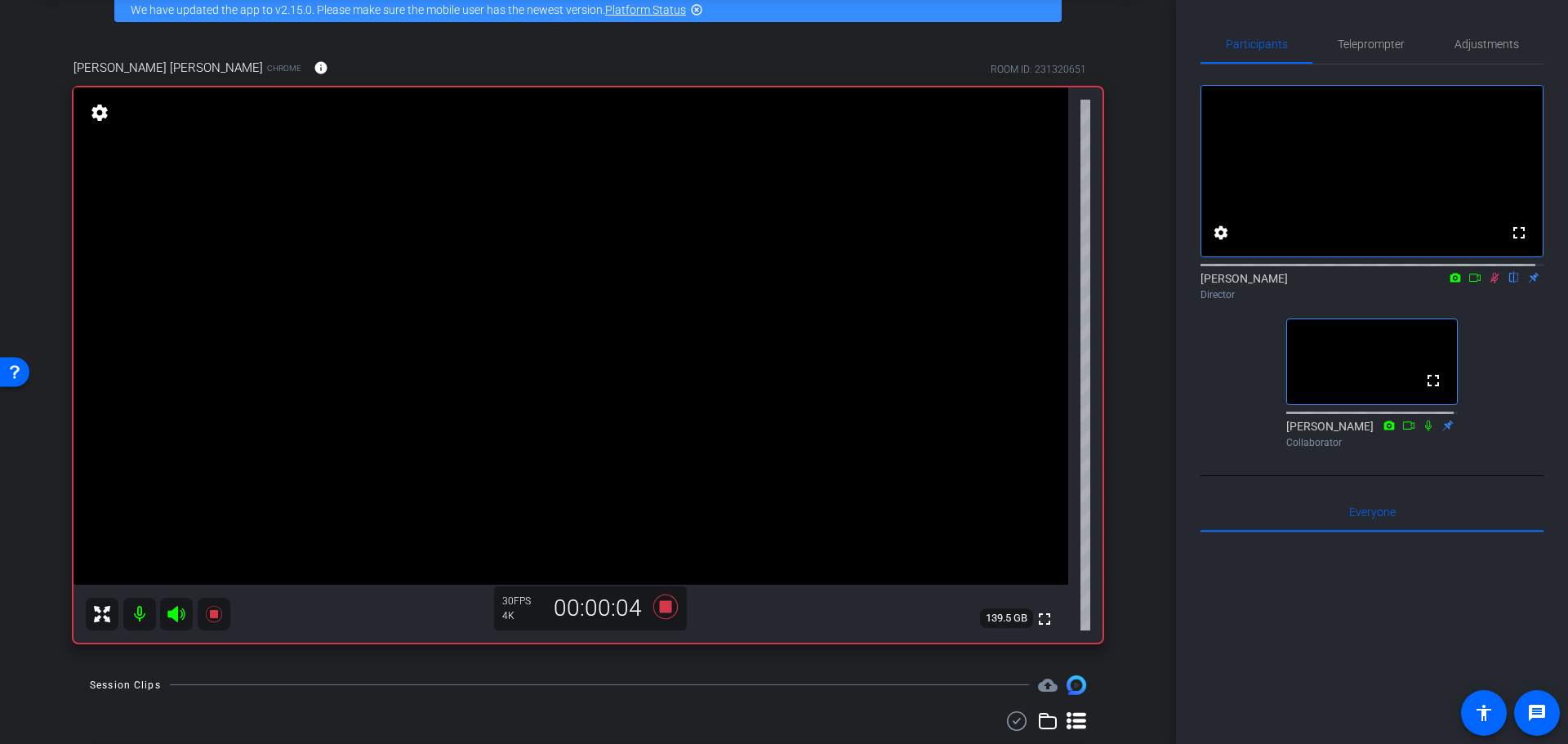
drag, startPoint x: 1126, startPoint y: 450, endPoint x: 1119, endPoint y: 375, distance: 75.3
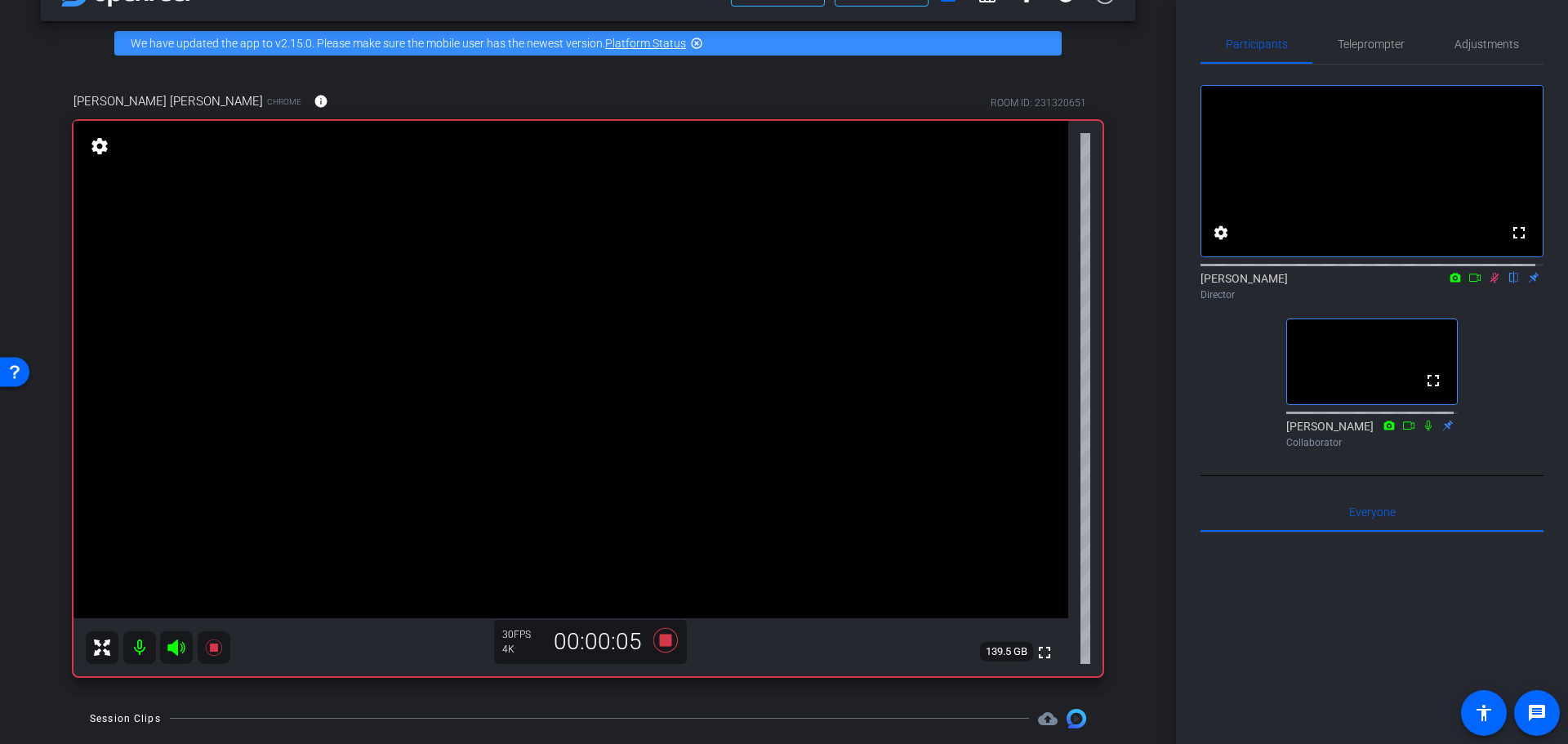
click at [1123, 419] on div "Coyt Randy Johnston Chrome info ROOM ID: 231320651 fullscreen settings 139.5 GB…" at bounding box center [588, 379] width 1094 height 627
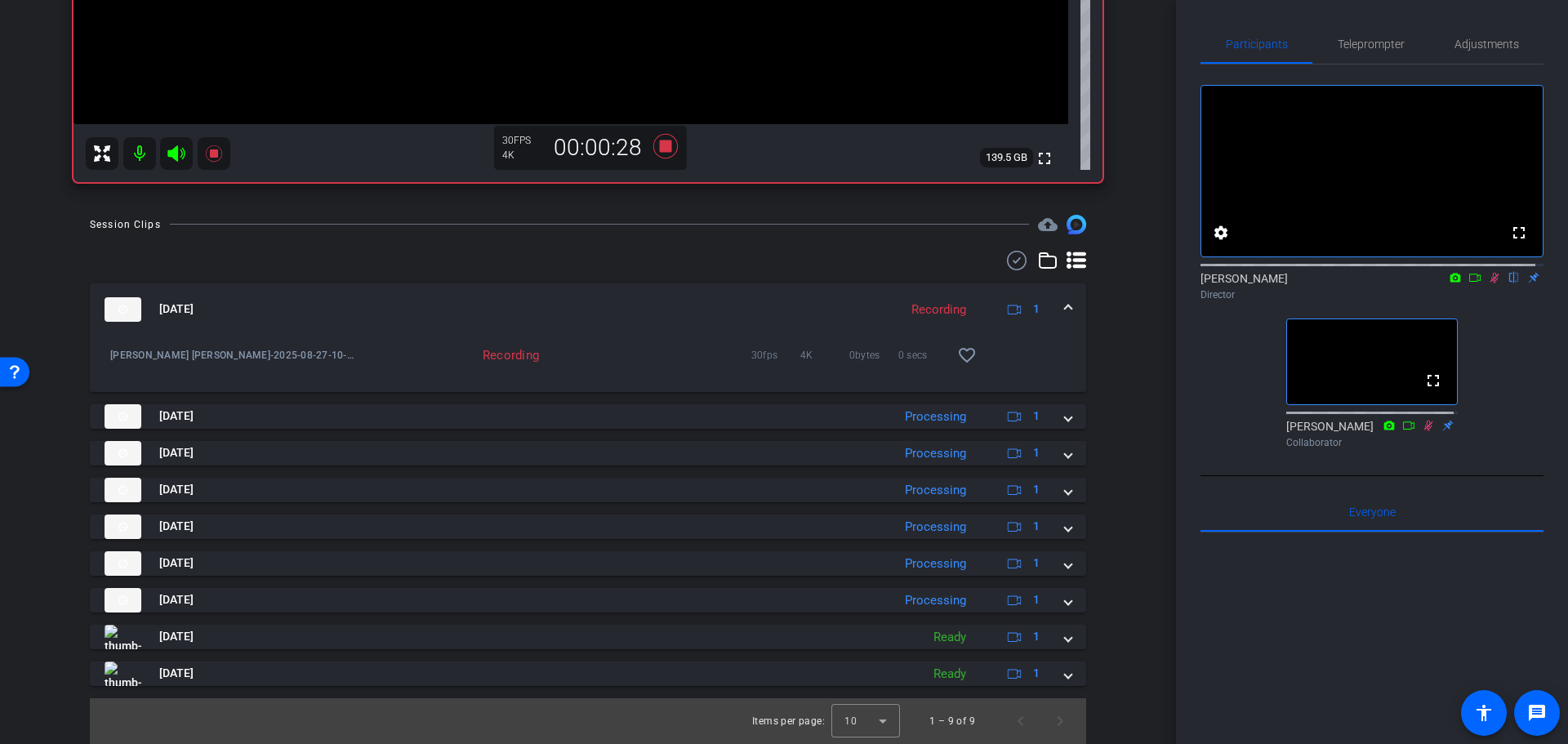
drag, startPoint x: 1122, startPoint y: 312, endPoint x: 1110, endPoint y: 484, distance: 172.4
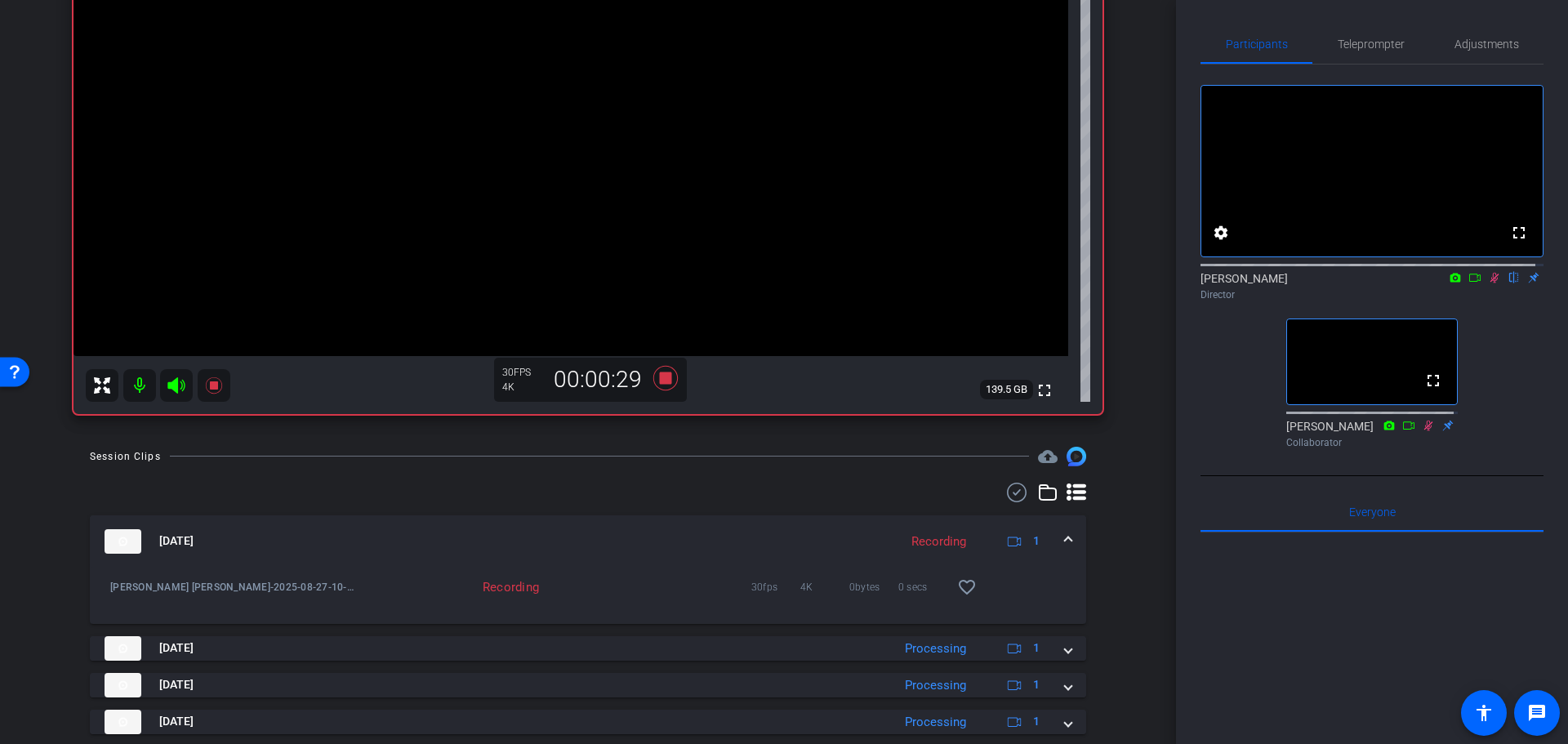
scroll to position [0, 0]
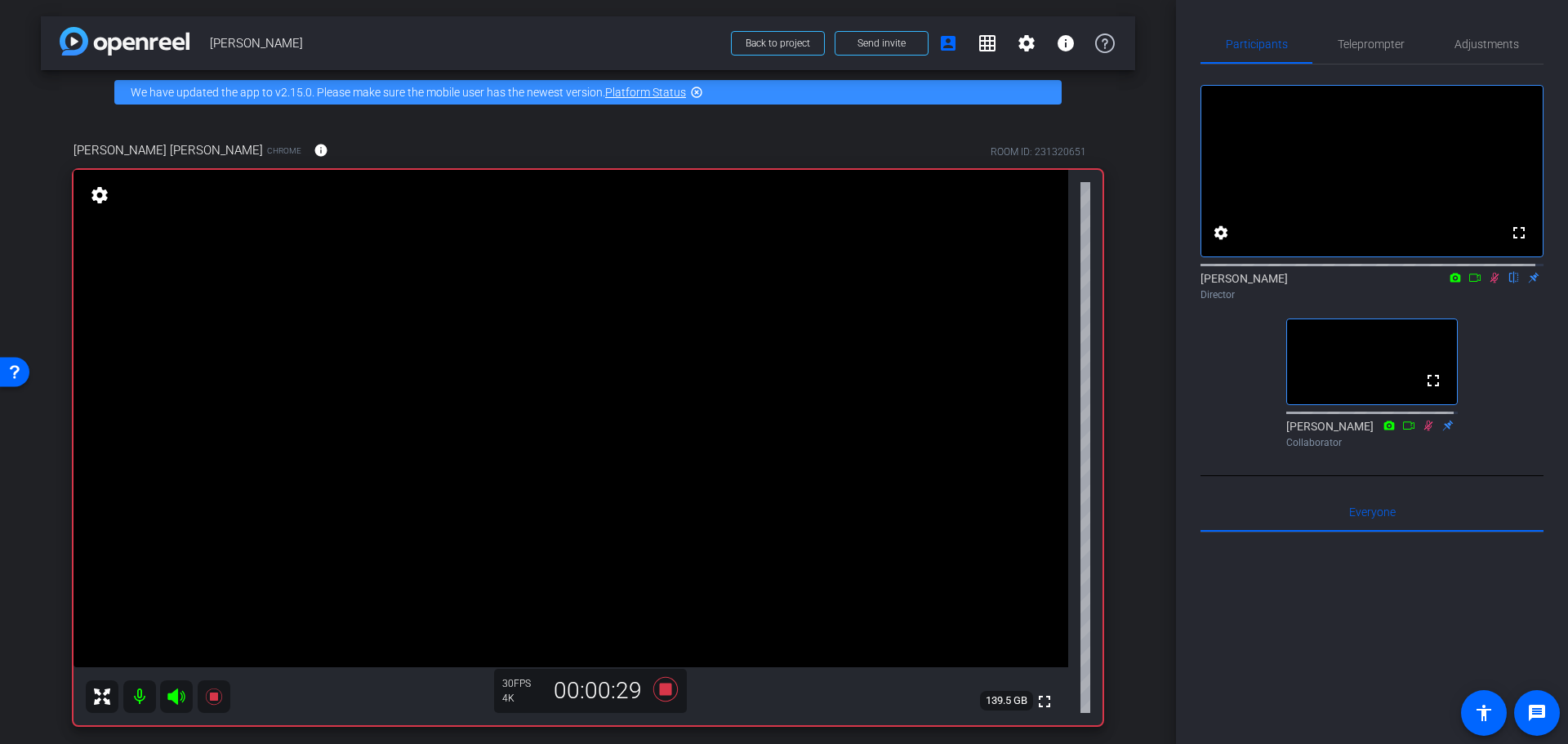
drag, startPoint x: 1103, startPoint y: 516, endPoint x: 1121, endPoint y: 396, distance: 121.3
click at [1116, 432] on div "Coyt Randy Johnston Chrome info ROOM ID: 231320651 fullscreen settings 139.5 GB…" at bounding box center [588, 427] width 1094 height 627
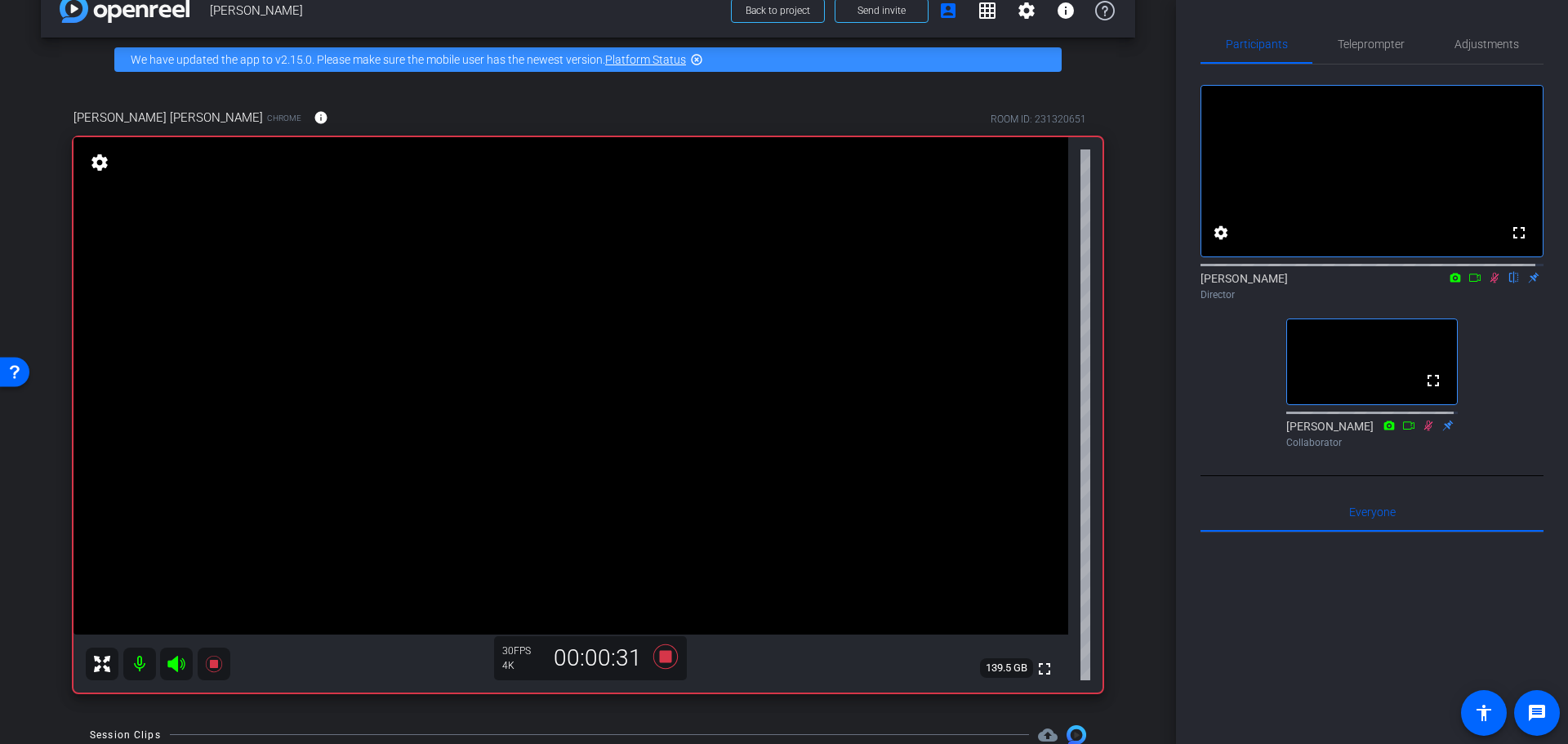
scroll to position [45, 0]
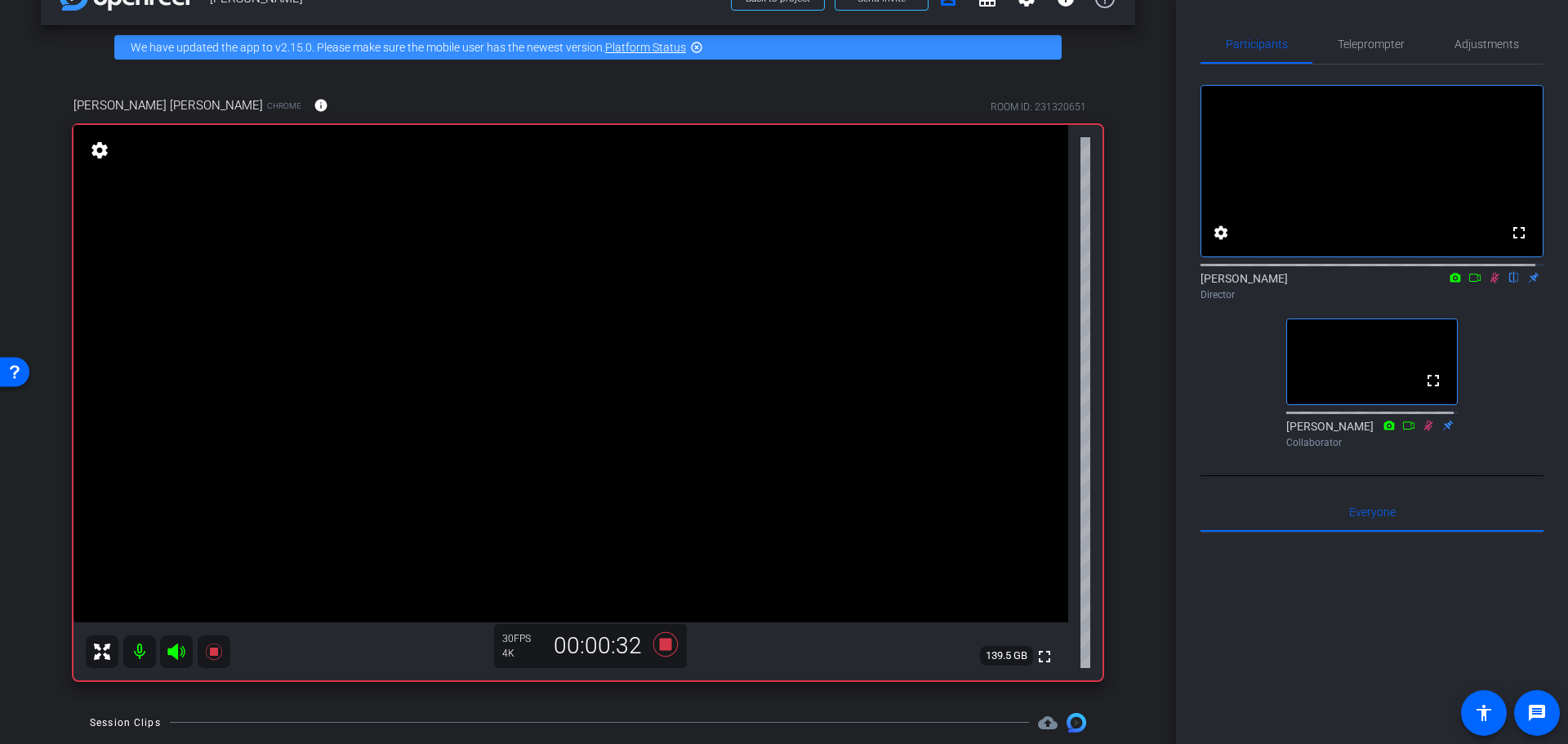
click at [1143, 415] on div "arrow_back Randy Johnston Back to project Send invite account_box grid_on setti…" at bounding box center [588, 327] width 1176 height 744
click at [1115, 355] on div "Coyt Randy Johnston Chrome info ROOM ID: 231320651 fullscreen settings 139.2 GB…" at bounding box center [588, 383] width 1094 height 627
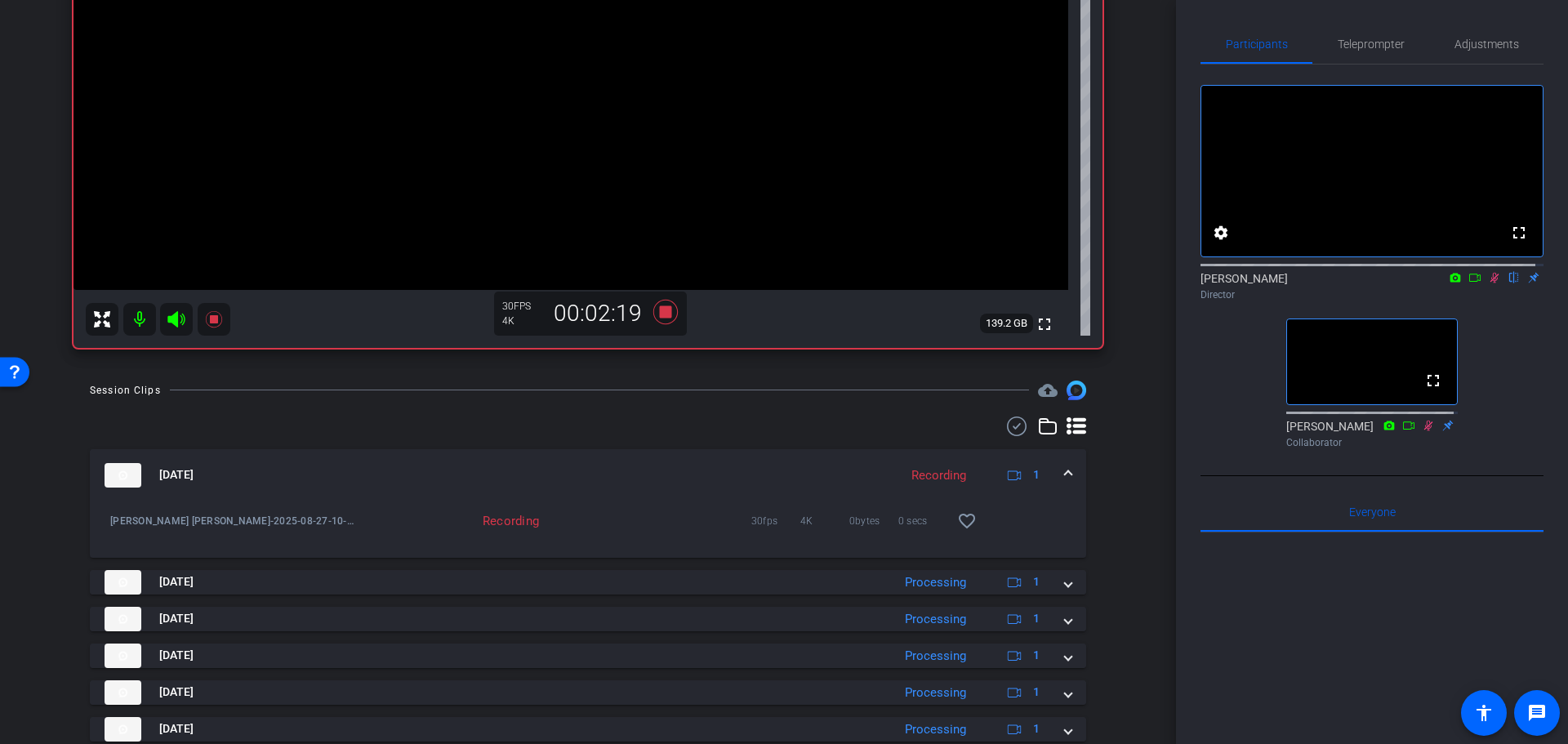
scroll to position [528, 0]
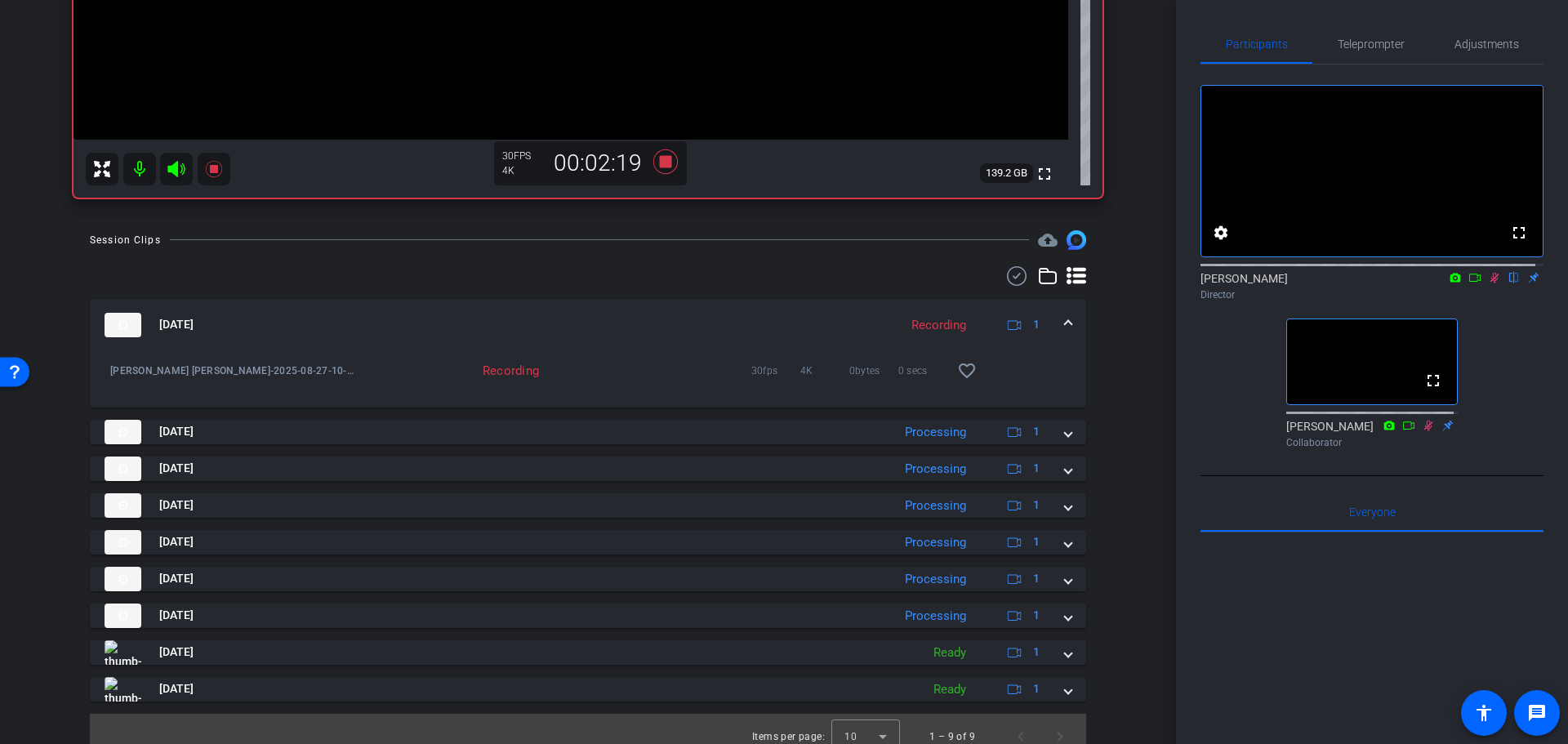
drag, startPoint x: 1126, startPoint y: 437, endPoint x: 1126, endPoint y: 469, distance: 32.0
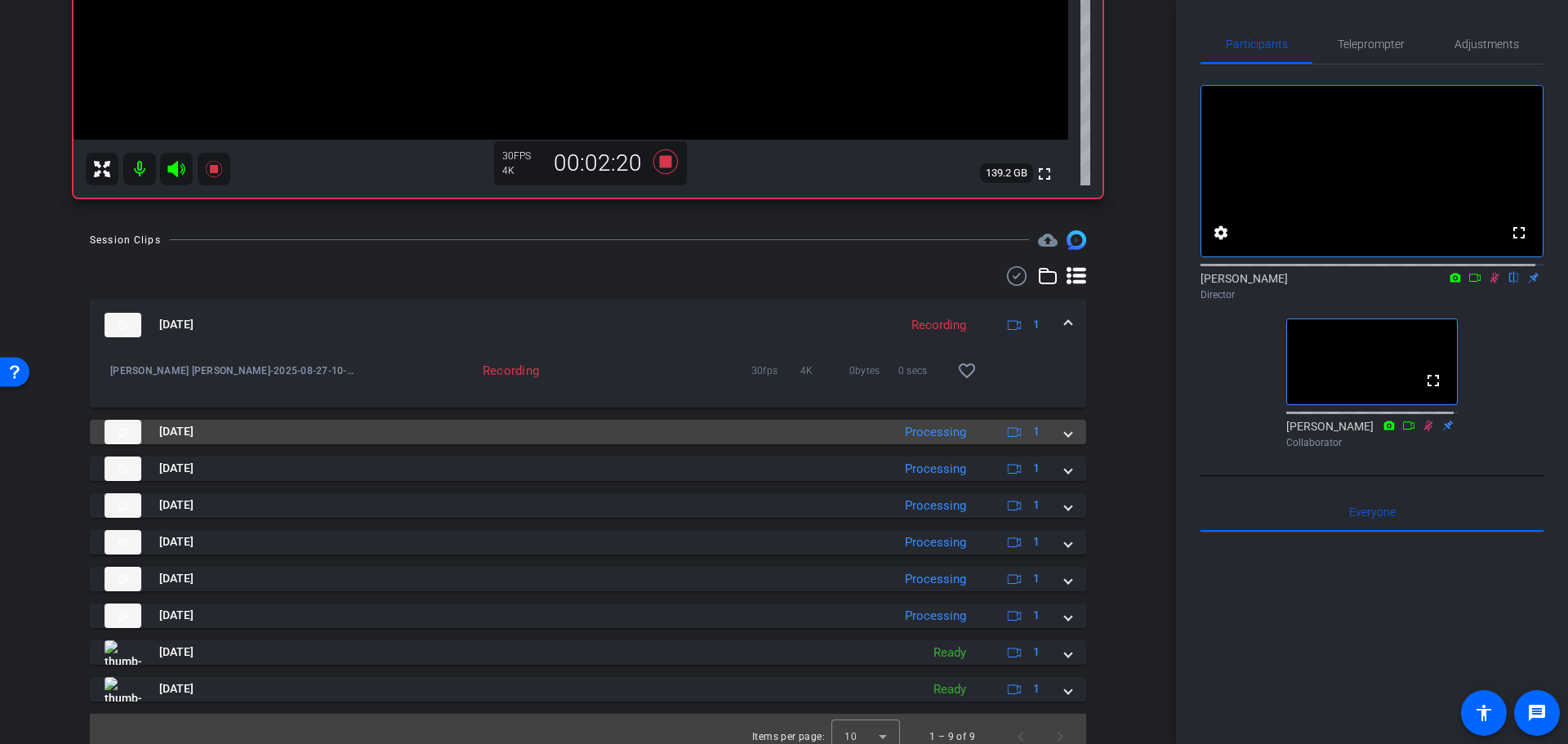
click at [883, 432] on div "Aug 27, 2025 Processing 1" at bounding box center [584, 432] width 961 height 25
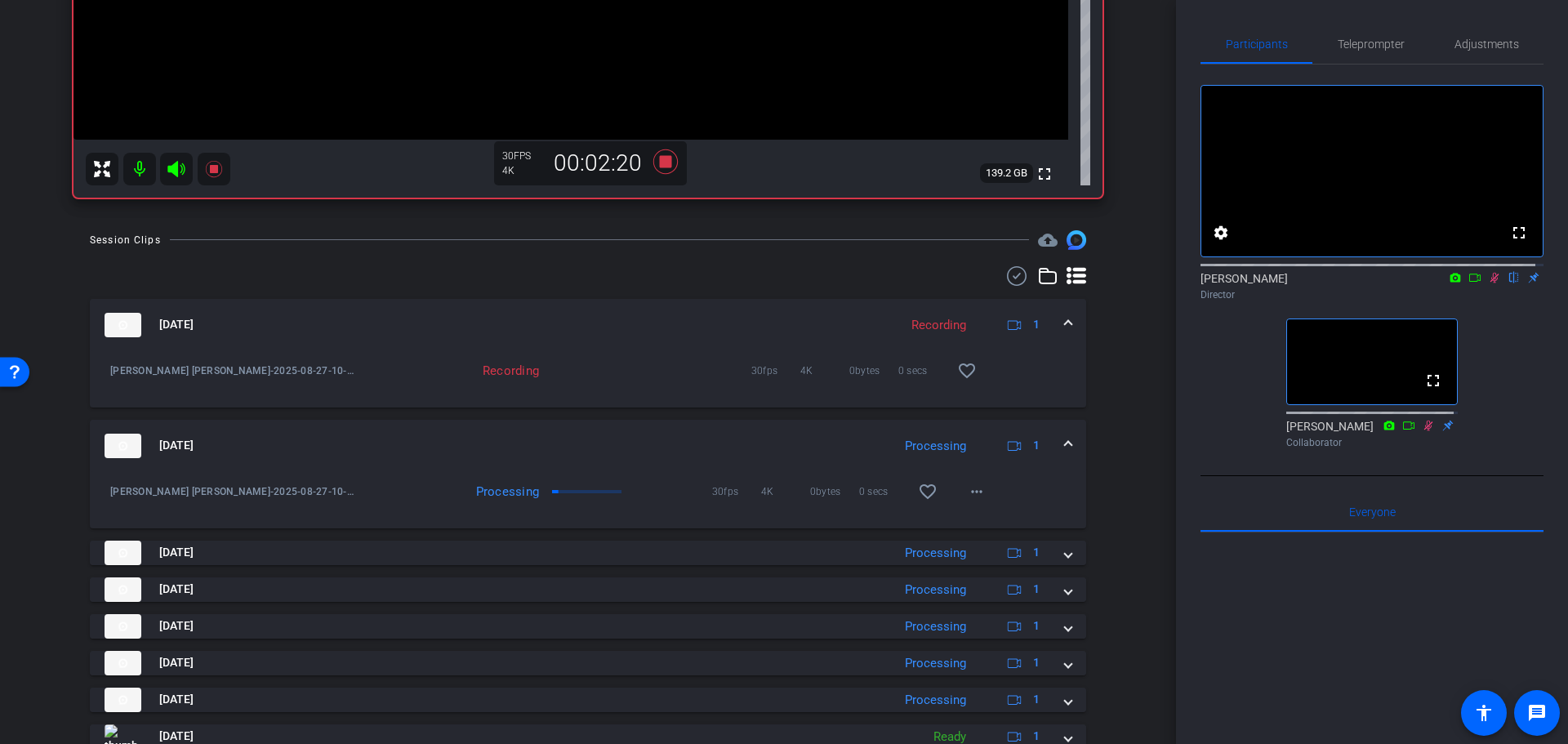
click at [872, 432] on mat-expansion-panel-header "Aug 27, 2025 Processing 1" at bounding box center [588, 445] width 996 height 52
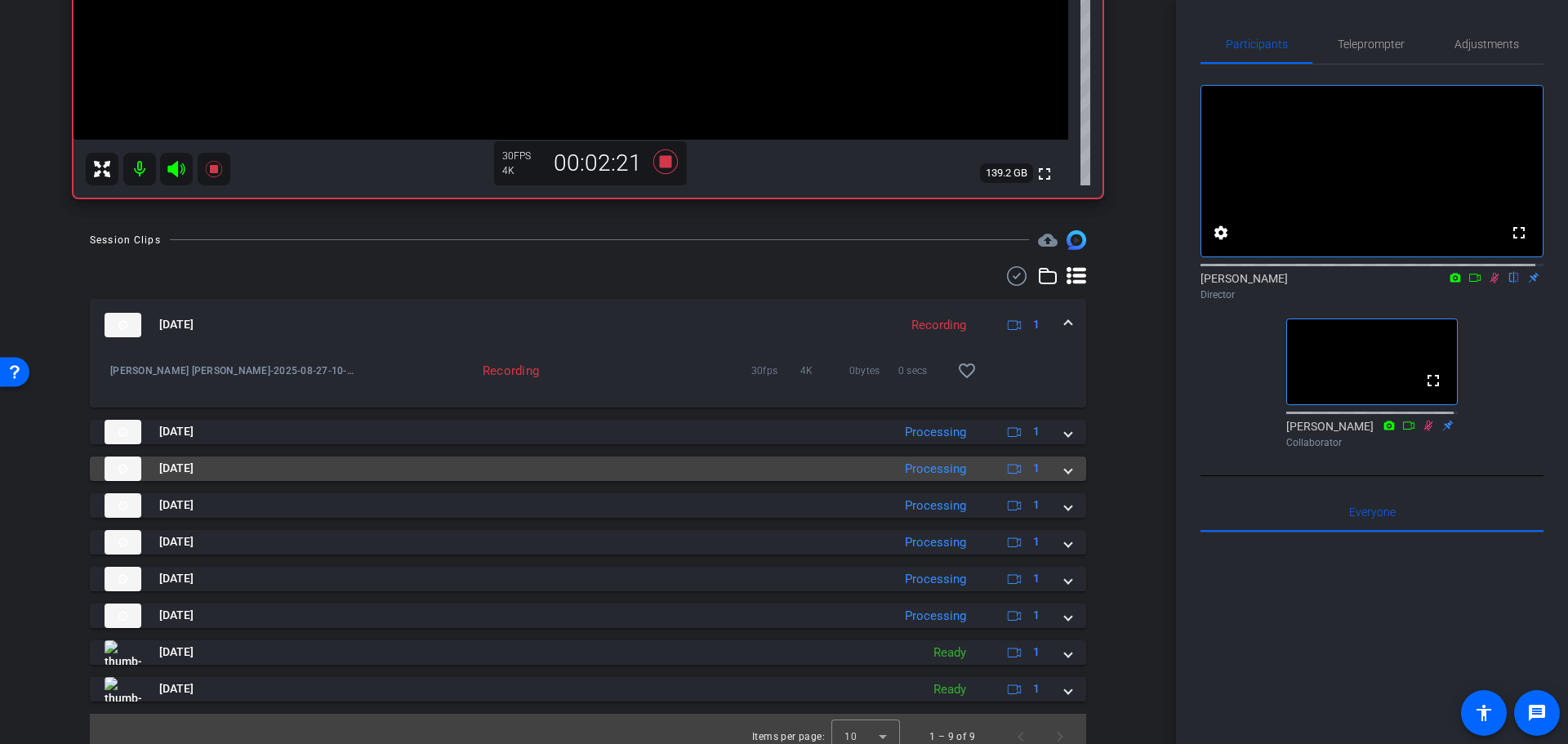
click at [867, 473] on mat-panel-title "Aug 27, 2025" at bounding box center [493, 468] width 778 height 25
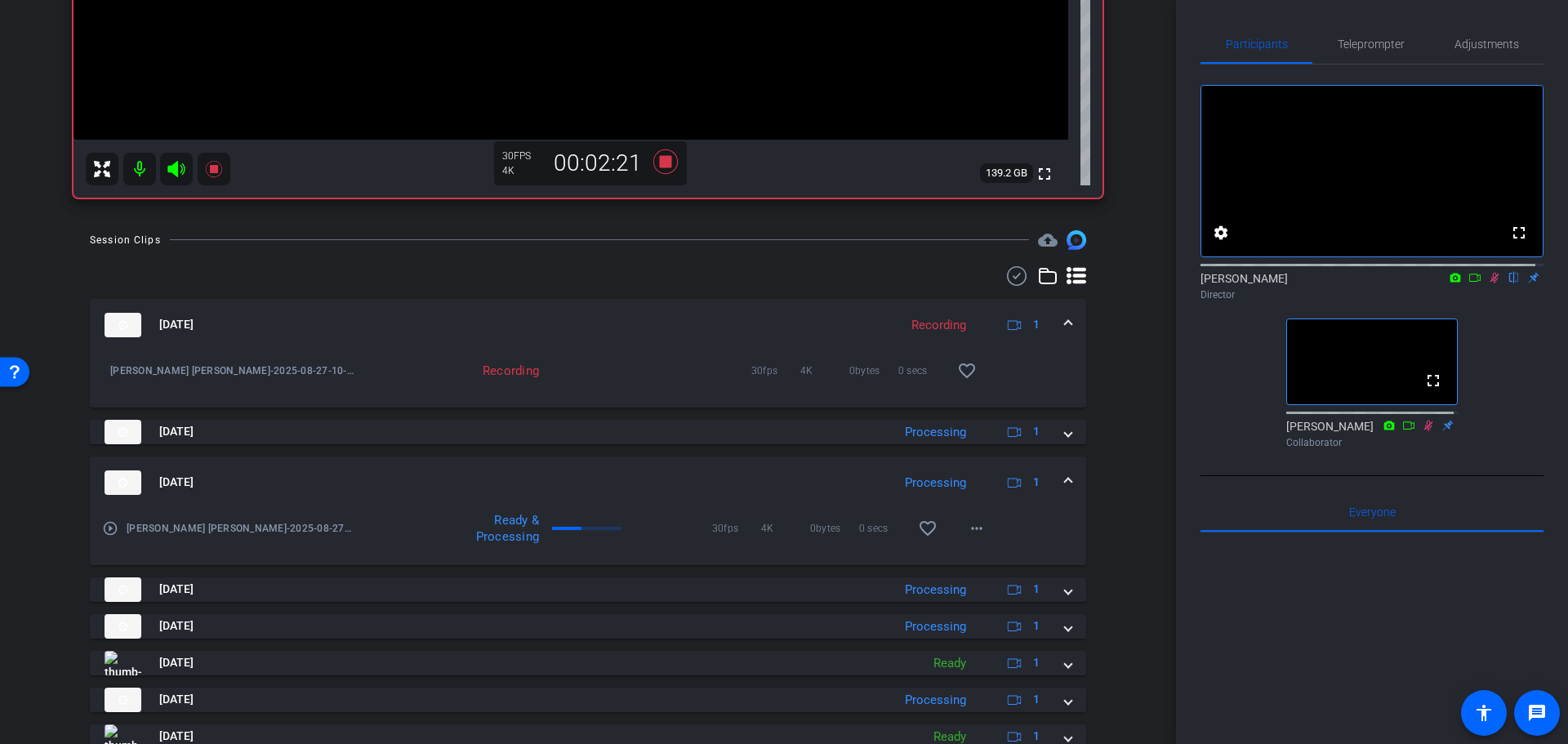
click at [855, 474] on mat-panel-title "Aug 27, 2025" at bounding box center [493, 483] width 778 height 25
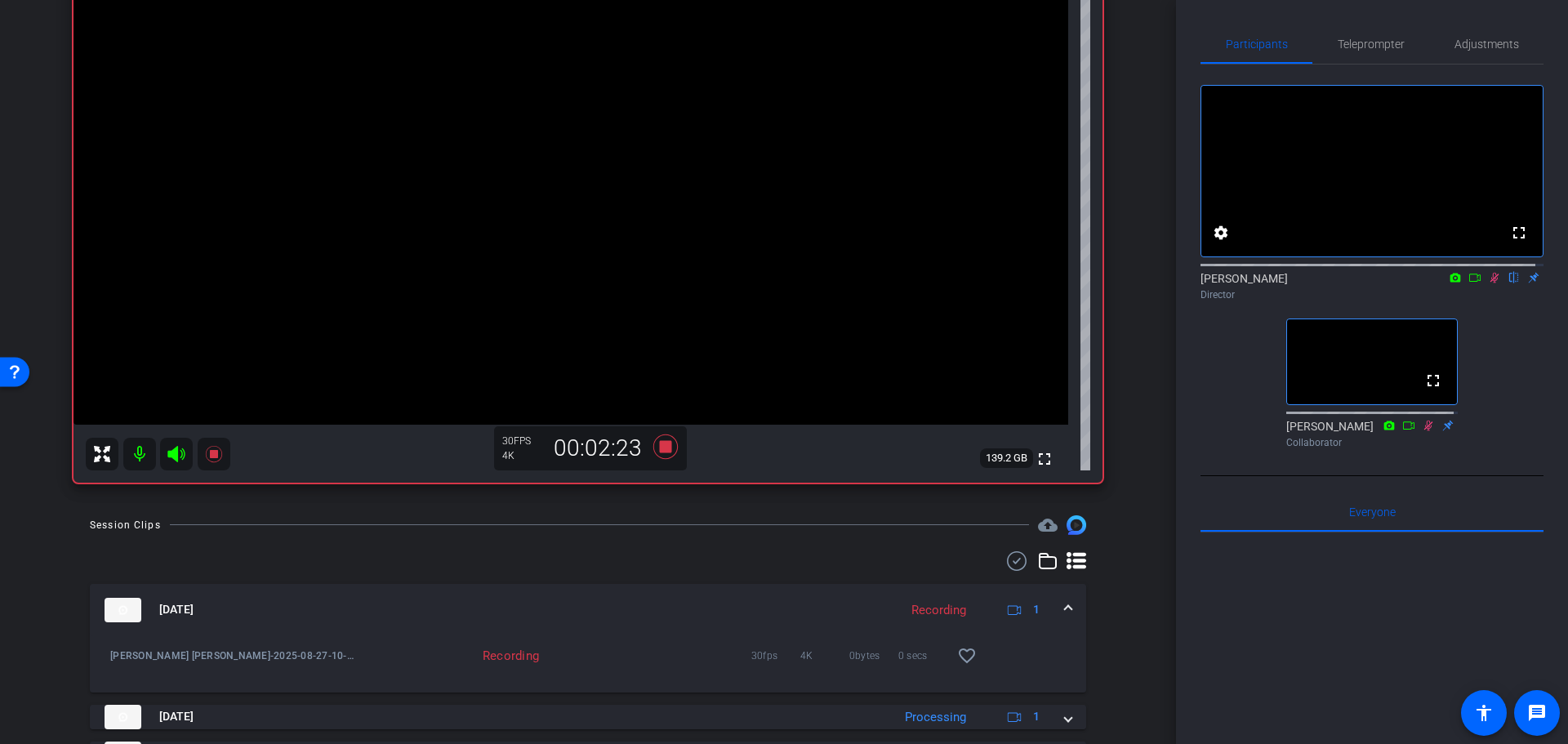
scroll to position [0, 0]
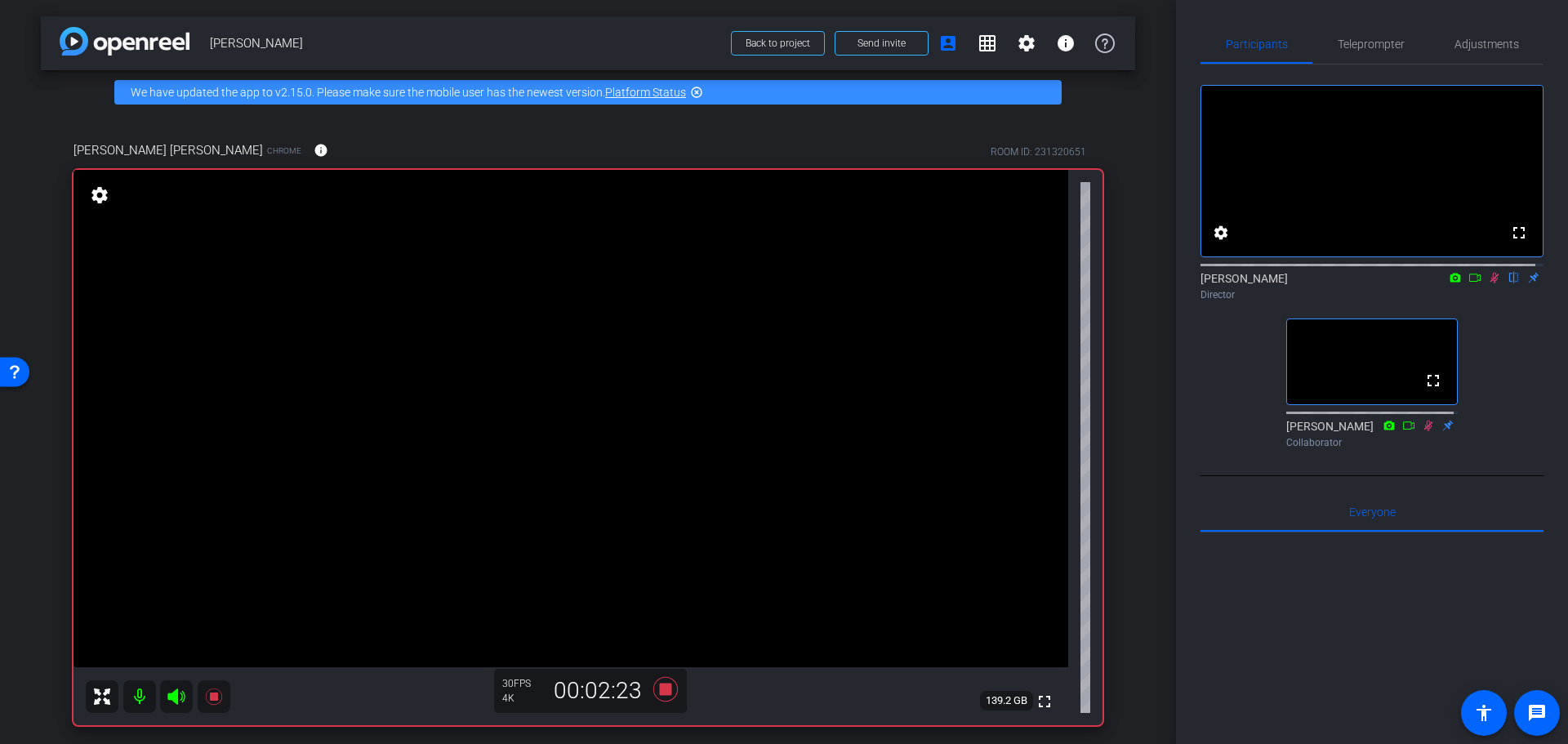
drag, startPoint x: 1115, startPoint y: 632, endPoint x: 1124, endPoint y: 513, distance: 119.3
click at [1124, 513] on div "Coyt Randy Johnston Chrome info ROOM ID: 231320651 fullscreen settings 139.2 GB…" at bounding box center [588, 427] width 1094 height 627
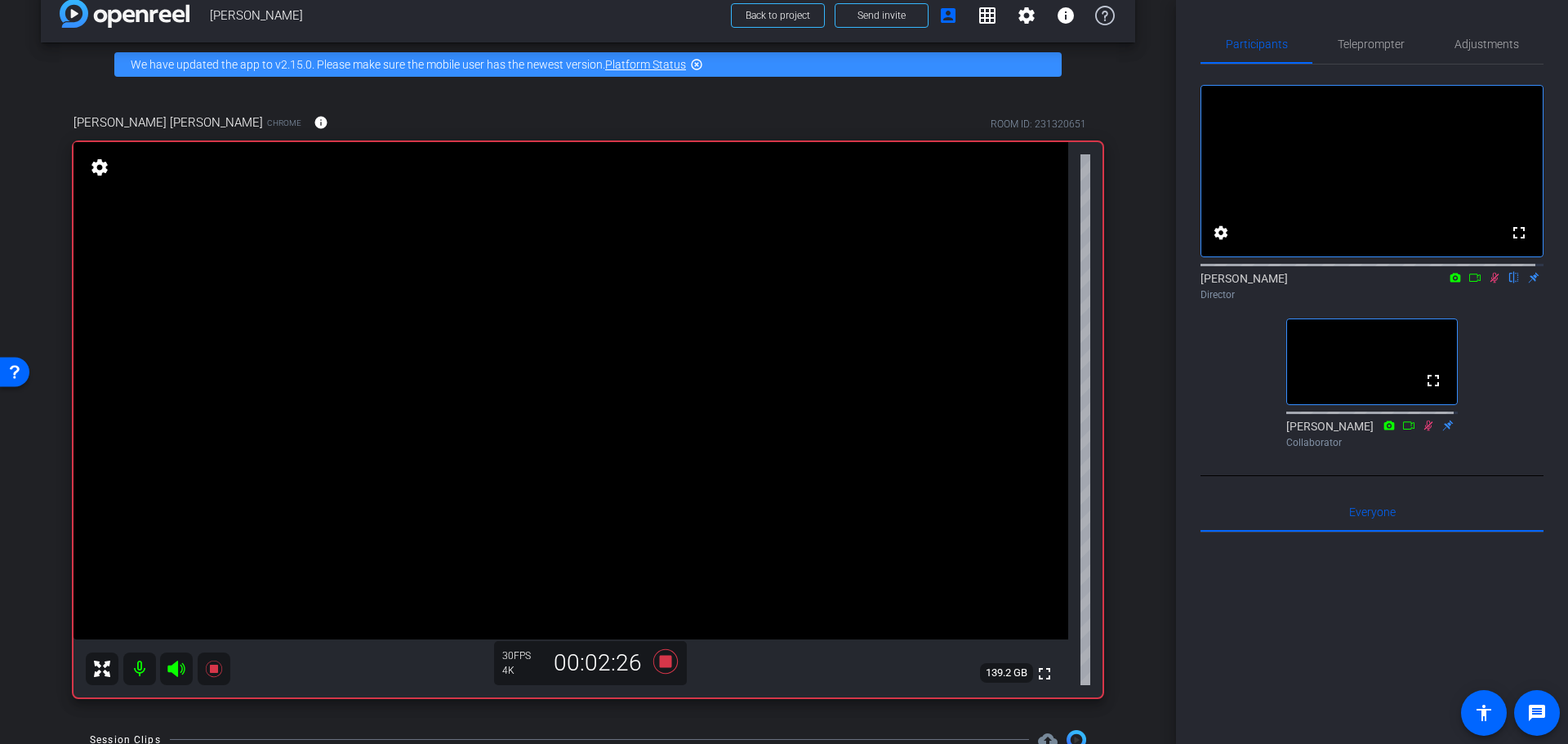
scroll to position [43, 0]
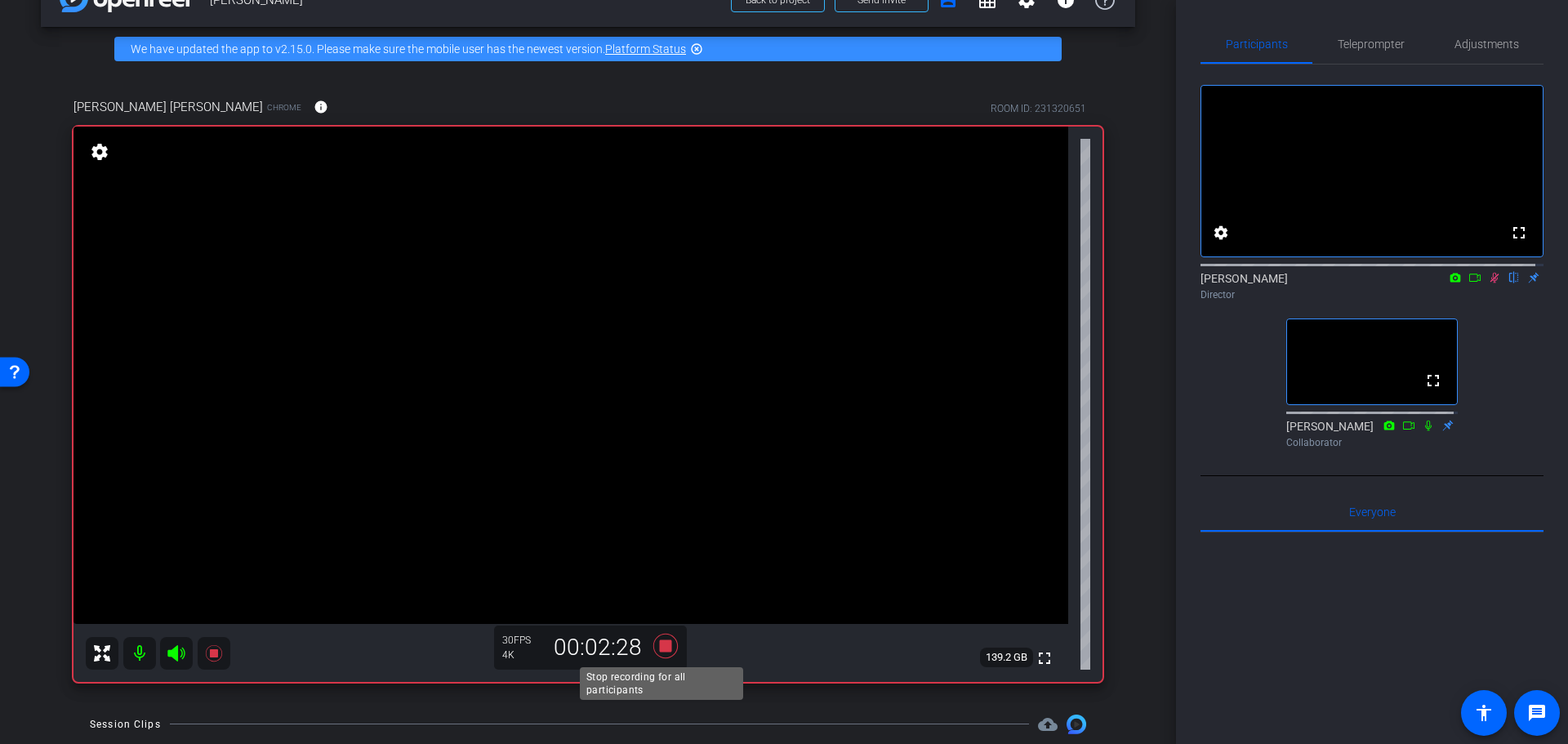
click at [661, 639] on icon at bounding box center [665, 646] width 39 height 30
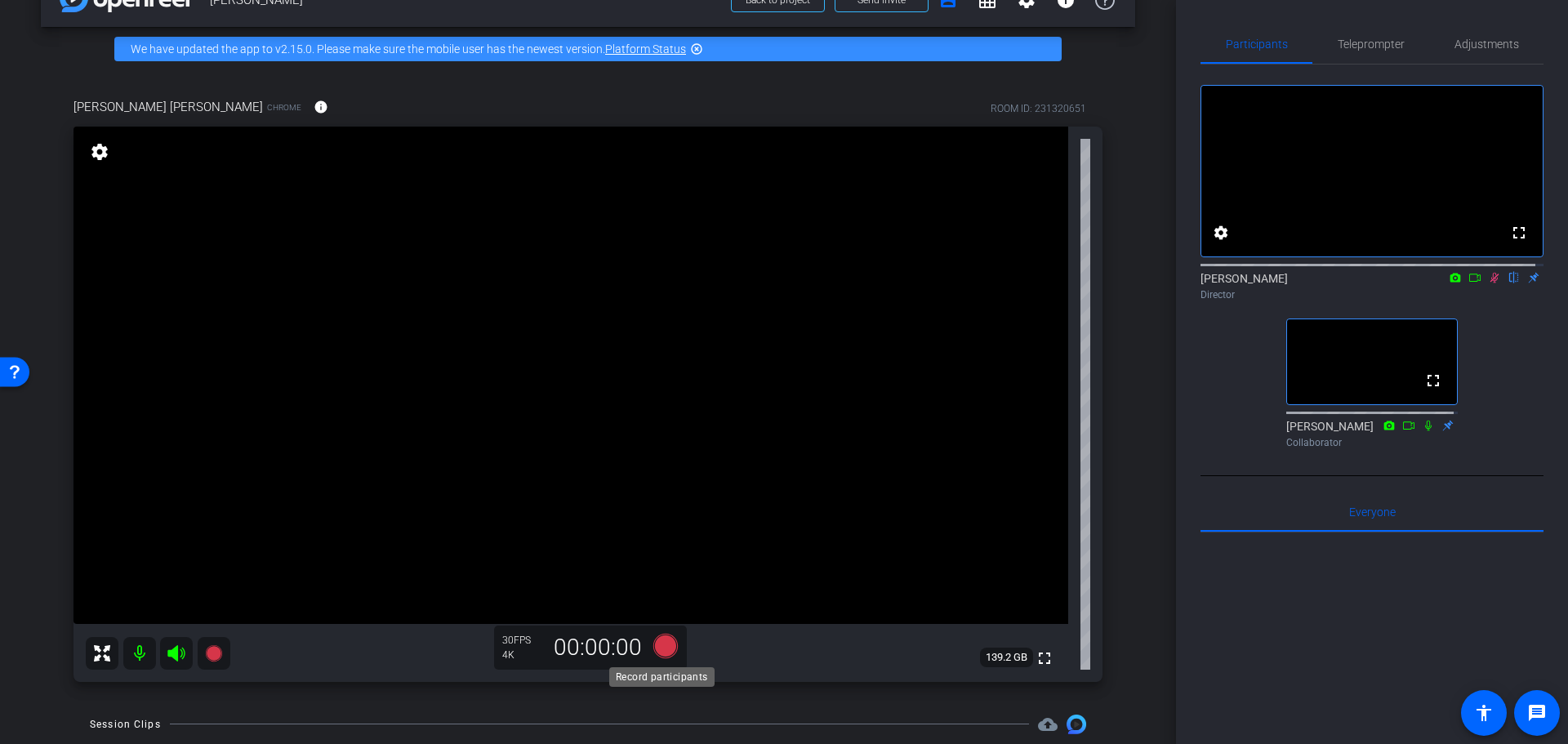
click at [660, 644] on icon at bounding box center [665, 645] width 25 height 25
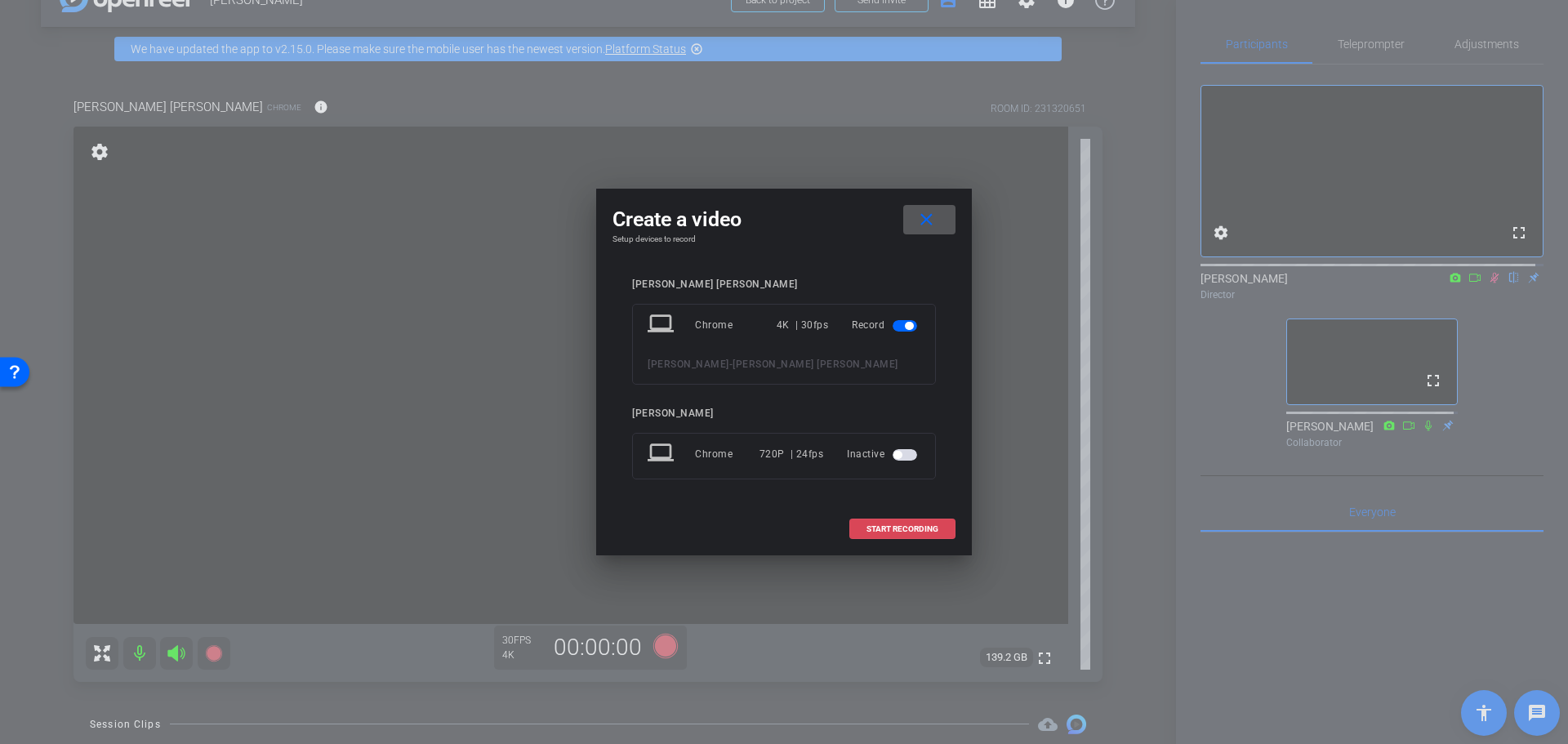
click at [900, 526] on span "START RECORDING" at bounding box center [902, 529] width 71 height 9
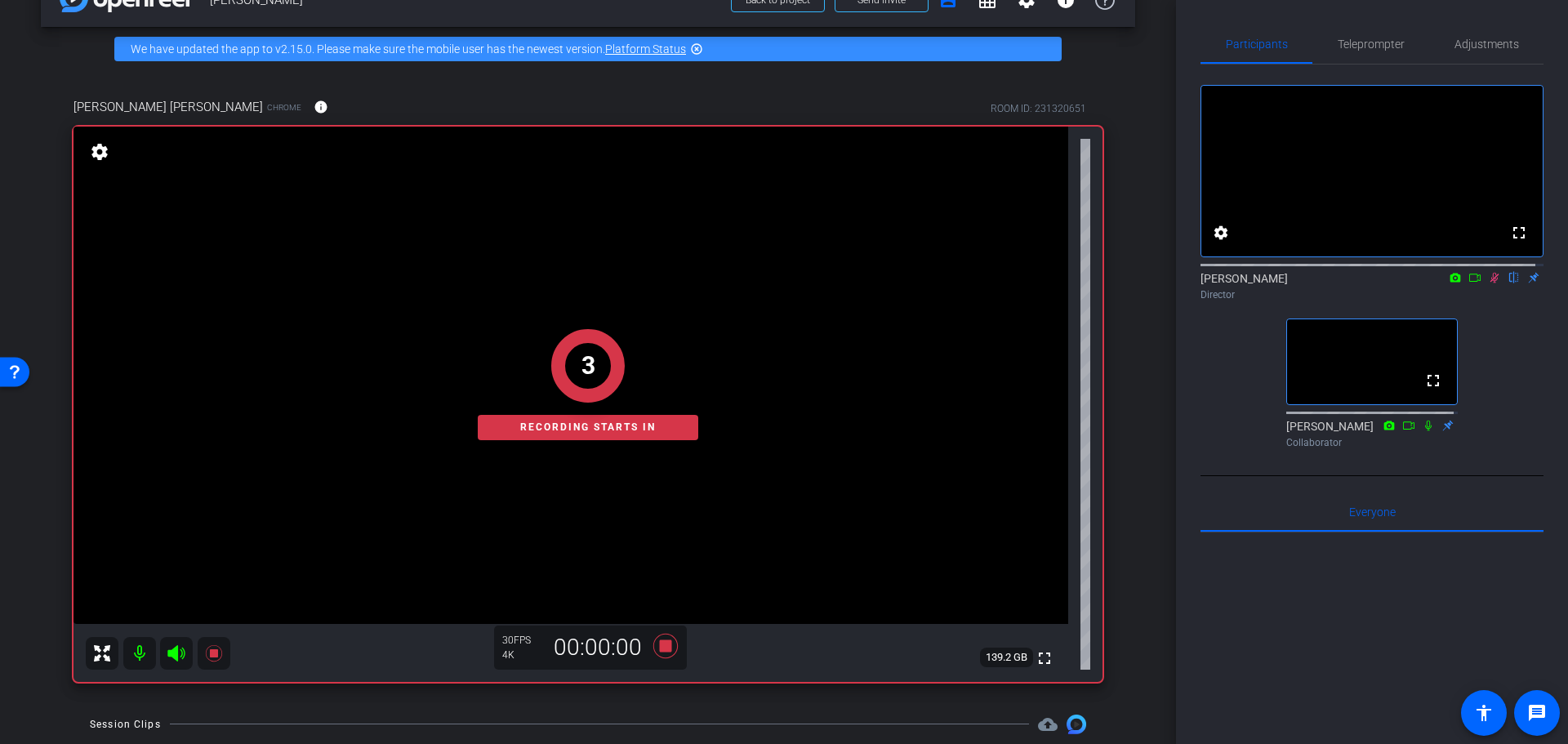
click at [1130, 385] on div "arrow_back Randy Johnston Back to project Send invite account_box grid_on setti…" at bounding box center [588, 329] width 1176 height 744
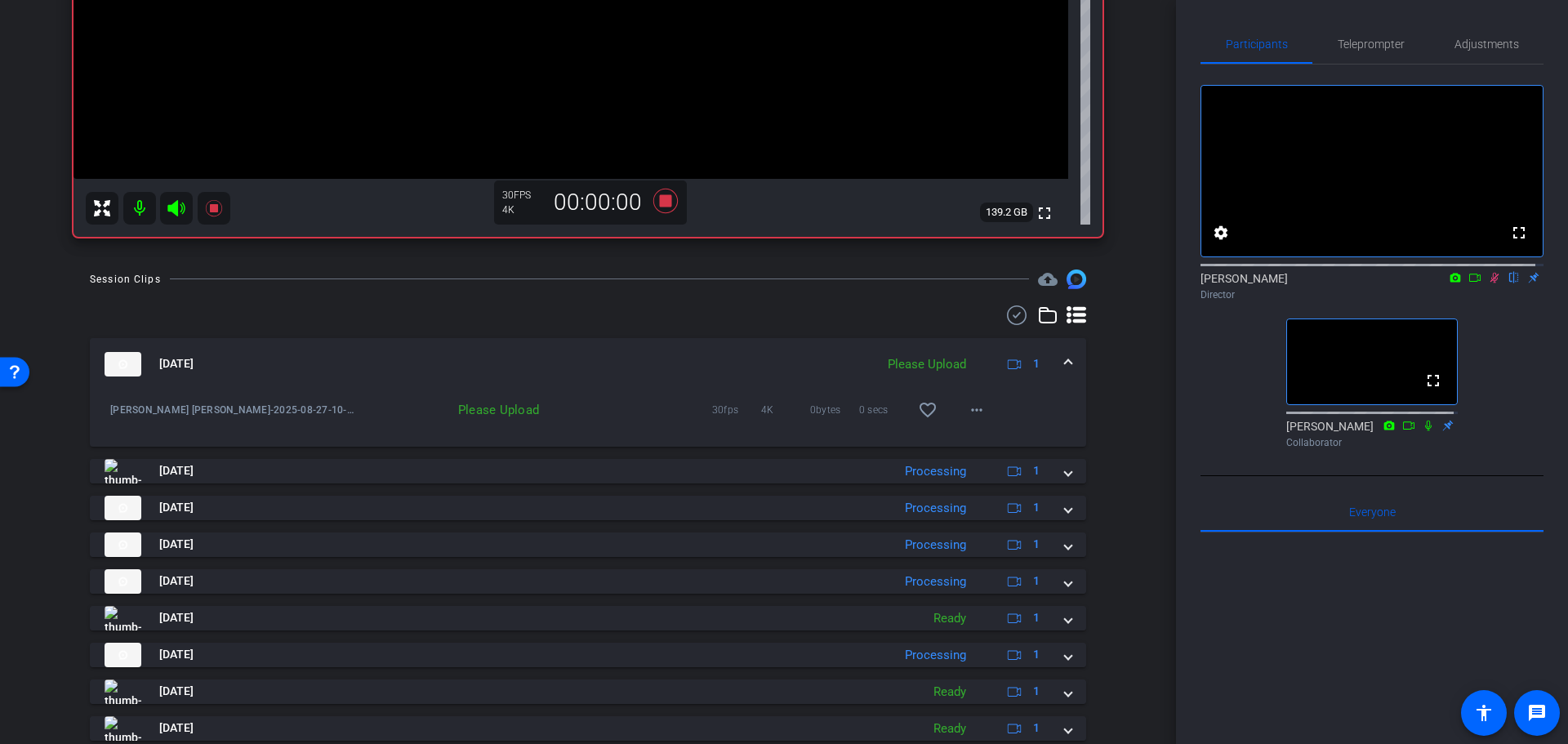
drag, startPoint x: 1130, startPoint y: 385, endPoint x: 1134, endPoint y: 508, distance: 123.1
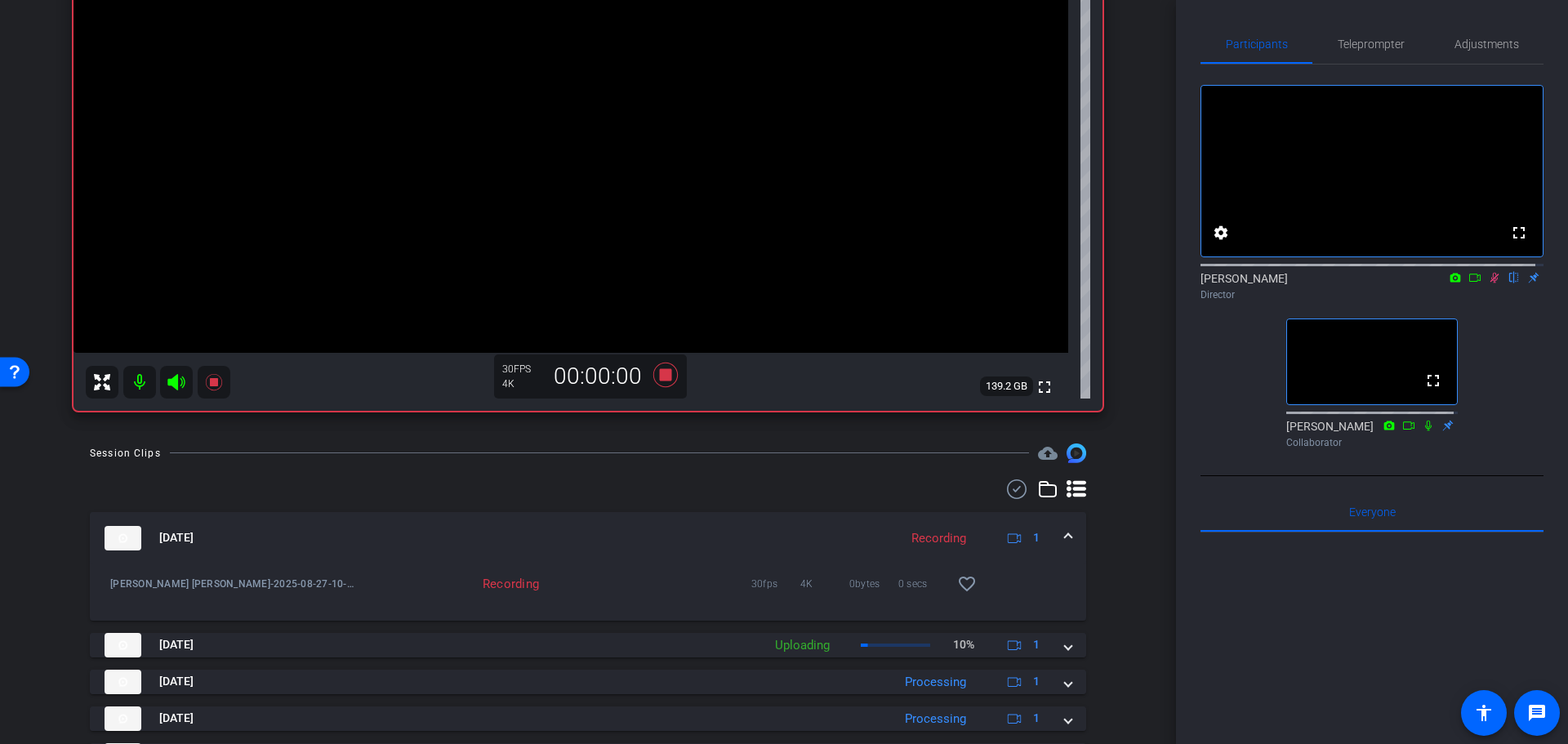
drag, startPoint x: 1143, startPoint y: 501, endPoint x: 1149, endPoint y: 429, distance: 72.2
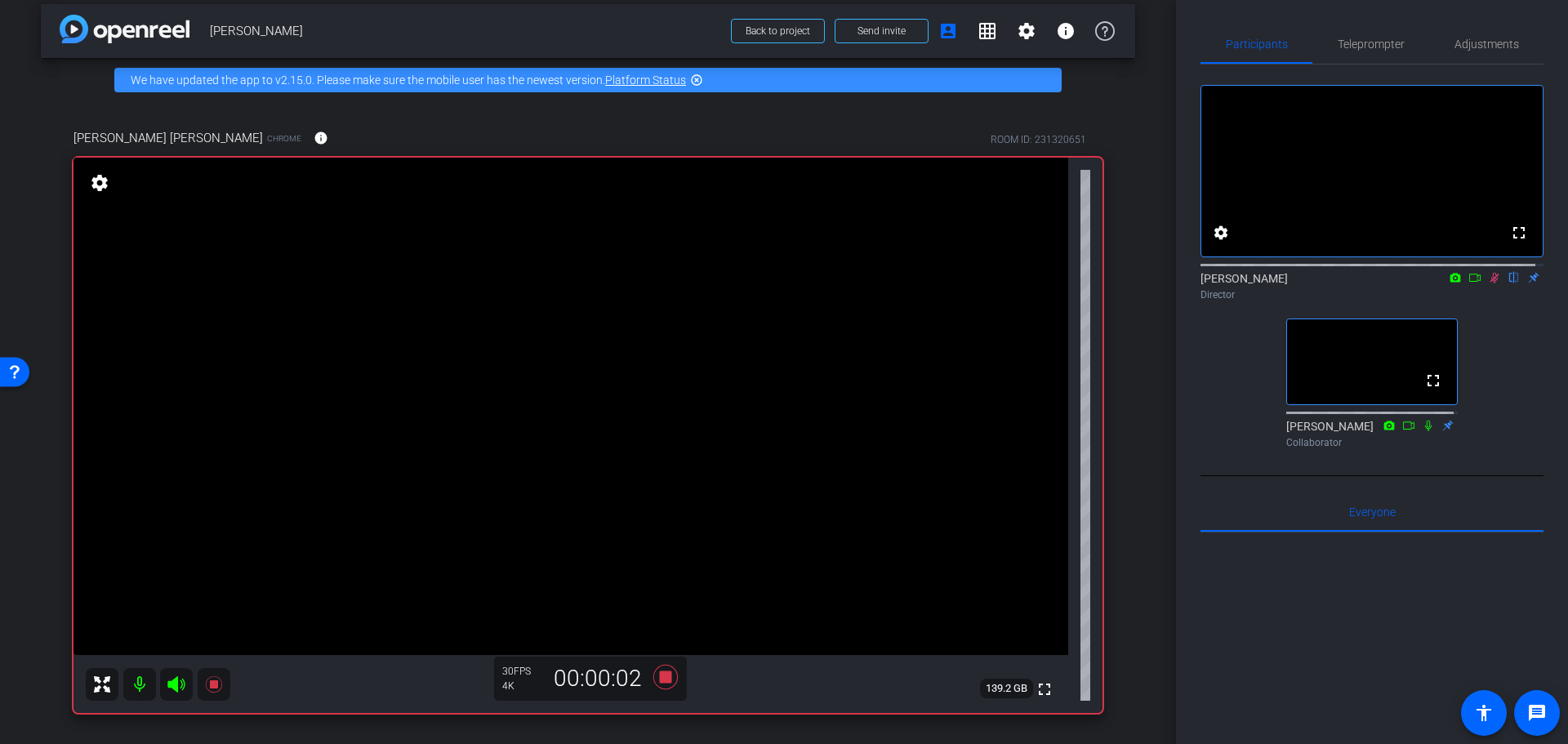
scroll to position [0, 0]
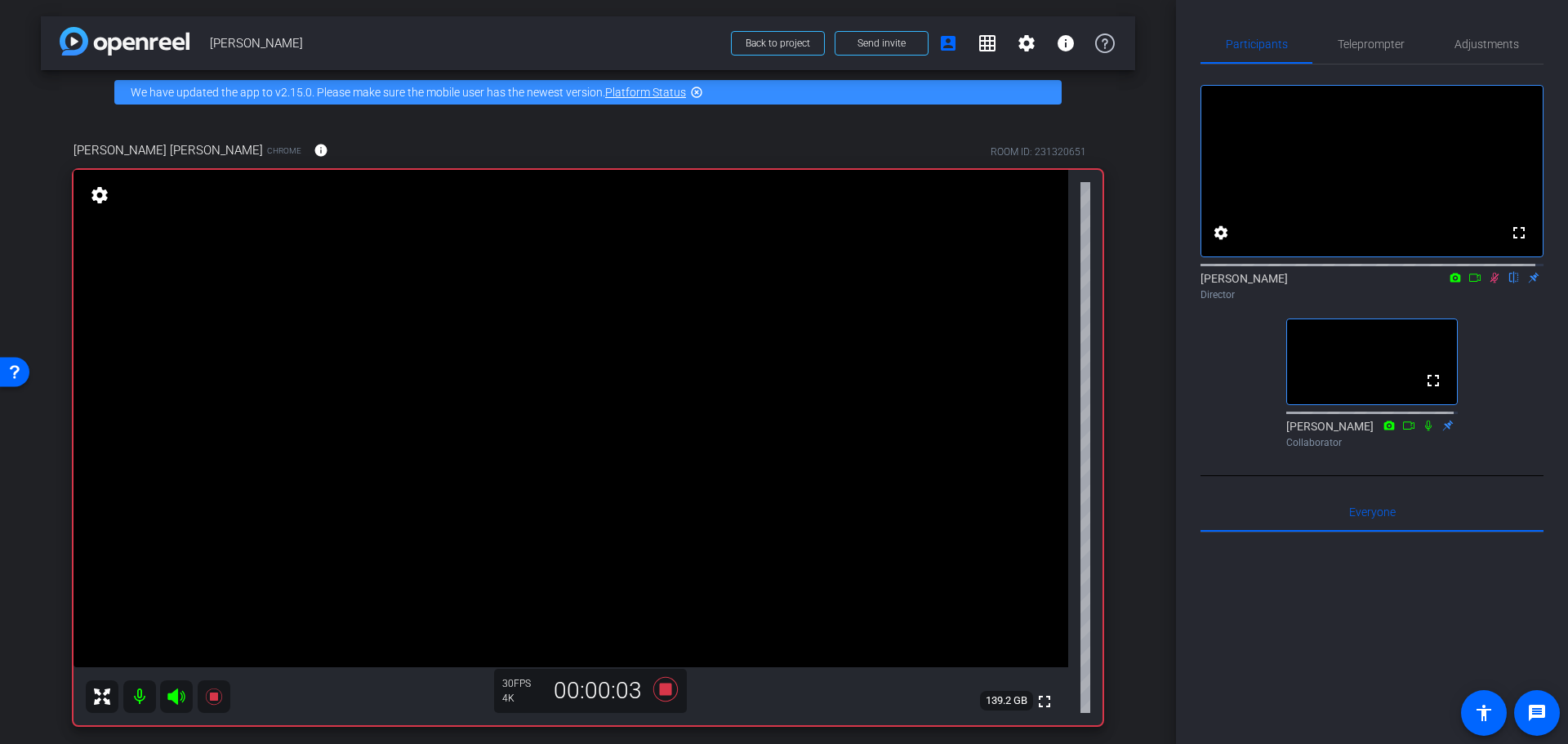
click at [1135, 397] on div "arrow_back Randy Johnston Back to project Send invite account_box grid_on setti…" at bounding box center [588, 372] width 1176 height 744
click at [1126, 415] on div "arrow_back Randy Johnston Back to project Send invite account_box grid_on setti…" at bounding box center [588, 372] width 1176 height 744
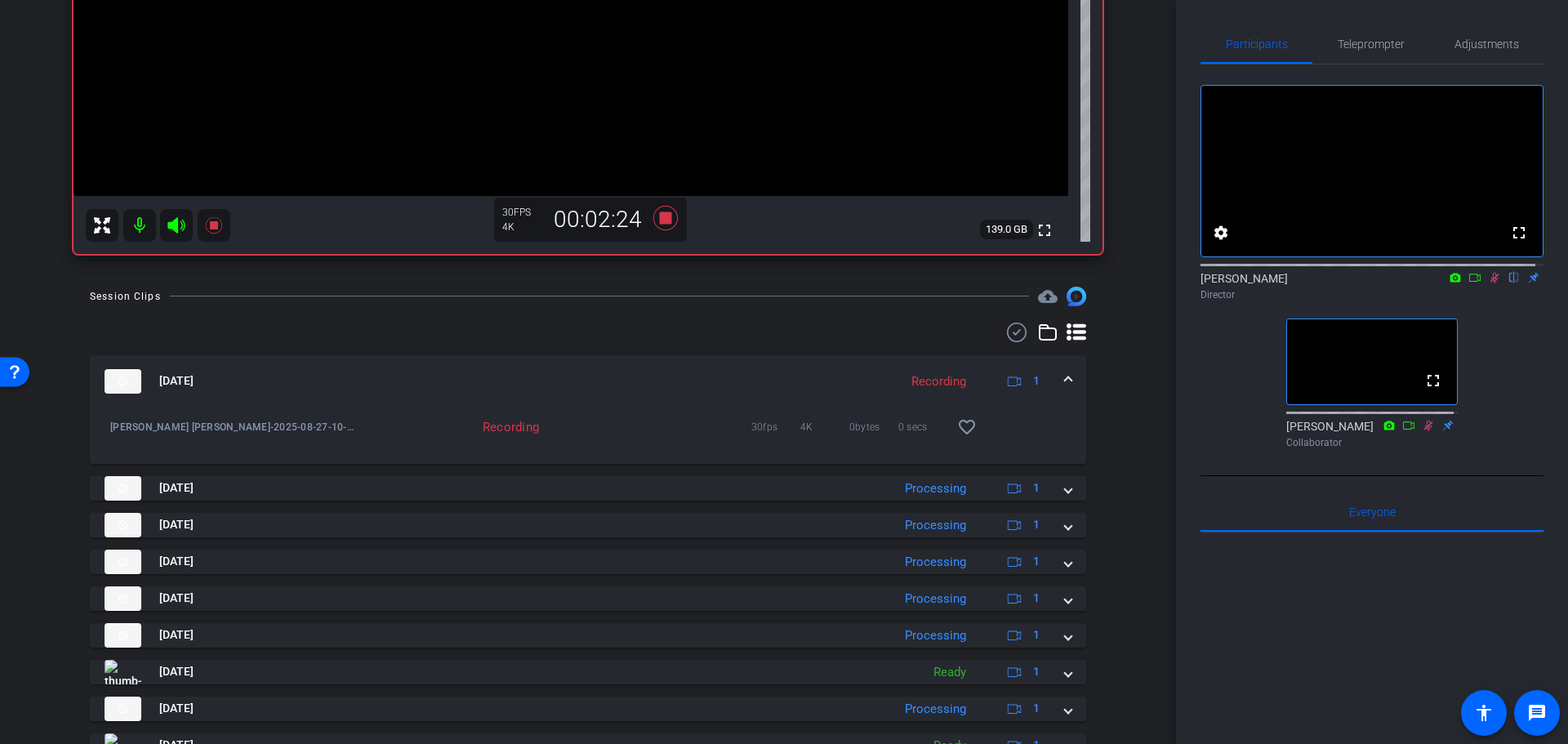
drag, startPoint x: 1126, startPoint y: 414, endPoint x: 1120, endPoint y: 472, distance: 58.3
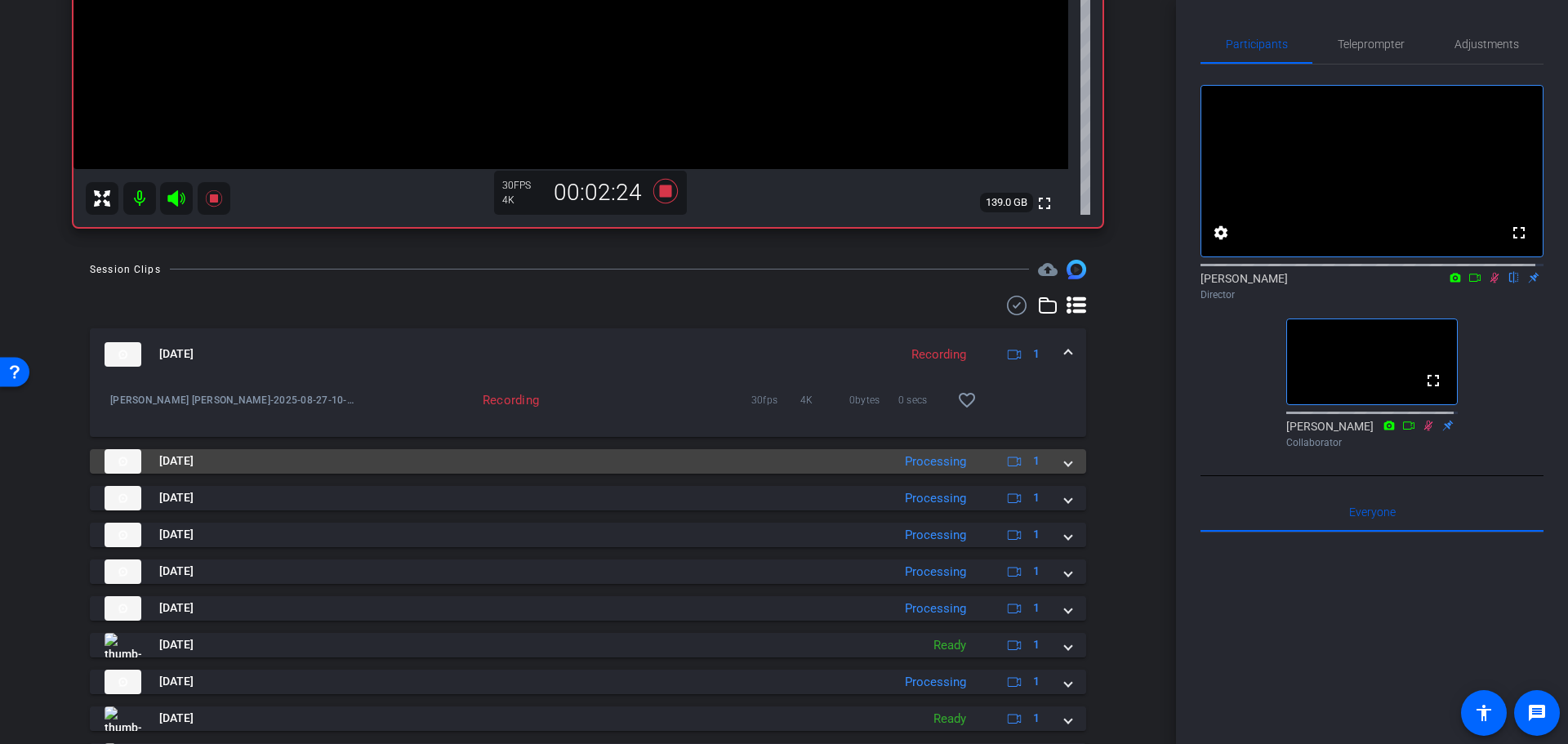
click at [792, 457] on mat-panel-title "Aug 27, 2025" at bounding box center [493, 461] width 778 height 25
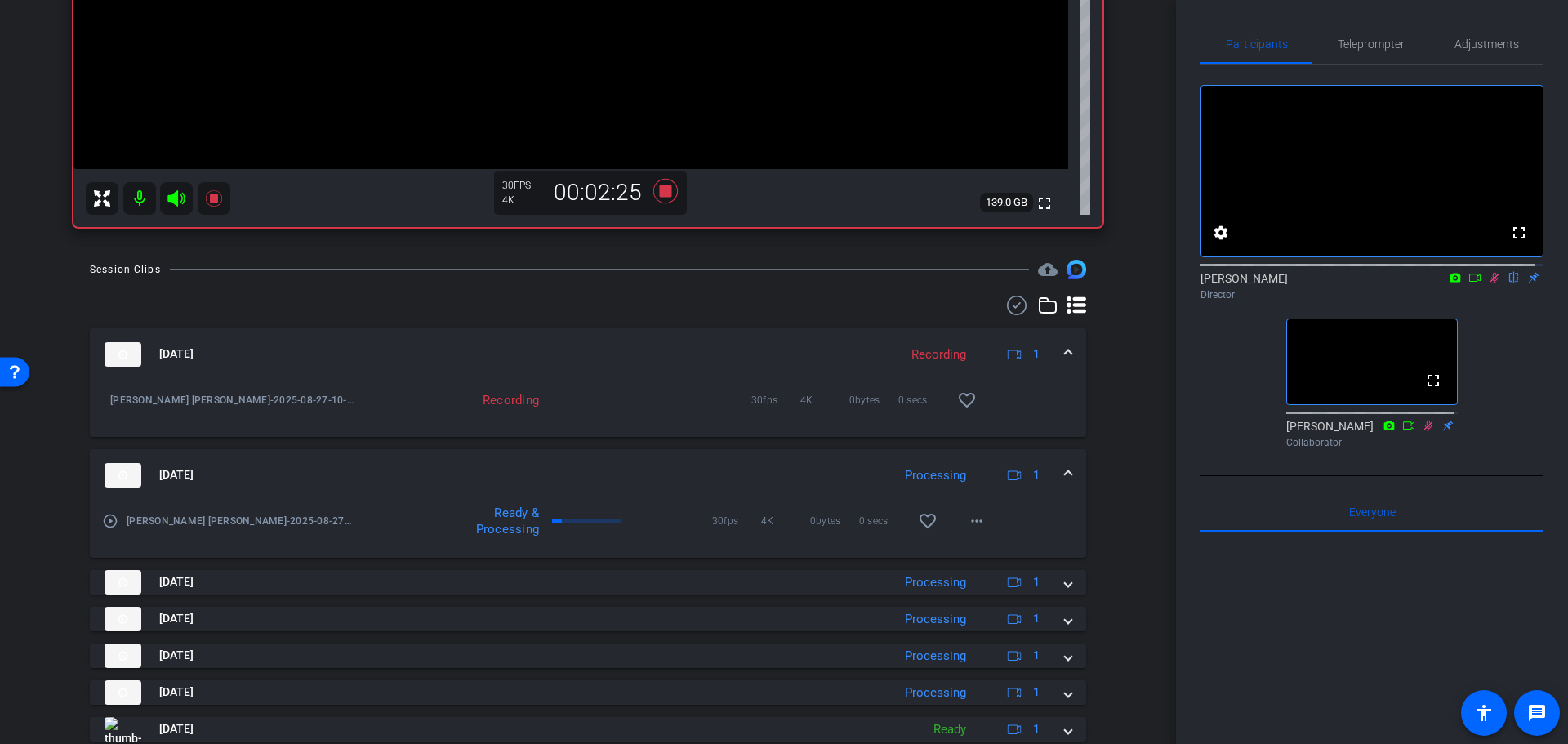
click at [758, 461] on mat-expansion-panel-header "Aug 27, 2025 Processing 1" at bounding box center [588, 475] width 996 height 52
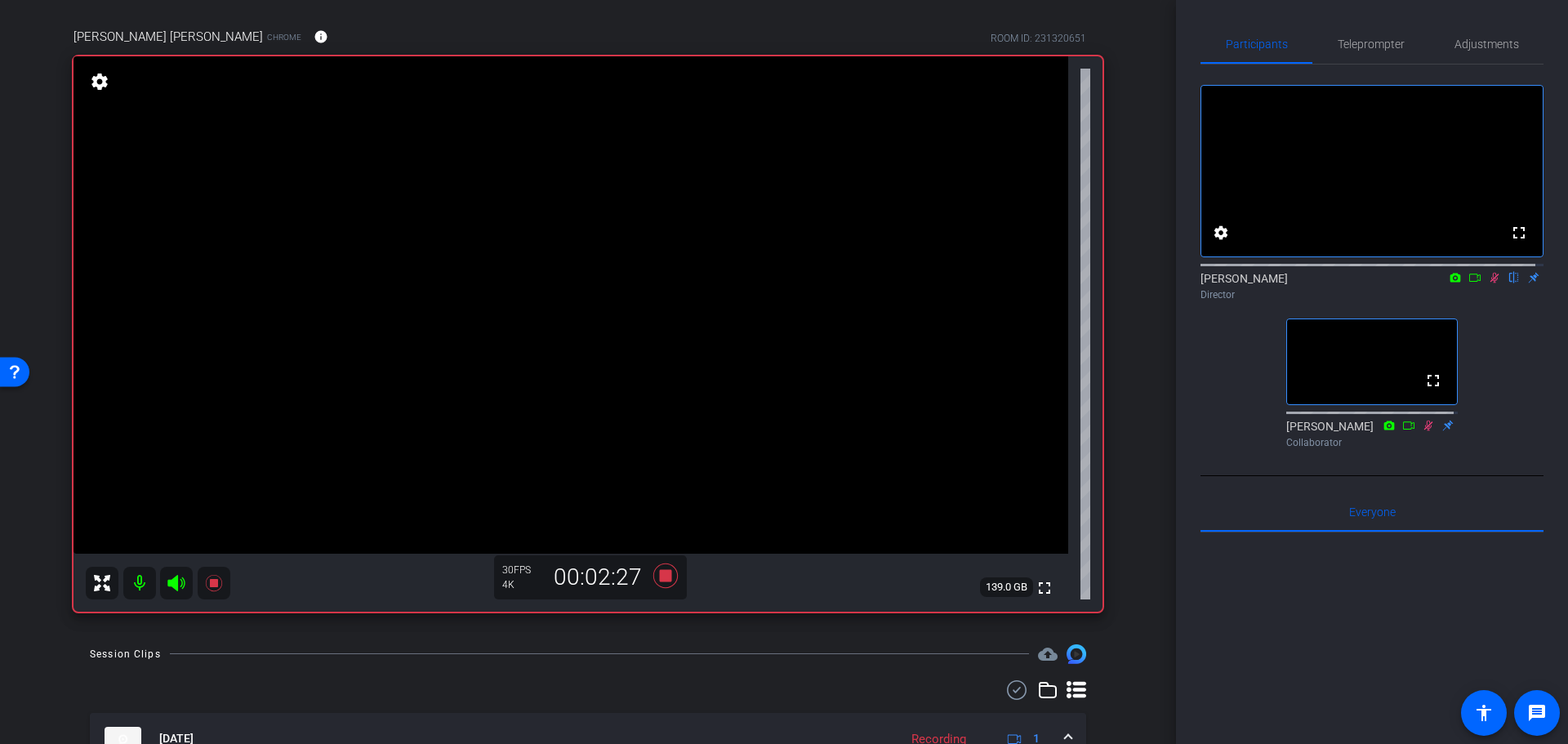
drag, startPoint x: 1103, startPoint y: 641, endPoint x: 1124, endPoint y: 557, distance: 86.6
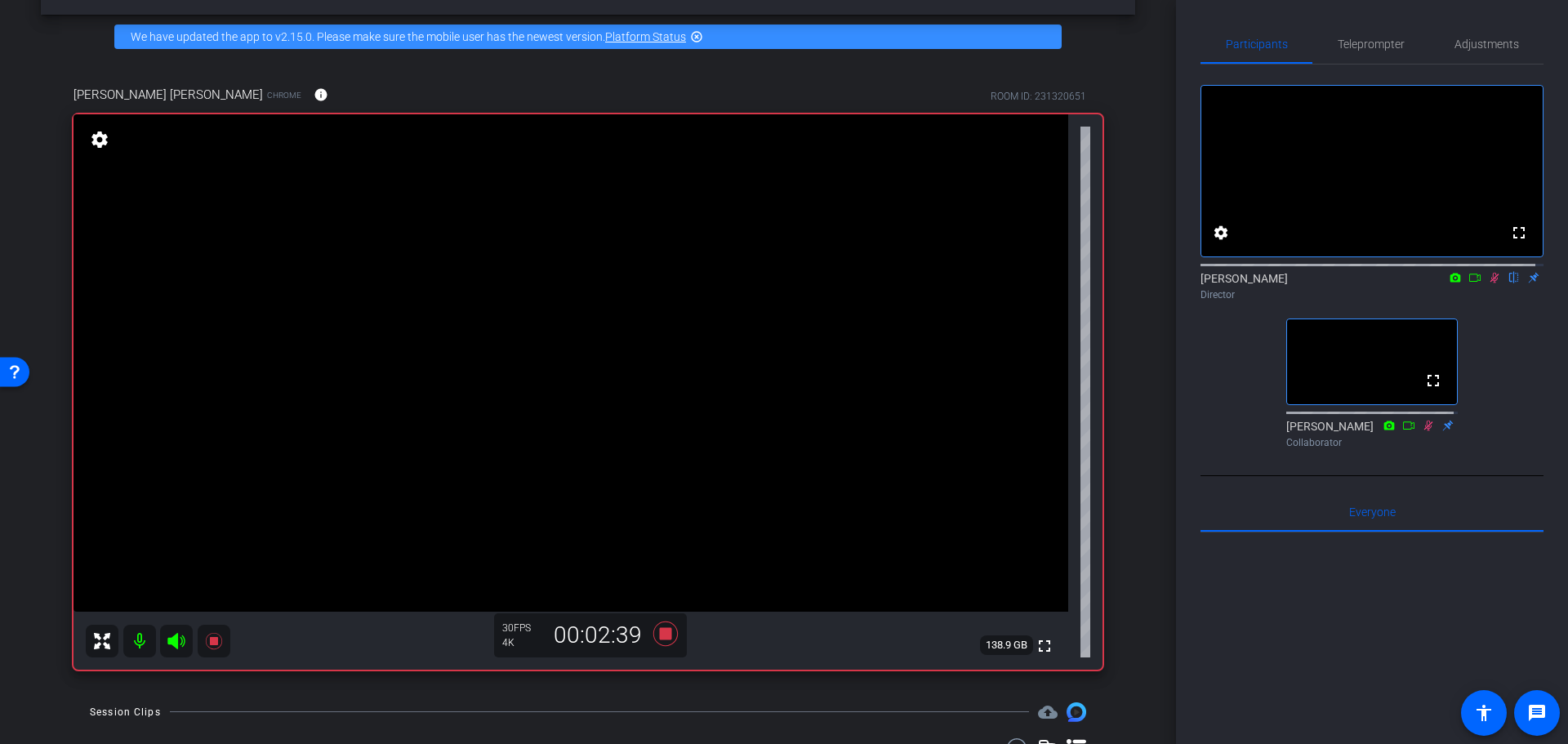
click at [1117, 408] on div "Coyt Randy Johnston Chrome info ROOM ID: 231320651 fullscreen settings 138.9 GB…" at bounding box center [588, 372] width 1094 height 627
click at [554, 349] on video at bounding box center [570, 363] width 995 height 497
click at [641, 361] on video at bounding box center [570, 363] width 995 height 497
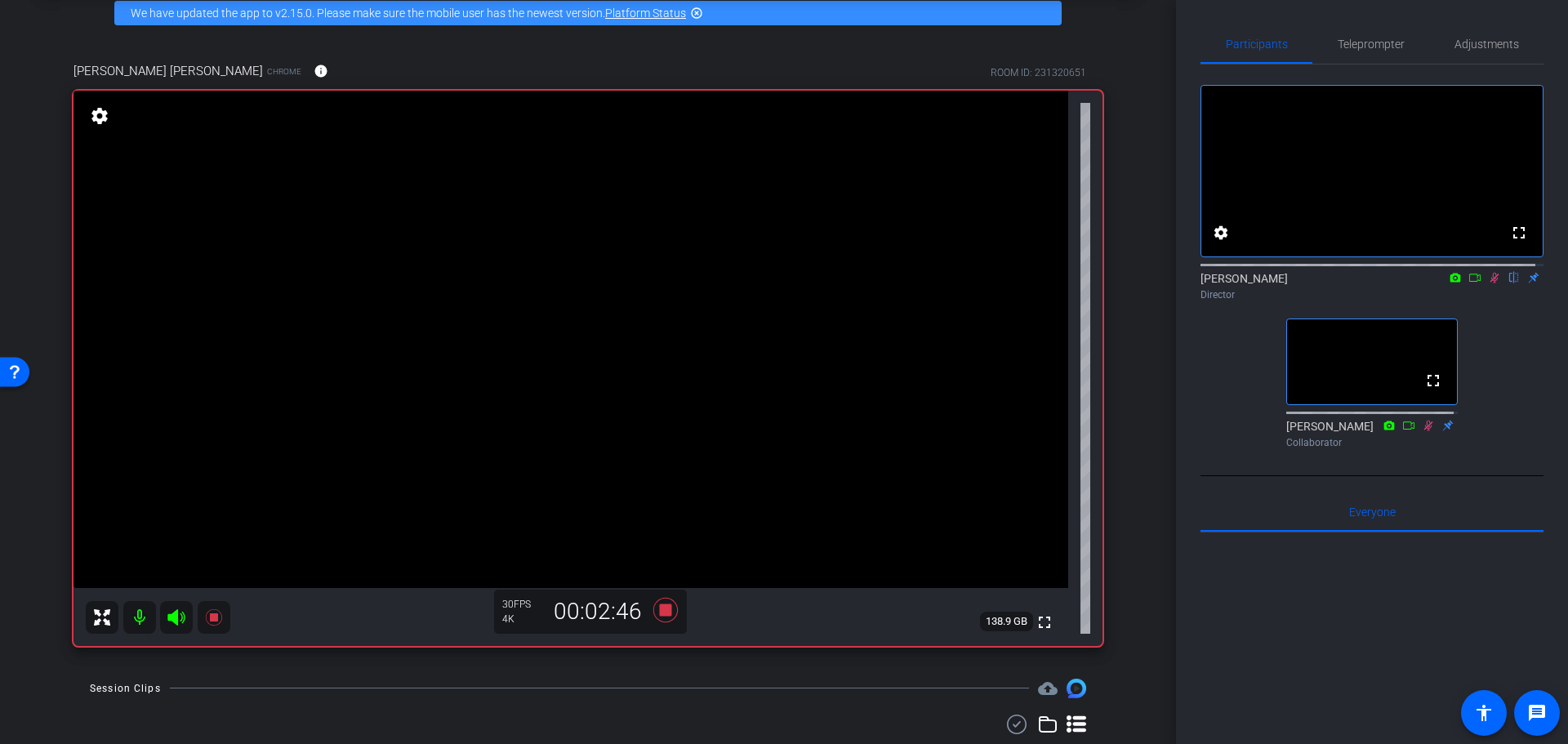
scroll to position [85, 0]
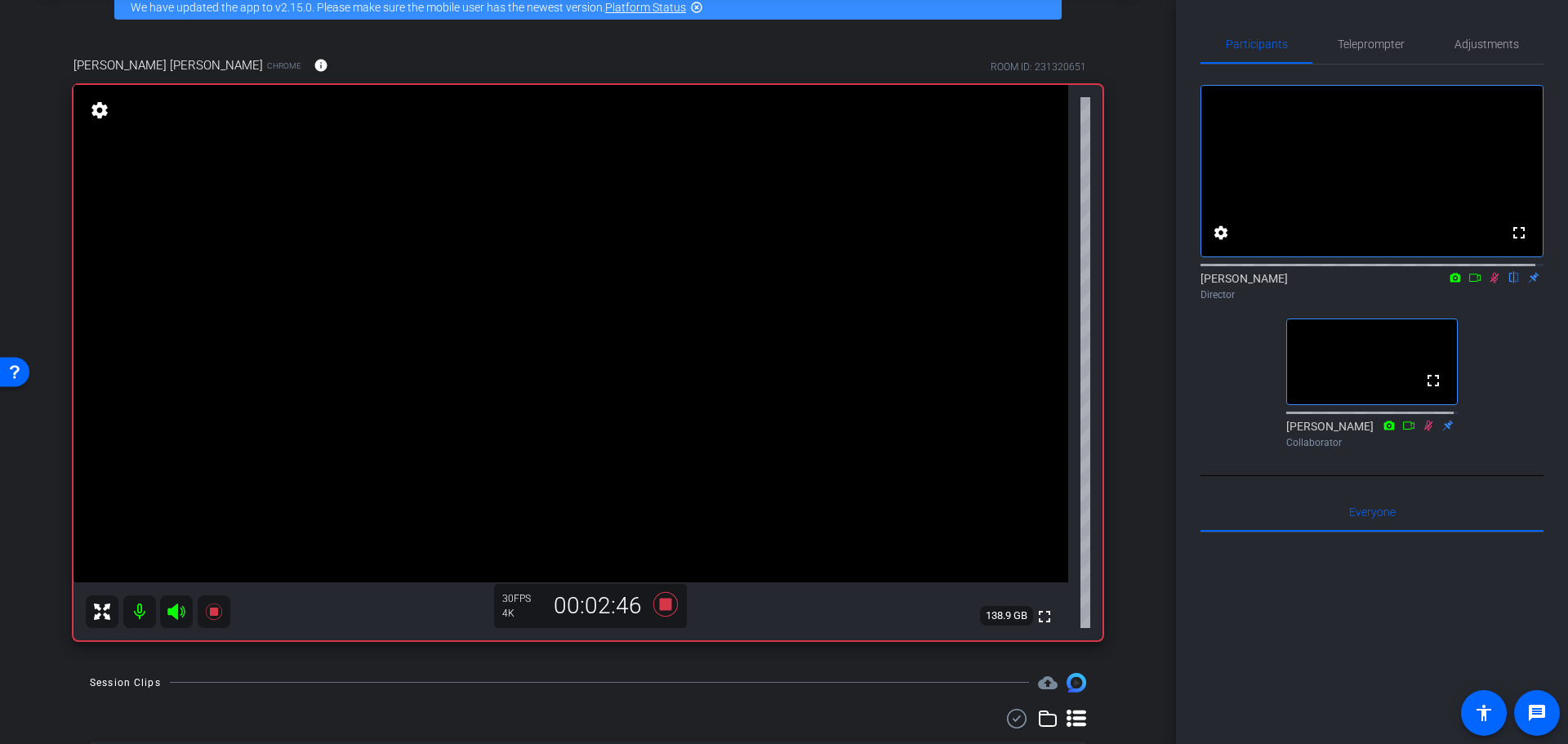
drag, startPoint x: 1135, startPoint y: 361, endPoint x: 1135, endPoint y: 383, distance: 22.0
click at [1135, 383] on div "arrow_back Randy Johnston Back to project Send invite account_box grid_on setti…" at bounding box center [588, 287] width 1176 height 744
click at [664, 607] on icon at bounding box center [665, 604] width 25 height 25
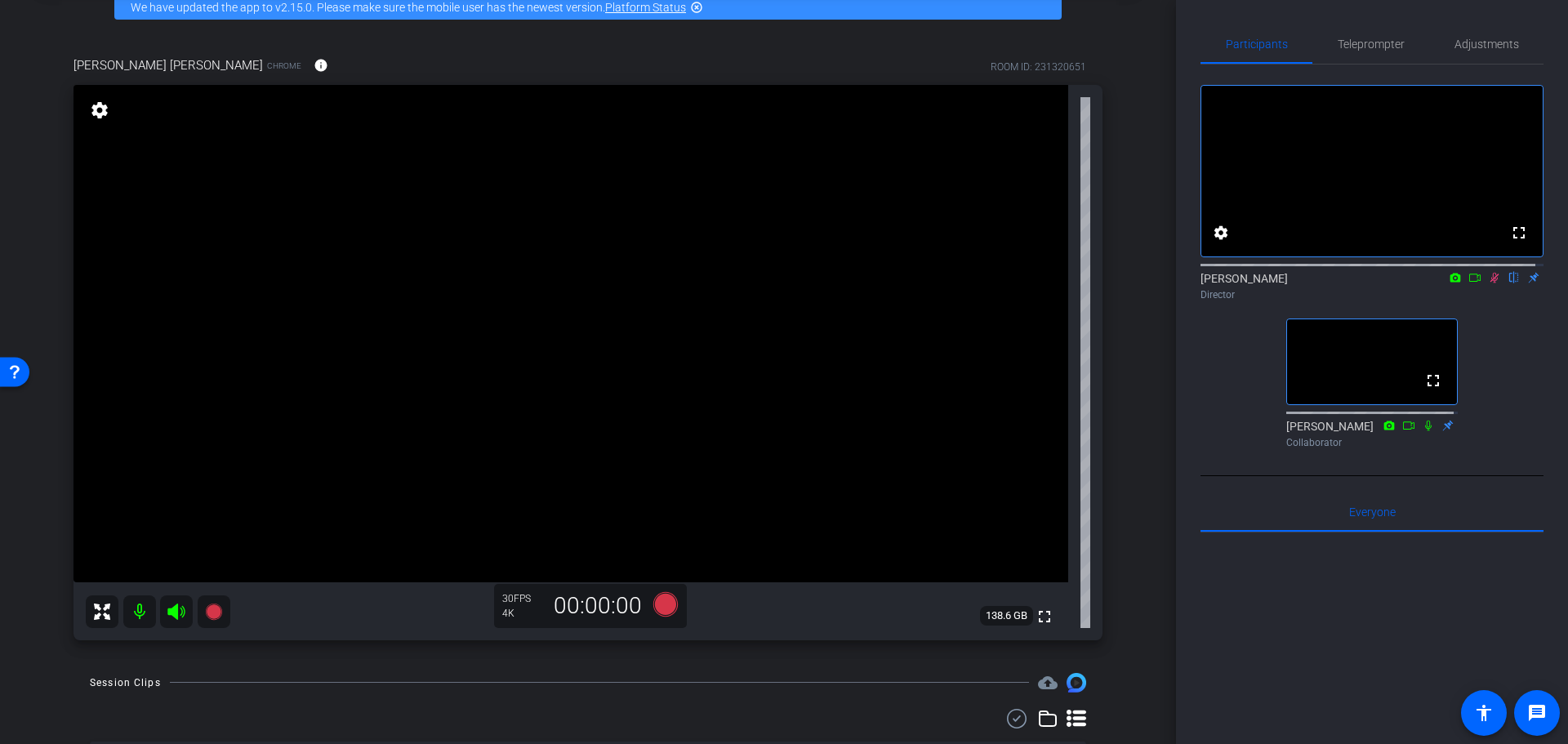
click at [1490, 283] on icon at bounding box center [1494, 278] width 9 height 10
click at [665, 604] on icon at bounding box center [665, 604] width 25 height 25
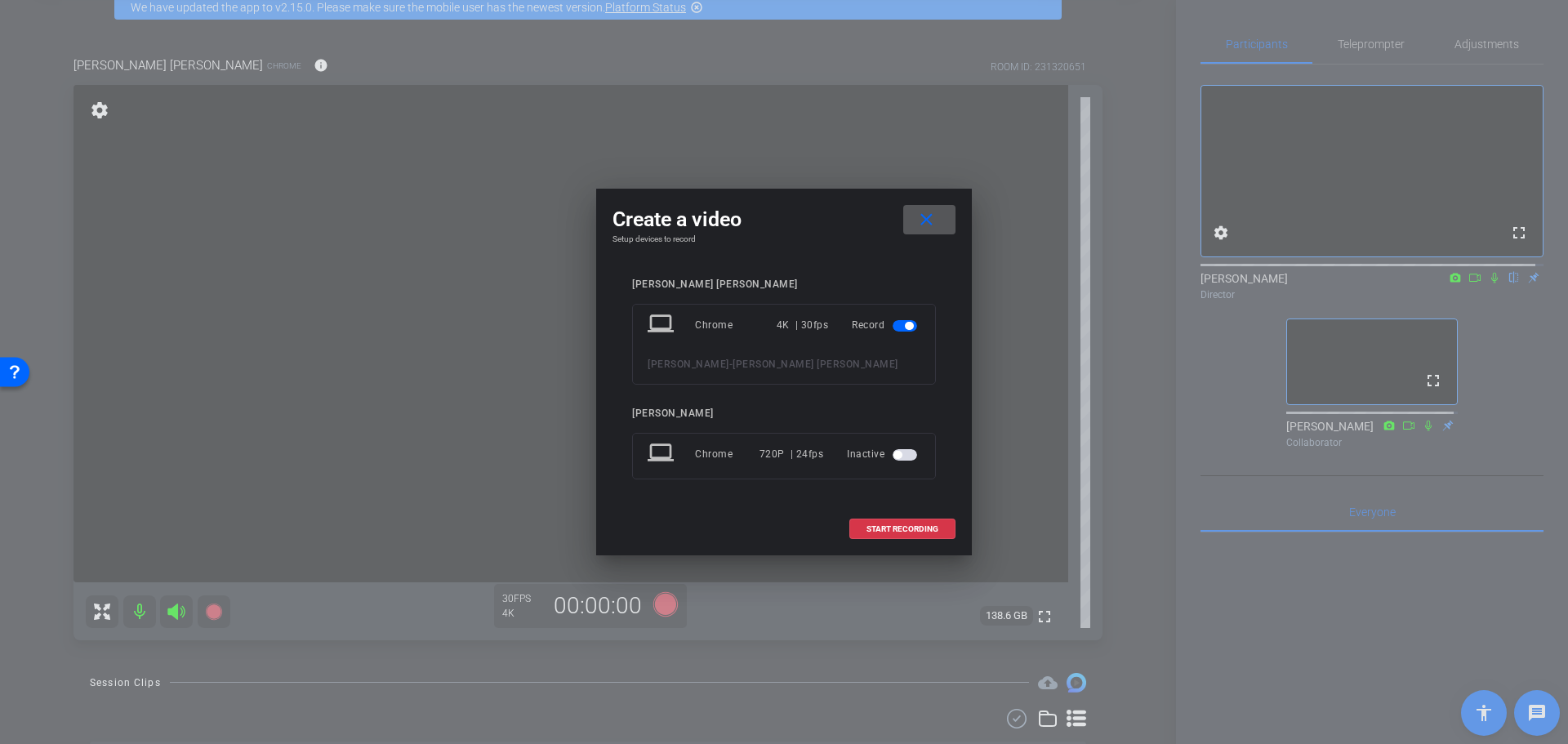
click at [932, 220] on mat-icon "close" at bounding box center [927, 220] width 20 height 20
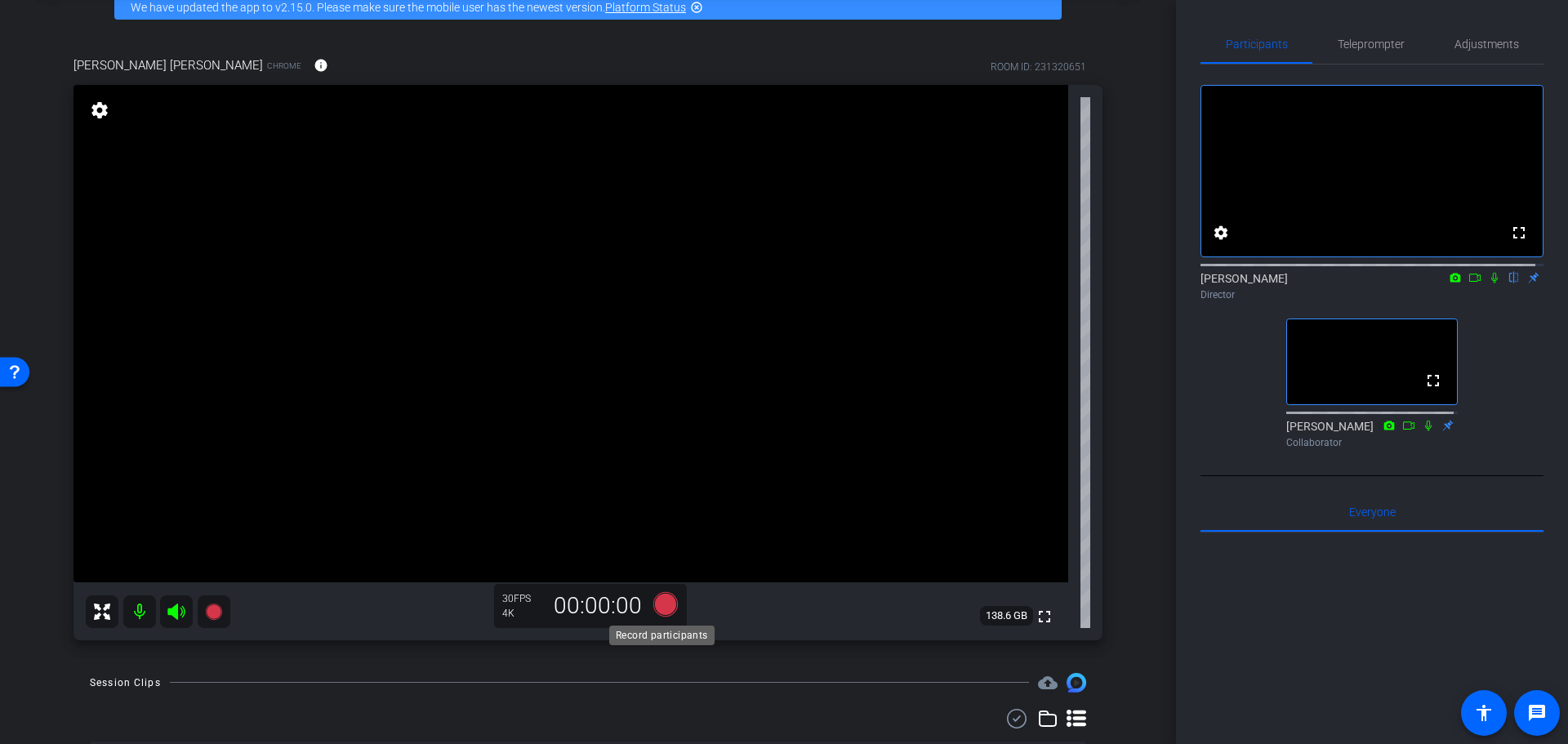
click at [665, 603] on icon at bounding box center [665, 604] width 25 height 25
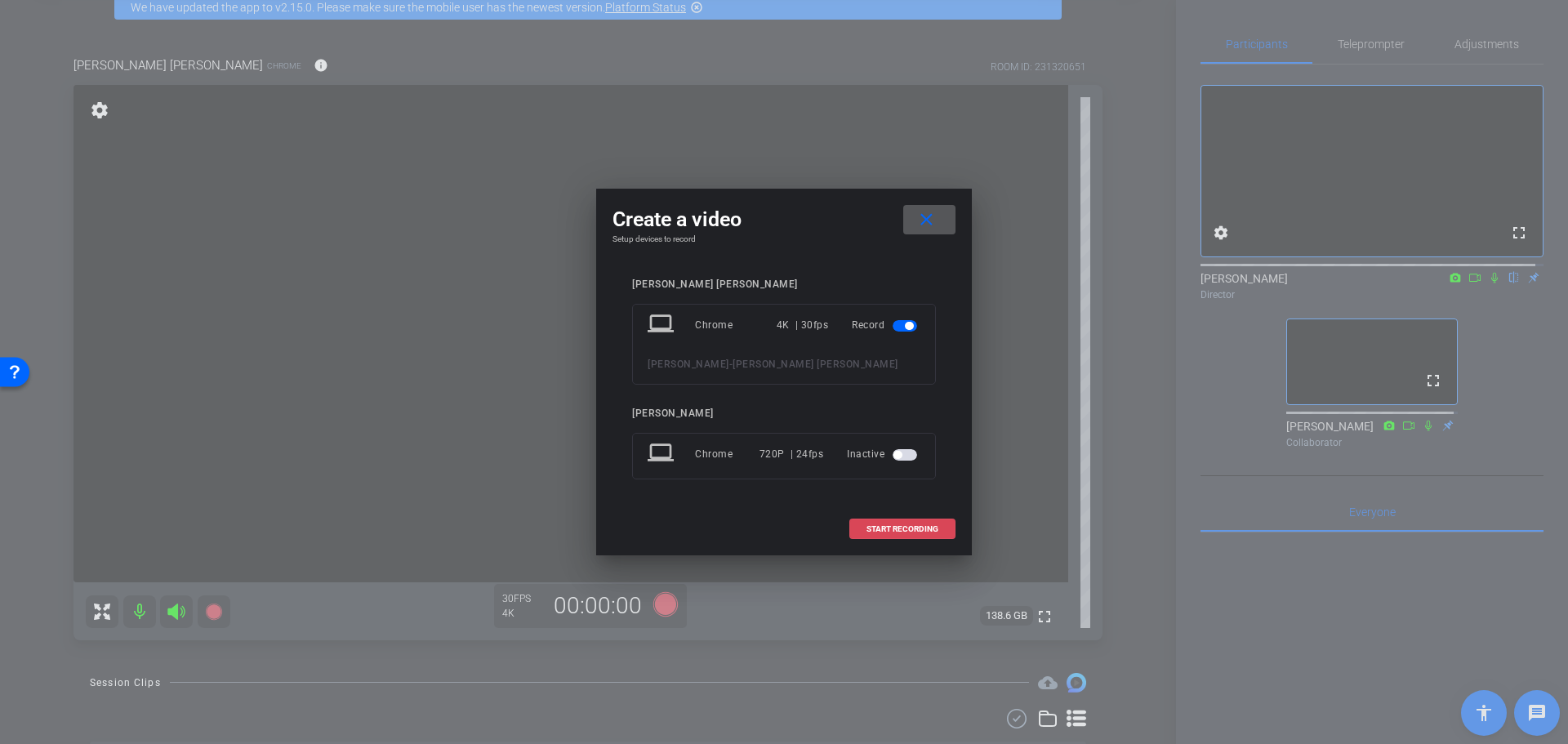
click at [892, 525] on span "START RECORDING" at bounding box center [902, 529] width 71 height 9
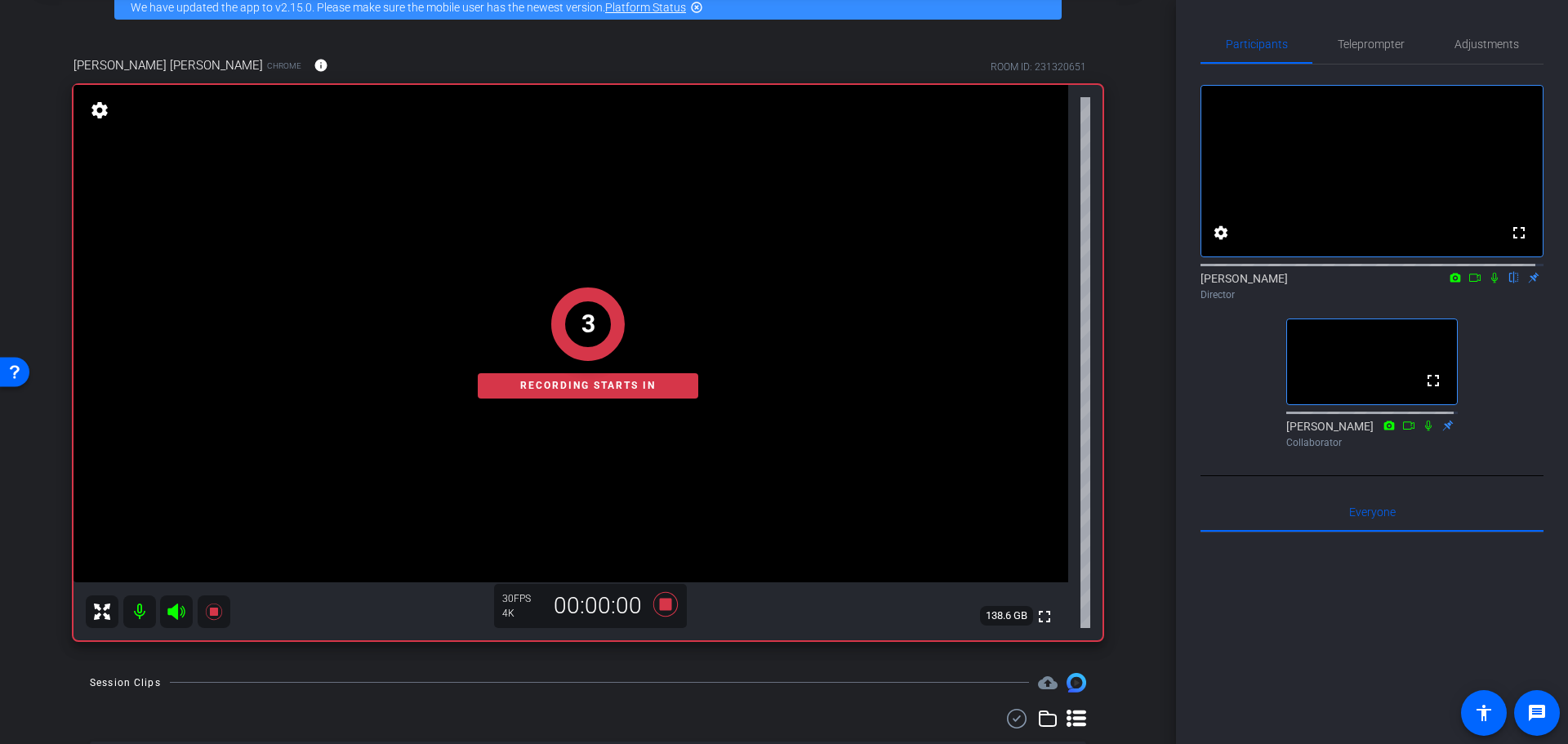
click at [1487, 283] on icon at bounding box center [1493, 278] width 13 height 11
click at [1133, 378] on div "arrow_back Randy Johnston Back to project Send invite account_box grid_on setti…" at bounding box center [588, 287] width 1176 height 744
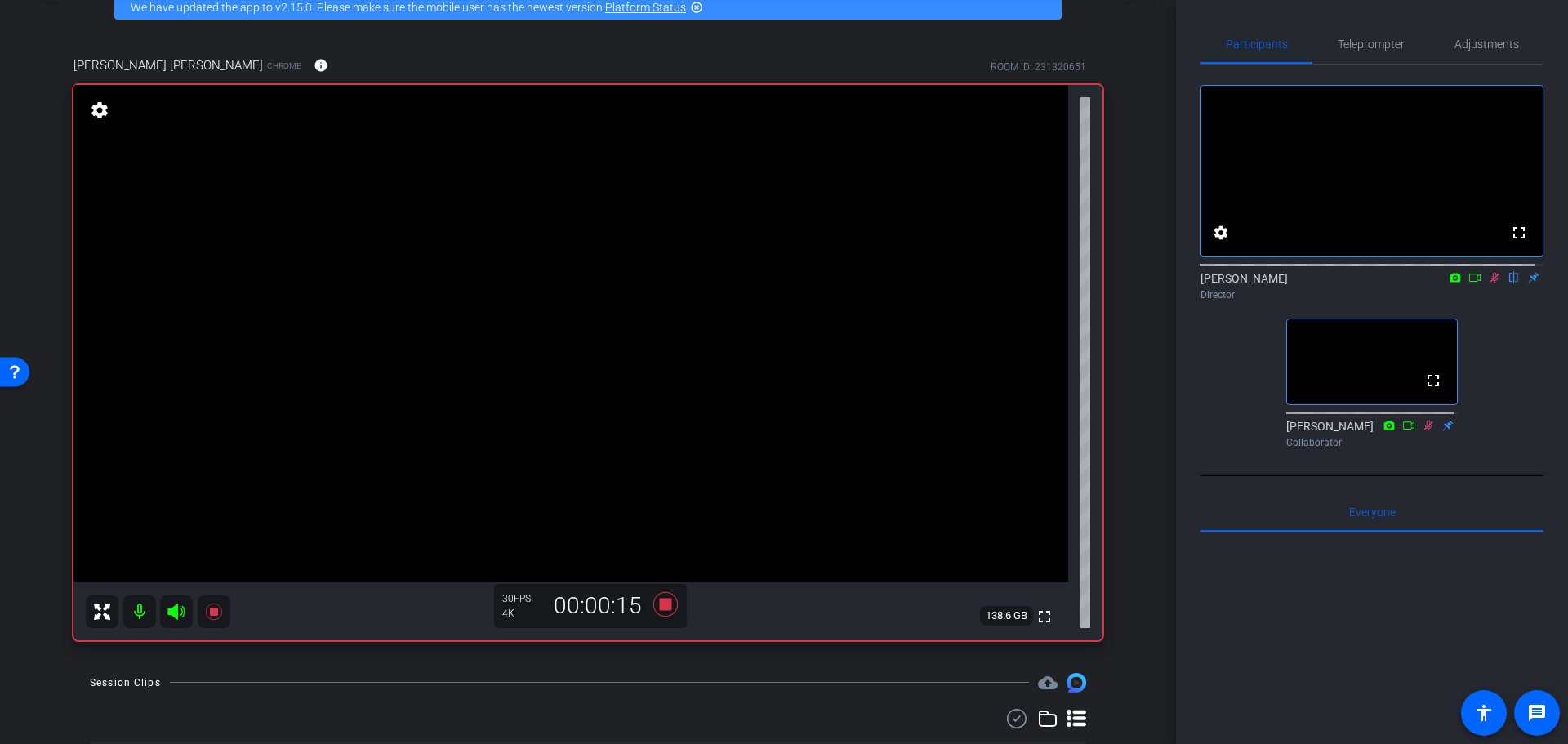
click at [1497, 394] on div "fullscreen settings Alyssa Woulfe flip Director fullscreen BeLynn Hollers Colla…" at bounding box center [1371, 260] width 343 height 391
click at [1492, 388] on div "fullscreen settings Alyssa Woulfe flip Director fullscreen BeLynn Hollers Colla…" at bounding box center [1371, 260] width 343 height 391
click at [1487, 283] on icon at bounding box center [1493, 278] width 13 height 11
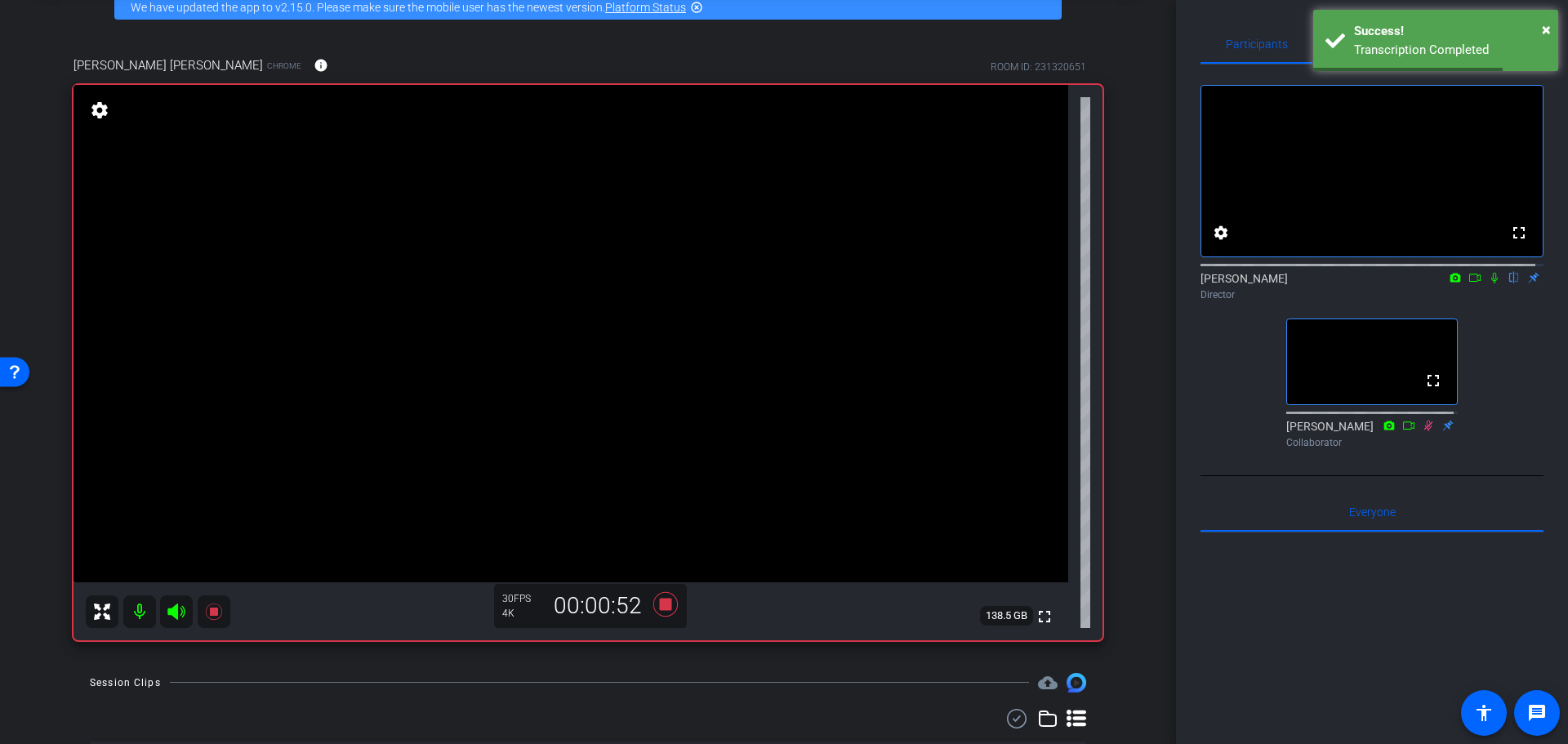
click at [1487, 283] on icon at bounding box center [1493, 278] width 13 height 11
click at [1489, 433] on div "fullscreen settings Alyssa Woulfe flip Director fullscreen BeLynn Hollers Colla…" at bounding box center [1371, 260] width 343 height 391
click at [1229, 379] on div "fullscreen settings Alyssa Woulfe flip Director fullscreen BeLynn Hollers Colla…" at bounding box center [1371, 260] width 343 height 391
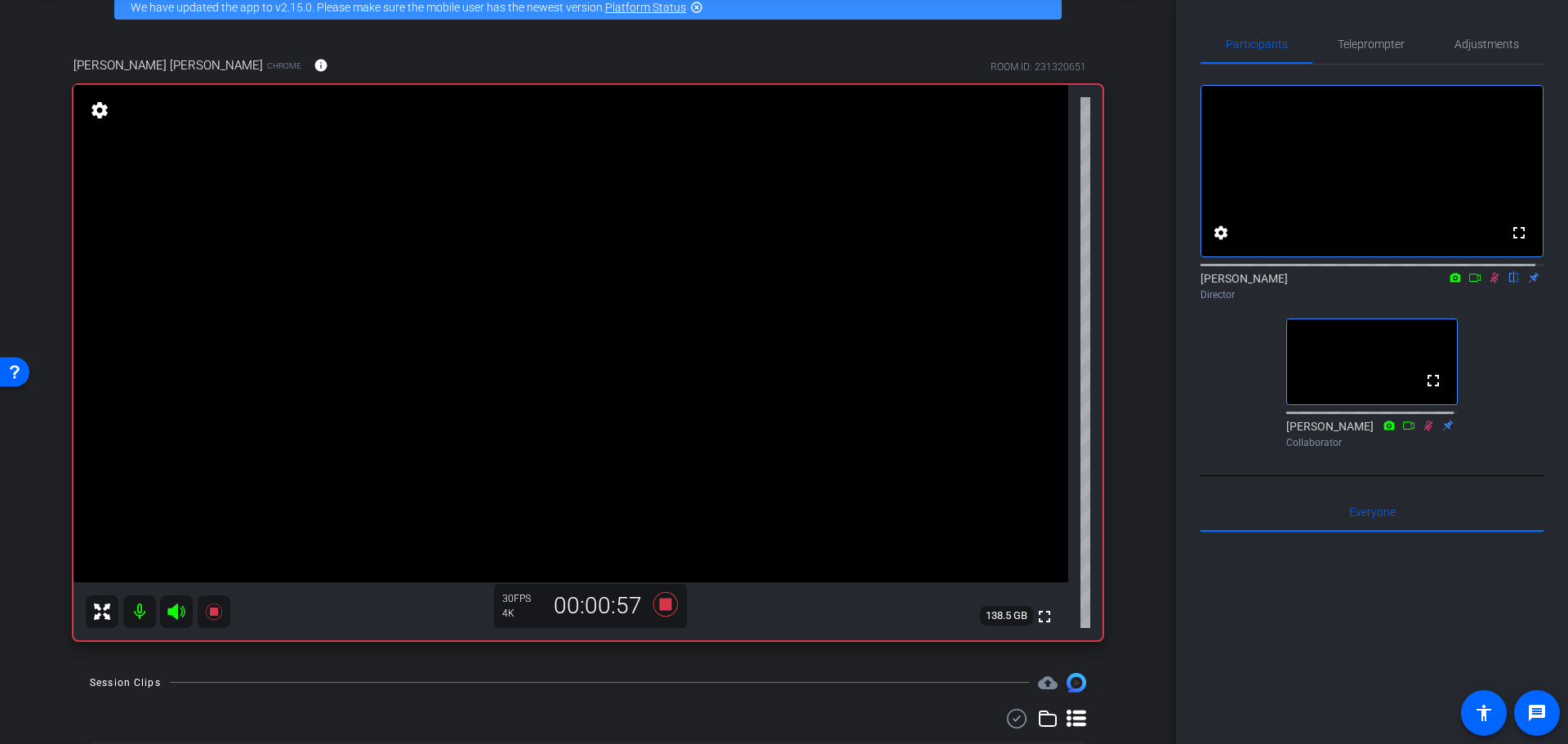
click at [1126, 386] on div "Coyt Randy Johnston Chrome info ROOM ID: 231320651 fullscreen settings 138.5 GB…" at bounding box center [588, 343] width 1094 height 627
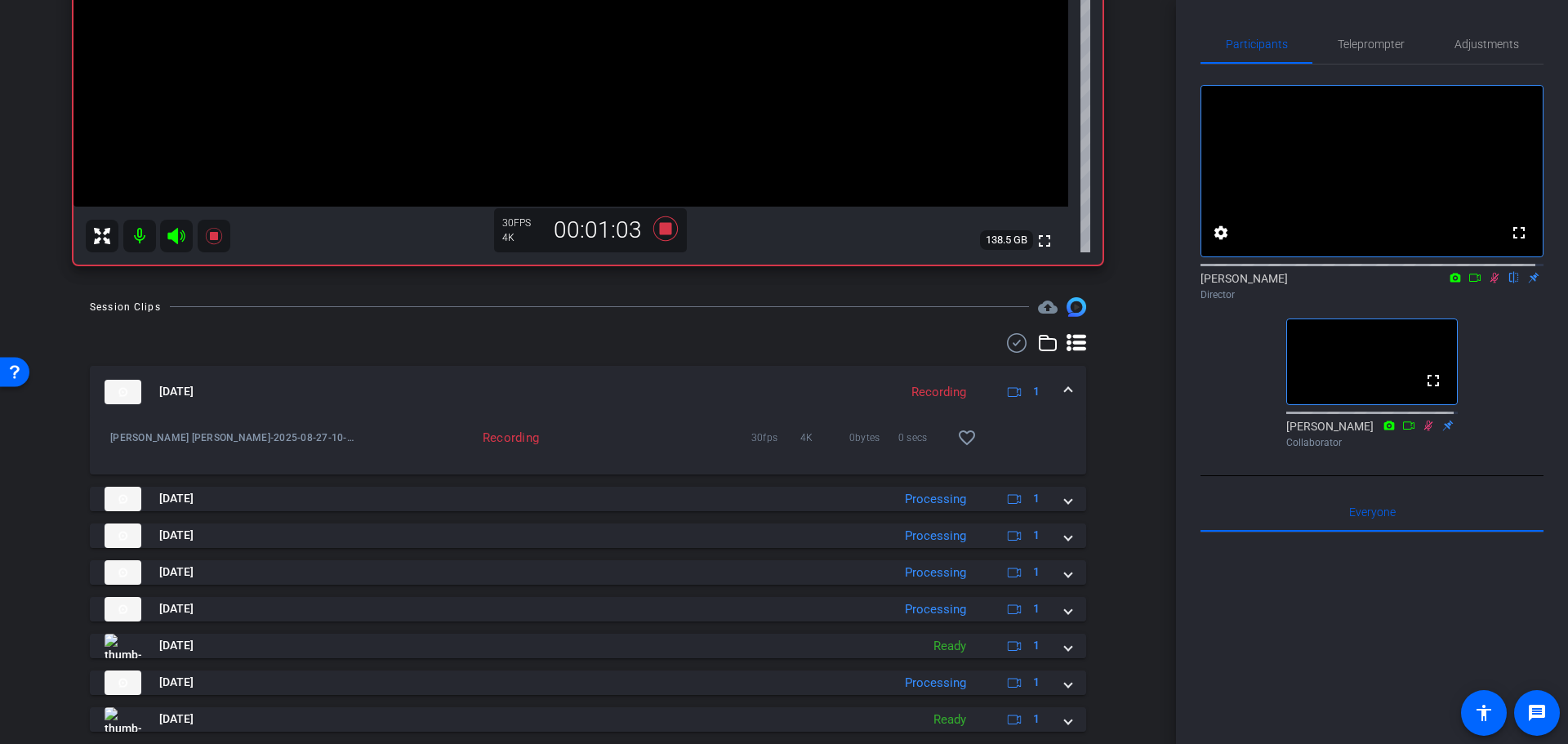
scroll to position [123, 0]
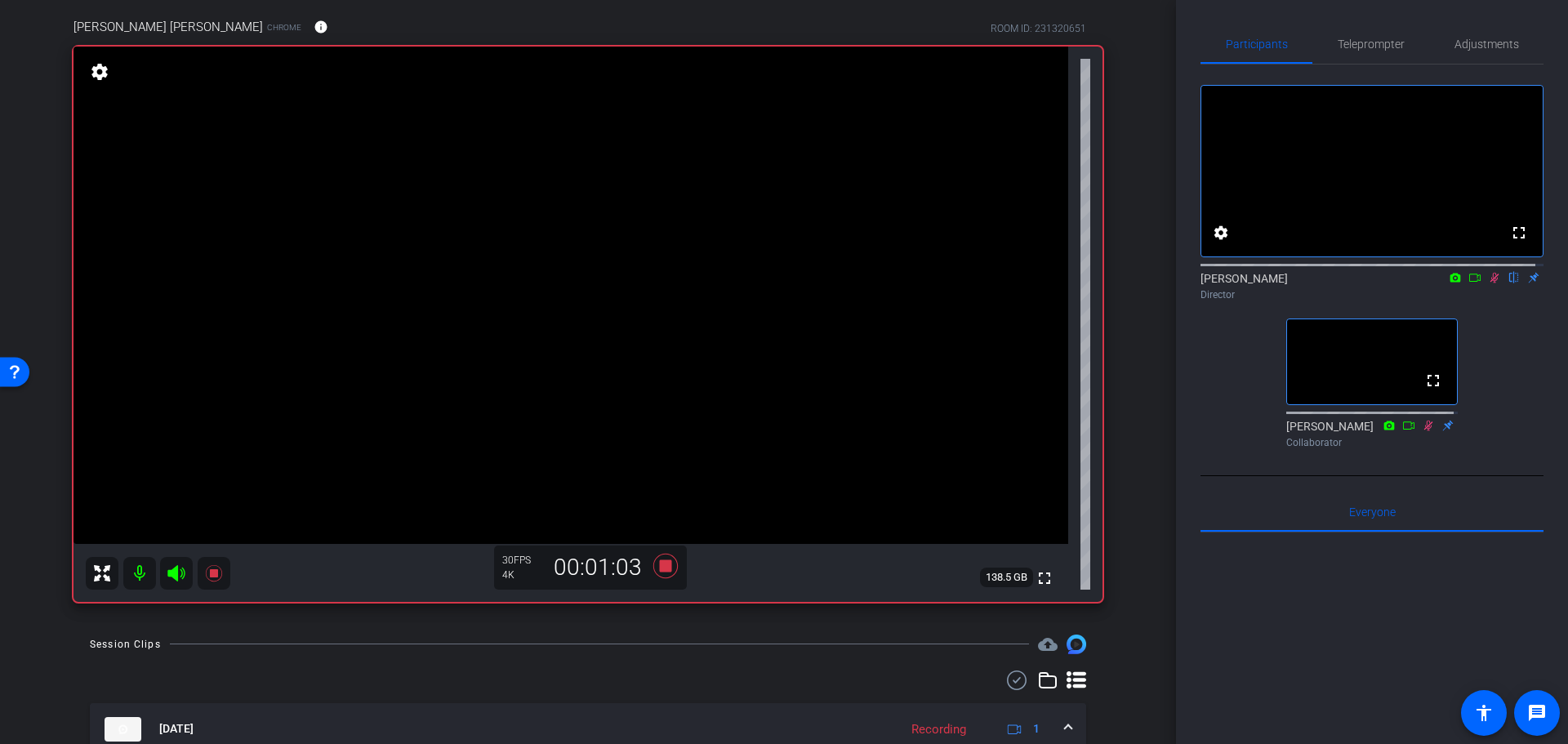
drag, startPoint x: 1120, startPoint y: 494, endPoint x: 1128, endPoint y: 356, distance: 138.2
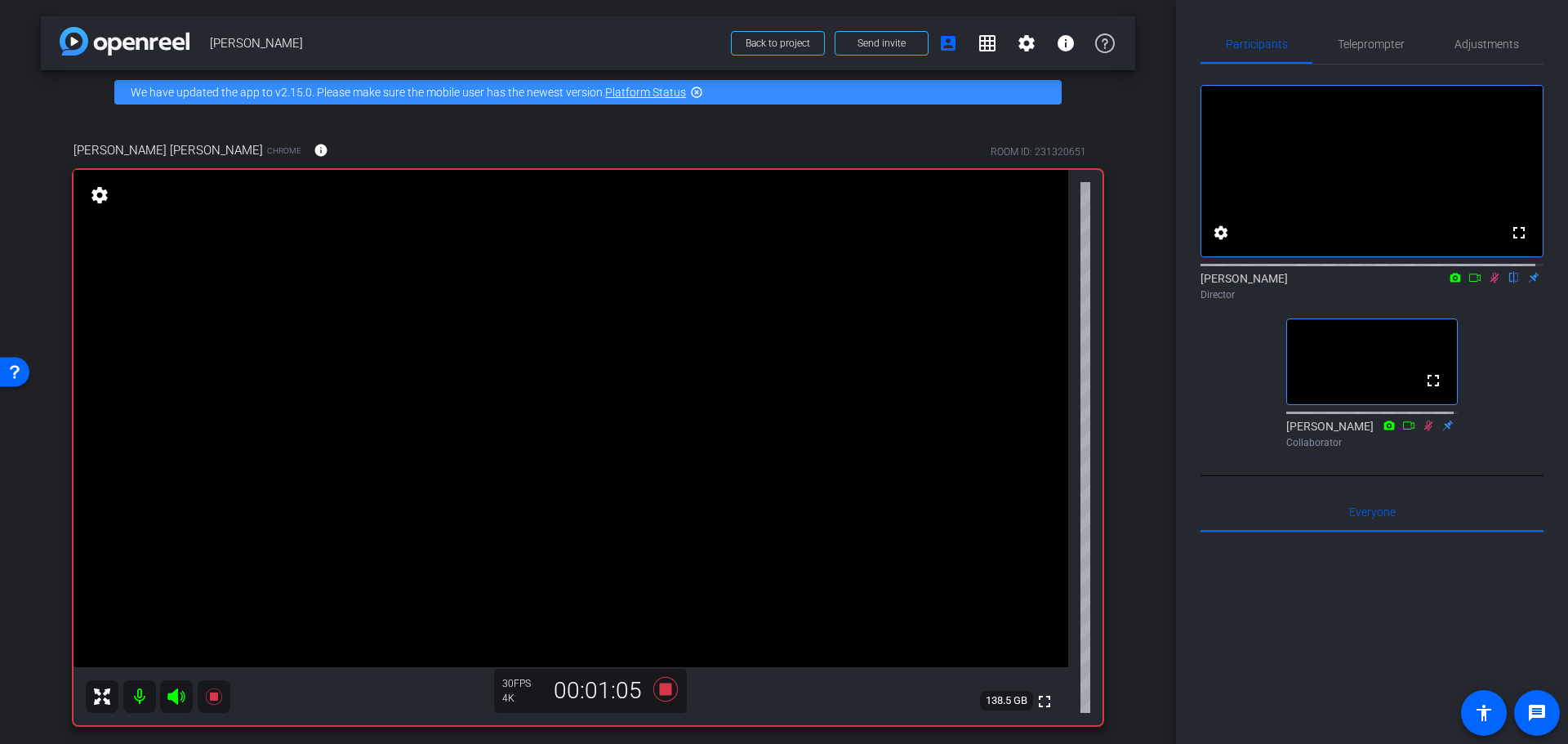
click at [1490, 283] on icon at bounding box center [1494, 278] width 9 height 10
click at [658, 686] on icon at bounding box center [665, 689] width 25 height 25
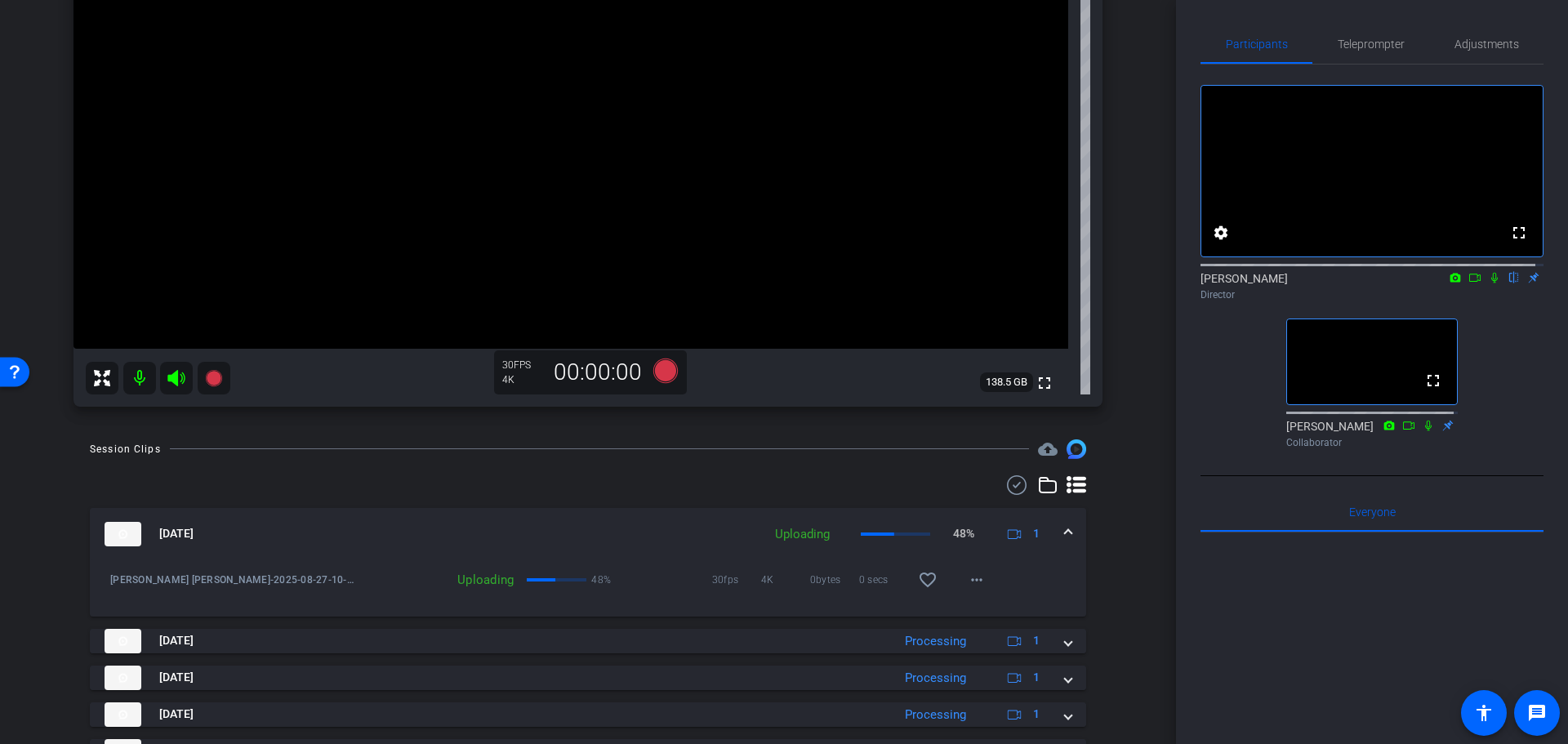
scroll to position [327, 0]
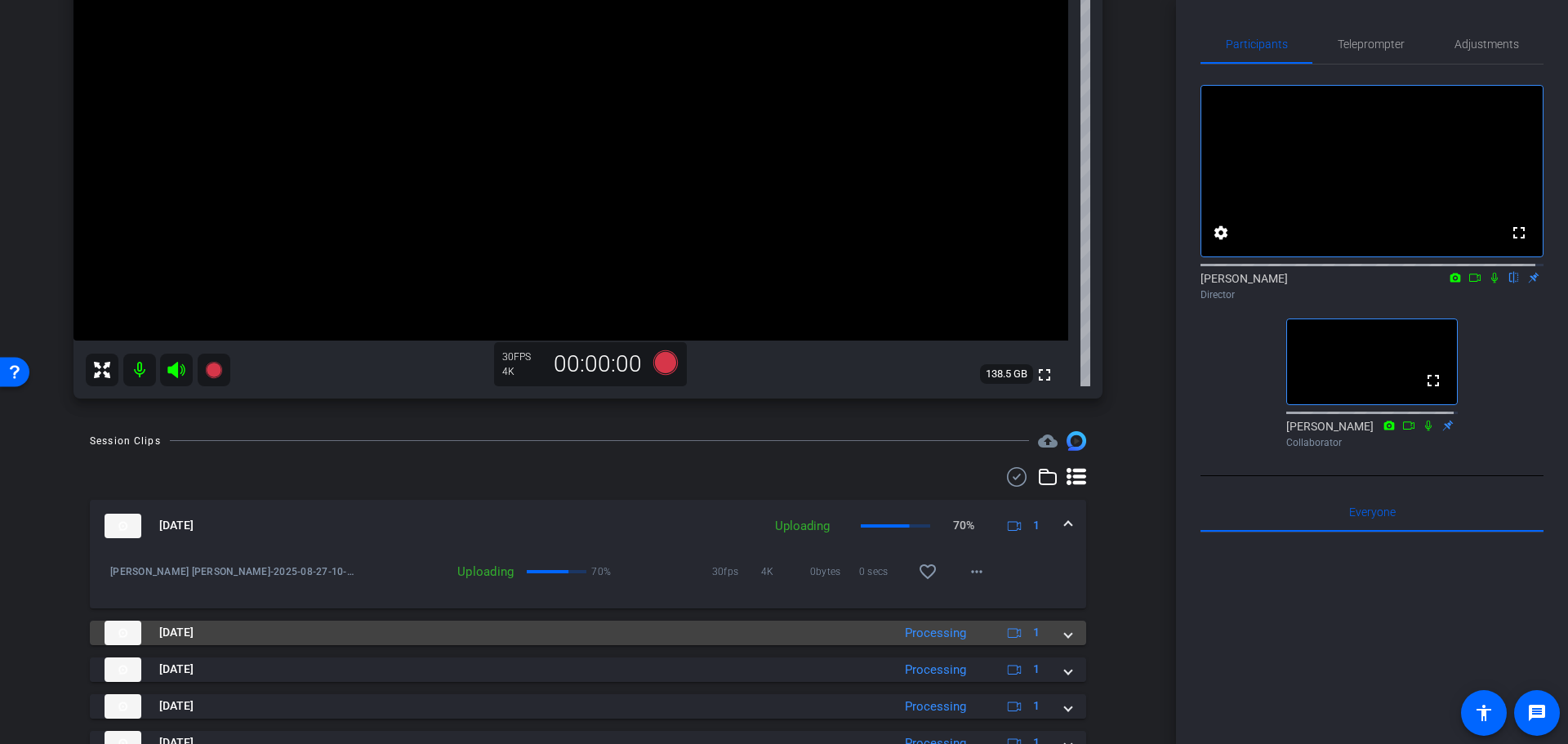
click at [903, 634] on div "Processing" at bounding box center [935, 633] width 77 height 19
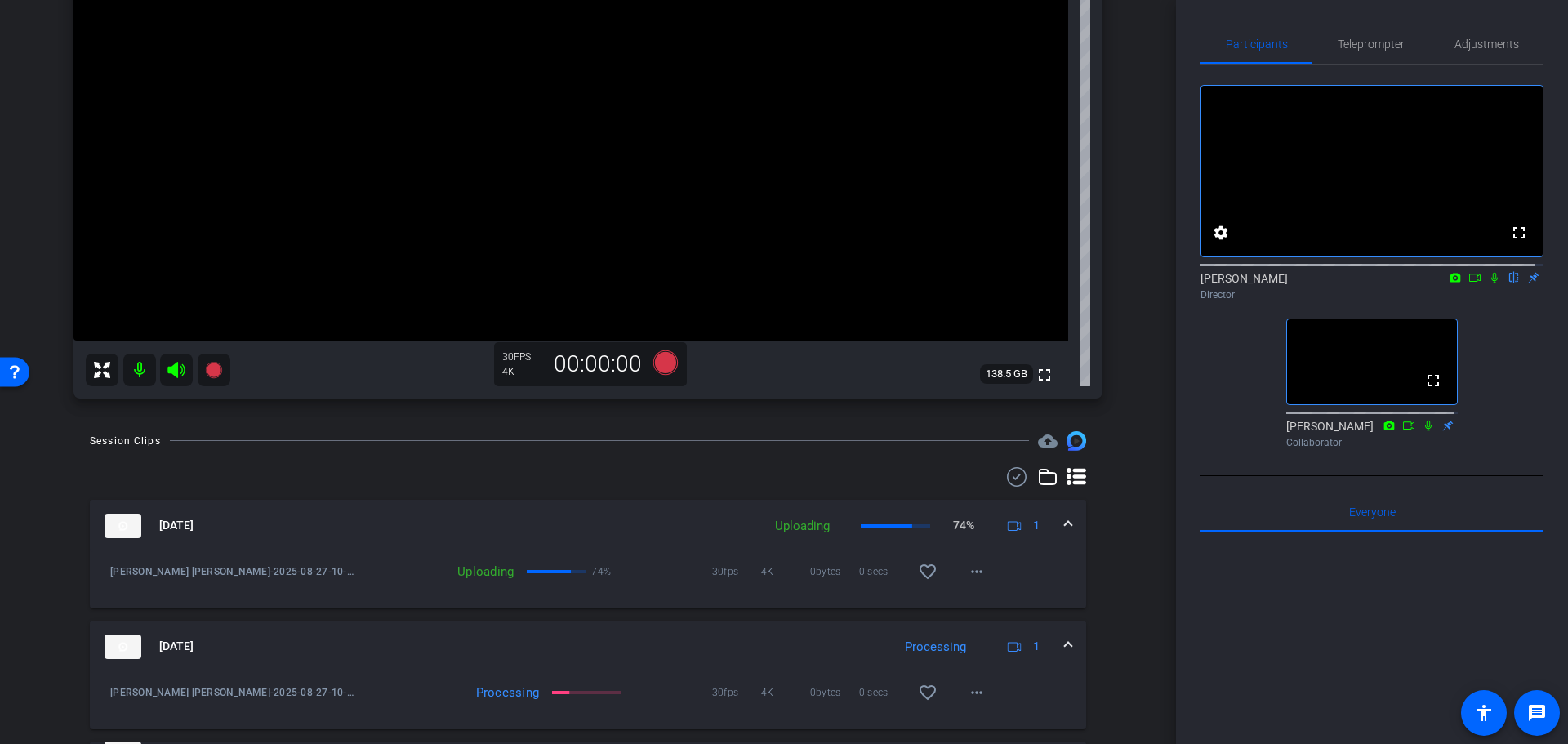
click at [855, 628] on mat-expansion-panel-header "Aug 27, 2025 Processing 1" at bounding box center [588, 646] width 996 height 52
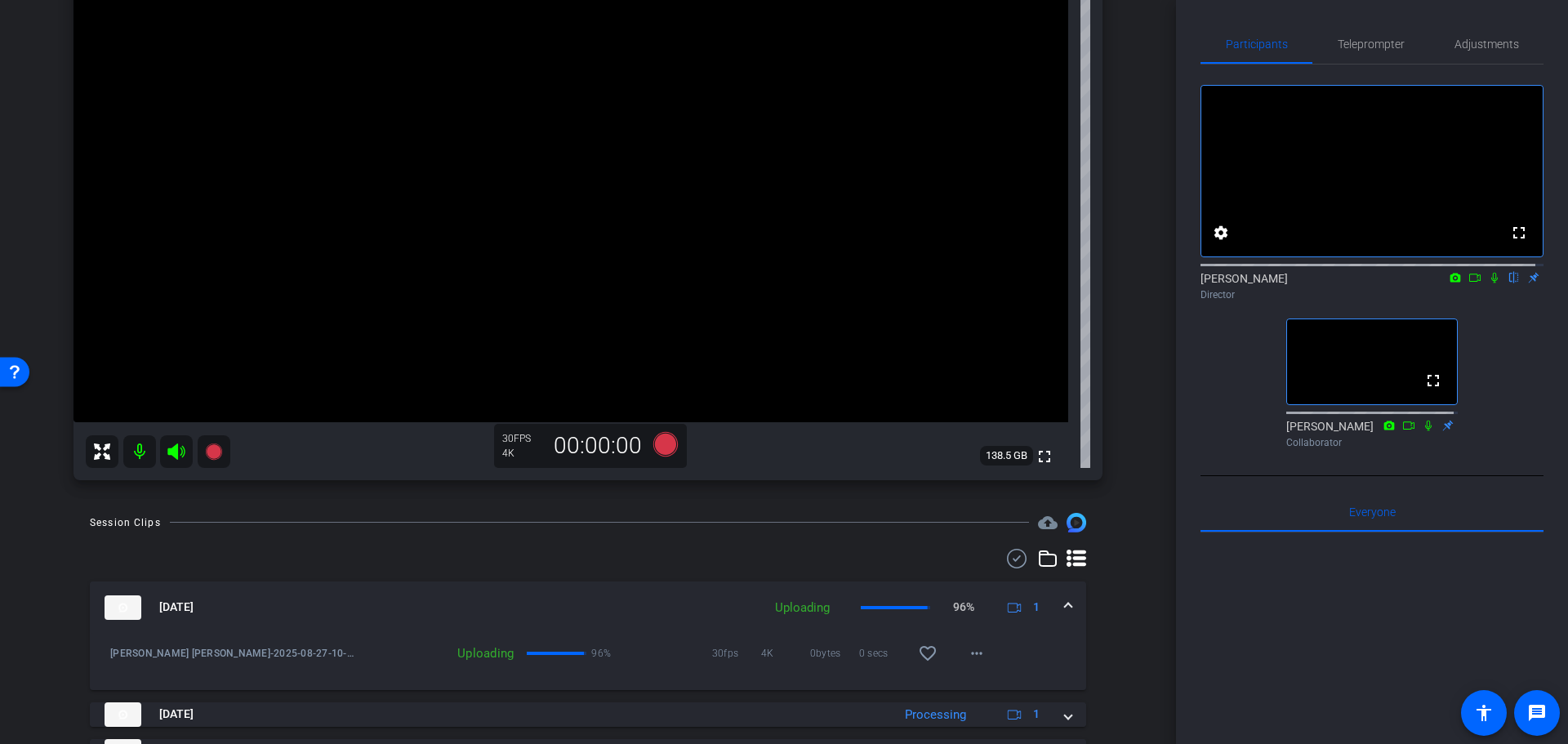
scroll to position [490, 0]
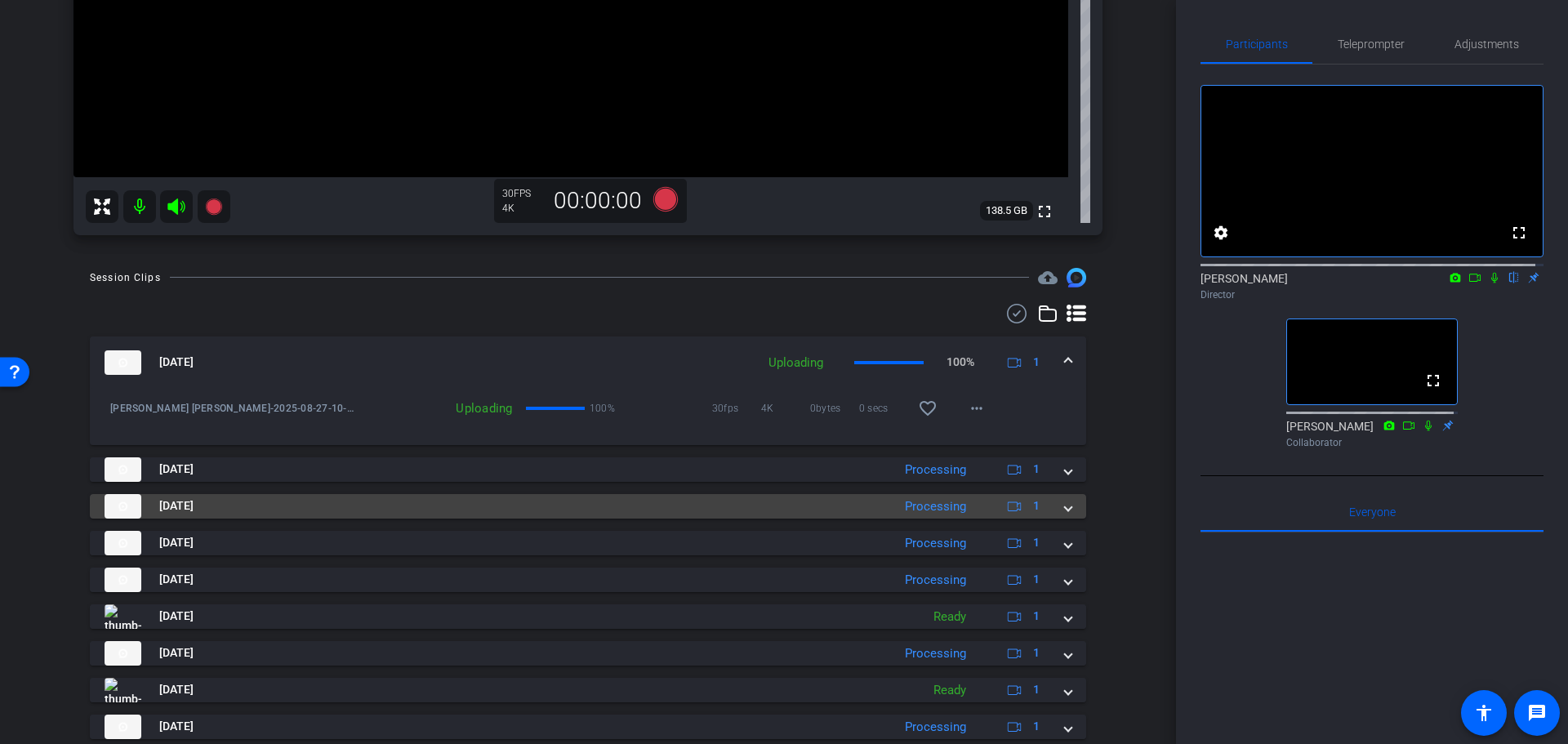
click at [854, 514] on mat-panel-title "Aug 27, 2025" at bounding box center [493, 506] width 778 height 25
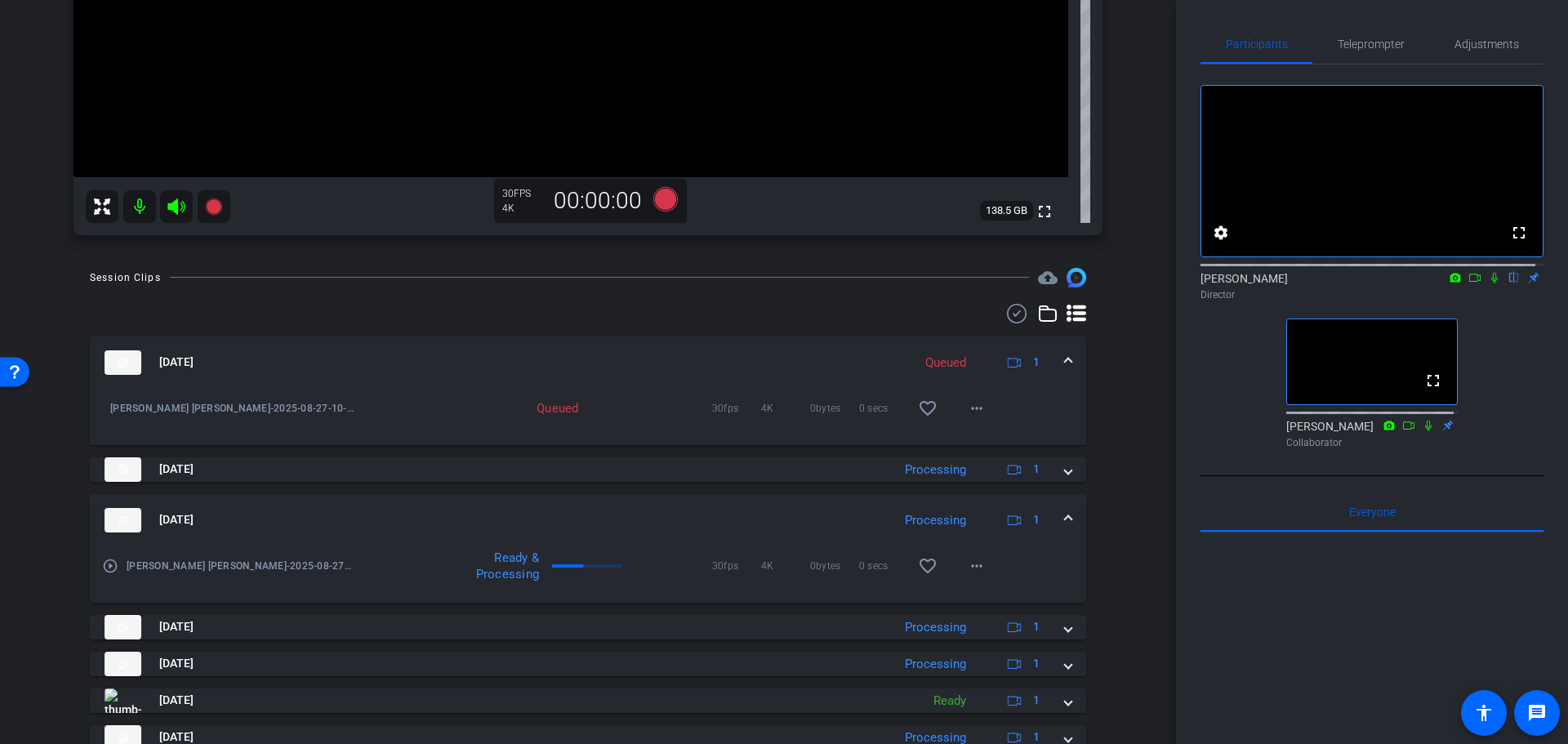
click at [856, 501] on mat-expansion-panel-header "Aug 27, 2025 Processing 1" at bounding box center [588, 520] width 996 height 52
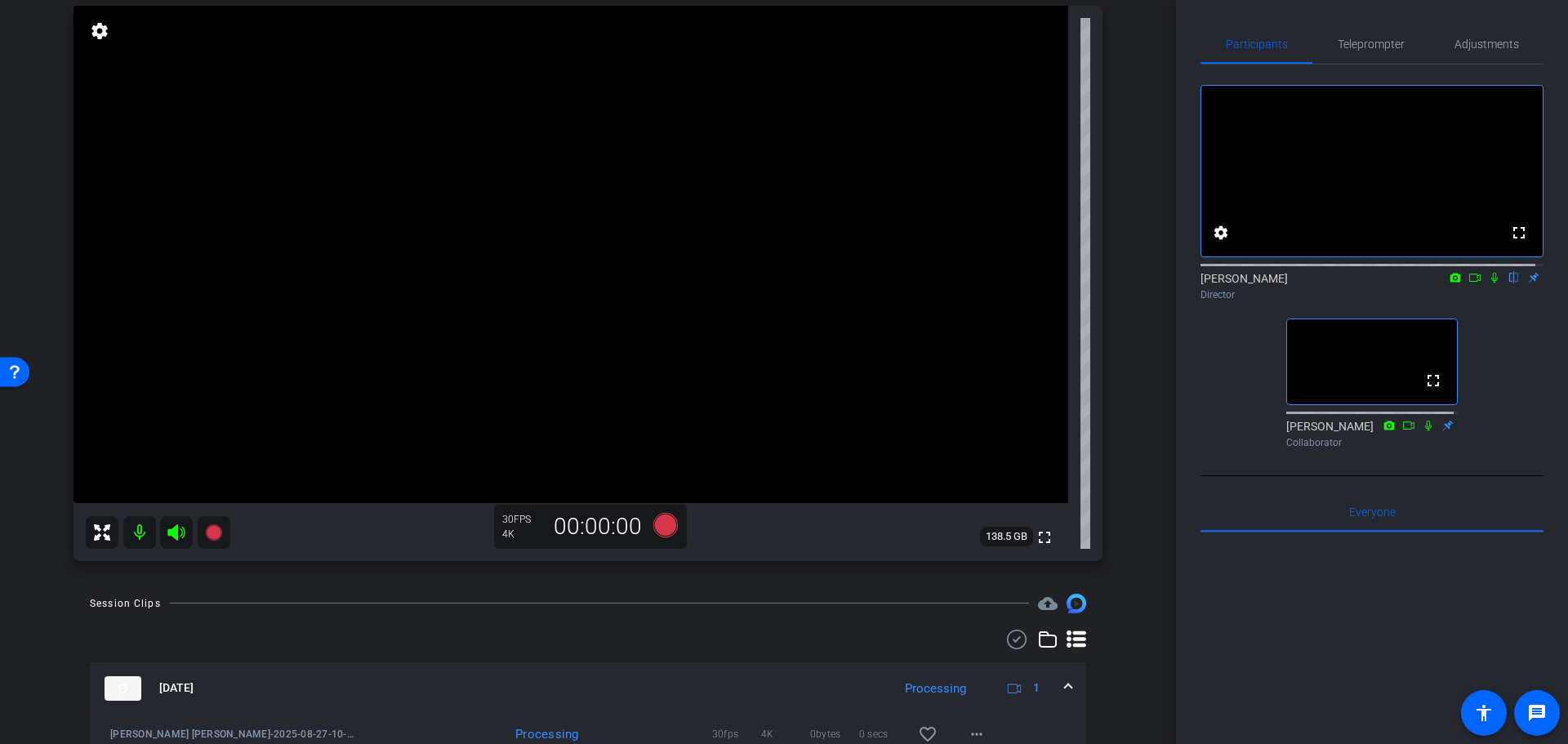
scroll to position [163, 0]
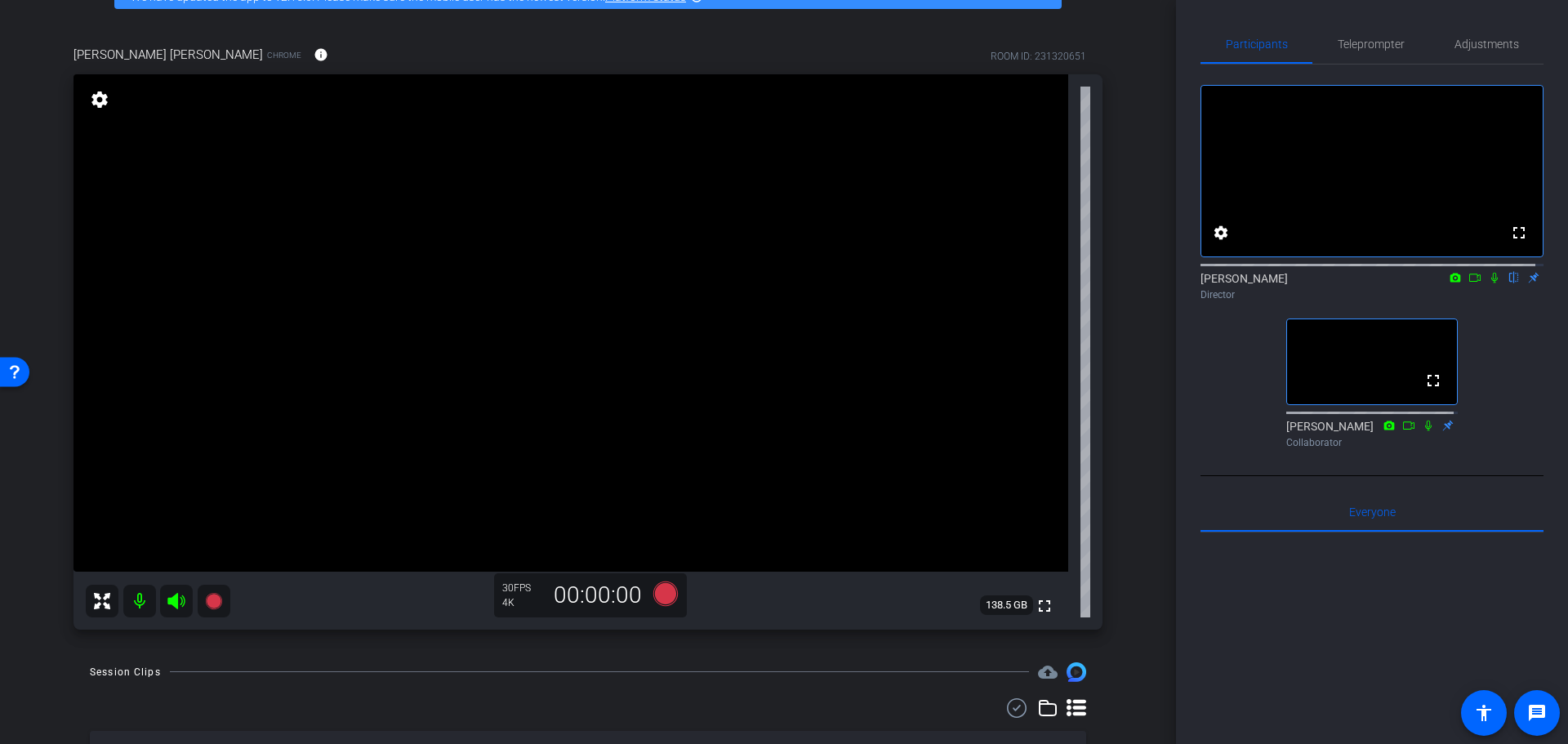
drag, startPoint x: 1127, startPoint y: 627, endPoint x: 1143, endPoint y: 529, distance: 99.3
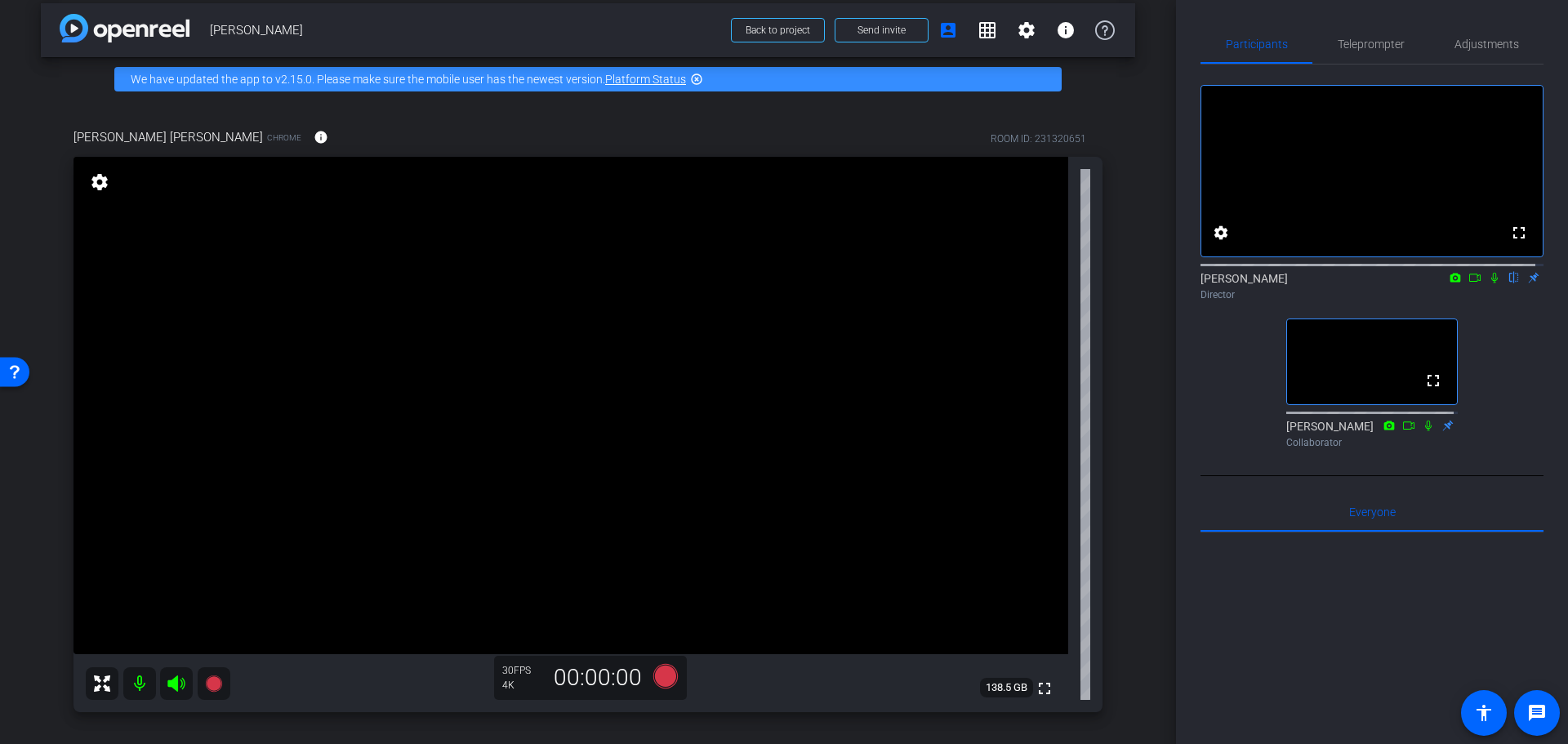
click at [1142, 527] on div "arrow_back Randy Johnston Back to project Send invite account_box grid_on setti…" at bounding box center [588, 359] width 1176 height 744
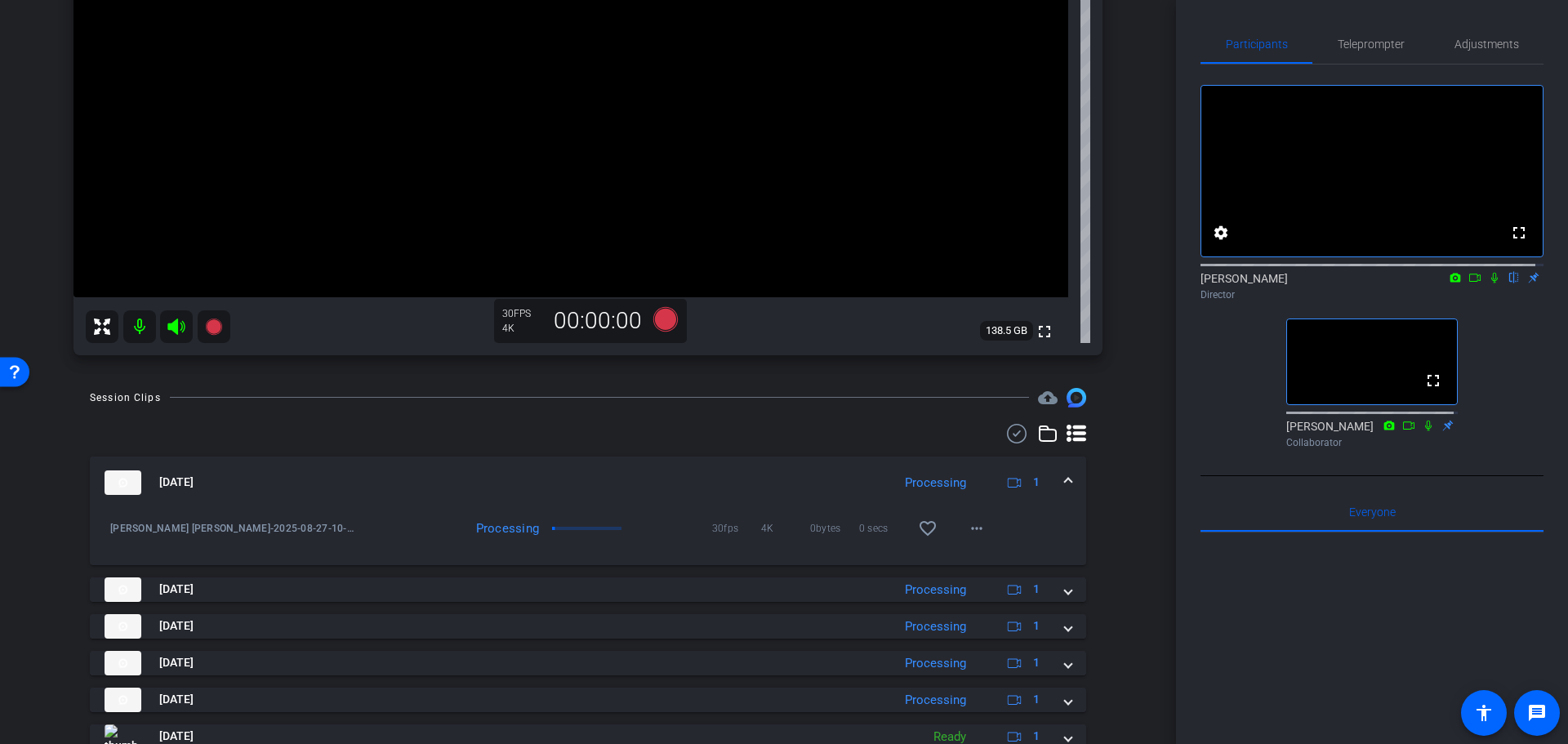
scroll to position [340, 0]
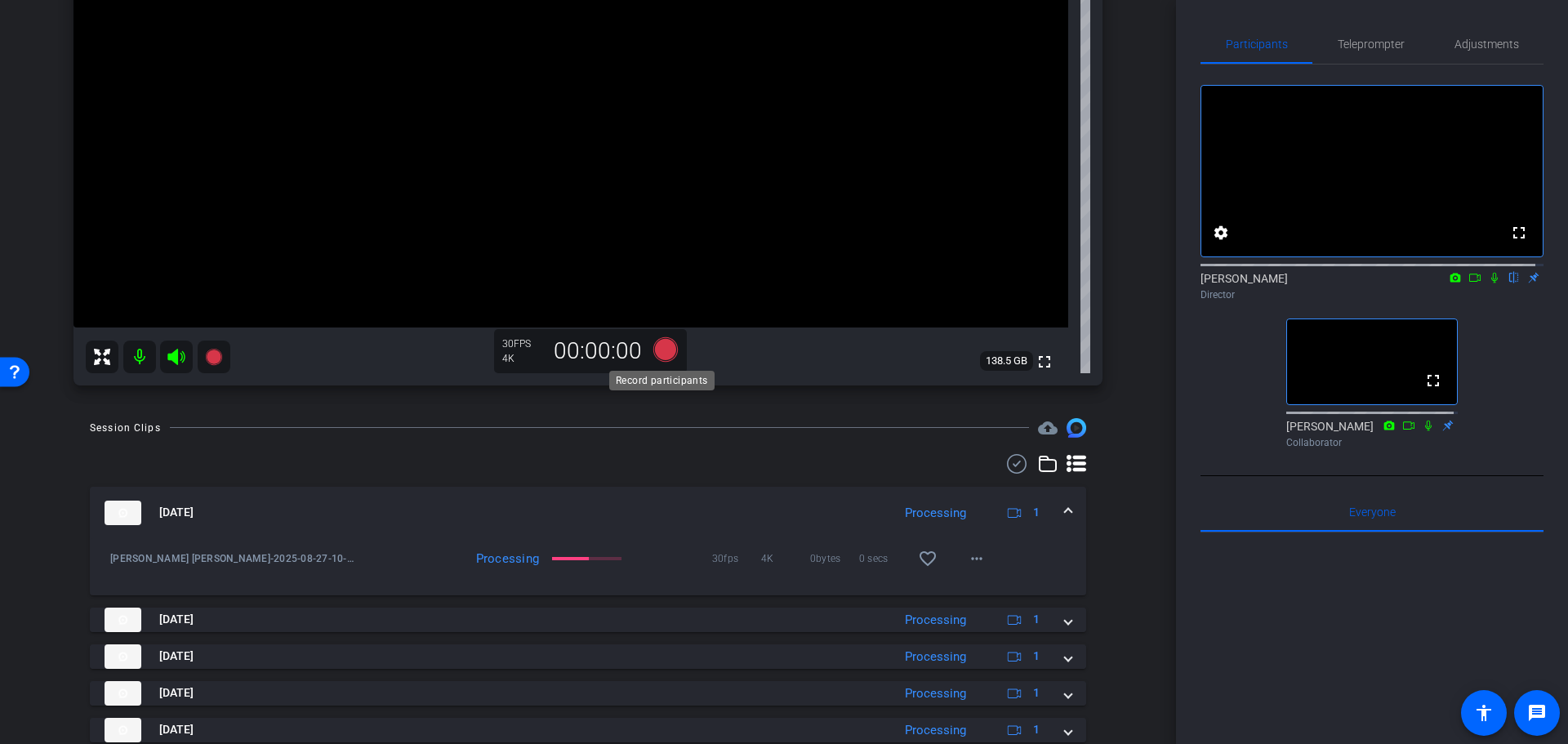
click at [653, 345] on icon at bounding box center [665, 348] width 25 height 25
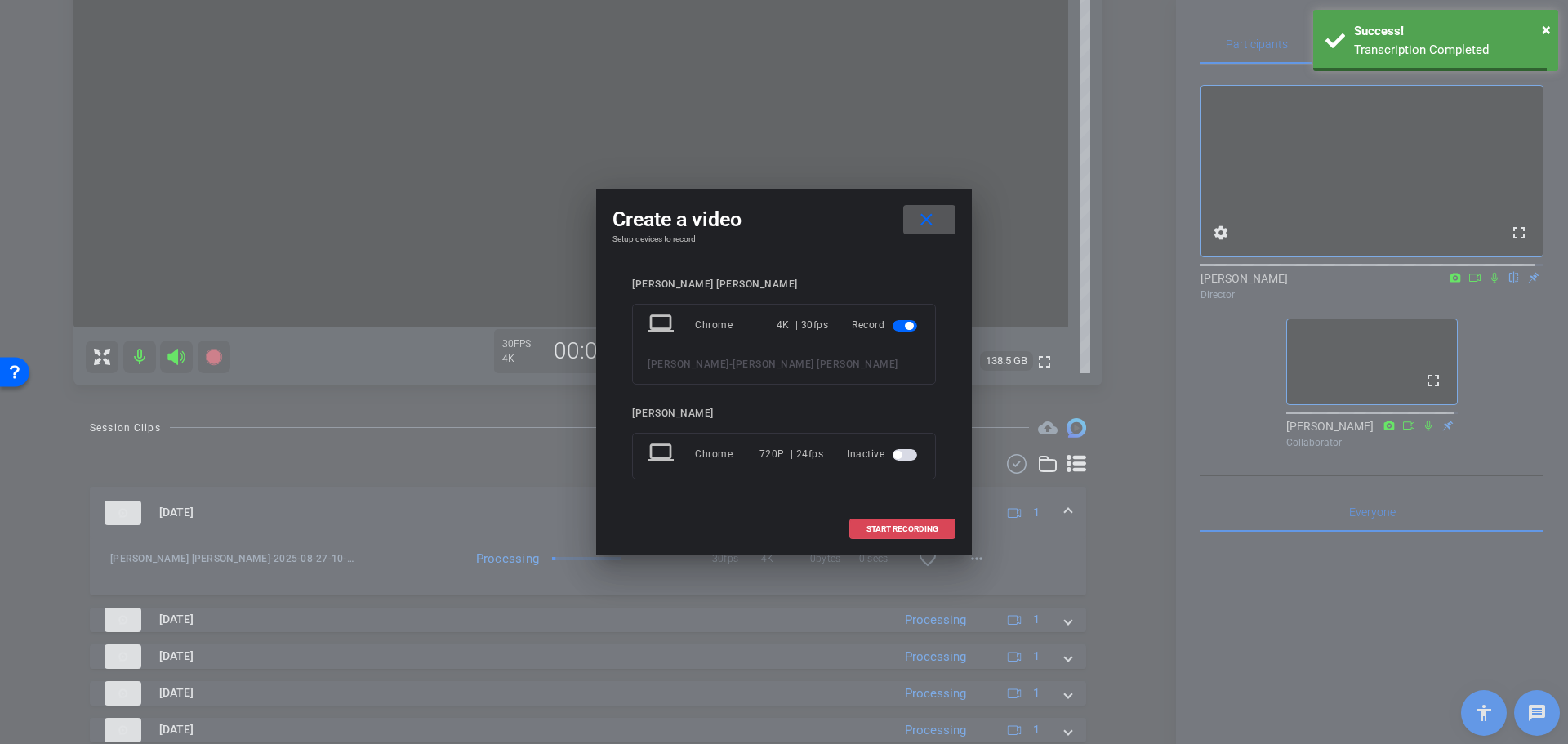
click at [877, 522] on span at bounding box center [902, 529] width 105 height 39
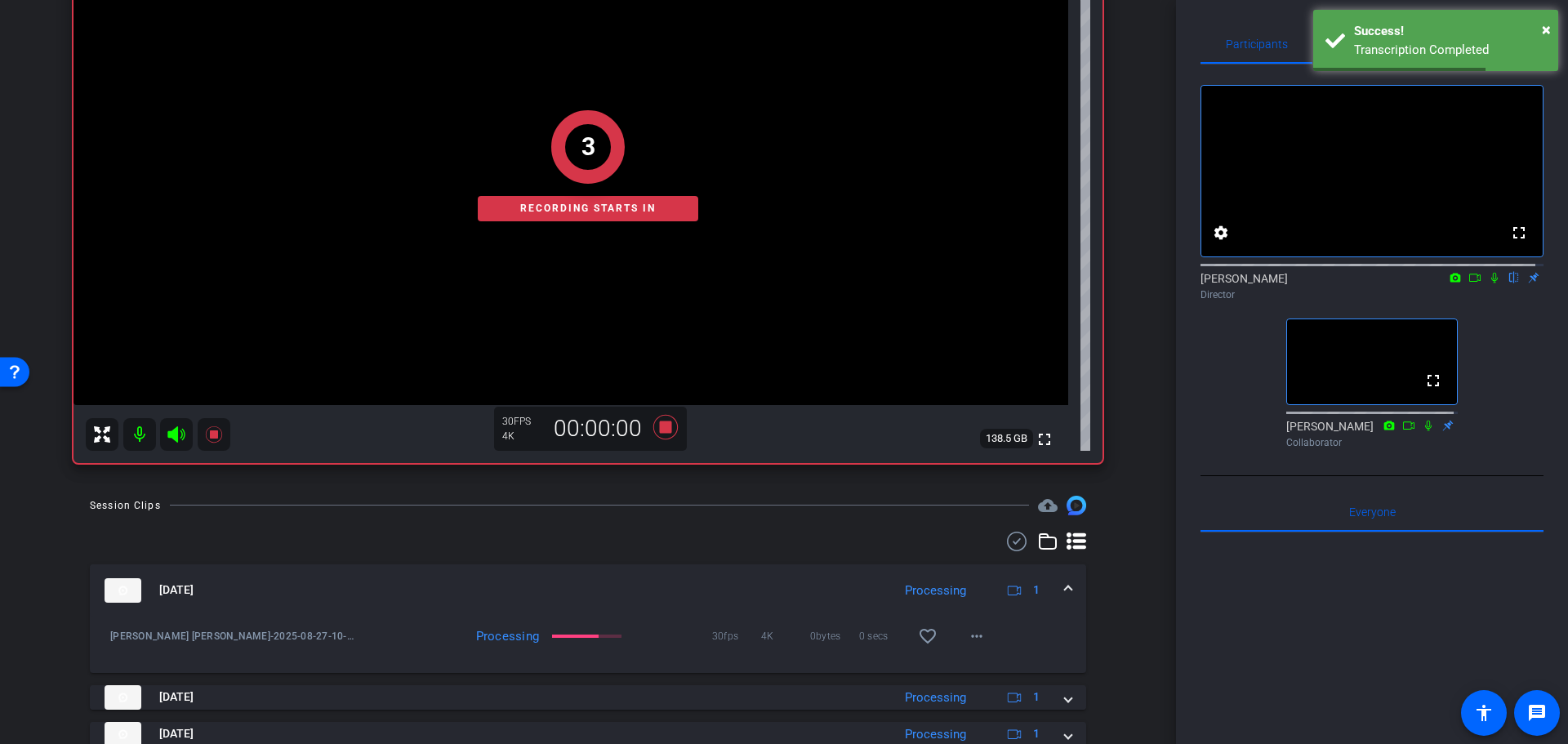
scroll to position [258, 0]
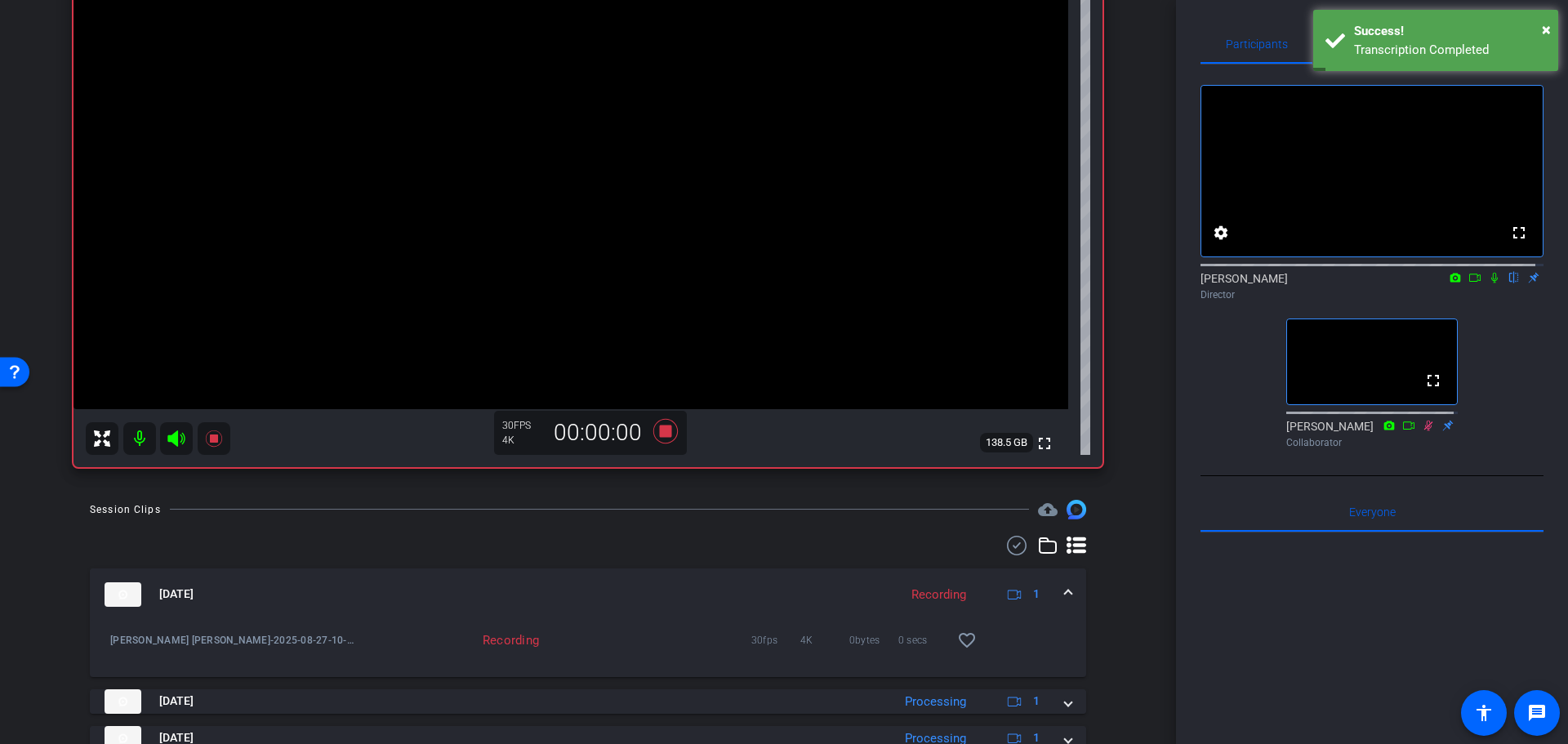
click at [1487, 283] on icon at bounding box center [1493, 278] width 13 height 11
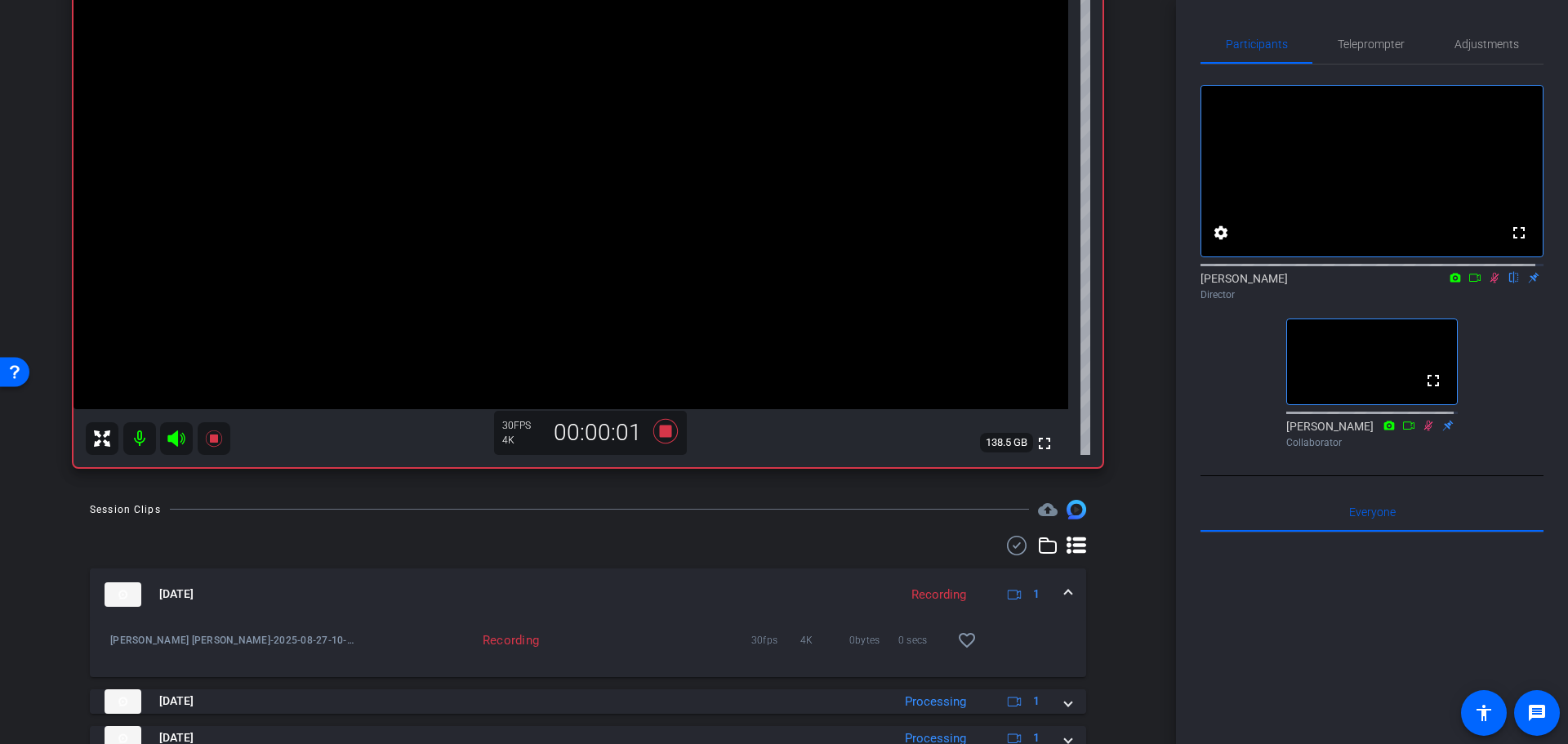
click at [1153, 370] on div "arrow_back Randy Johnston Back to project Send invite account_box grid_on setti…" at bounding box center [588, 114] width 1176 height 744
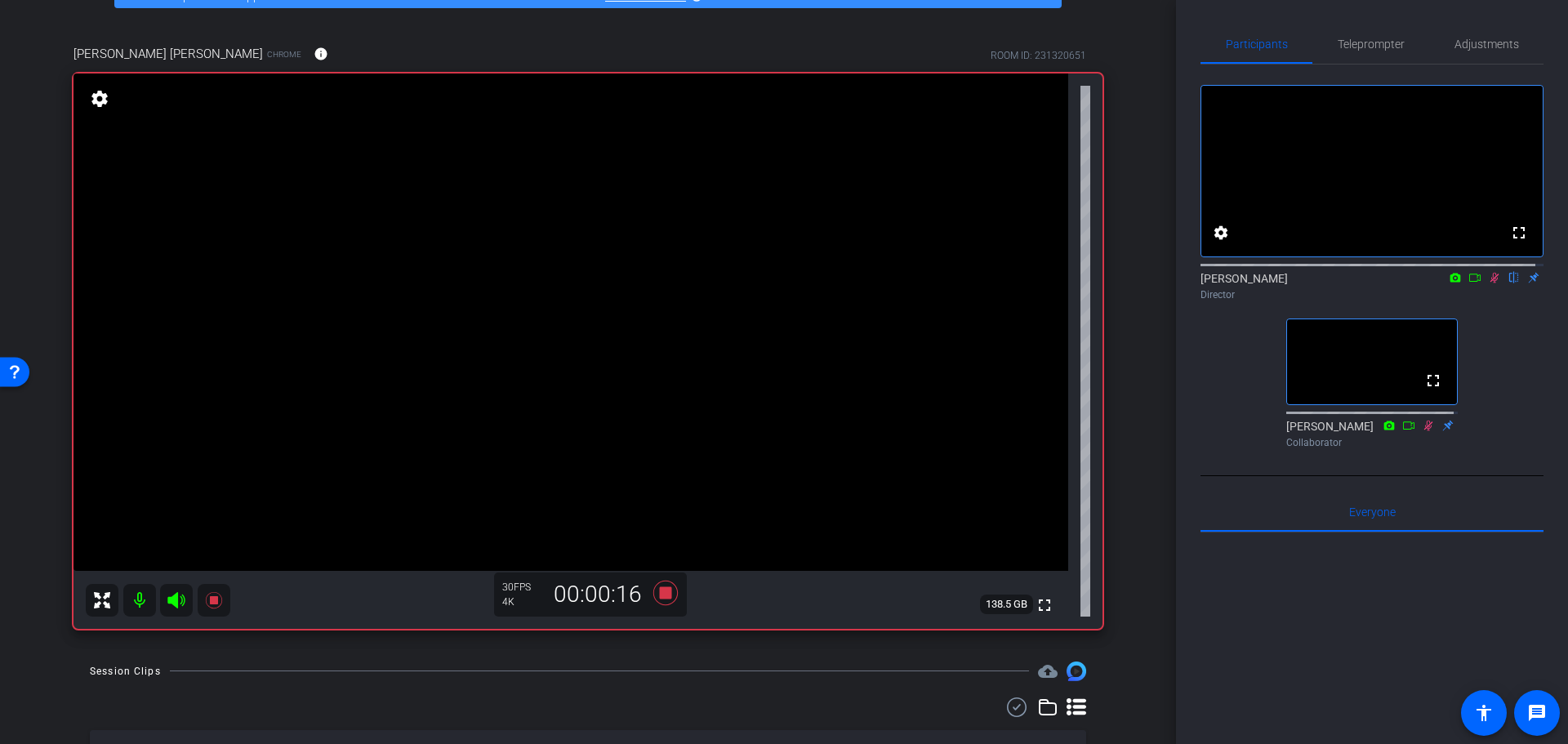
scroll to position [94, 0]
click at [1131, 405] on div "arrow_back Randy Johnston Back to project Send invite account_box grid_on setti…" at bounding box center [588, 278] width 1176 height 744
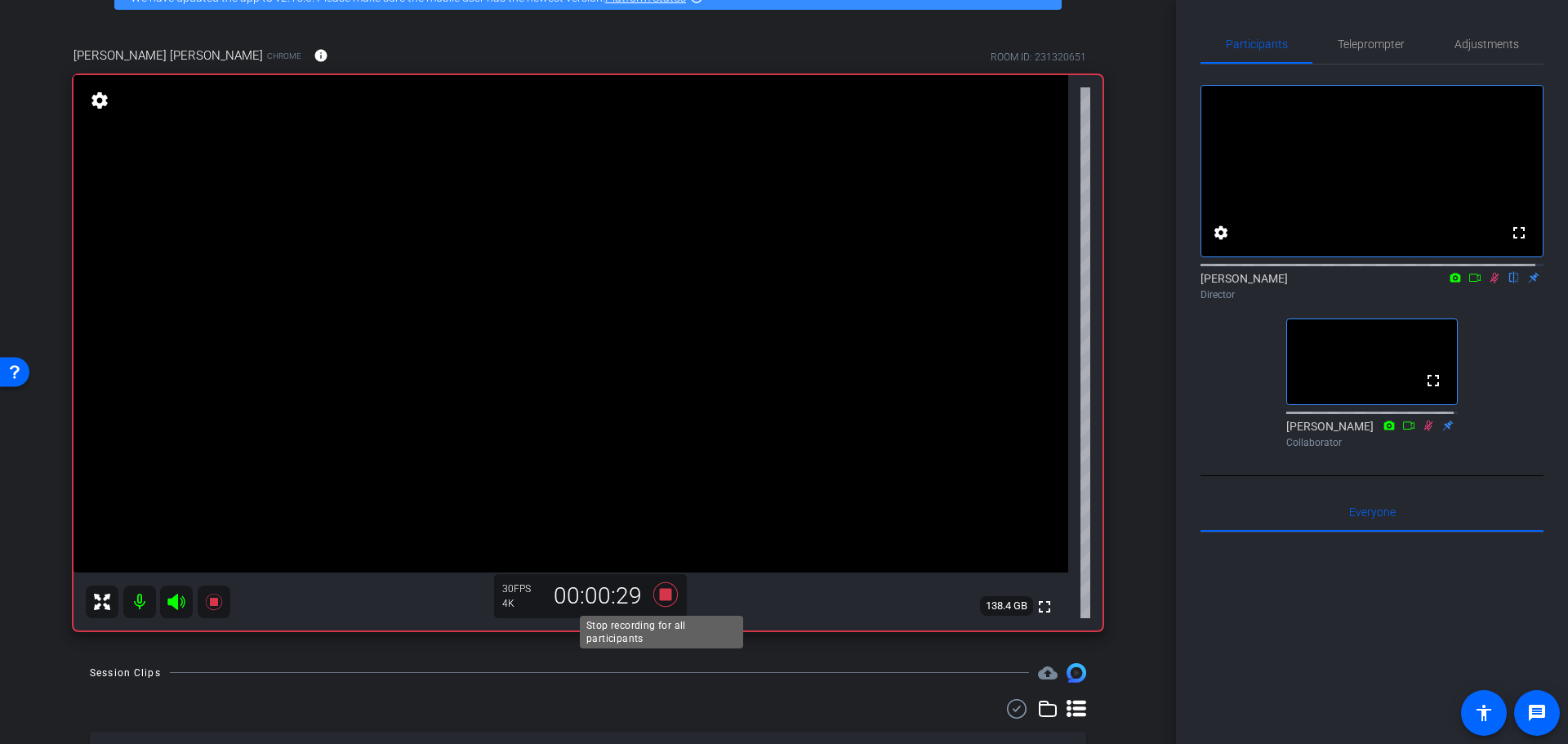
click at [657, 601] on icon at bounding box center [665, 594] width 39 height 30
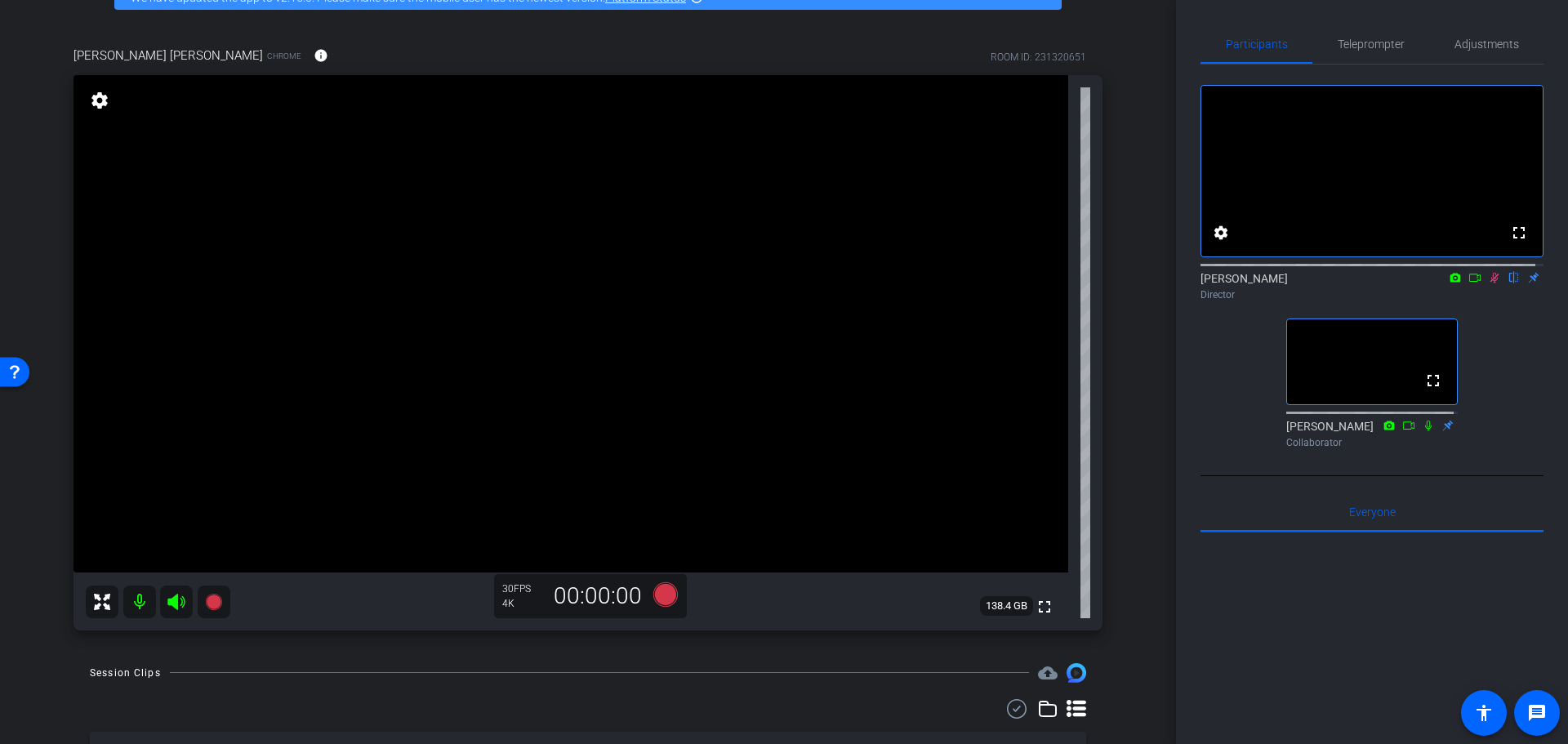
click at [1489, 283] on icon at bounding box center [1493, 278] width 13 height 11
click at [1117, 435] on div "Coyt Randy Johnston Chrome info ROOM ID: 231320651 fullscreen settings 138.4 GB…" at bounding box center [588, 333] width 1094 height 627
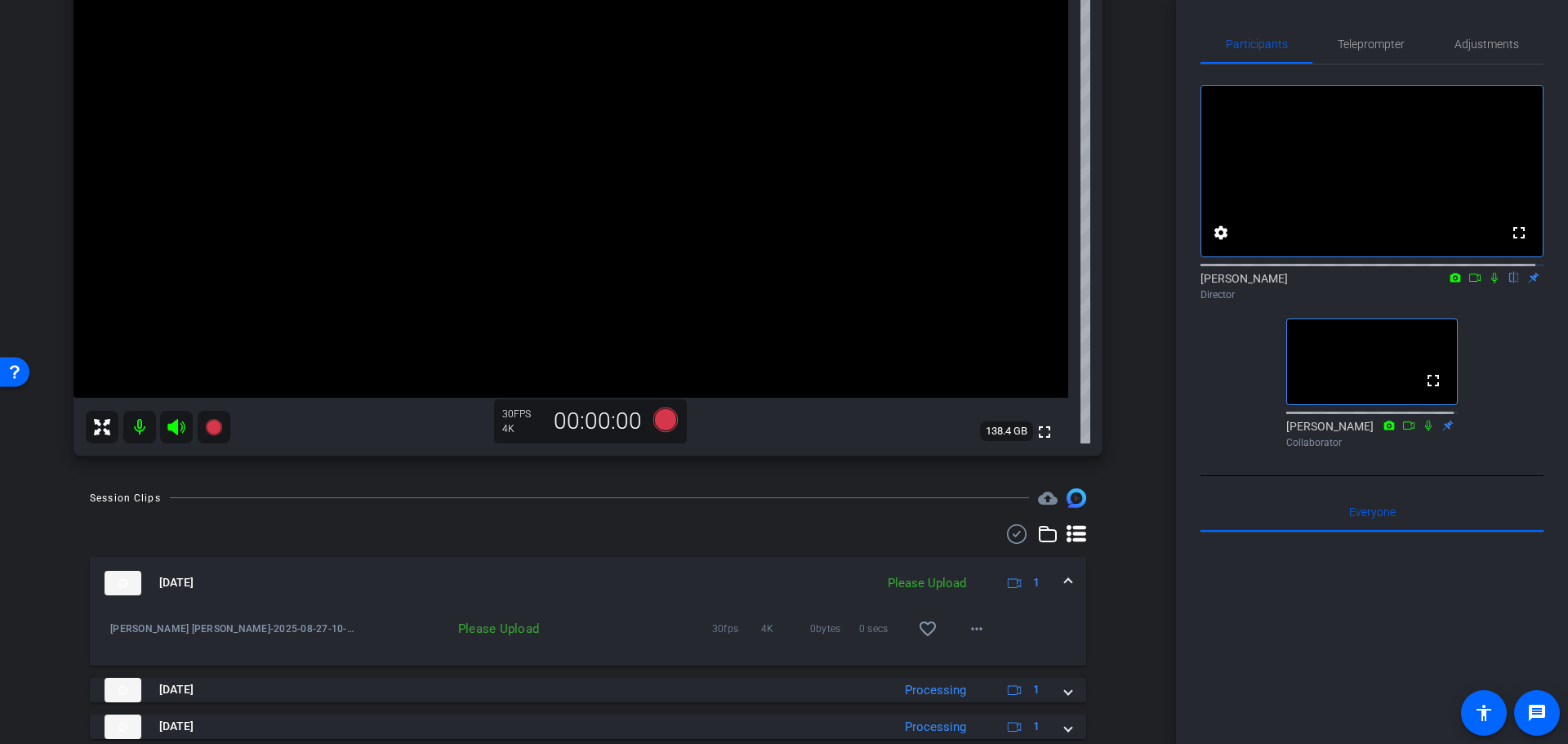
scroll to position [258, 0]
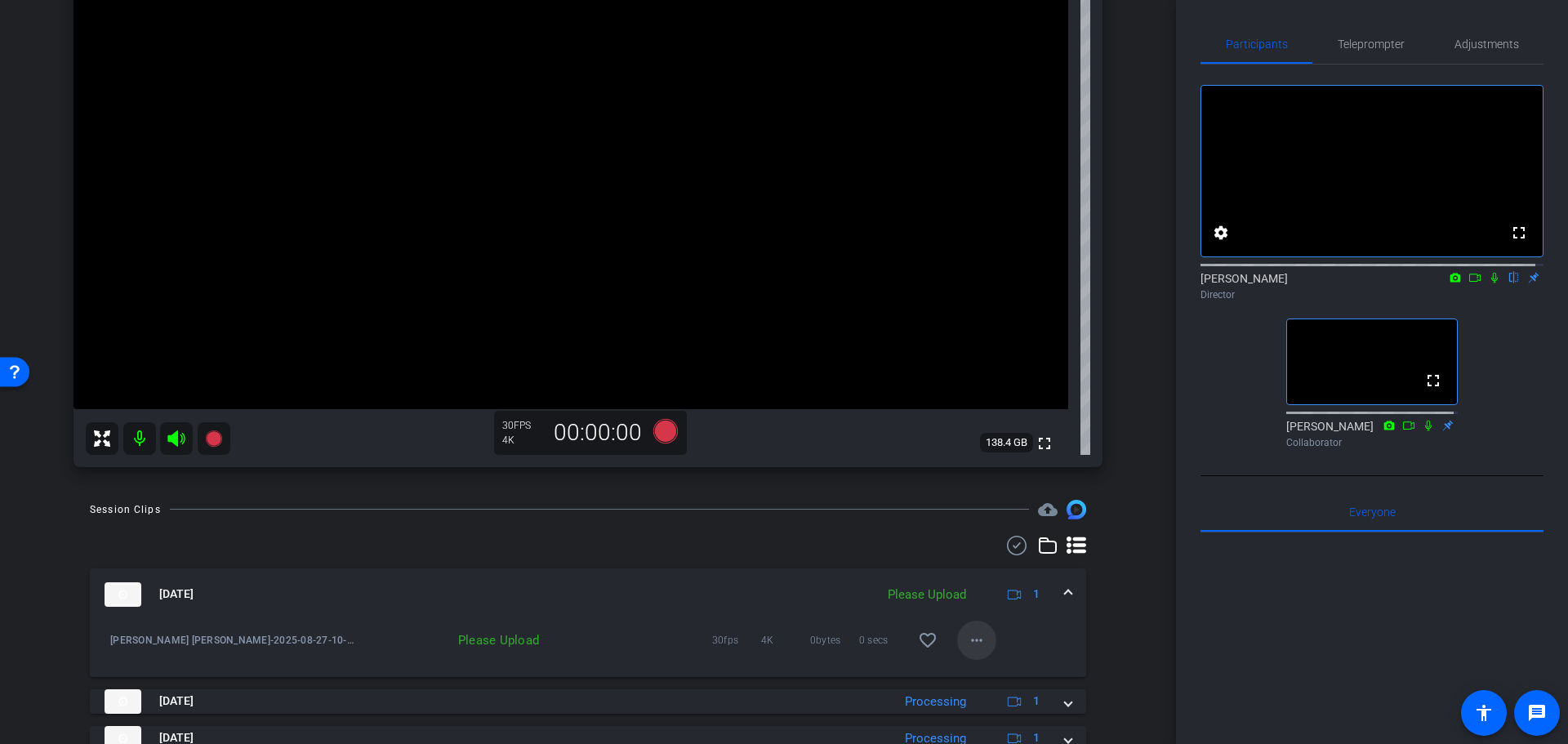
click at [973, 647] on mat-icon "more_horiz" at bounding box center [976, 640] width 20 height 20
click at [1088, 614] on div at bounding box center [784, 372] width 1568 height 744
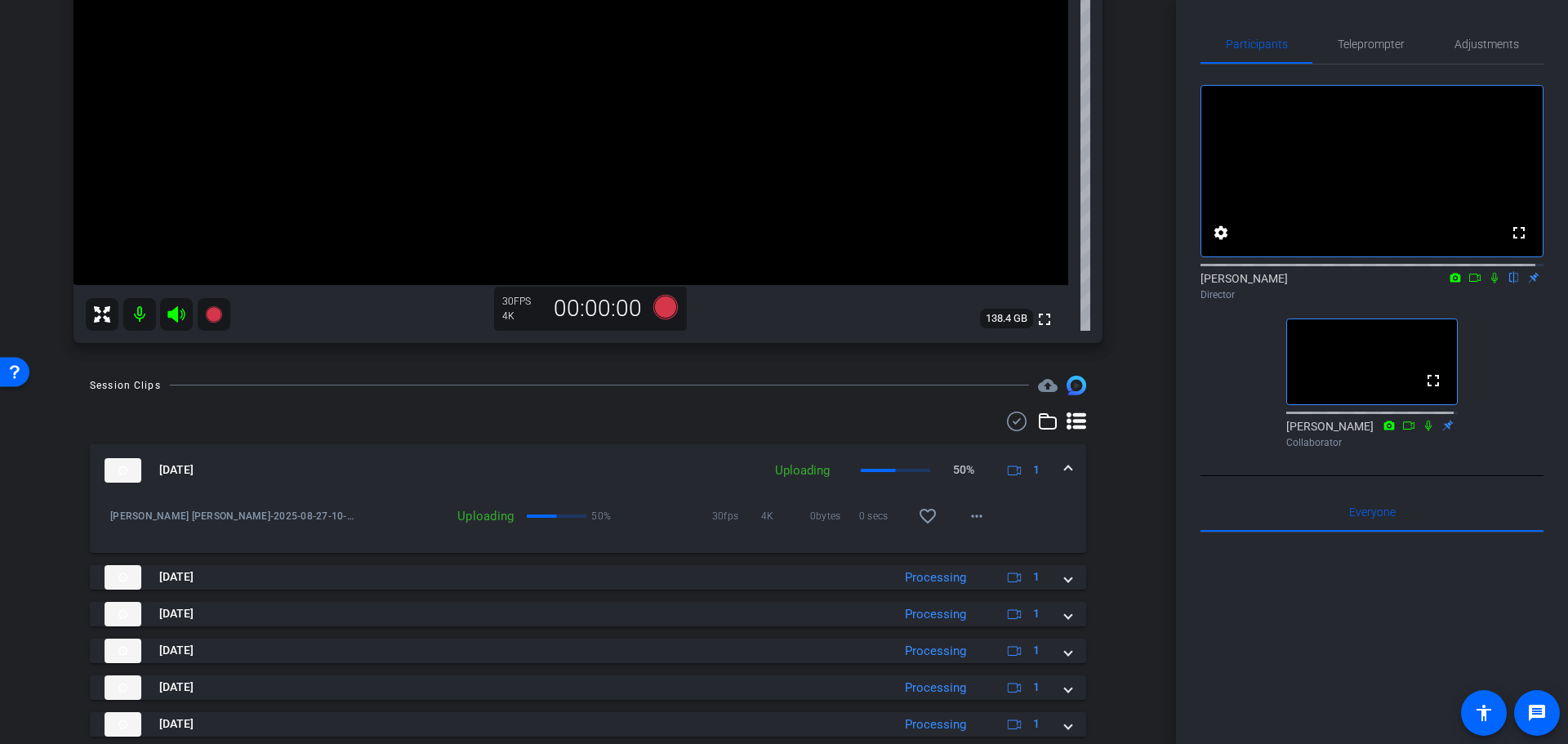
scroll to position [498, 0]
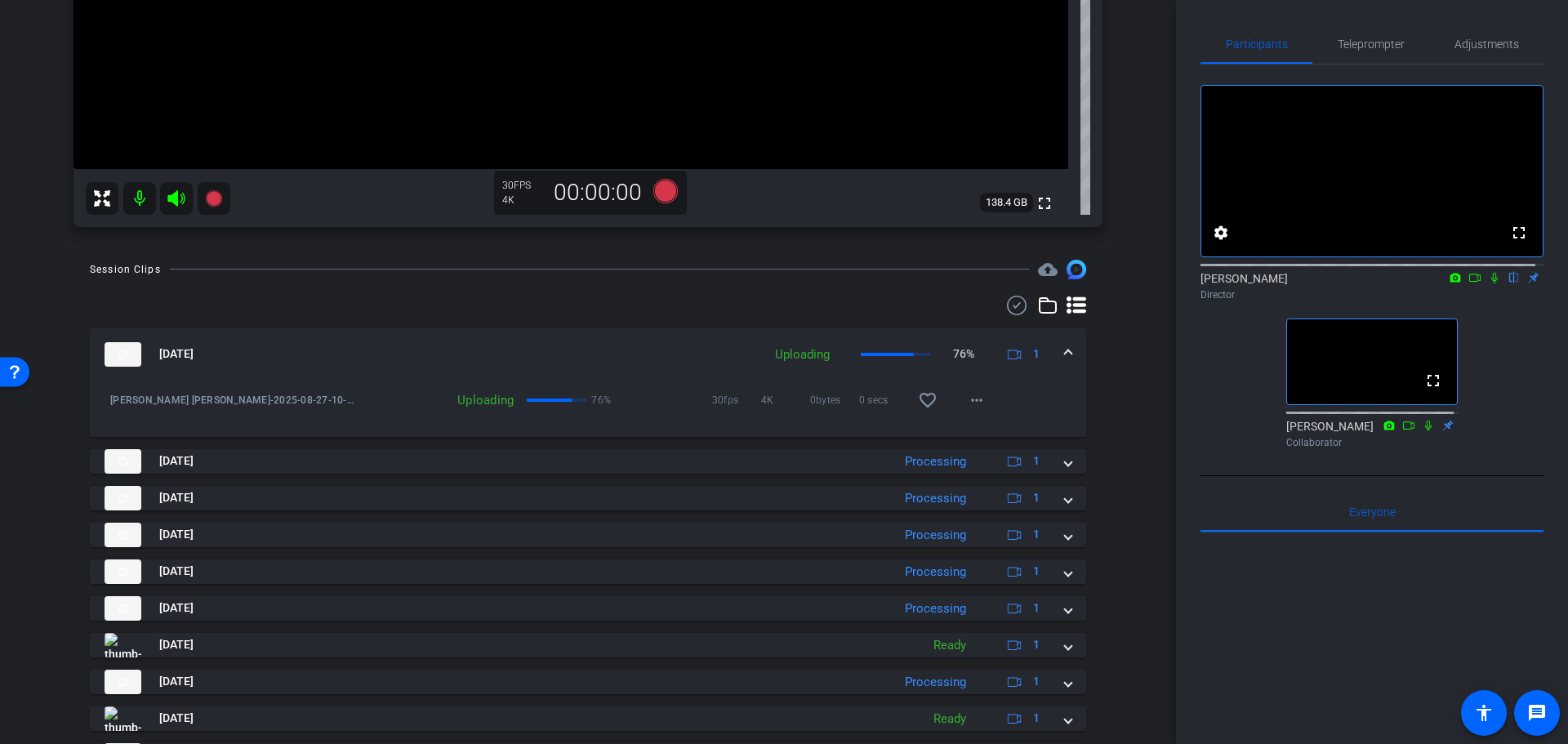
click at [894, 476] on div "Aug 27, 2025 Uploading 76% 1 Randy Johnston-Coyt Randy Johnston-2025-08-27-10-5…" at bounding box center [588, 548] width 996 height 439
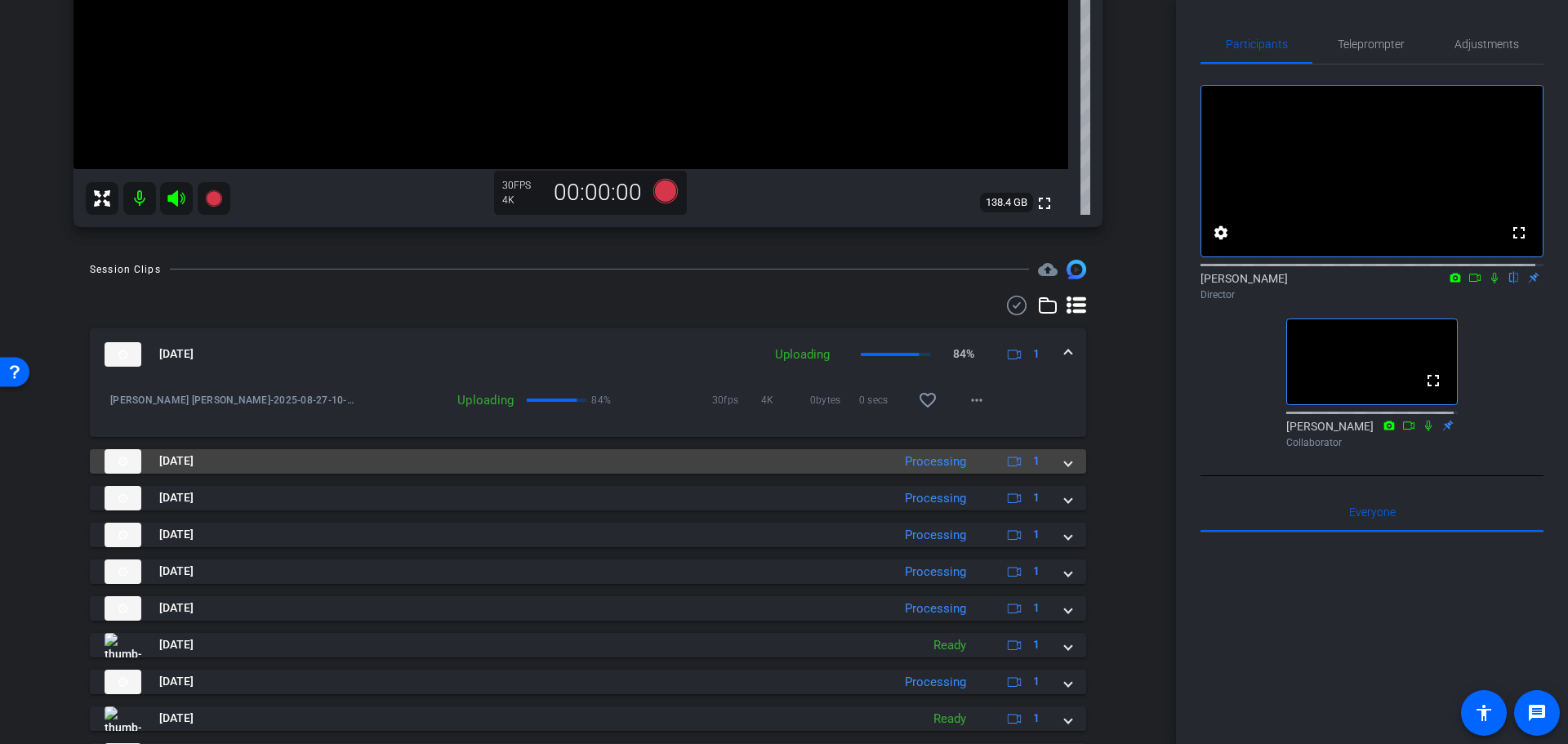
click at [883, 461] on div "Aug 27, 2025 Processing 1" at bounding box center [584, 461] width 961 height 25
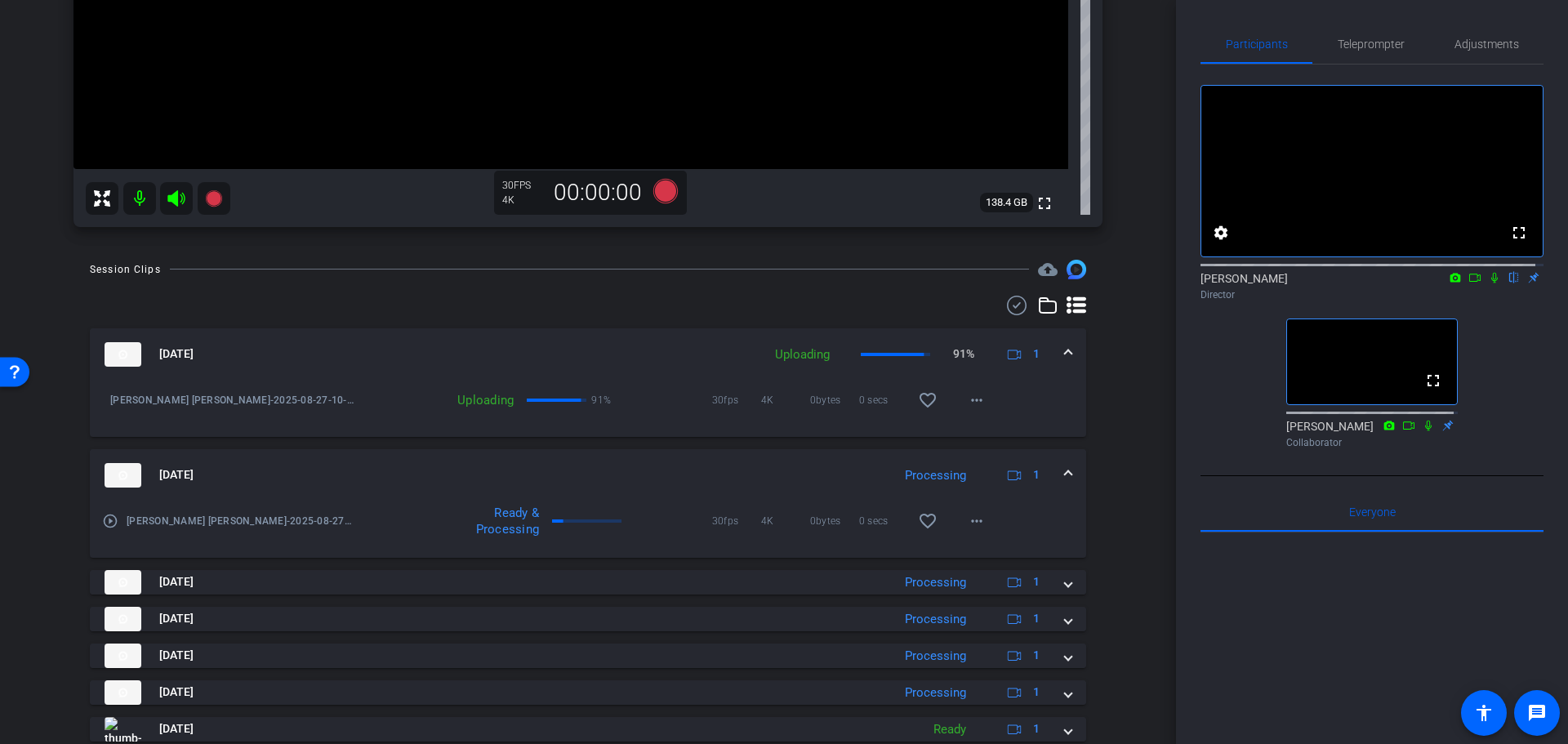
click at [862, 461] on mat-expansion-panel-header "Aug 27, 2025 Processing 1" at bounding box center [588, 475] width 996 height 52
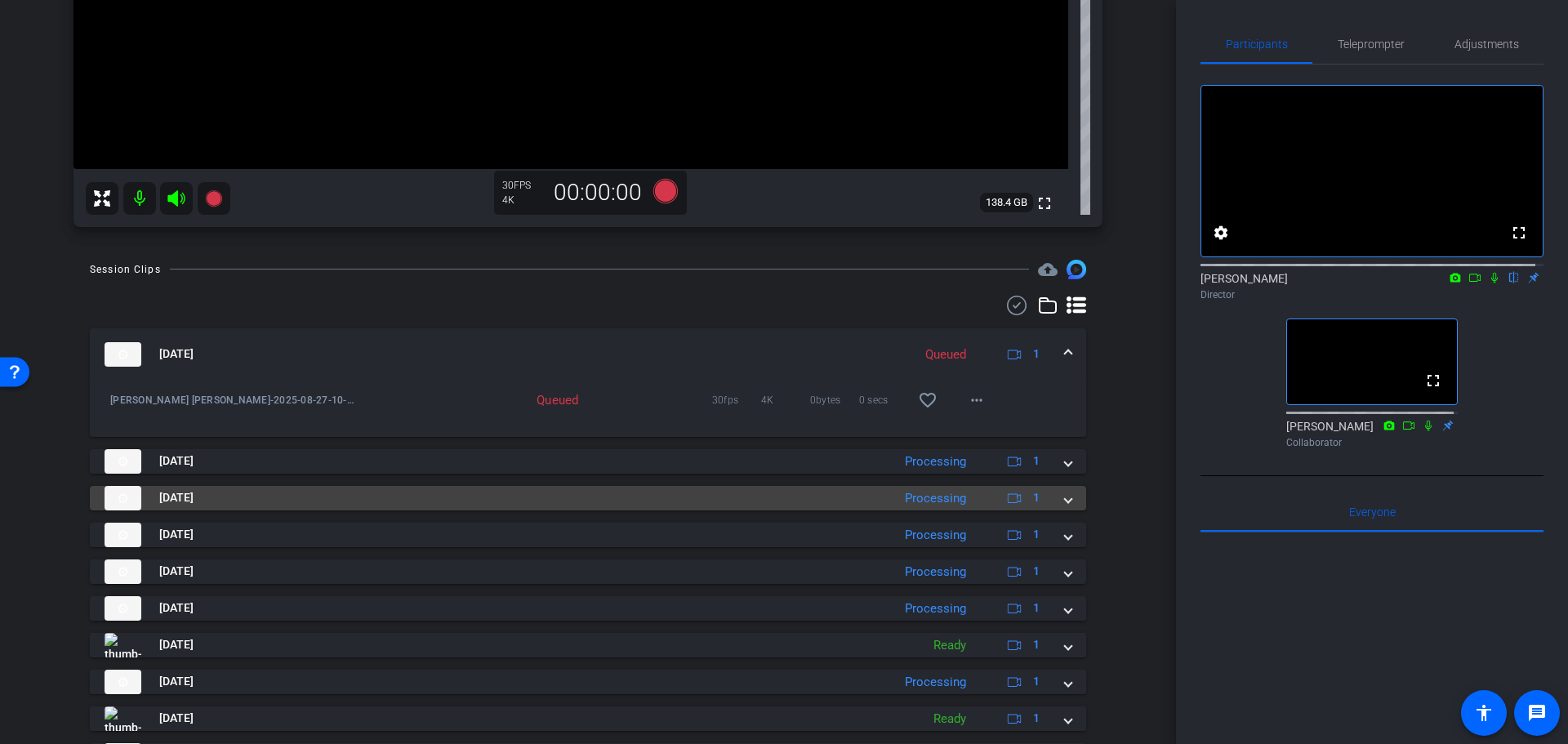
click at [871, 504] on mat-panel-title "Aug 27, 2025" at bounding box center [493, 498] width 778 height 25
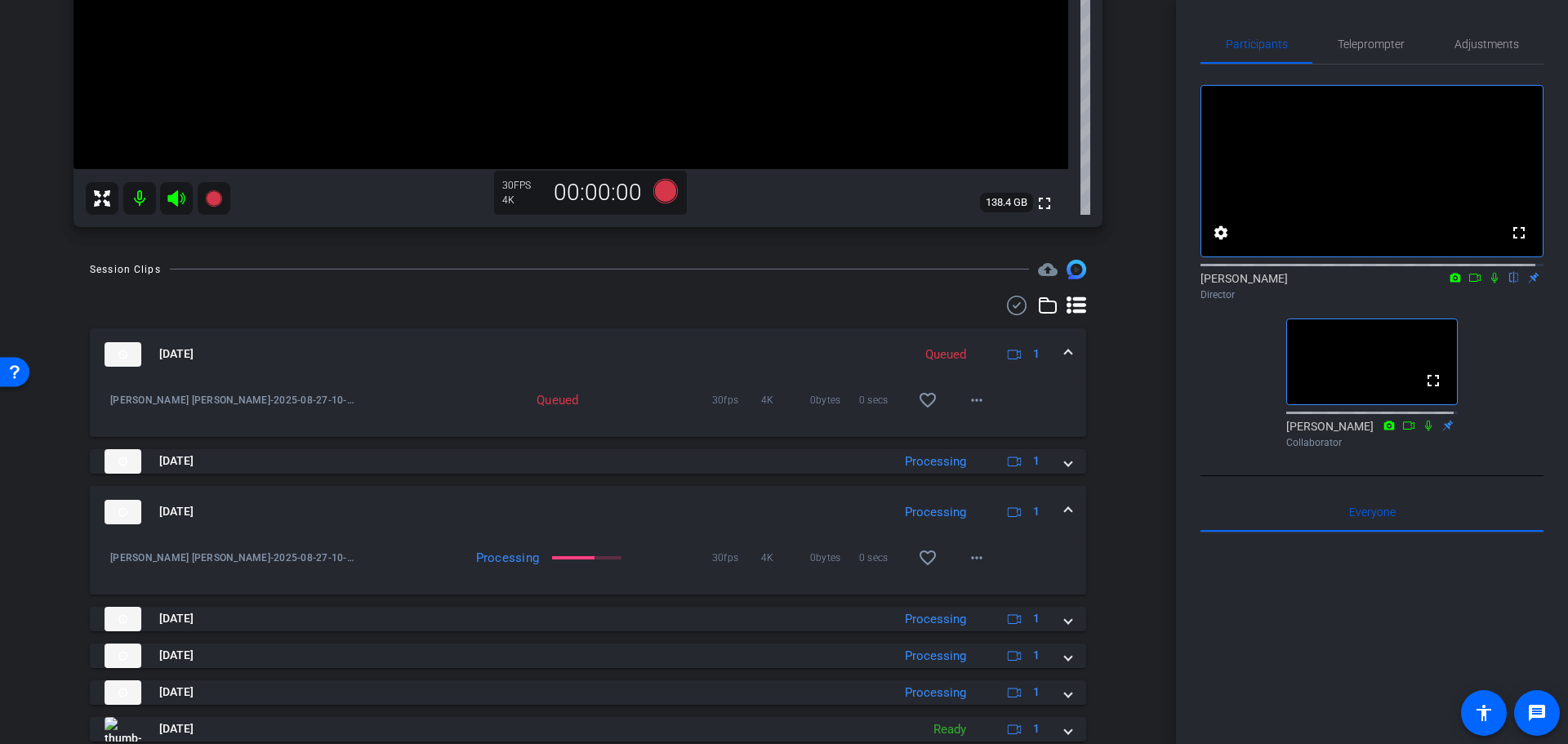
click at [862, 501] on mat-panel-title "Aug 27, 2025" at bounding box center [493, 512] width 778 height 25
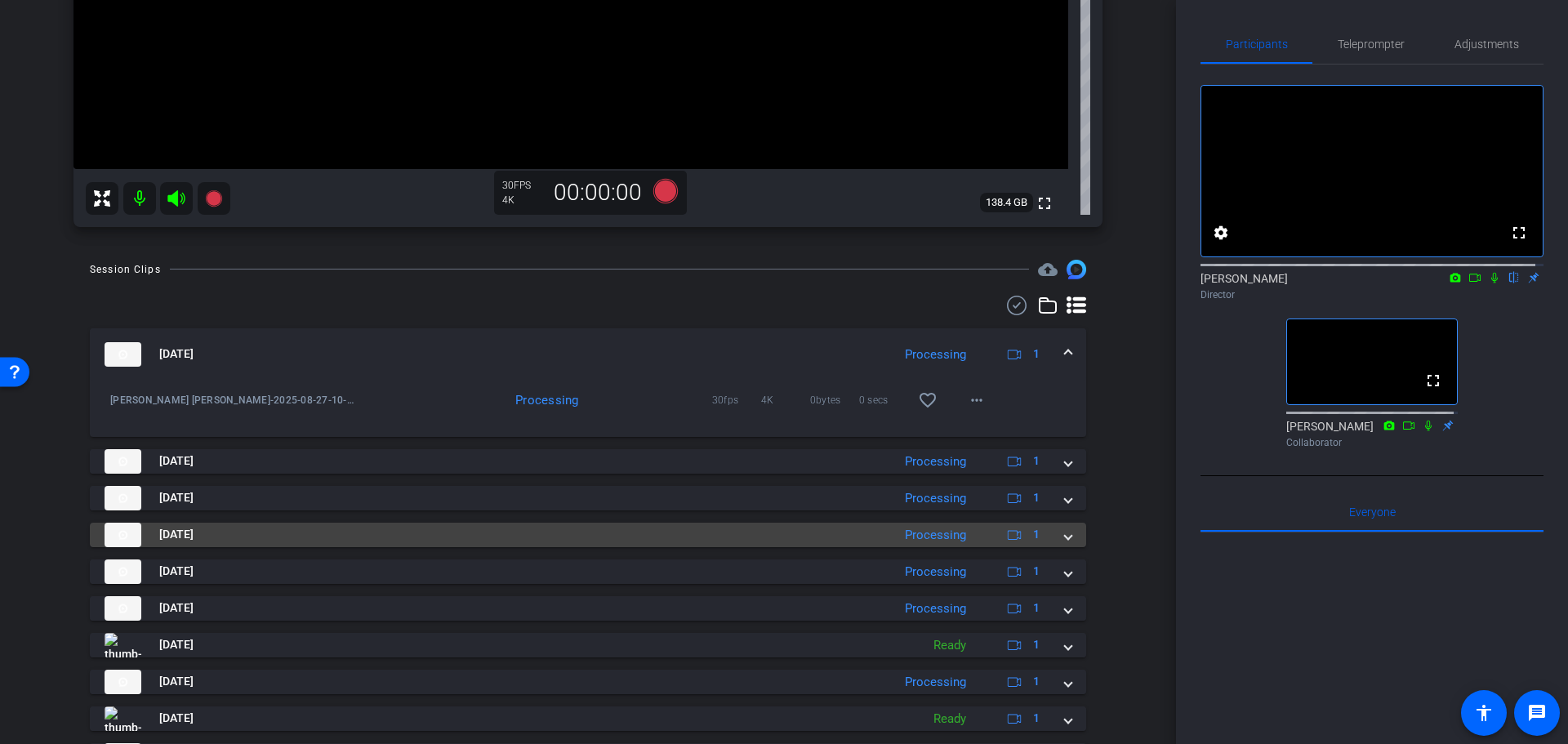
click at [851, 545] on mat-panel-title "Aug 27, 2025" at bounding box center [493, 535] width 778 height 25
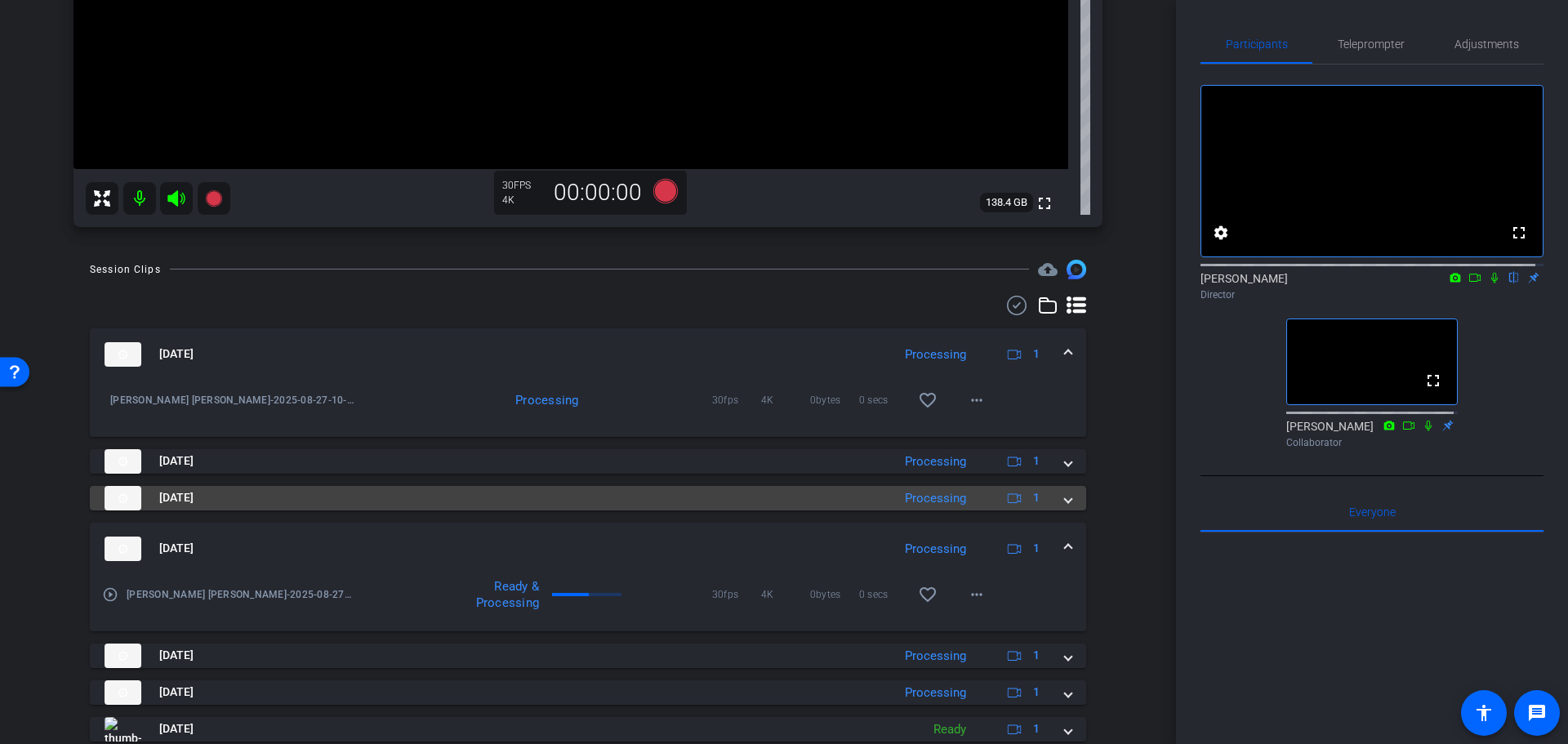
click at [834, 495] on mat-panel-title "Aug 27, 2025" at bounding box center [493, 498] width 778 height 25
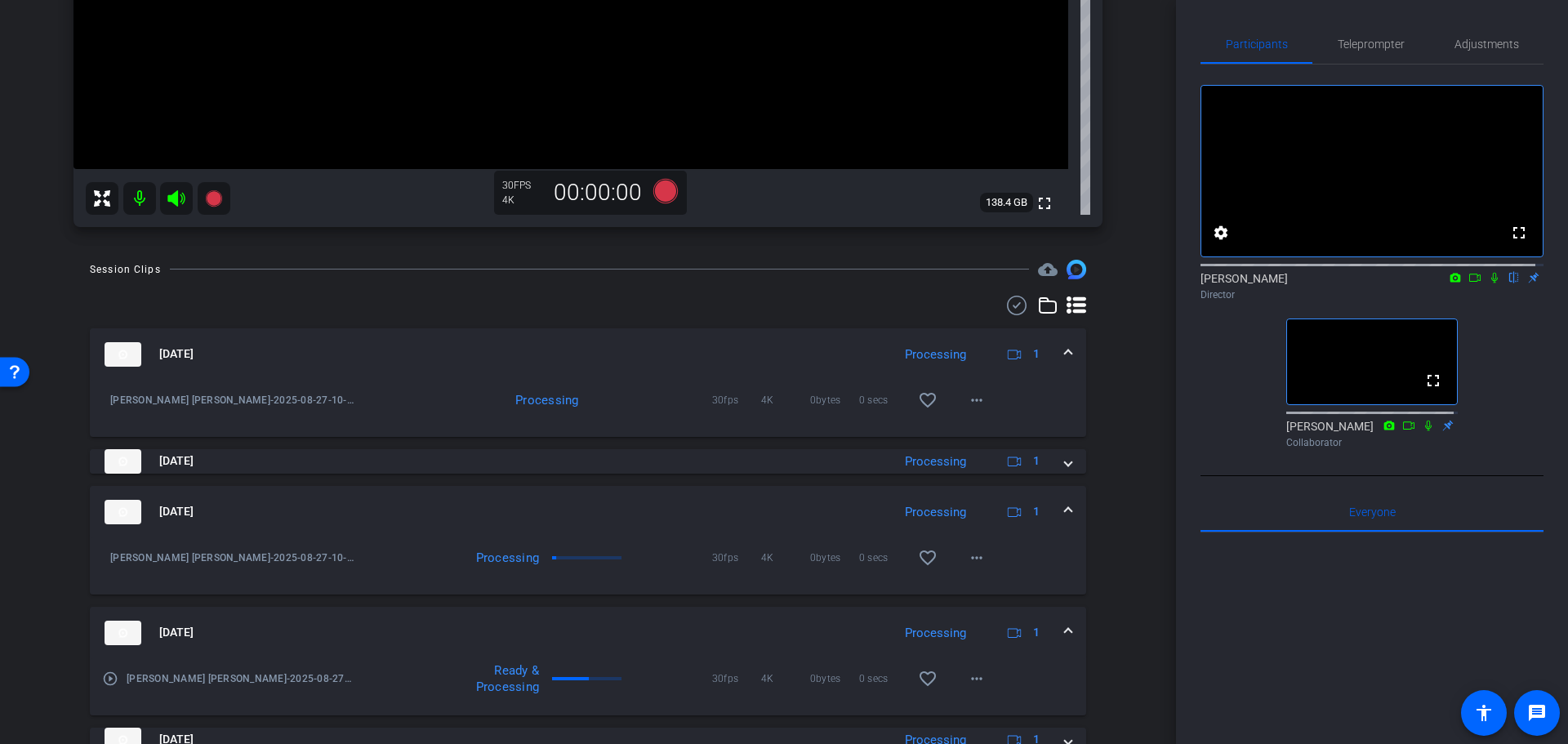
click at [844, 621] on mat-panel-title "Aug 27, 2025" at bounding box center [493, 632] width 778 height 25
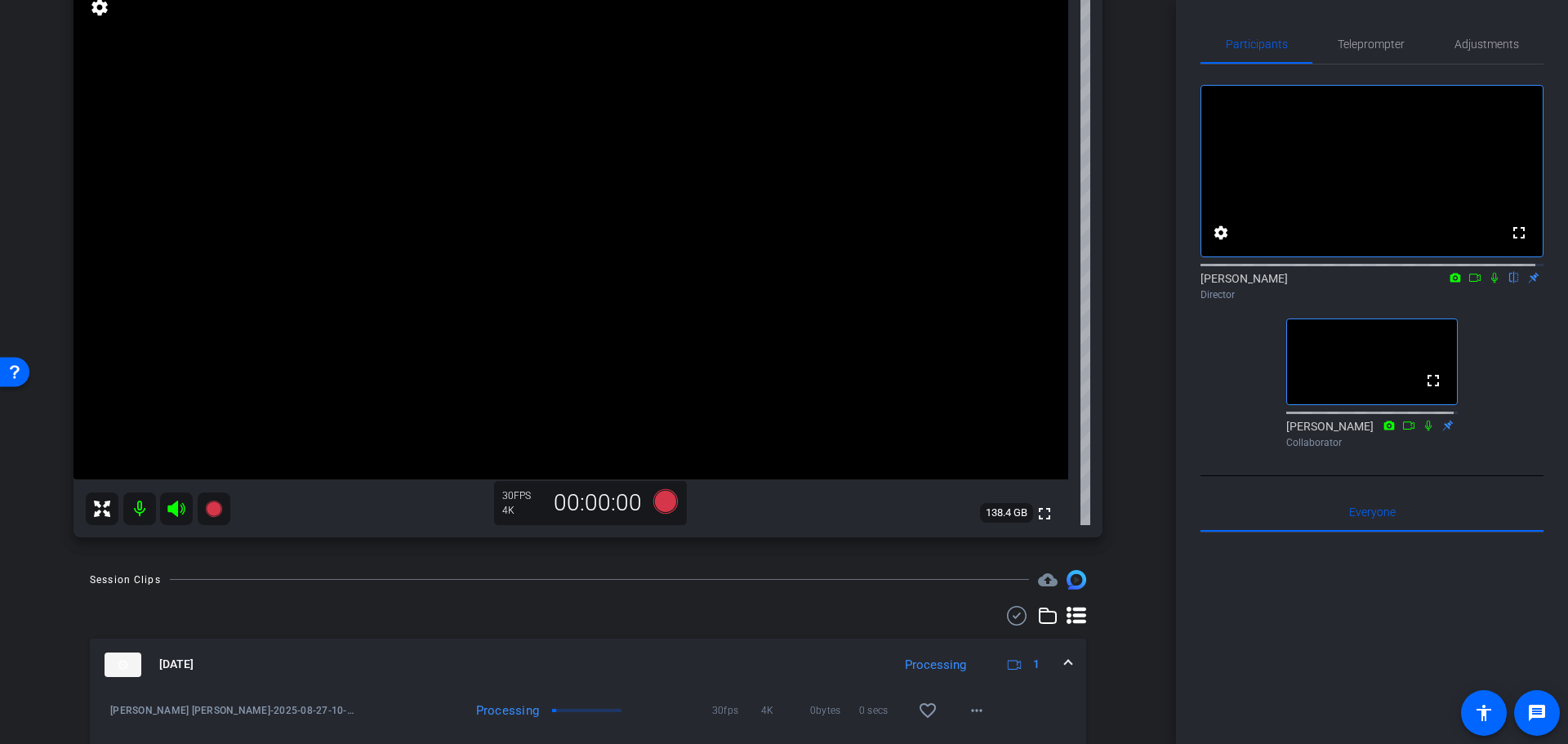
drag, startPoint x: 1145, startPoint y: 580, endPoint x: 1135, endPoint y: 464, distance: 116.4
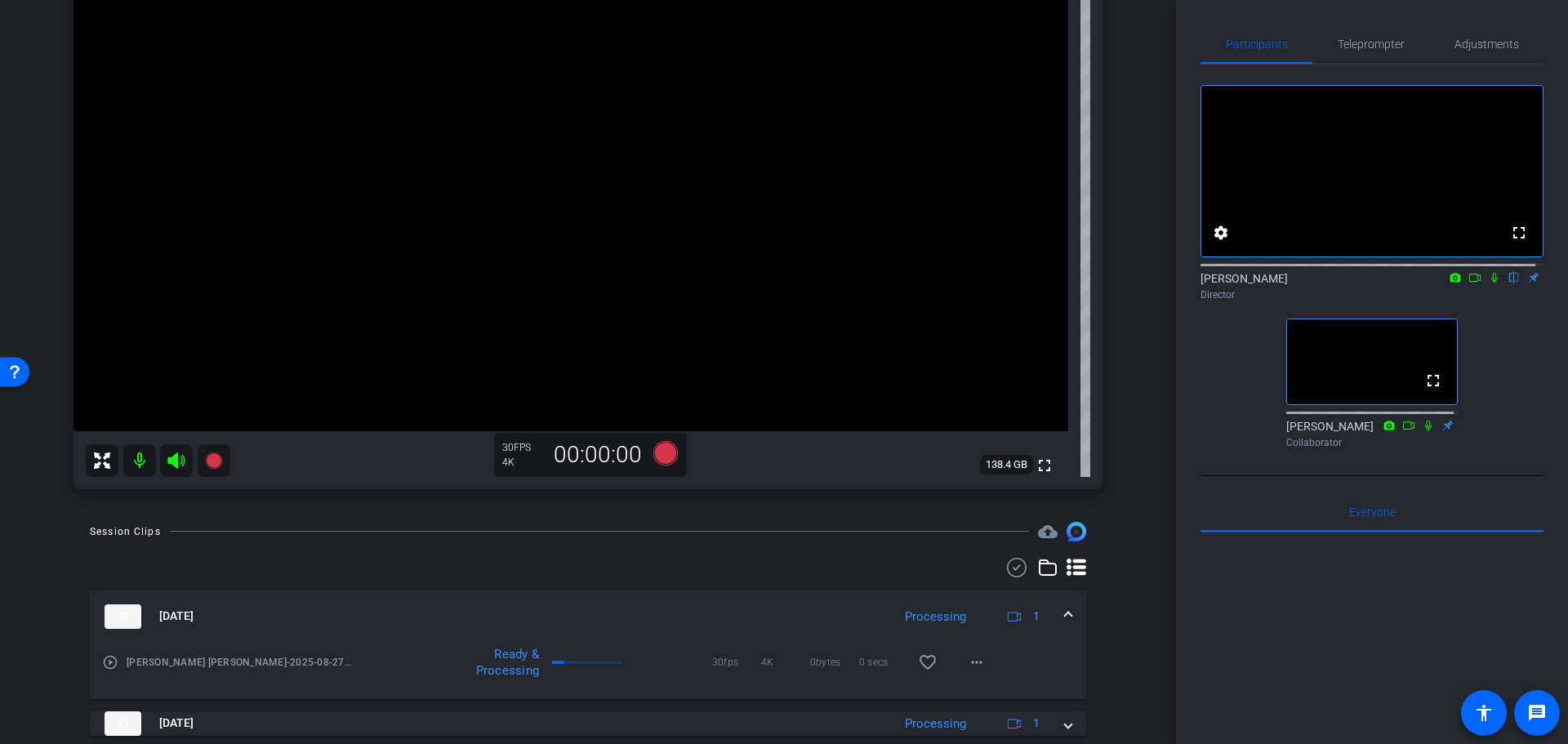
scroll to position [360, 0]
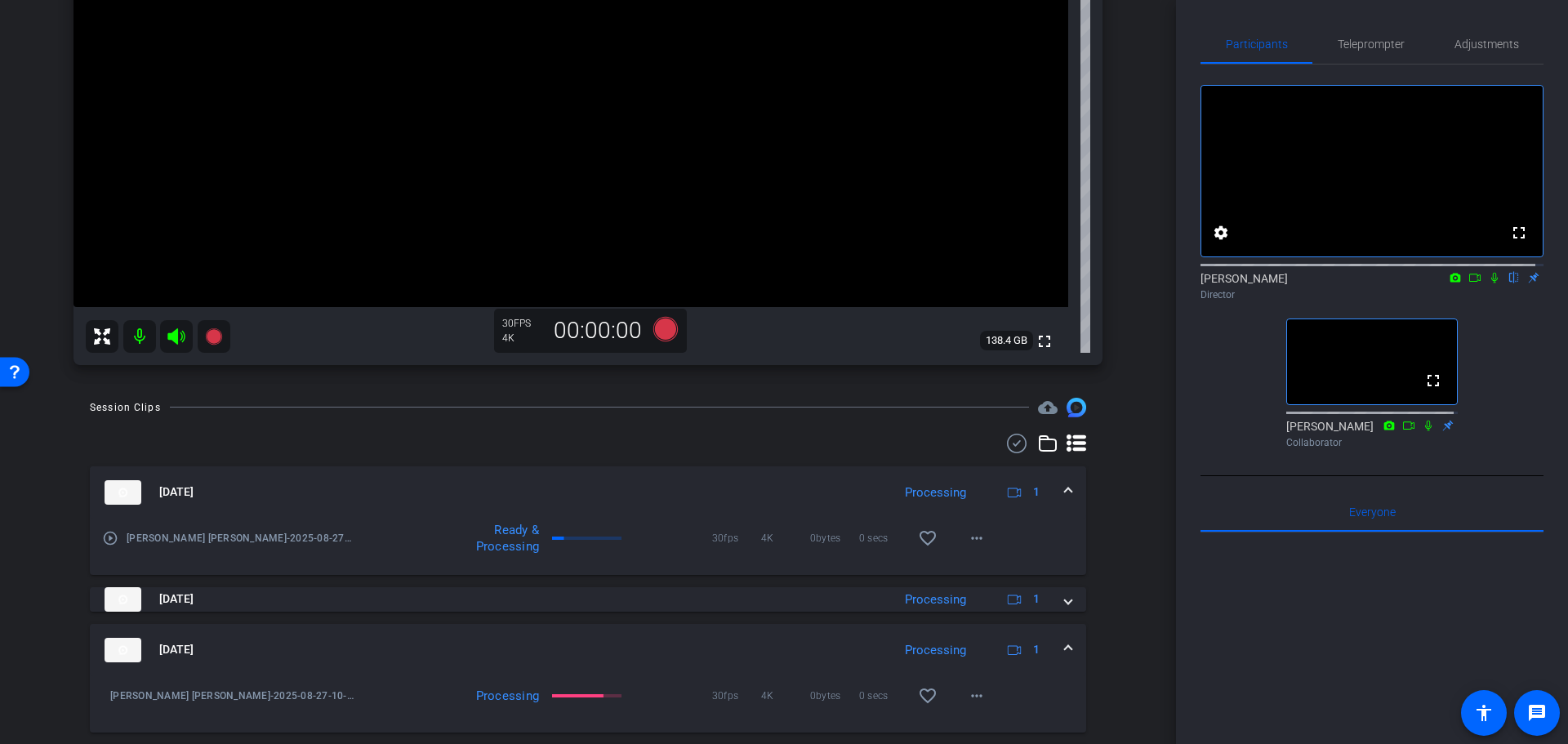
click at [737, 484] on mat-panel-title "Aug 27, 2025" at bounding box center [493, 492] width 778 height 25
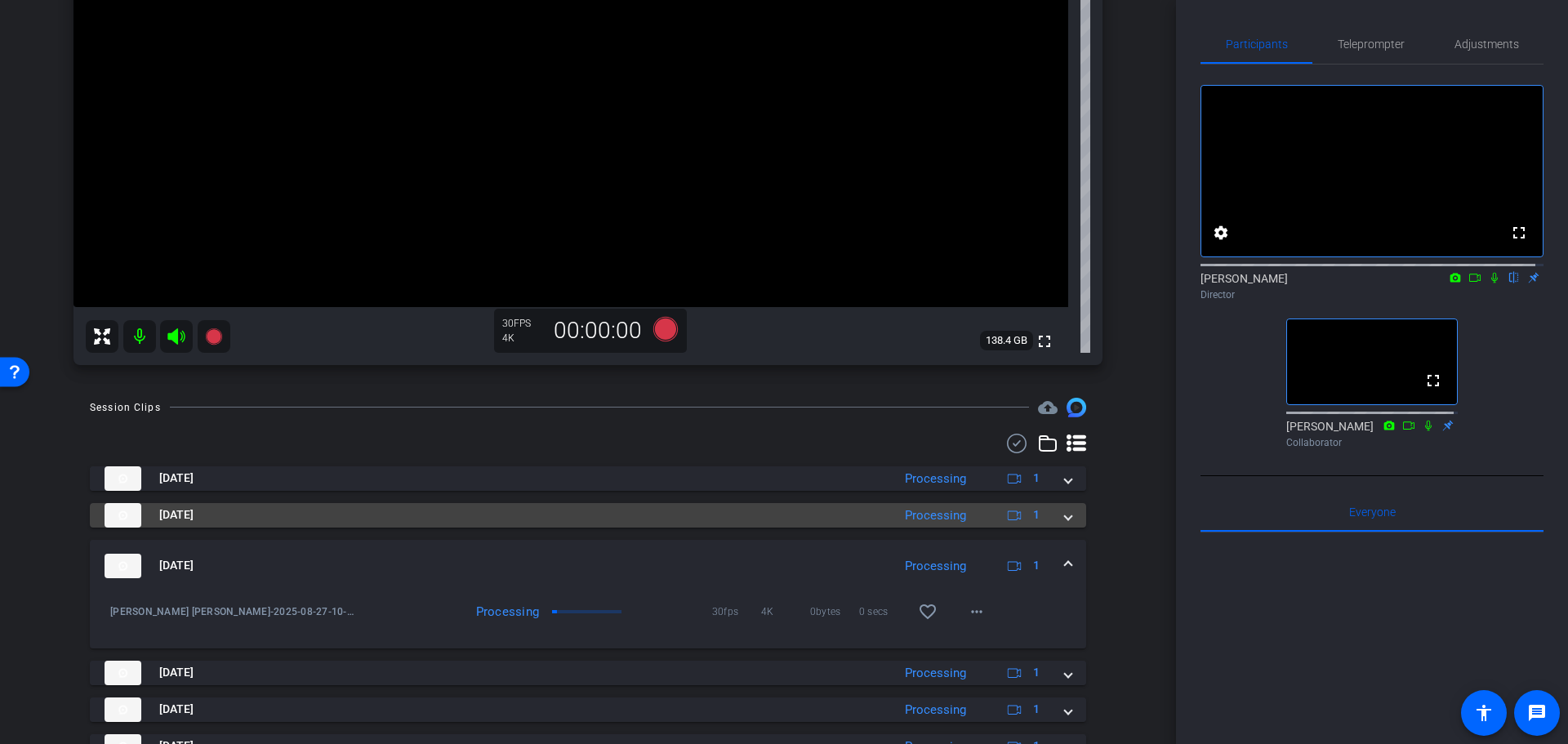
click at [717, 512] on mat-panel-title "Aug 27, 2025" at bounding box center [493, 515] width 778 height 25
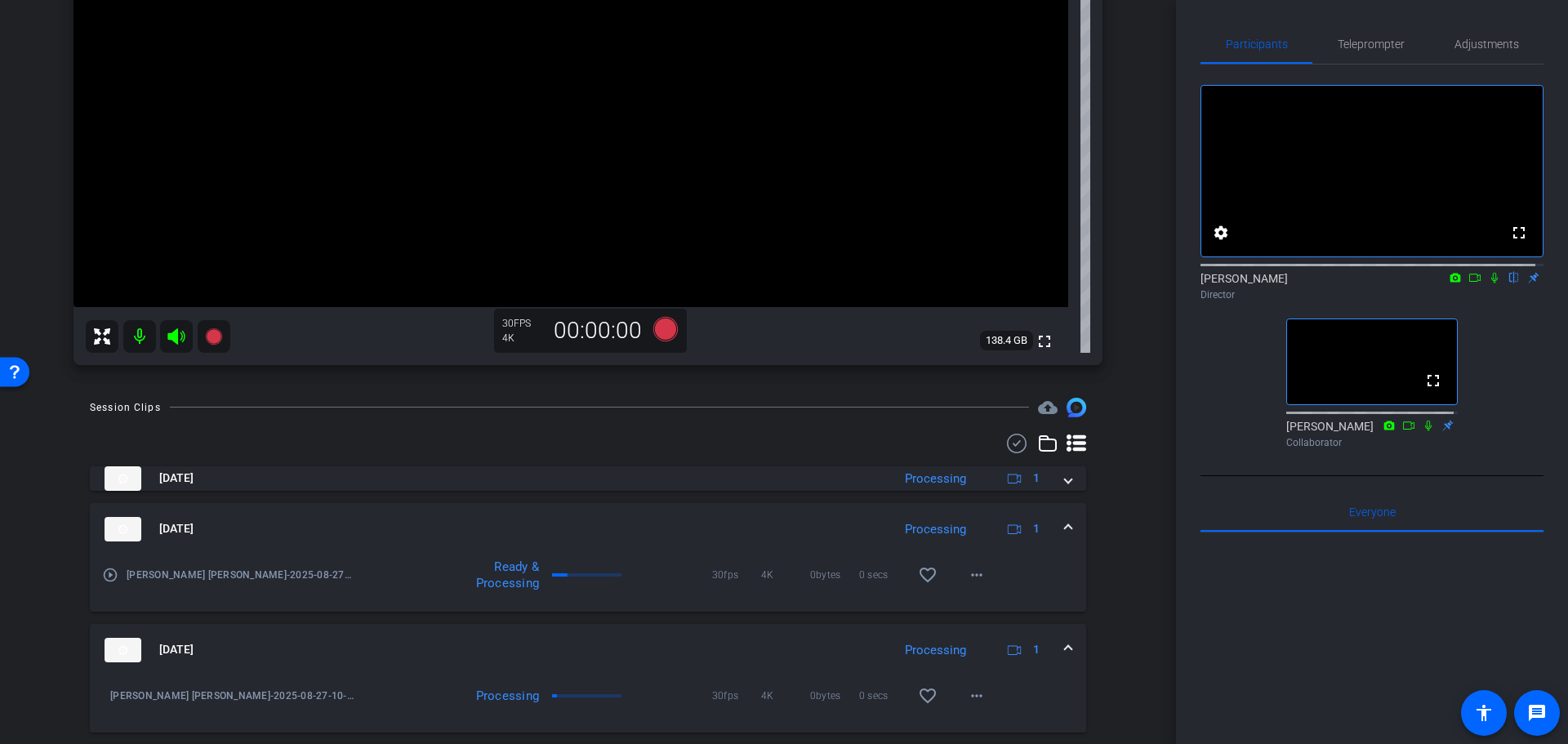
click at [716, 513] on mat-expansion-panel-header "Aug 27, 2025 Processing 1" at bounding box center [588, 529] width 996 height 52
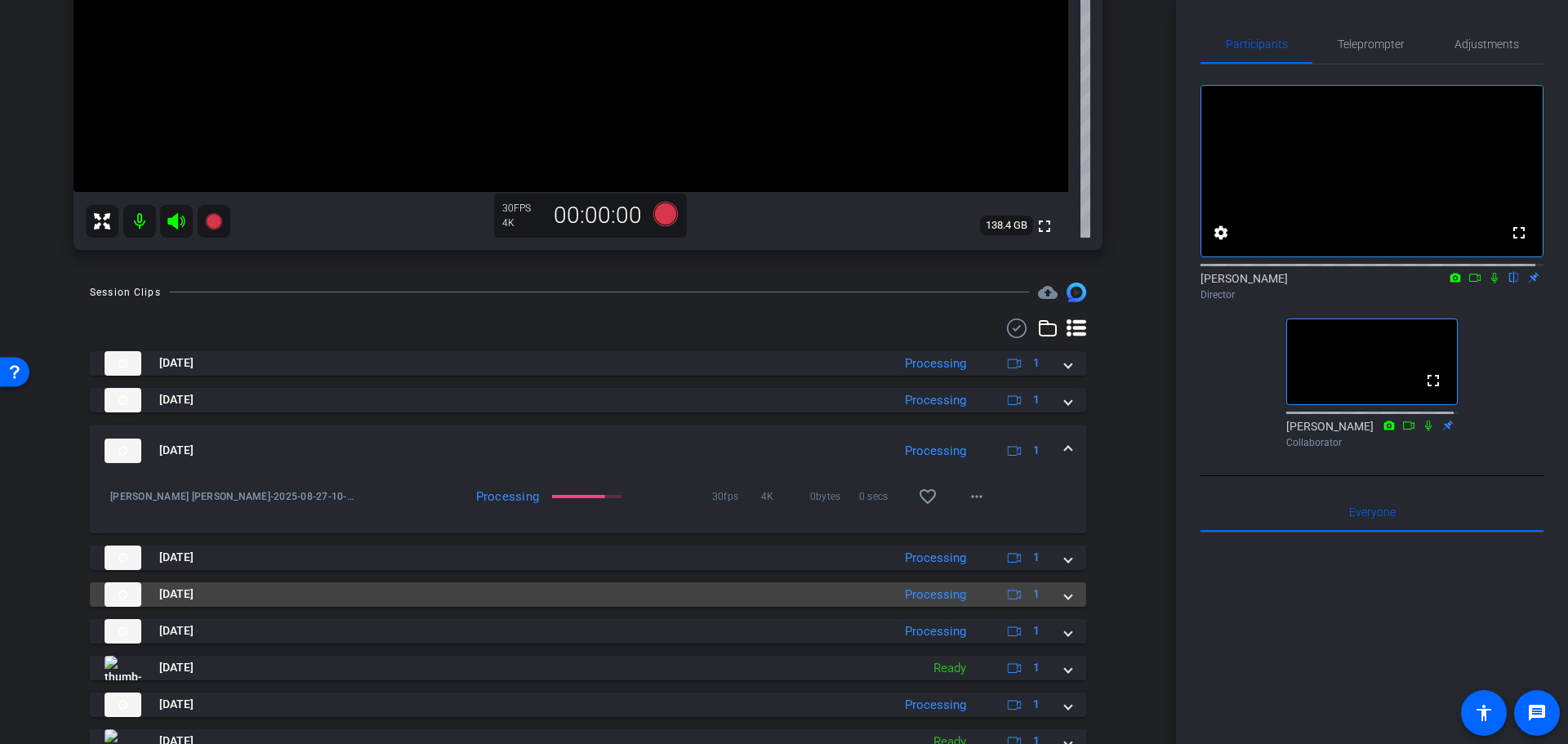
scroll to position [498, 0]
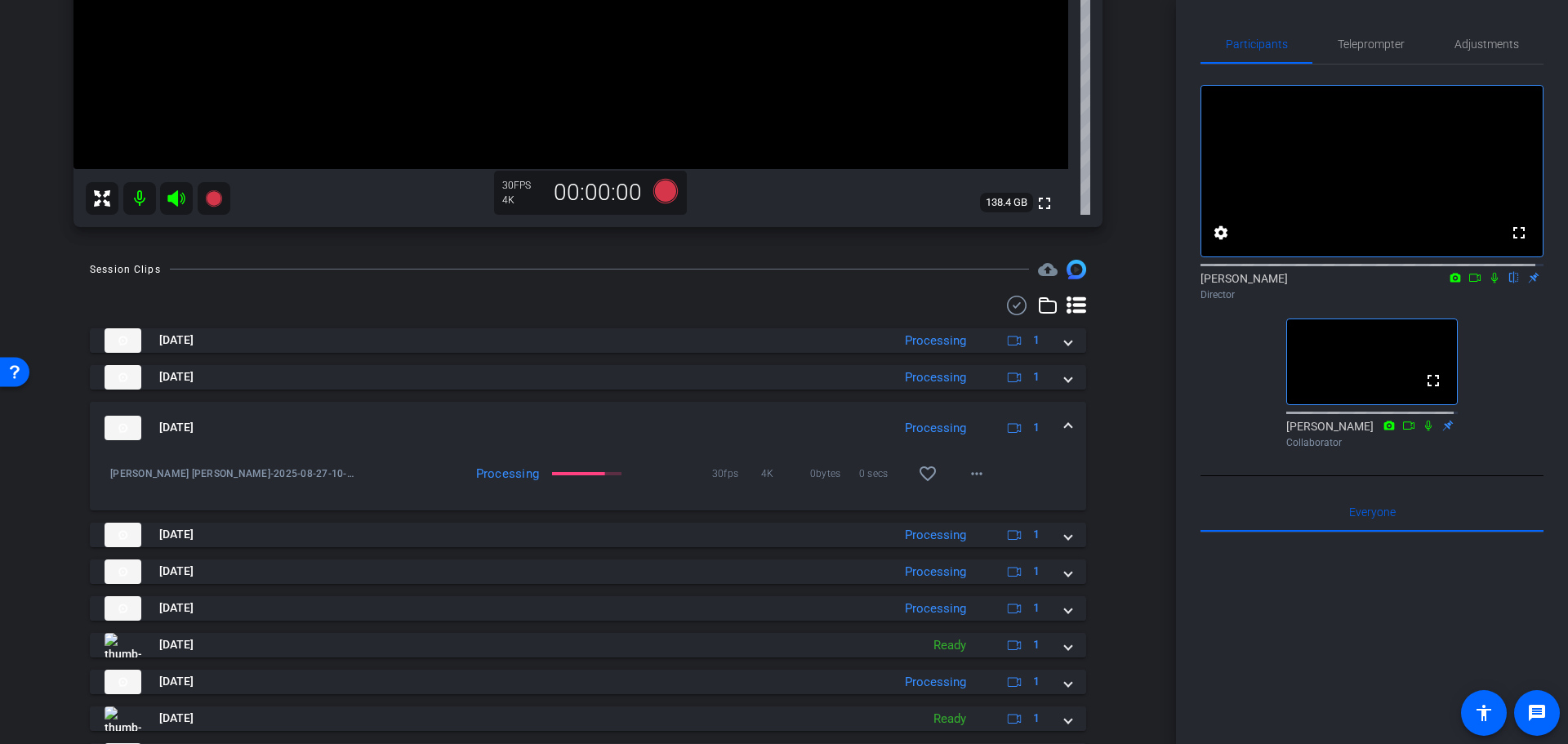
click at [717, 547] on div "Aug 27, 2025 Processing 1 play_circle_outline Randy Johnston-Coyt Randy Johnsto…" at bounding box center [588, 548] width 996 height 439
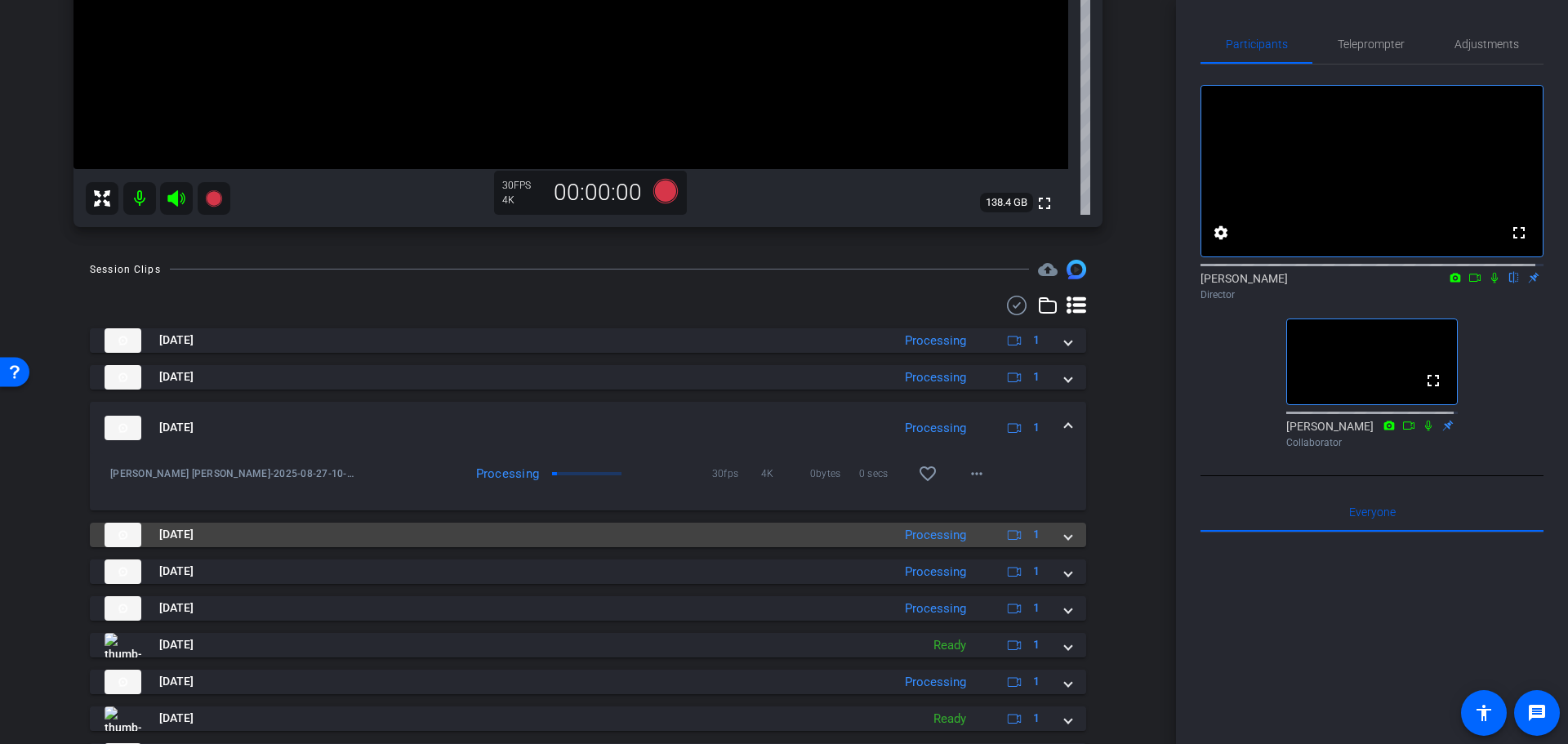
click at [704, 536] on mat-panel-title "Aug 27, 2025" at bounding box center [493, 535] width 778 height 25
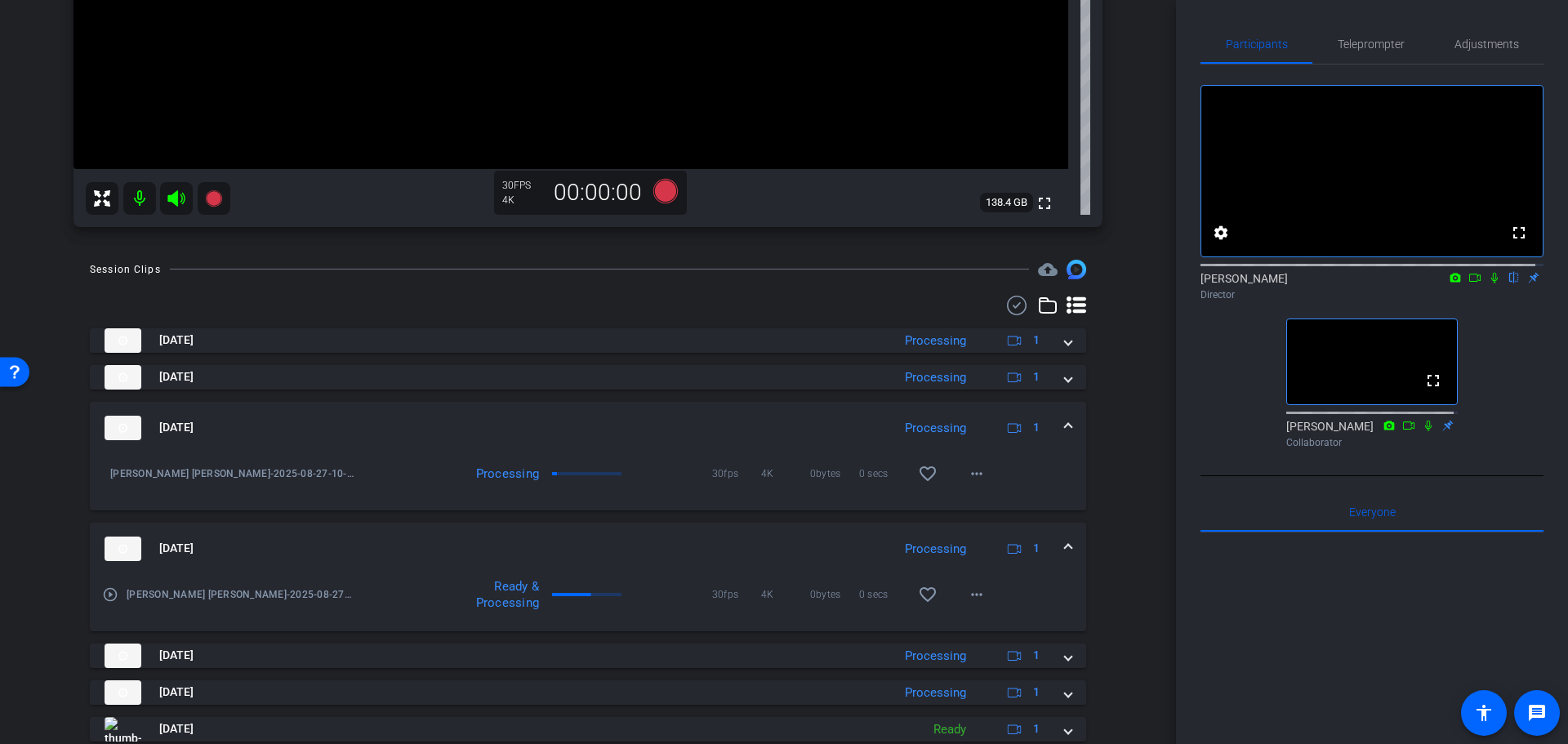
click at [704, 536] on mat-panel-title "Aug 27, 2025" at bounding box center [493, 548] width 778 height 25
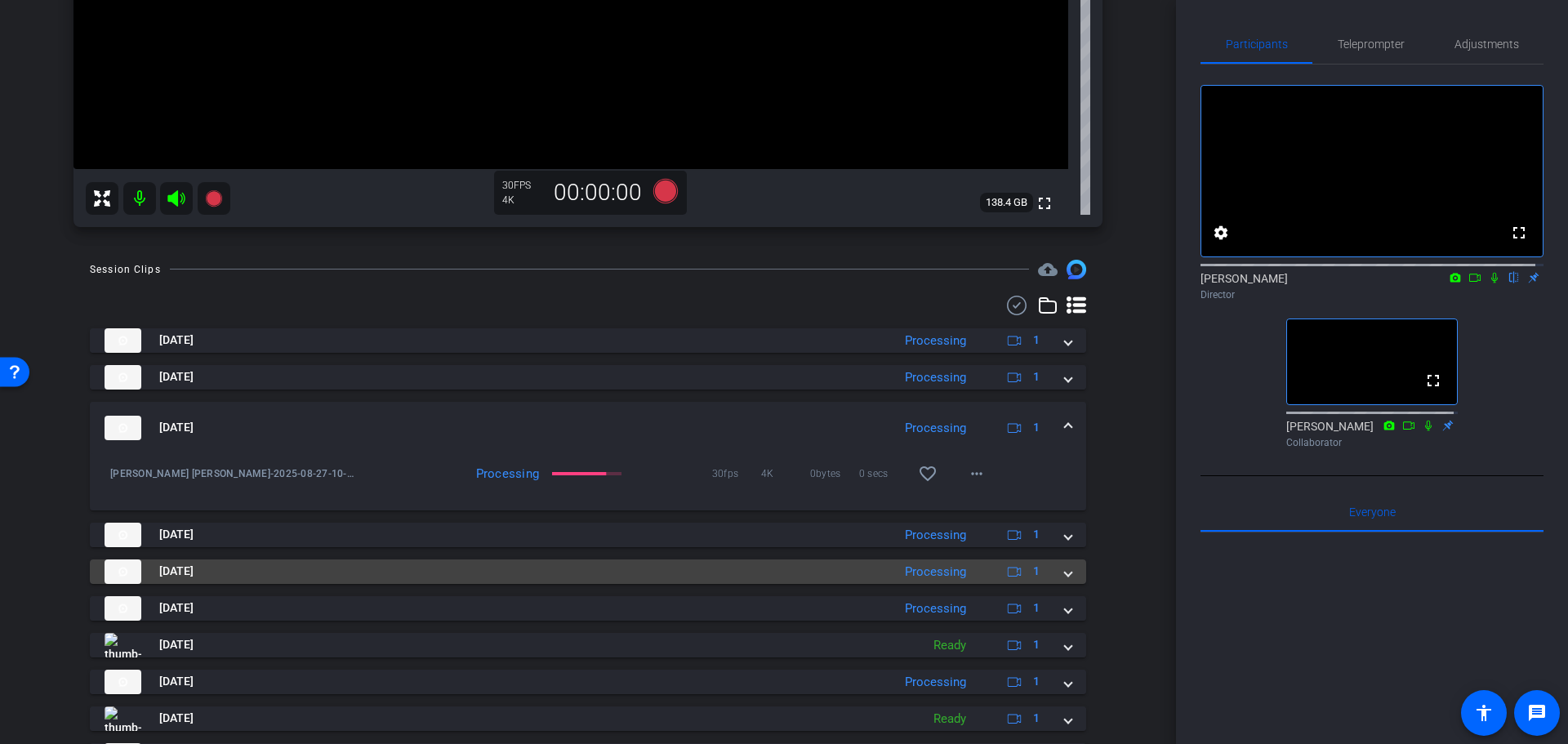
click at [923, 571] on div "Processing" at bounding box center [935, 572] width 77 height 19
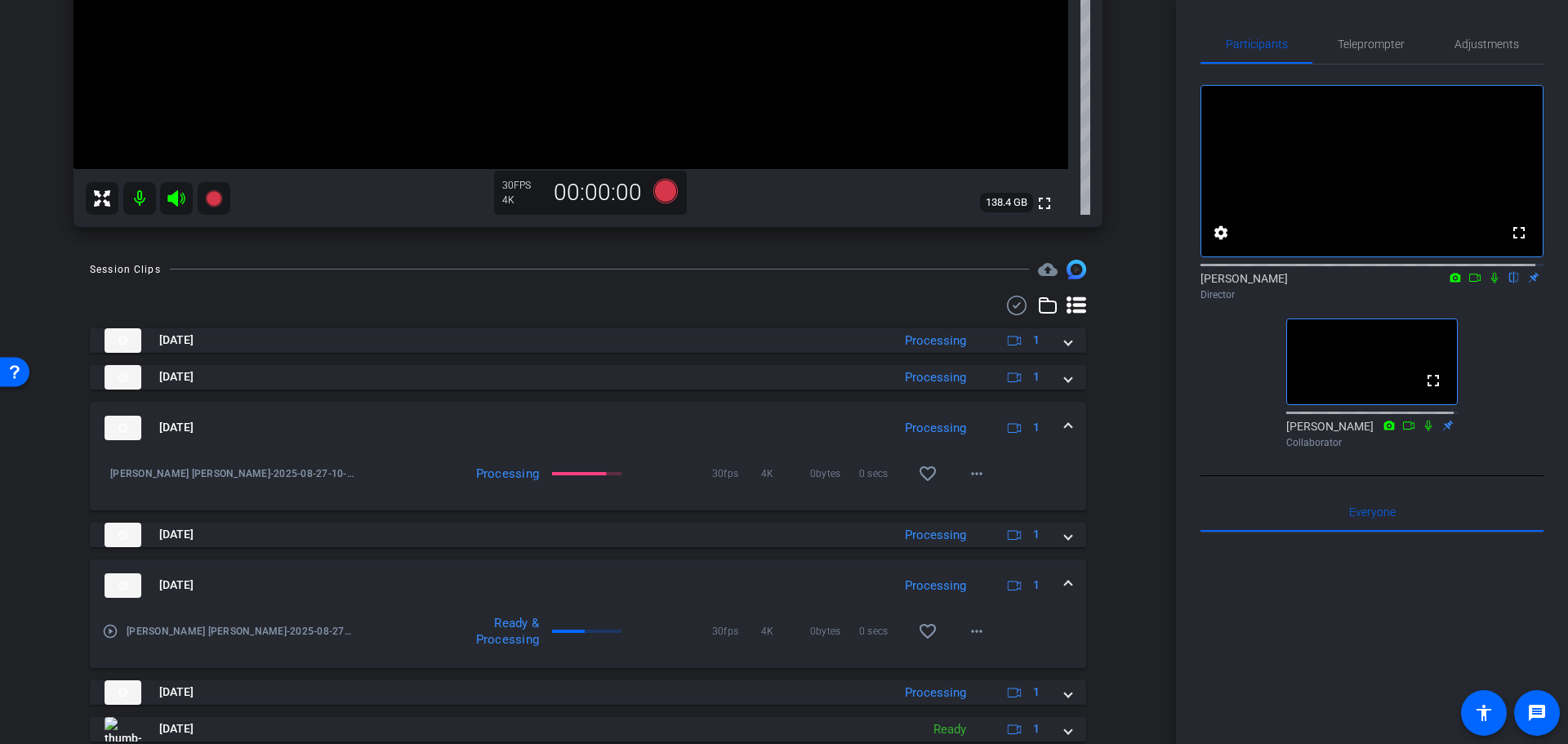
click at [888, 567] on mat-expansion-panel-header "Aug 27, 2025 Processing 1" at bounding box center [588, 585] width 996 height 52
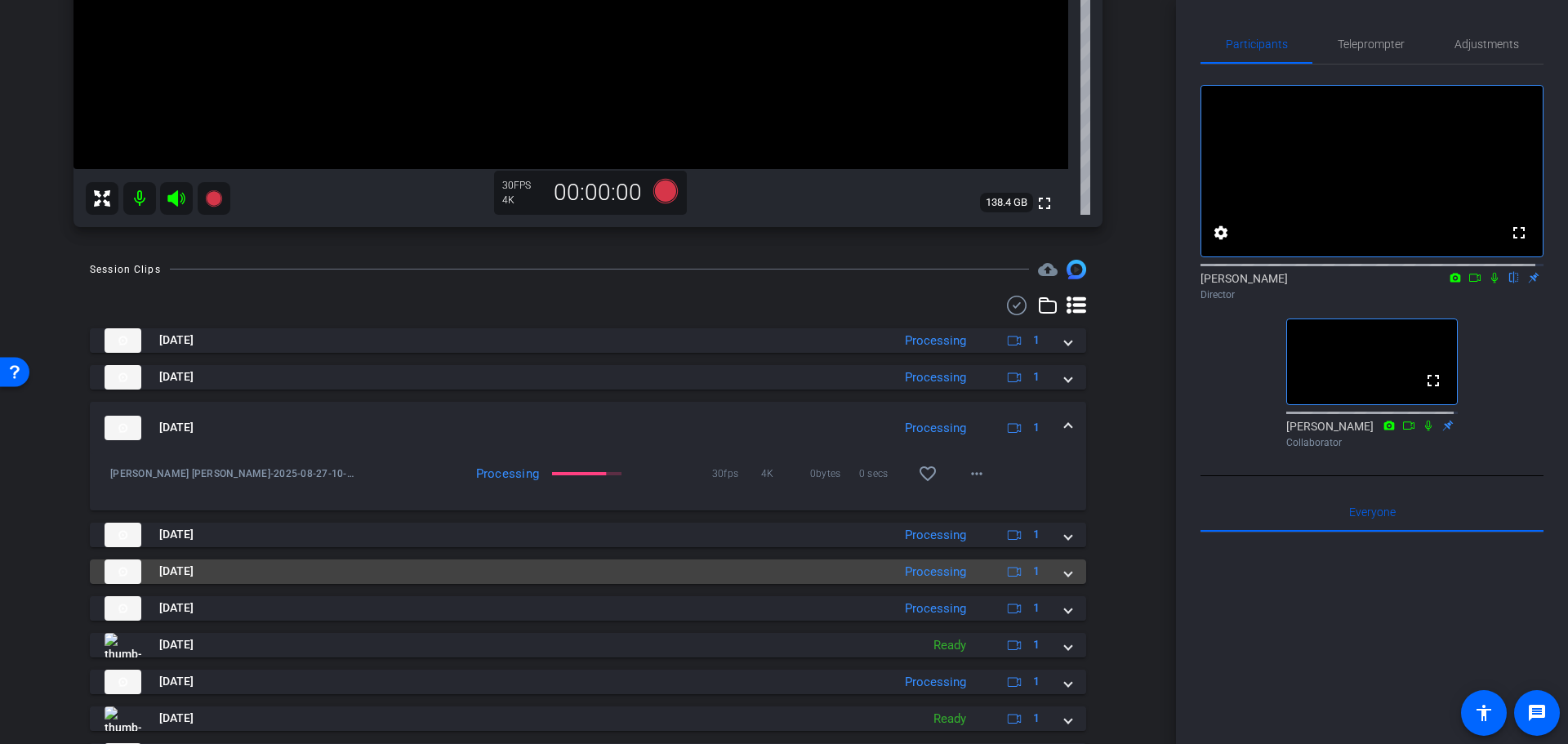
scroll to position [580, 0]
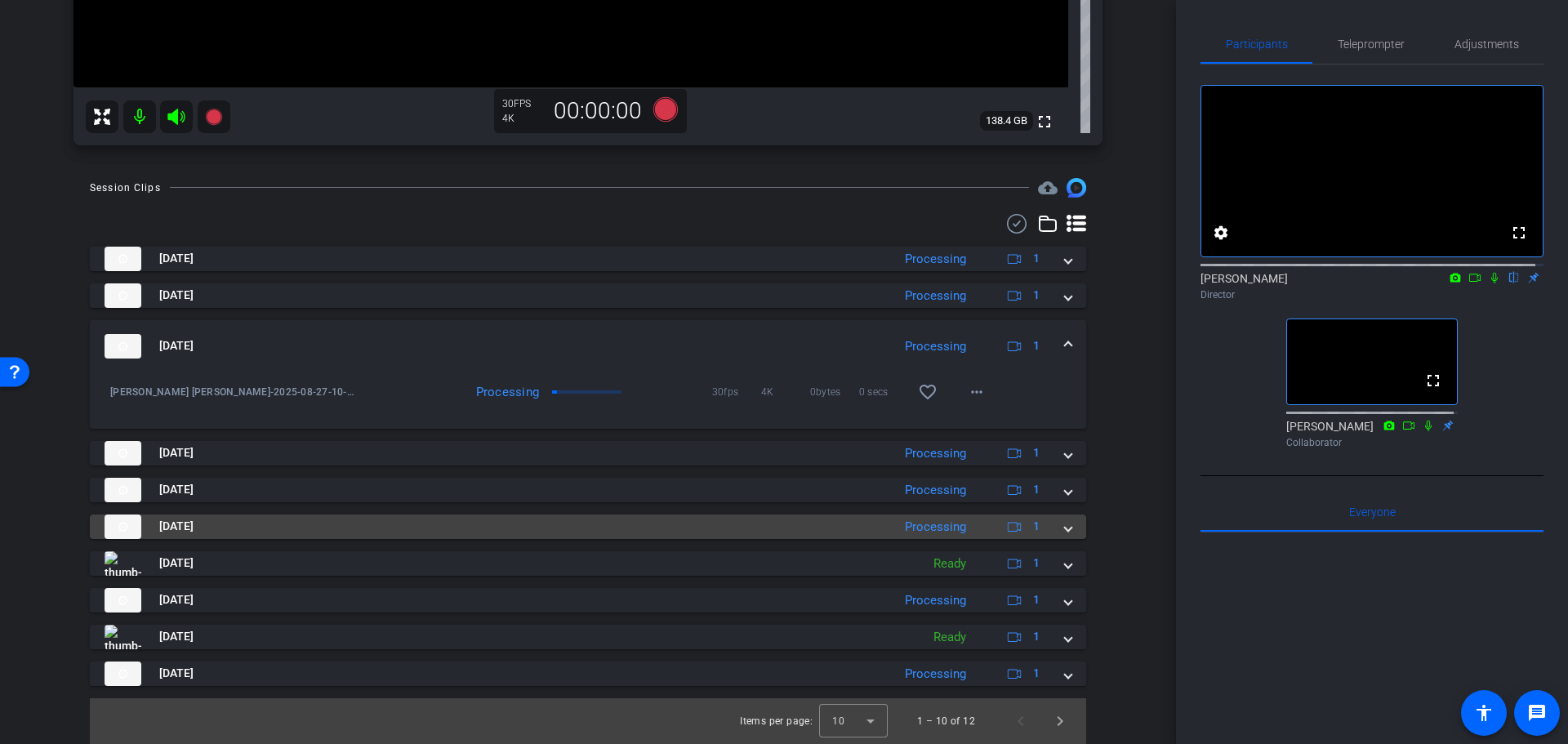
click at [863, 523] on mat-panel-title "Aug 27, 2025" at bounding box center [493, 527] width 778 height 25
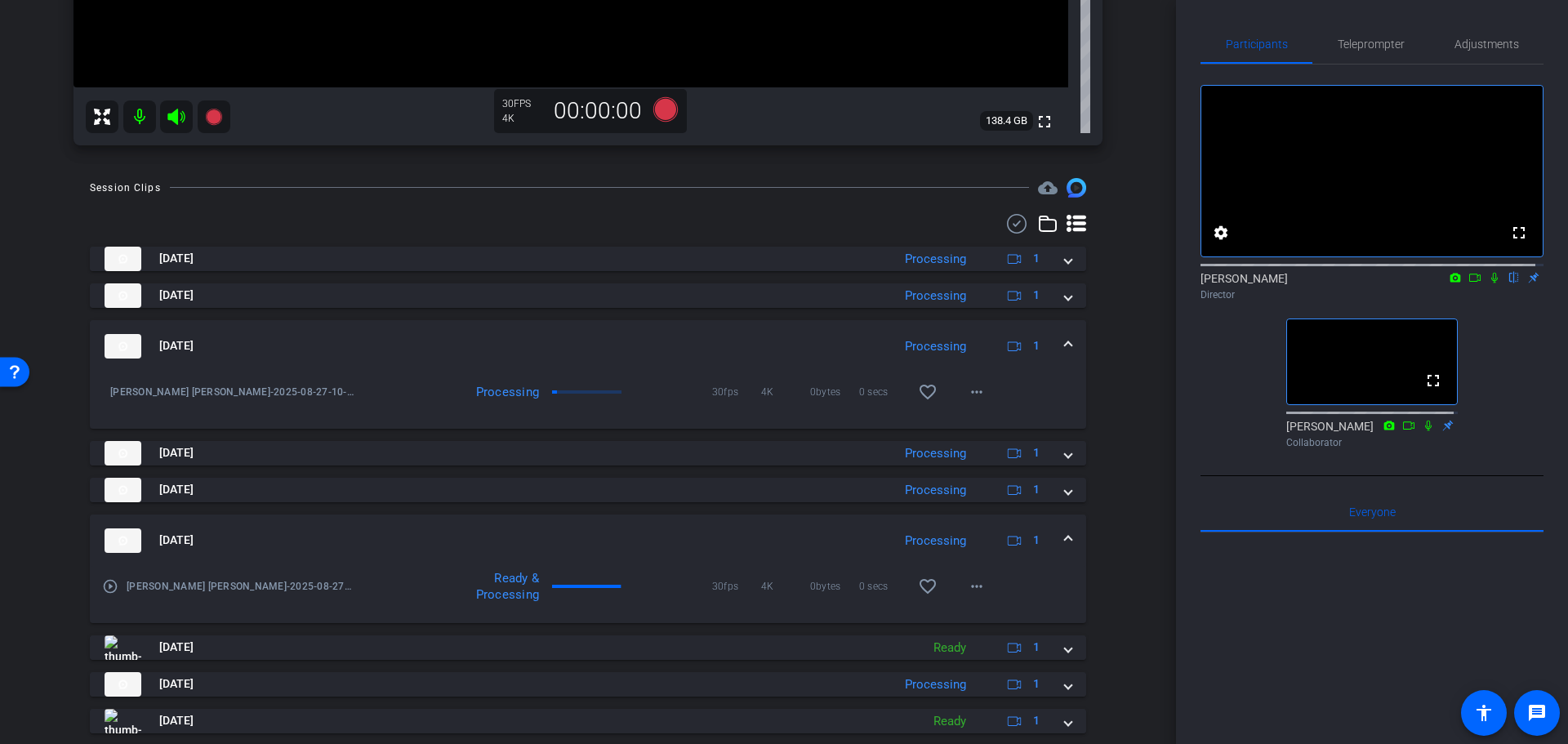
click at [857, 523] on mat-expansion-panel-header "Aug 27, 2025 Processing 1" at bounding box center [588, 541] width 996 height 52
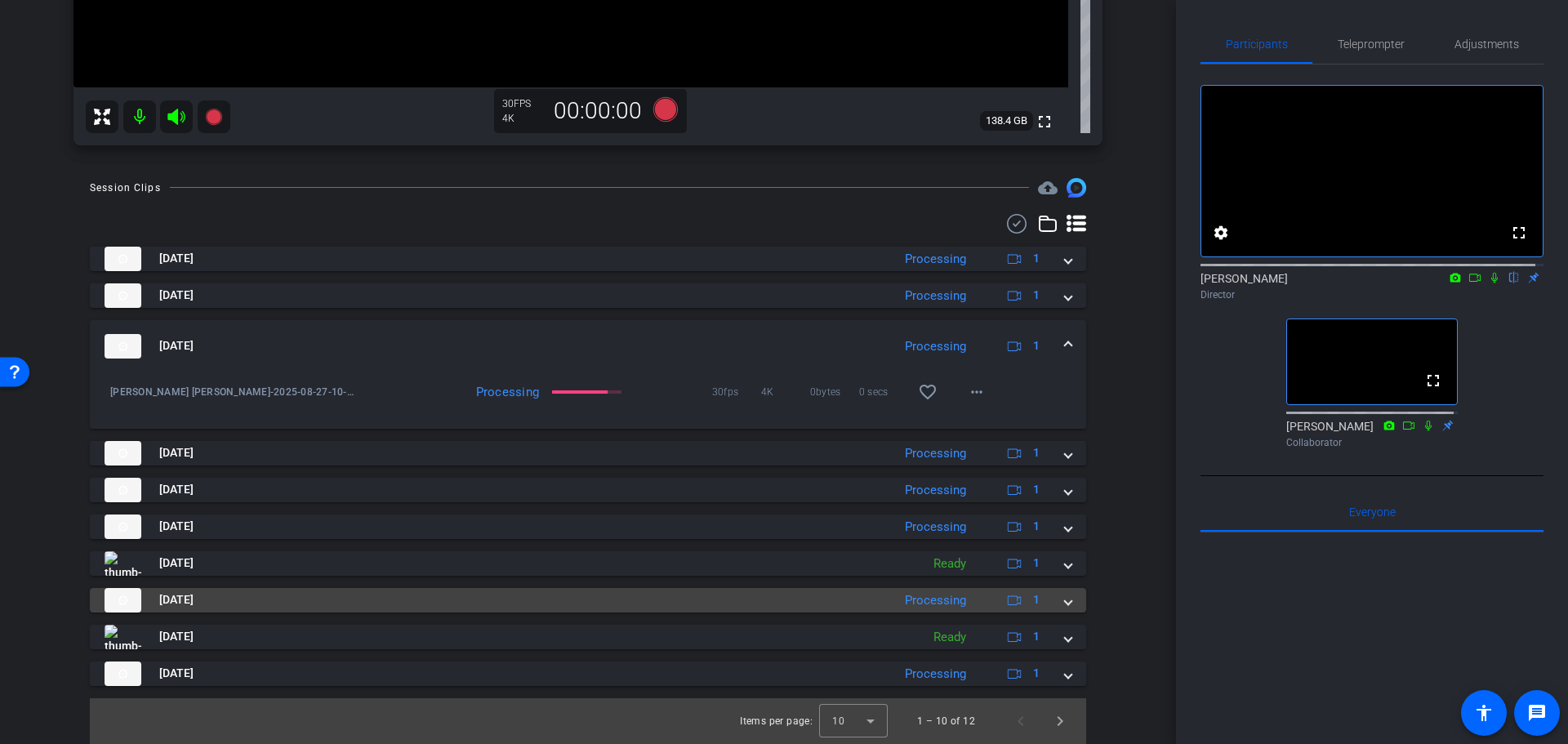
click at [852, 594] on mat-panel-title "Aug 27, 2025" at bounding box center [493, 600] width 778 height 25
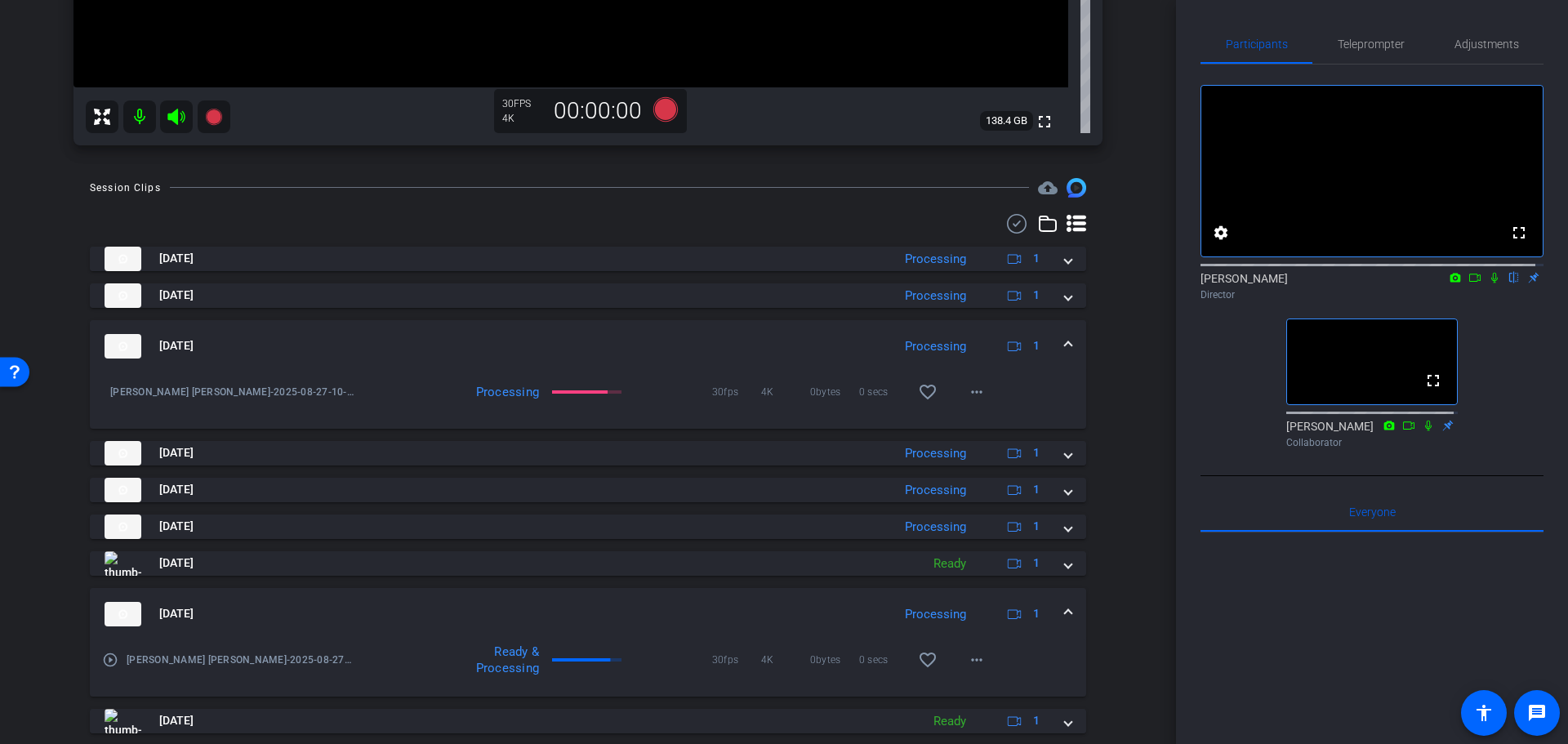
click at [849, 600] on mat-expansion-panel-header "Aug 27, 2025 Processing 1" at bounding box center [588, 614] width 996 height 52
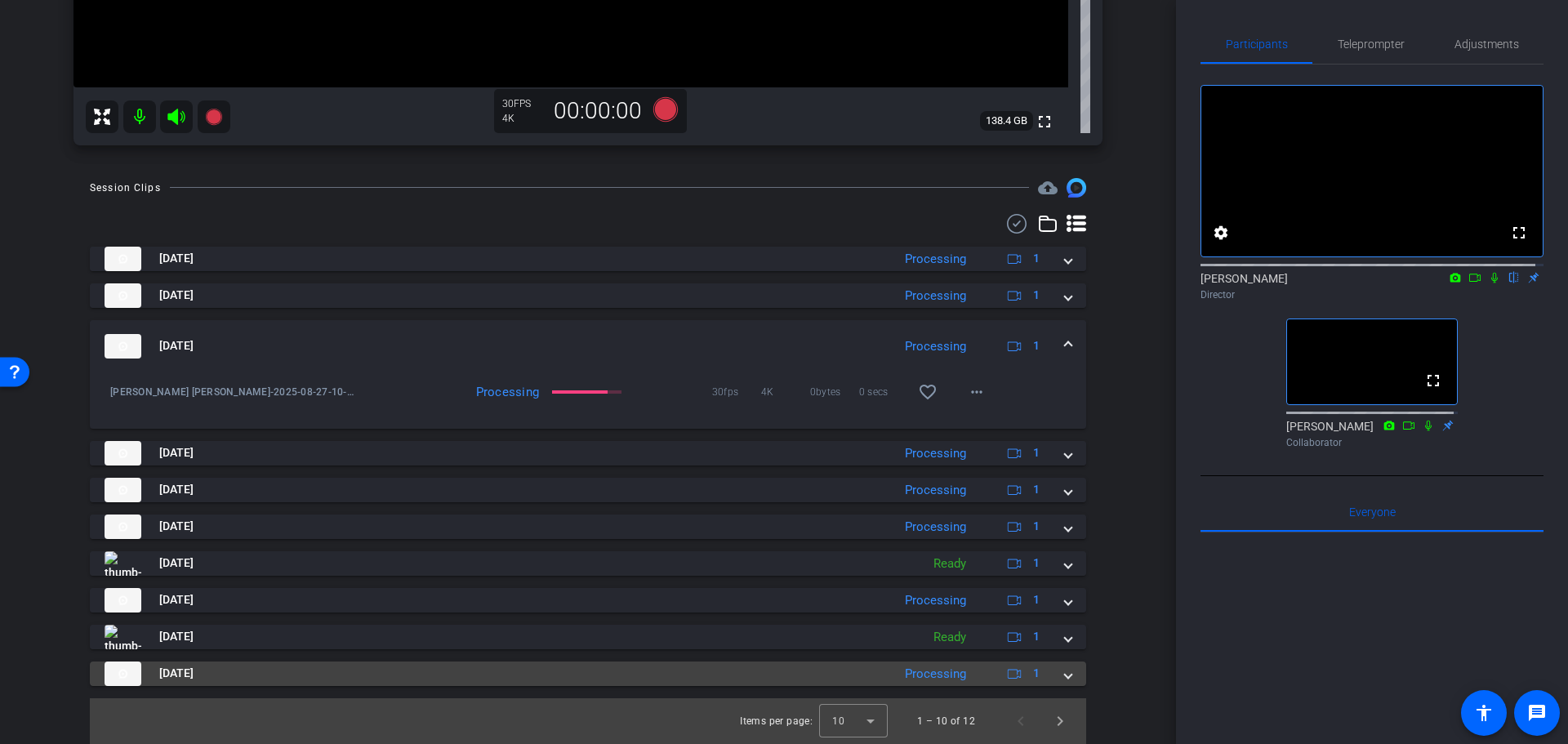
click at [841, 676] on mat-panel-title "Aug 27, 2025" at bounding box center [493, 673] width 778 height 25
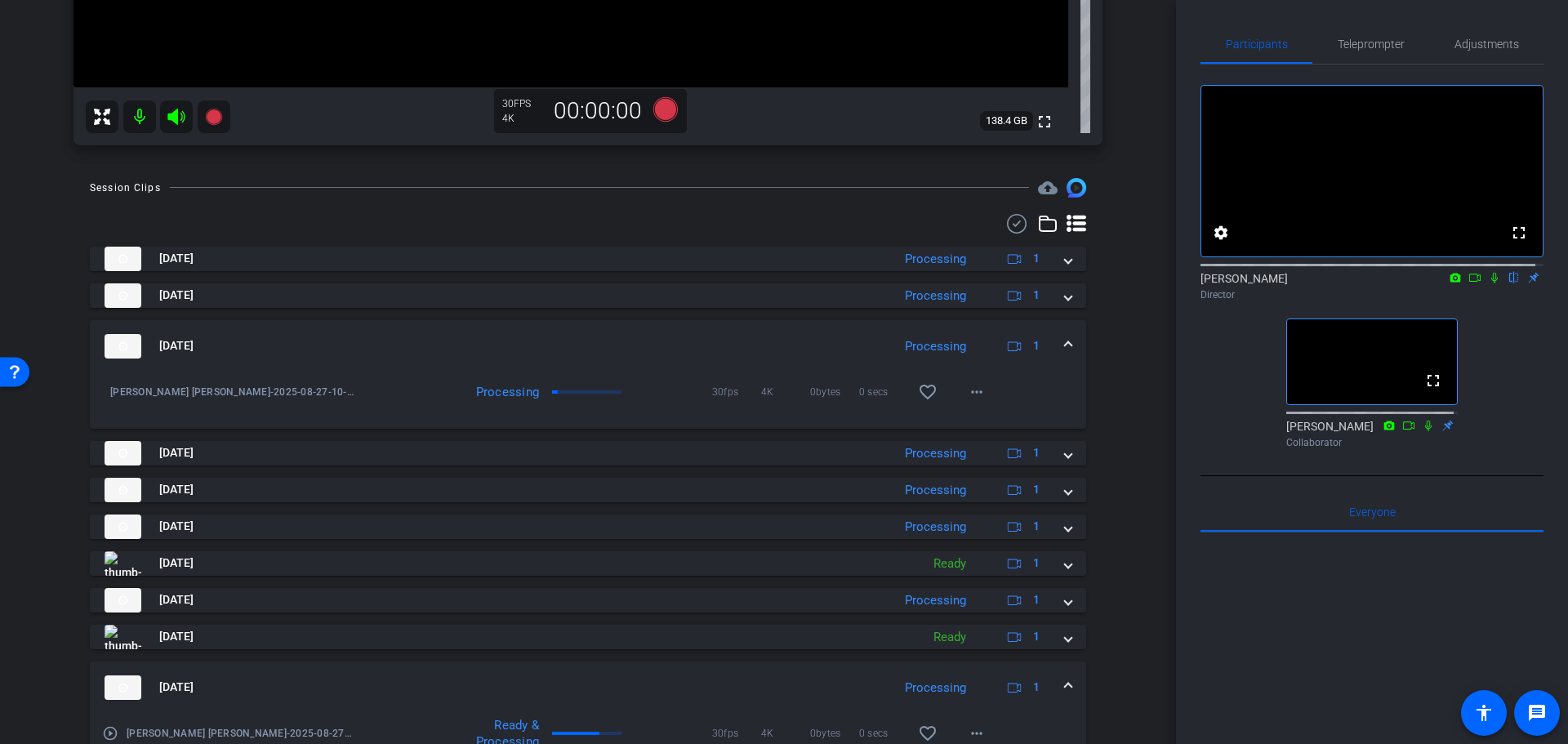
click at [841, 682] on mat-panel-title "Aug 27, 2025" at bounding box center [493, 688] width 778 height 25
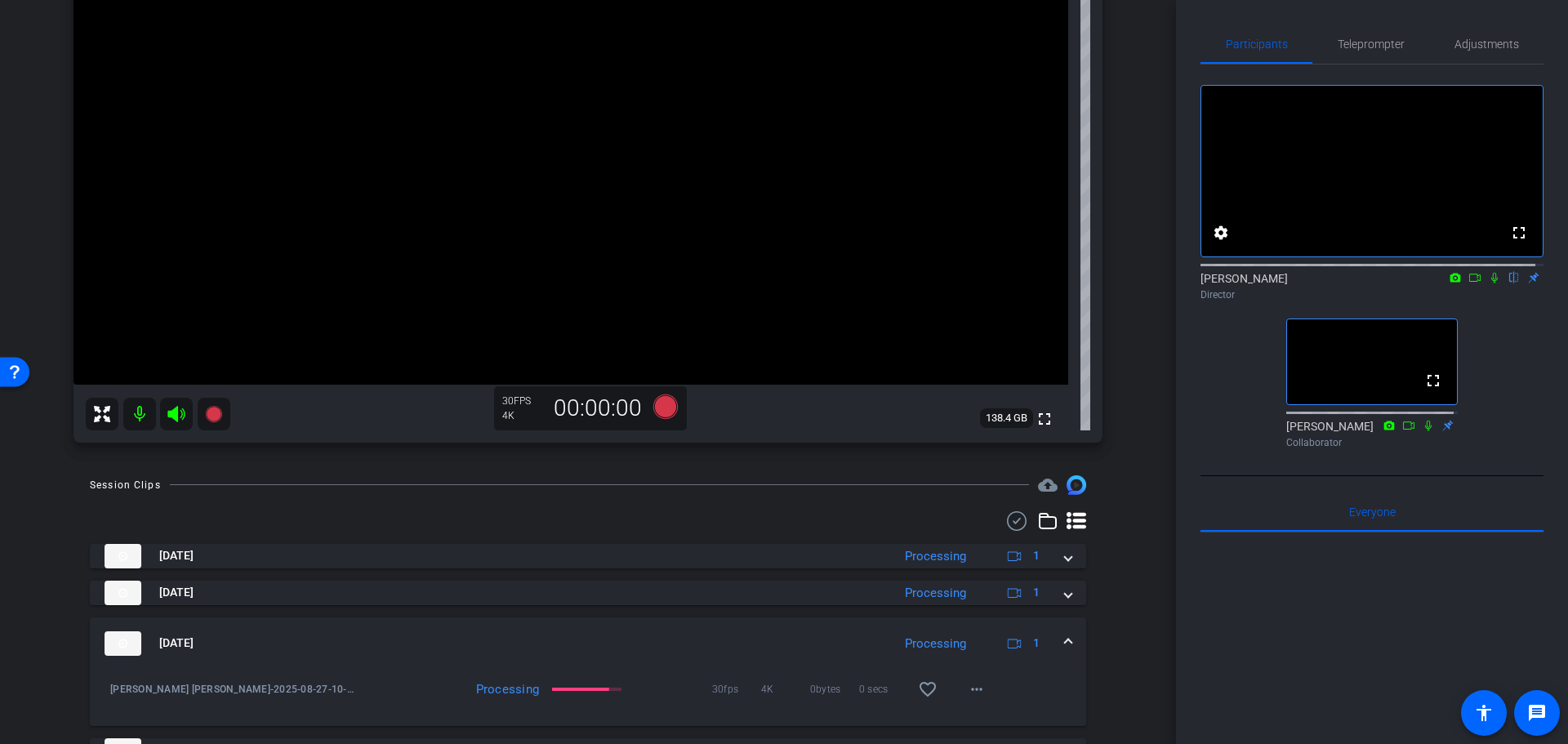
scroll to position [253, 0]
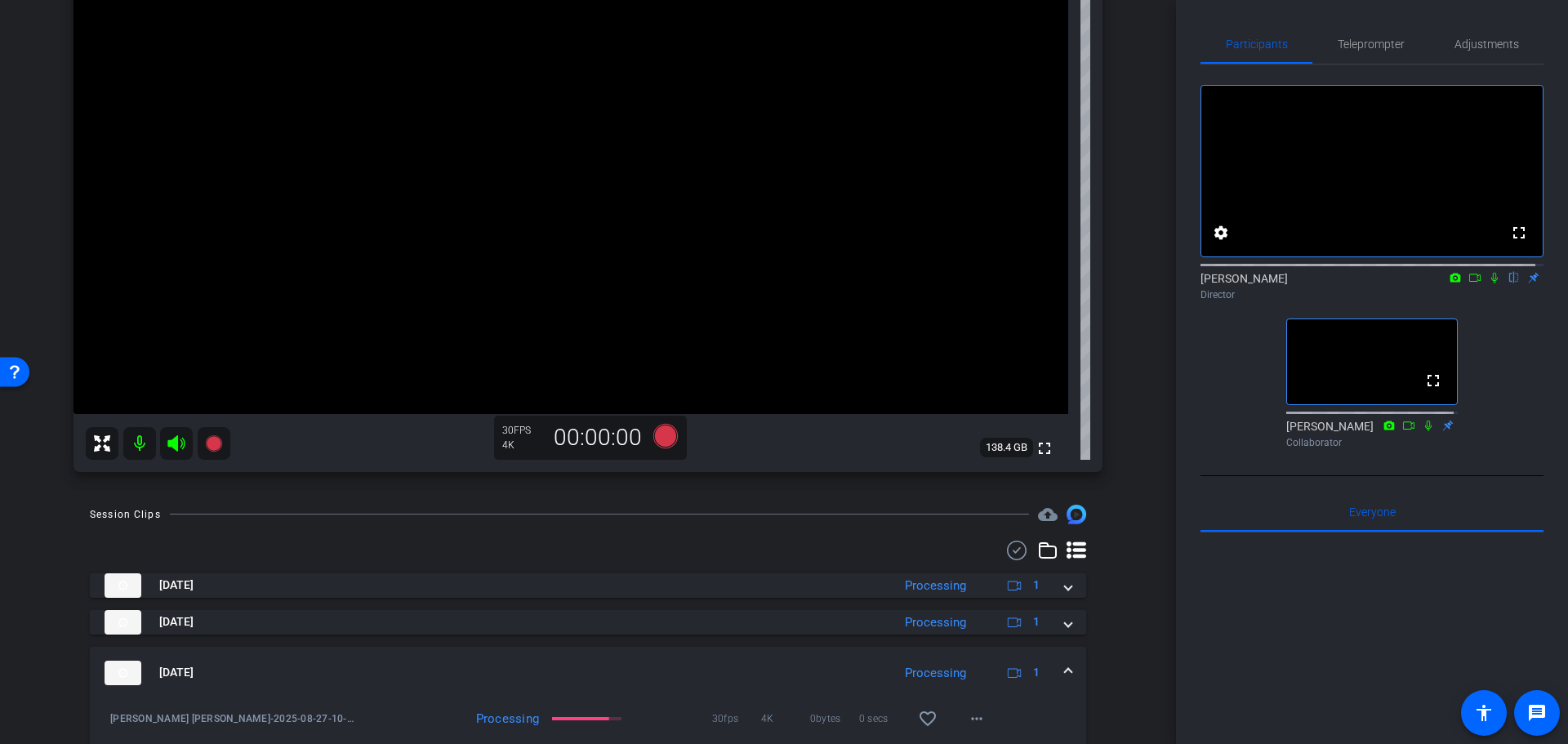
click at [1131, 444] on div "arrow_back Randy Johnston Back to project Send invite account_box grid_on setti…" at bounding box center [588, 119] width 1176 height 744
click at [578, 661] on mat-panel-title "Aug 27, 2025" at bounding box center [493, 672] width 778 height 25
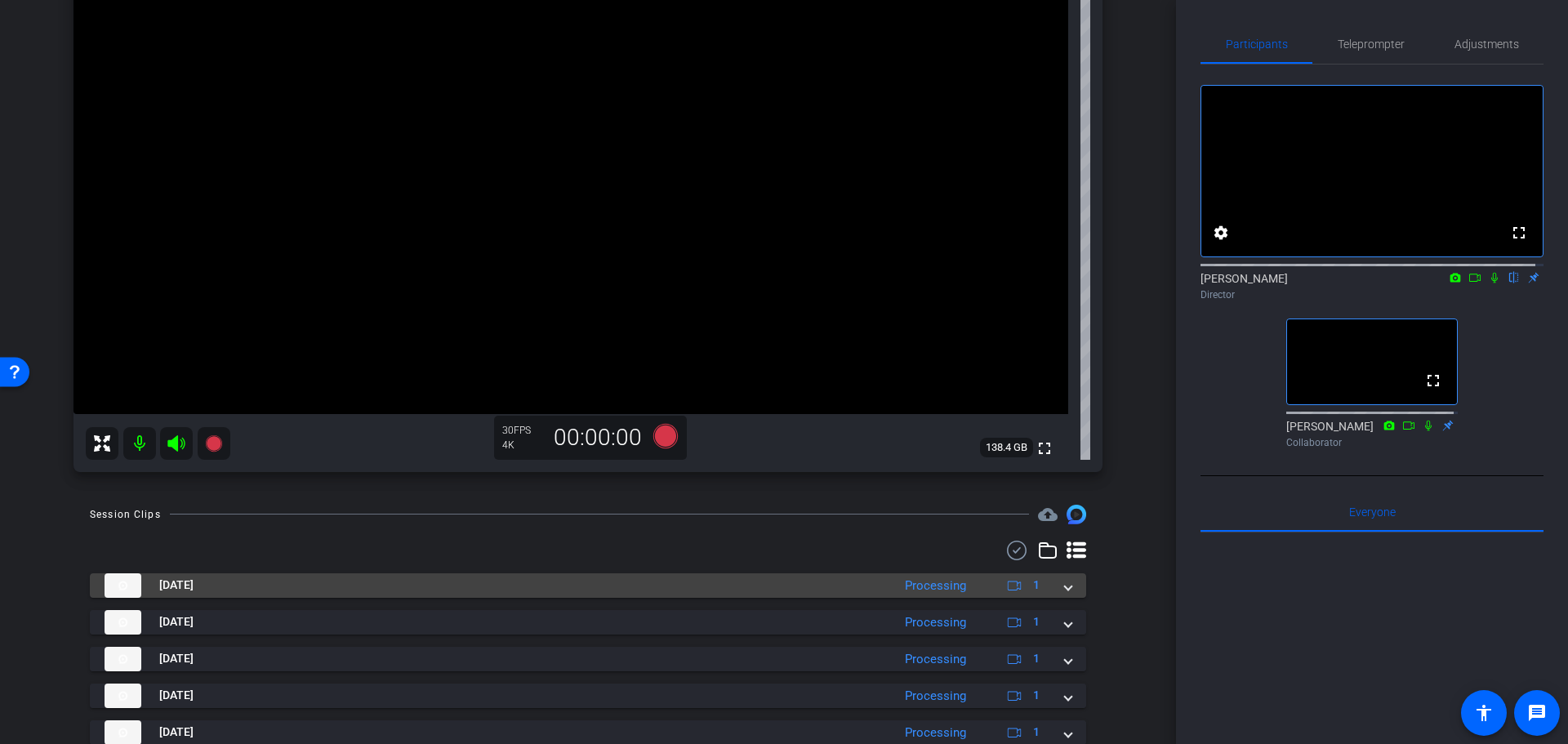
click at [778, 574] on mat-panel-title "Aug 27, 2025" at bounding box center [493, 586] width 778 height 25
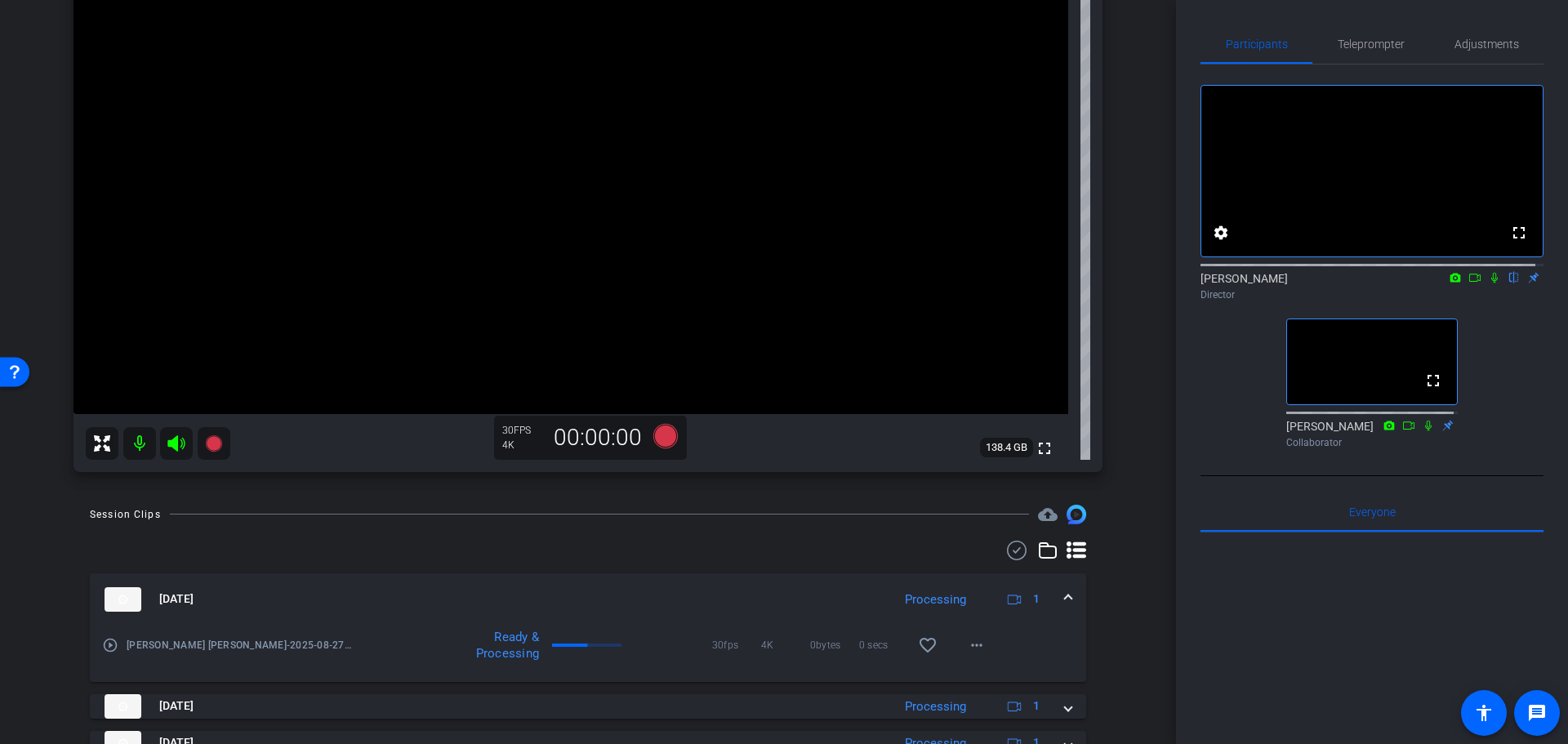
click at [774, 575] on mat-expansion-panel-header "Aug 27, 2025 Processing 1" at bounding box center [588, 599] width 996 height 52
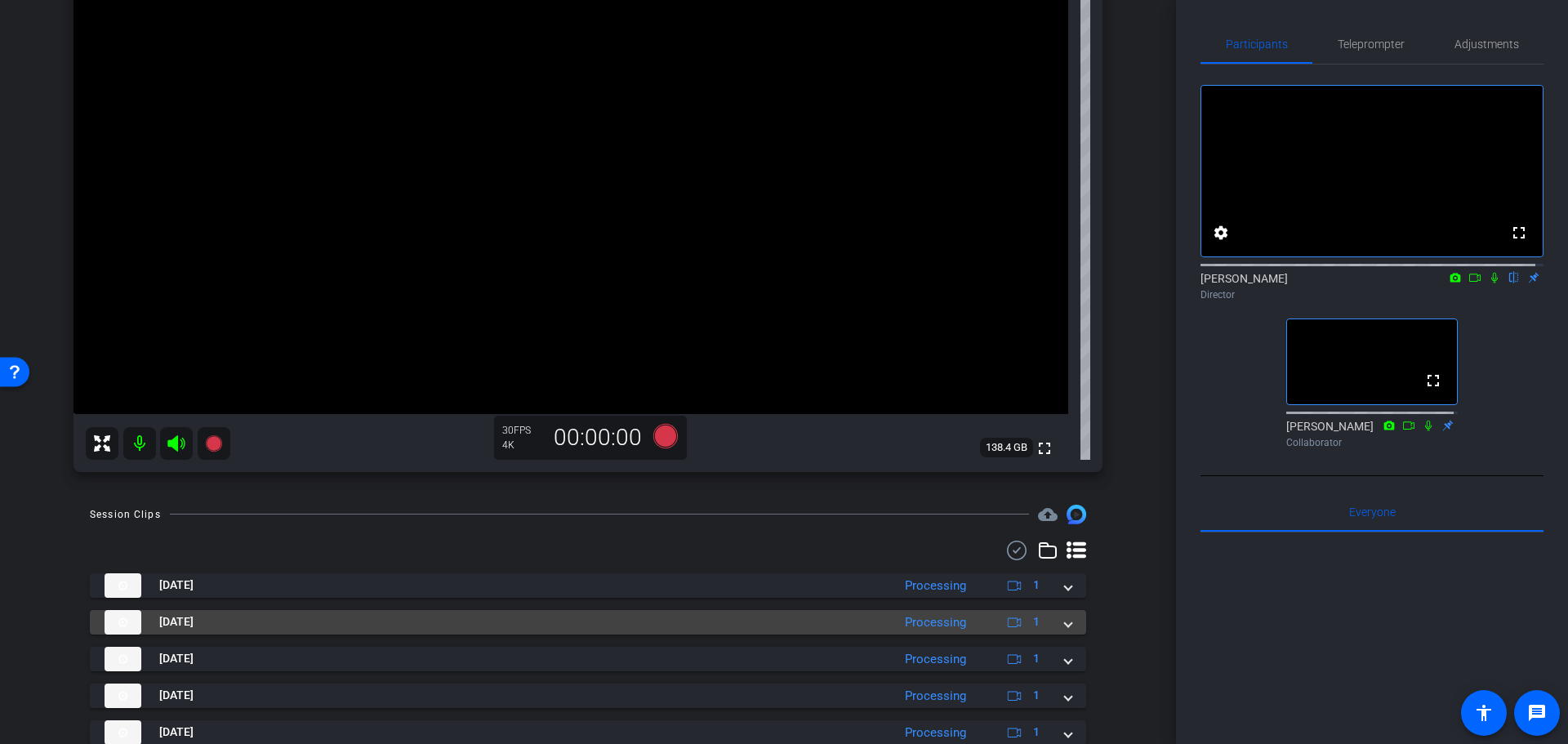
click at [705, 617] on mat-panel-title "Aug 27, 2025" at bounding box center [493, 622] width 778 height 25
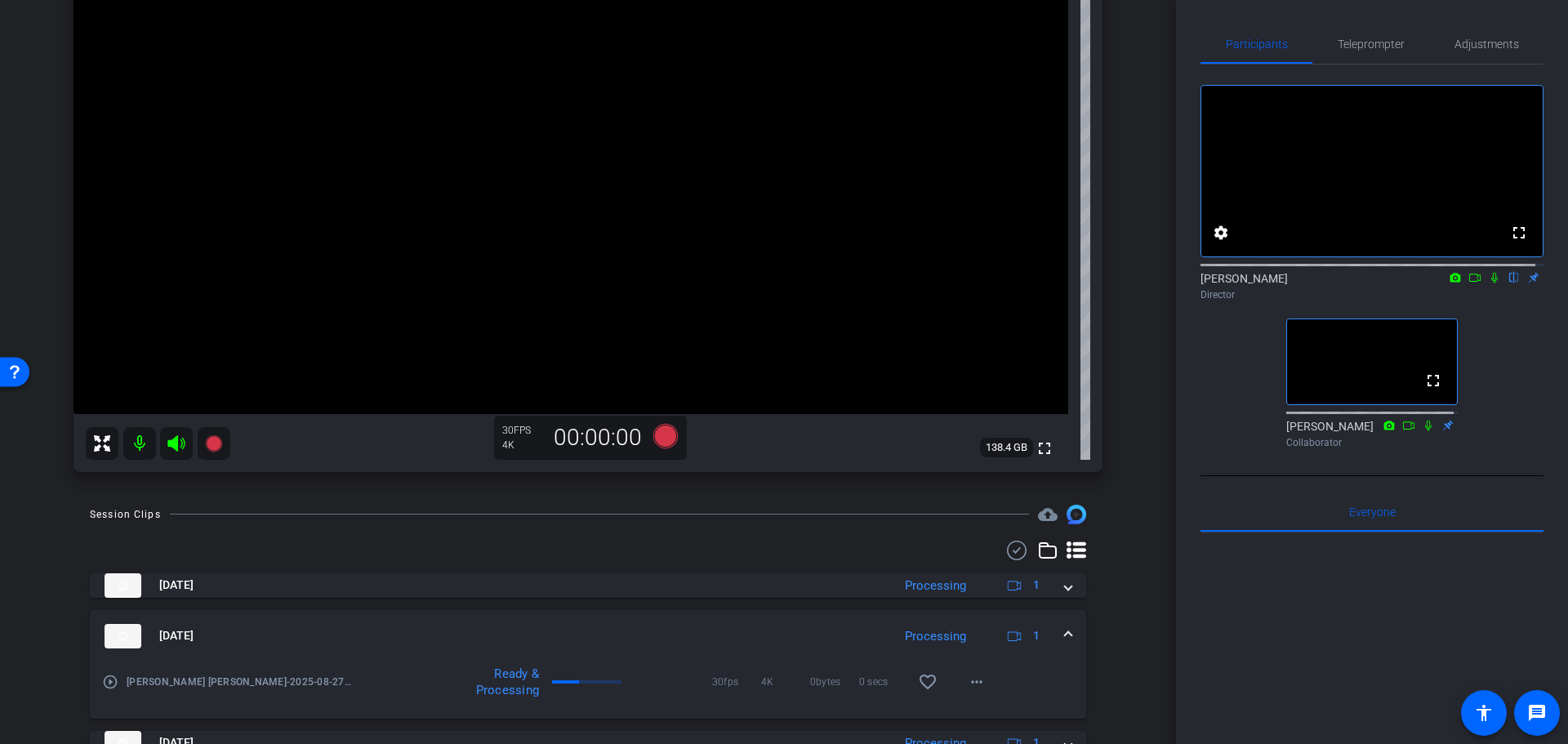
click at [704, 617] on mat-expansion-panel-header "Aug 27, 2025 Processing 1" at bounding box center [588, 636] width 996 height 52
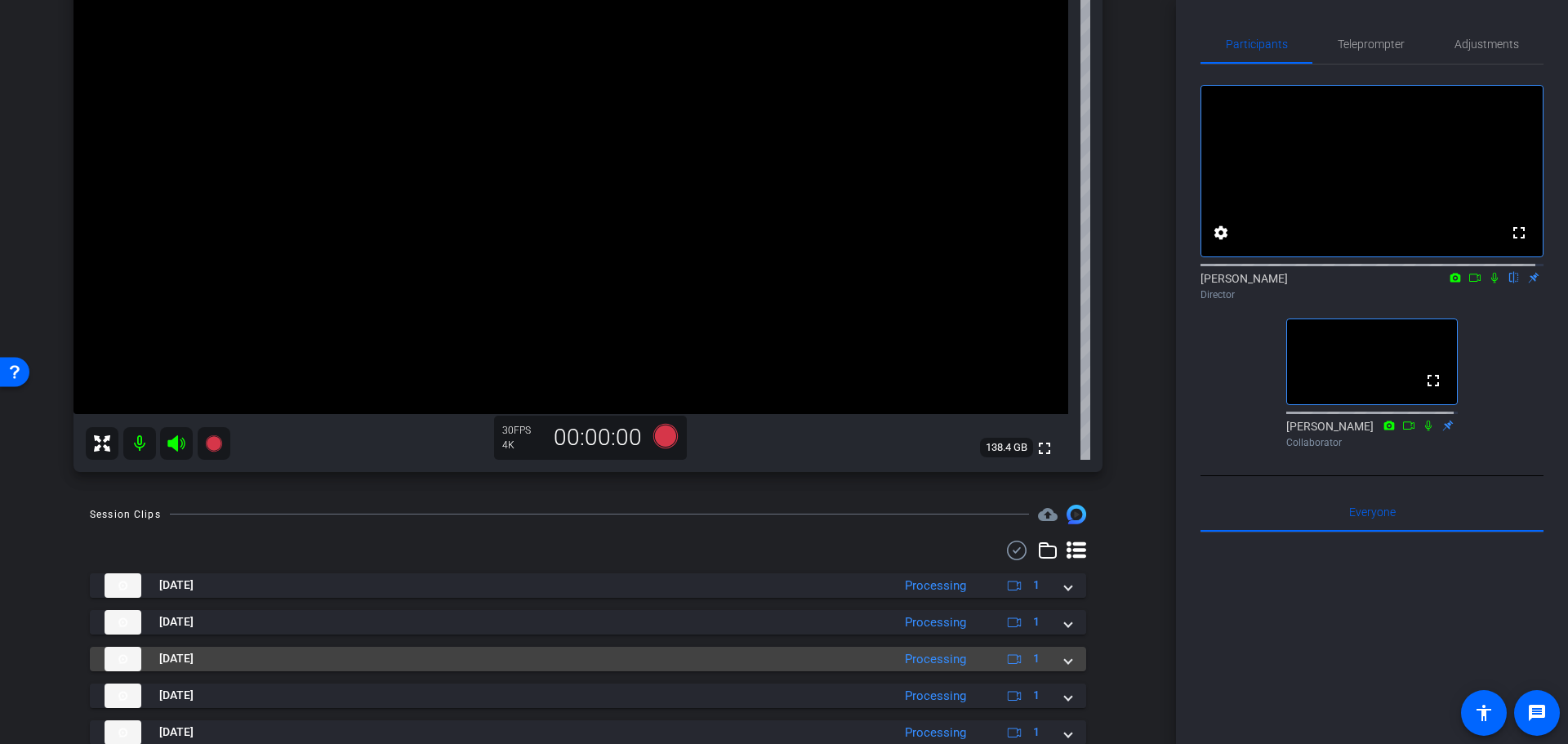
click at [668, 655] on mat-panel-title "Aug 27, 2025" at bounding box center [493, 659] width 778 height 25
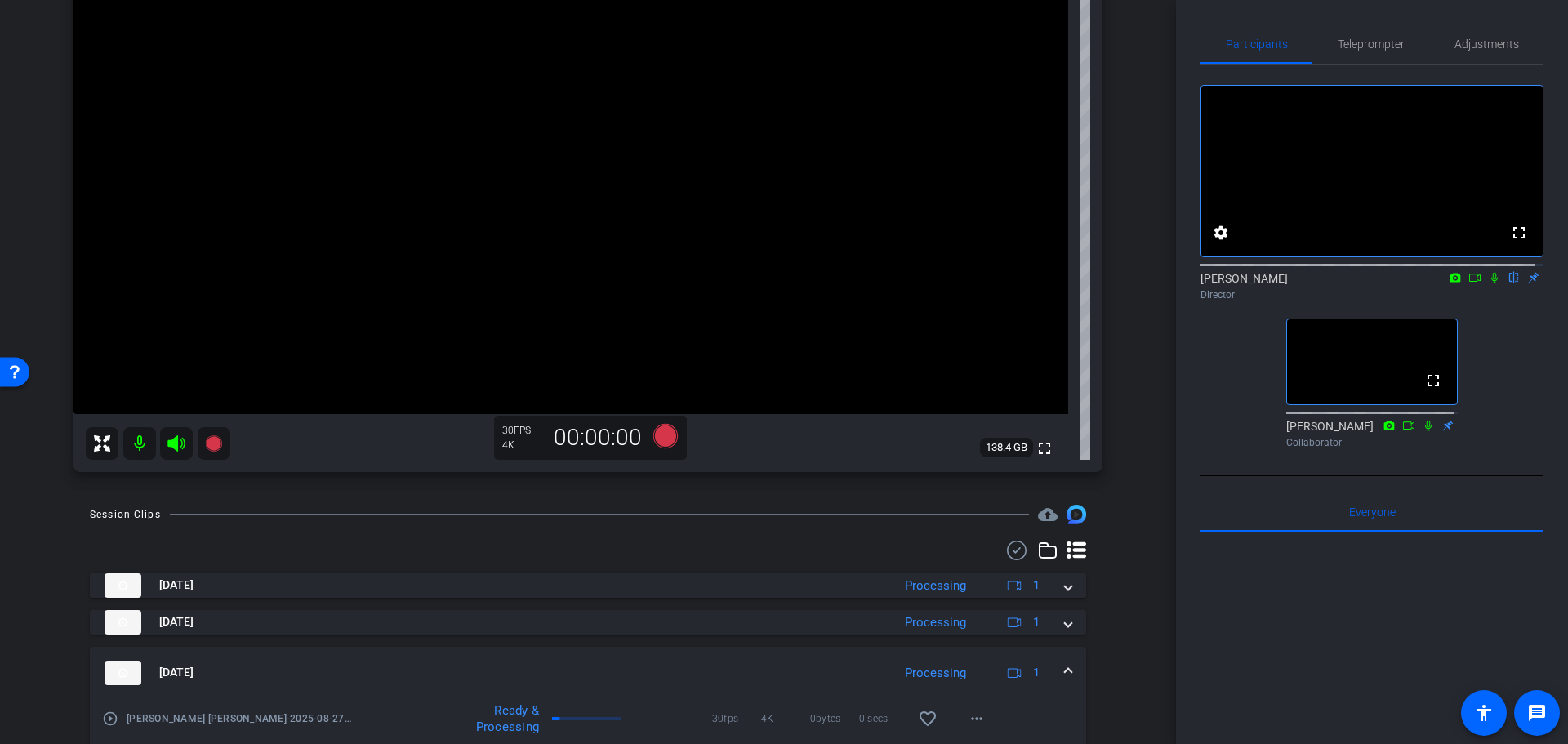
click at [664, 659] on mat-expansion-panel-header "Aug 27, 2025 Processing 1" at bounding box center [588, 672] width 996 height 52
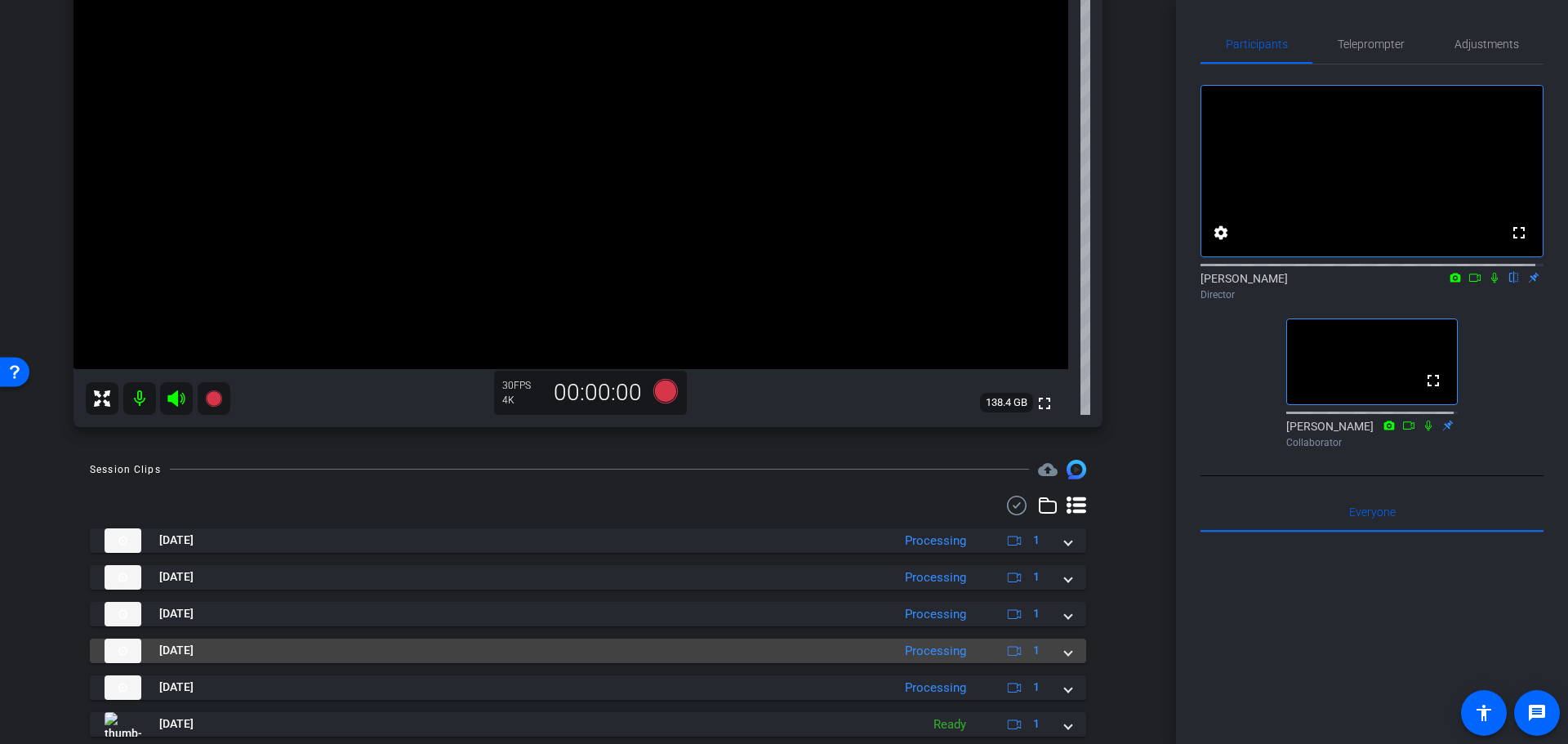
scroll to position [335, 0]
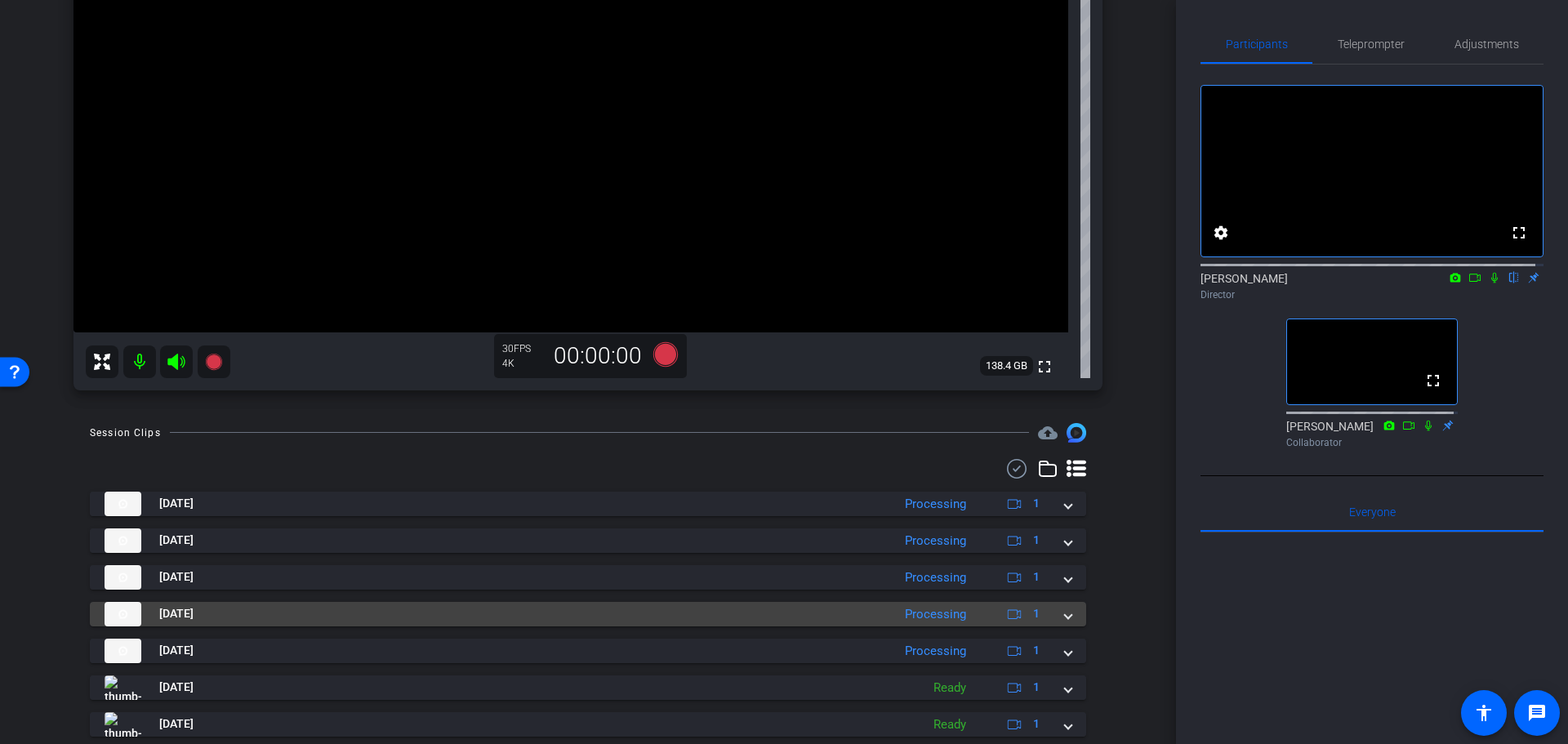
click at [645, 615] on mat-panel-title "Aug 27, 2025" at bounding box center [493, 614] width 778 height 25
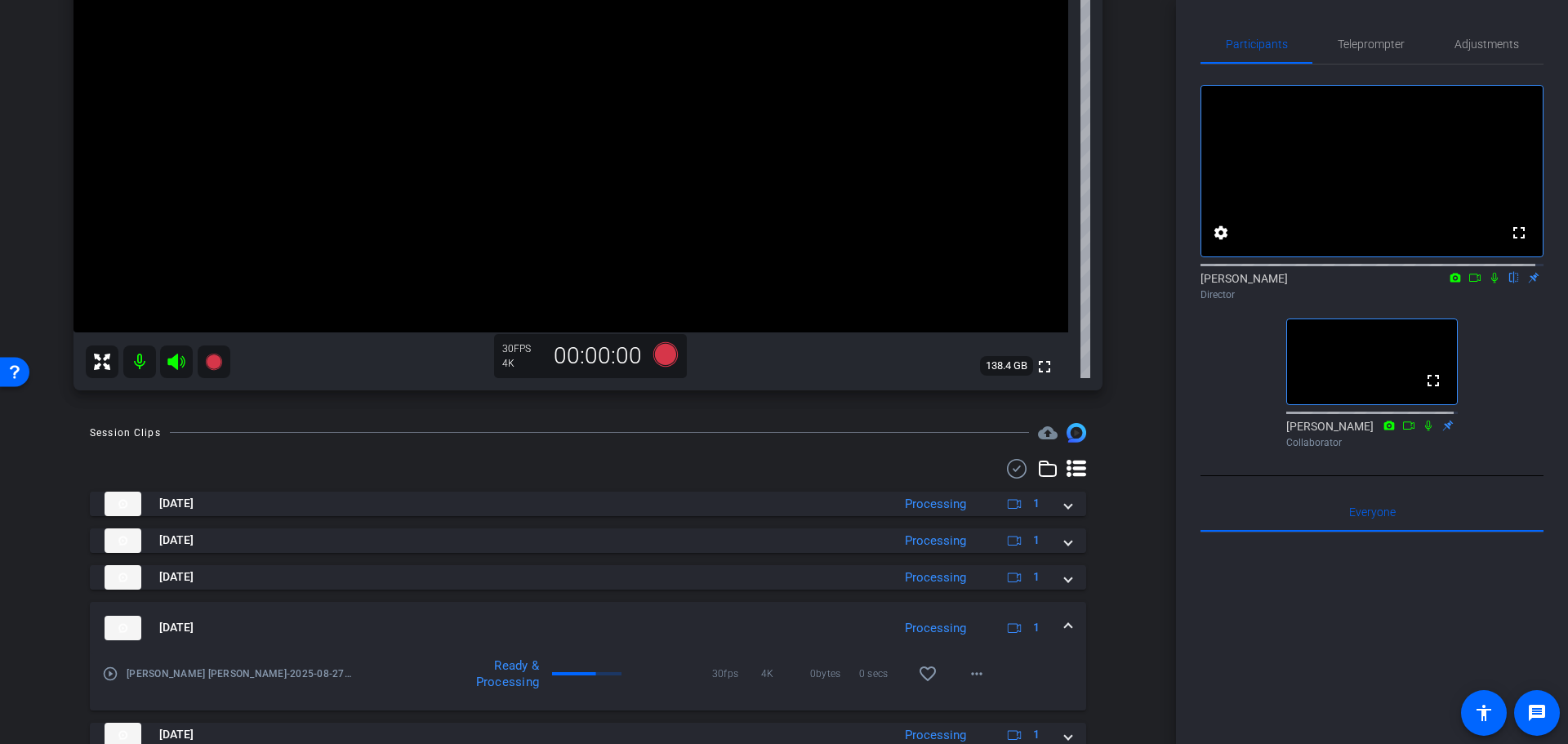
click at [645, 615] on mat-expansion-panel-header "Aug 27, 2025 Processing 1" at bounding box center [588, 627] width 996 height 52
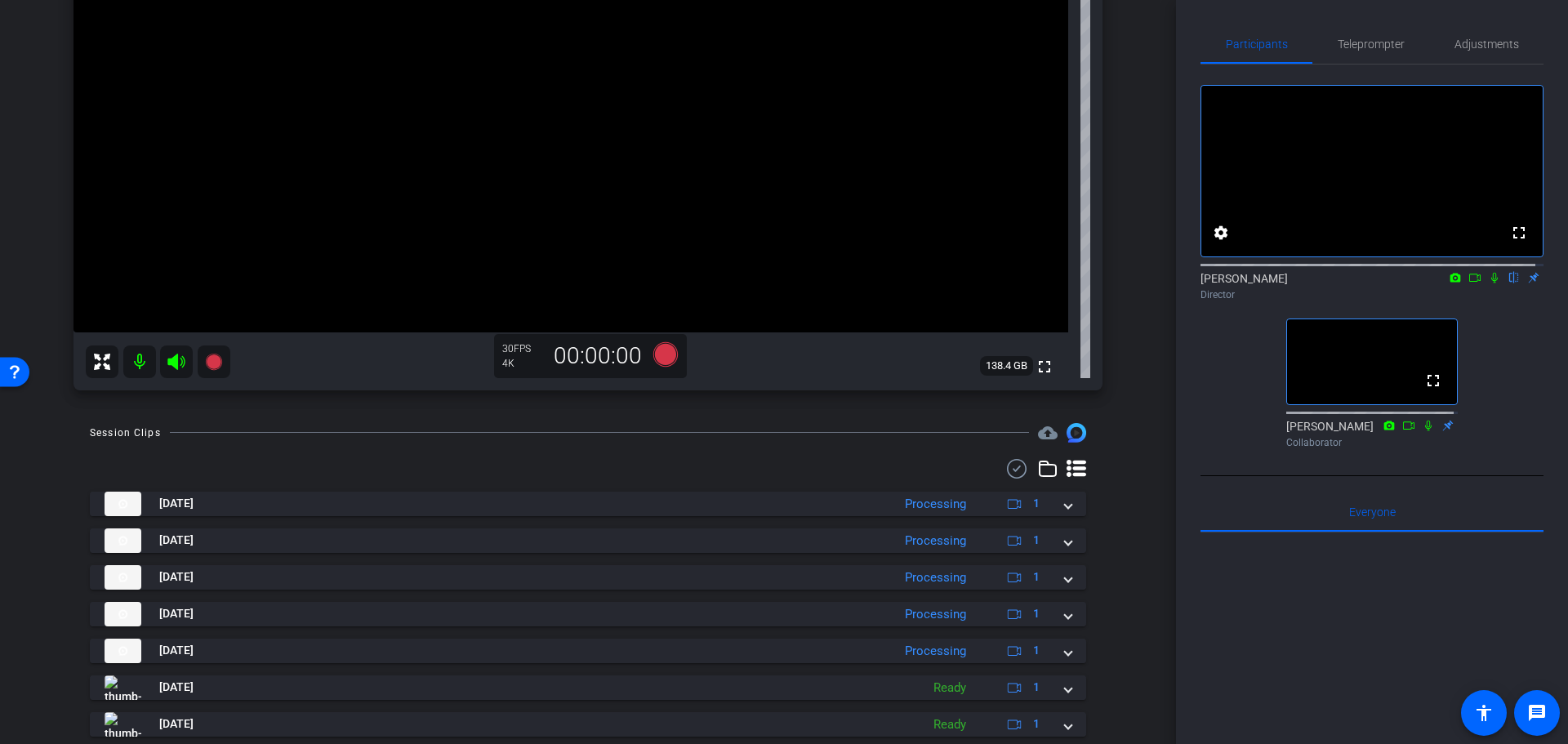
click at [1130, 519] on div "arrow_back Randy Johnston Back to project Send invite account_box grid_on setti…" at bounding box center [588, 372] width 1176 height 744
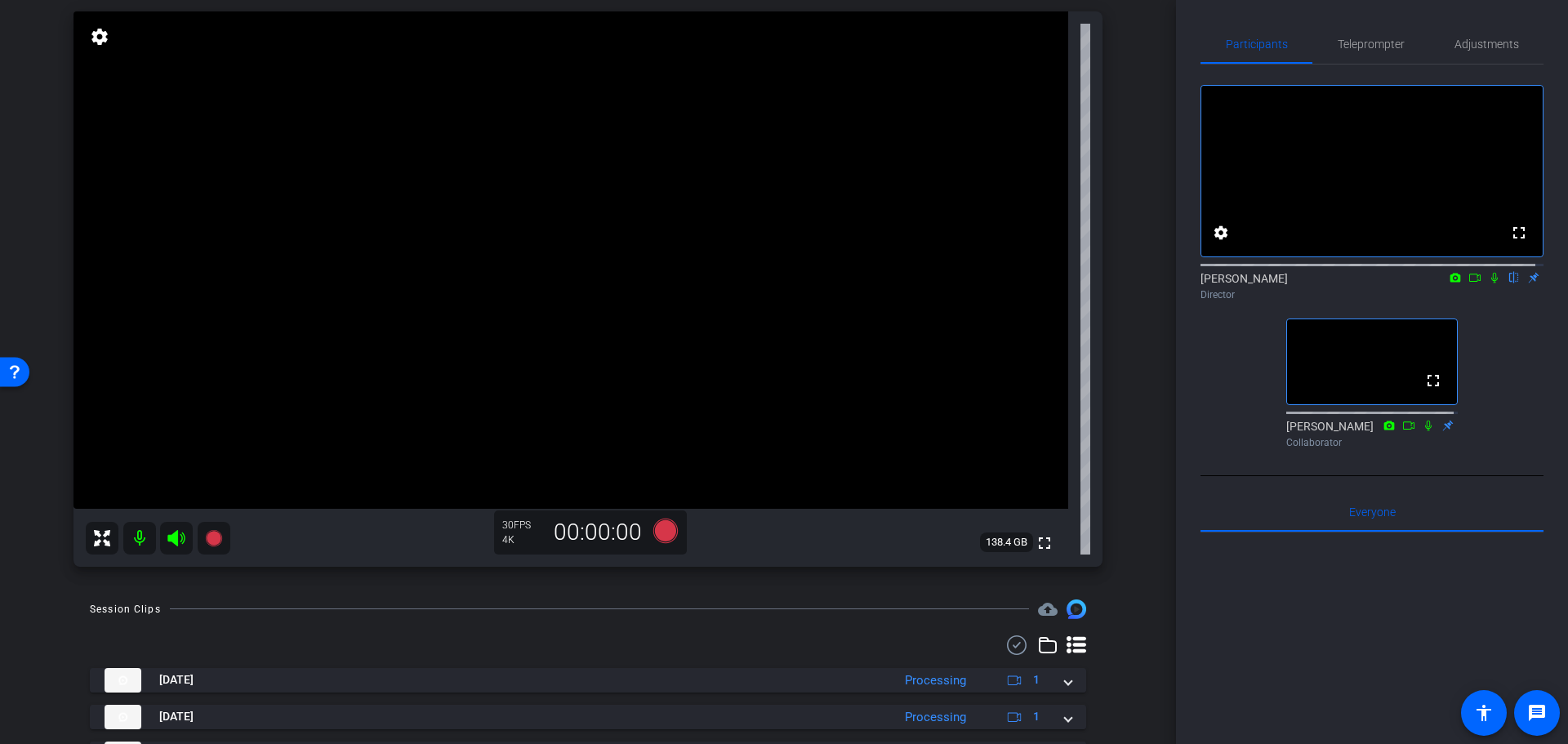
drag, startPoint x: 1157, startPoint y: 535, endPoint x: 1150, endPoint y: 450, distance: 85.3
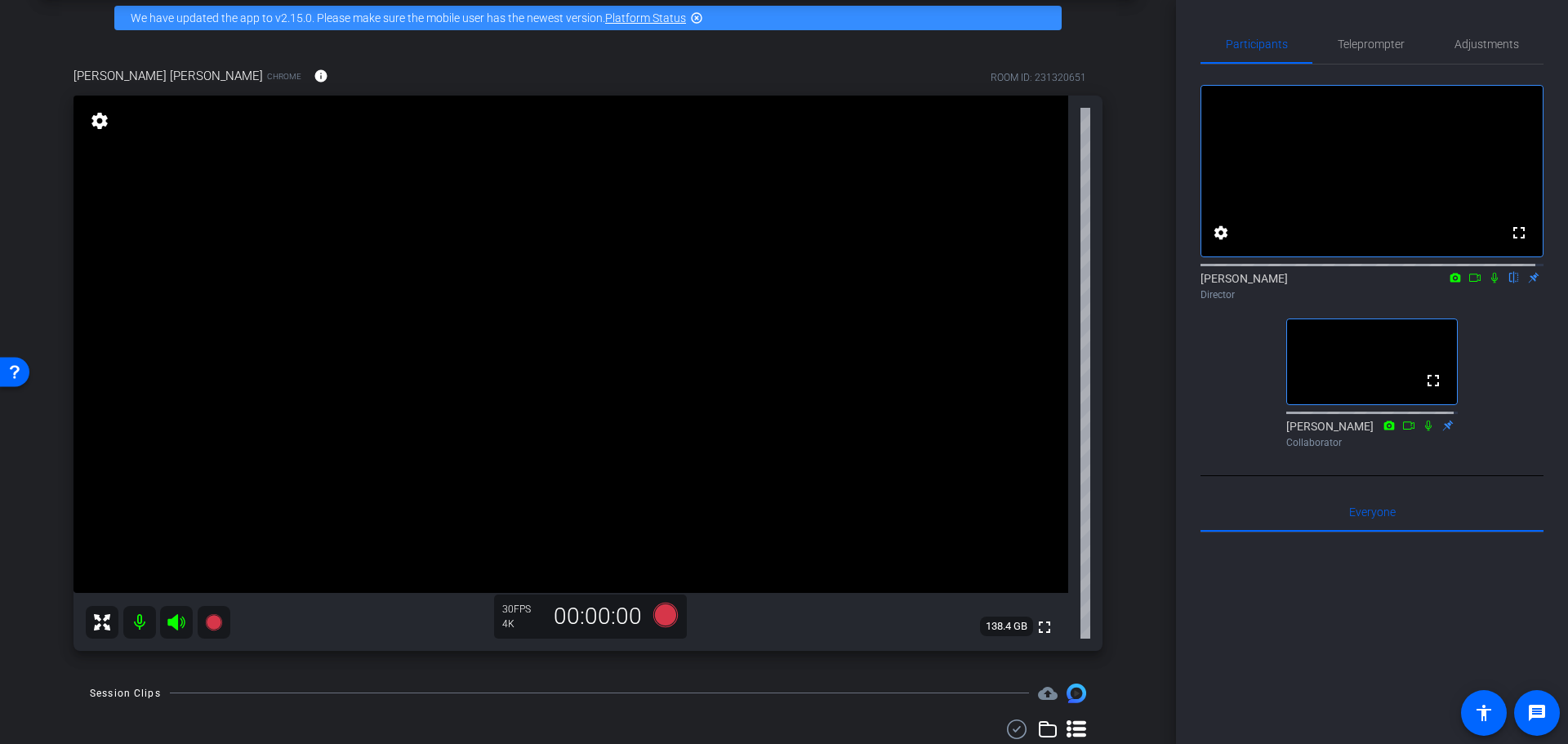
drag, startPoint x: 1125, startPoint y: 444, endPoint x: 1121, endPoint y: 426, distance: 18.4
click at [1122, 439] on div "Coyt Randy Johnston Chrome info ROOM ID: 231320651 fullscreen settings 138.4 GB…" at bounding box center [588, 353] width 1094 height 627
click at [1135, 387] on div "arrow_back Randy Johnston Back to project Send invite account_box grid_on setti…" at bounding box center [588, 298] width 1176 height 744
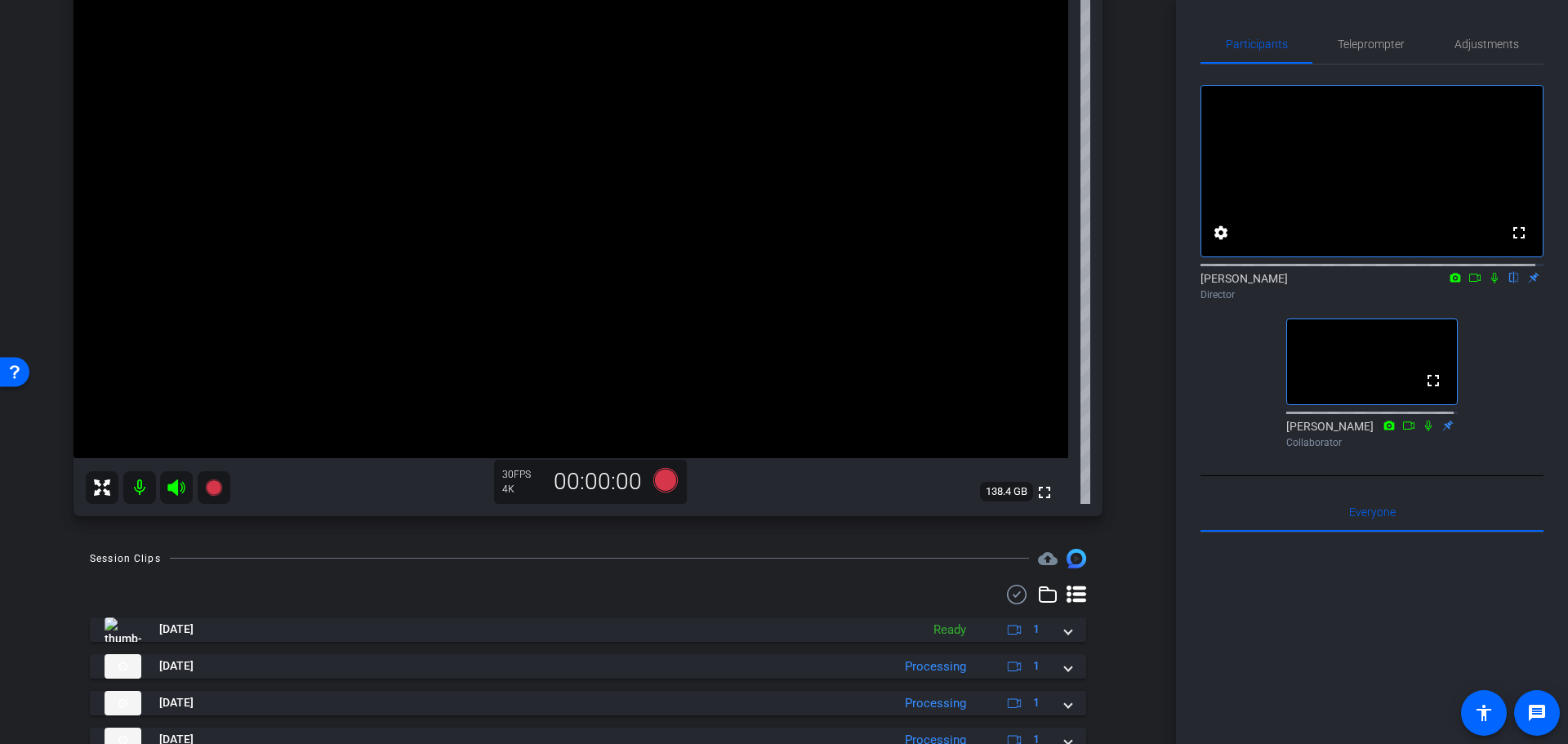
drag, startPoint x: 1126, startPoint y: 383, endPoint x: 1138, endPoint y: 481, distance: 98.7
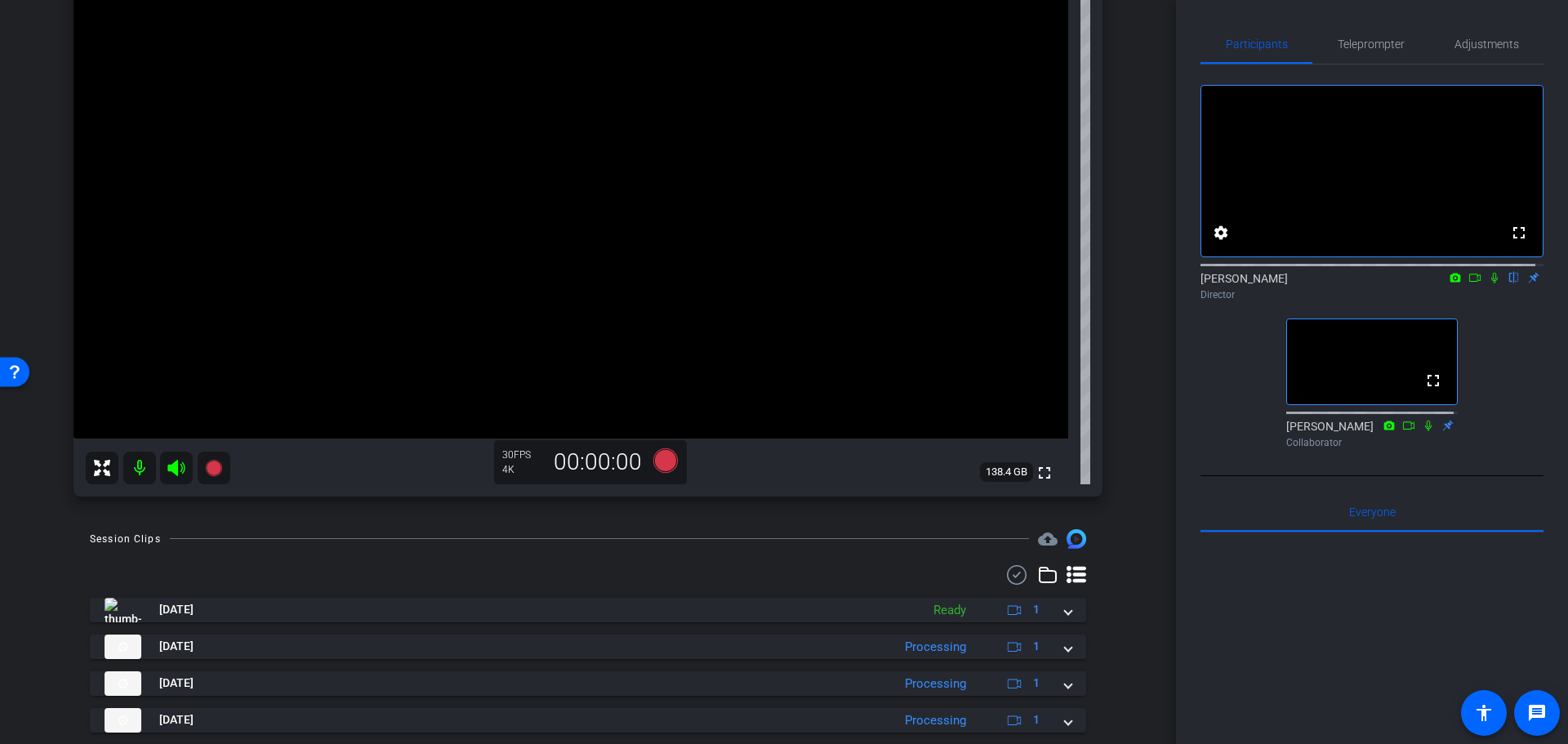
drag, startPoint x: 1166, startPoint y: 381, endPoint x: 1175, endPoint y: 414, distance: 34.2
click at [1175, 414] on div "arrow_back Randy Johnston Back to project Send invite account_box grid_on setti…" at bounding box center [588, 372] width 1176 height 744
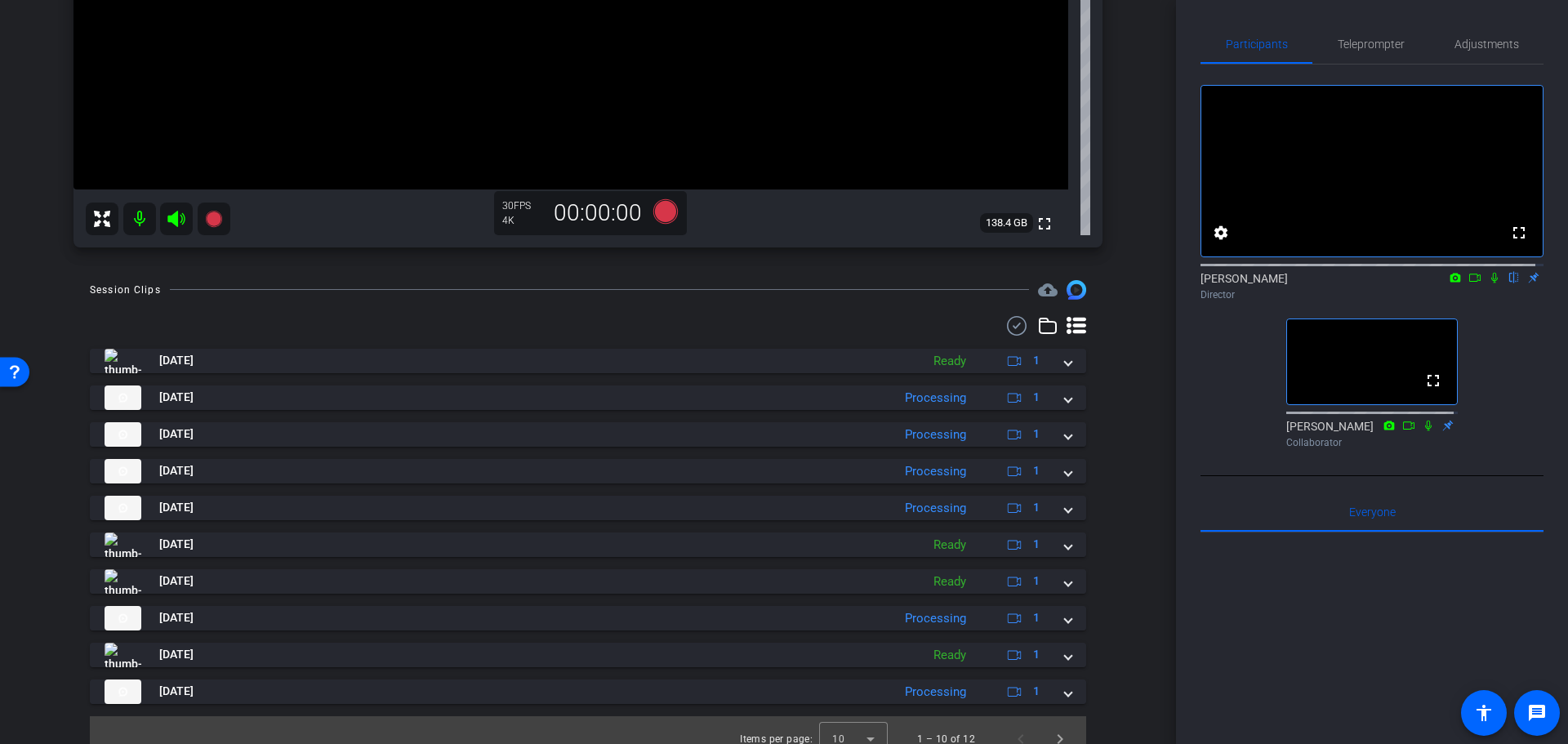
scroll to position [496, 0]
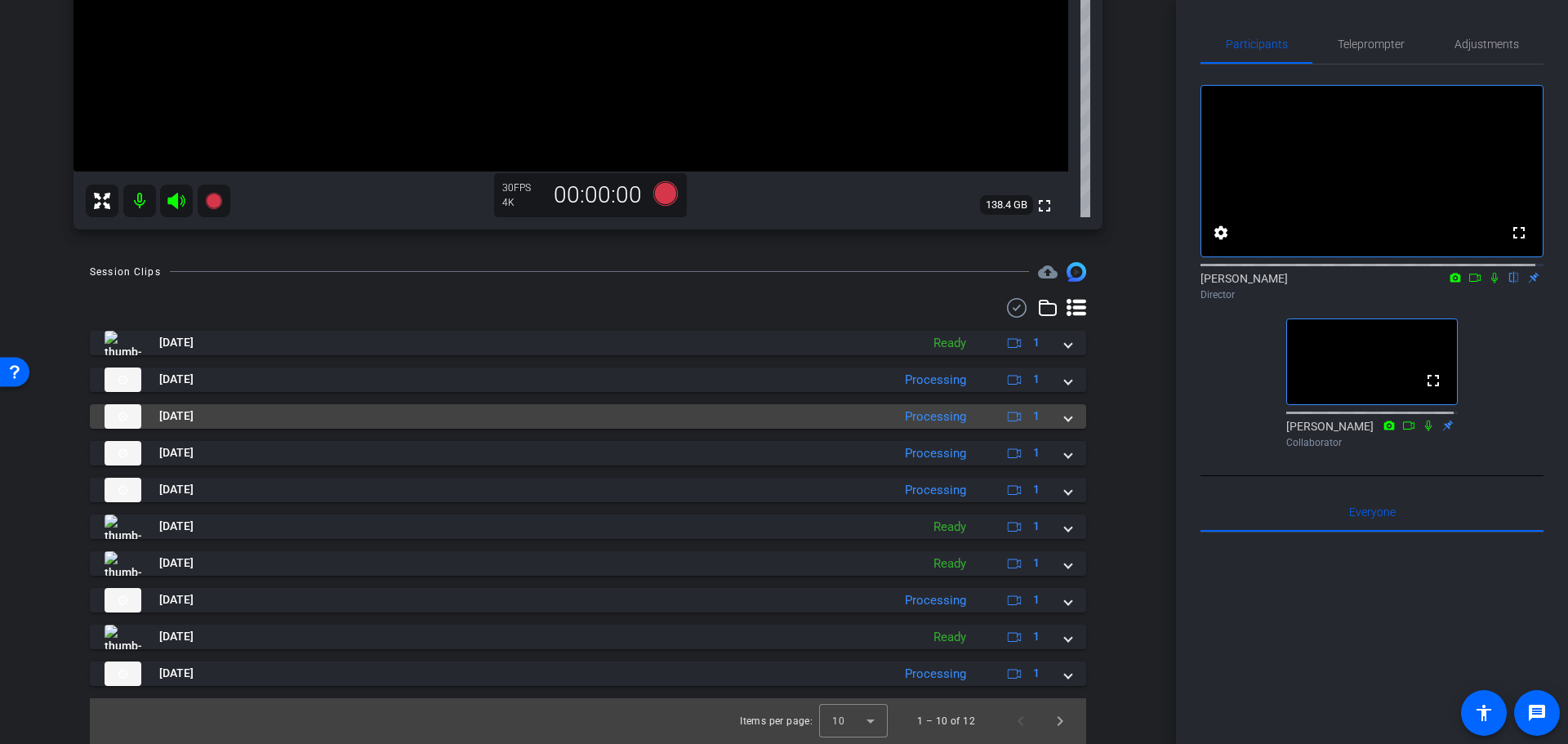
click at [852, 408] on mat-panel-title "Aug 27, 2025" at bounding box center [493, 416] width 778 height 25
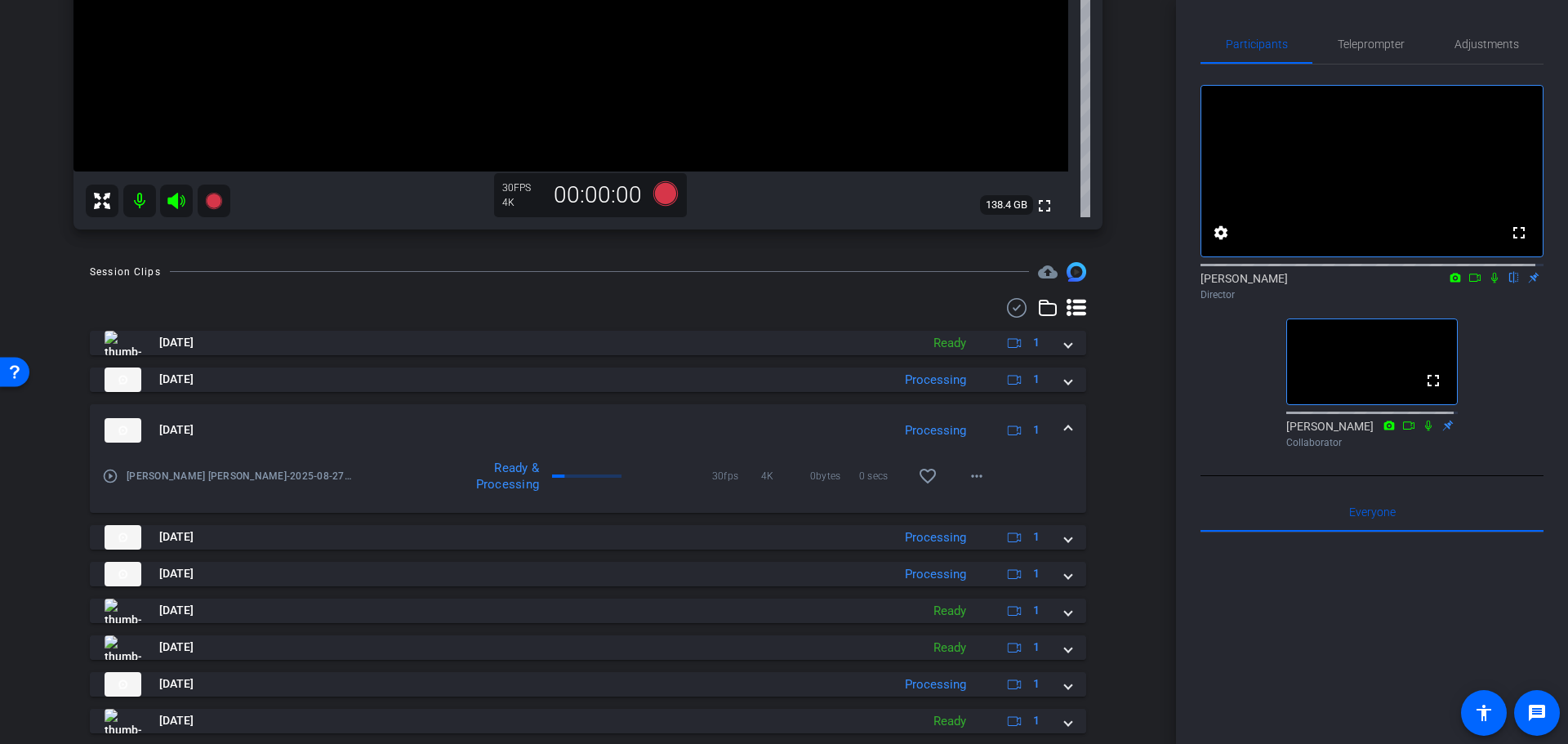
click at [862, 415] on mat-expansion-panel-header "Aug 27, 2025 Processing 1" at bounding box center [588, 430] width 996 height 52
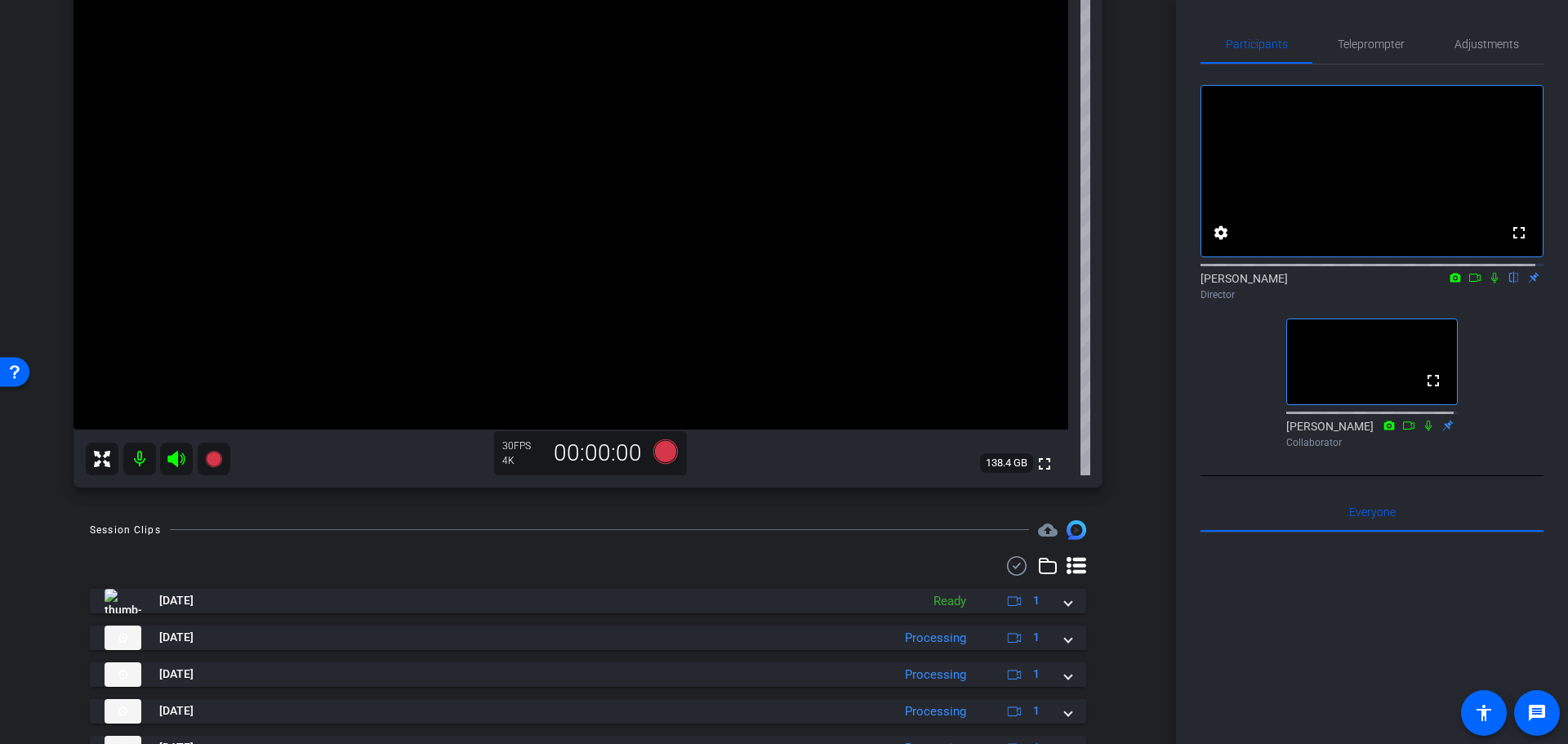
scroll to position [177, 0]
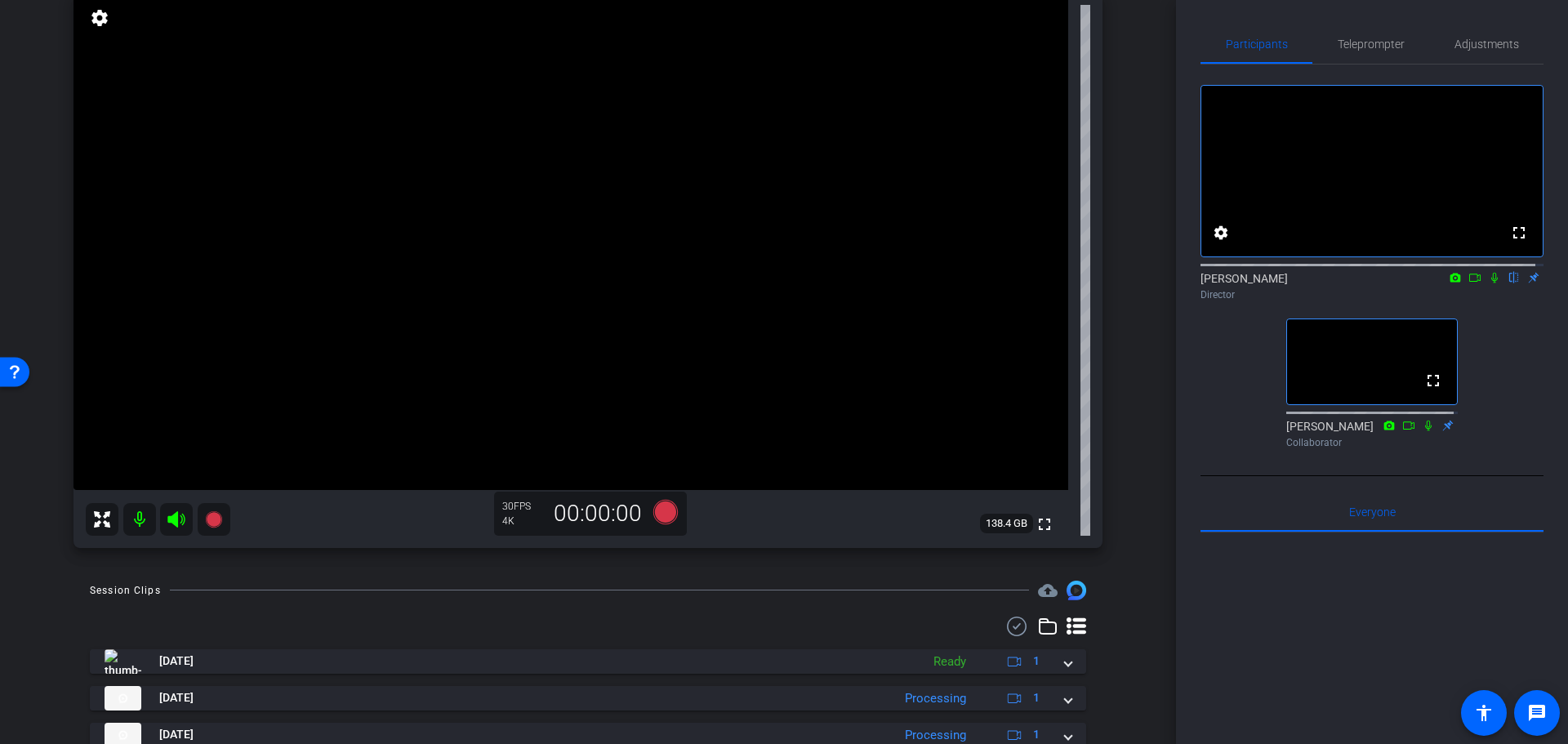
click at [1099, 393] on div "Coyt Randy Johnston Chrome info ROOM ID: 231320651 fullscreen settings 138.4 GB…" at bounding box center [588, 250] width 1094 height 627
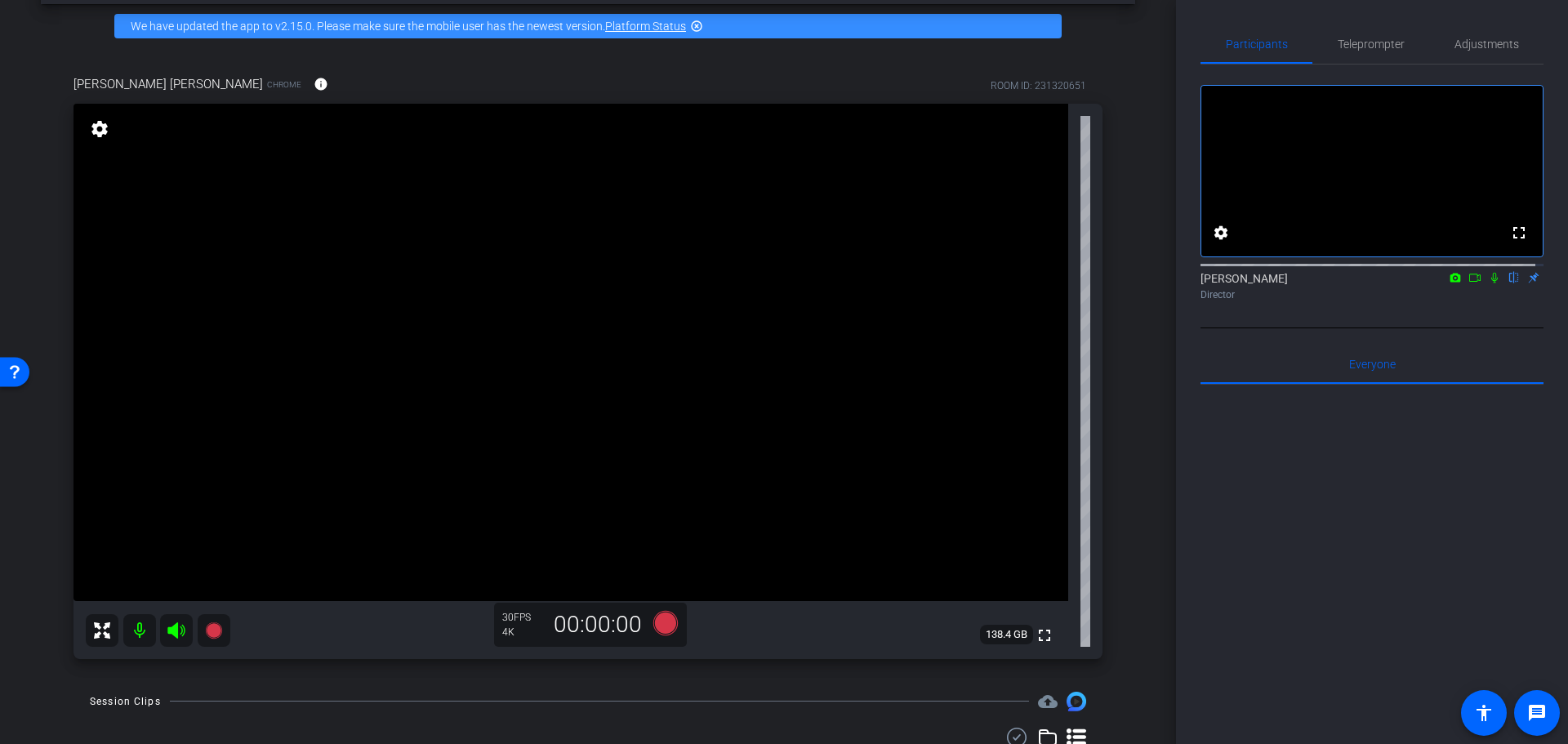
scroll to position [0, 0]
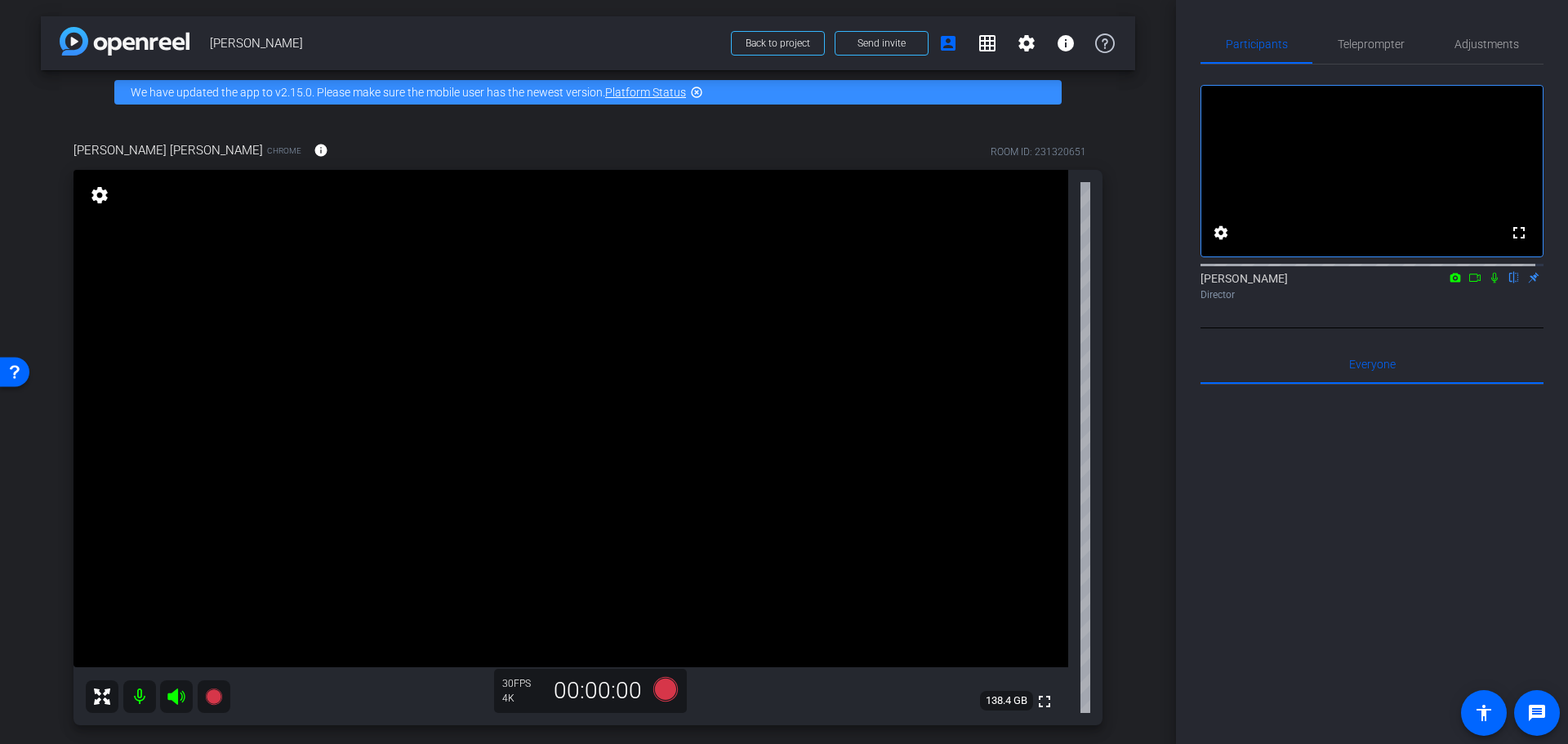
drag, startPoint x: 1109, startPoint y: 414, endPoint x: 1112, endPoint y: 275, distance: 139.0
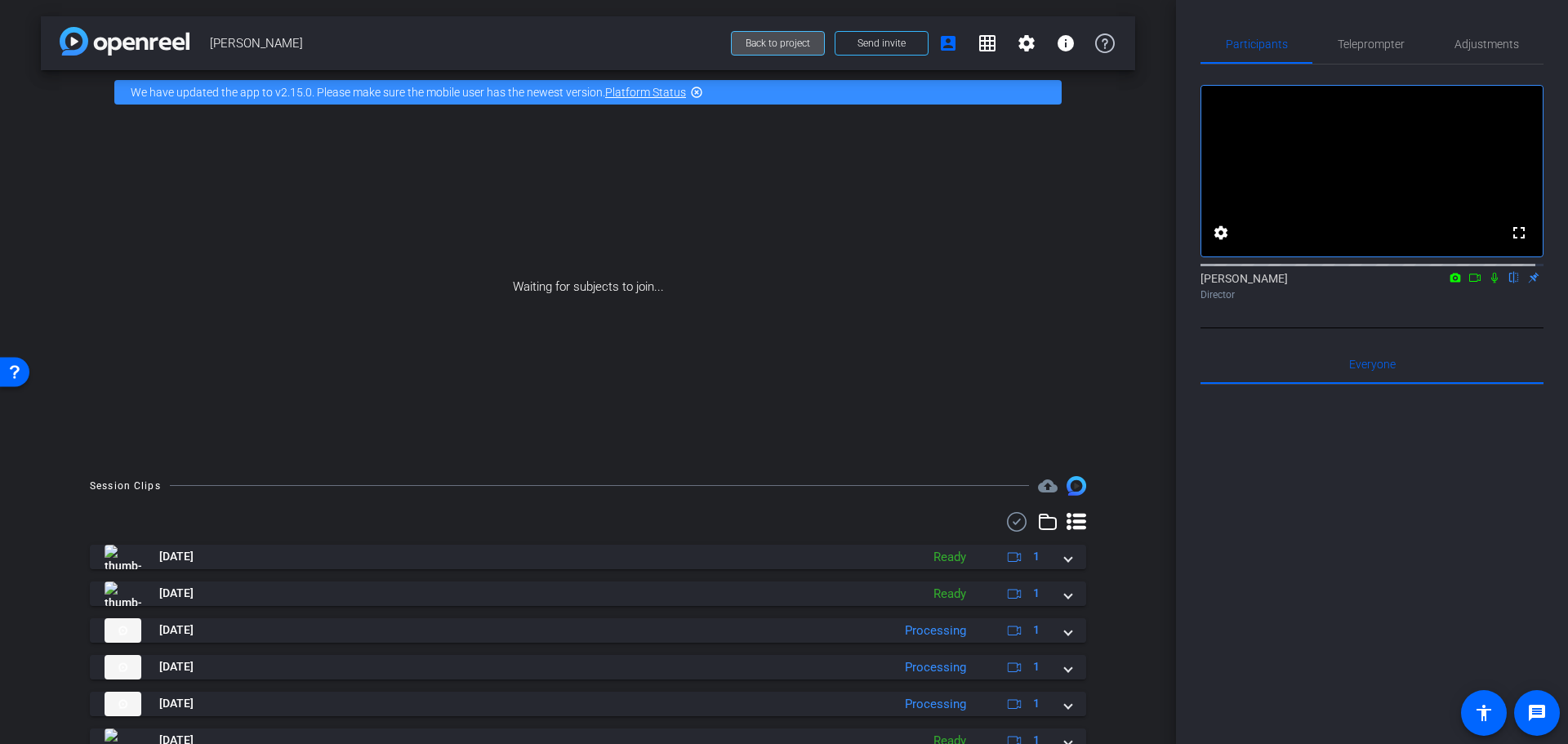
click at [776, 46] on span "Back to project" at bounding box center [778, 43] width 65 height 11
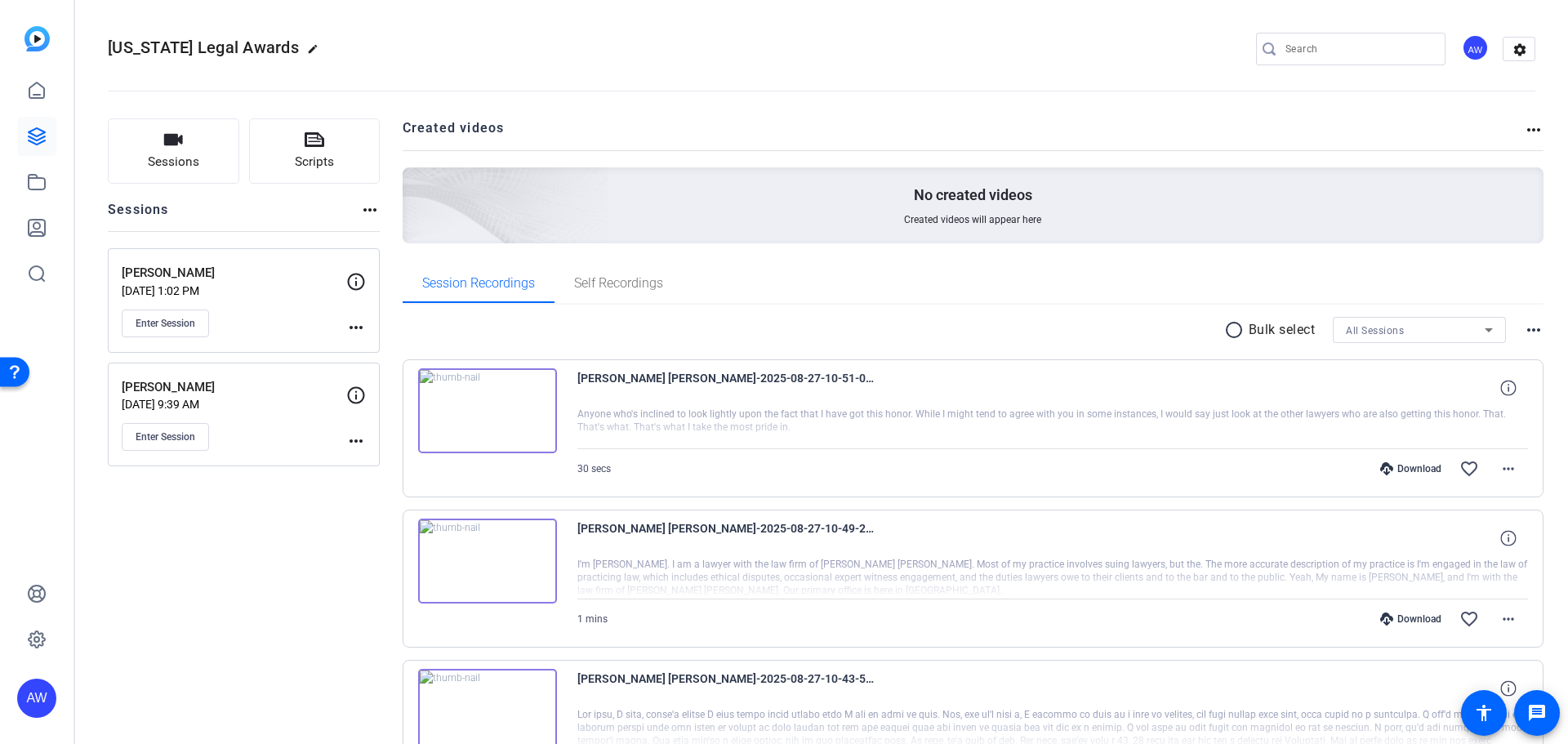
drag, startPoint x: 284, startPoint y: 603, endPoint x: 260, endPoint y: 449, distance: 155.9
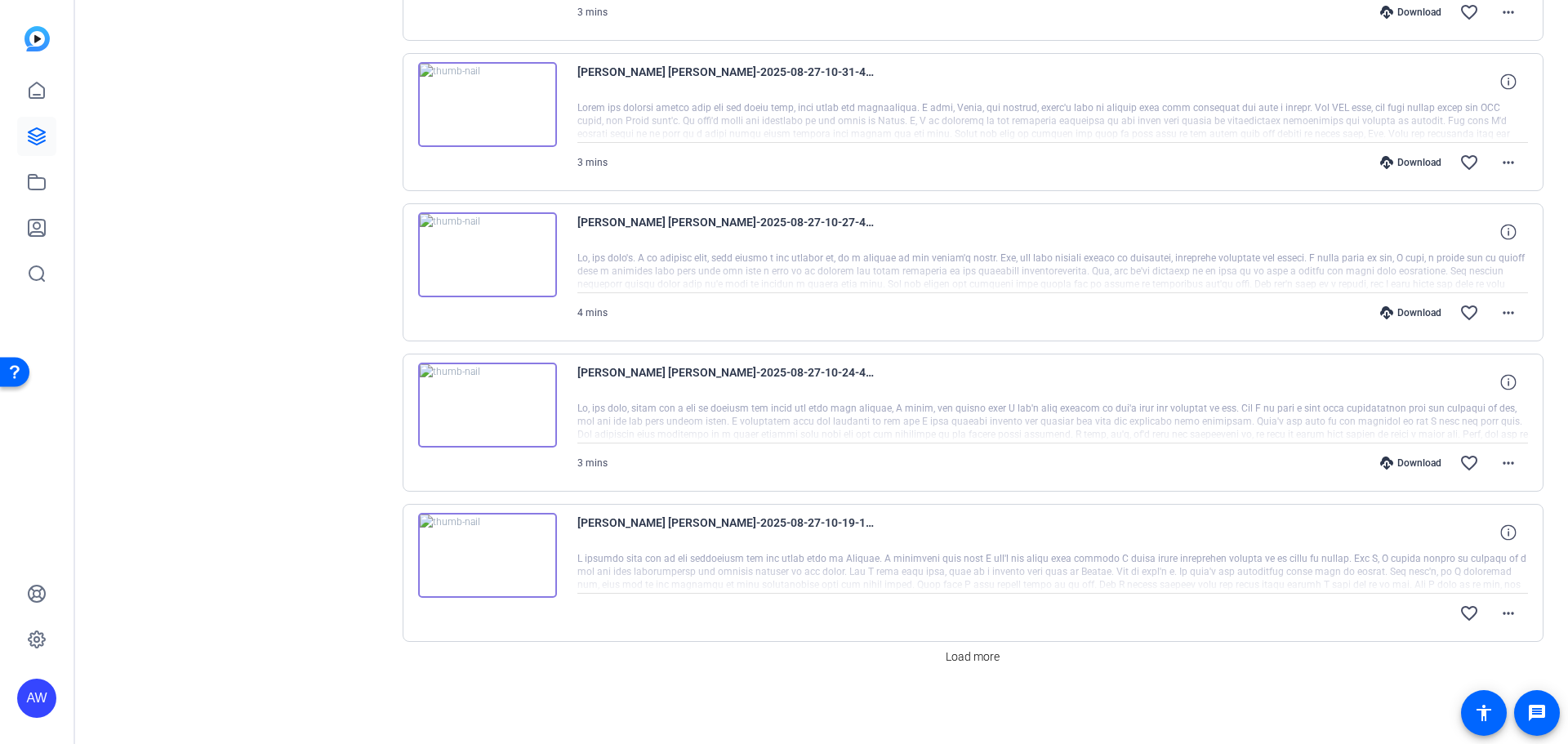
drag, startPoint x: 258, startPoint y: 523, endPoint x: 265, endPoint y: 683, distance: 160.2
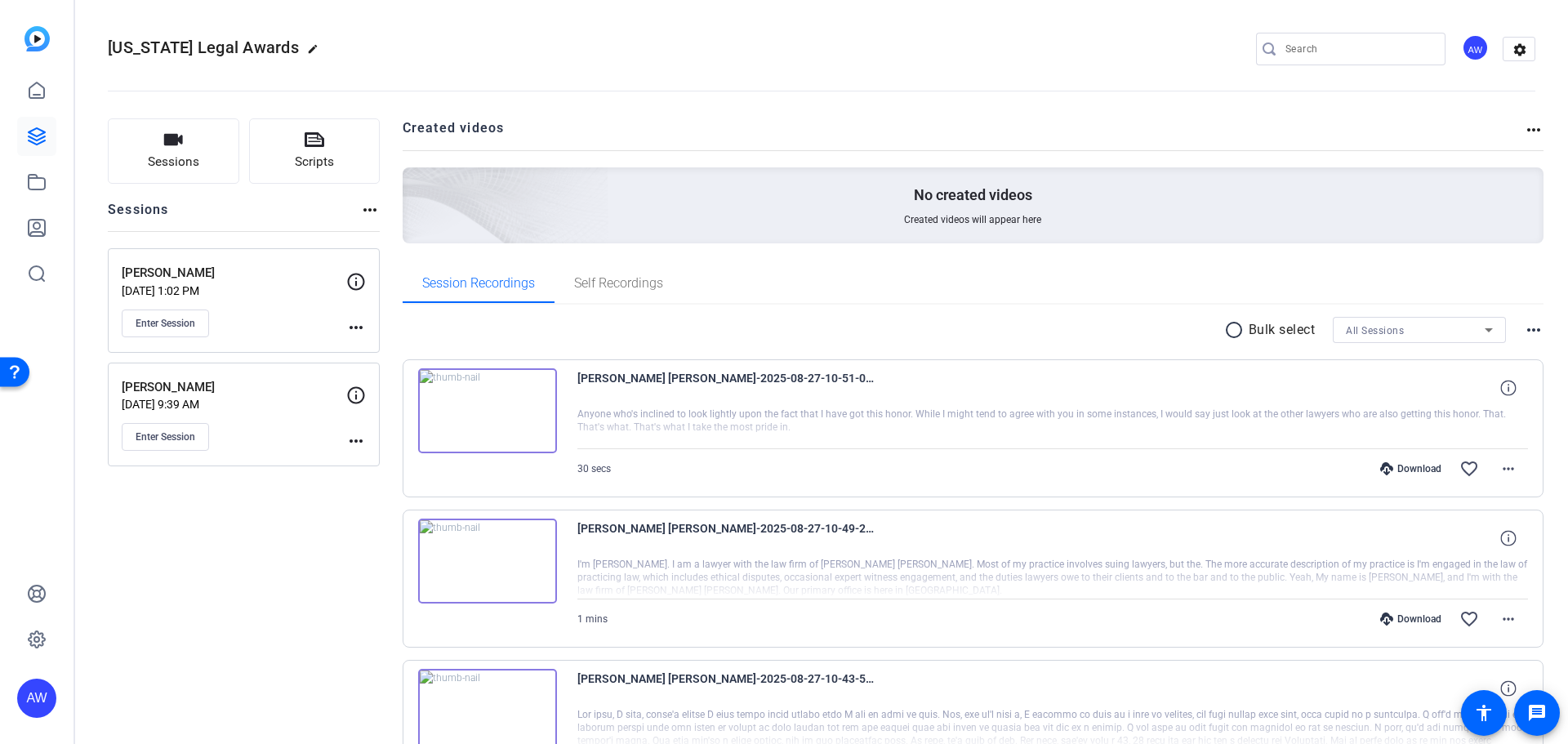
drag, startPoint x: 273, startPoint y: 692, endPoint x: 290, endPoint y: 381, distance: 311.5
click at [491, 575] on img at bounding box center [487, 561] width 139 height 85
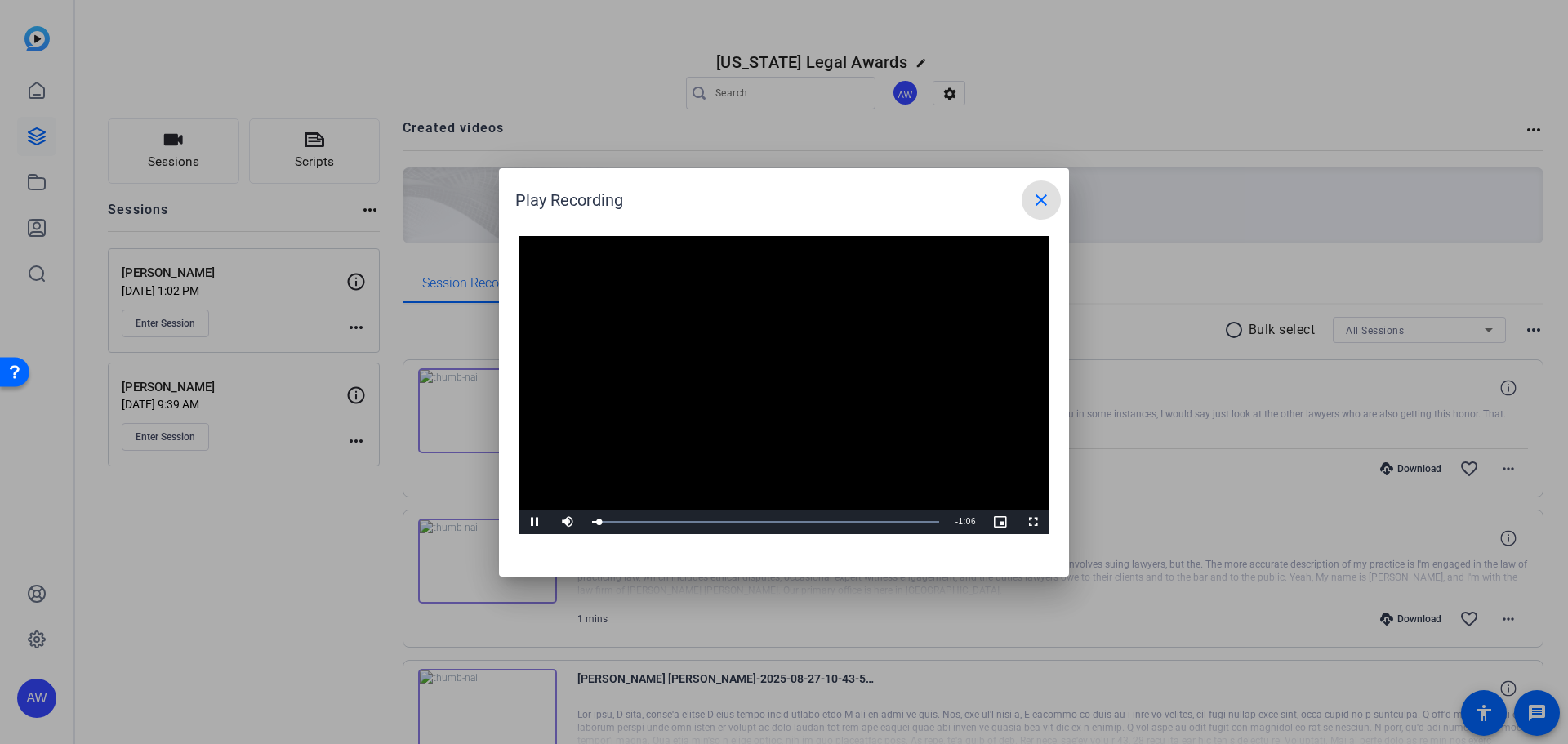
click at [1043, 192] on mat-icon "close" at bounding box center [1041, 200] width 20 height 20
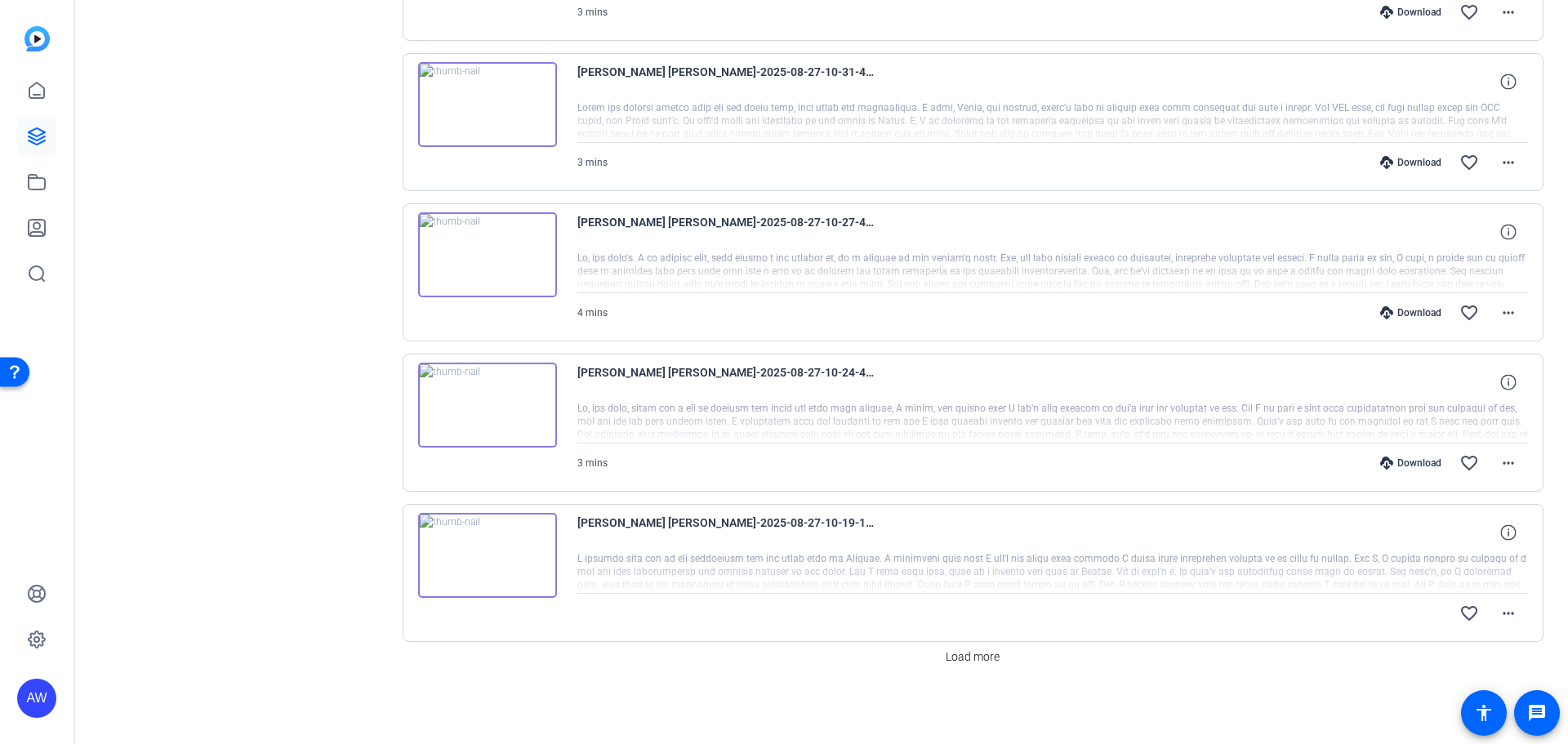
drag, startPoint x: 282, startPoint y: 540, endPoint x: 331, endPoint y: 663, distance: 132.4
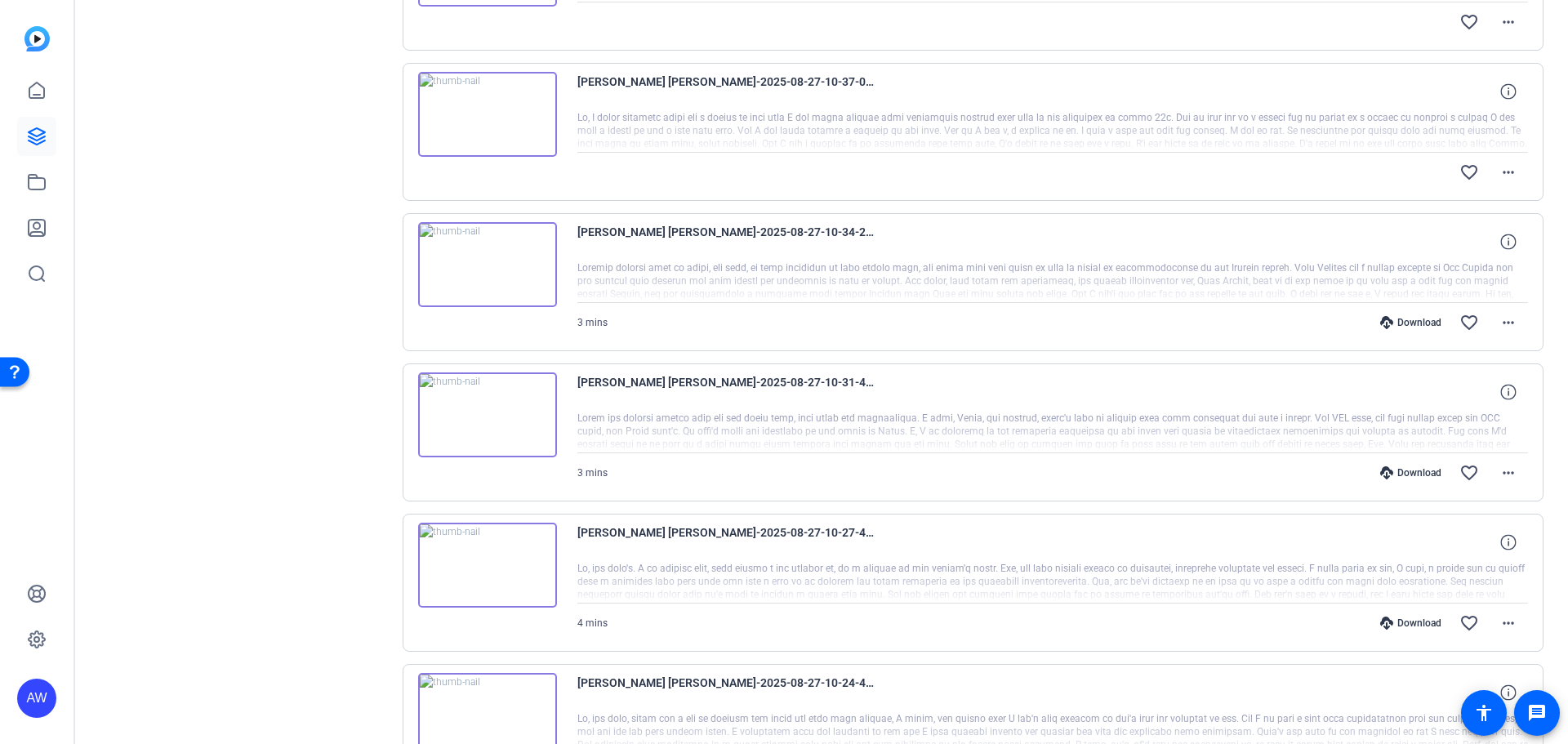
drag, startPoint x: 324, startPoint y: 638, endPoint x: 321, endPoint y: 524, distance: 114.0
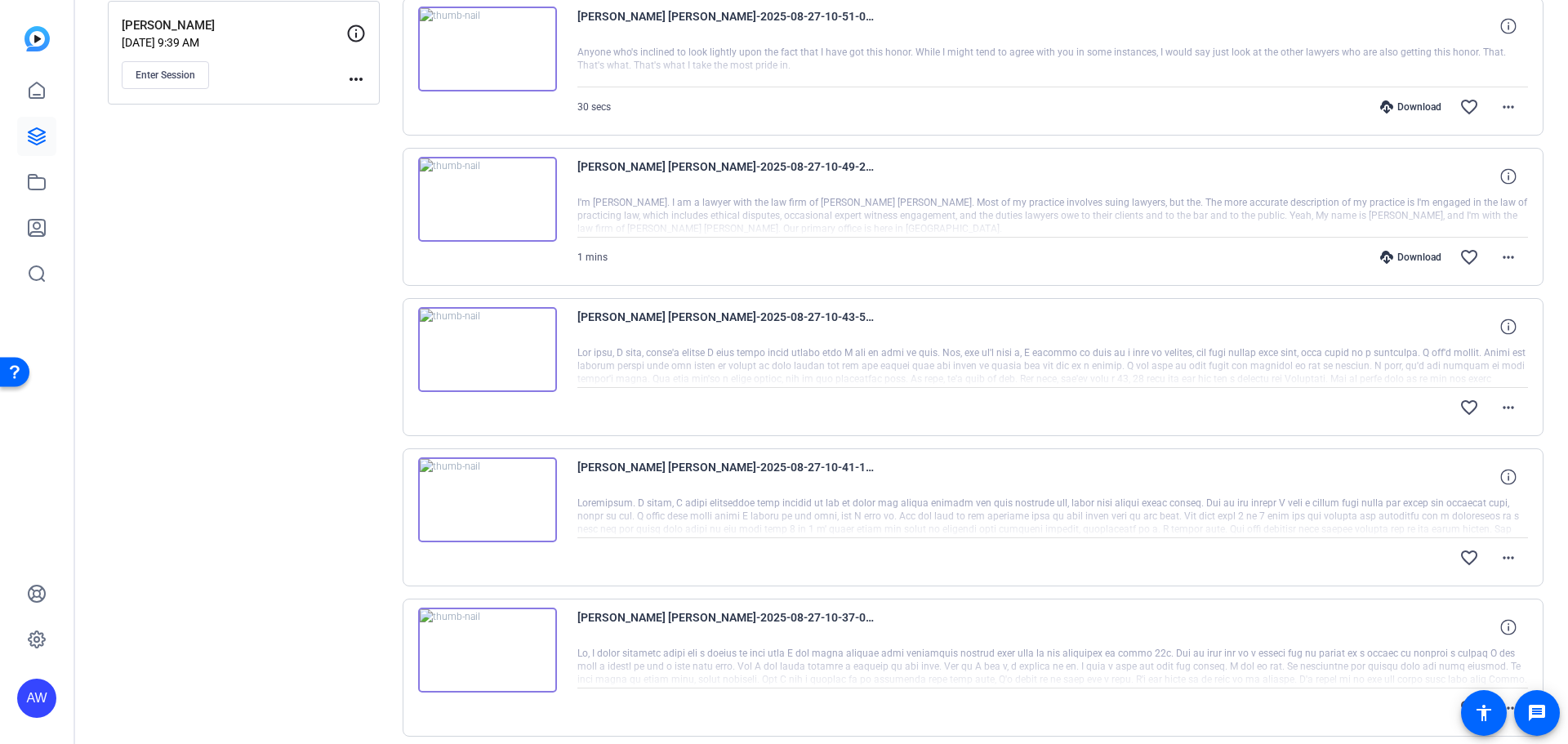
drag, startPoint x: 237, startPoint y: 570, endPoint x: 261, endPoint y: 391, distance: 180.6
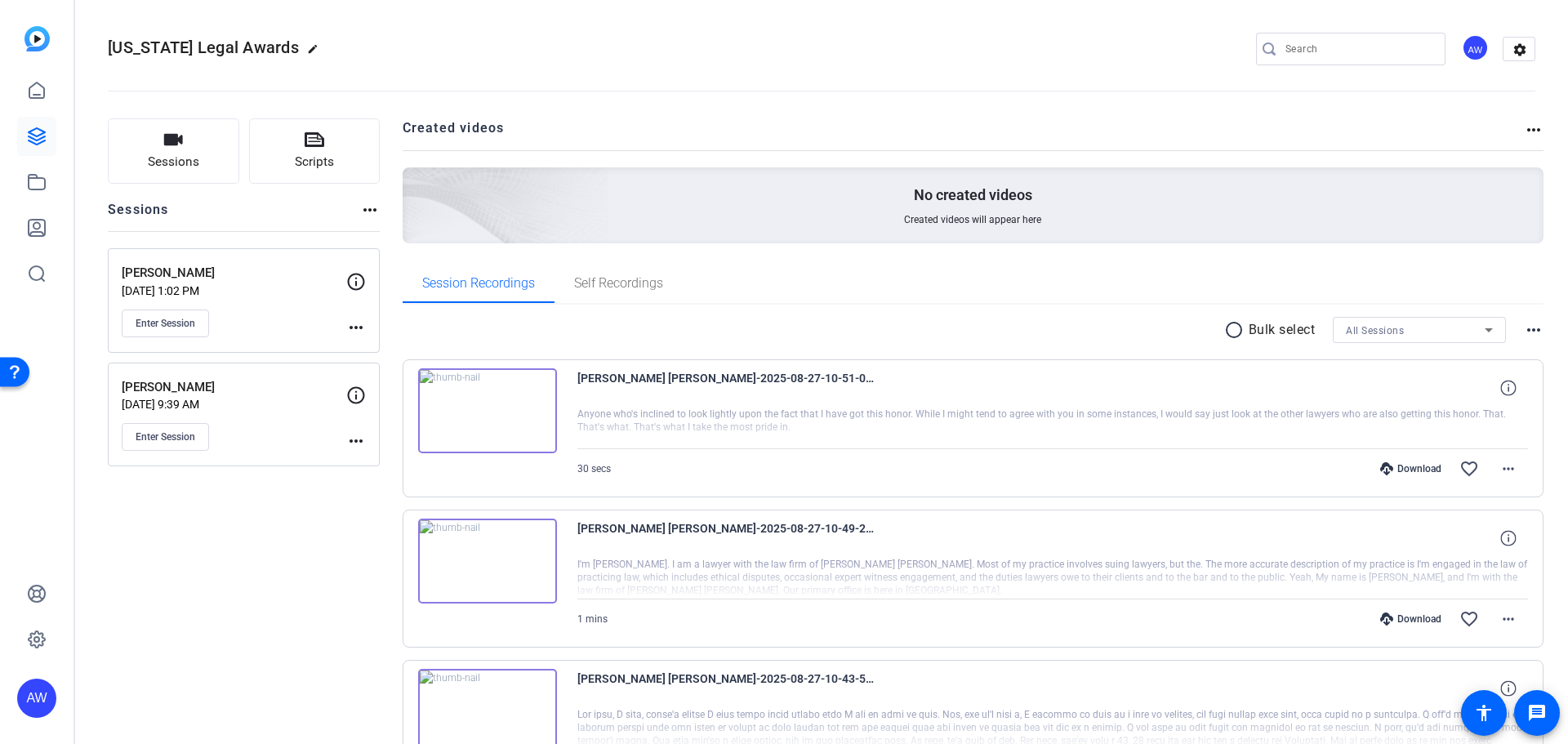
click at [459, 412] on img at bounding box center [487, 411] width 139 height 85
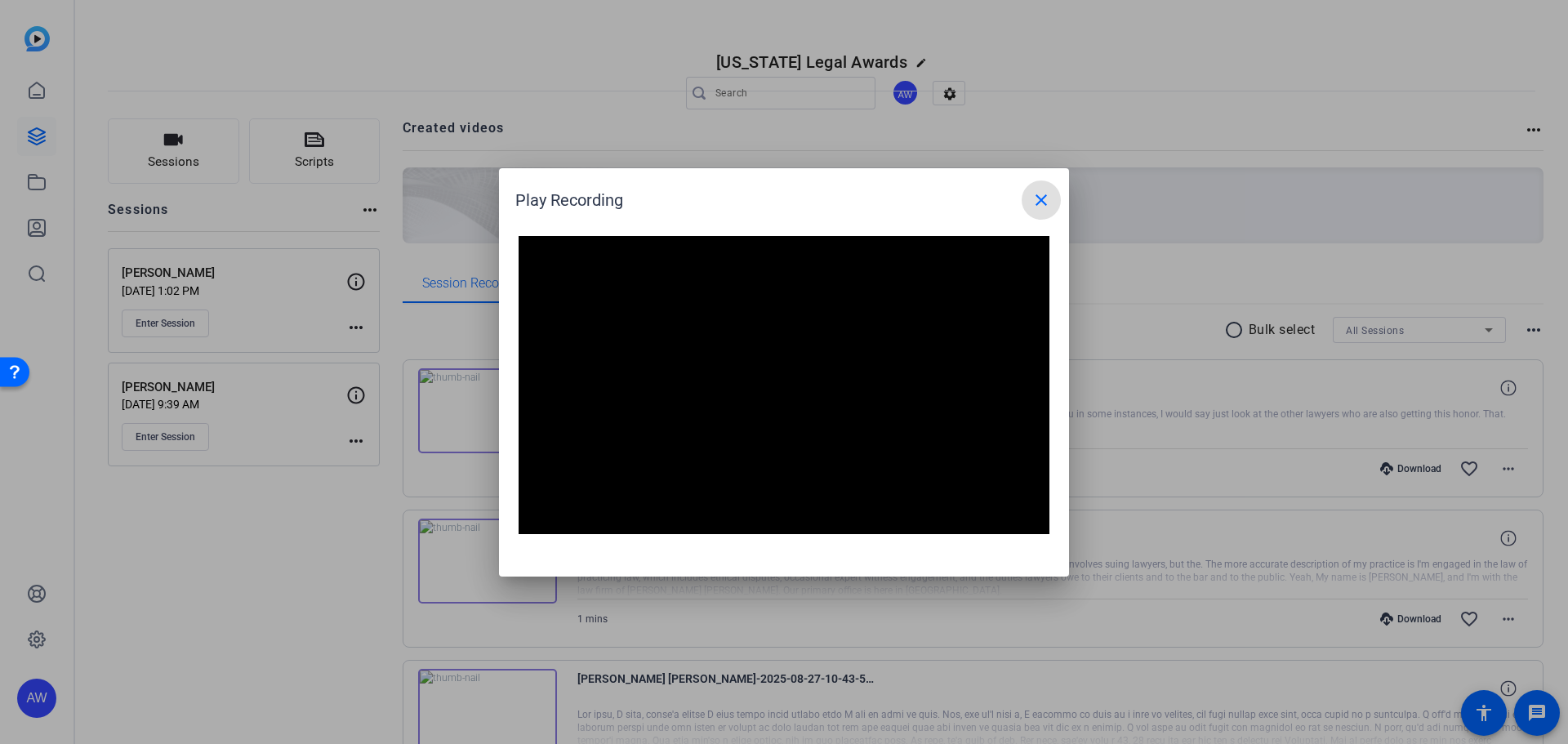
click at [1041, 196] on mat-icon "close" at bounding box center [1041, 200] width 20 height 20
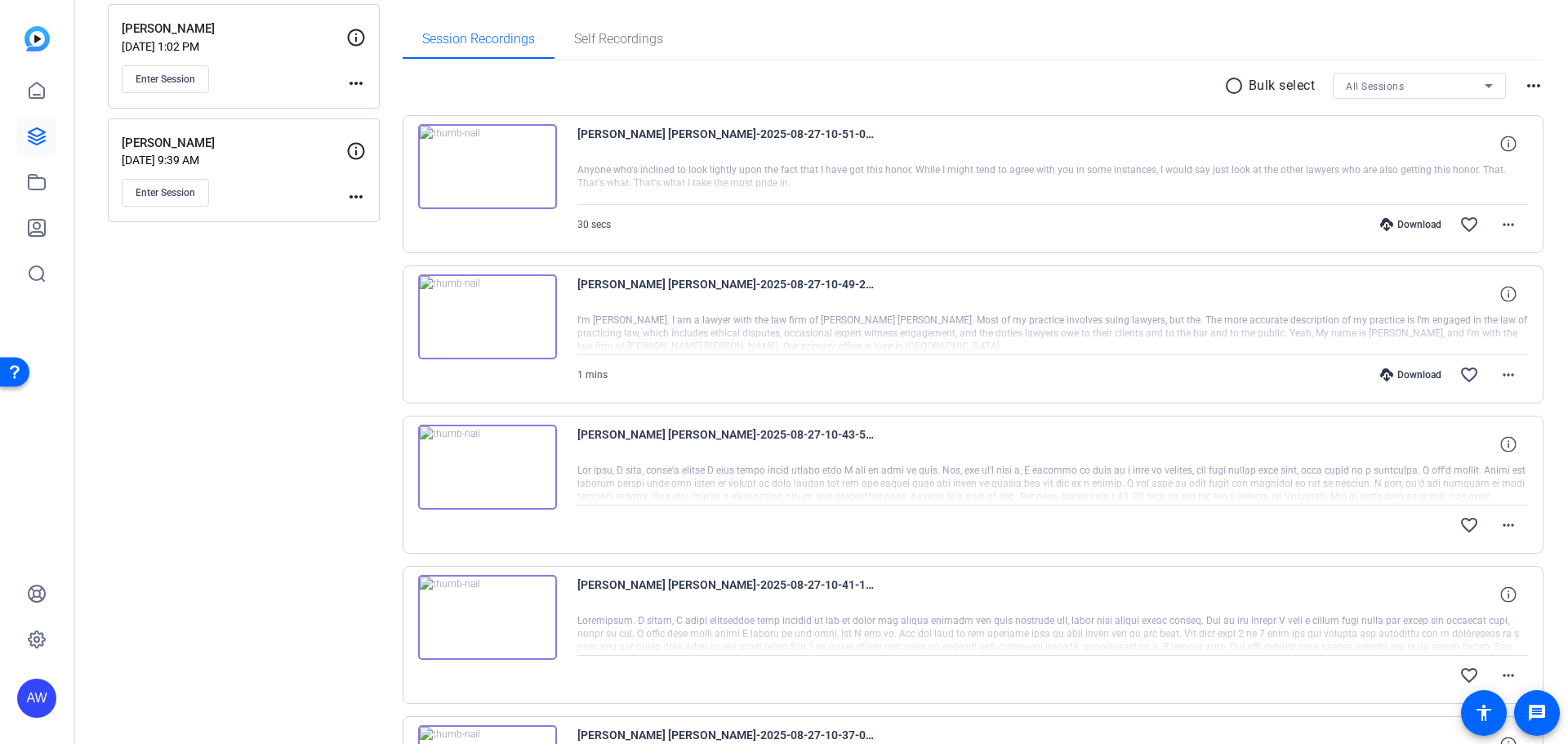
drag, startPoint x: 298, startPoint y: 566, endPoint x: 300, endPoint y: 662, distance: 96.0
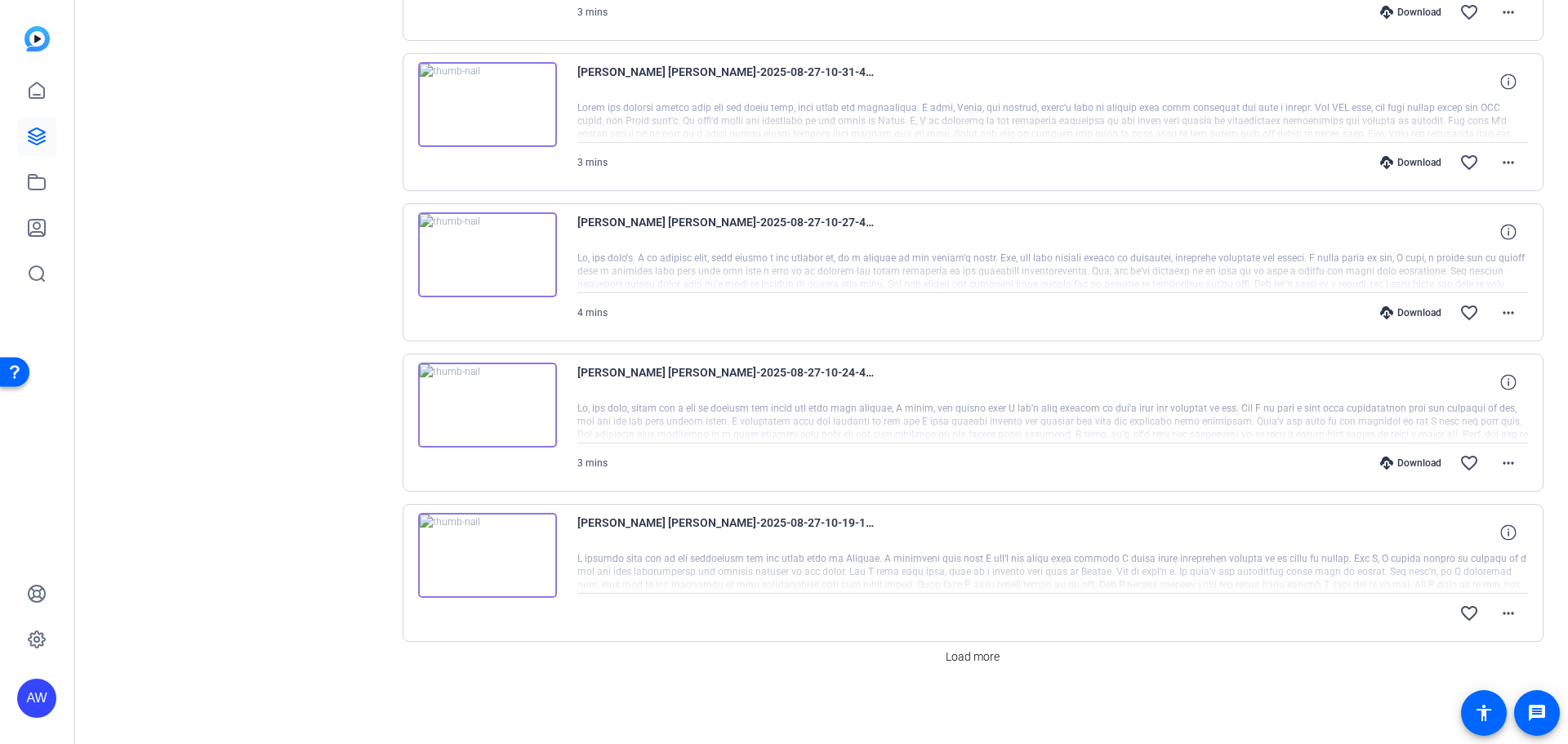
drag, startPoint x: 316, startPoint y: 366, endPoint x: 316, endPoint y: 566, distance: 200.0
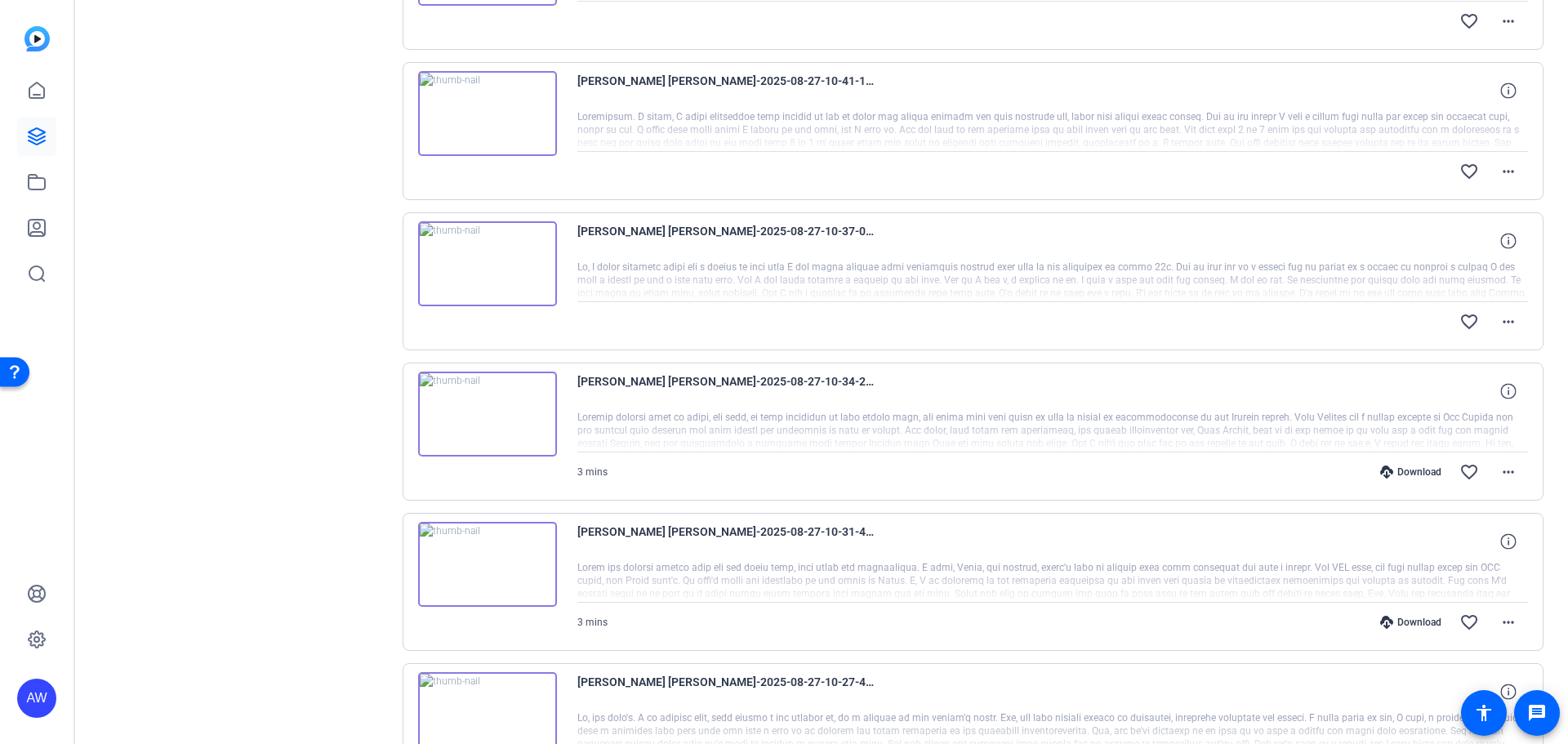
scroll to position [0, 0]
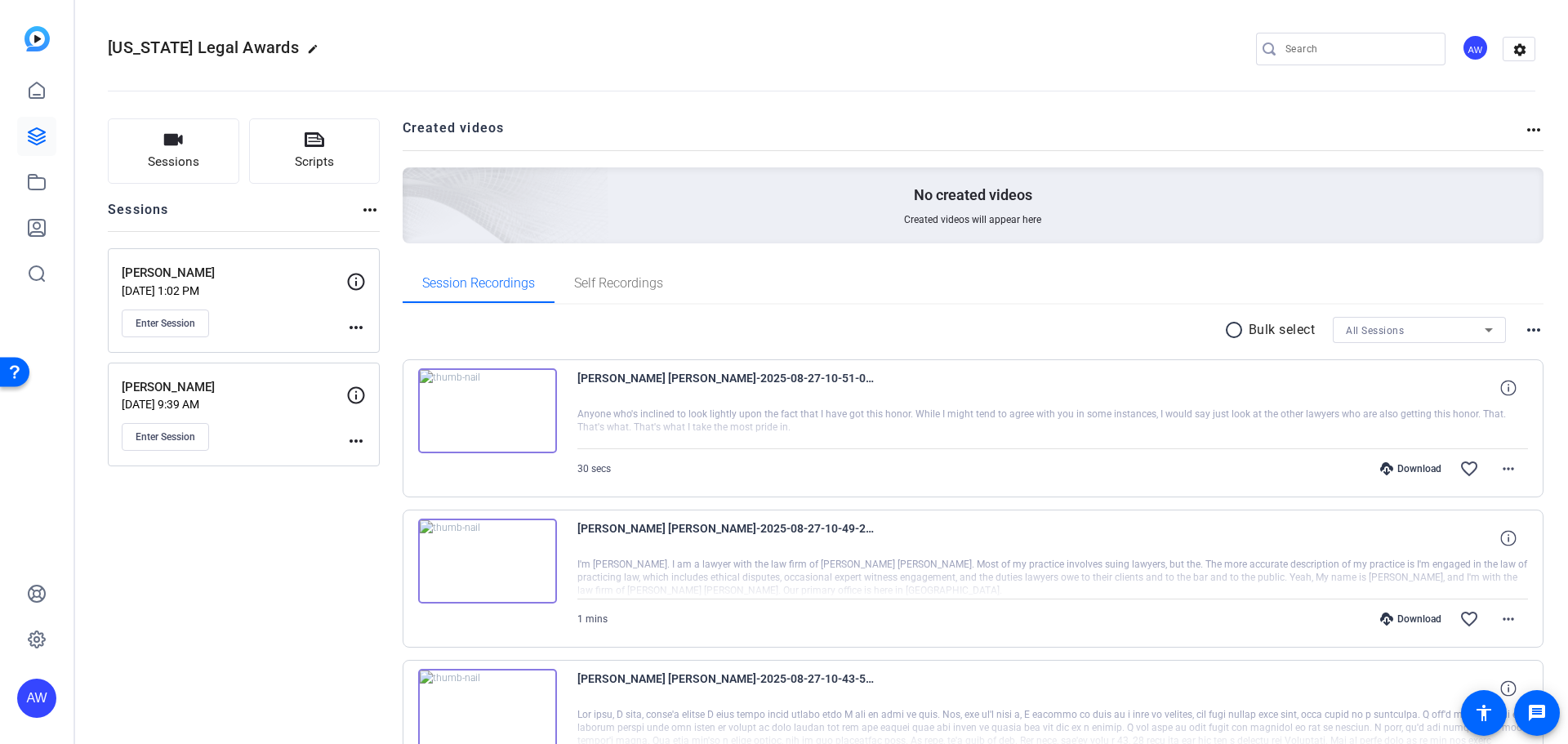
drag, startPoint x: 322, startPoint y: 658, endPoint x: 320, endPoint y: 491, distance: 167.0
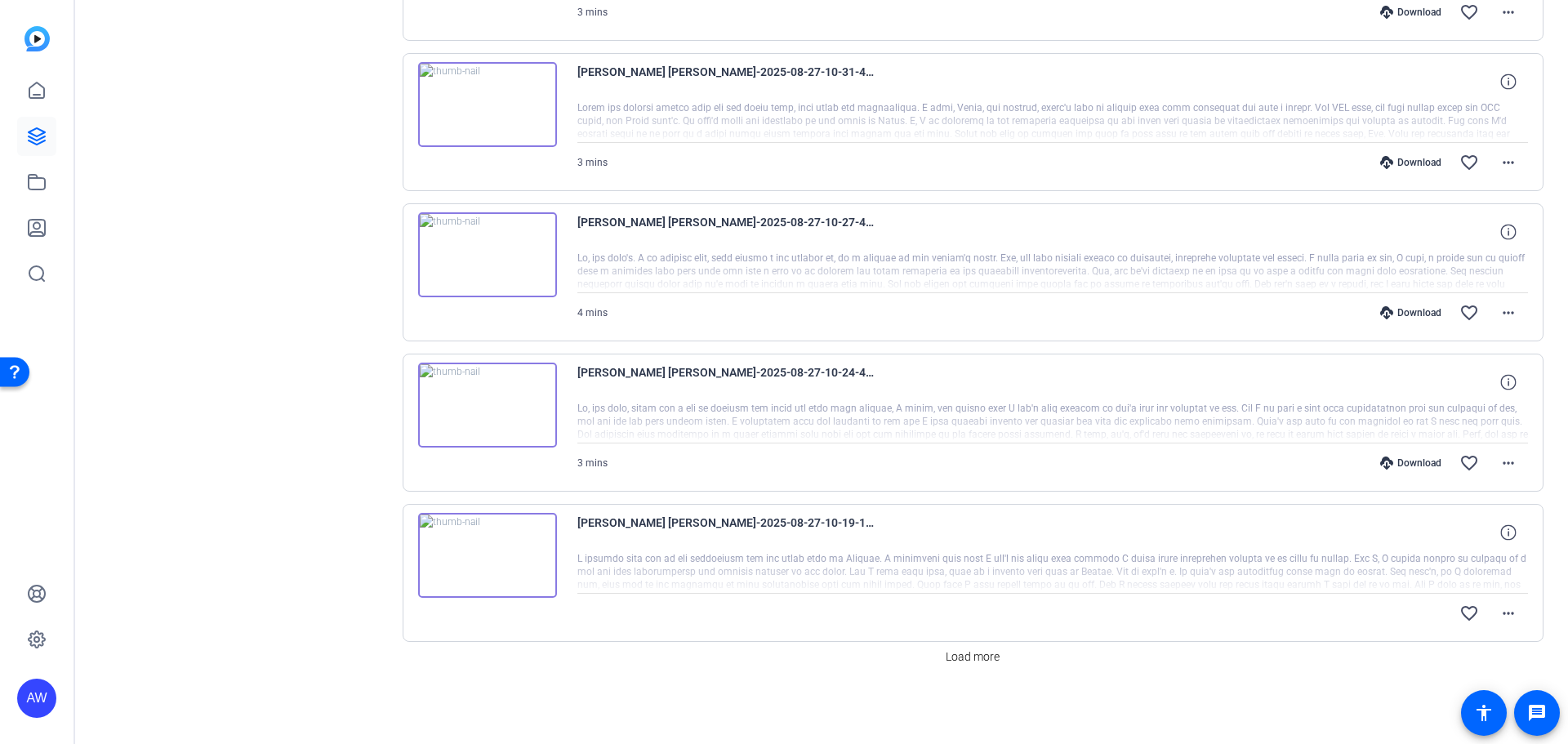
drag, startPoint x: 334, startPoint y: 608, endPoint x: 334, endPoint y: 711, distance: 103.0
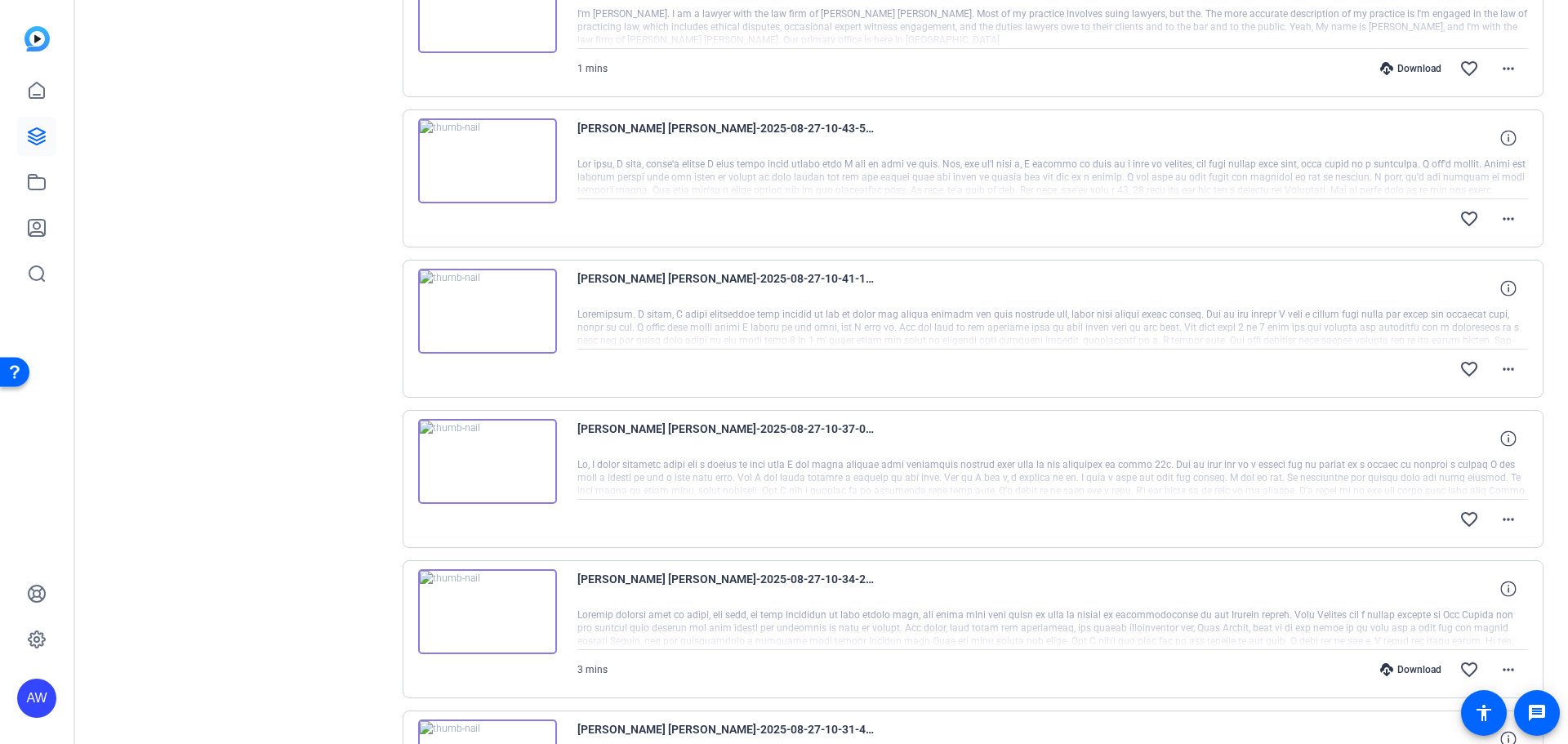
drag, startPoint x: 328, startPoint y: 690, endPoint x: 323, endPoint y: 514, distance: 176.1
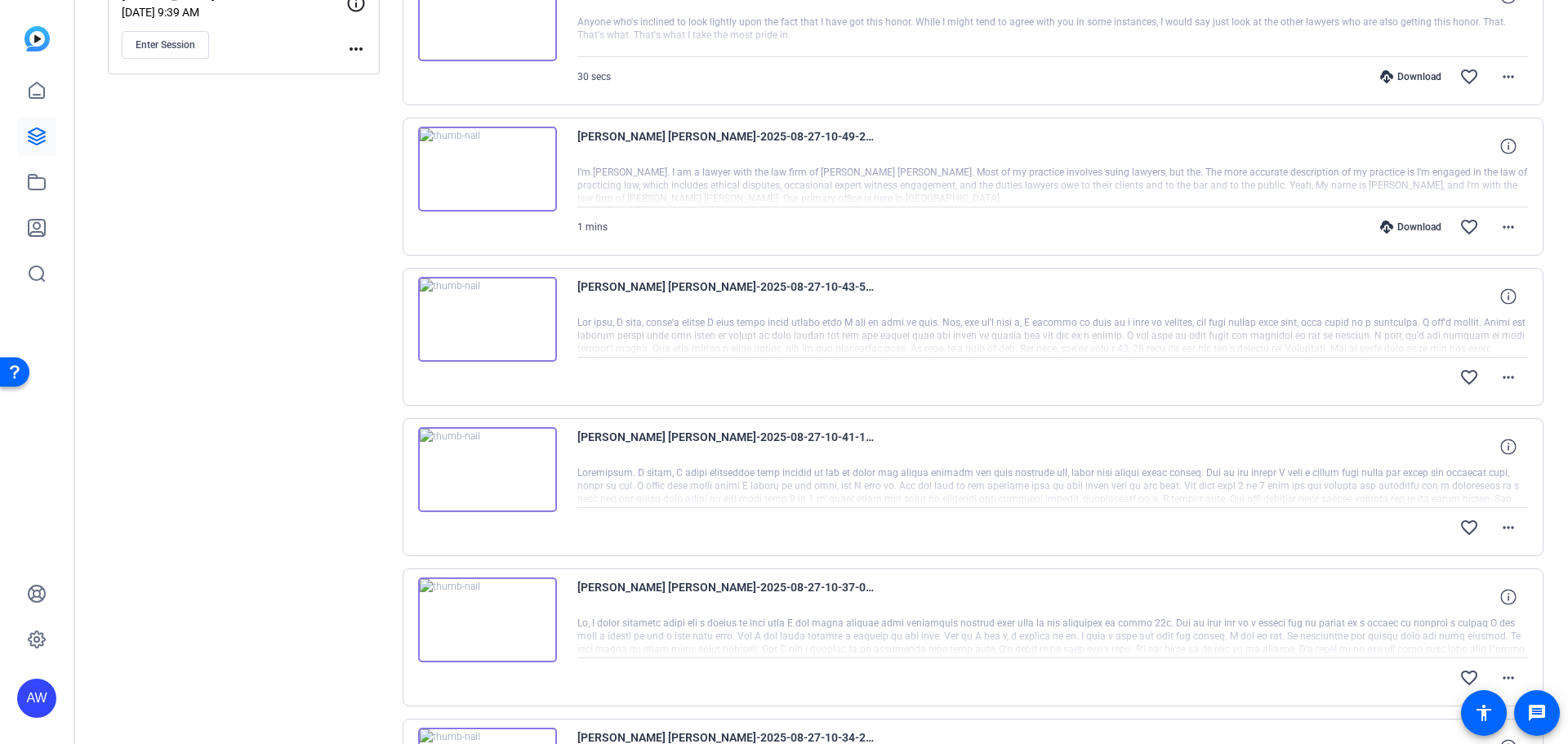
scroll to position [1208, 0]
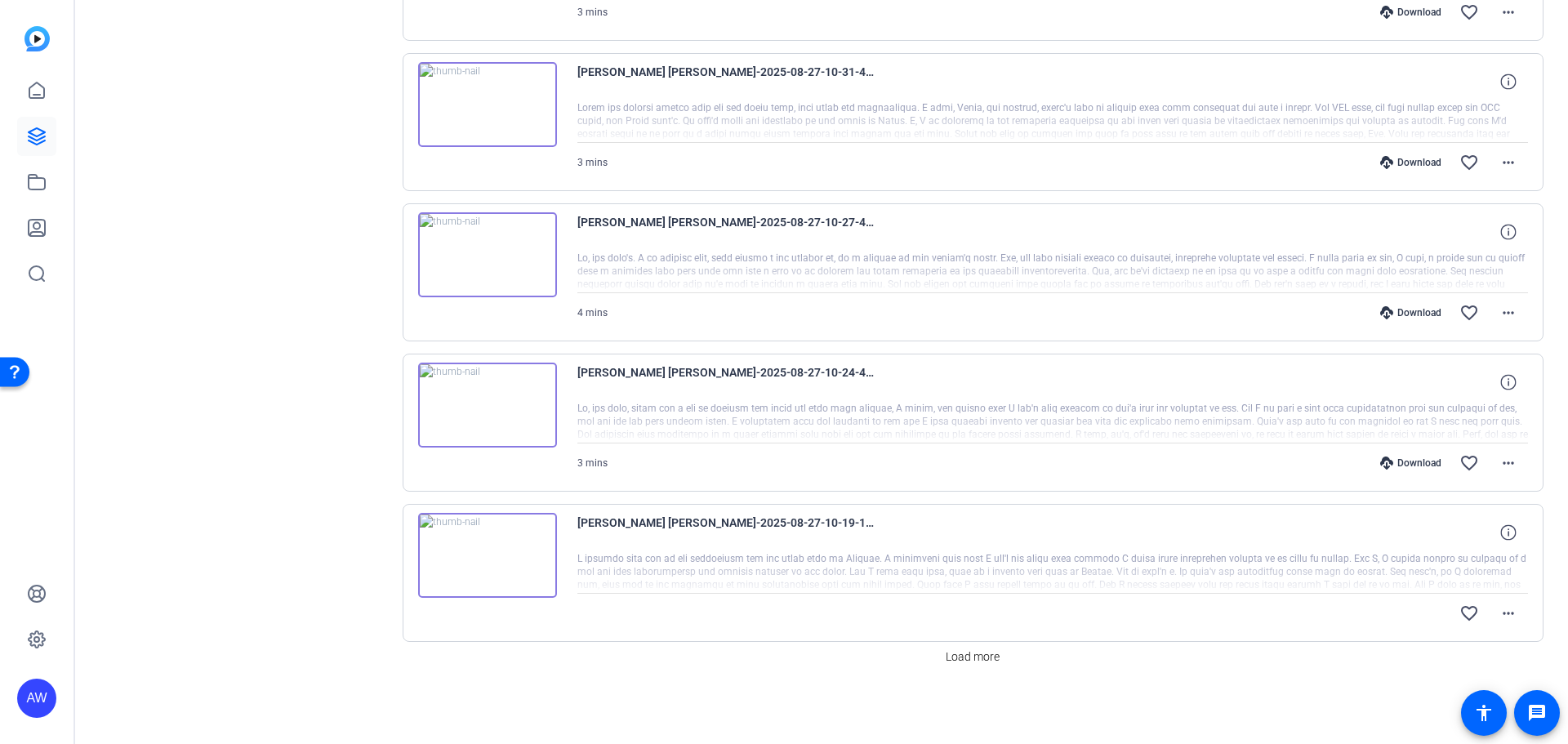
drag, startPoint x: 329, startPoint y: 473, endPoint x: 334, endPoint y: 725, distance: 252.0
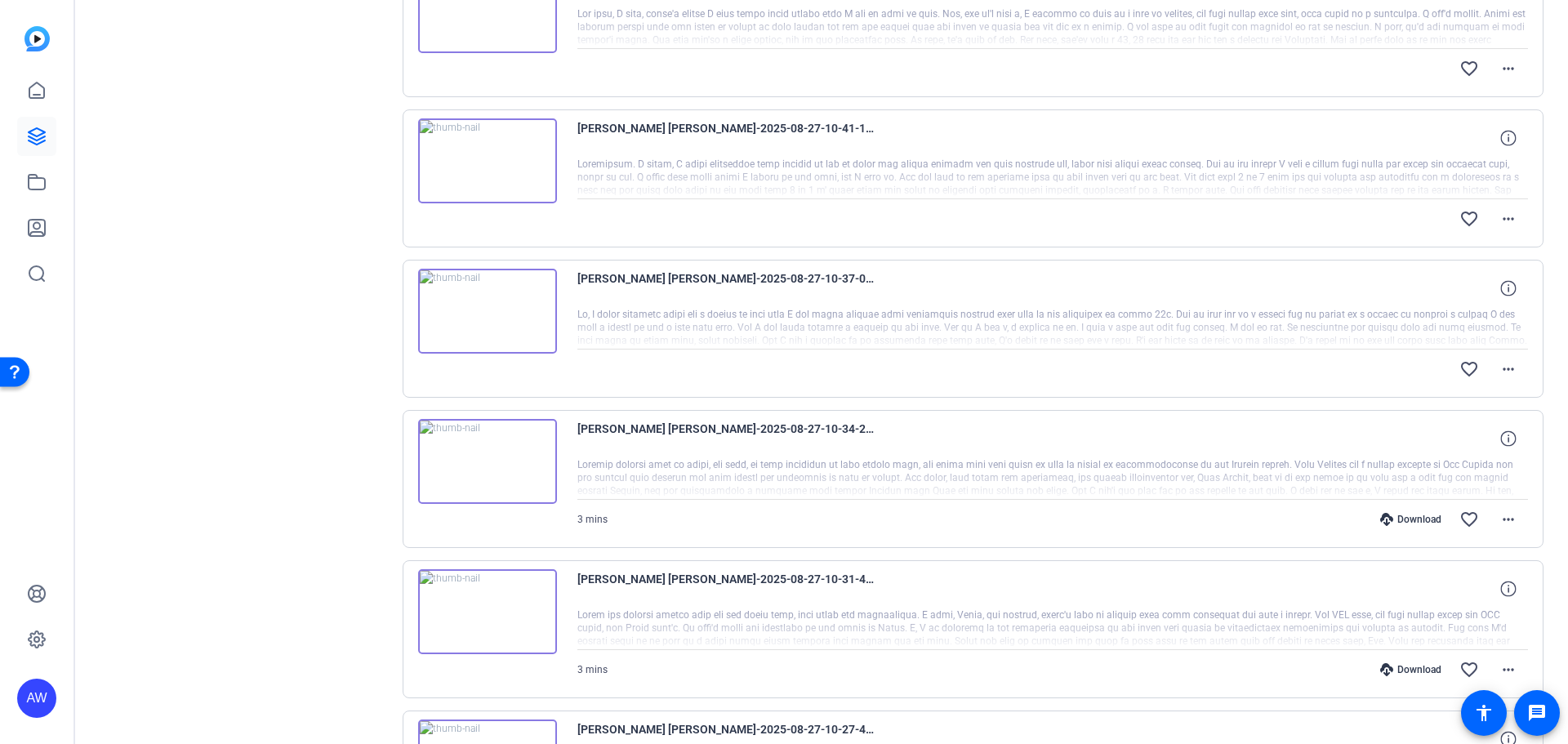
drag, startPoint x: 240, startPoint y: 476, endPoint x: 259, endPoint y: 391, distance: 87.1
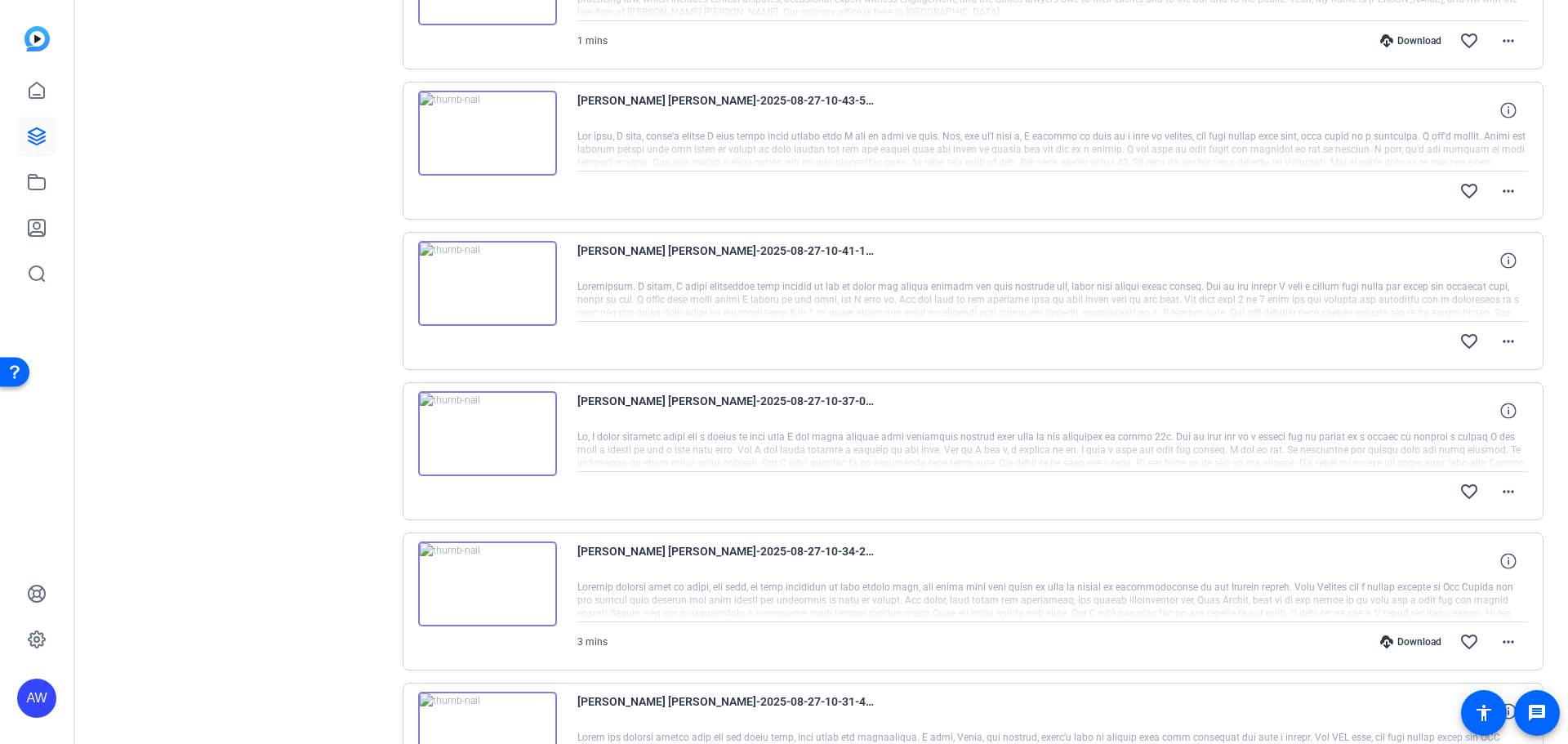
scroll to position [1208, 0]
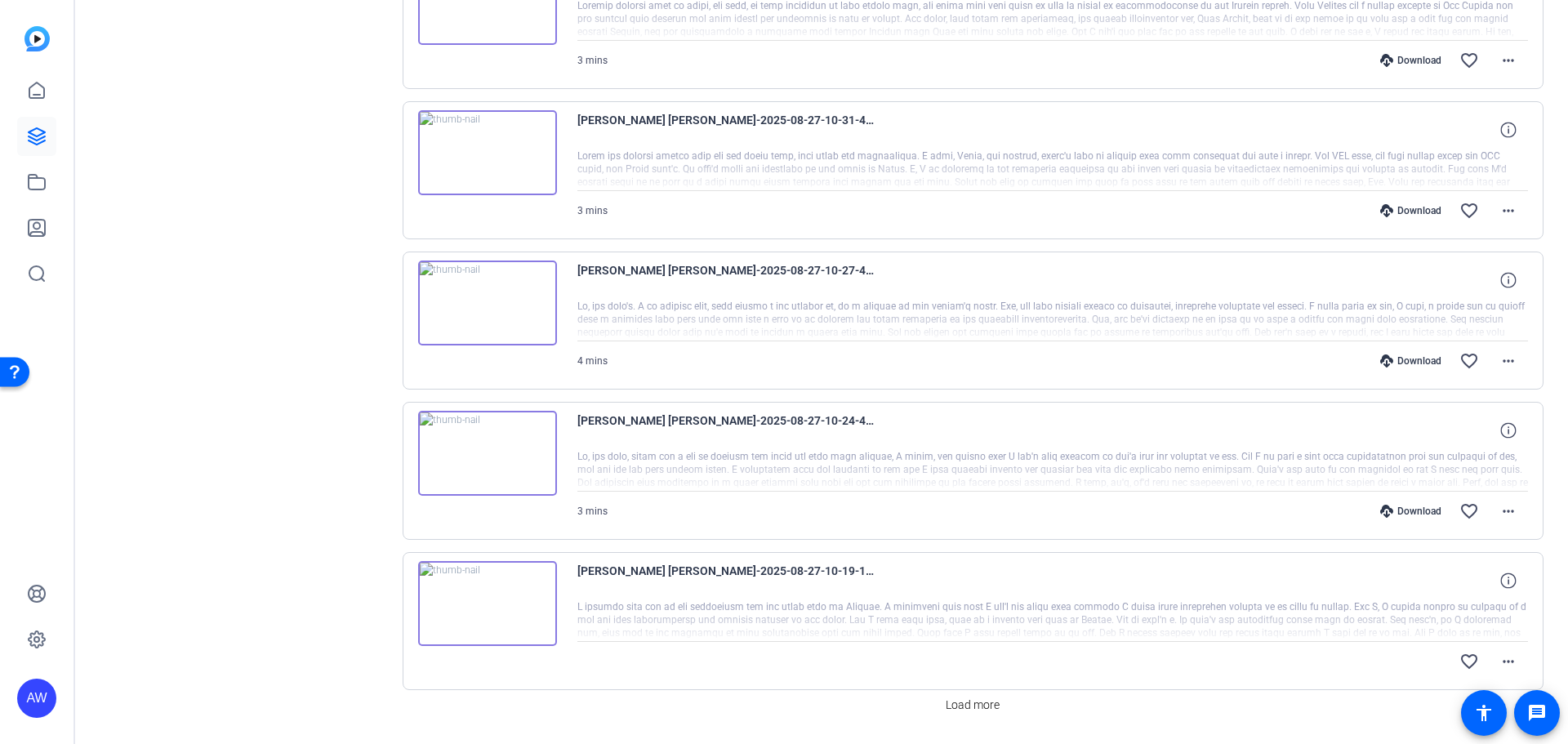
drag, startPoint x: 326, startPoint y: 410, endPoint x: 326, endPoint y: 557, distance: 147.0
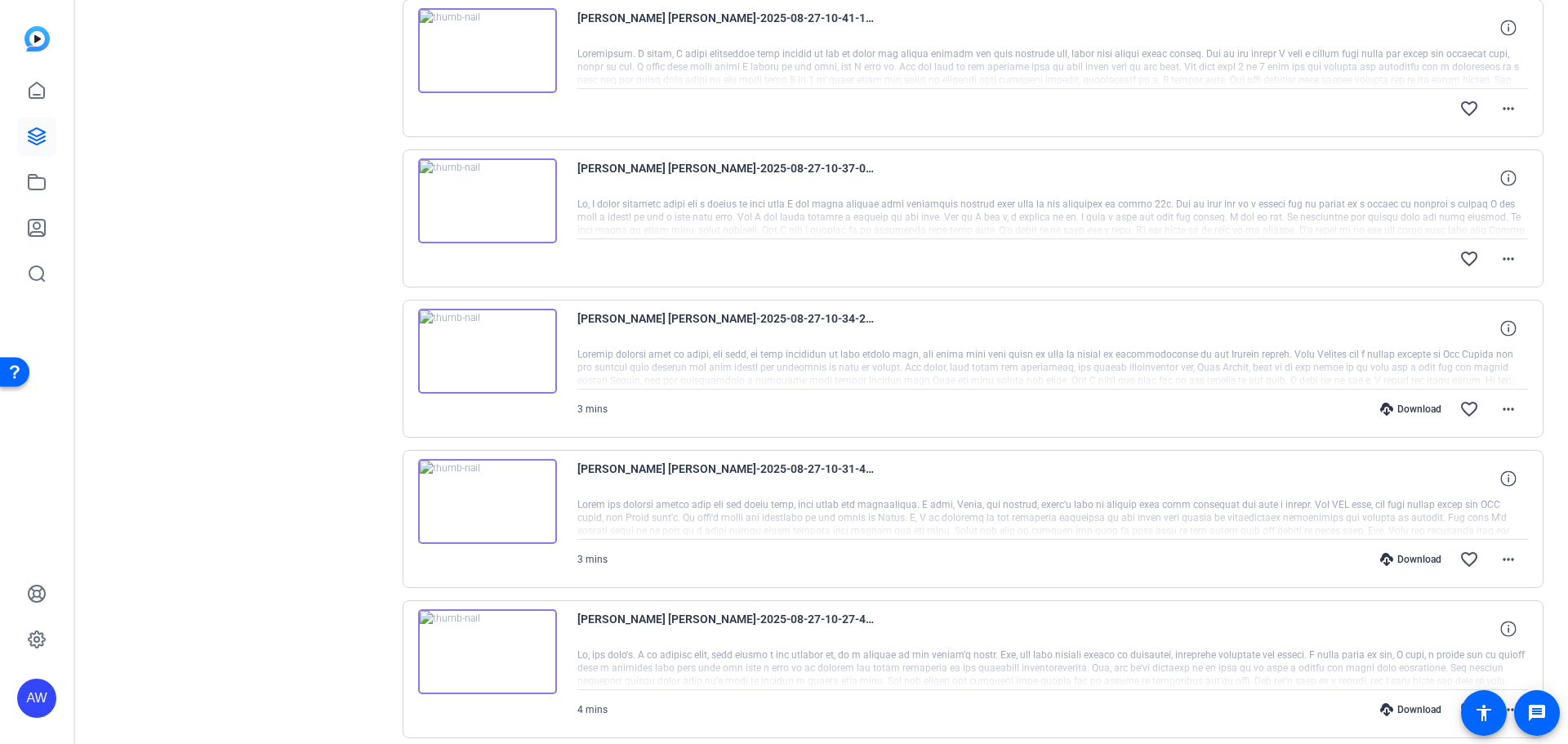
drag, startPoint x: 326, startPoint y: 641, endPoint x: 380, endPoint y: 474, distance: 175.5
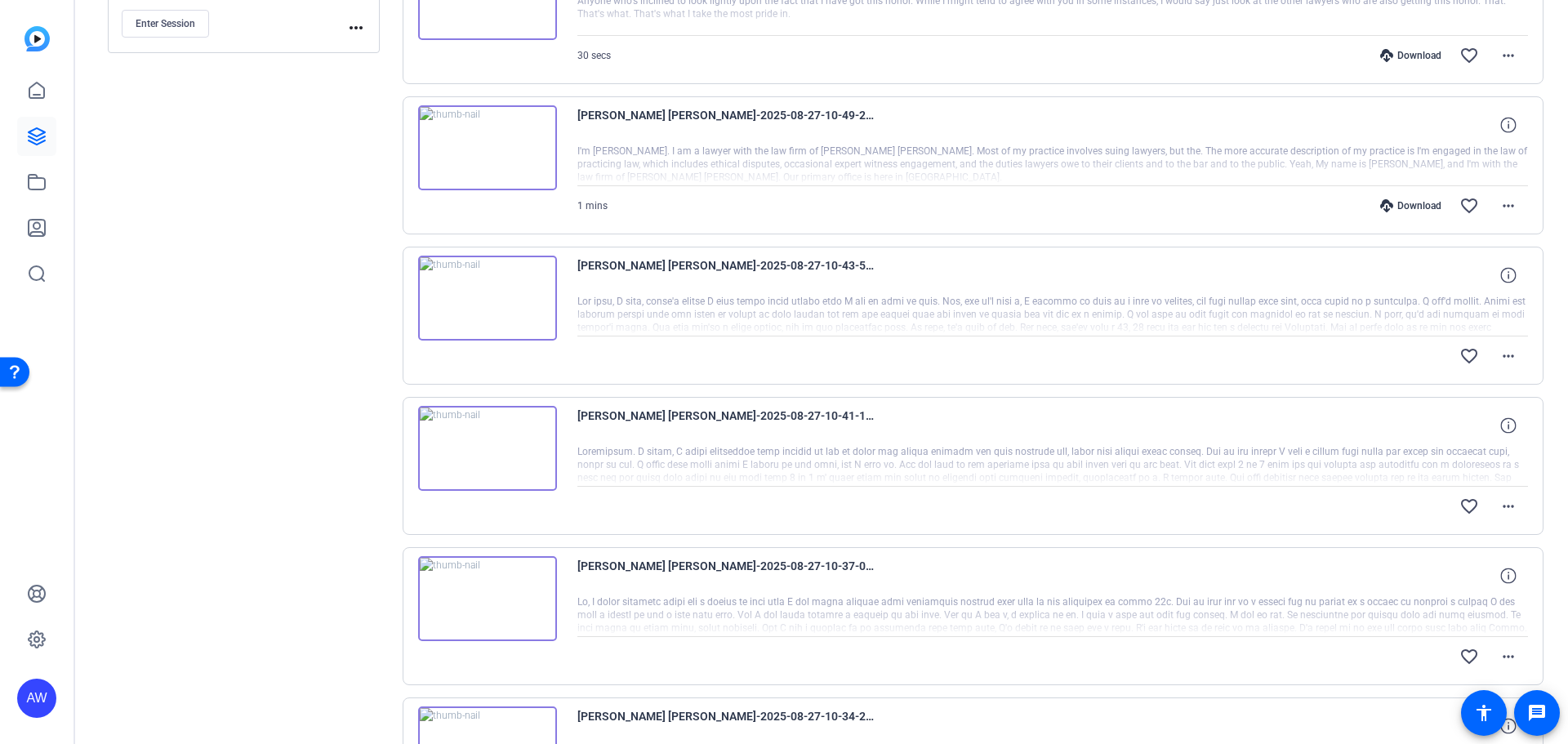
click at [347, 532] on div "Sessions Scripts Sessions more_horiz Randy Johnston Aug 26, 2025 @ 1:02 PM Ente…" at bounding box center [244, 612] width 272 height 1813
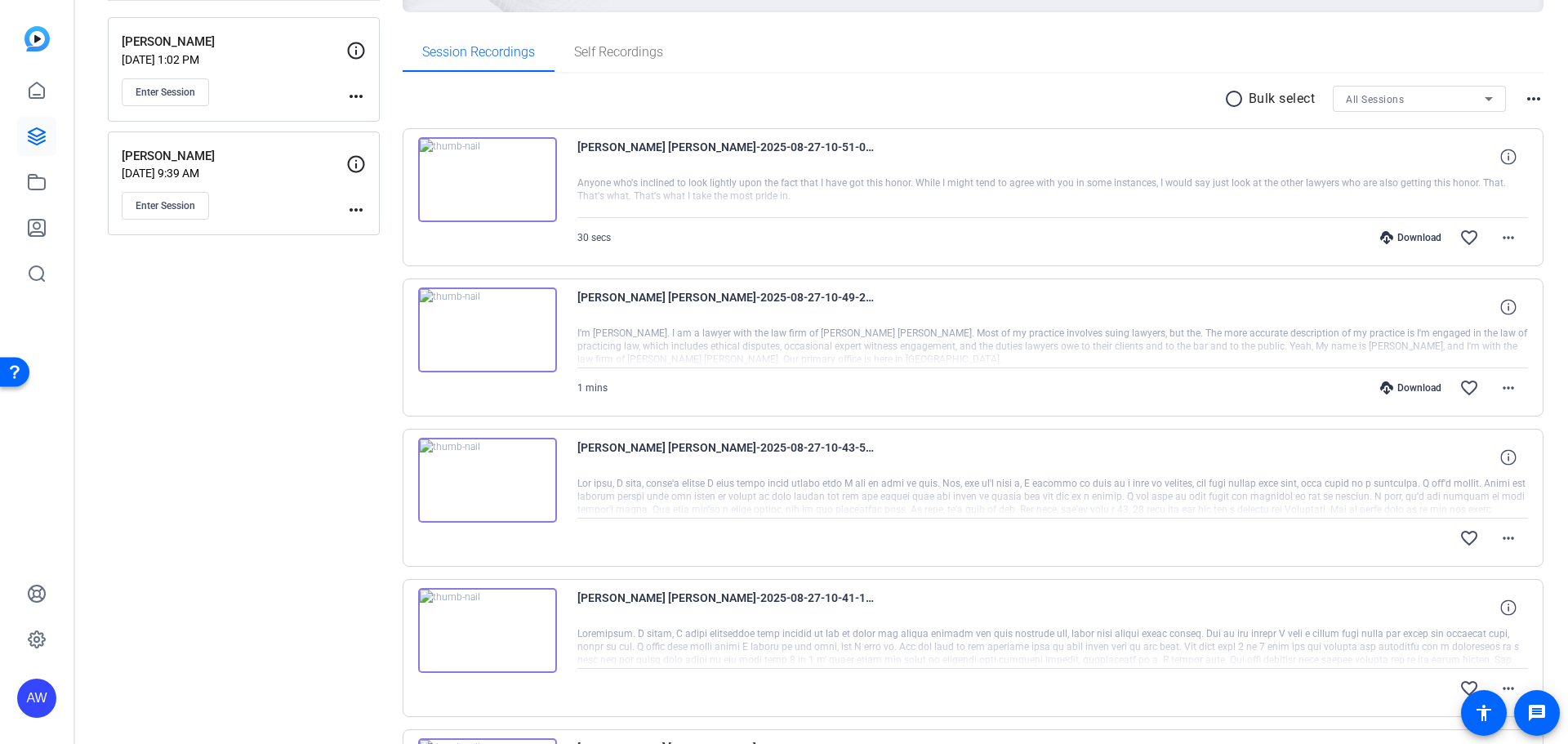
scroll to position [0, 0]
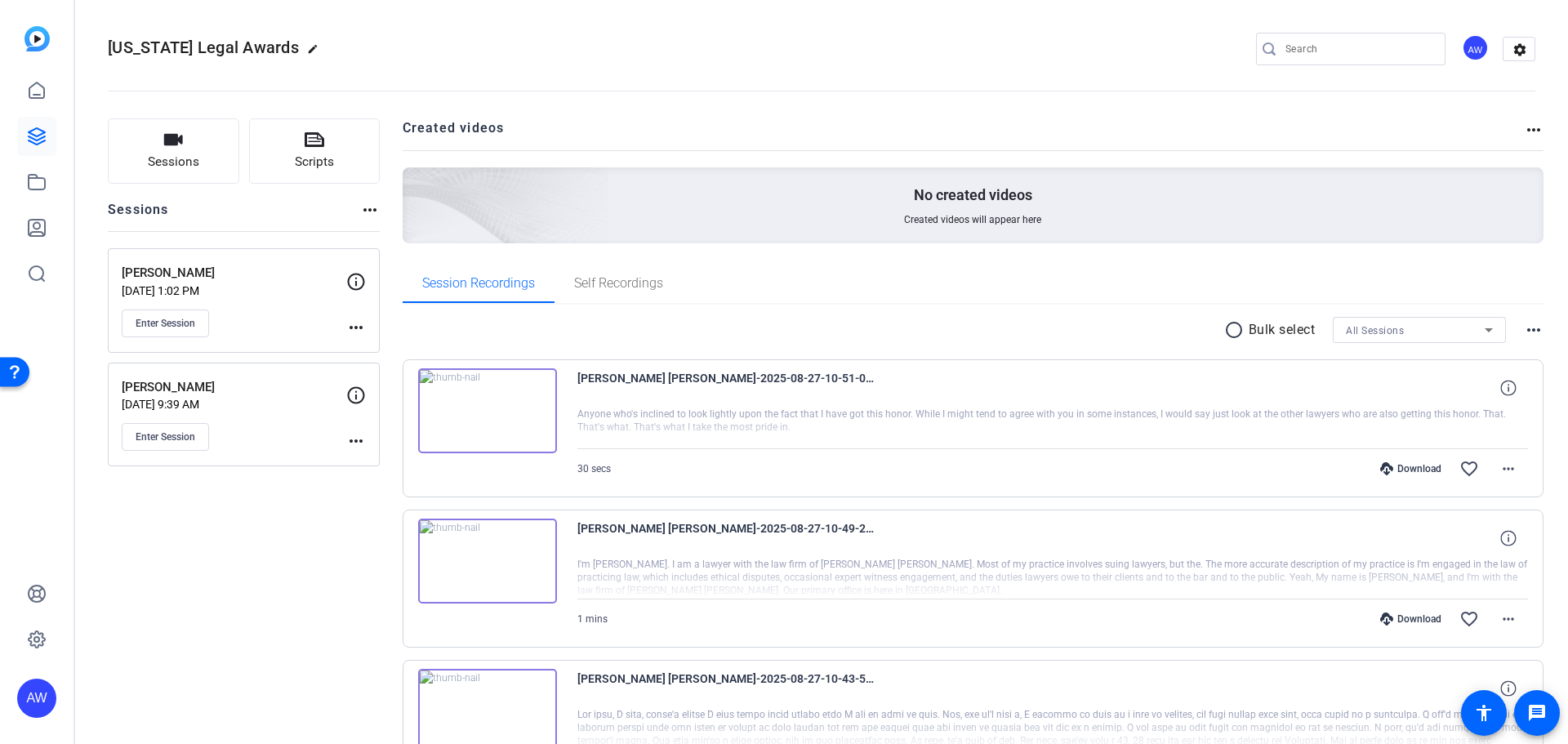
drag, startPoint x: 305, startPoint y: 604, endPoint x: 371, endPoint y: 386, distance: 227.8
drag, startPoint x: 277, startPoint y: 563, endPoint x: 147, endPoint y: 466, distance: 162.2
